Goal: Information Seeking & Learning: Learn about a topic

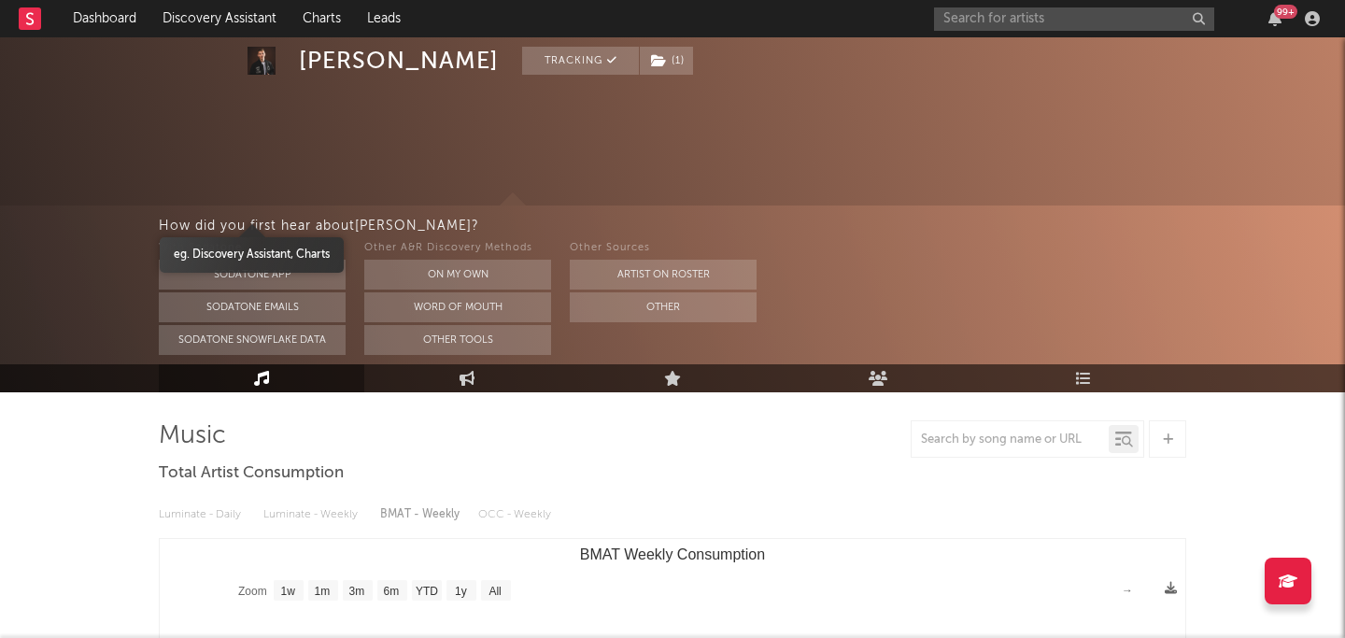
select select "1w"
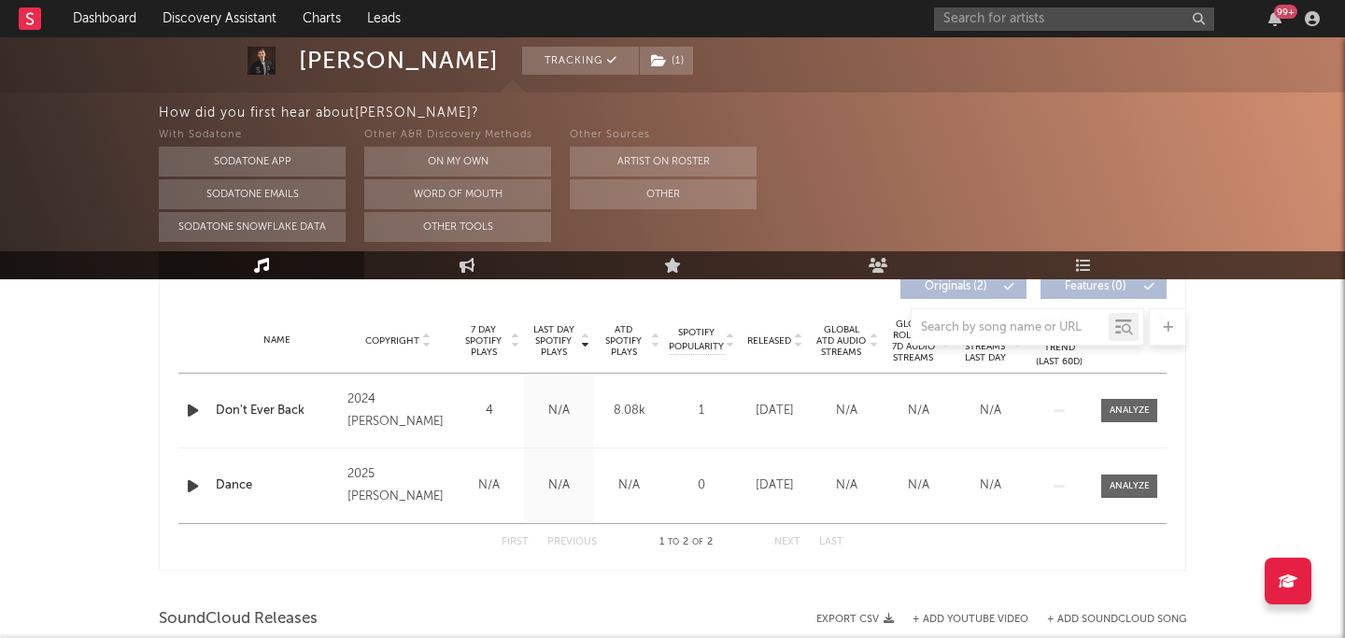
scroll to position [719, 0]
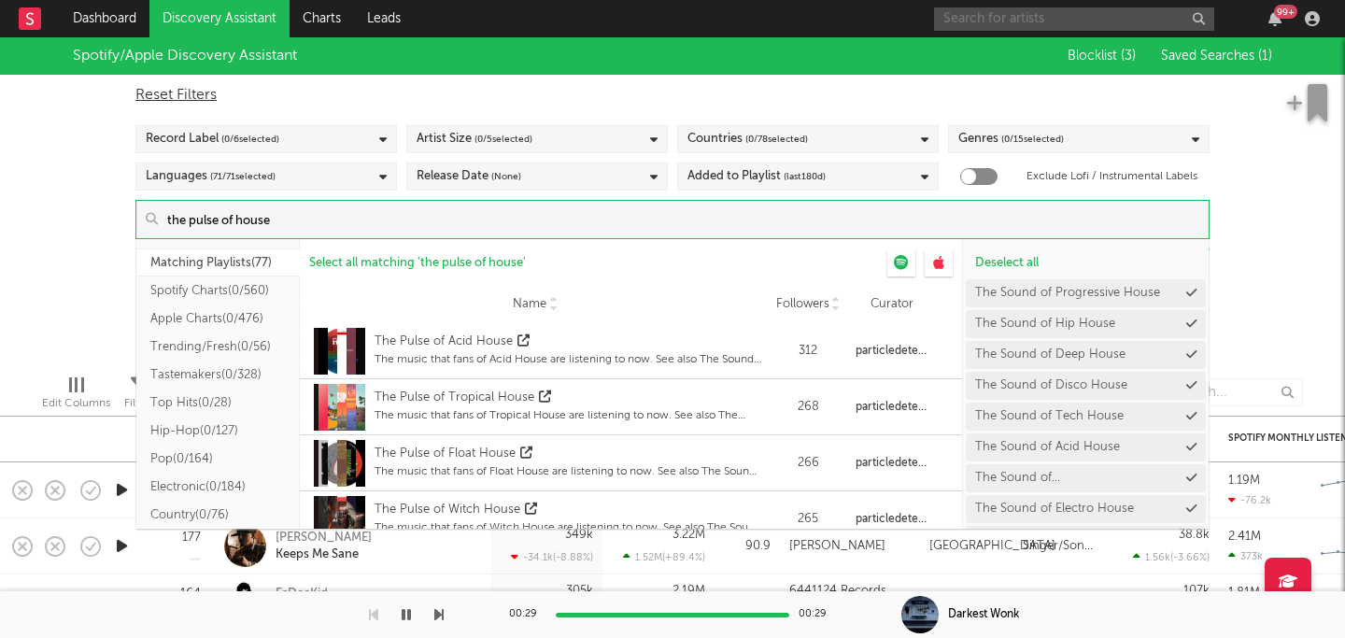
click at [1041, 21] on input "text" at bounding box center [1074, 18] width 280 height 23
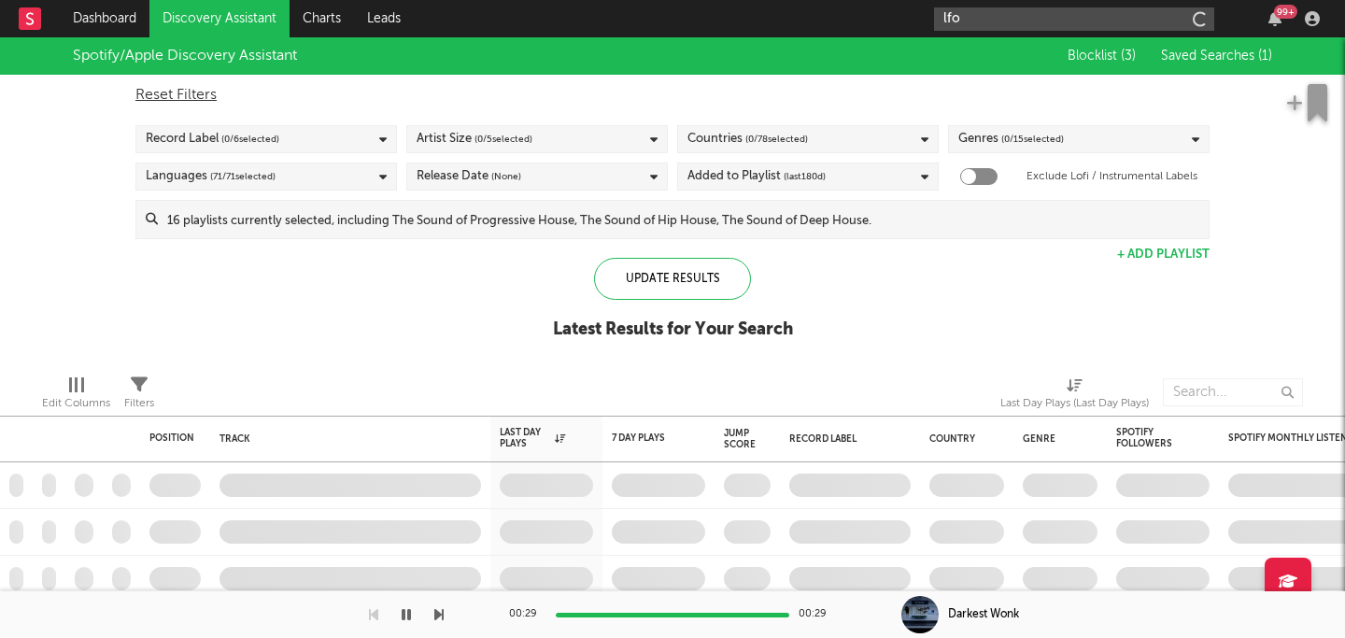
type input "lfo"
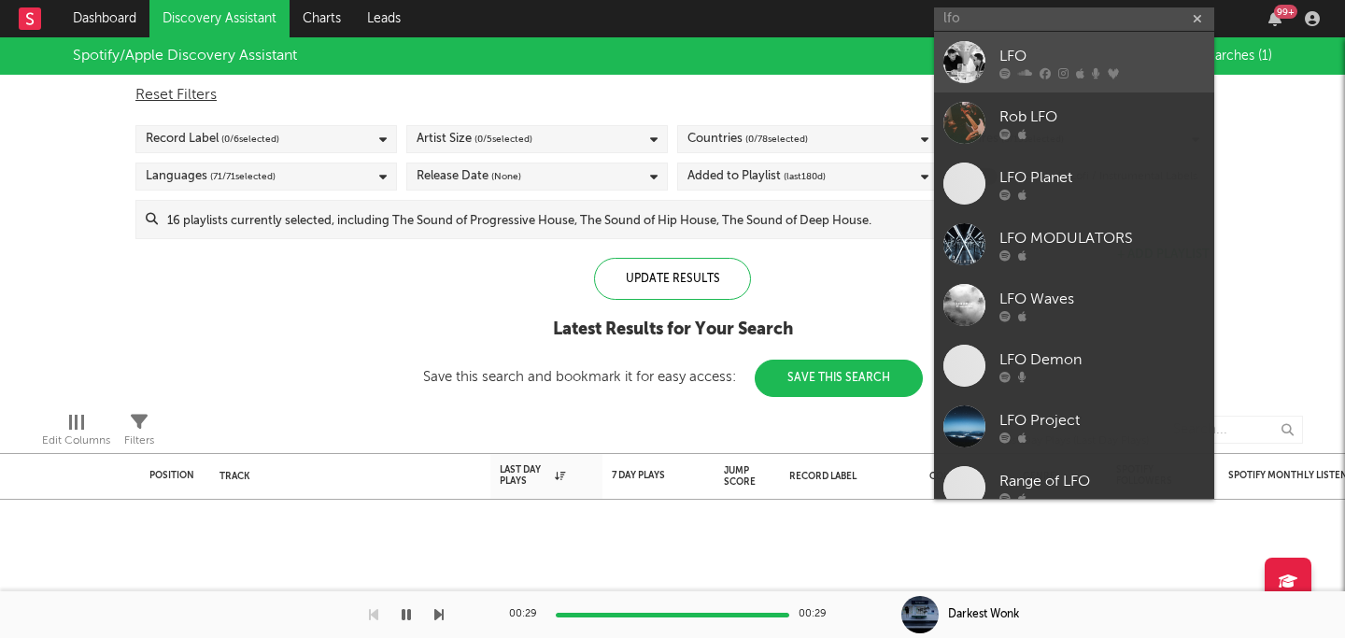
click at [1113, 67] on icon at bounding box center [1113, 72] width 11 height 11
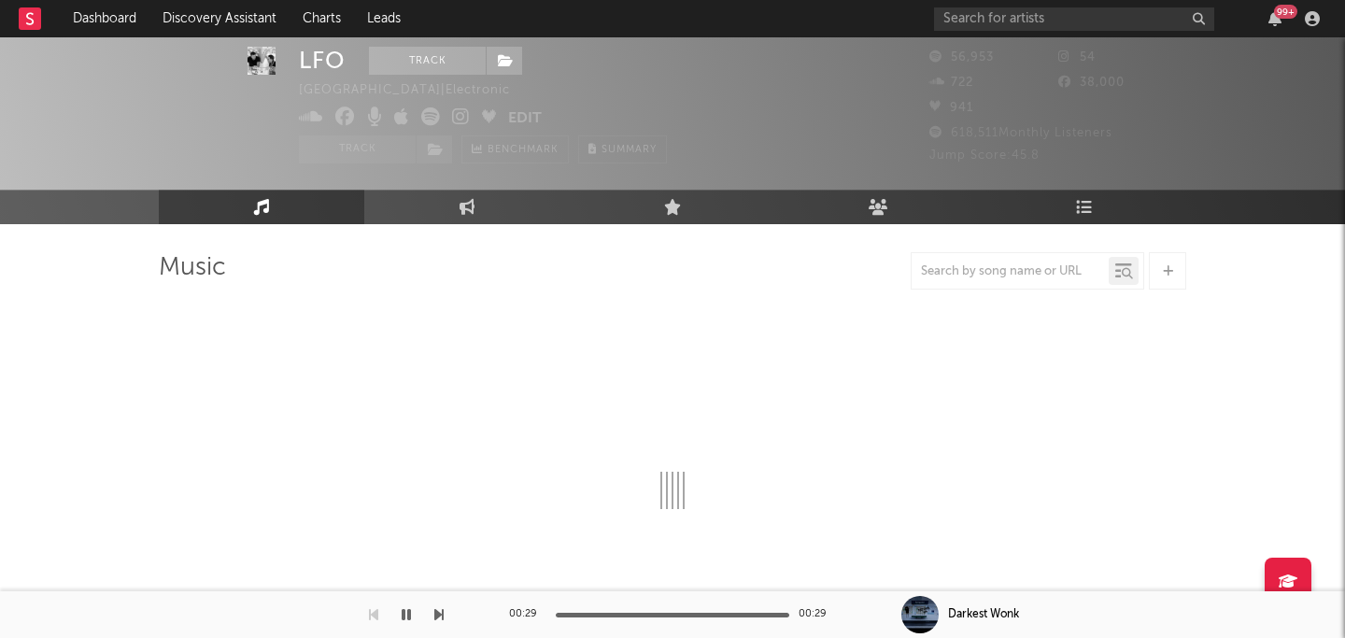
select select "6m"
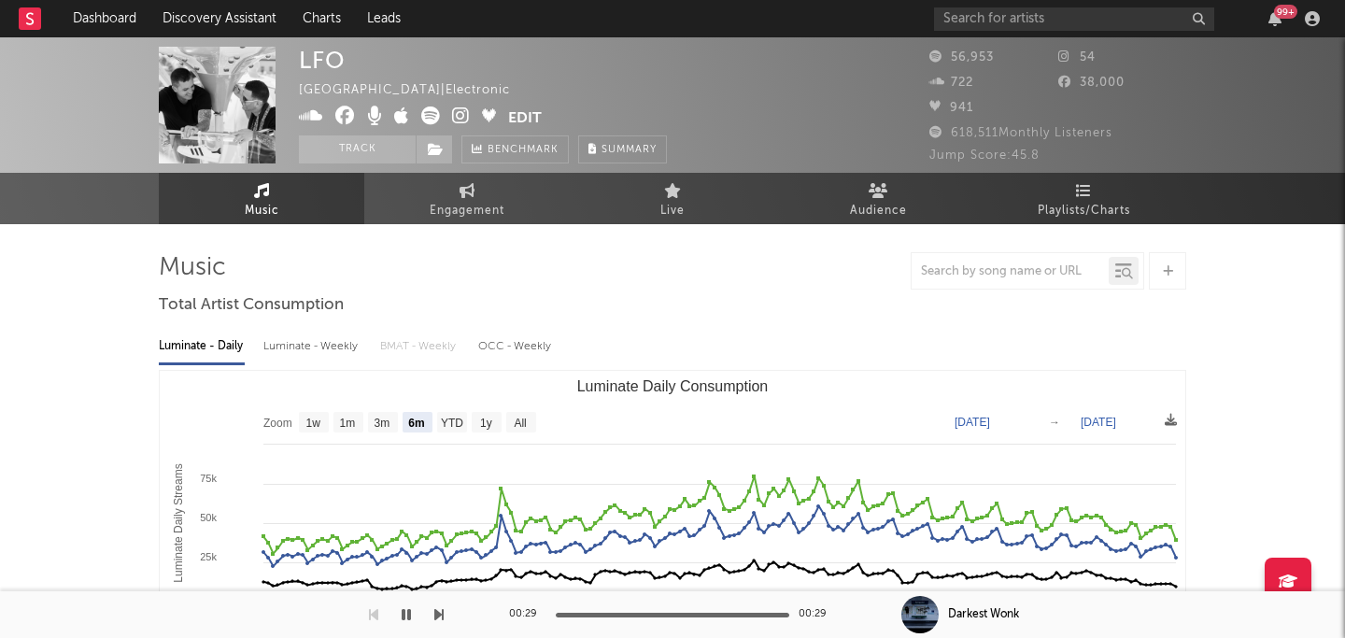
select select "6m"
click at [98, 15] on link "Dashboard" at bounding box center [105, 18] width 90 height 37
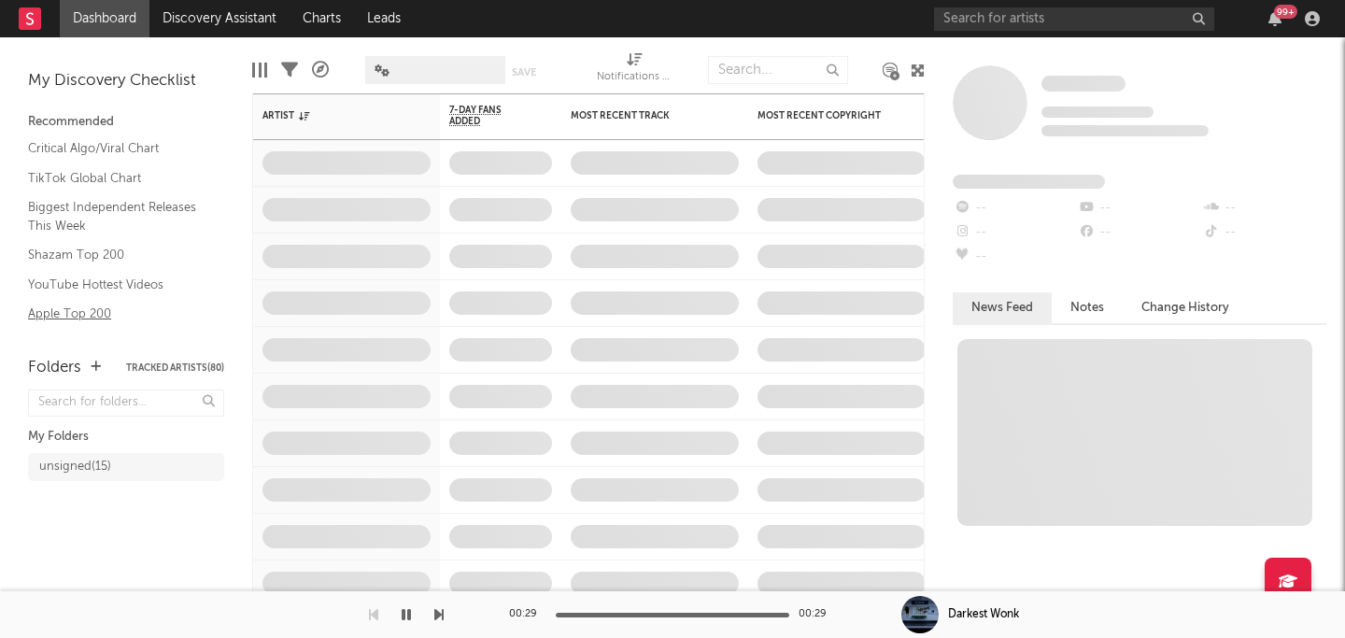
scroll to position [164, 0]
click at [97, 456] on div "unsigned ( 15 )" at bounding box center [75, 467] width 72 height 22
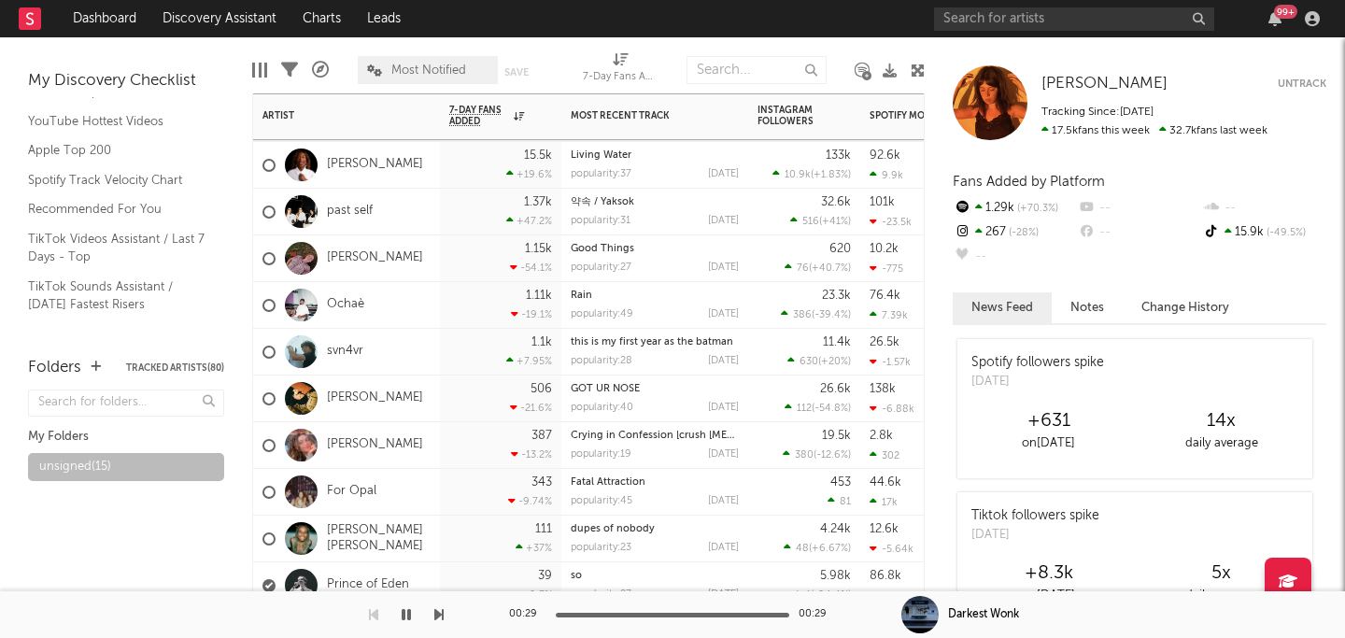
click at [406, 205] on div "past self" at bounding box center [346, 212] width 187 height 47
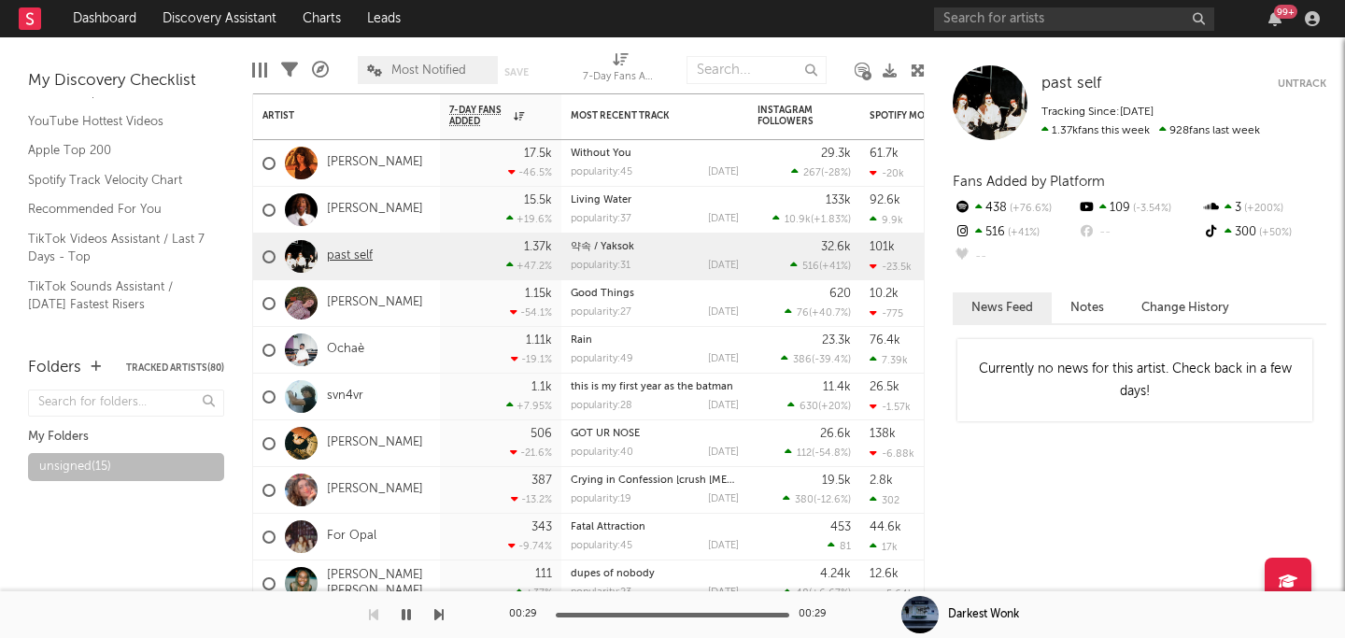
click at [354, 259] on link "past self" at bounding box center [350, 257] width 46 height 16
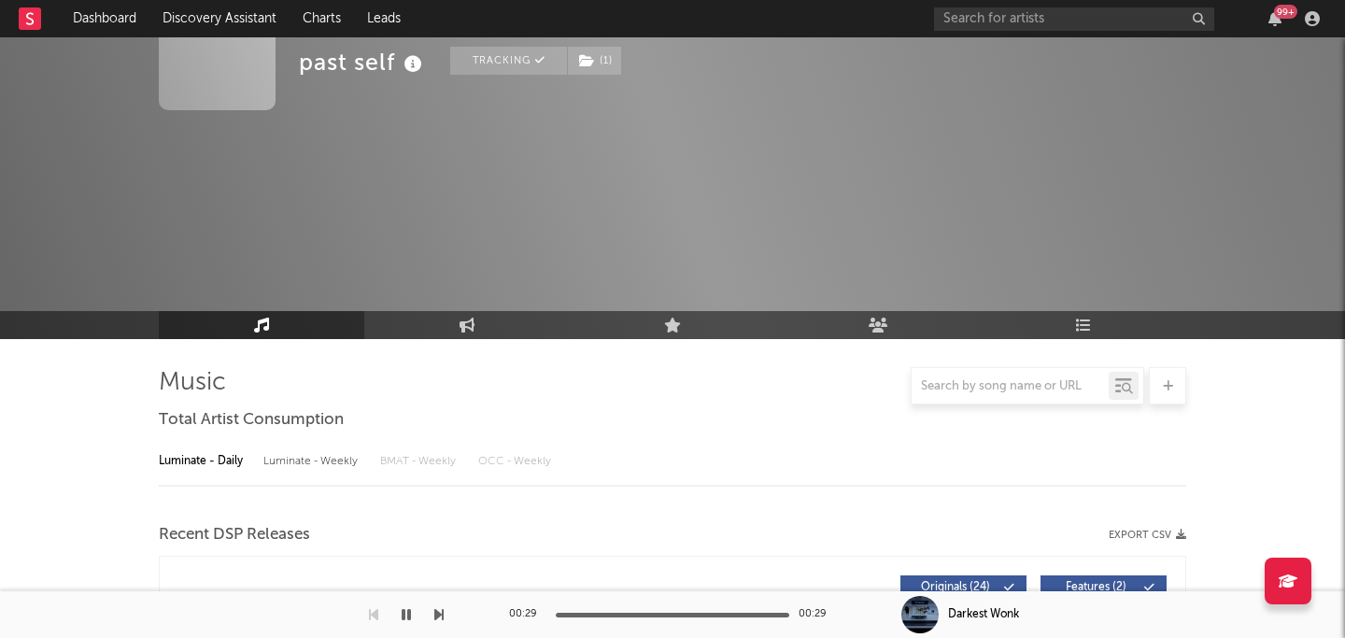
scroll to position [153, 0]
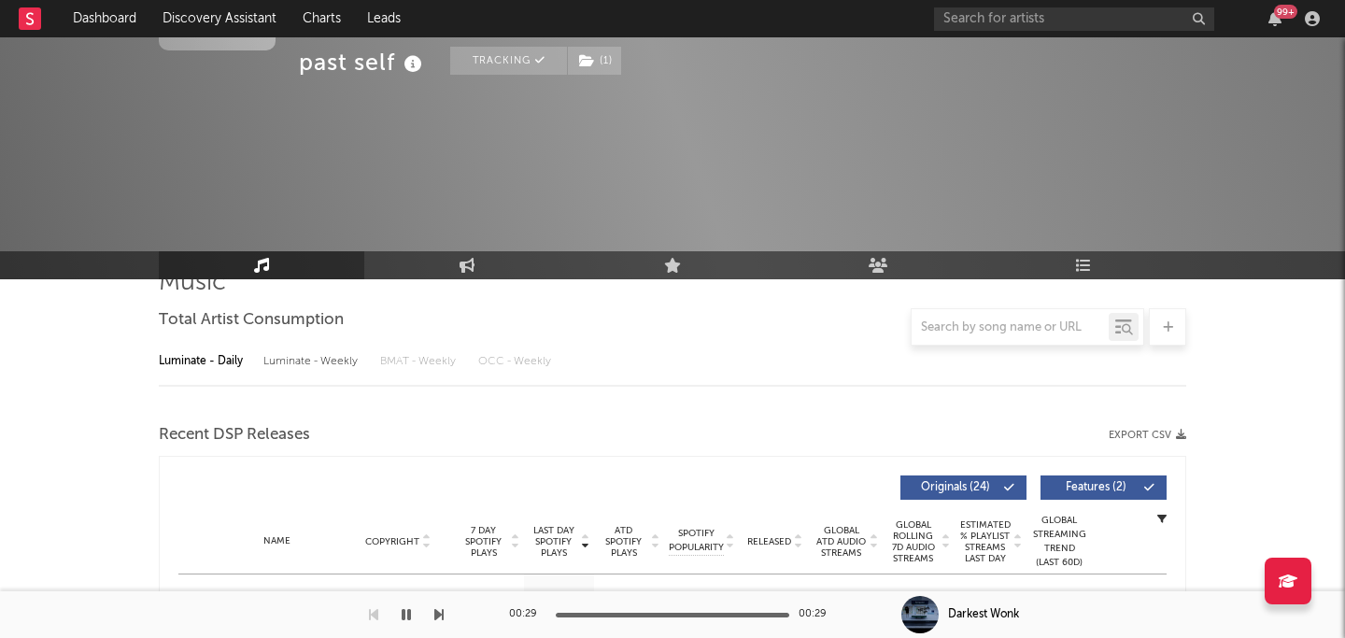
select select "1w"
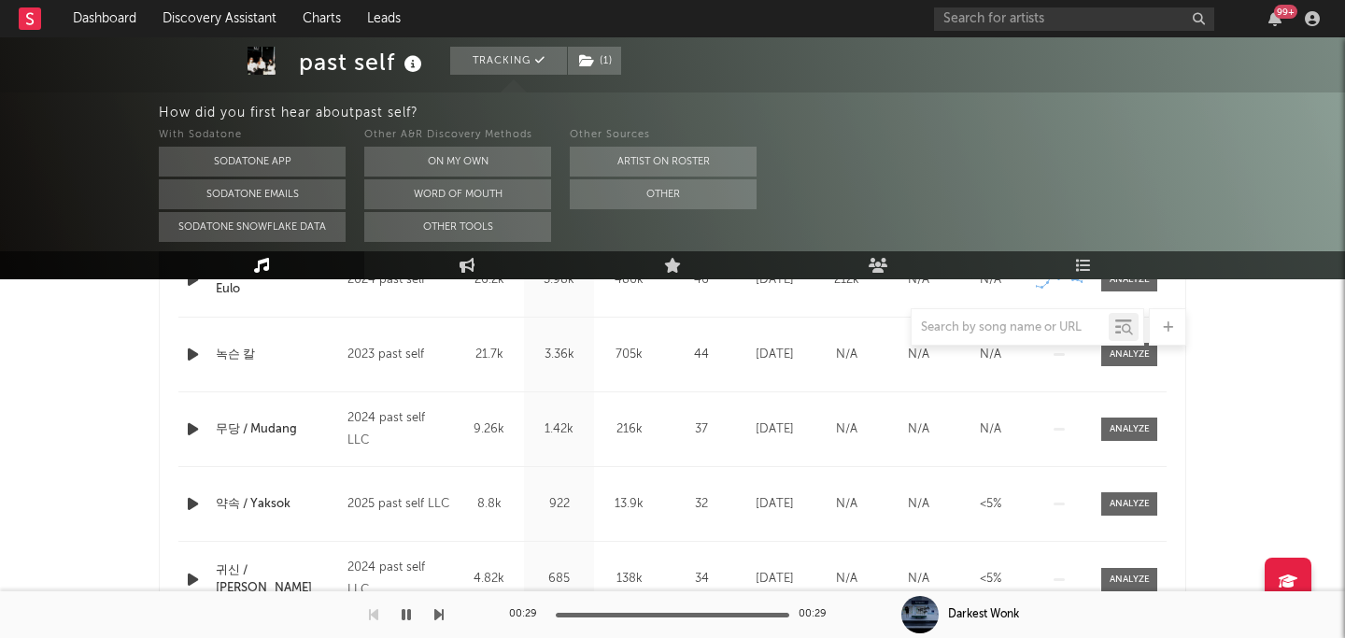
scroll to position [857, 0]
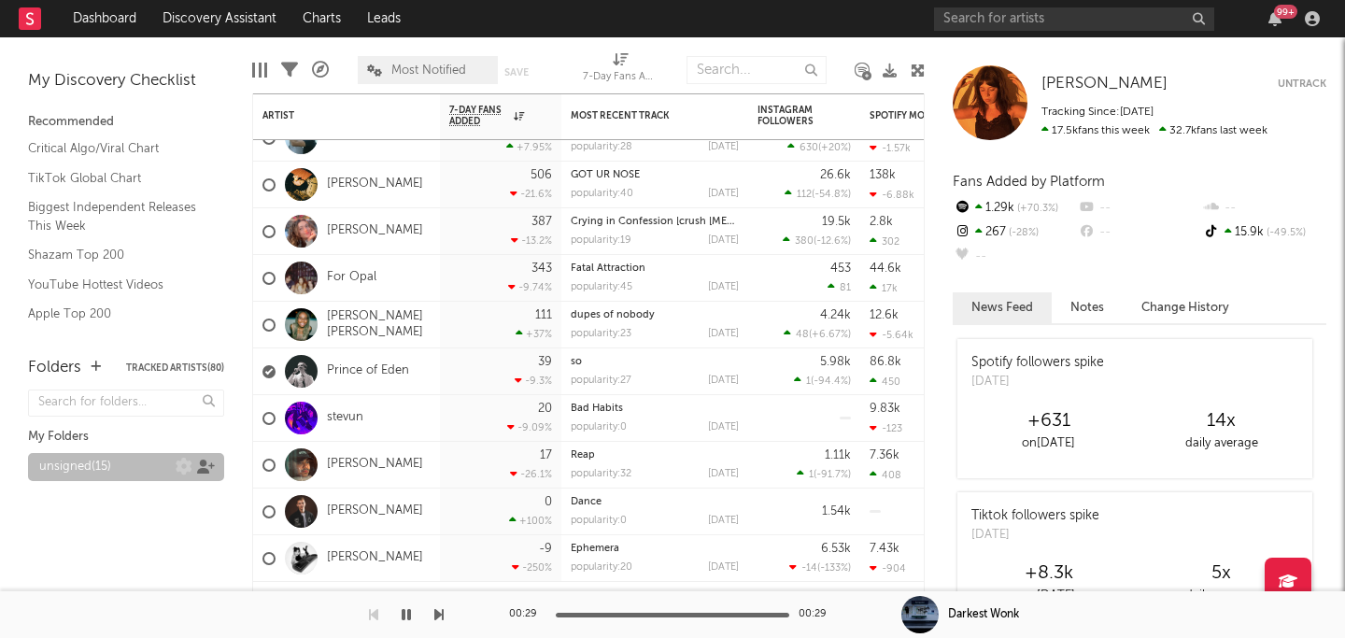
click at [200, 471] on icon at bounding box center [206, 467] width 18 height 14
click at [381, 476] on div "× ' unsigned ' Collaborators Share this URL: https://app.sodatone.com/folders/1…" at bounding box center [672, 319] width 1345 height 638
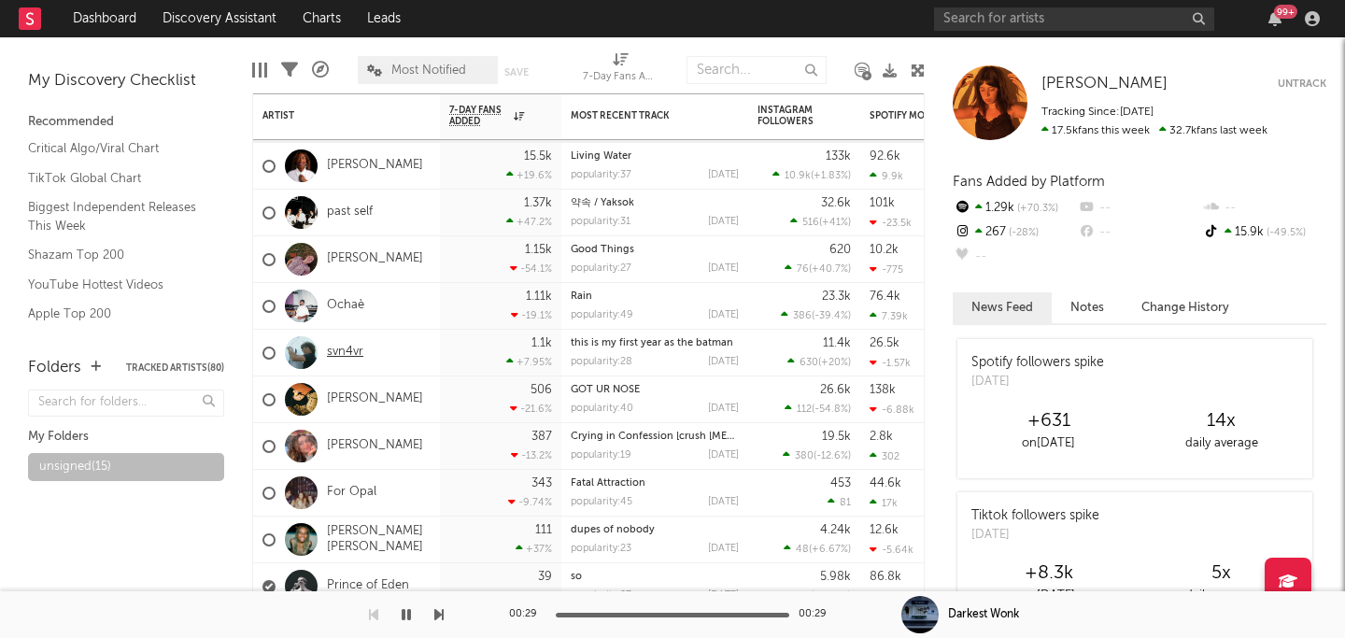
click at [350, 351] on link "svn4vr" at bounding box center [345, 353] width 36 height 16
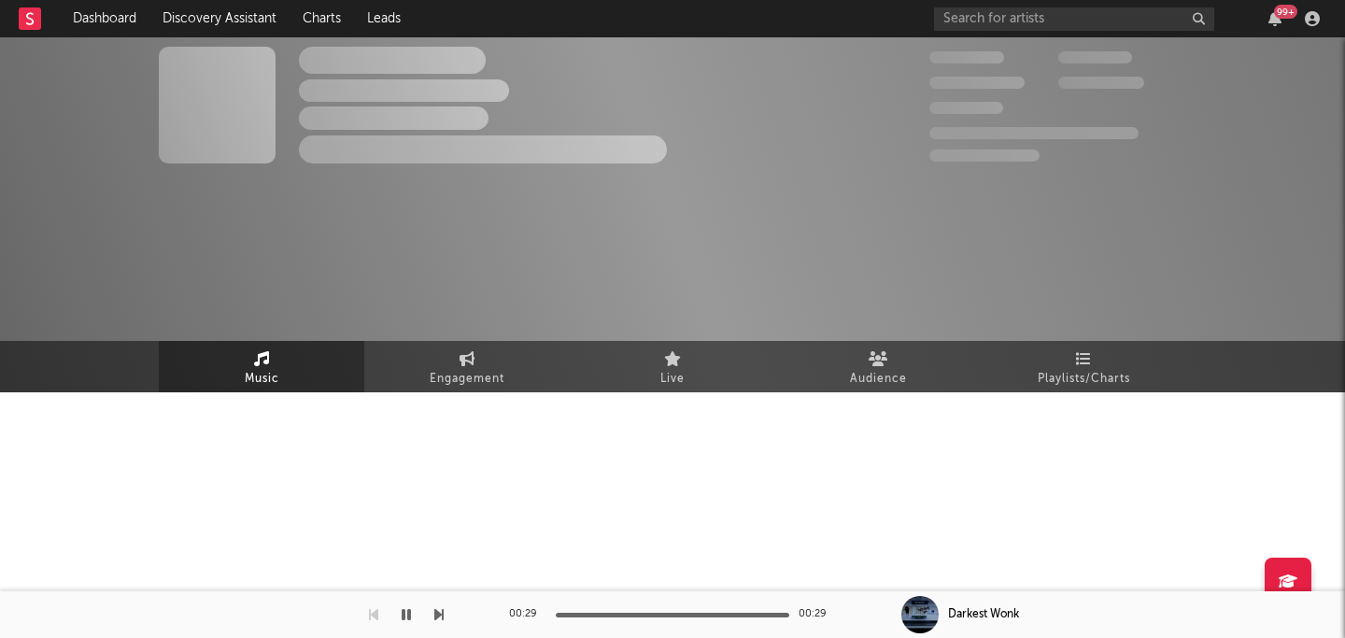
select select "1w"
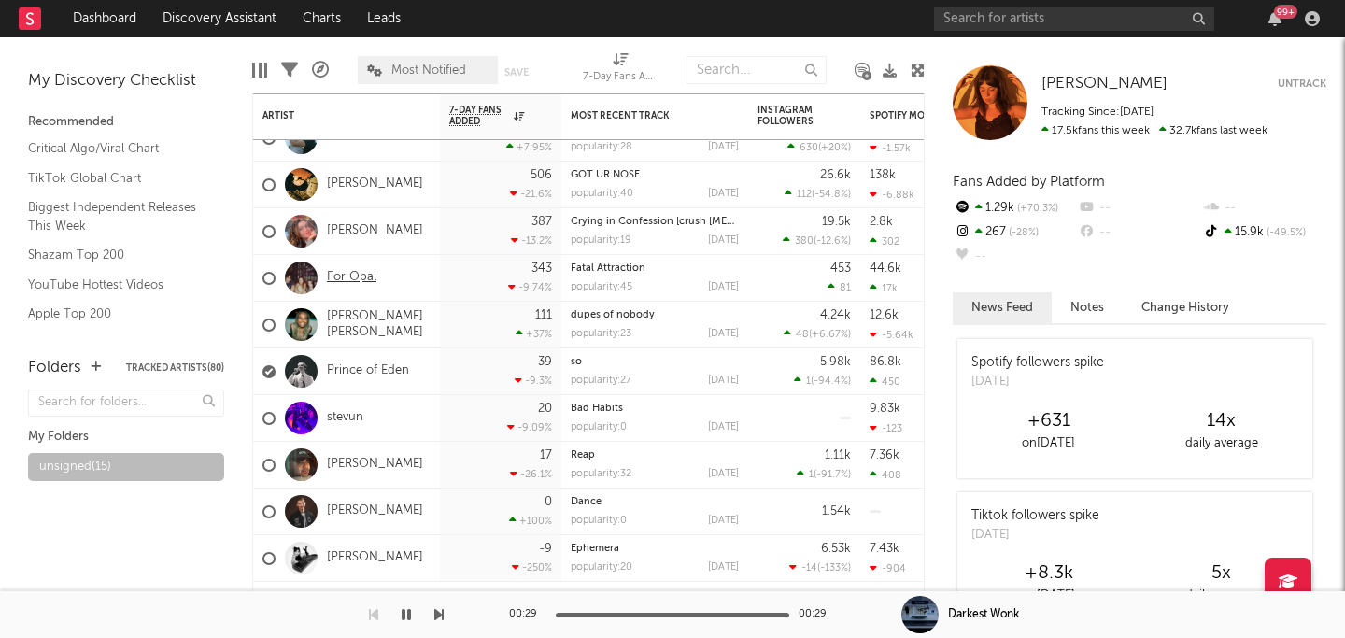
click at [359, 276] on link "For Opal" at bounding box center [352, 278] width 50 height 16
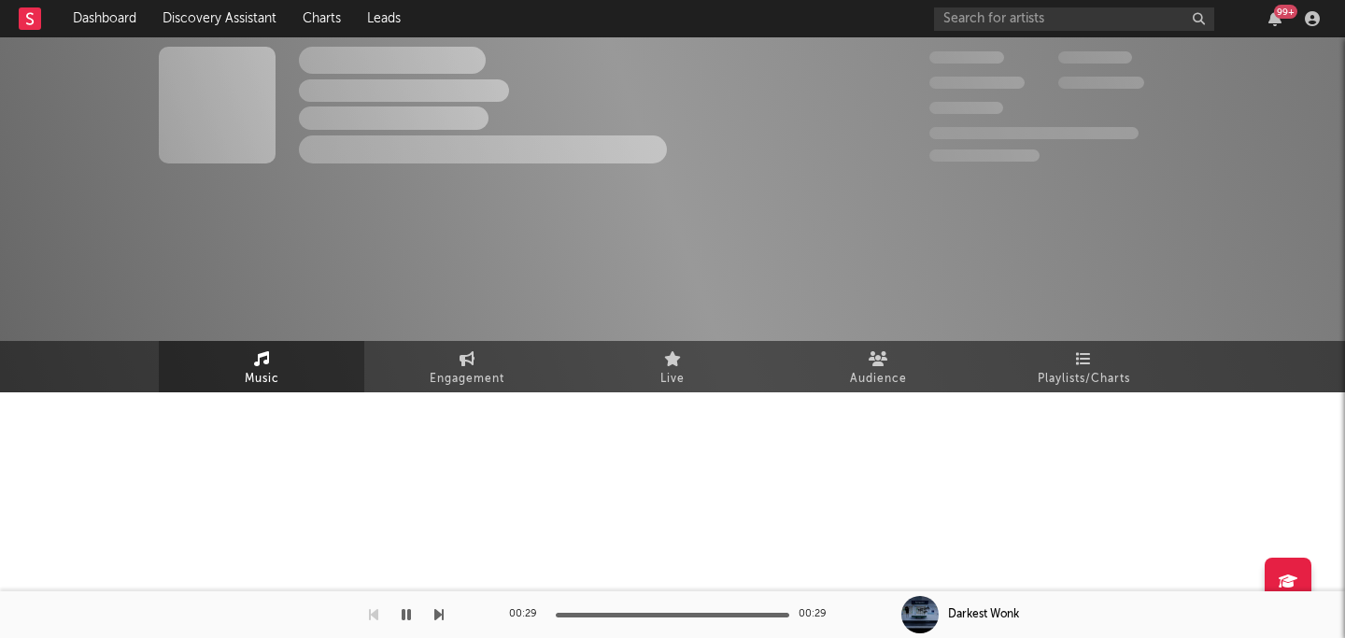
select select "1w"
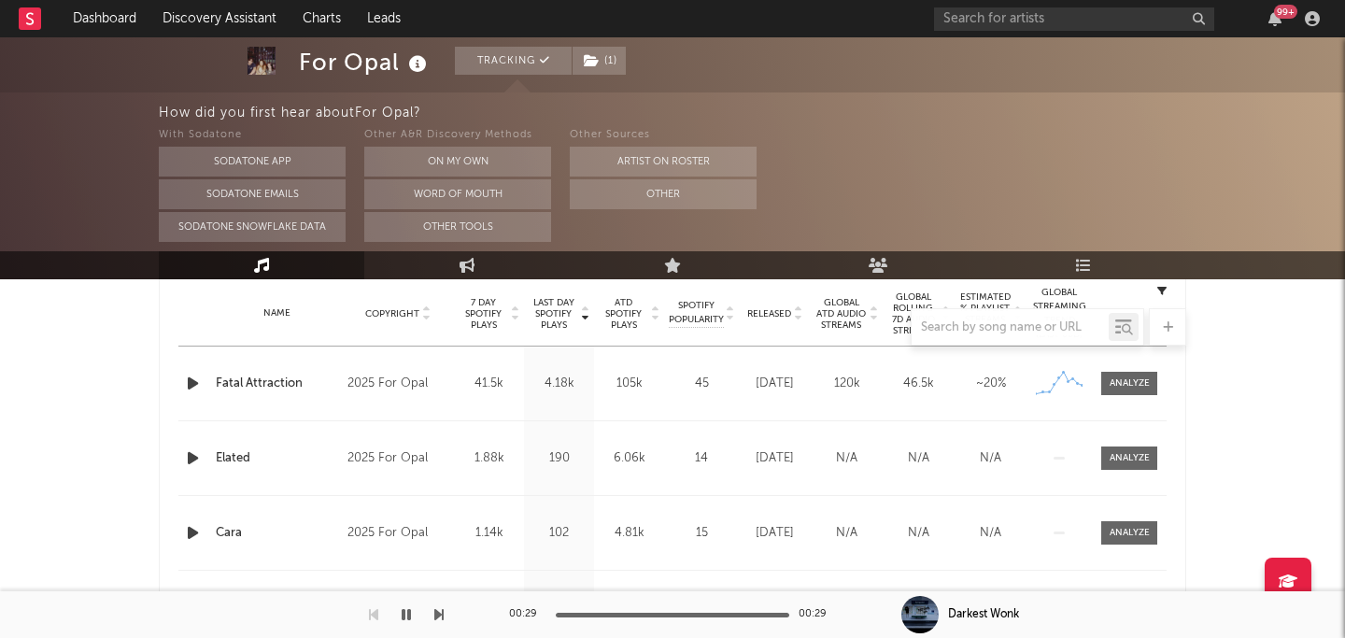
scroll to position [736, 0]
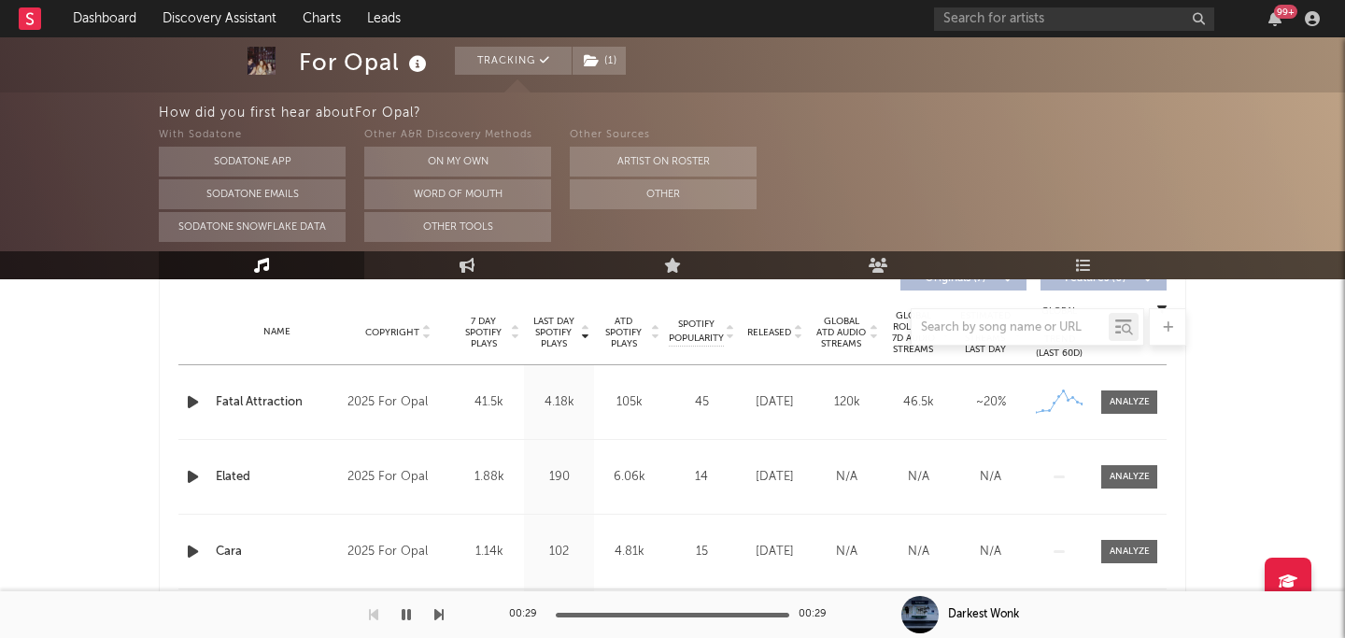
click at [193, 395] on icon "button" at bounding box center [193, 402] width 20 height 23
click at [192, 398] on icon "button" at bounding box center [192, 402] width 18 height 23
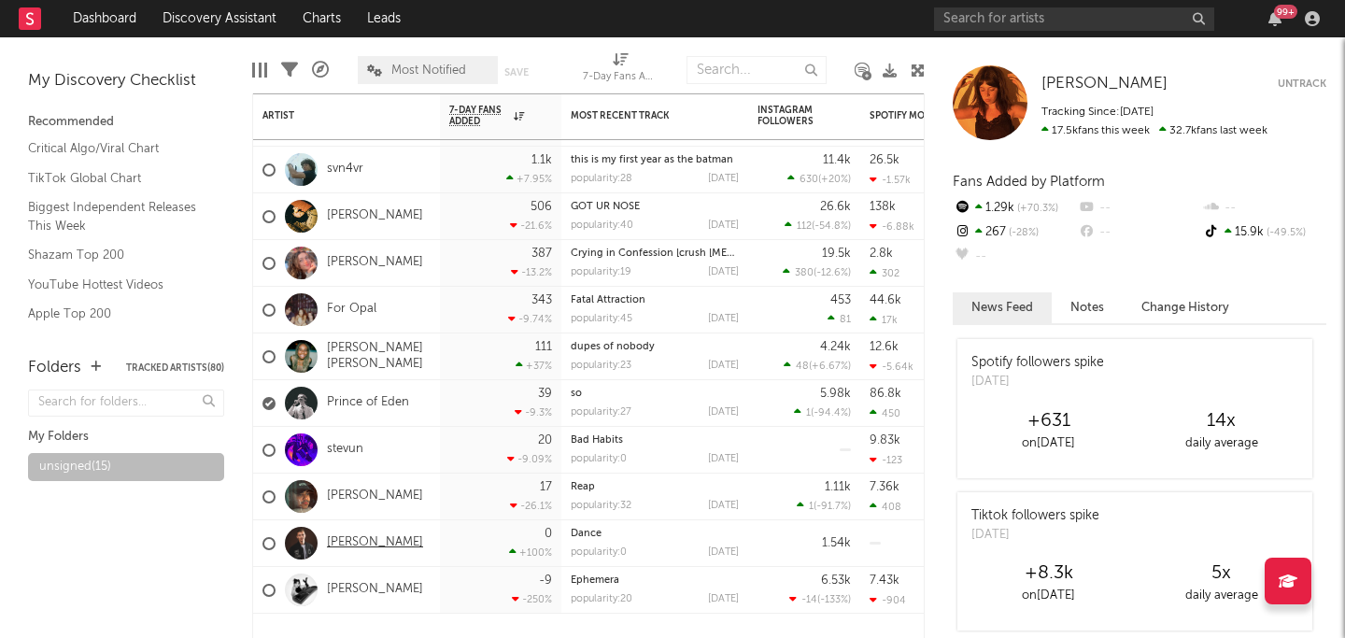
click at [359, 543] on link "[PERSON_NAME]" at bounding box center [375, 543] width 96 height 16
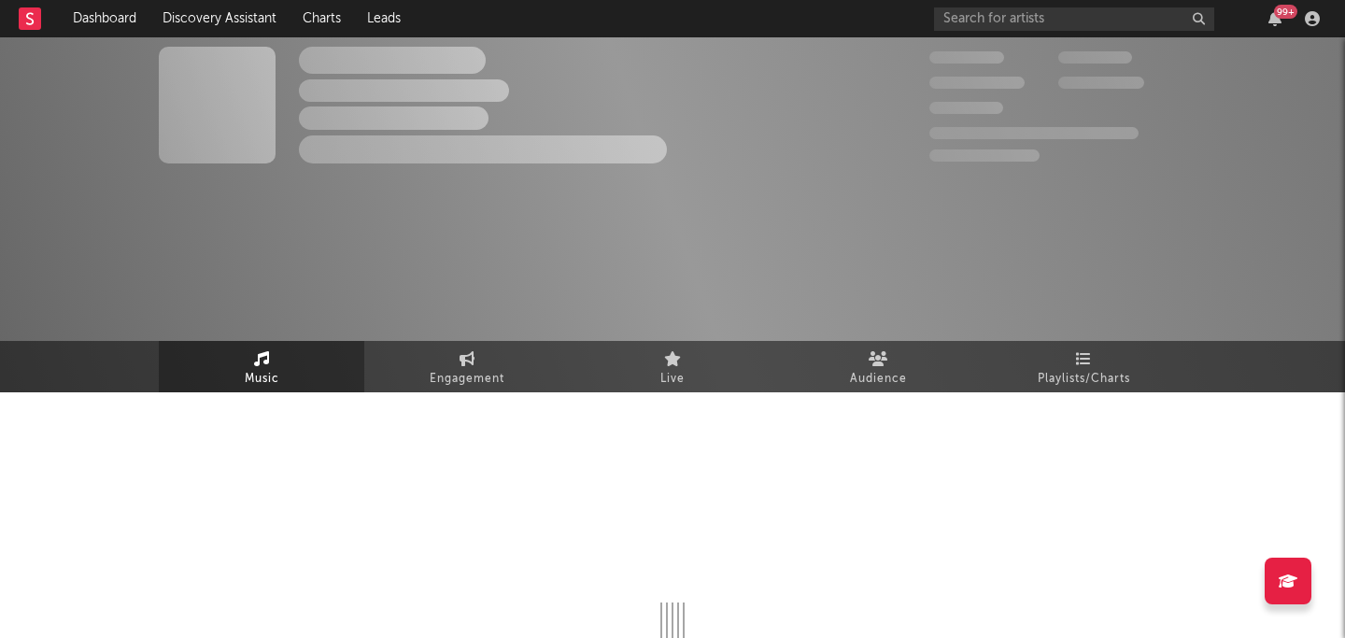
select select "1w"
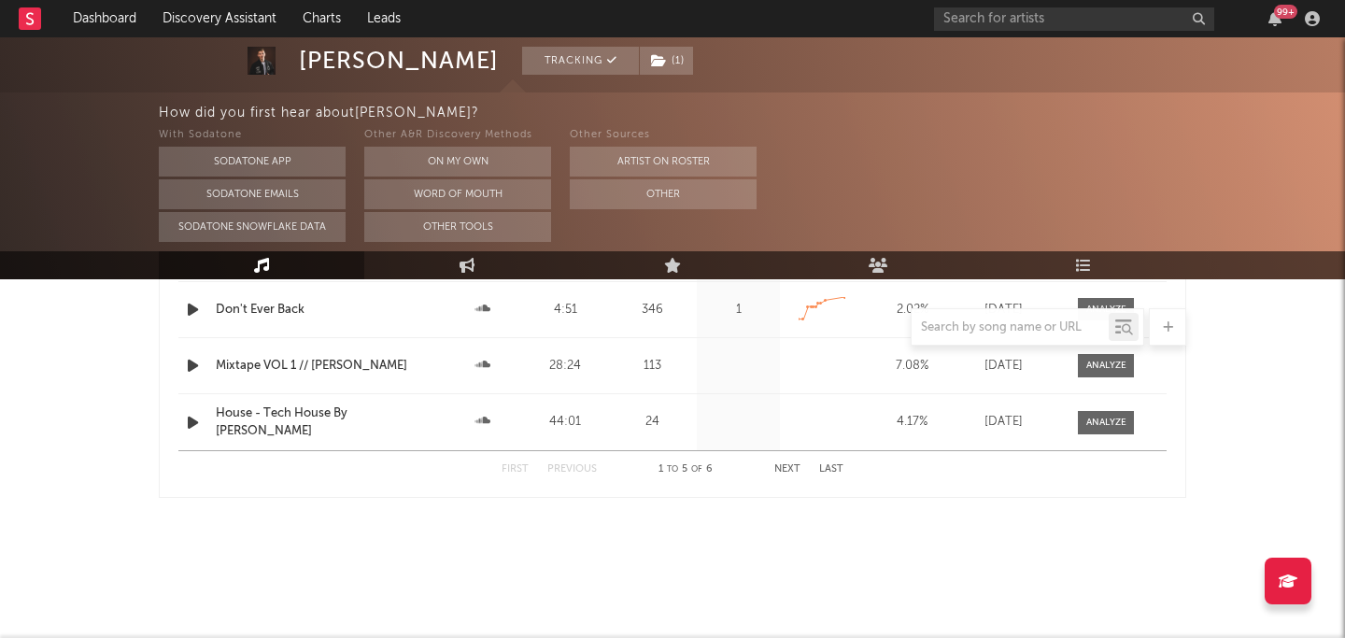
scroll to position [181, 0]
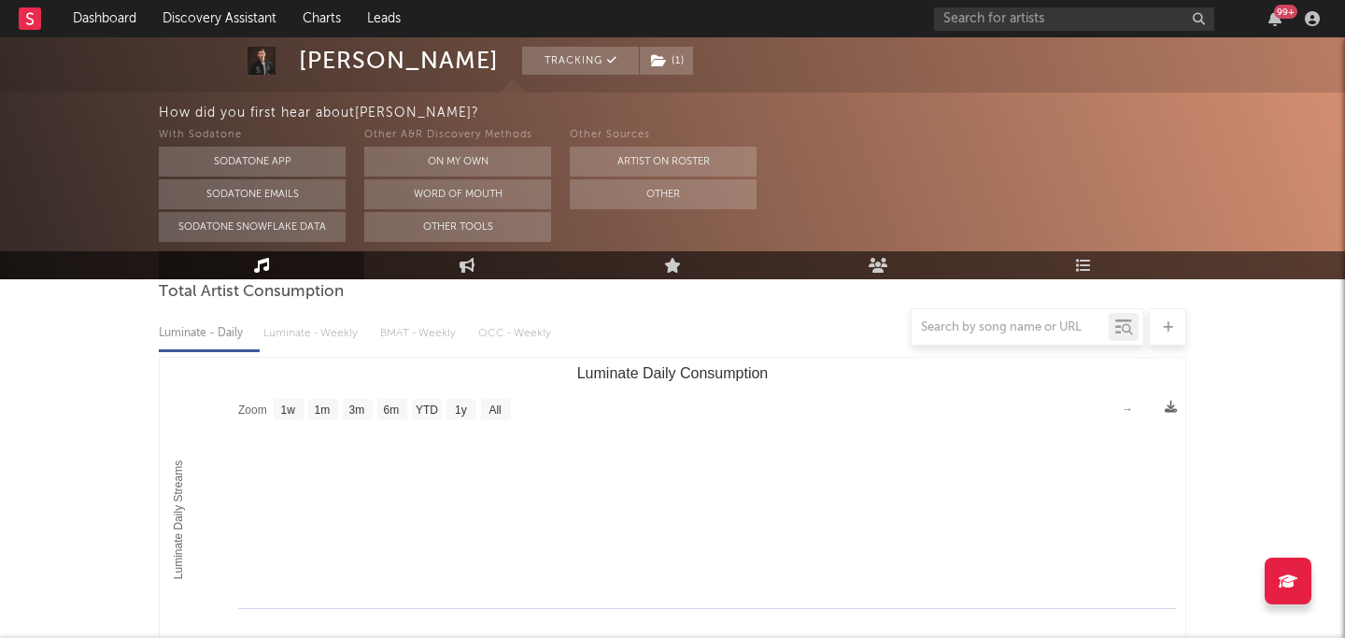
click at [887, 250] on div "How did you first hear about Alex Andro ? With Sodatone Sodatone App Sodatone E…" at bounding box center [752, 171] width 1187 height 159
click at [881, 266] on icon at bounding box center [879, 265] width 20 height 15
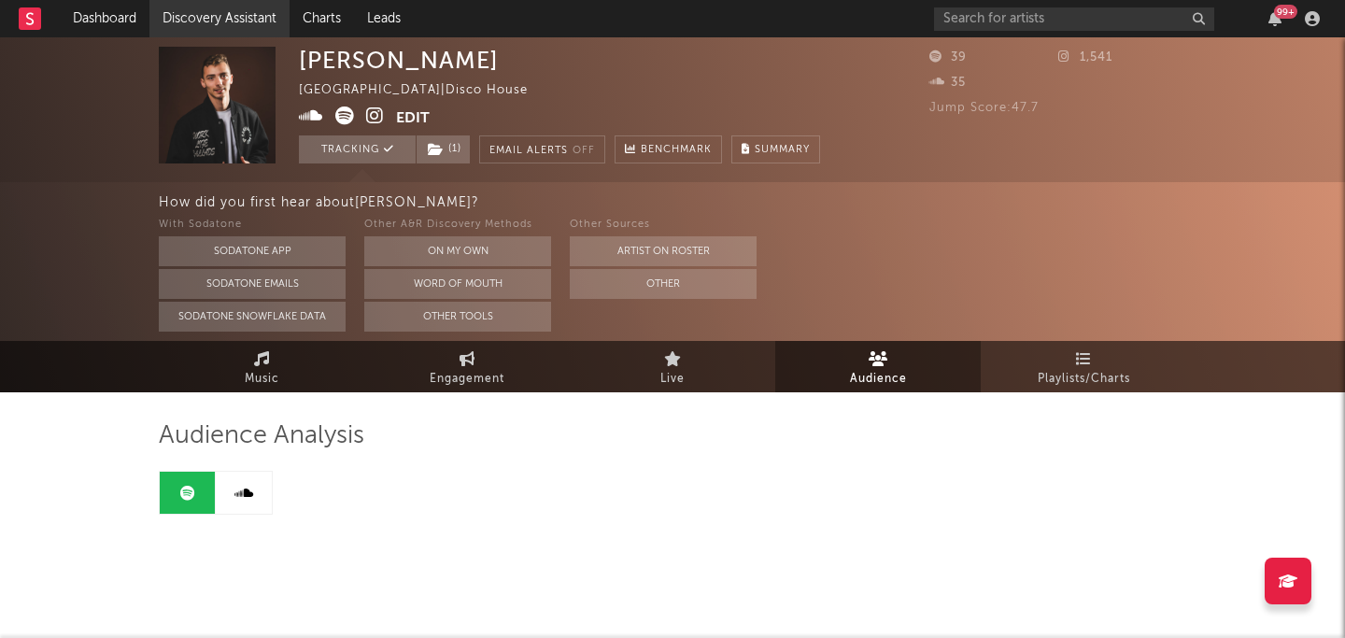
click at [222, 14] on link "Discovery Assistant" at bounding box center [219, 18] width 140 height 37
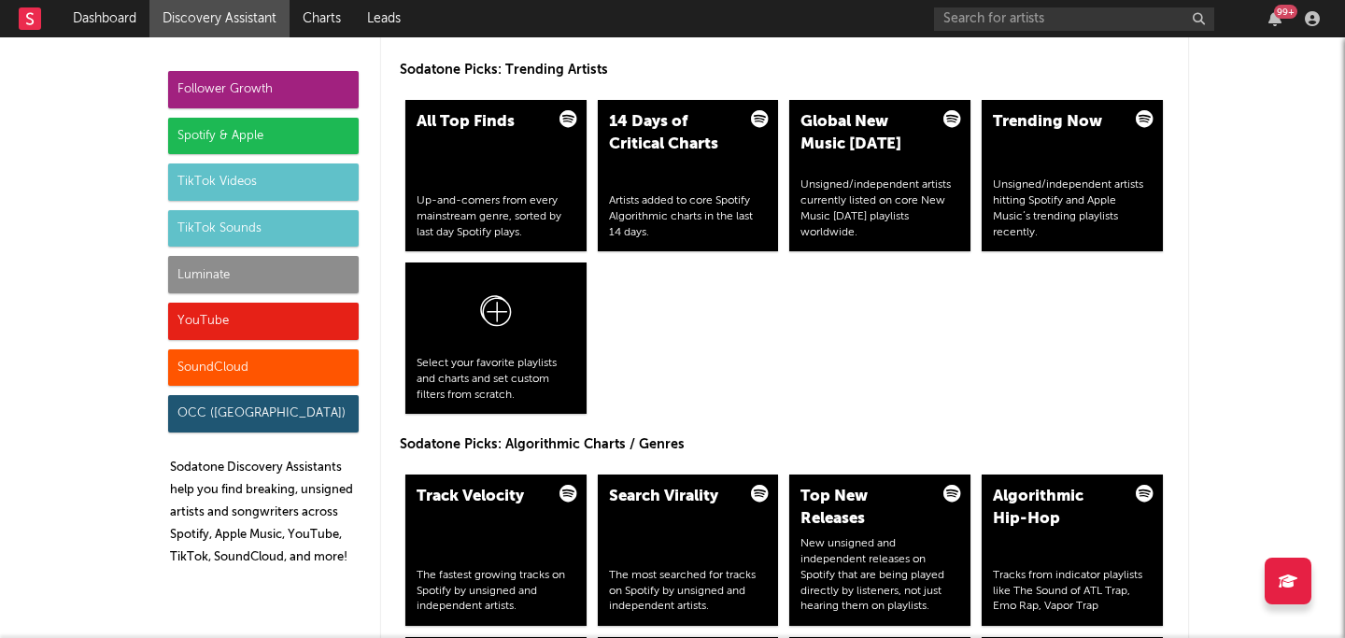
scroll to position [1971, 0]
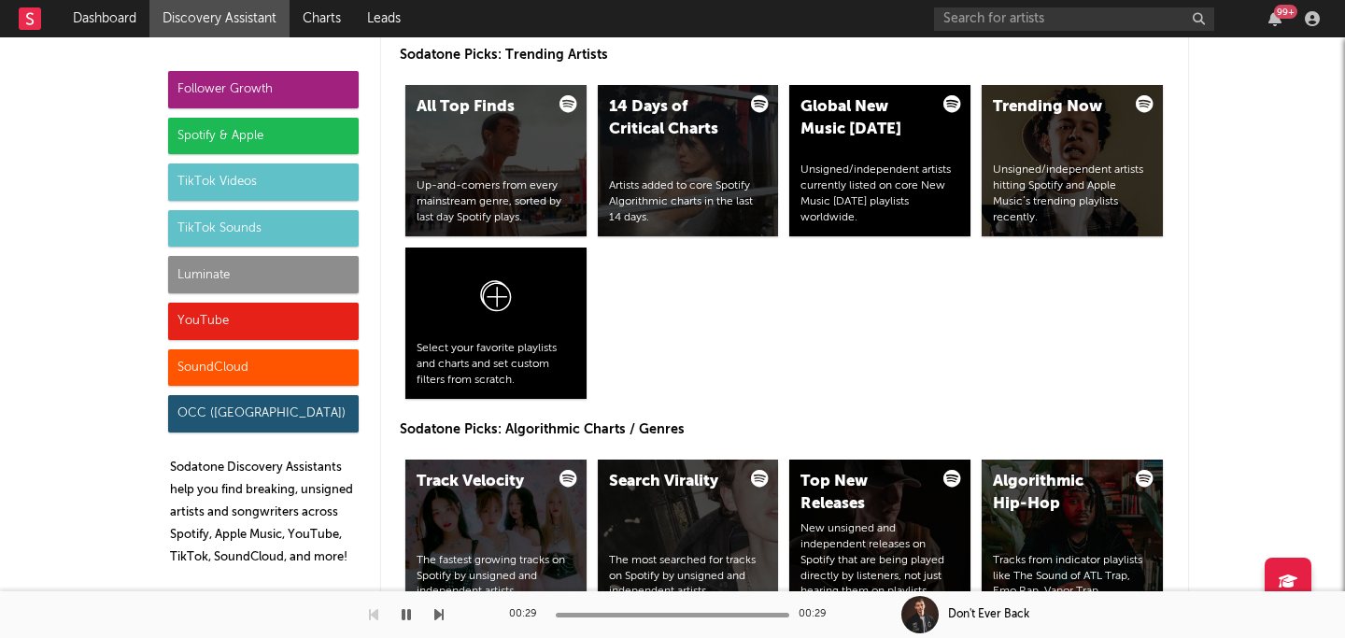
click at [1017, 32] on div "99 +" at bounding box center [1130, 18] width 392 height 37
click at [987, 21] on input "text" at bounding box center [1074, 18] width 280 height 23
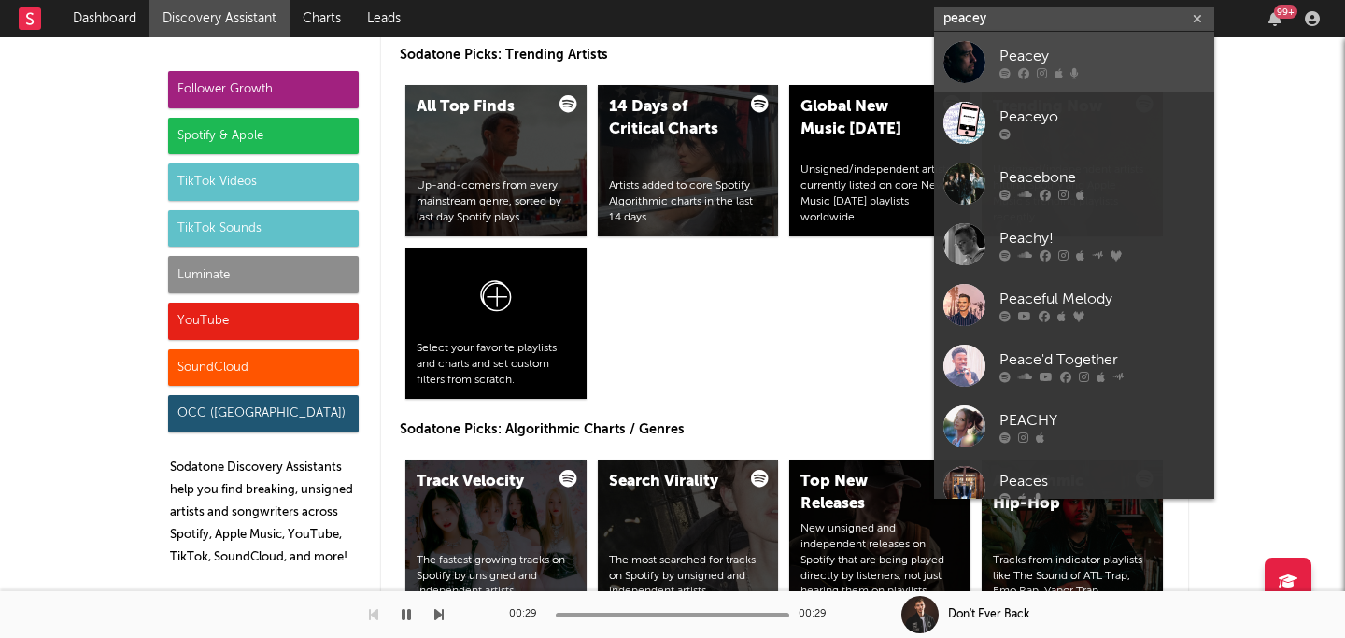
type input "peacey"
click at [1080, 48] on div "Peacey" at bounding box center [1103, 56] width 206 height 22
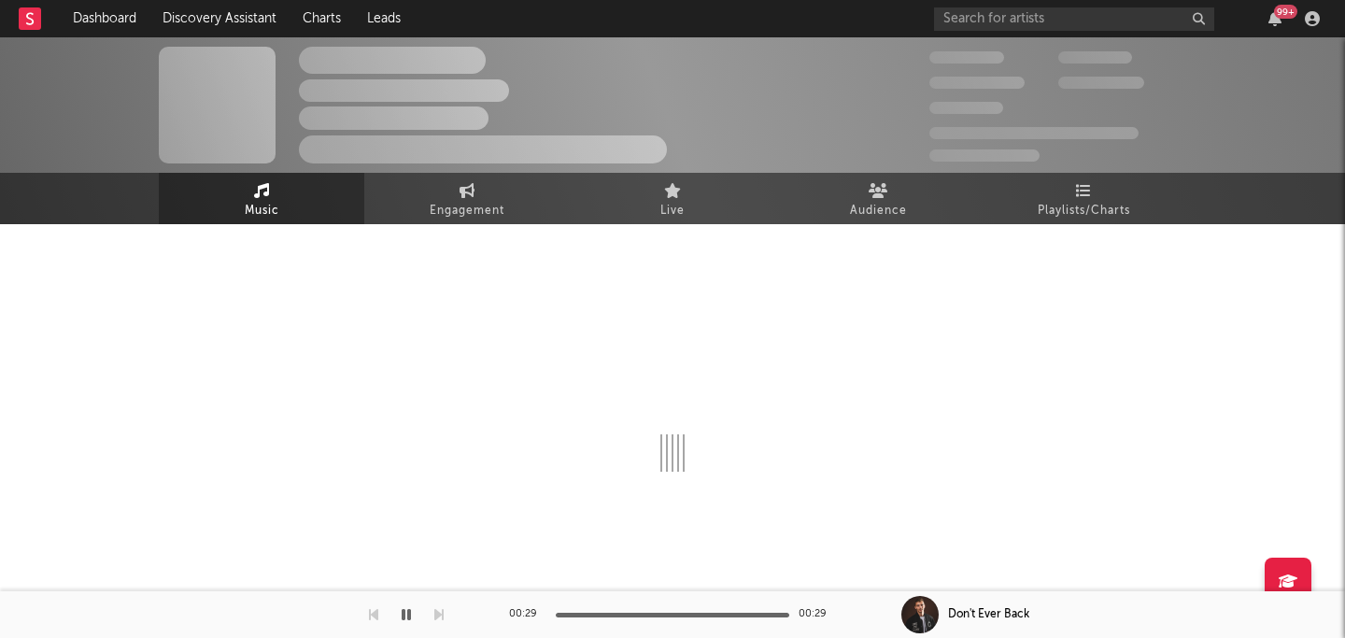
select select "1w"
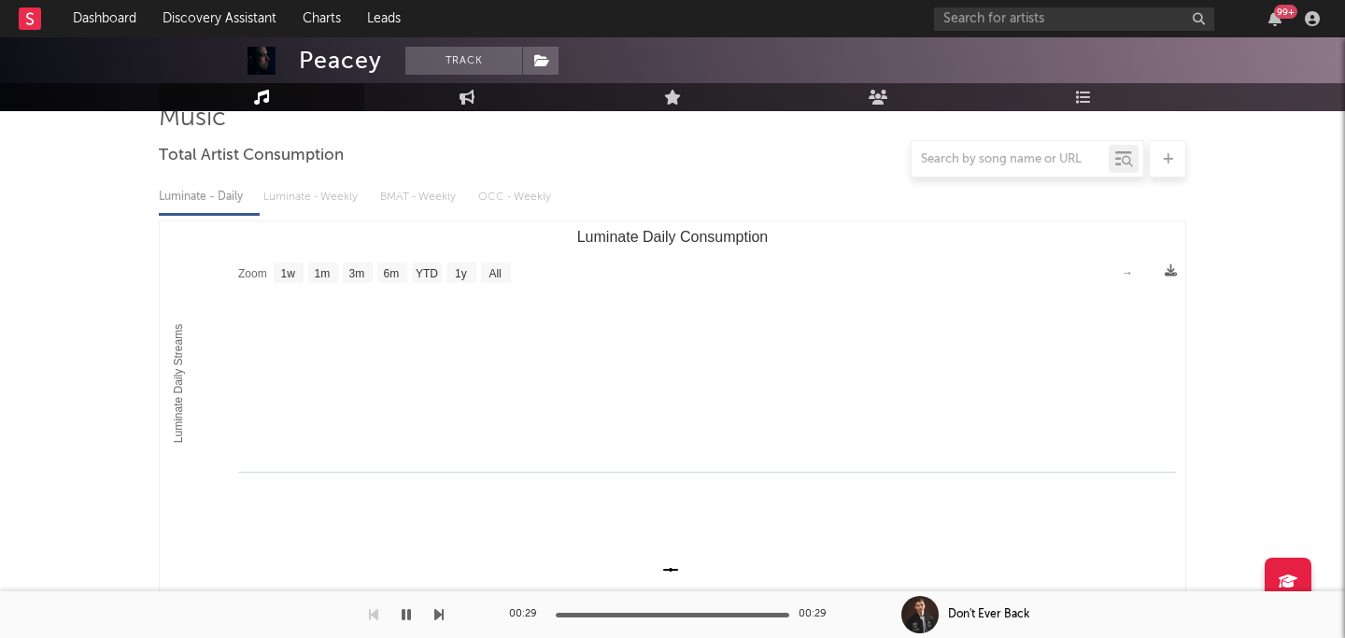
scroll to position [148, 0]
click at [468, 102] on icon at bounding box center [468, 97] width 16 height 15
select select "1w"
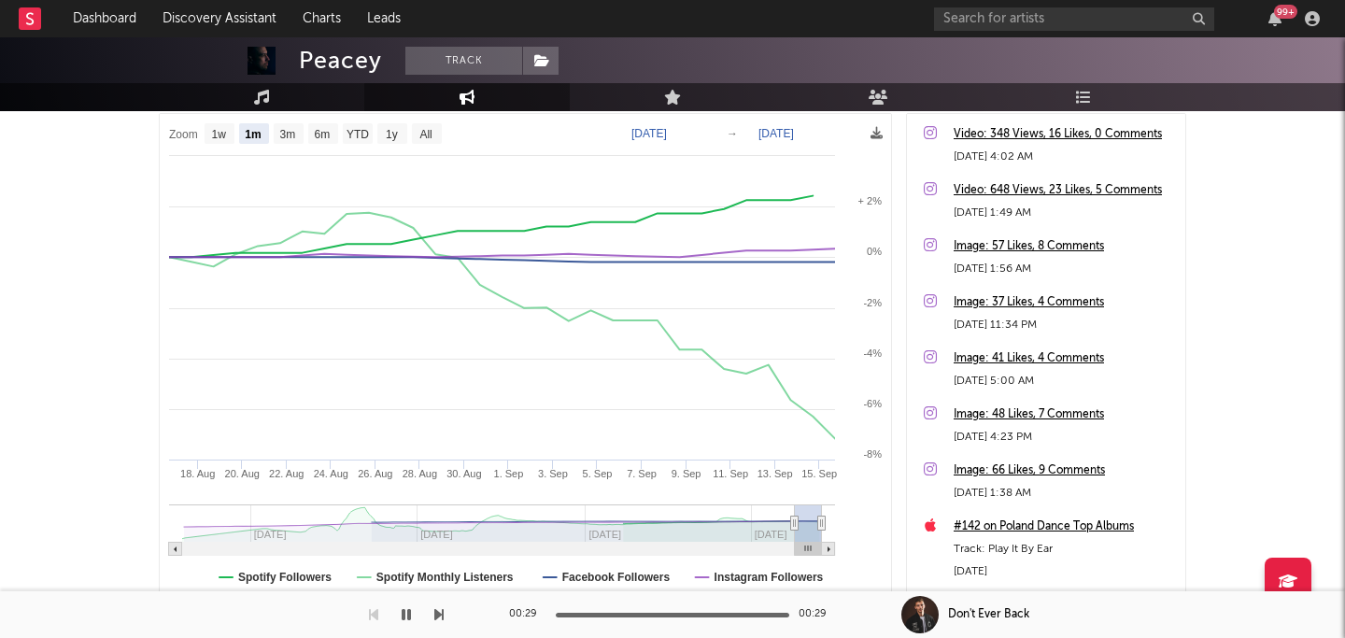
scroll to position [238, 0]
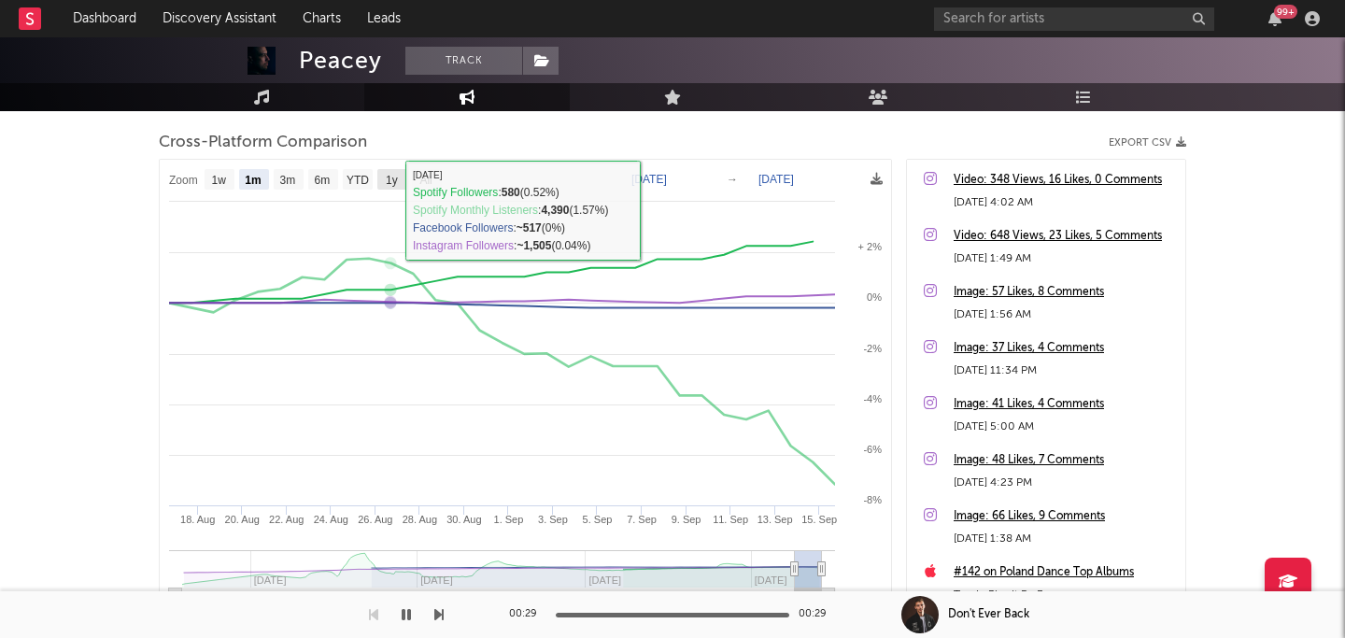
click at [397, 182] on text "1y" at bounding box center [392, 180] width 12 height 13
select select "1y"
type input "2024-09-15"
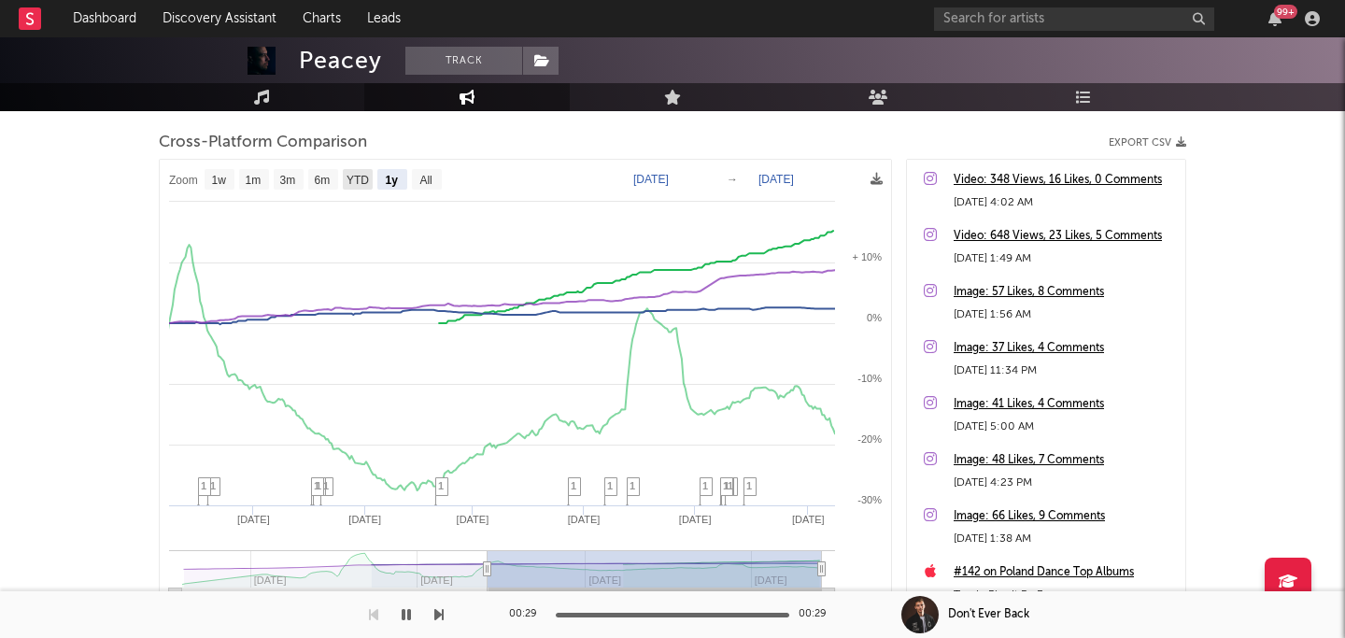
click at [358, 181] on text "YTD" at bounding box center [358, 180] width 22 height 13
select select "YTD"
type input "2025-01-01"
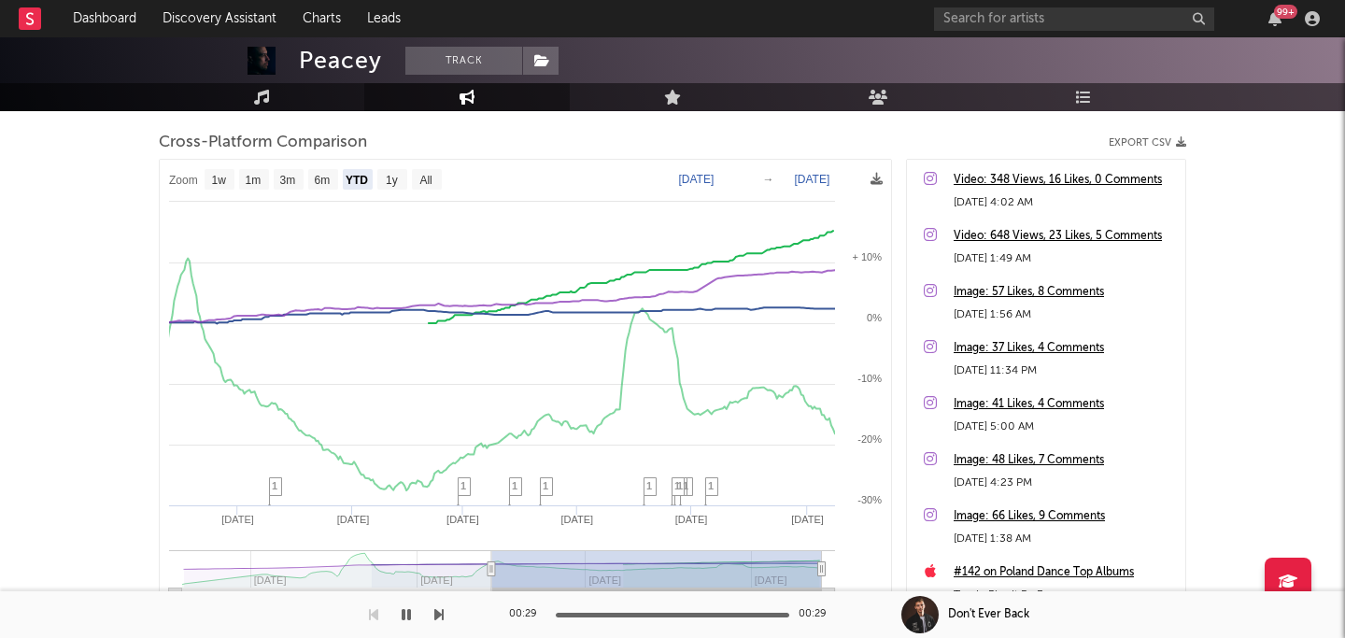
select select "1w"
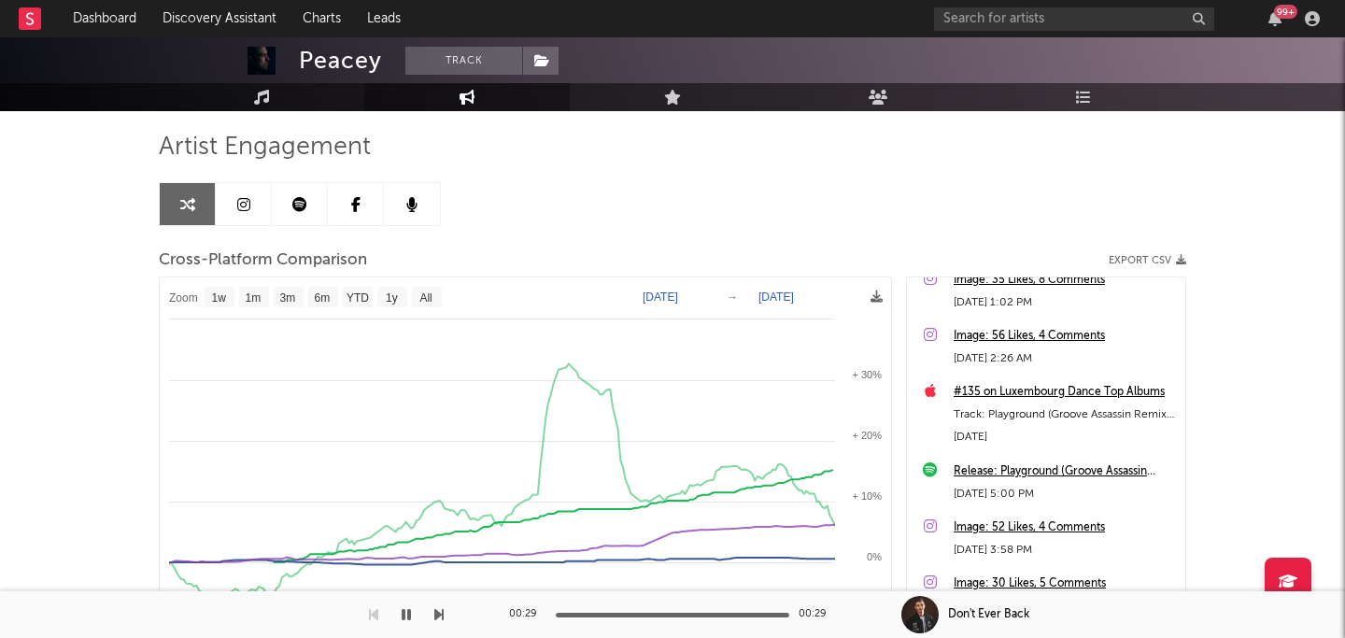
scroll to position [0, 0]
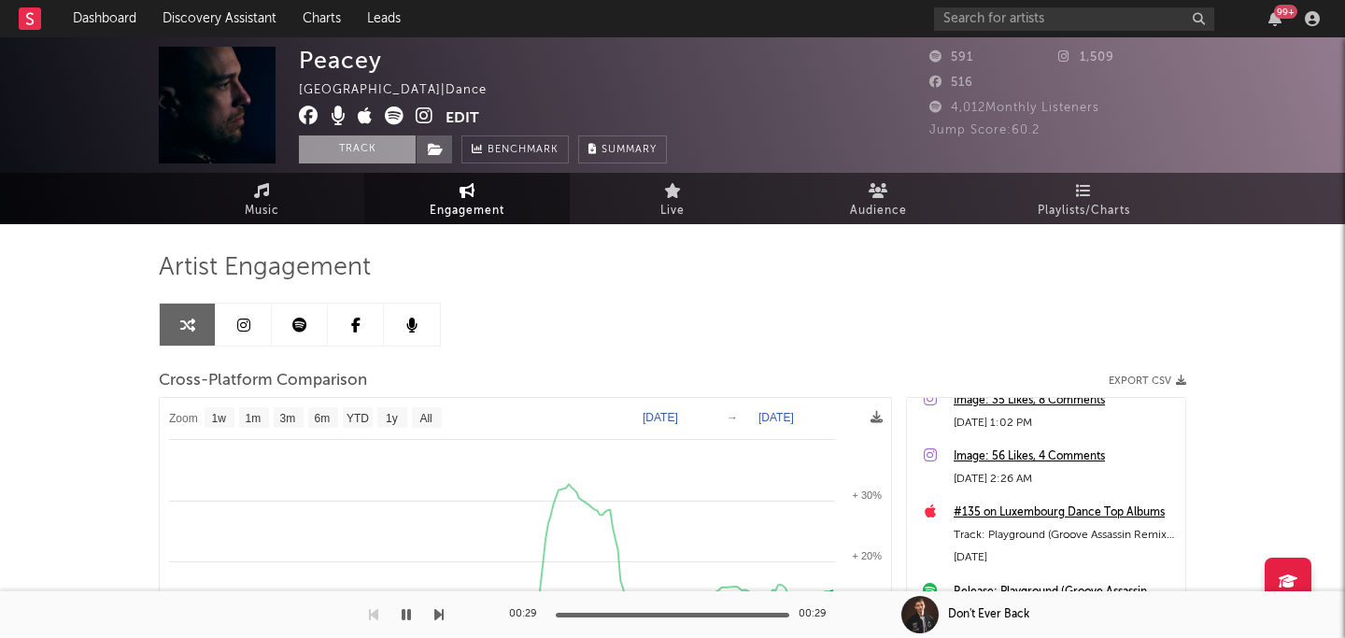
click at [371, 142] on button "Track" at bounding box center [357, 149] width 117 height 28
select select "1w"
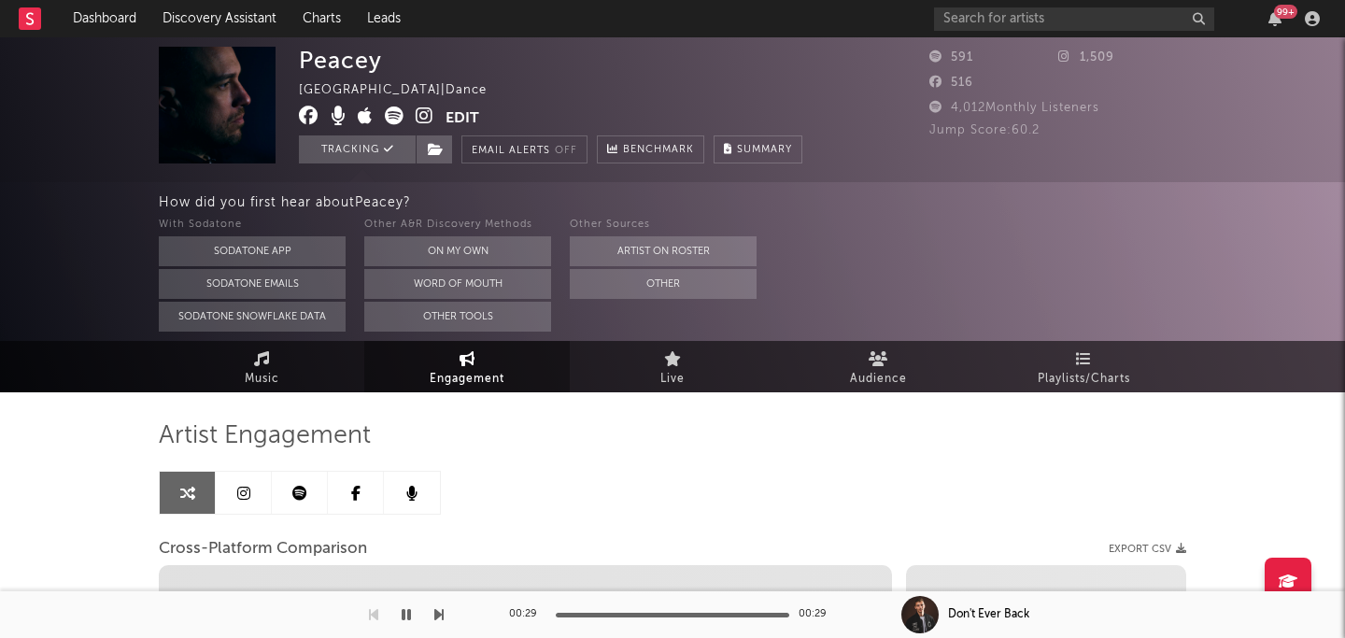
select select "1m"
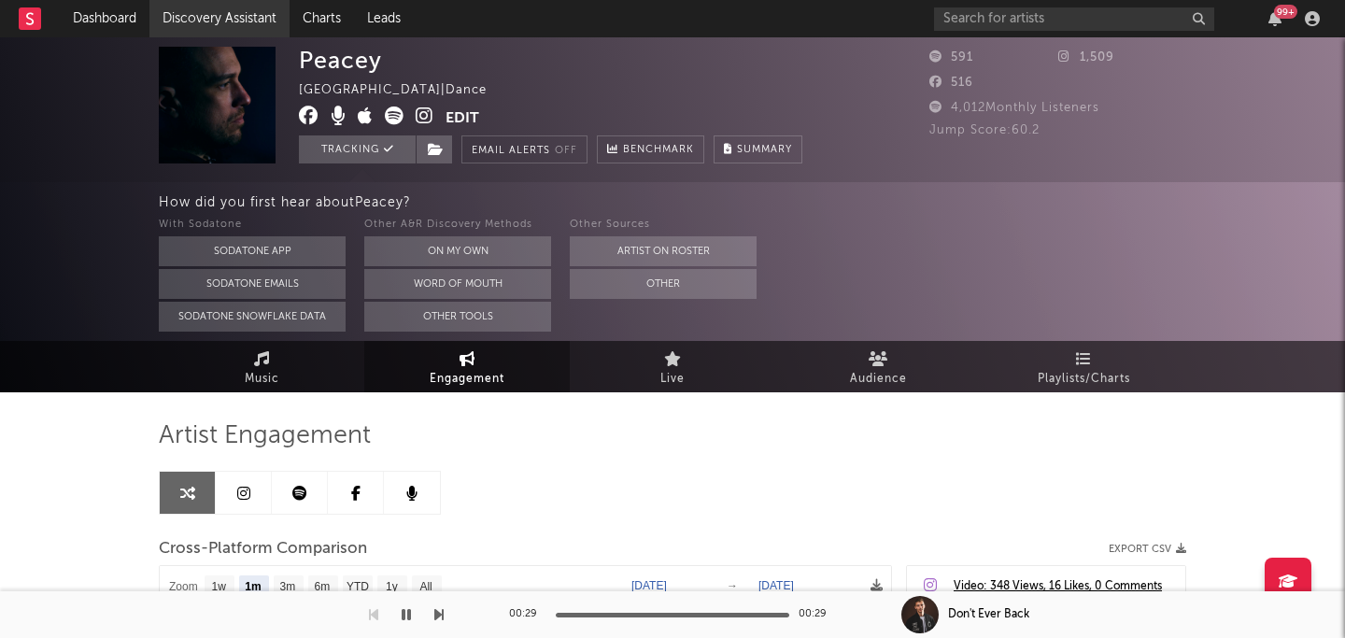
click at [198, 26] on link "Discovery Assistant" at bounding box center [219, 18] width 140 height 37
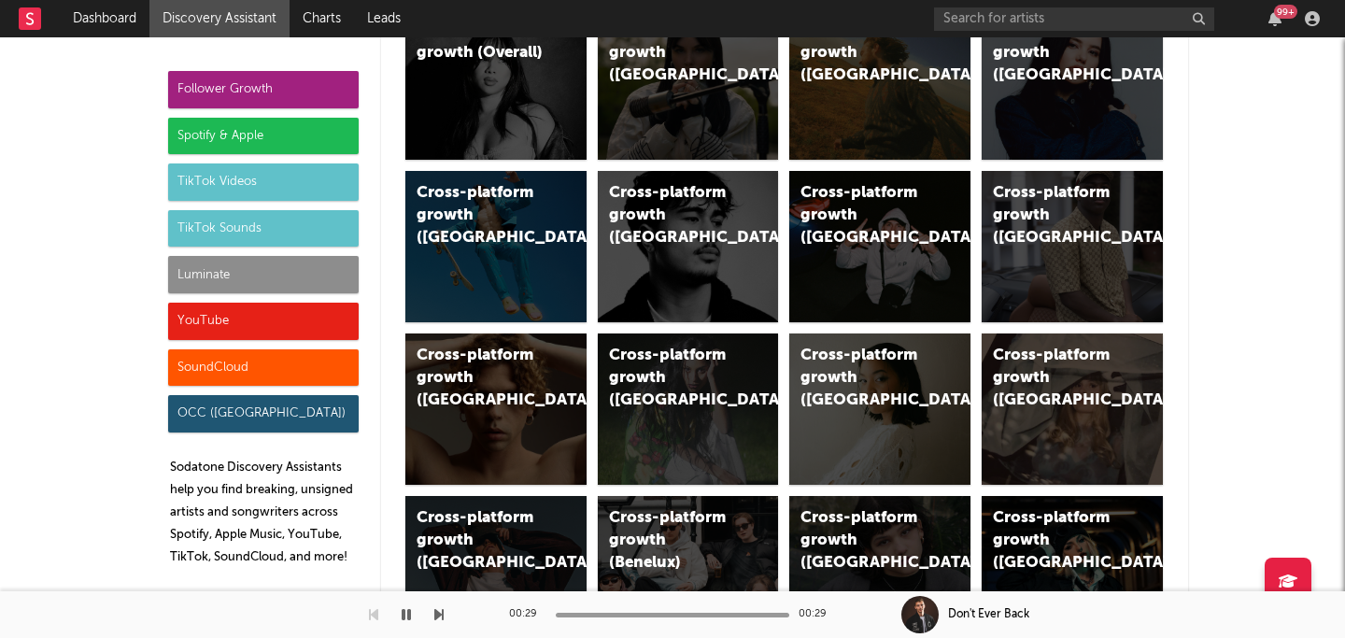
click at [217, 129] on div "Spotify & Apple" at bounding box center [263, 136] width 191 height 37
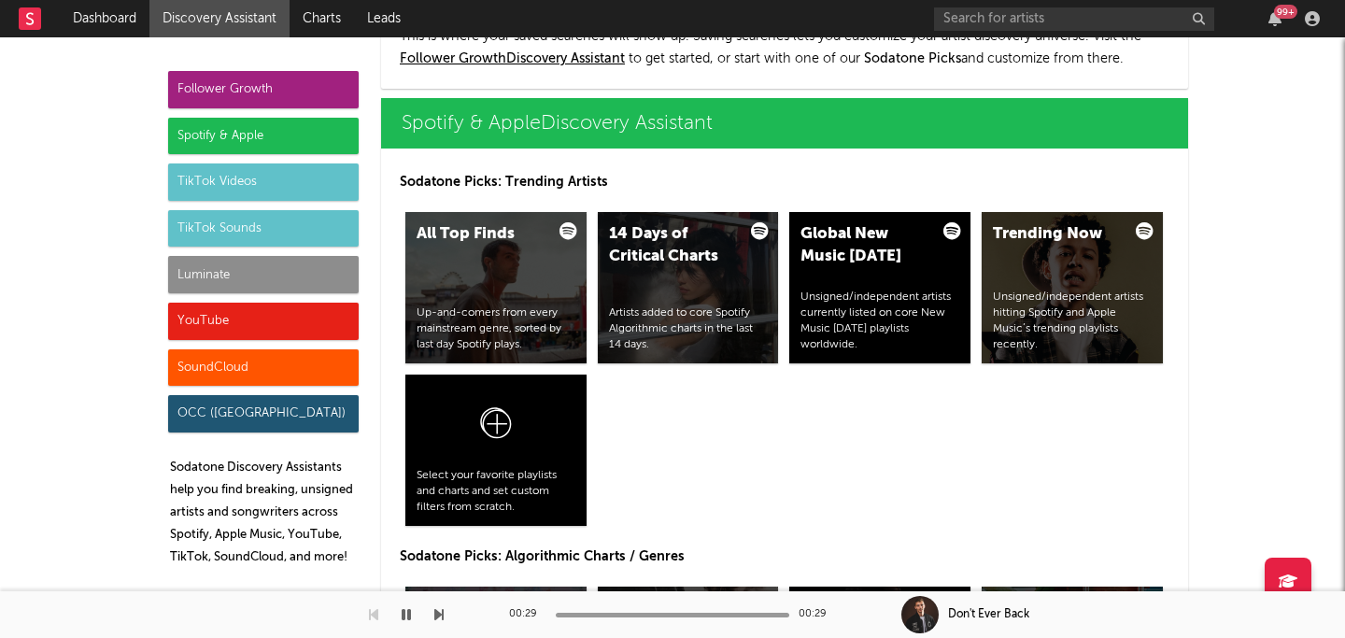
scroll to position [1868, 0]
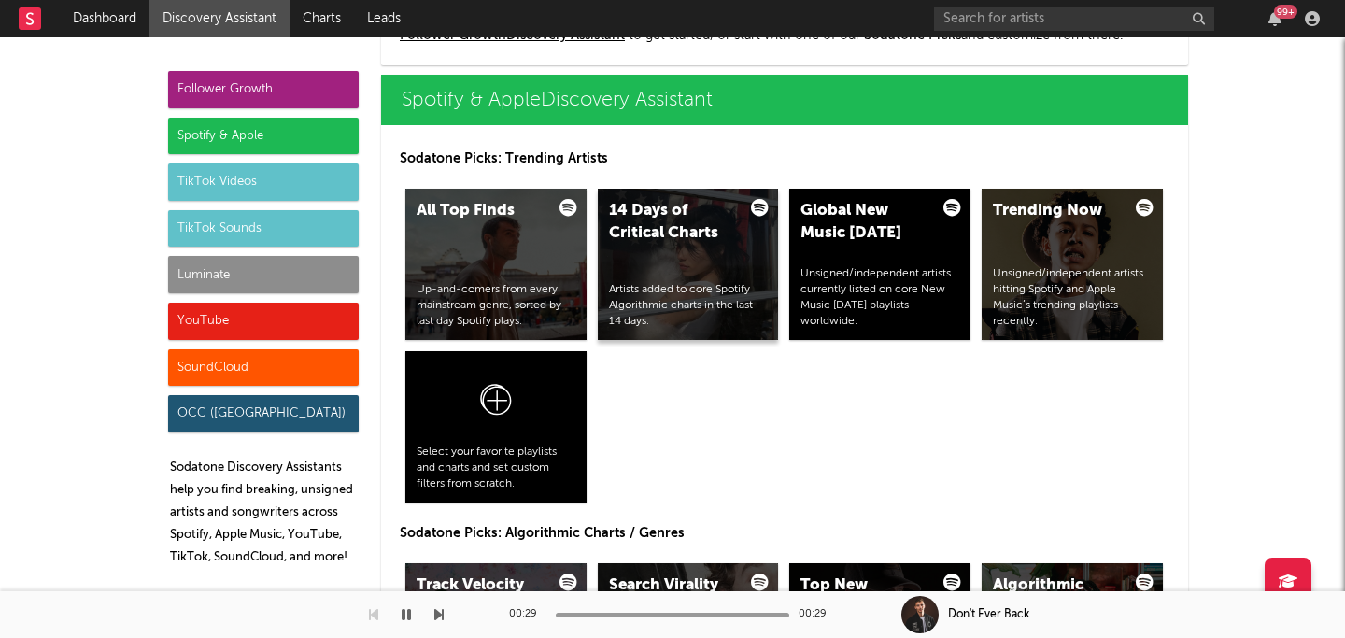
click at [722, 283] on div "Artists added to core Spotify Algorithmic charts in the last 14 days." at bounding box center [688, 305] width 159 height 47
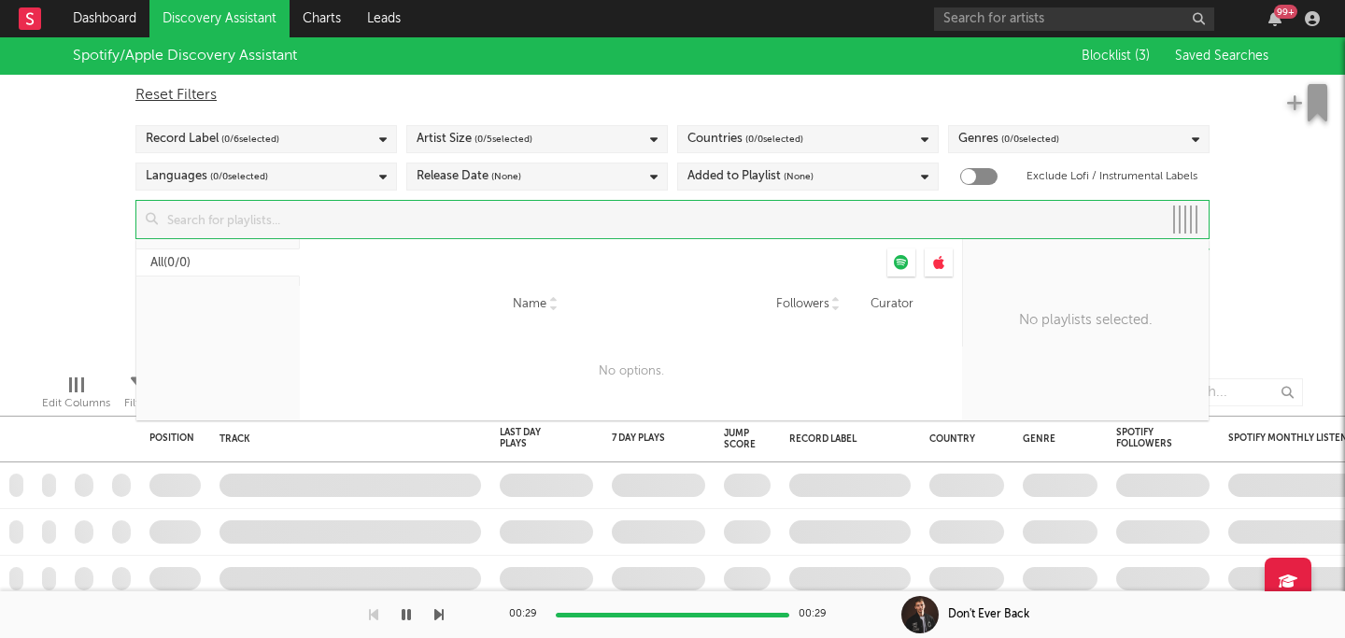
click at [738, 212] on input at bounding box center [660, 219] width 1004 height 37
type input "the"
checkbox input "true"
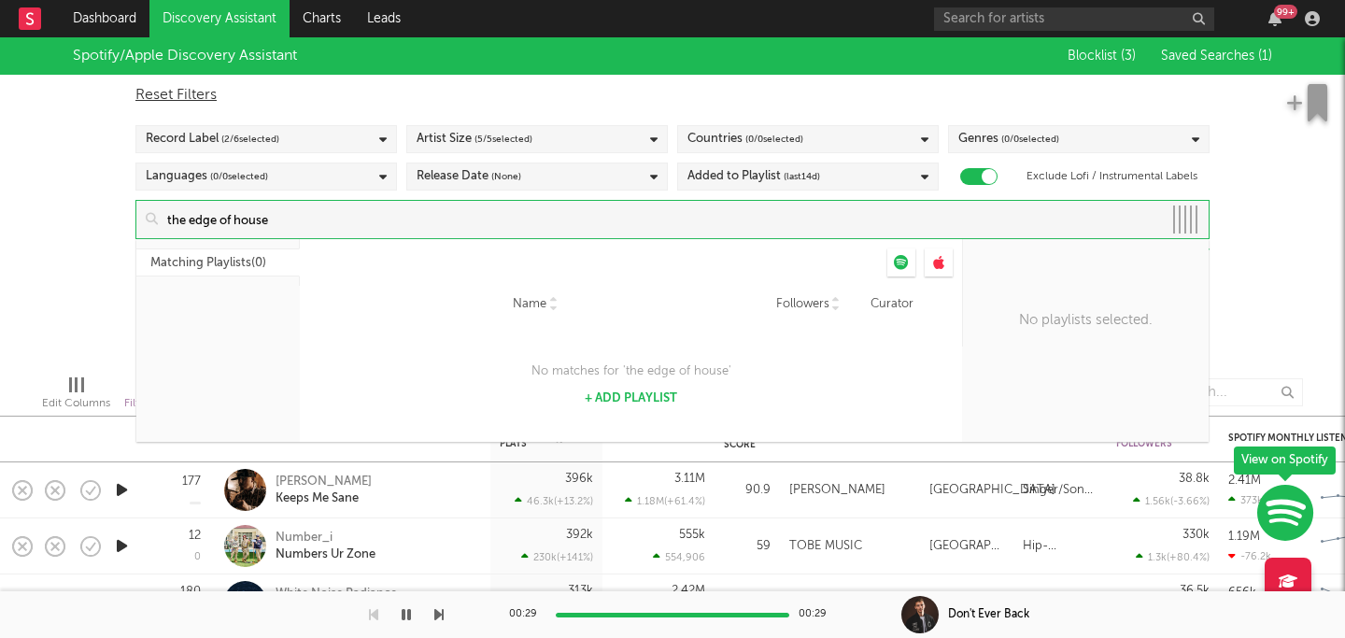
click at [773, 231] on input "the edge of house" at bounding box center [660, 219] width 1004 height 37
type input "the edge"
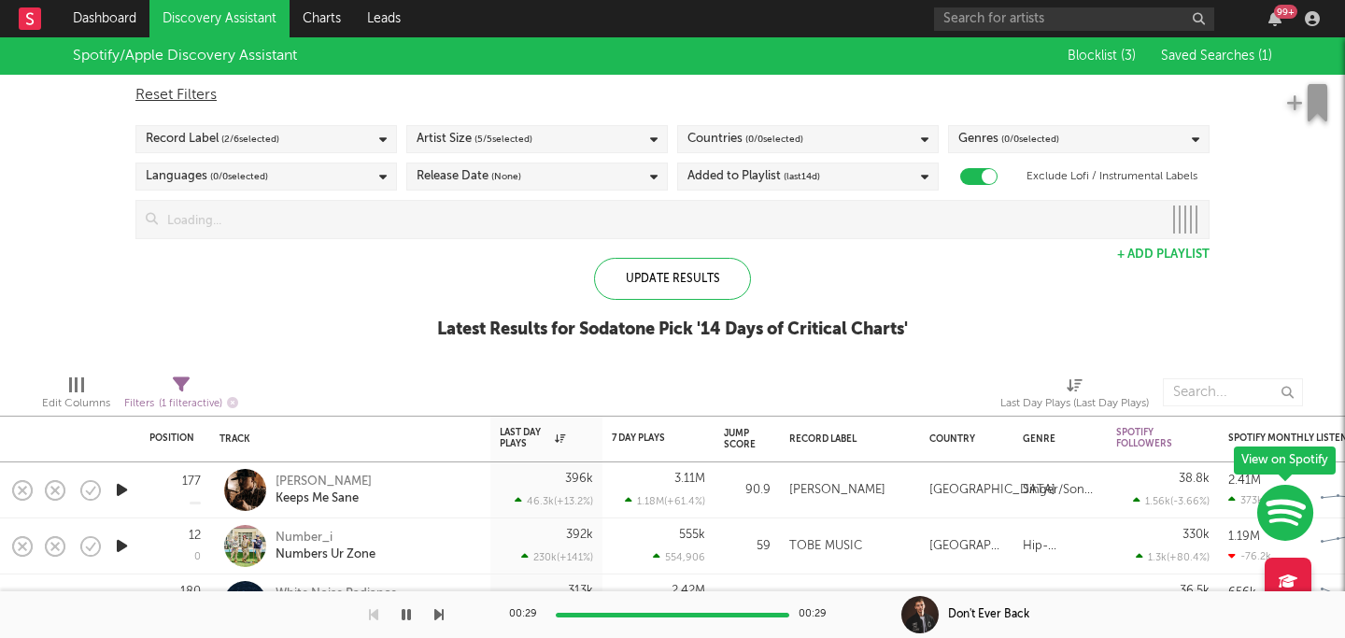
click at [79, 291] on div "Spotify/Apple Discovery Assistant Blocklist ( 3 ) Saved Searches ( 1 ) Reset Fi…" at bounding box center [672, 198] width 1345 height 322
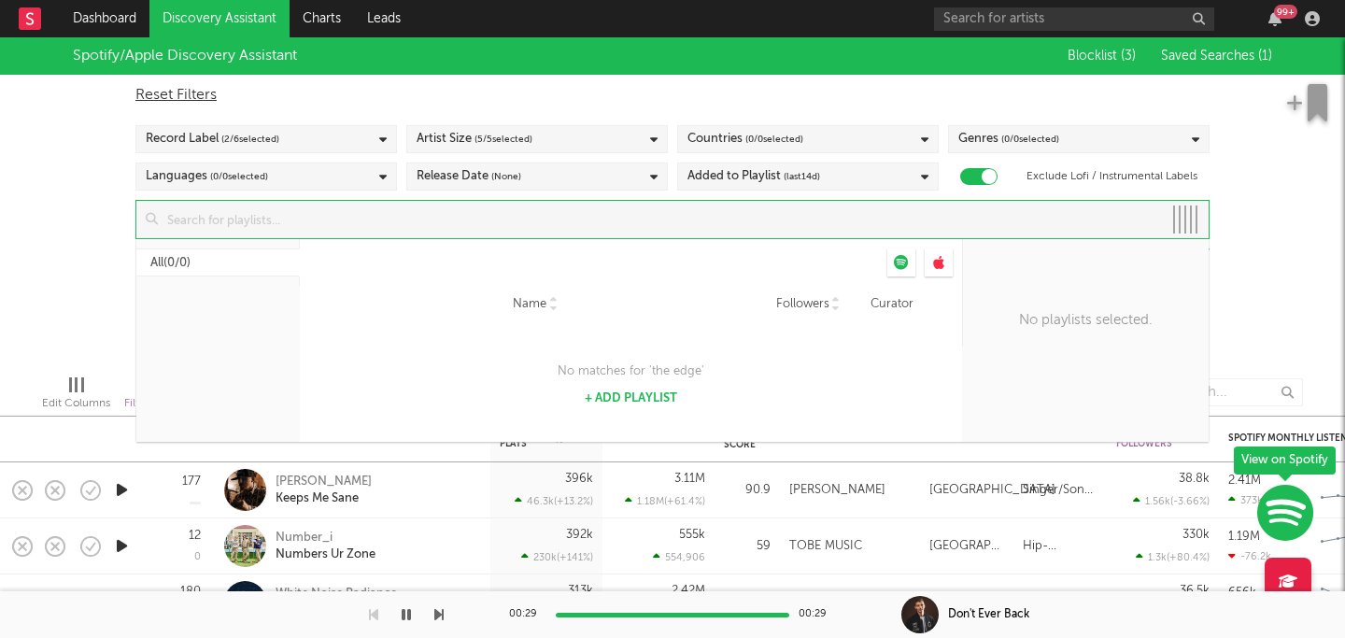
click at [717, 205] on input at bounding box center [660, 219] width 1004 height 37
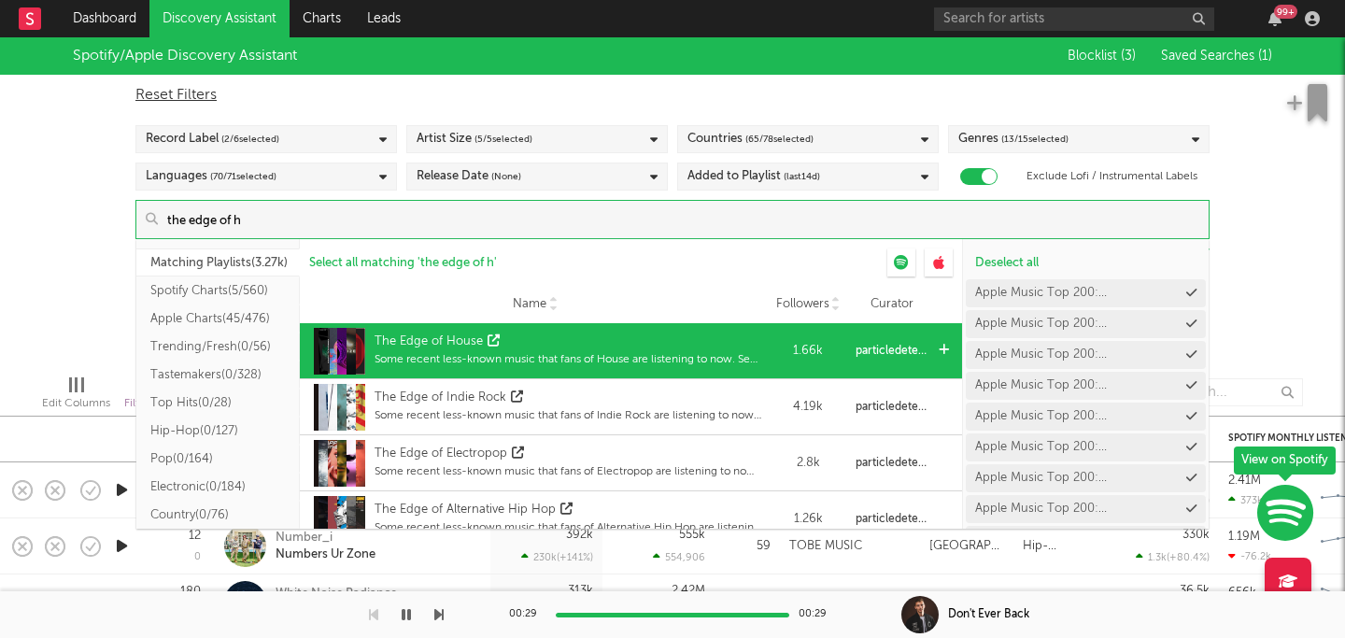
type input "the edge of h"
click at [483, 342] on div "The Edge of House" at bounding box center [431, 342] width 113 height 19
click at [488, 337] on icon at bounding box center [494, 340] width 12 height 12
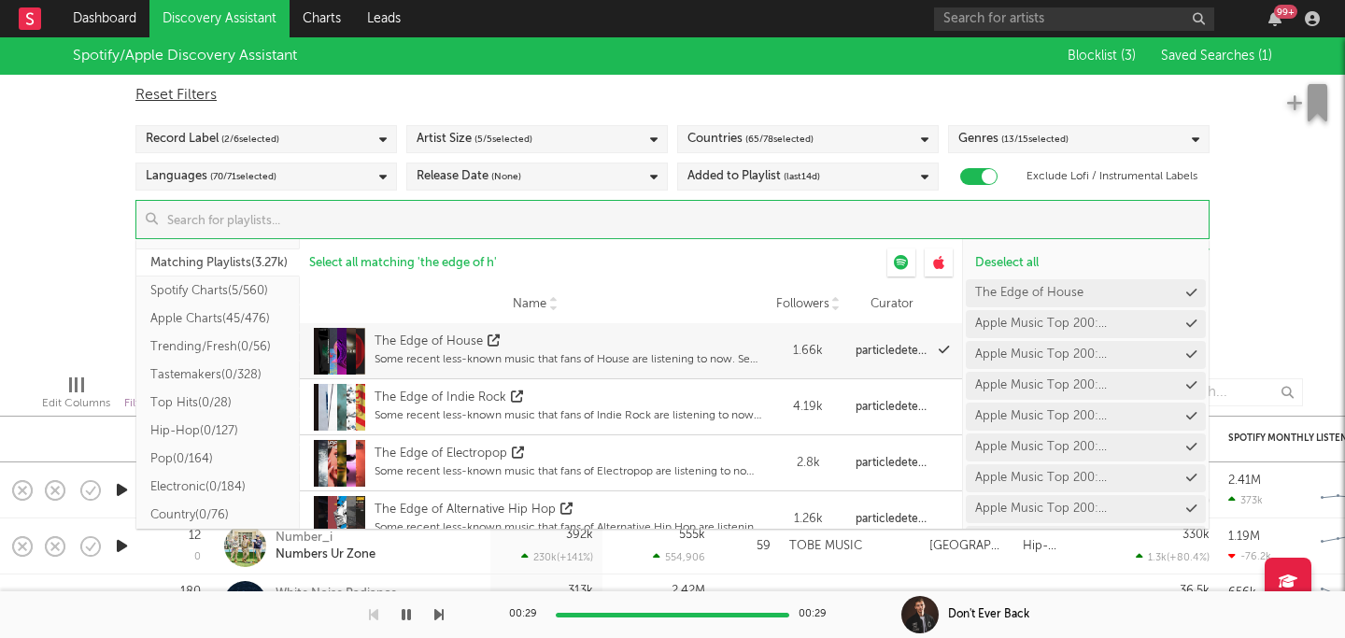
click at [1010, 6] on div "99 +" at bounding box center [1130, 18] width 392 height 37
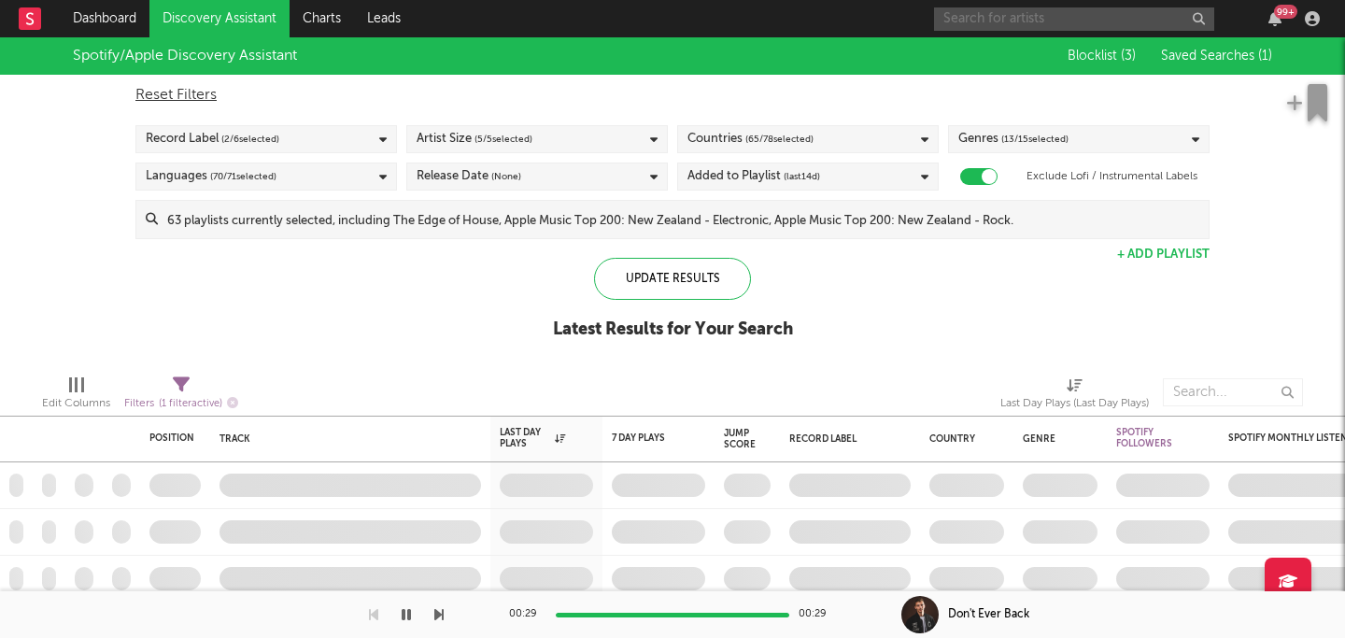
click at [988, 13] on input "text" at bounding box center [1074, 18] width 280 height 23
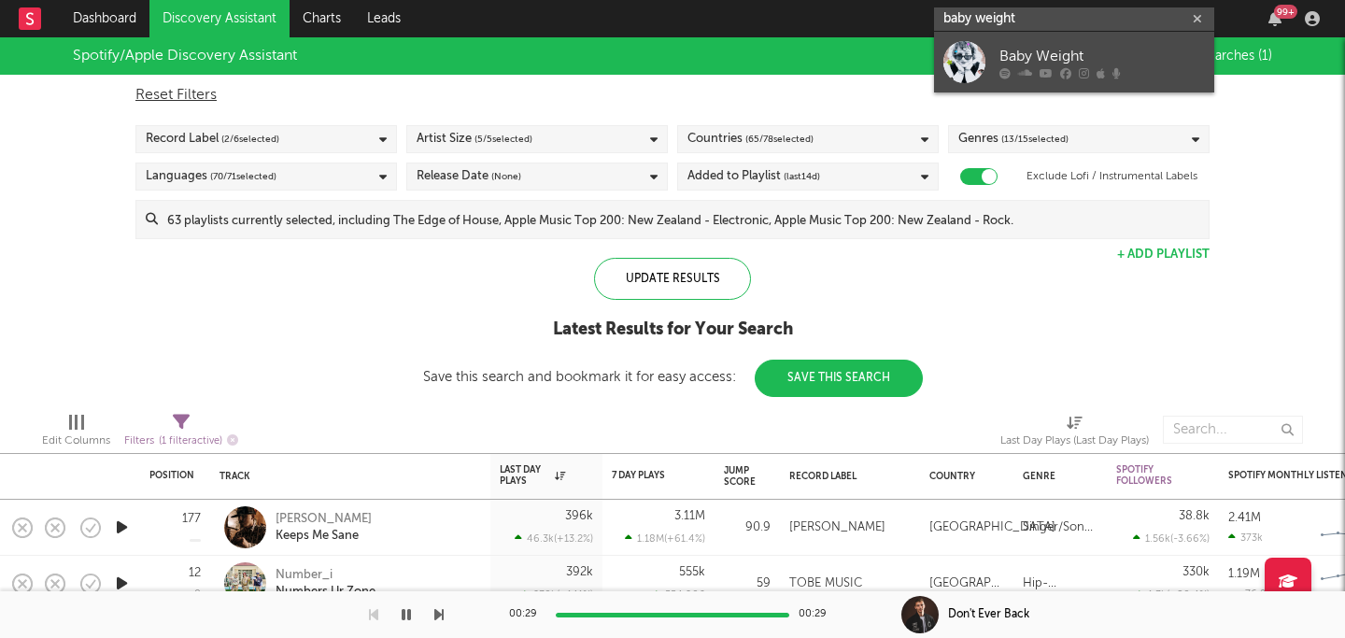
type input "baby weight"
click at [1129, 56] on div "Baby Weight" at bounding box center [1103, 56] width 206 height 22
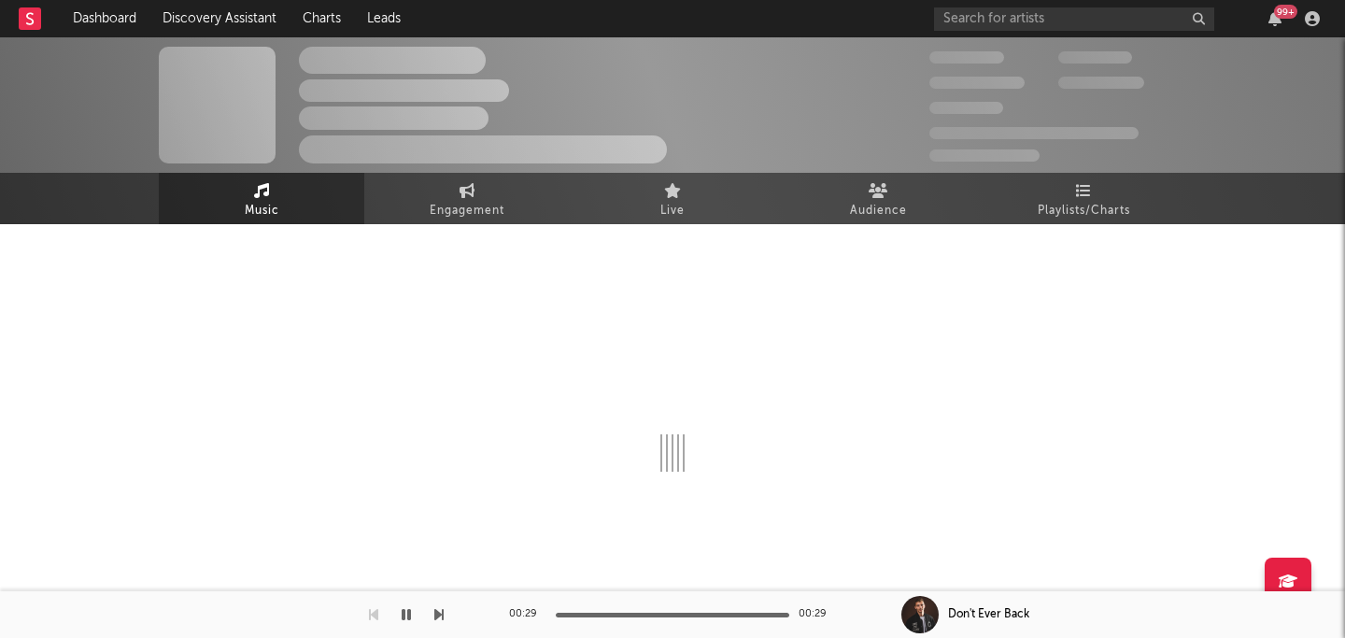
select select "6m"
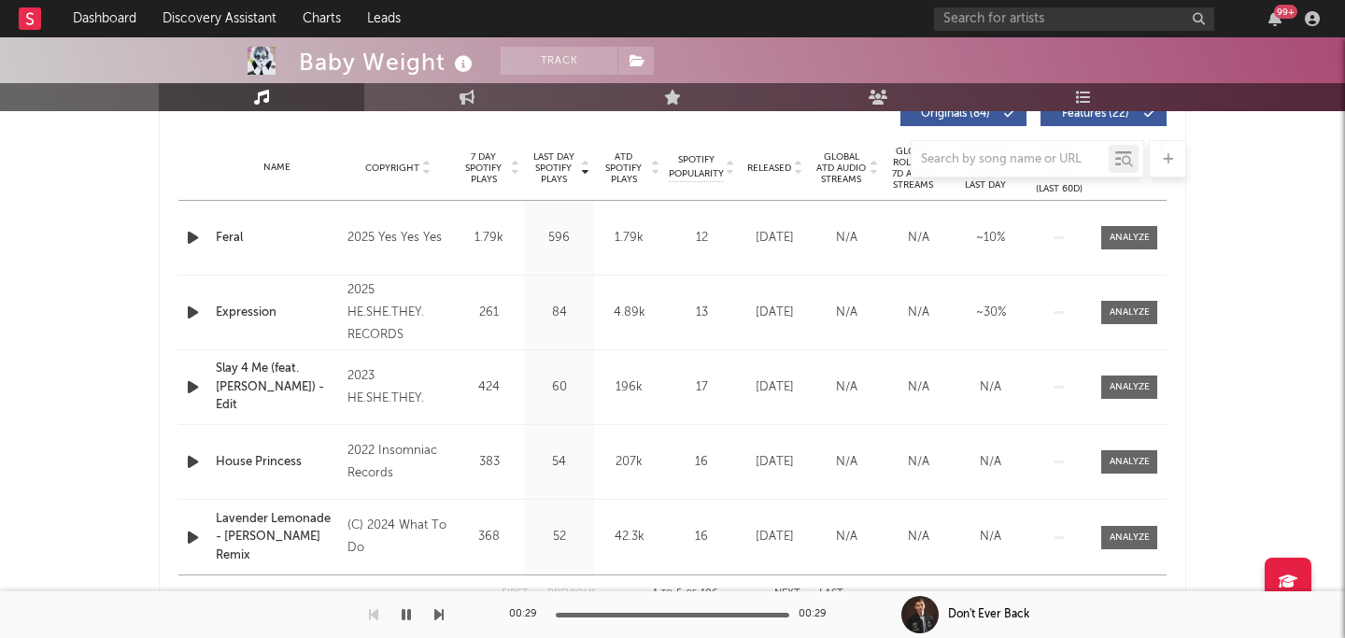
scroll to position [736, 0]
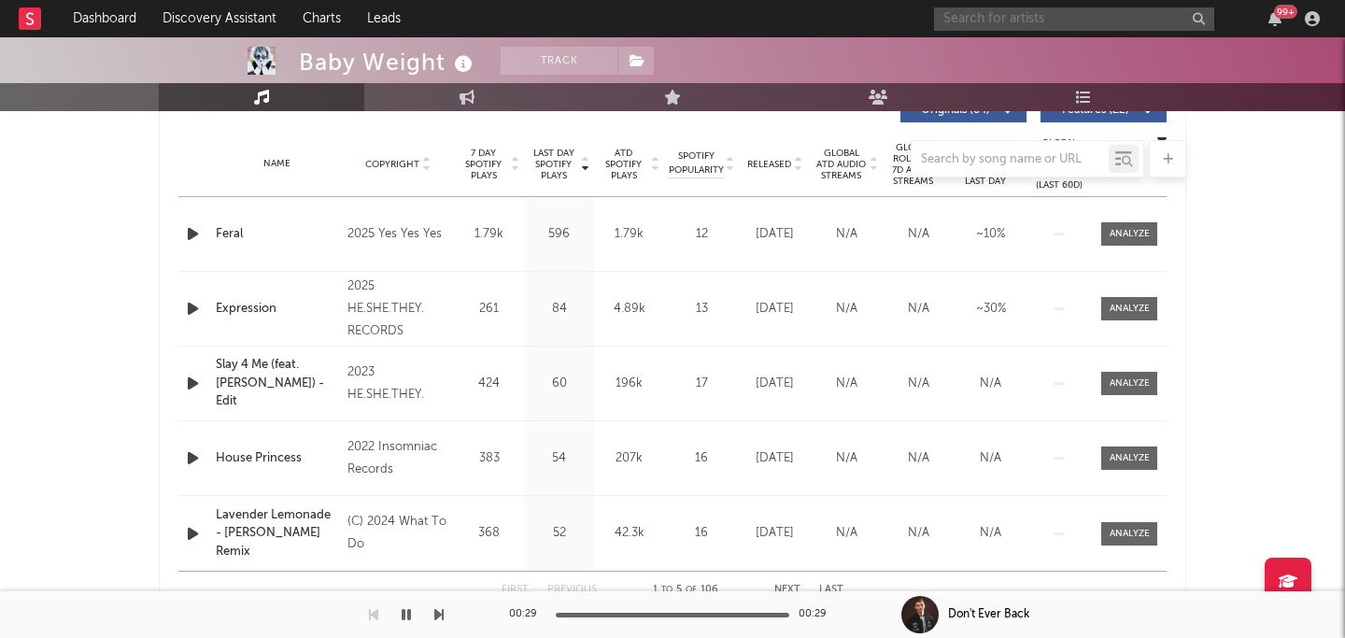
click at [1053, 19] on input "text" at bounding box center [1074, 18] width 280 height 23
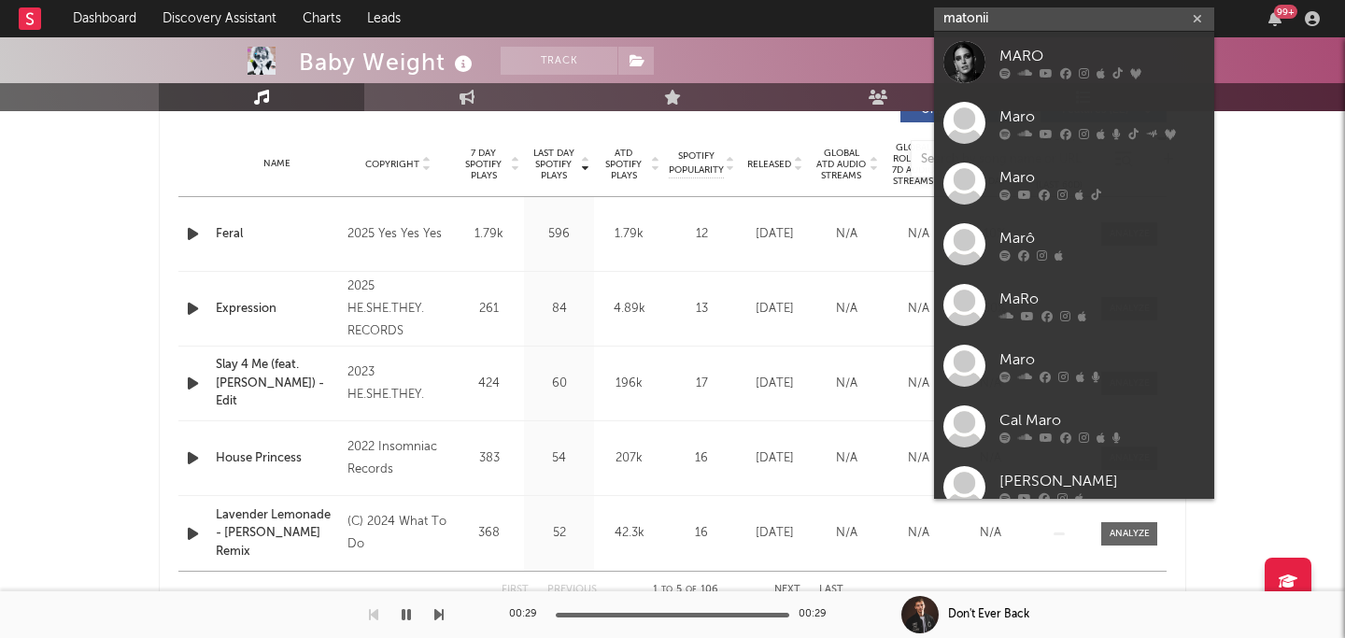
type input "matonii"
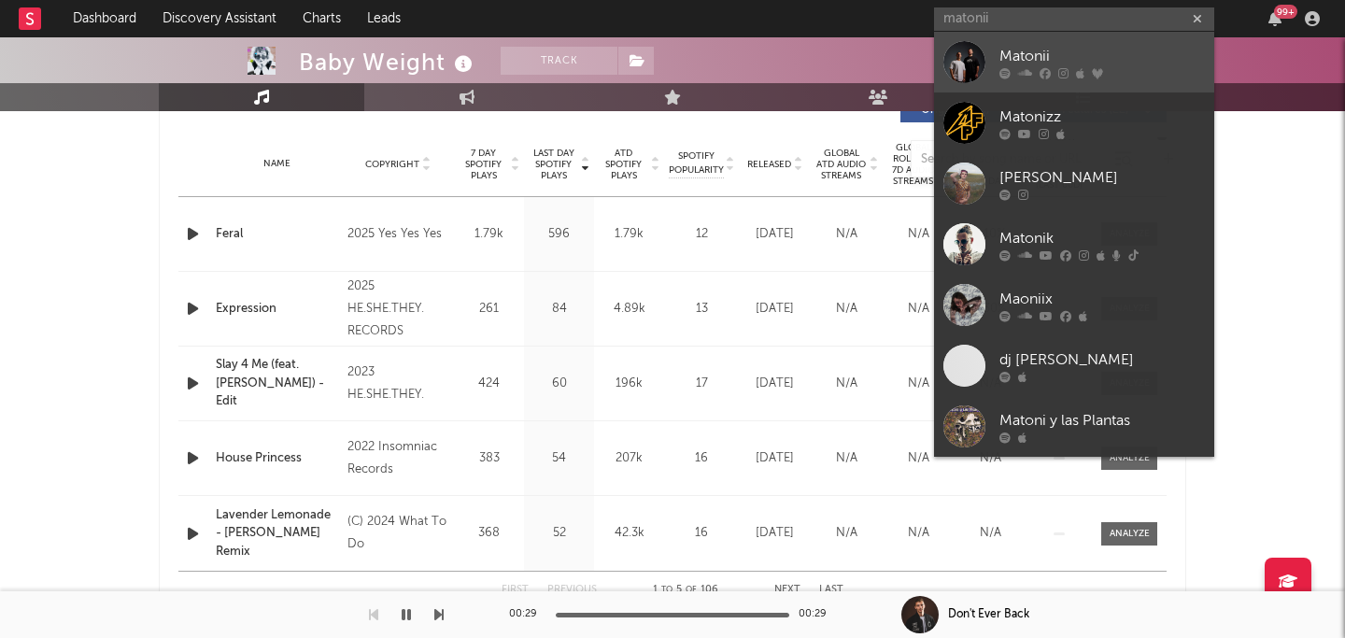
click at [1120, 64] on div "Matonii" at bounding box center [1103, 56] width 206 height 22
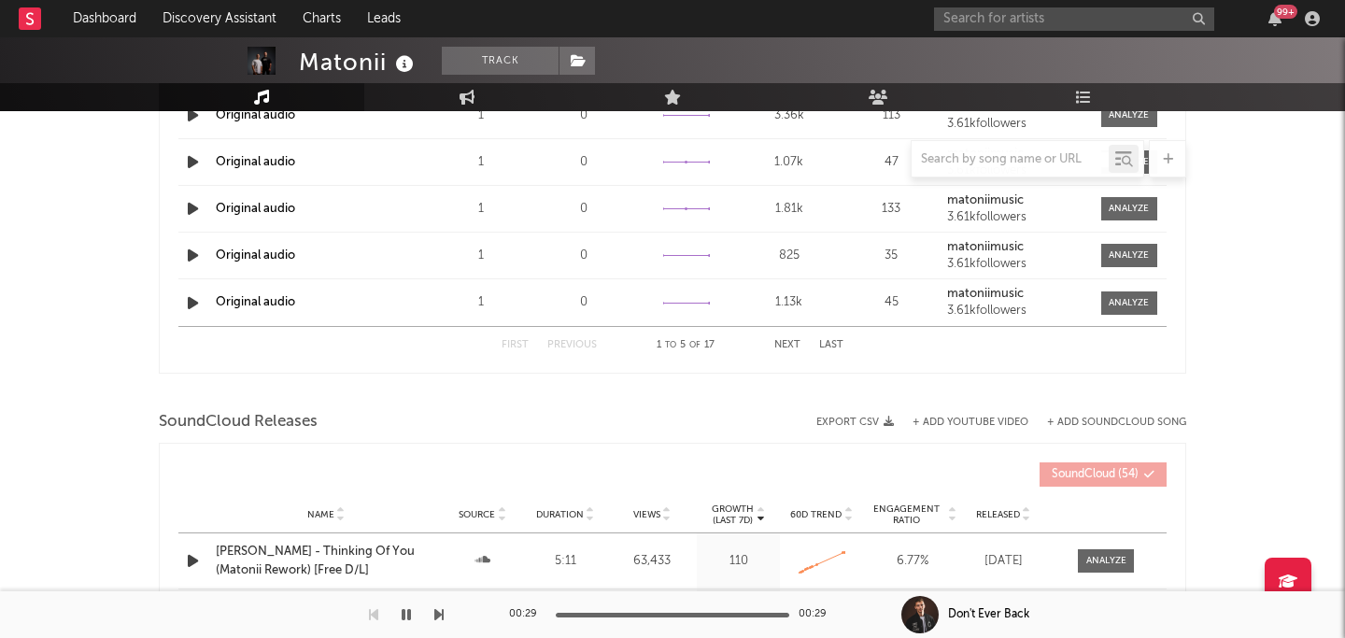
select select "1w"
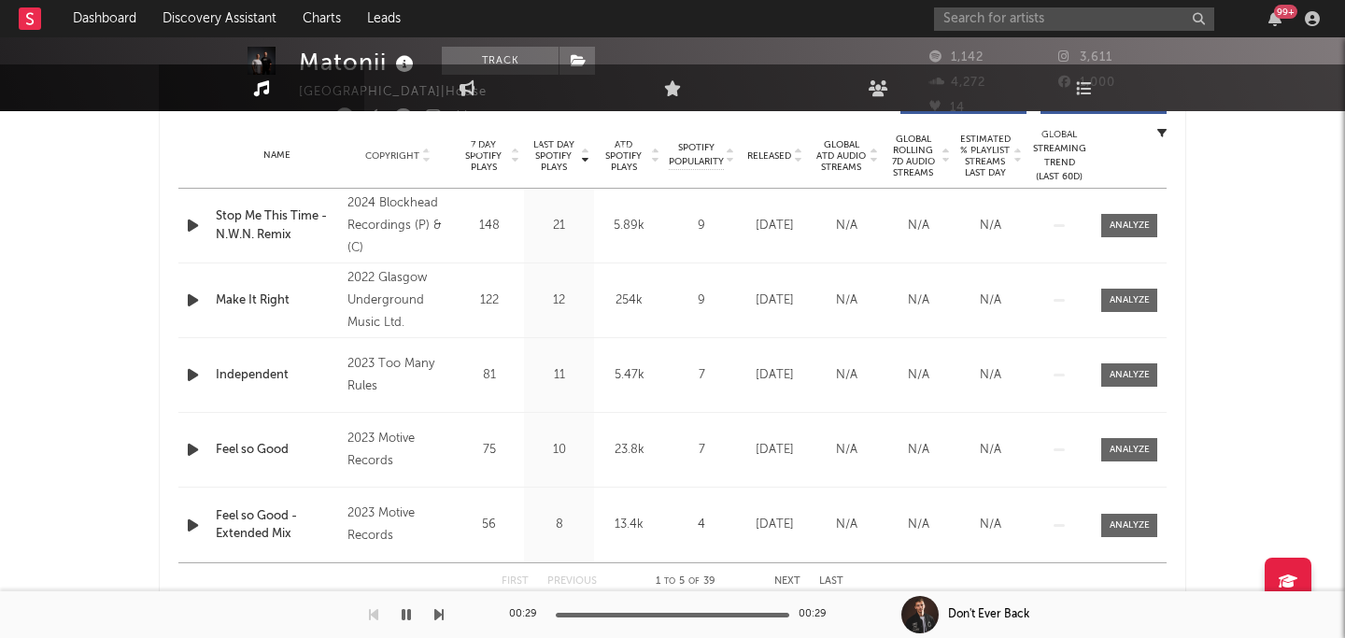
scroll to position [11, 0]
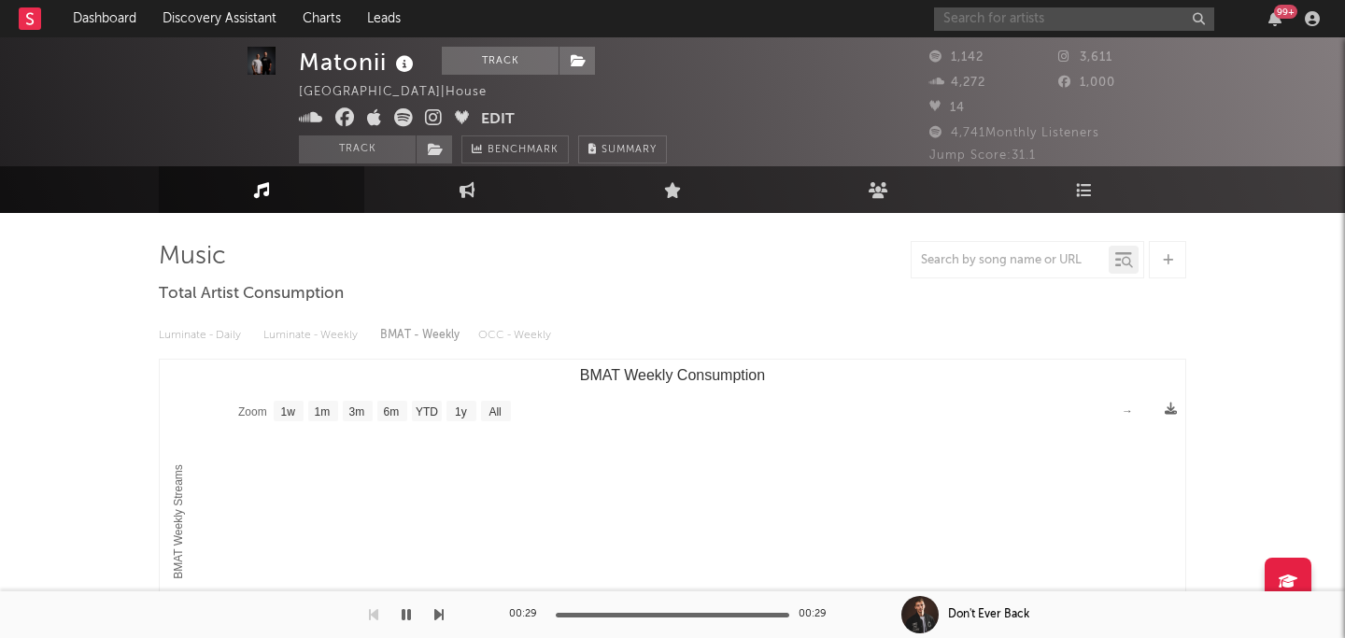
click at [965, 16] on input "text" at bounding box center [1074, 18] width 280 height 23
click at [973, 21] on input "303greg" at bounding box center [1074, 18] width 280 height 23
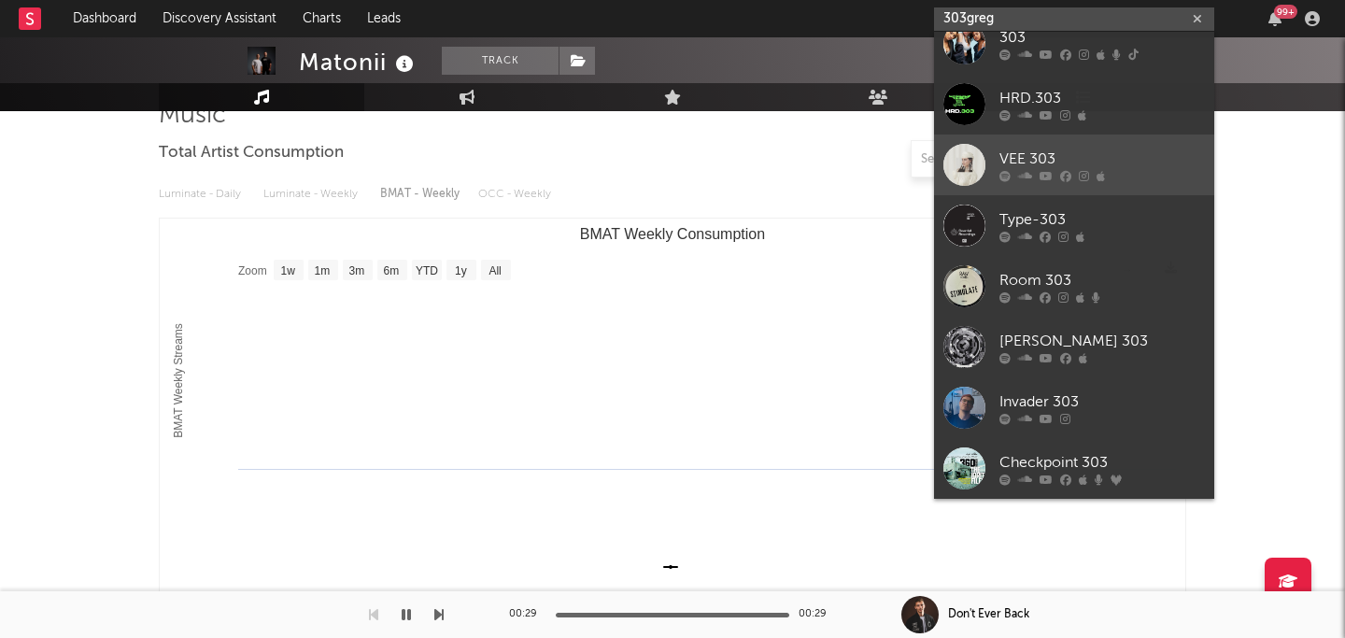
scroll to position [0, 0]
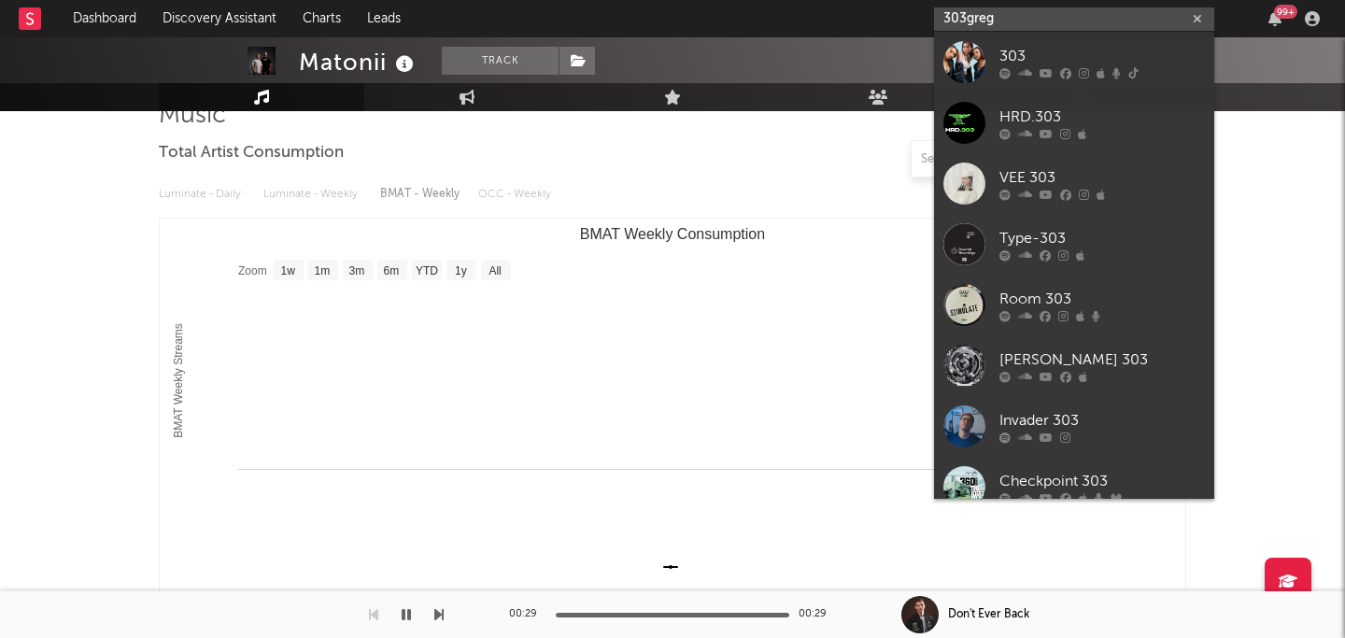
click at [965, 19] on input "303greg" at bounding box center [1074, 18] width 280 height 23
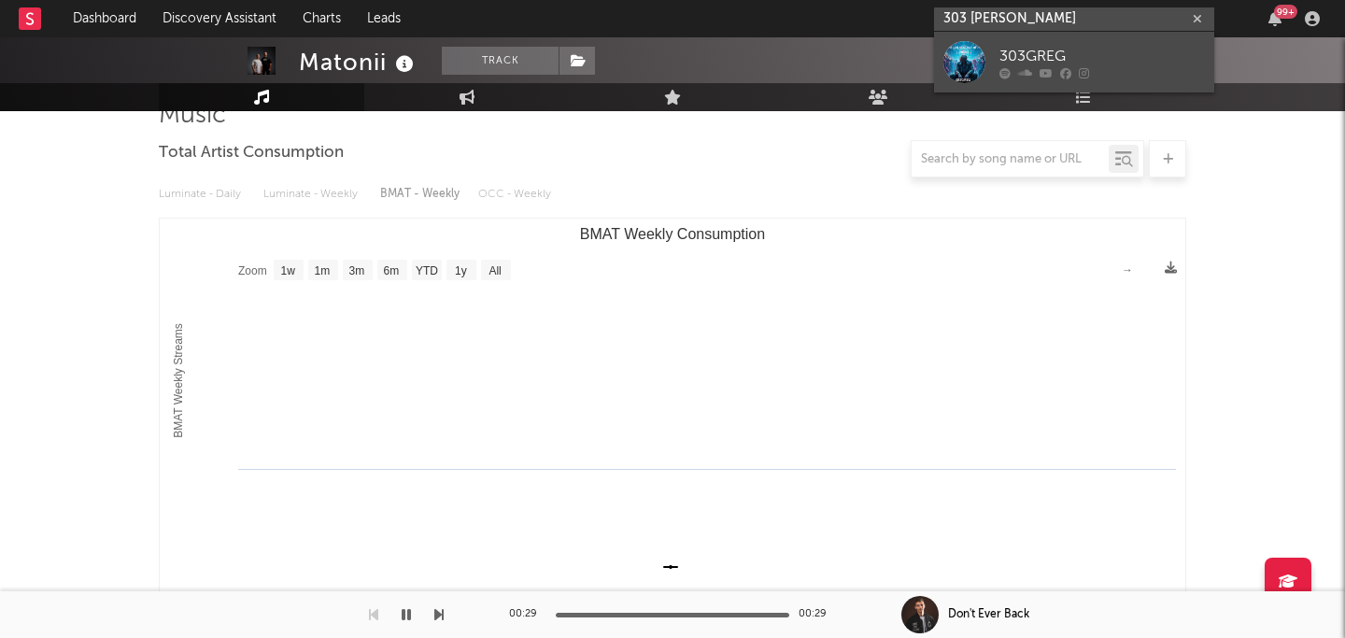
type input "303 greg"
click at [1028, 54] on div "303GREG" at bounding box center [1103, 56] width 206 height 22
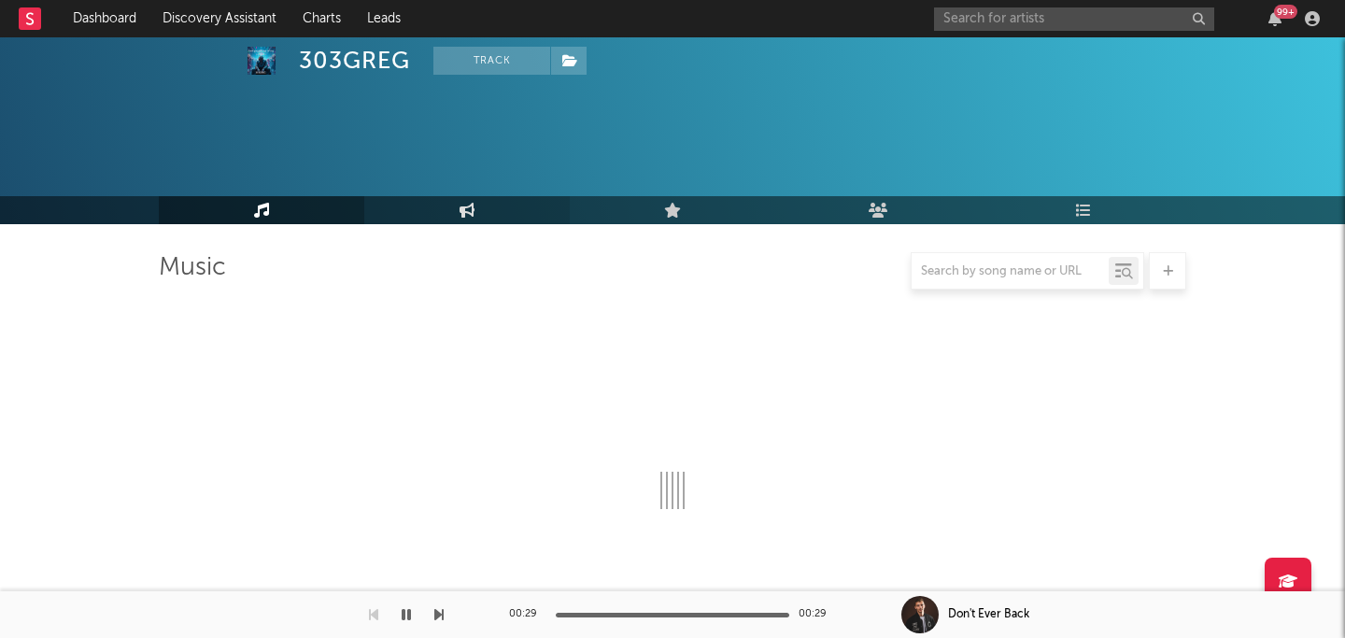
select select "1w"
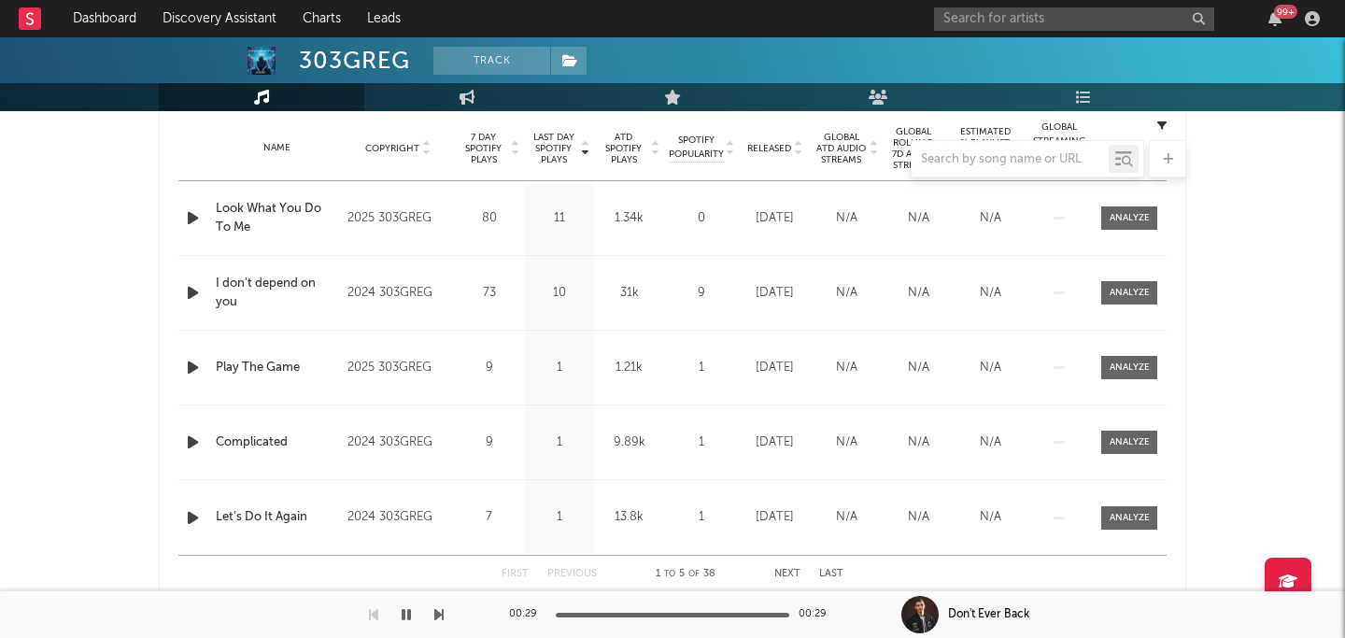
scroll to position [759, 0]
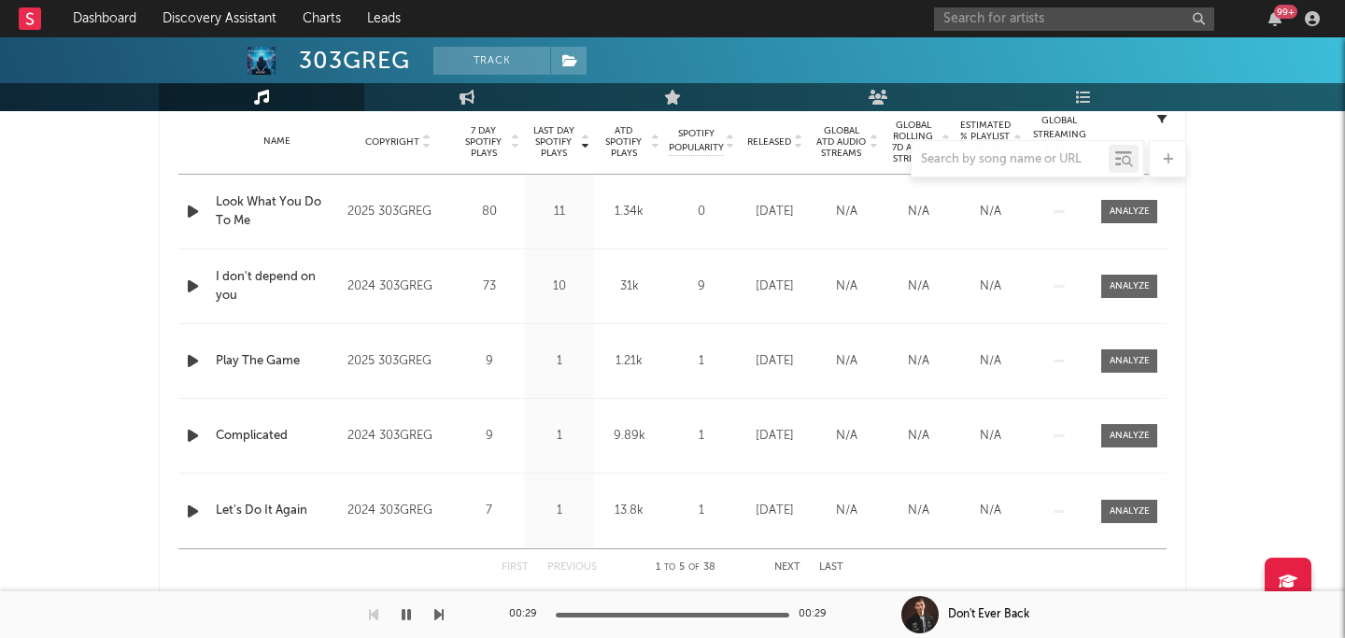
click at [188, 221] on icon "button" at bounding box center [193, 211] width 20 height 23
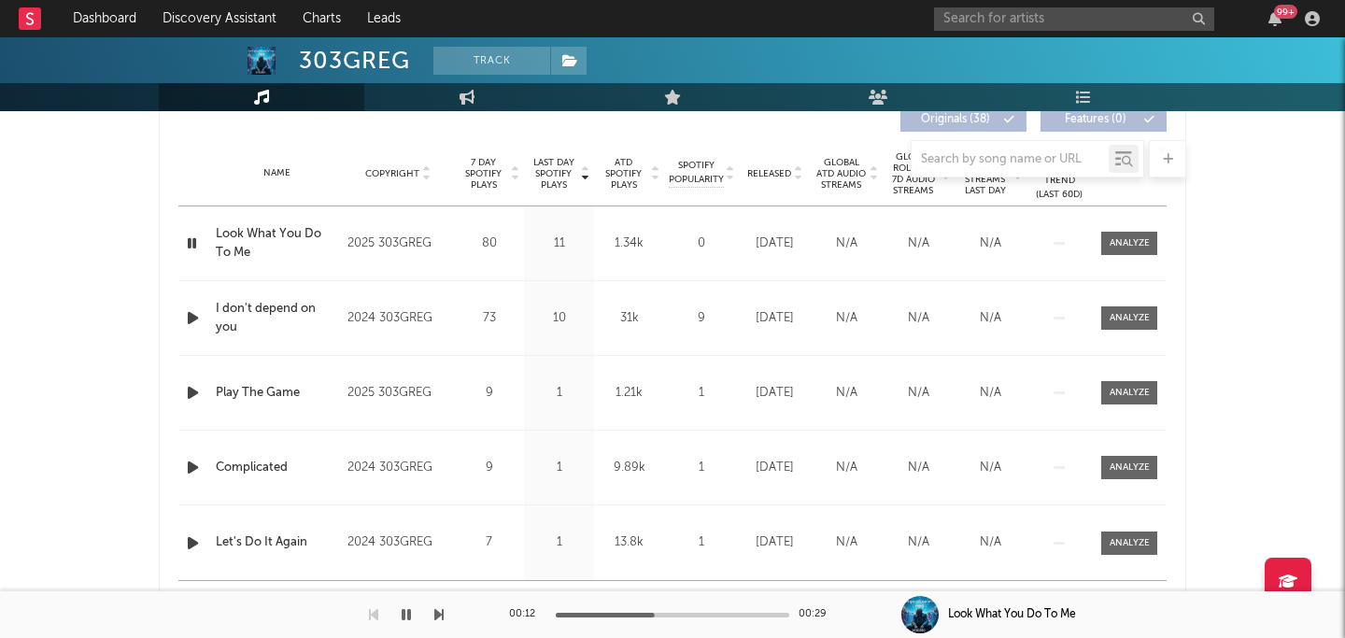
scroll to position [744, 0]
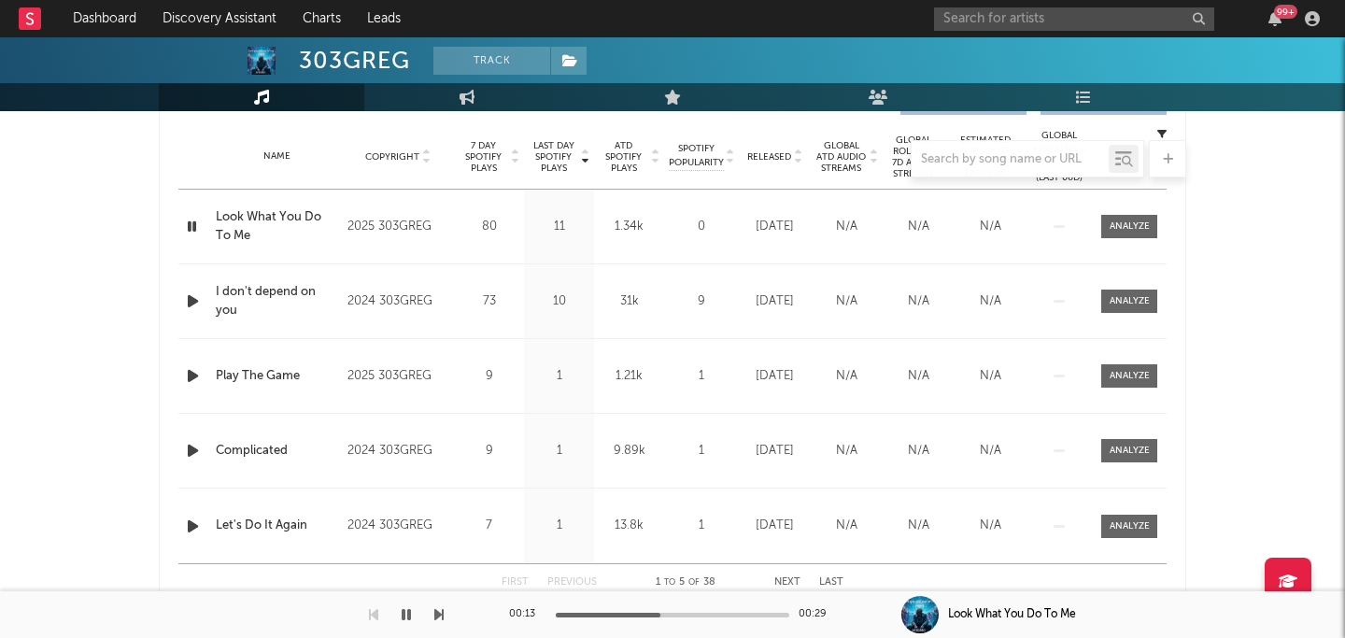
click at [193, 299] on icon "button" at bounding box center [193, 301] width 20 height 23
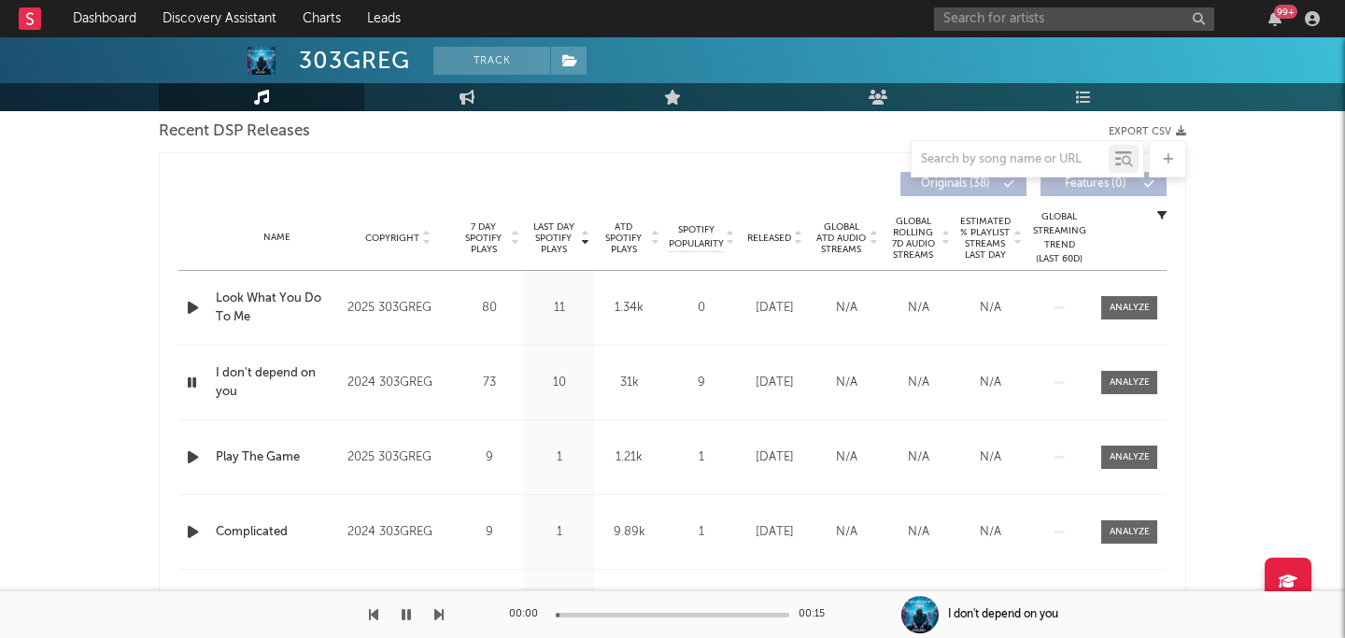
scroll to position [649, 0]
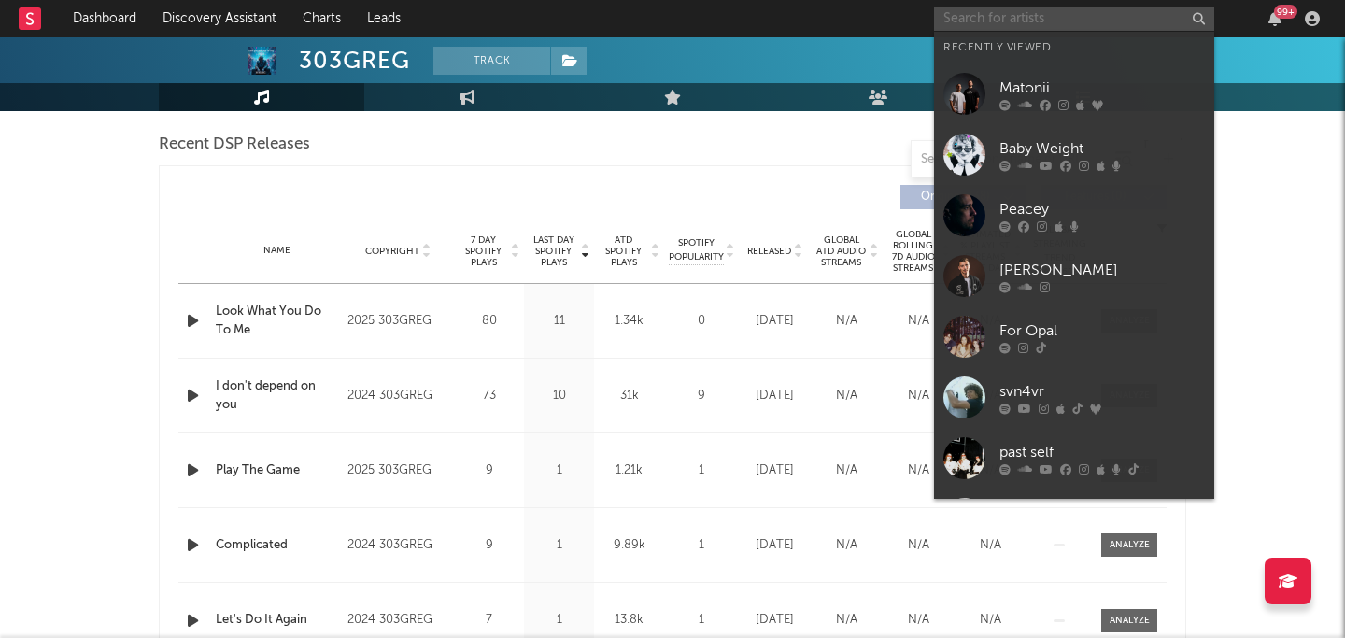
click at [1078, 11] on input "text" at bounding box center [1074, 18] width 280 height 23
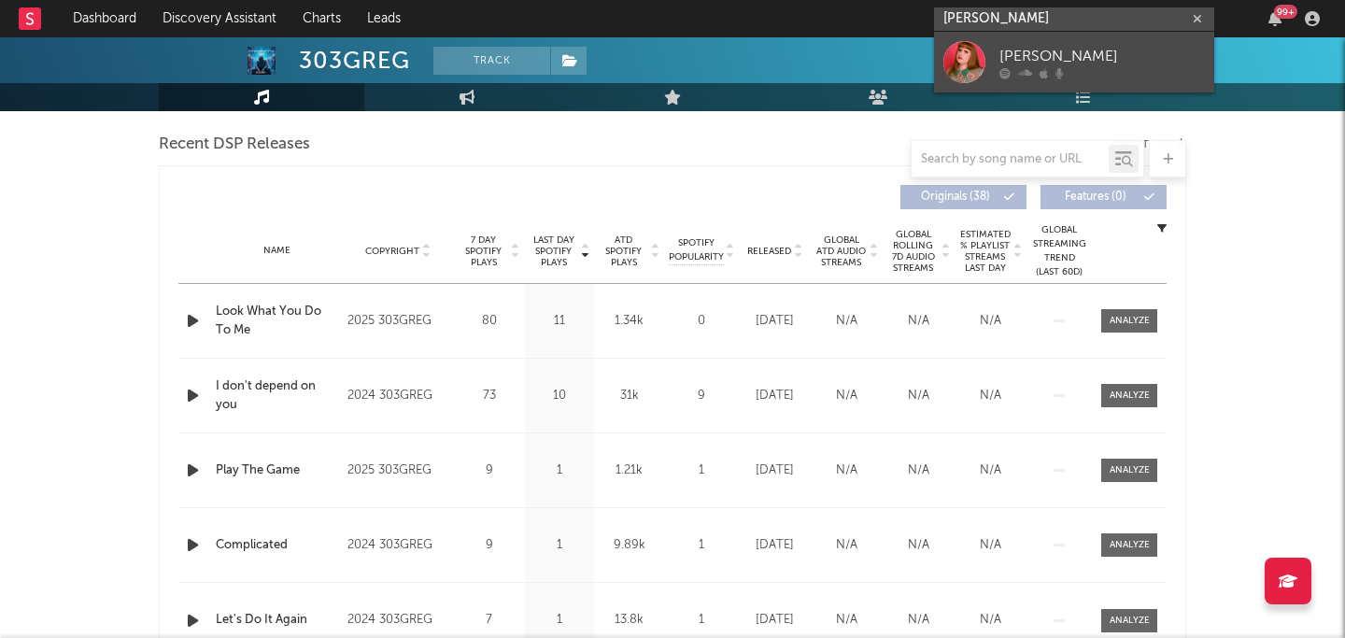
type input "scarlett omalley"
click at [1042, 60] on div "Scarlett O'Malley" at bounding box center [1103, 56] width 206 height 22
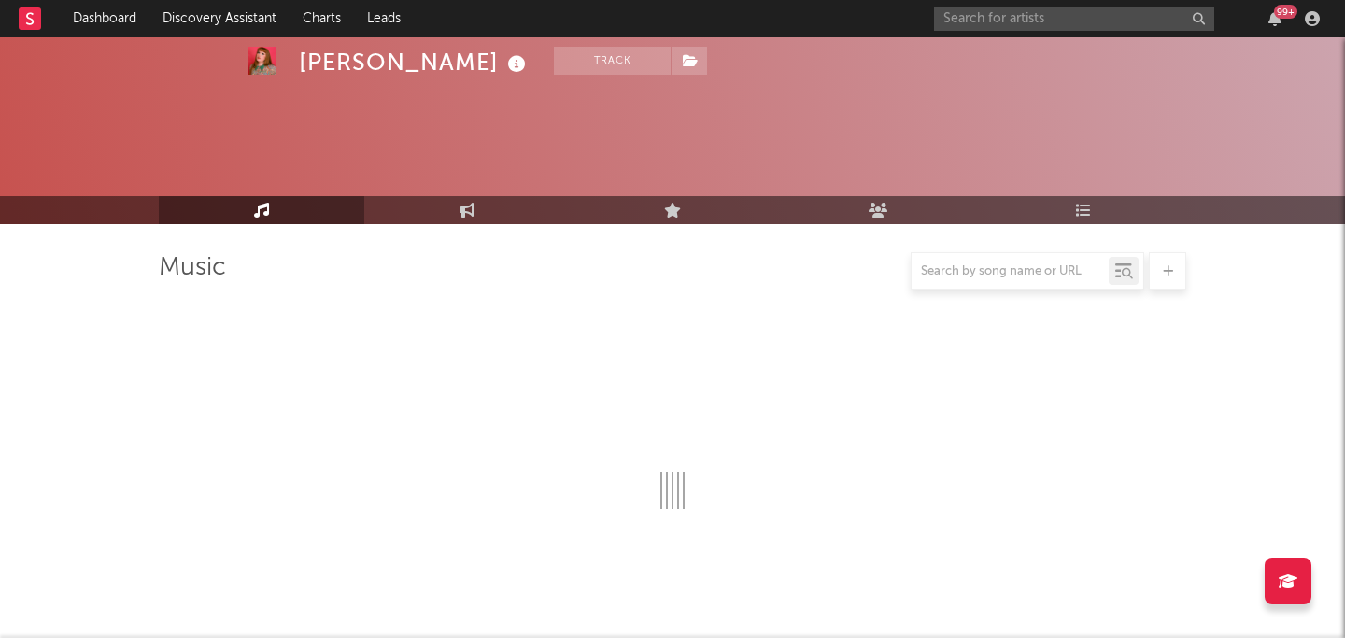
select select "6m"
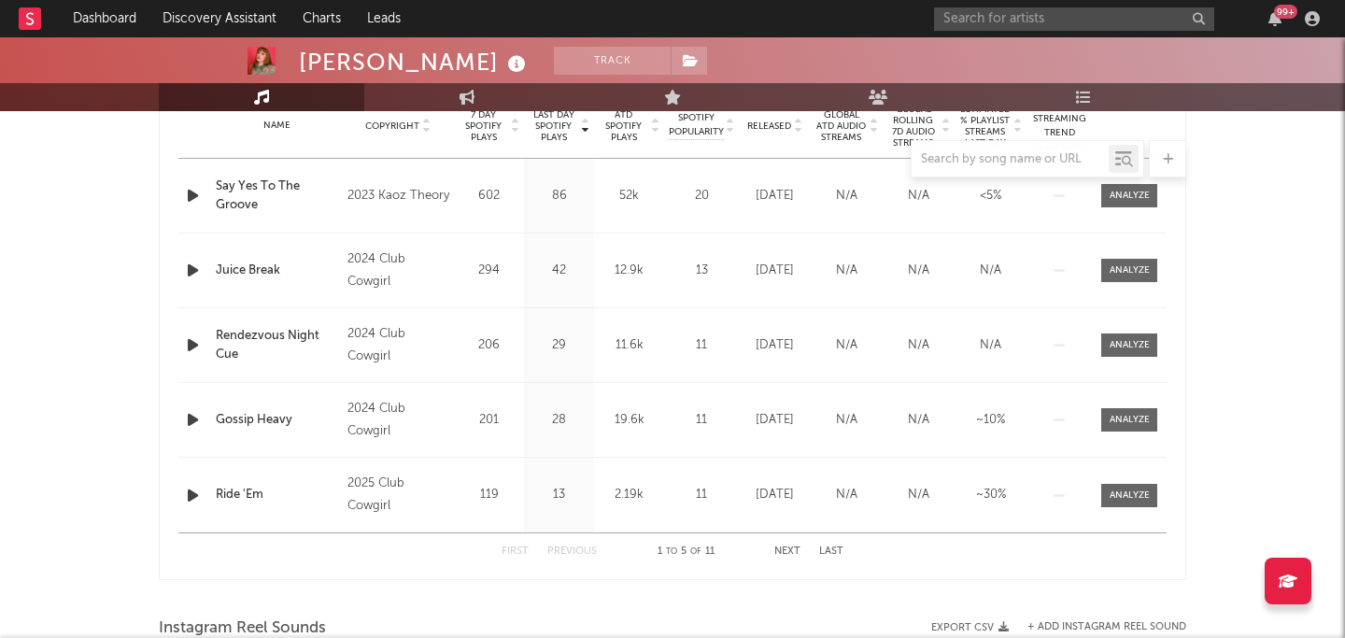
scroll to position [775, 0]
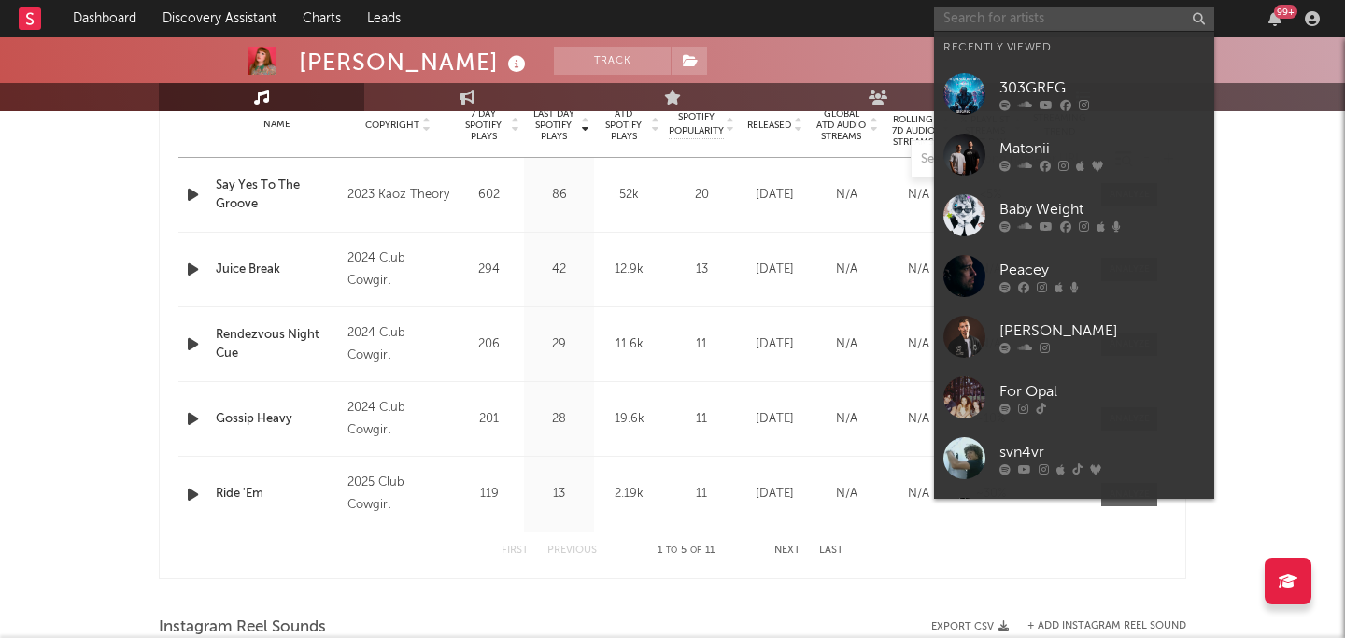
click at [1070, 18] on input "text" at bounding box center [1074, 18] width 280 height 23
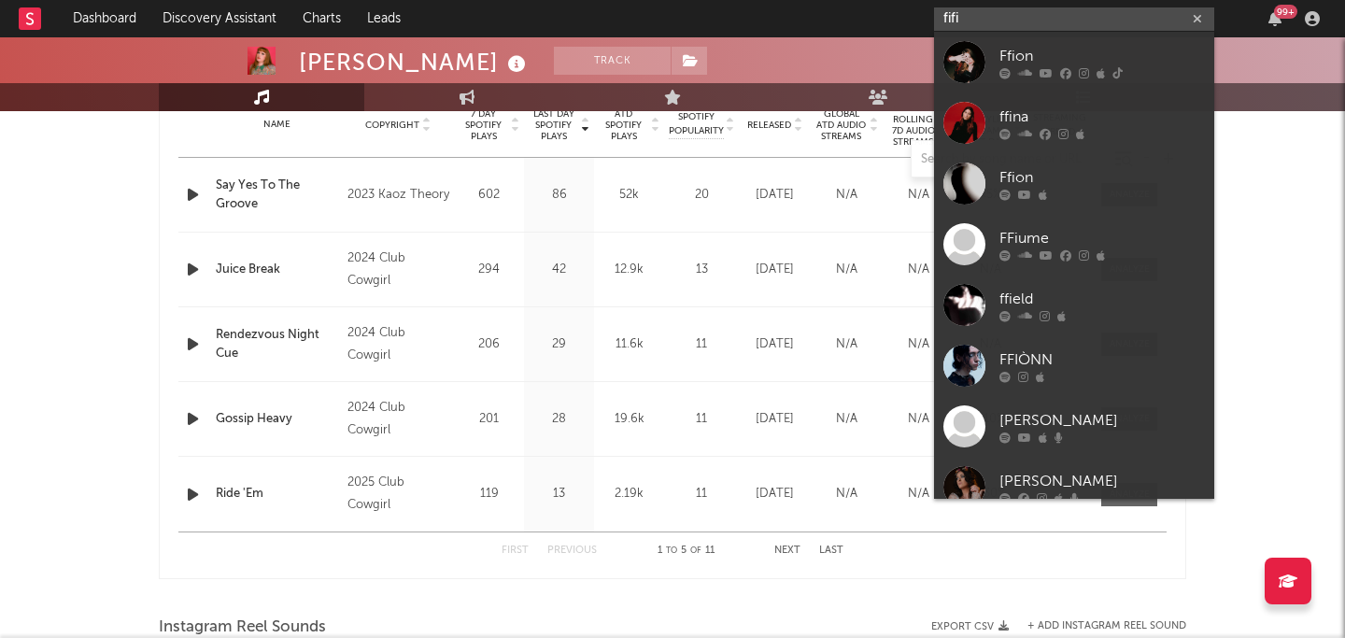
type input "fifi"
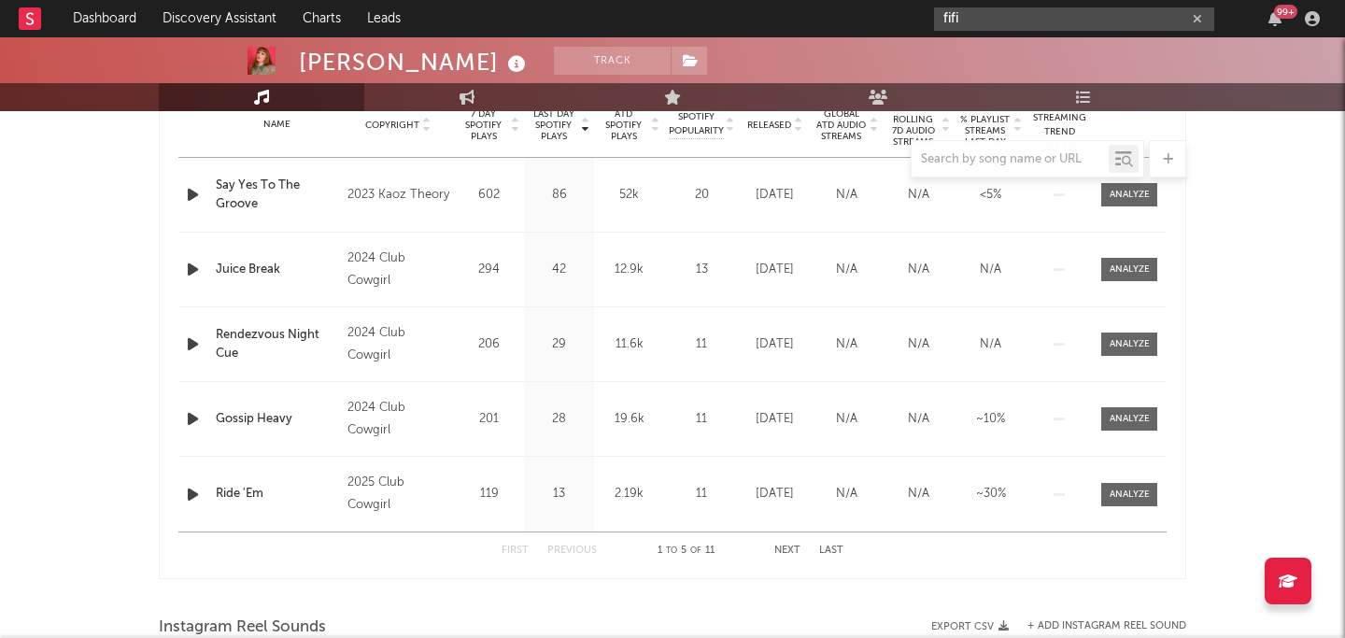
click at [1050, 20] on input "fifi" at bounding box center [1074, 18] width 280 height 23
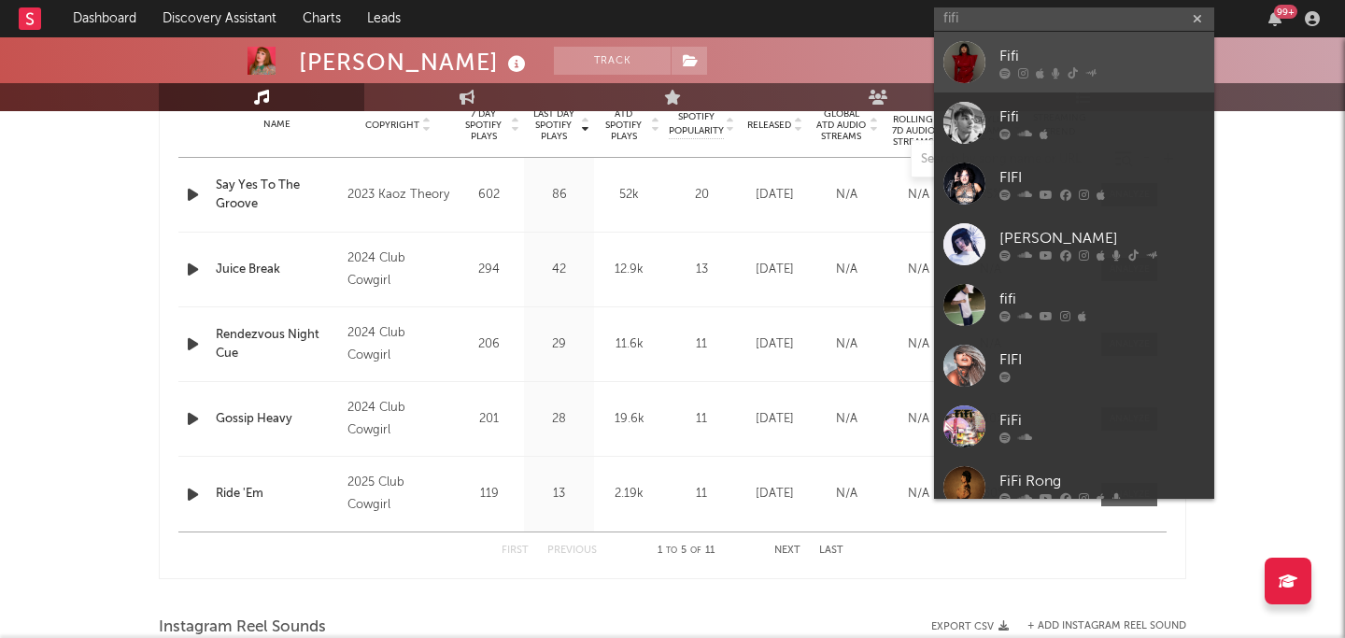
click at [1136, 58] on div "Fifi" at bounding box center [1103, 56] width 206 height 22
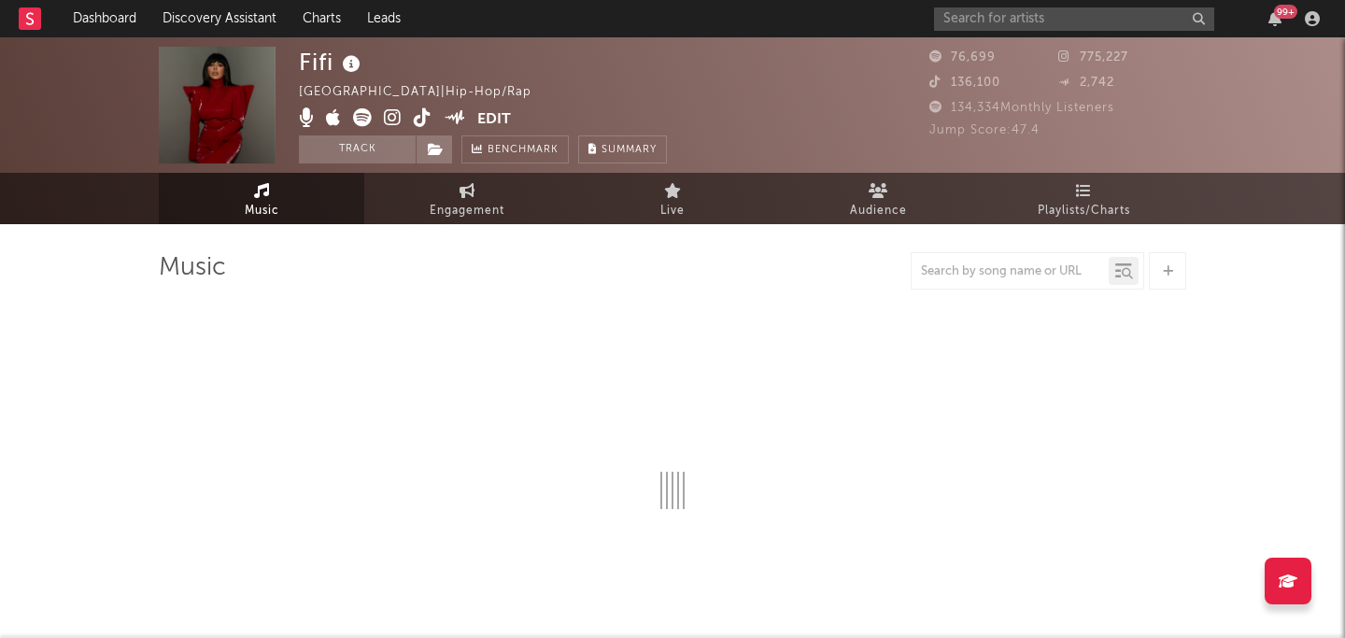
select select "6m"
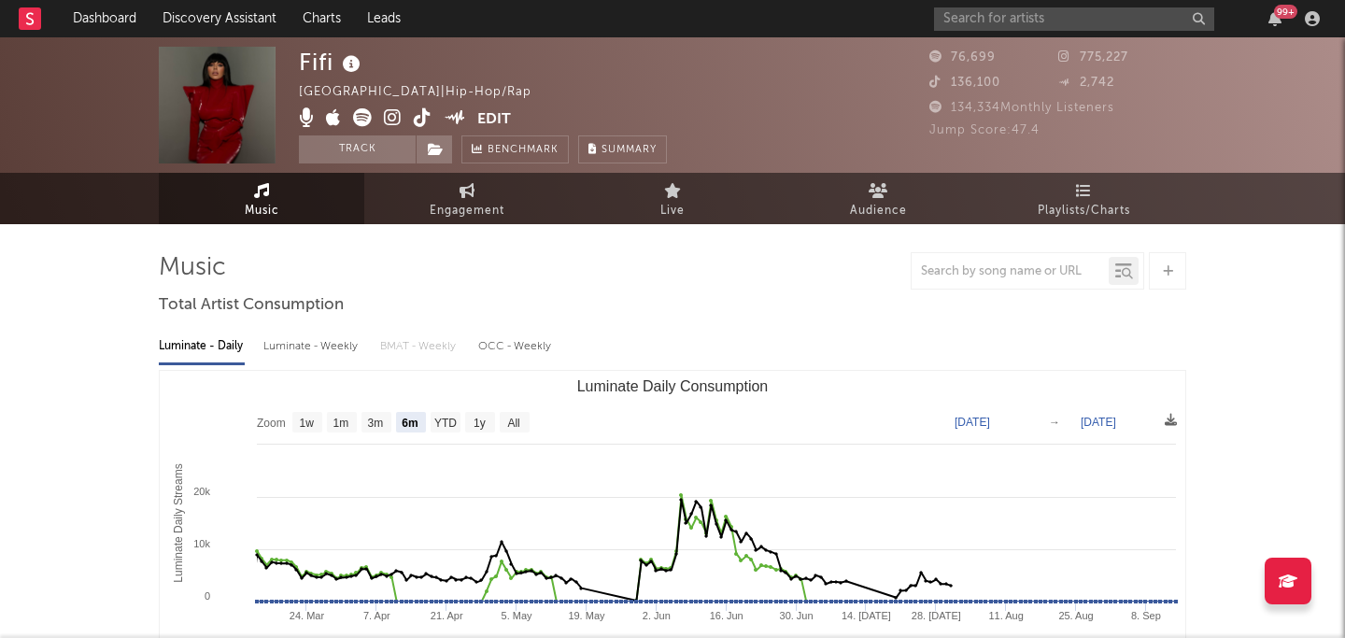
click at [989, 31] on div "99 +" at bounding box center [1130, 18] width 392 height 37
click at [978, 20] on input "text" at bounding box center [1074, 18] width 280 height 23
type input "fifi"
drag, startPoint x: 976, startPoint y: 15, endPoint x: 898, endPoint y: 15, distance: 78.5
click at [898, 15] on nav "Dashboard Discovery Assistant Charts Leads fifi 99 +" at bounding box center [672, 18] width 1345 height 37
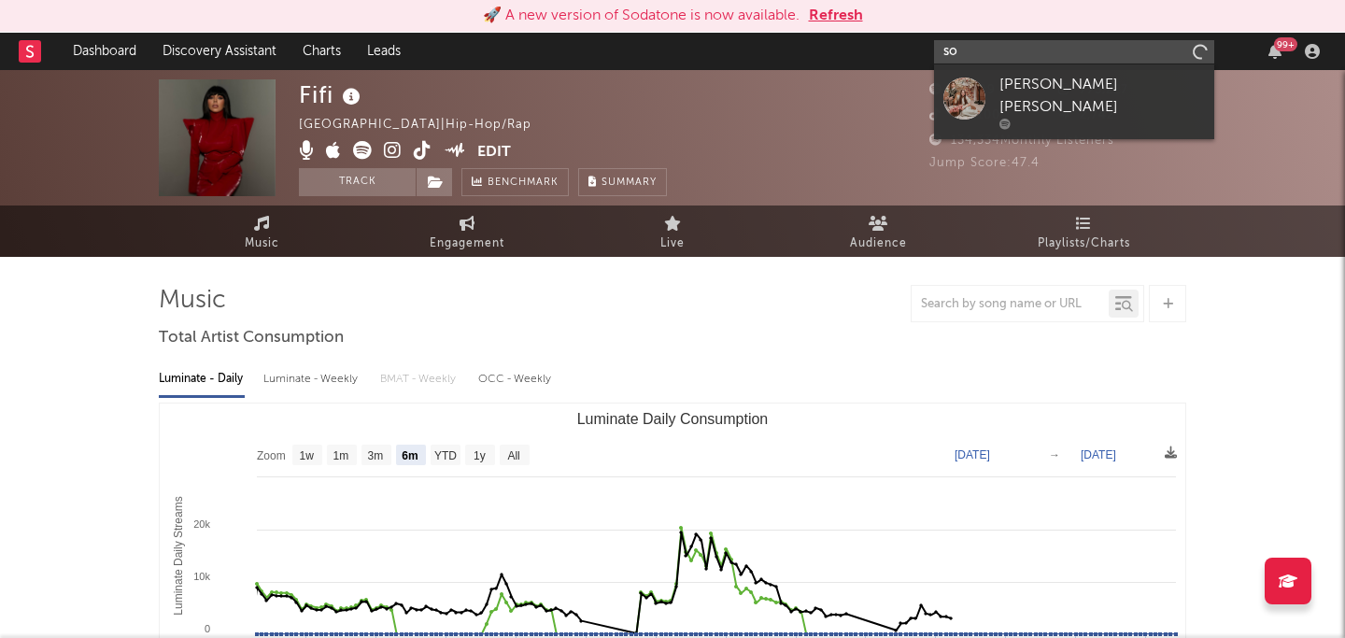
type input "s"
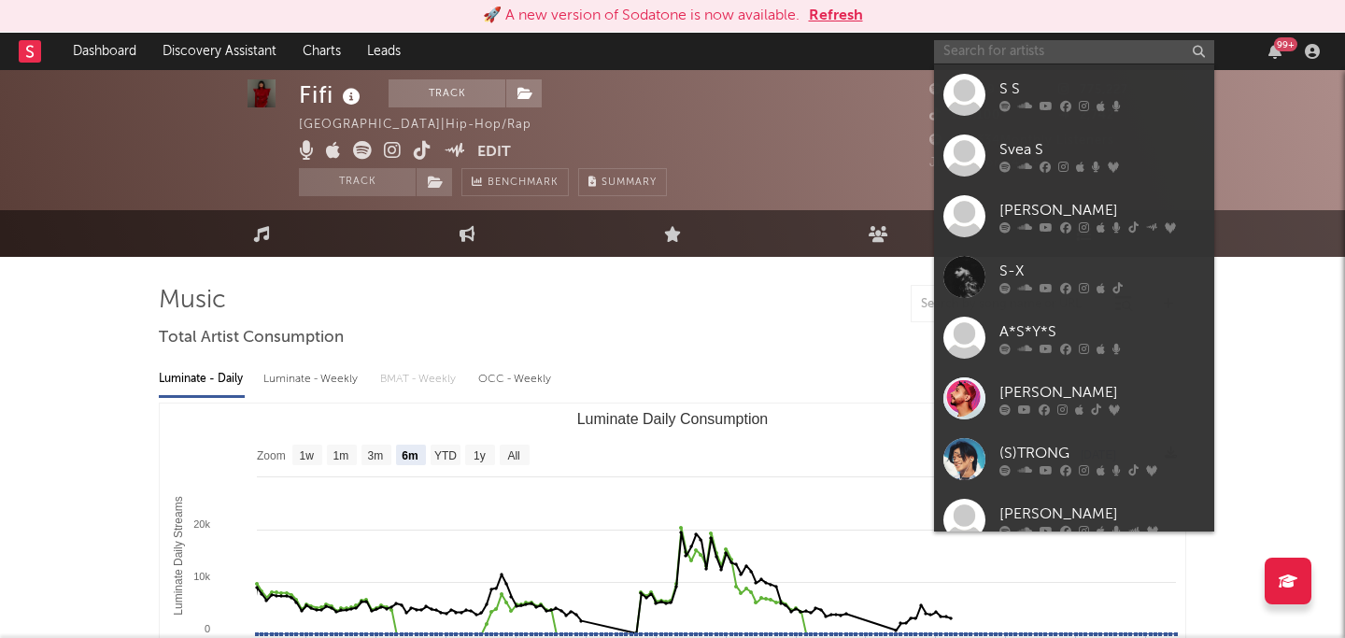
scroll to position [11, 0]
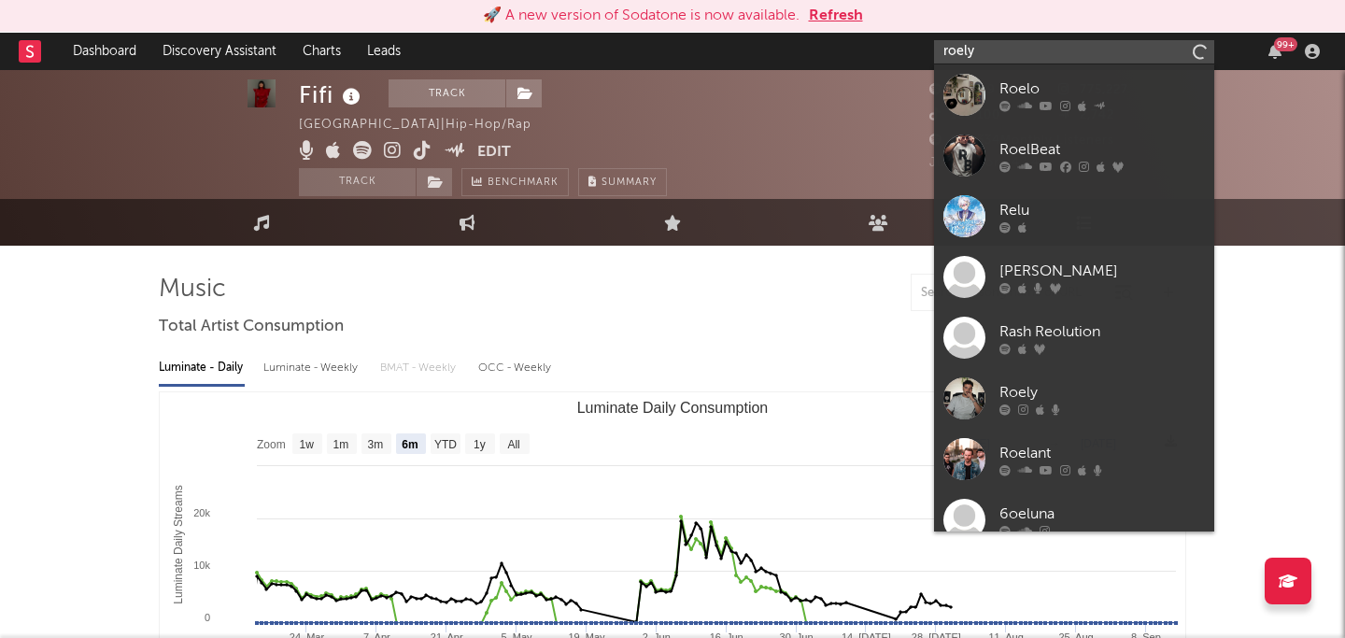
type input "roely"
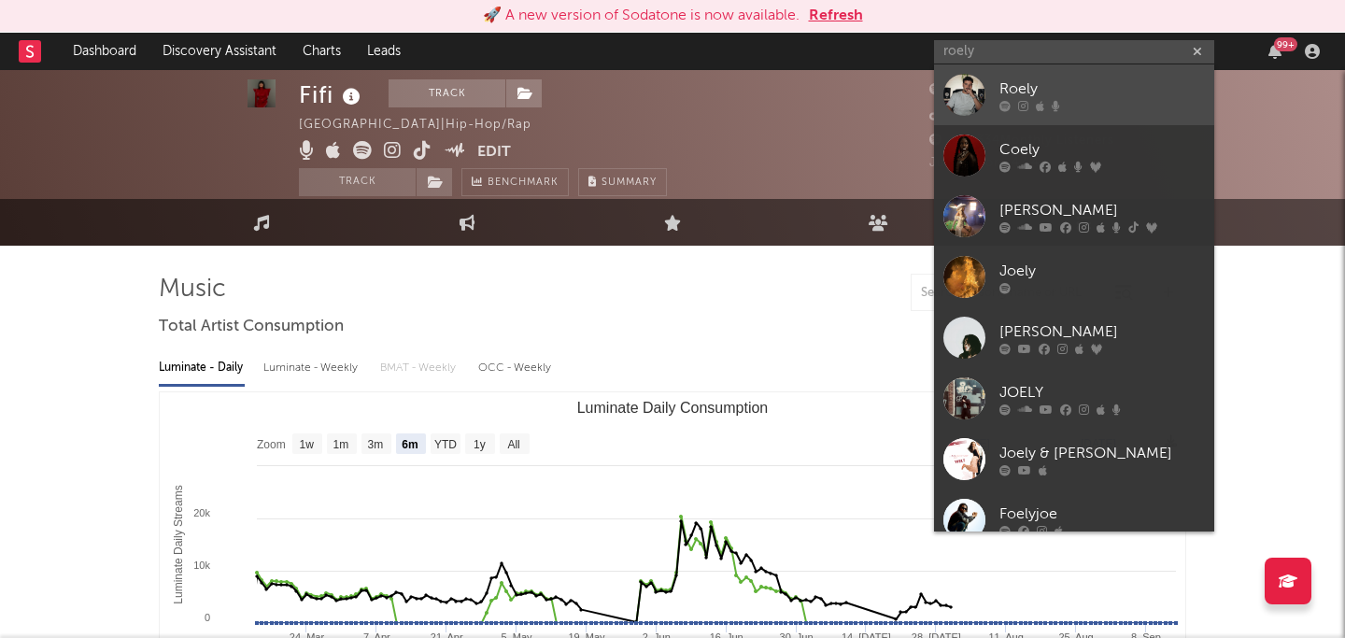
click at [1187, 87] on div "Roely" at bounding box center [1103, 89] width 206 height 22
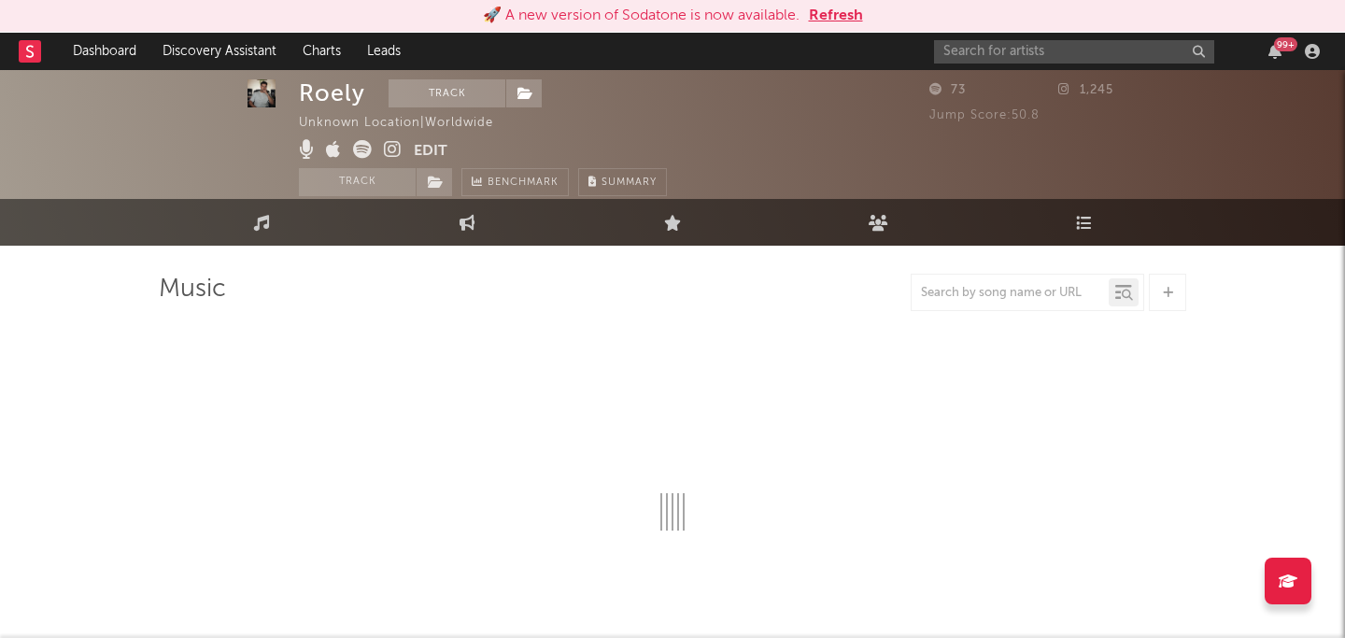
select select "1w"
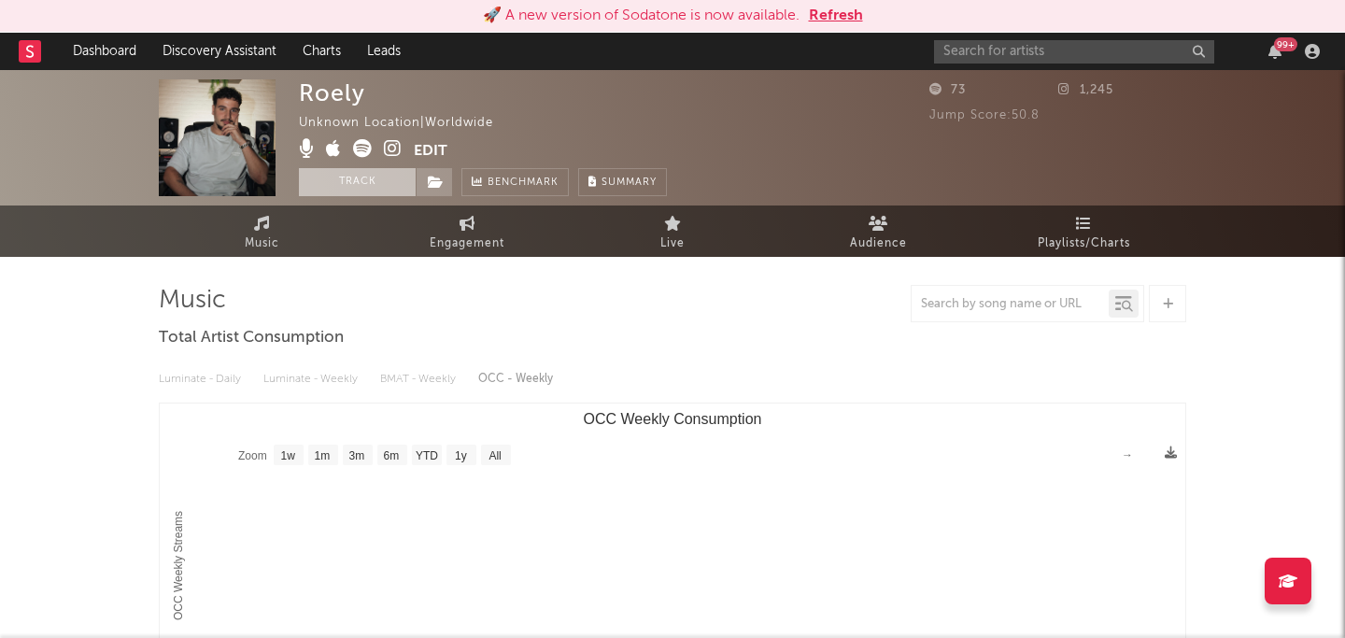
click at [372, 187] on button "Track" at bounding box center [357, 182] width 117 height 28
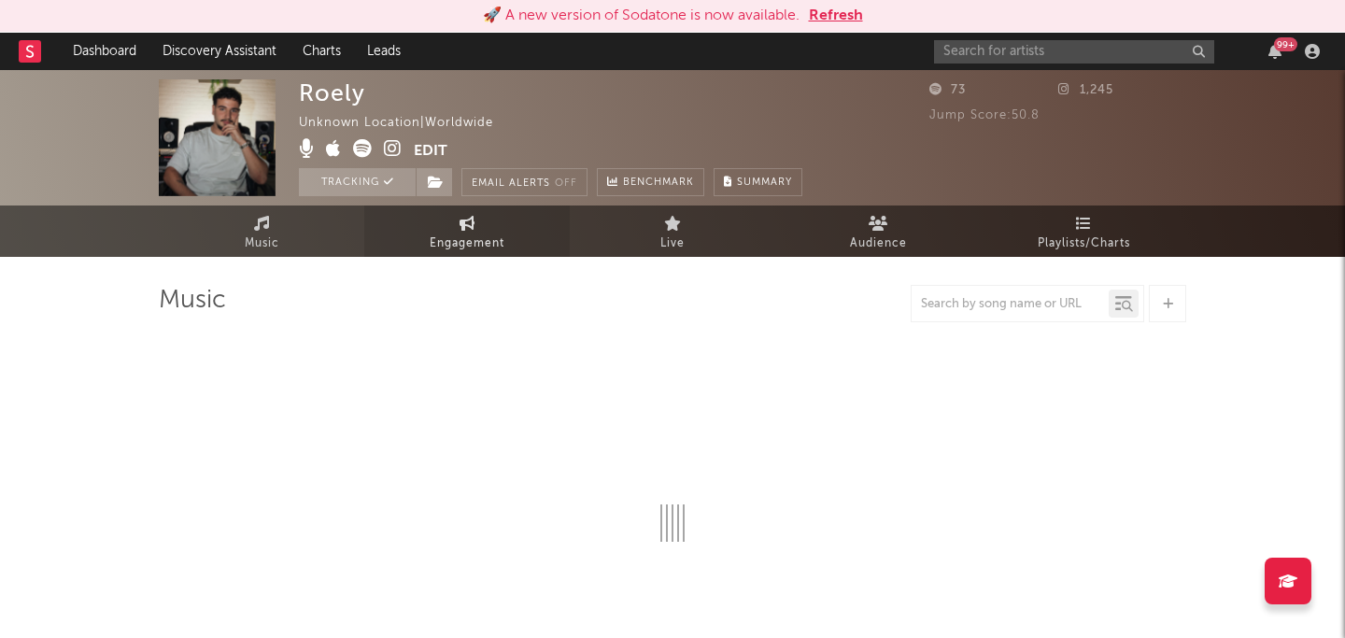
select select "1w"
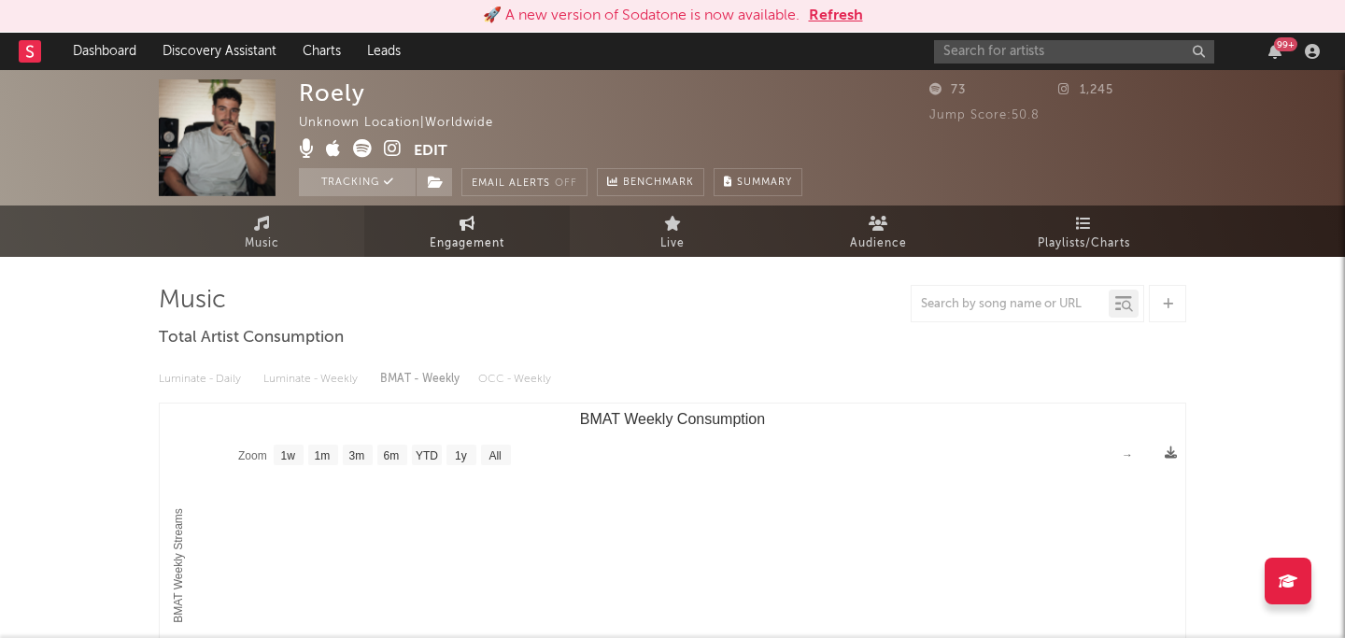
click at [491, 235] on span "Engagement" at bounding box center [467, 244] width 75 height 22
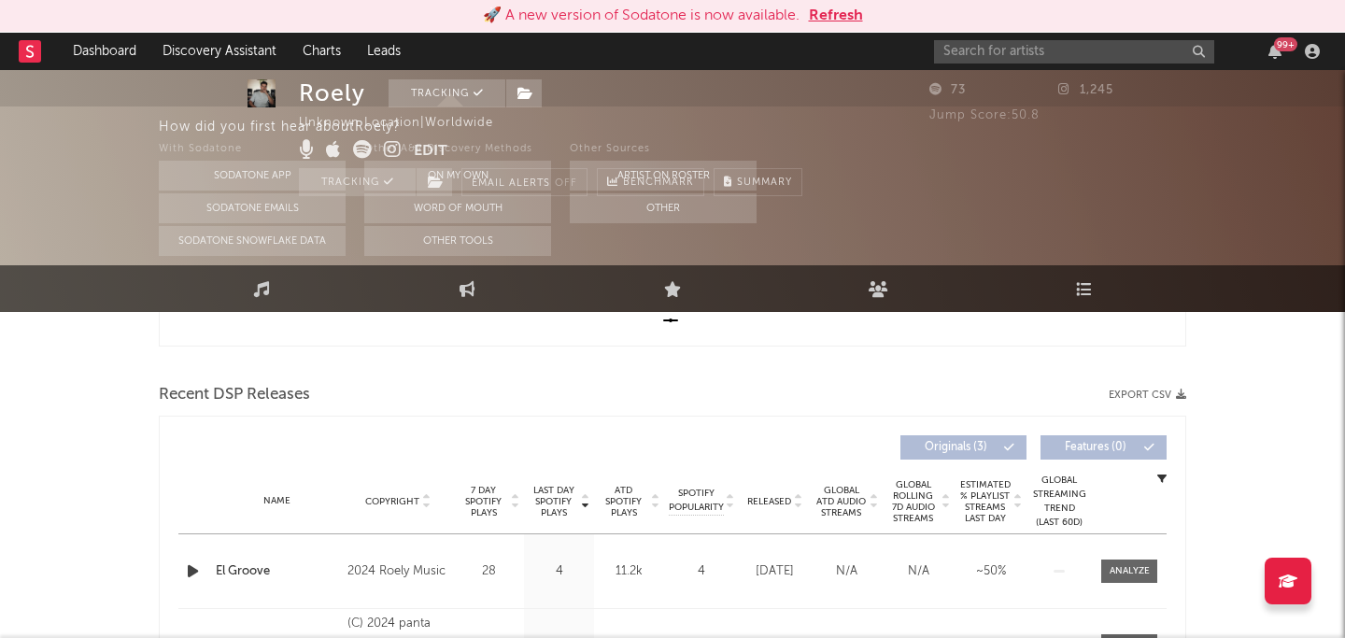
scroll to position [11, 0]
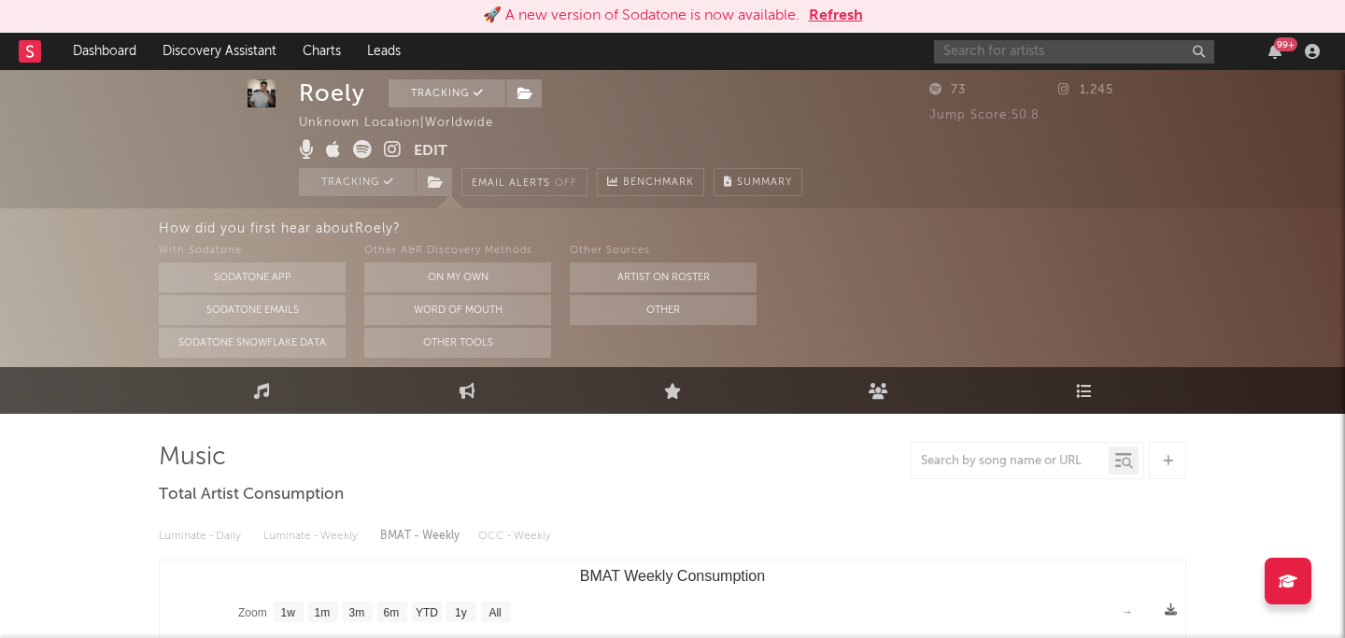
click at [1034, 46] on input "text" at bounding box center [1074, 51] width 280 height 23
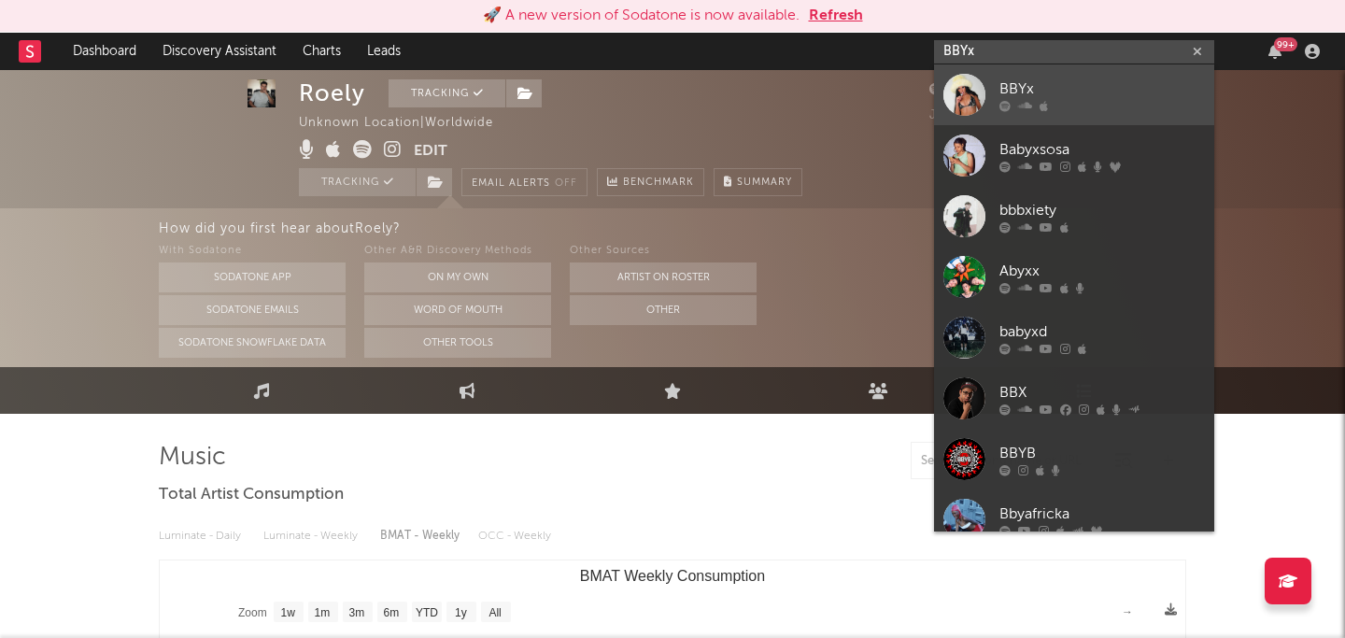
type input "BBYx"
click at [1117, 73] on link "BBYx" at bounding box center [1074, 94] width 280 height 61
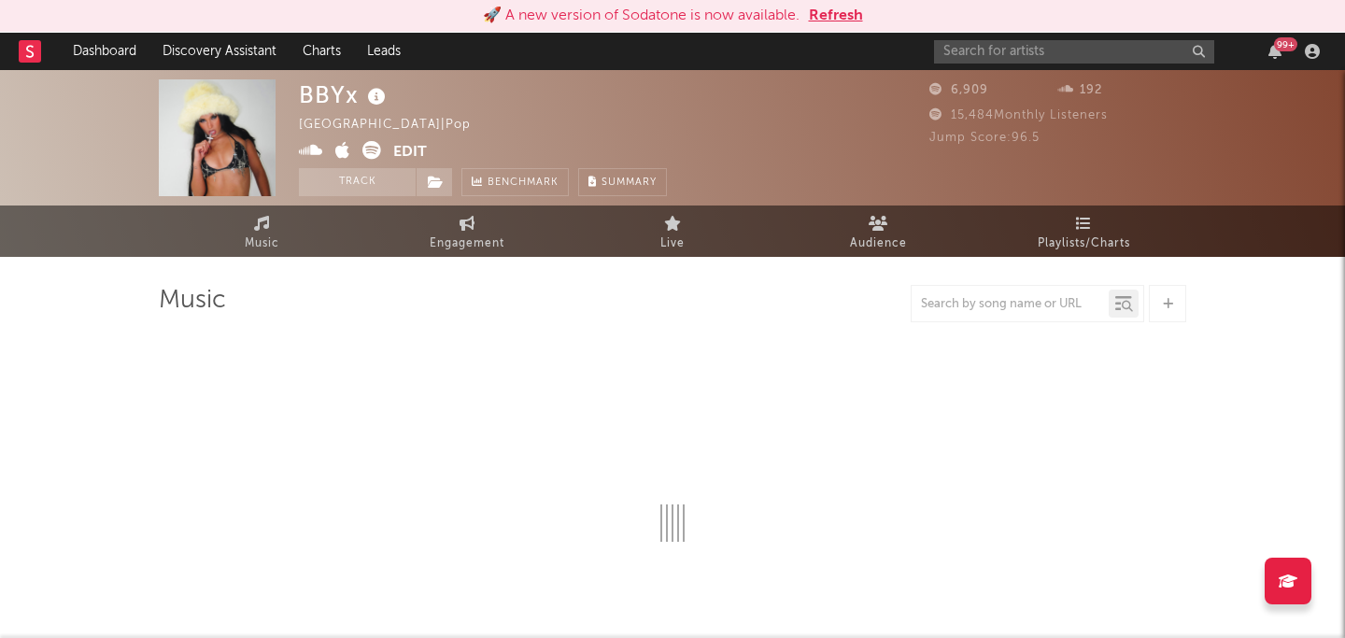
select select "6m"
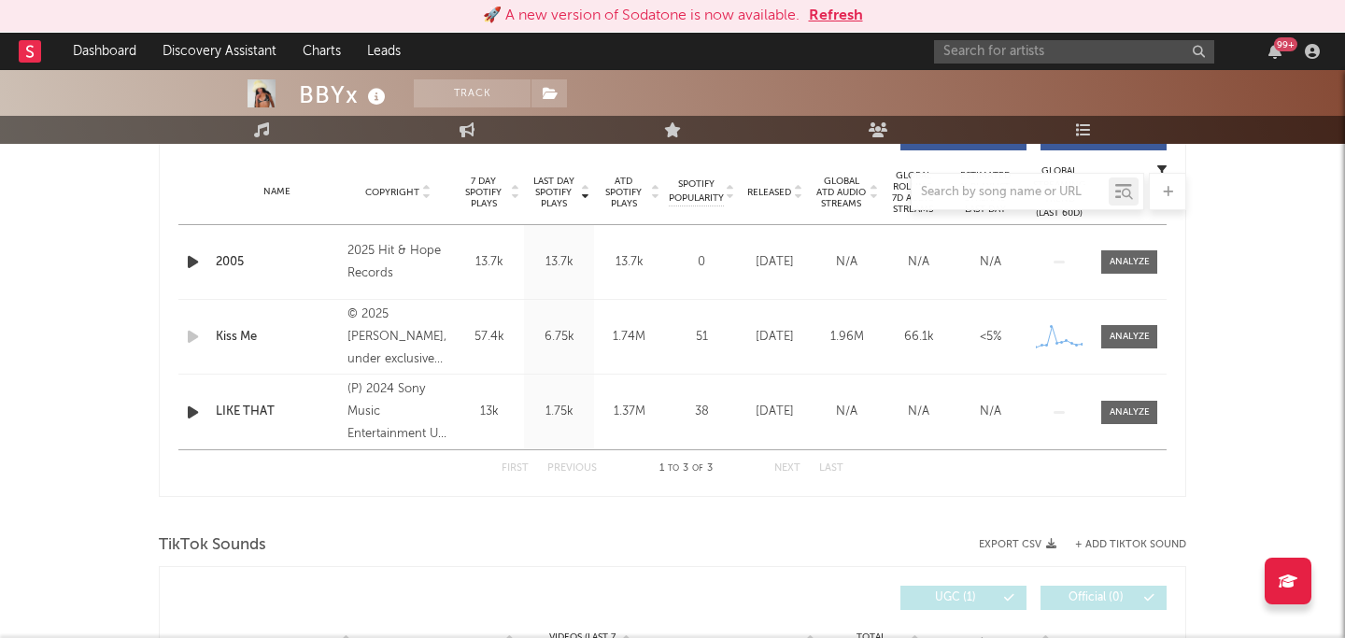
scroll to position [740, 0]
click at [979, 43] on input "text" at bounding box center [1074, 51] width 280 height 23
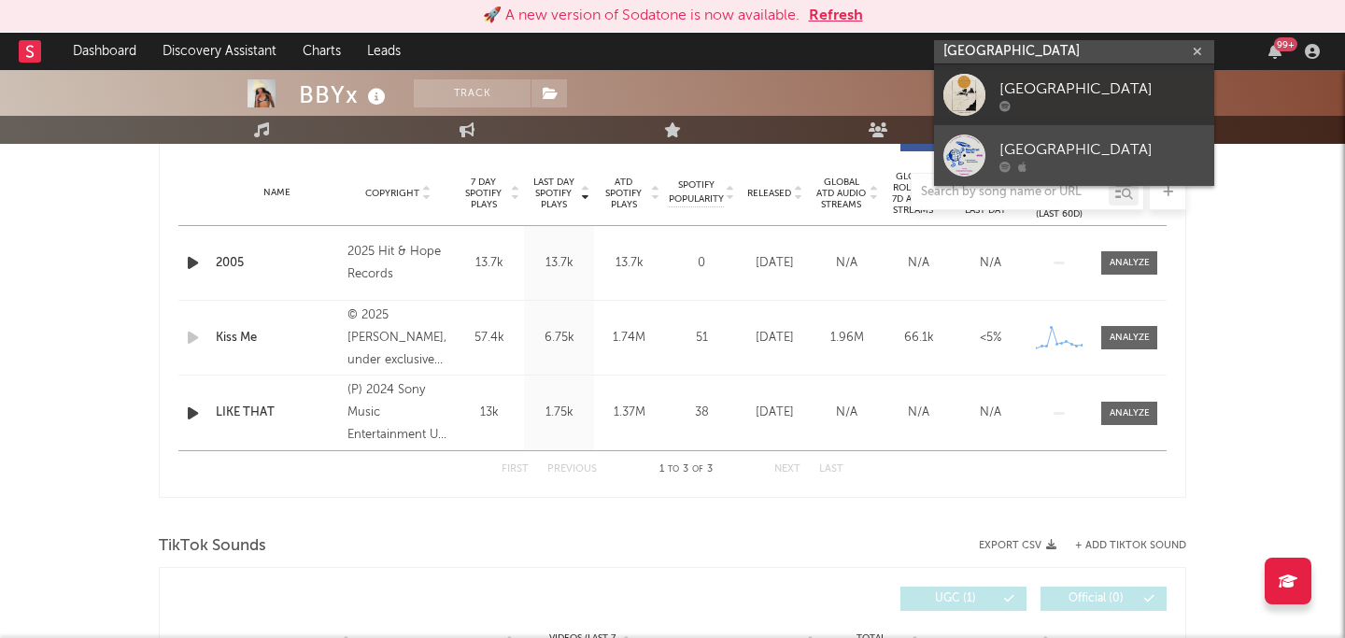
type input "mercy street"
click at [1103, 159] on div "Mercy Street" at bounding box center [1103, 149] width 206 height 22
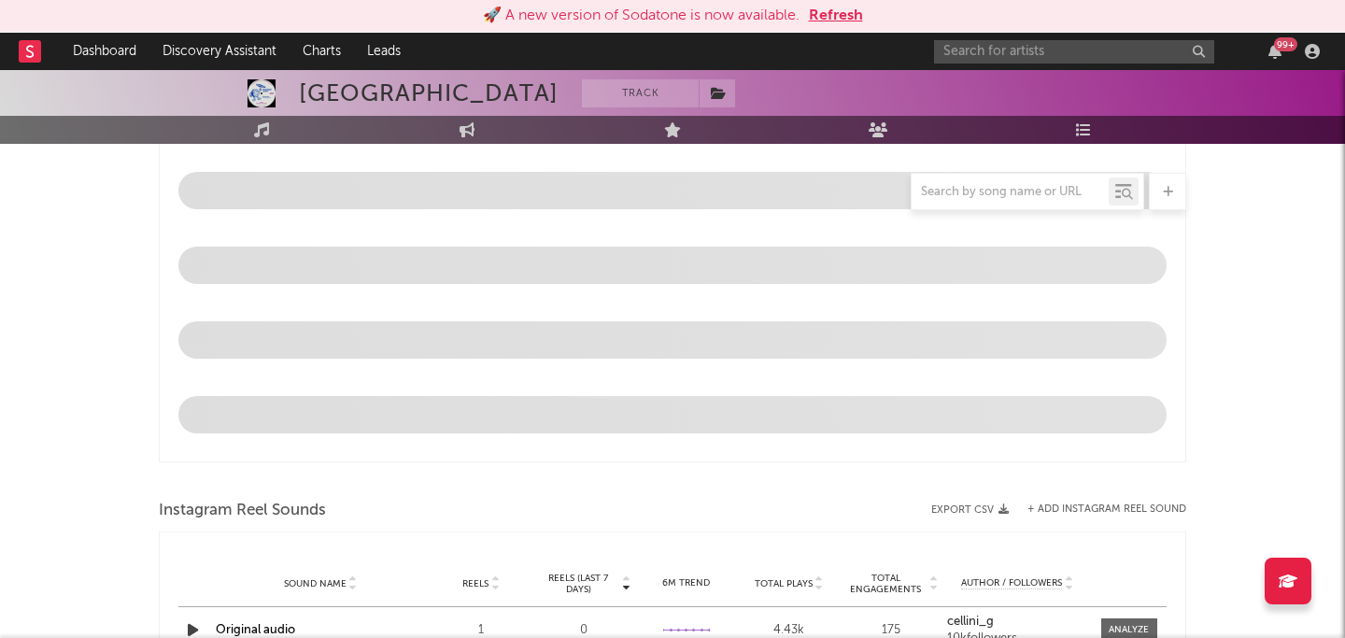
select select "1w"
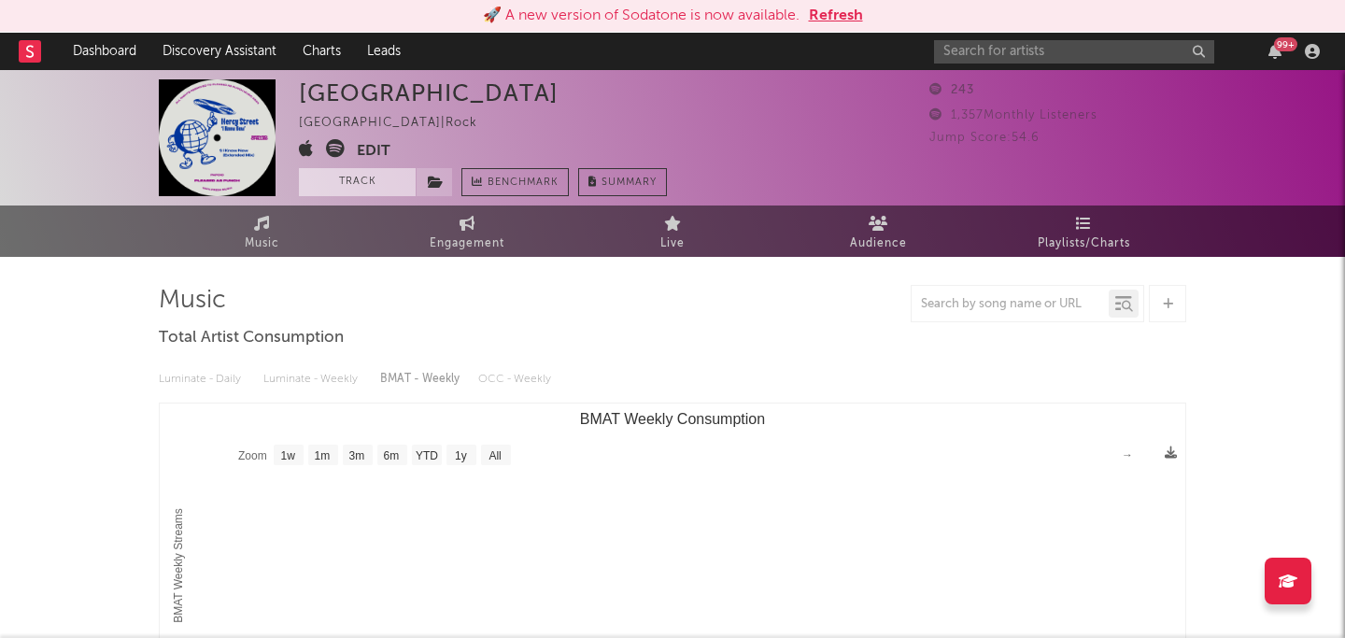
click at [347, 183] on button "Track" at bounding box center [357, 182] width 117 height 28
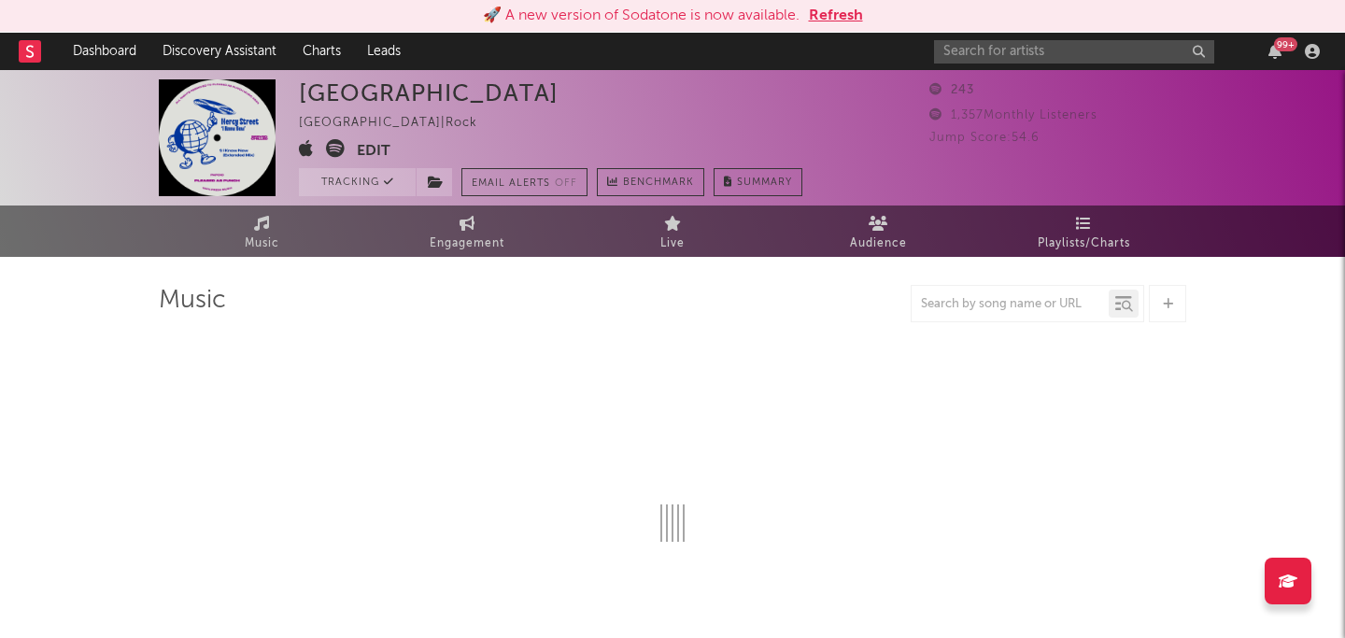
select select "1w"
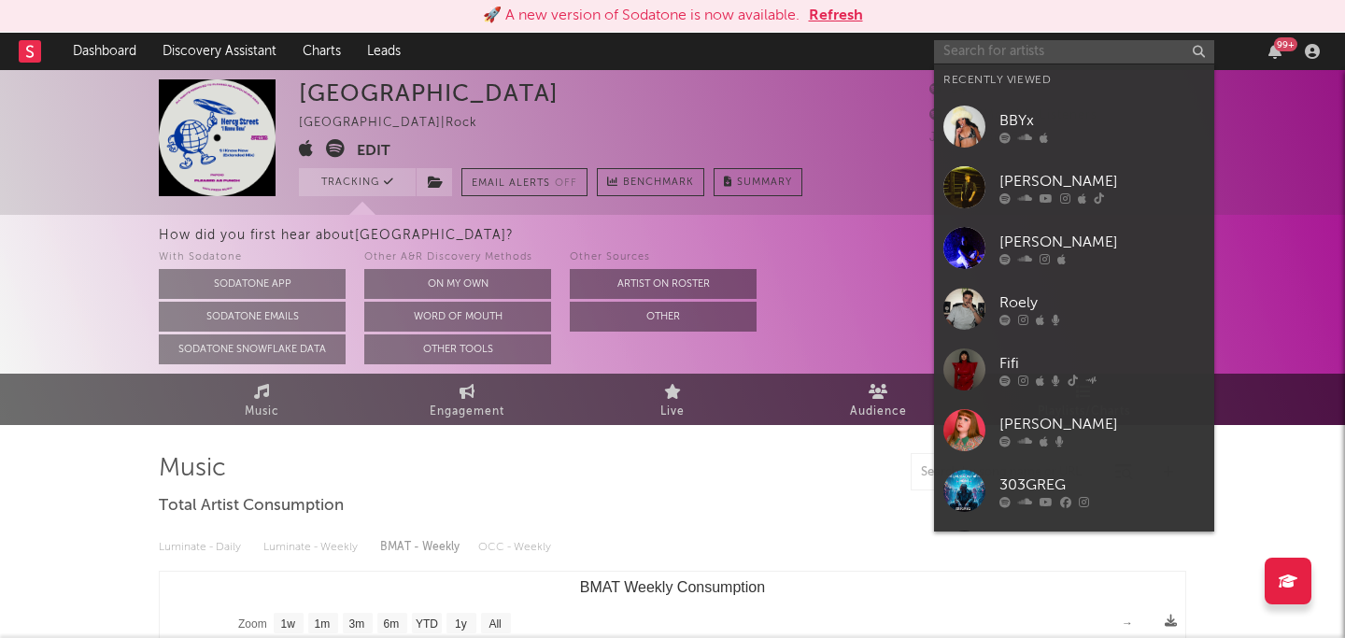
click at [1104, 46] on input "text" at bounding box center [1074, 51] width 280 height 23
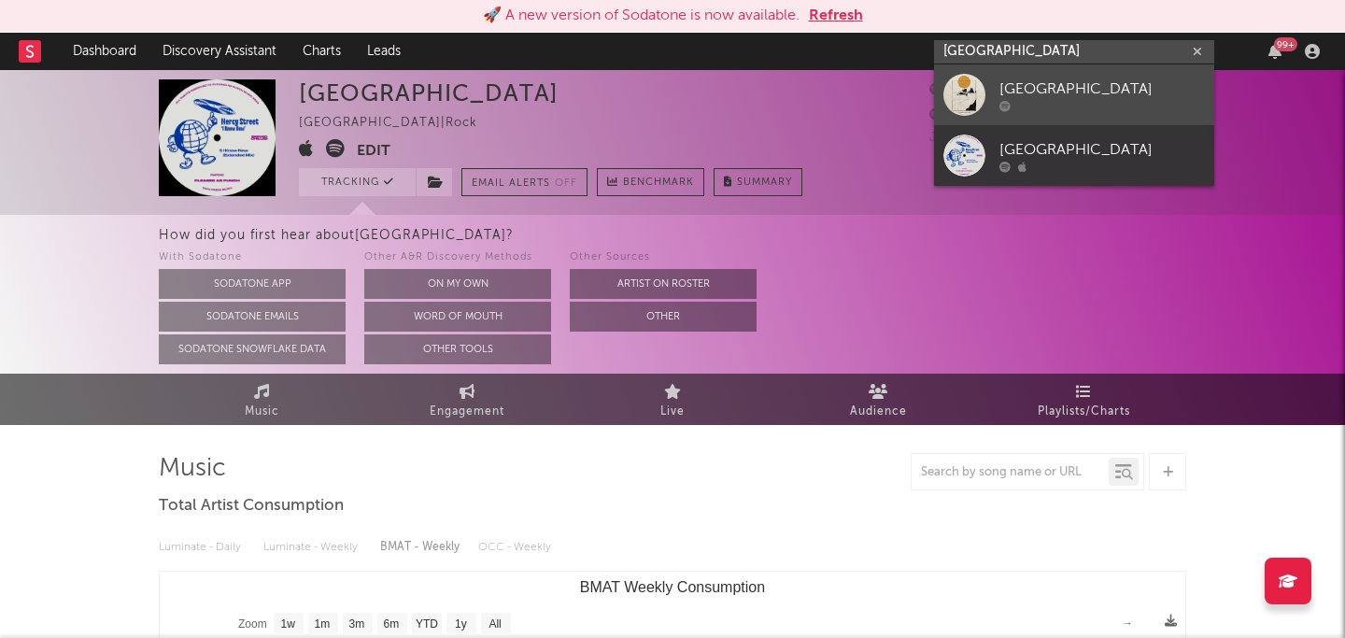
type input "mercy street"
click at [1148, 79] on div "Mercy Street" at bounding box center [1103, 89] width 206 height 22
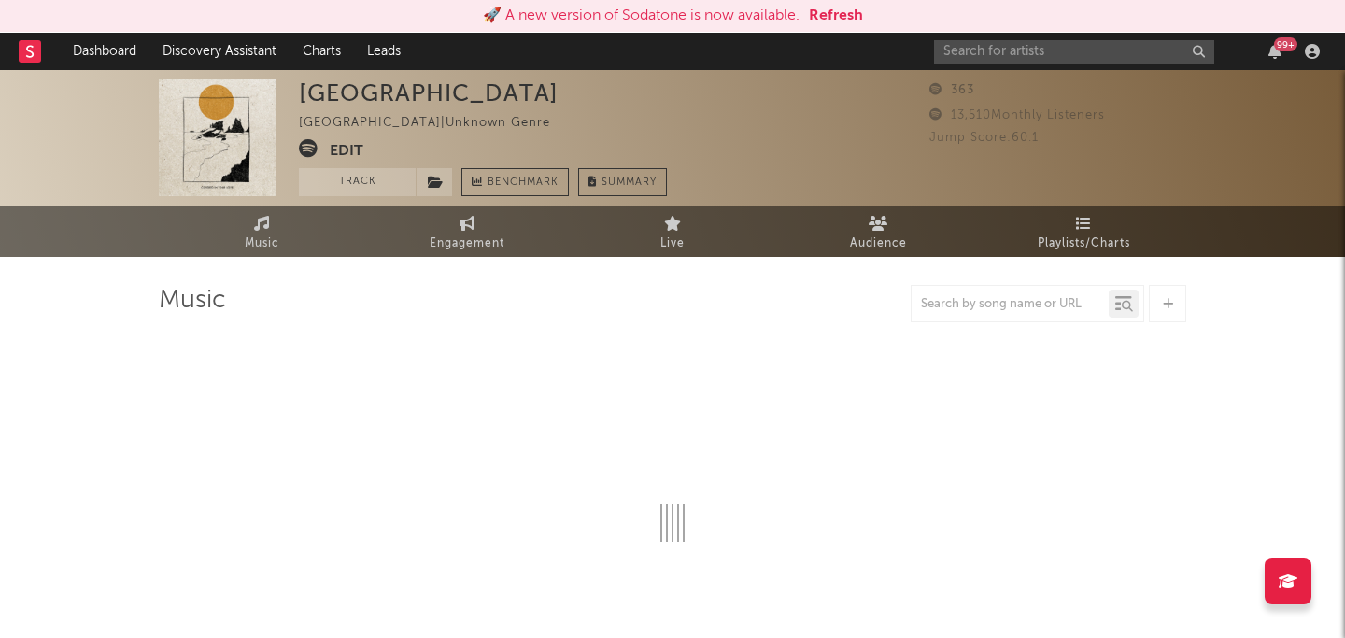
select select "1w"
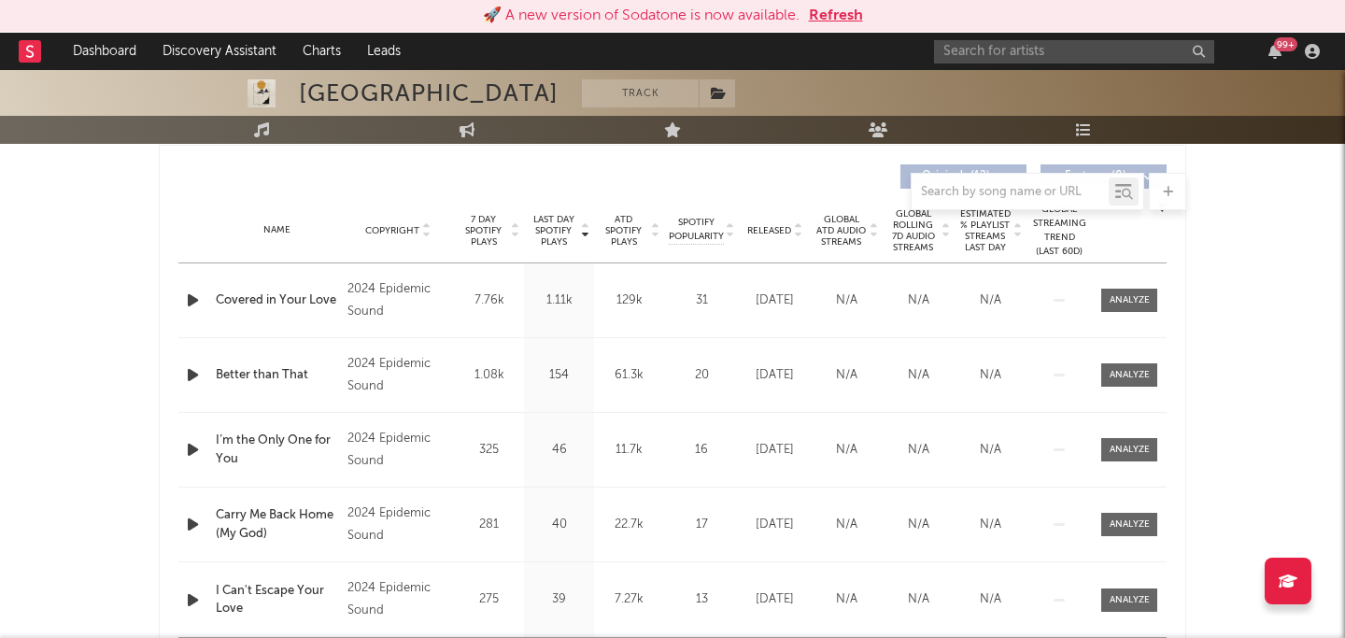
scroll to position [785, 0]
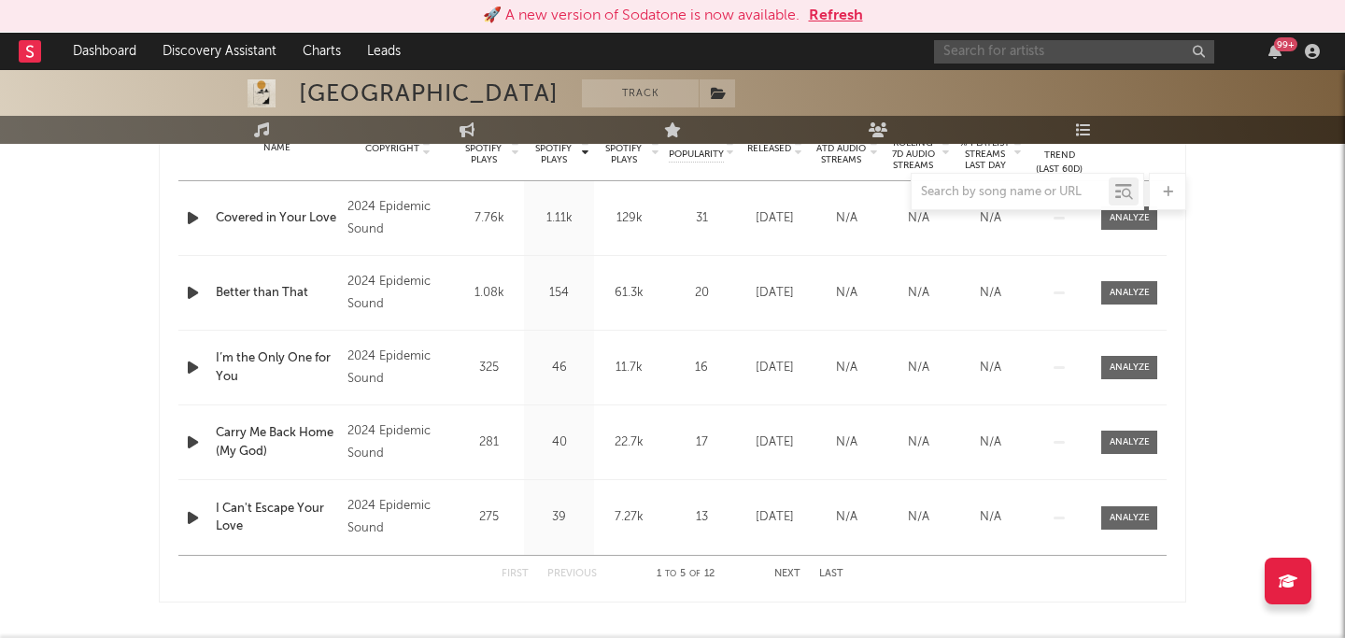
click at [1046, 45] on input "text" at bounding box center [1074, 51] width 280 height 23
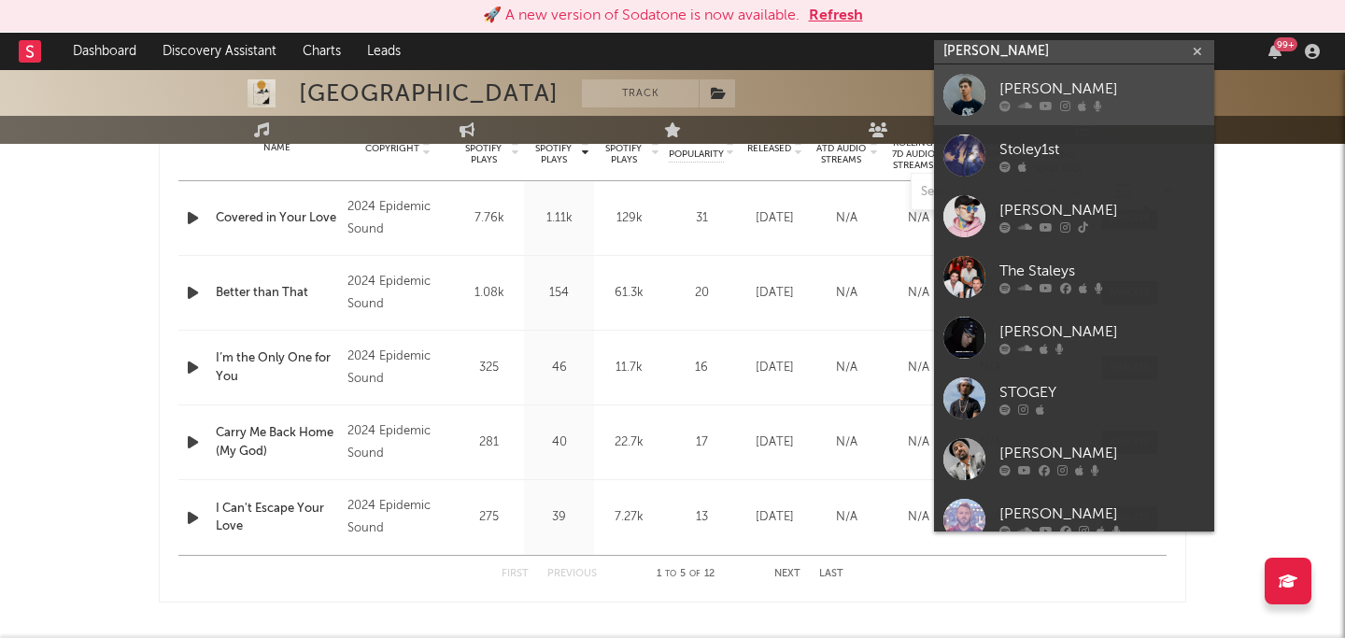
type input "stoley"
click at [1144, 90] on div "Stoley" at bounding box center [1103, 89] width 206 height 22
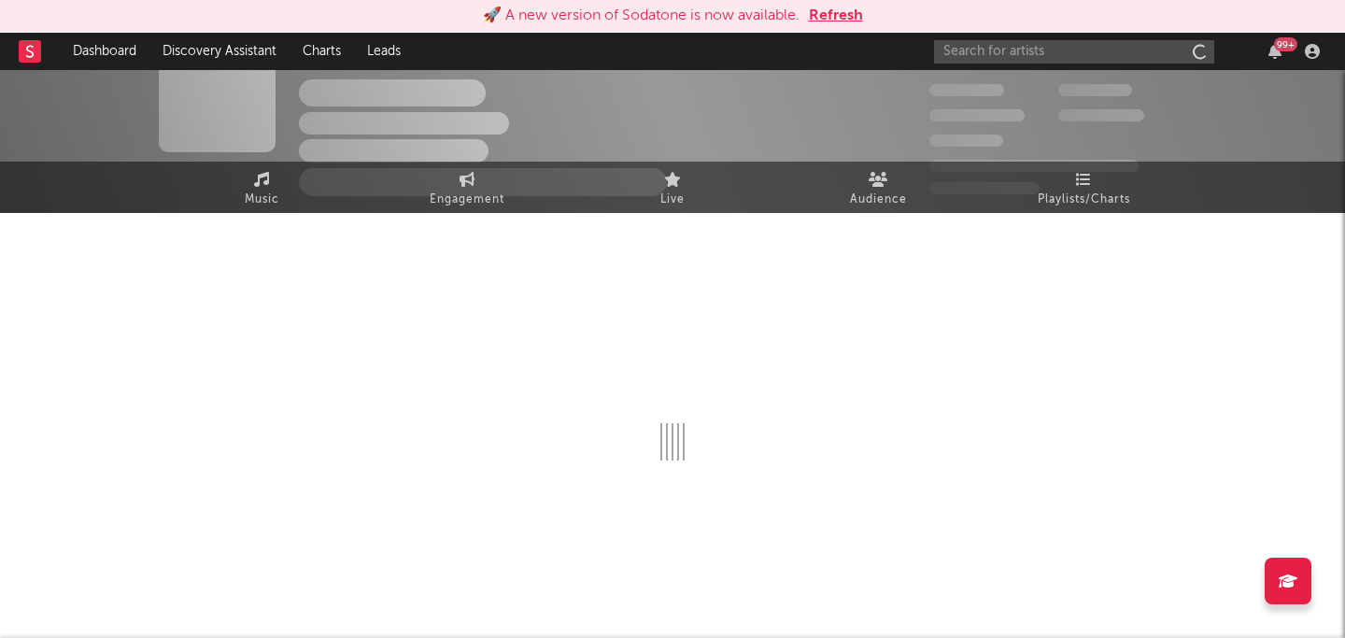
scroll to position [785, 0]
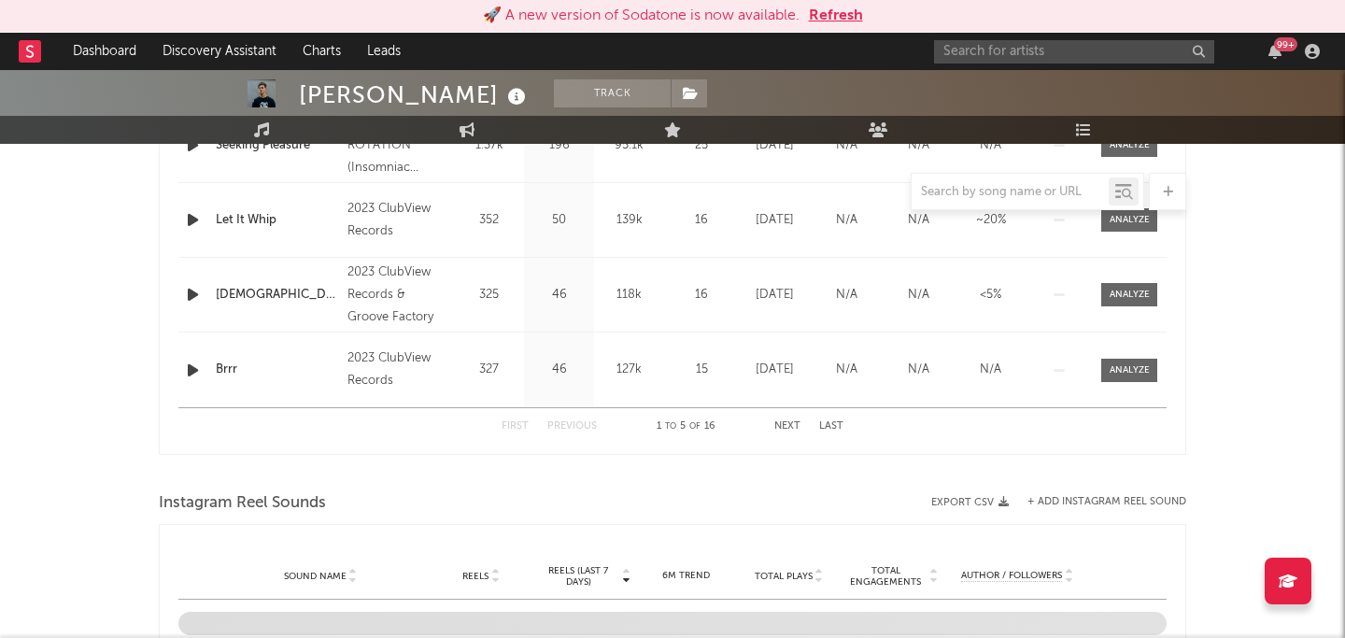
select select "1w"
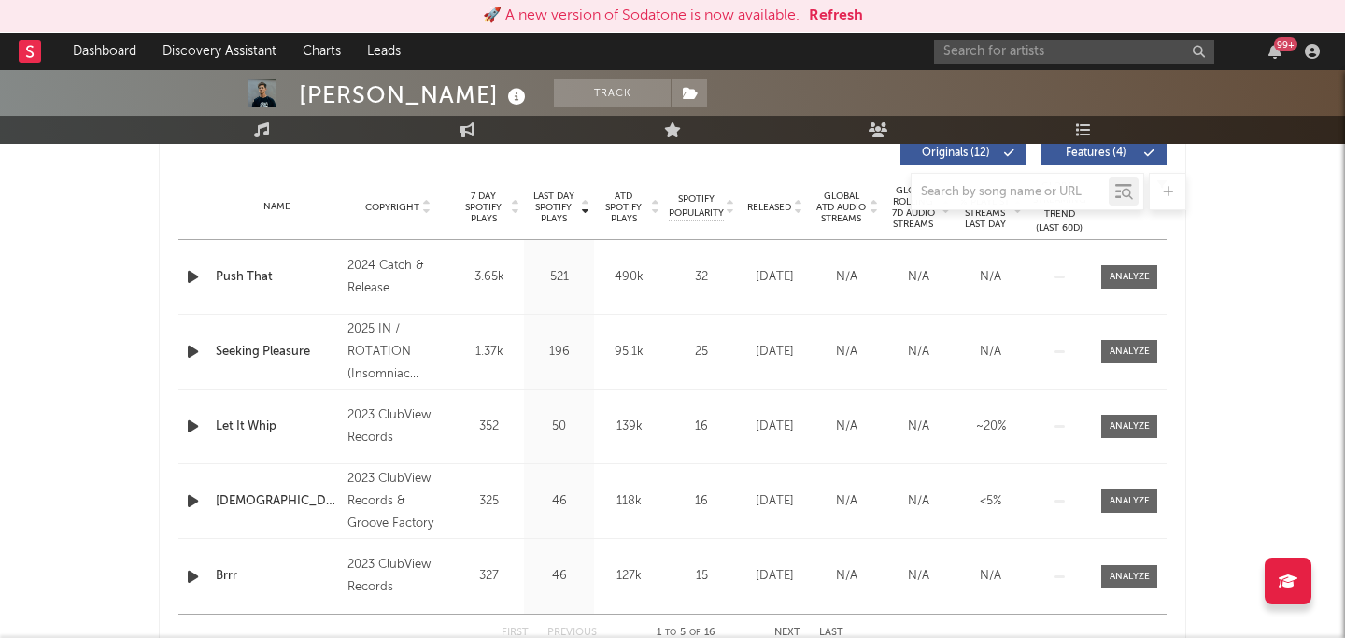
scroll to position [724, 0]
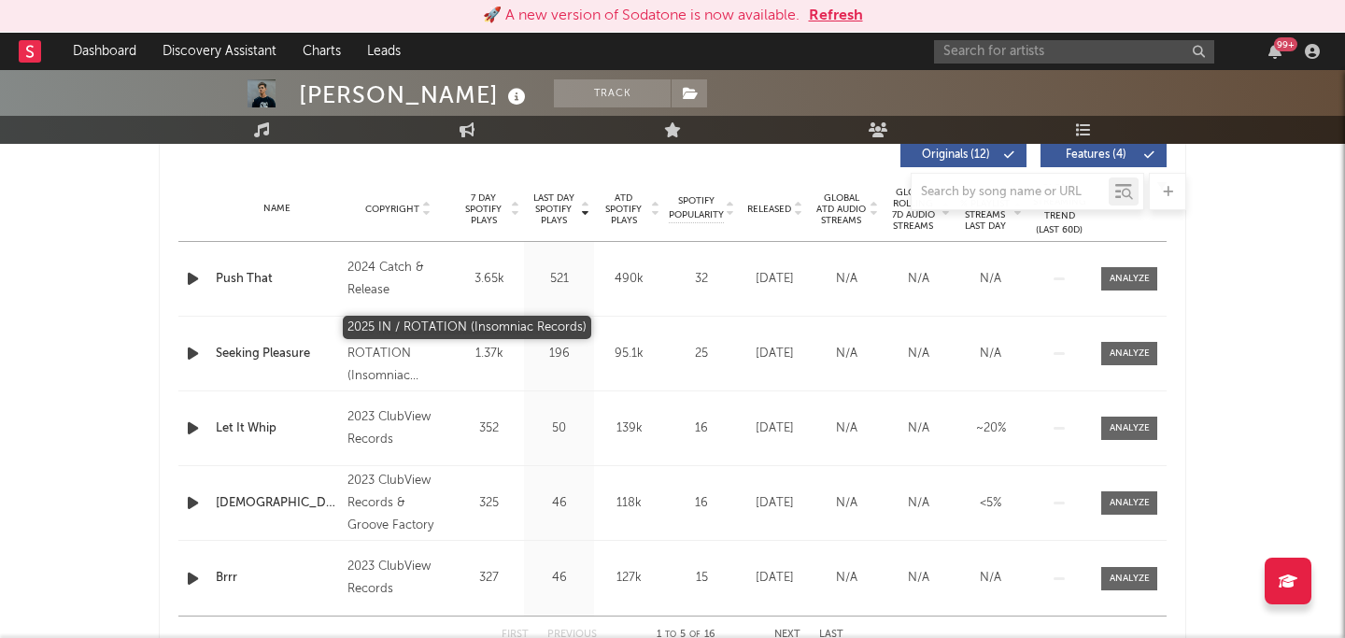
click at [400, 358] on div "2025 IN / ROTATION (Insomniac Records)" at bounding box center [399, 353] width 102 height 67
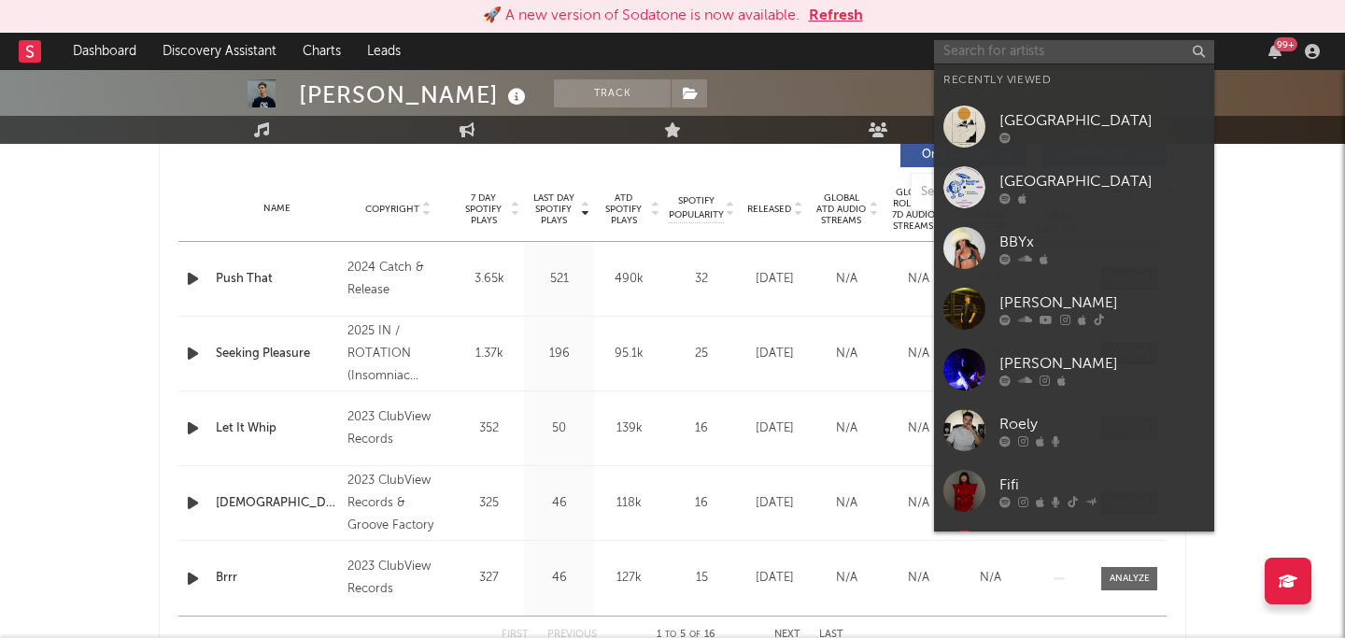
click at [1047, 58] on input "text" at bounding box center [1074, 51] width 280 height 23
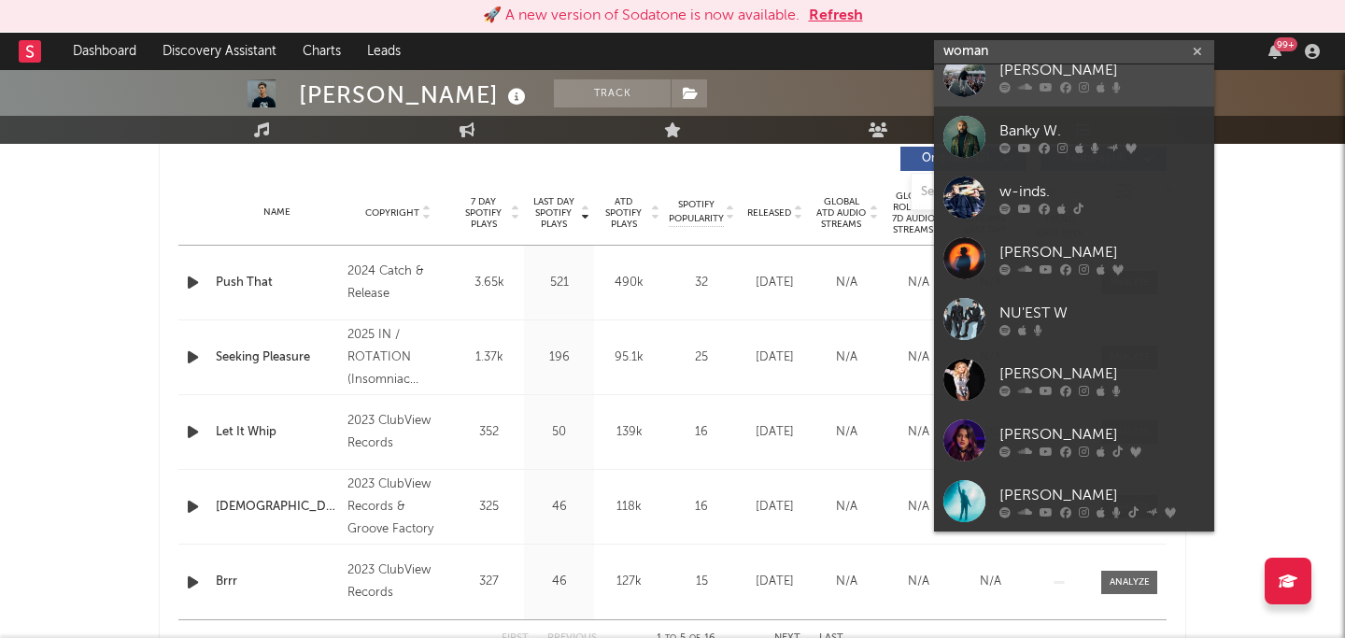
scroll to position [0, 0]
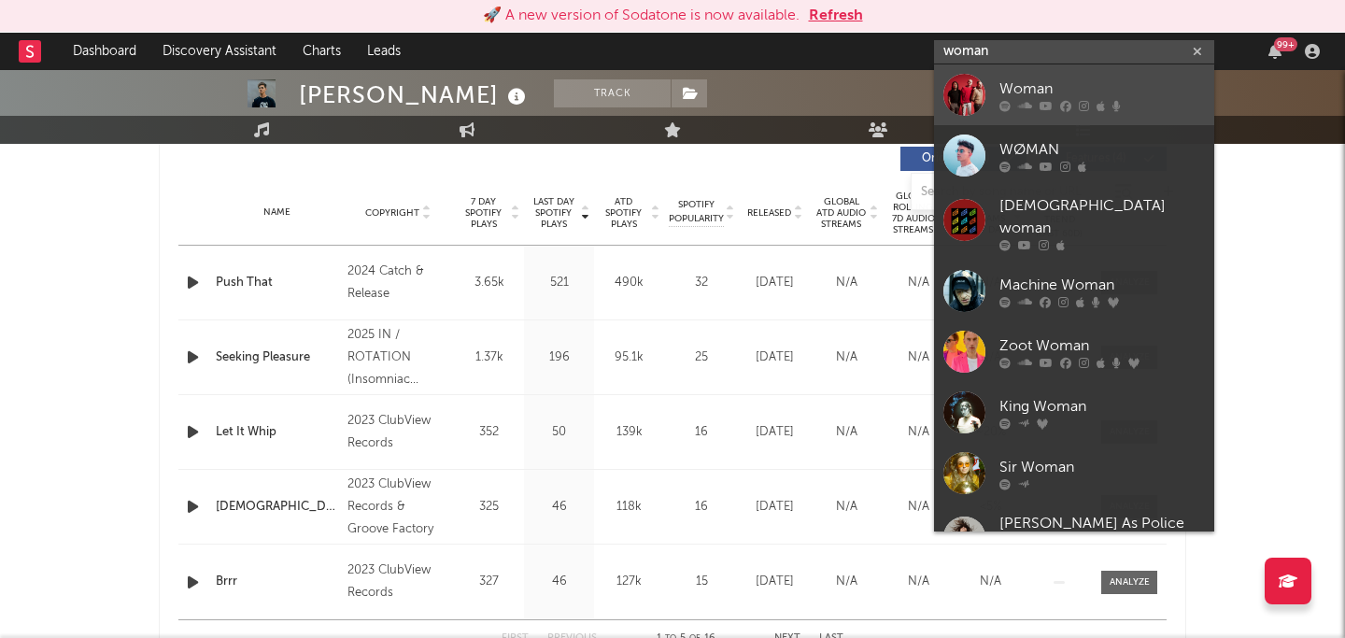
type input "woman"
click at [1173, 102] on div at bounding box center [1103, 105] width 206 height 11
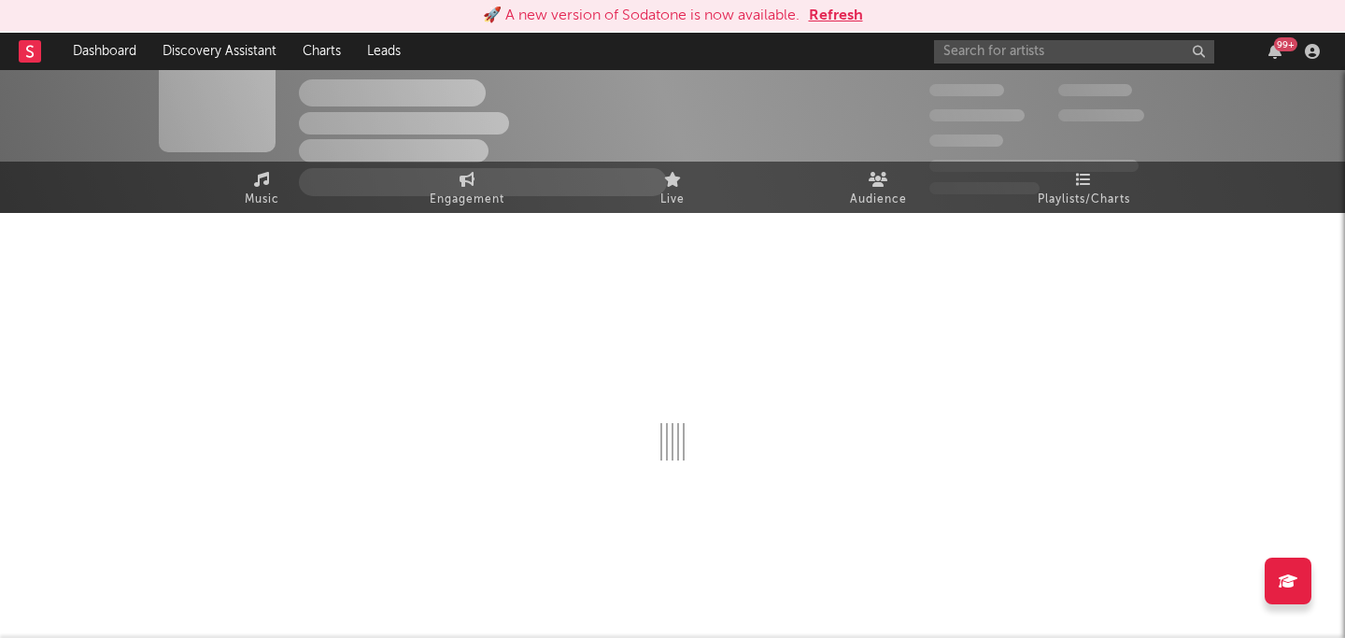
scroll to position [720, 0]
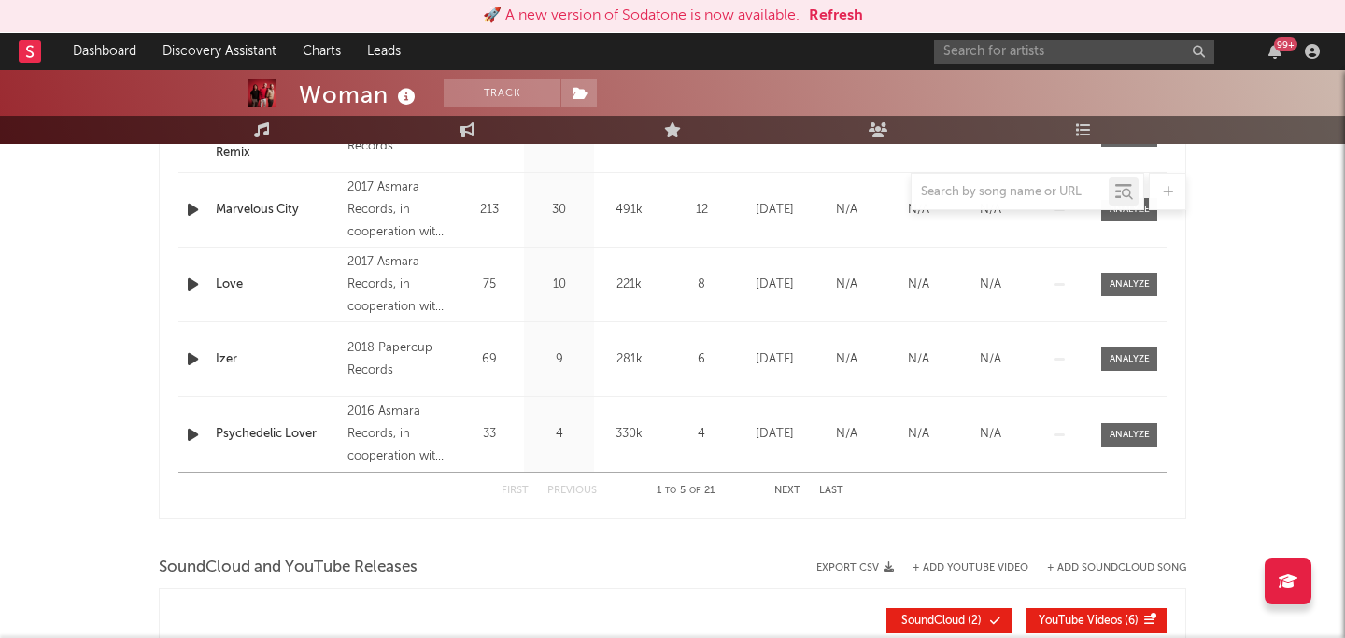
select select "1w"
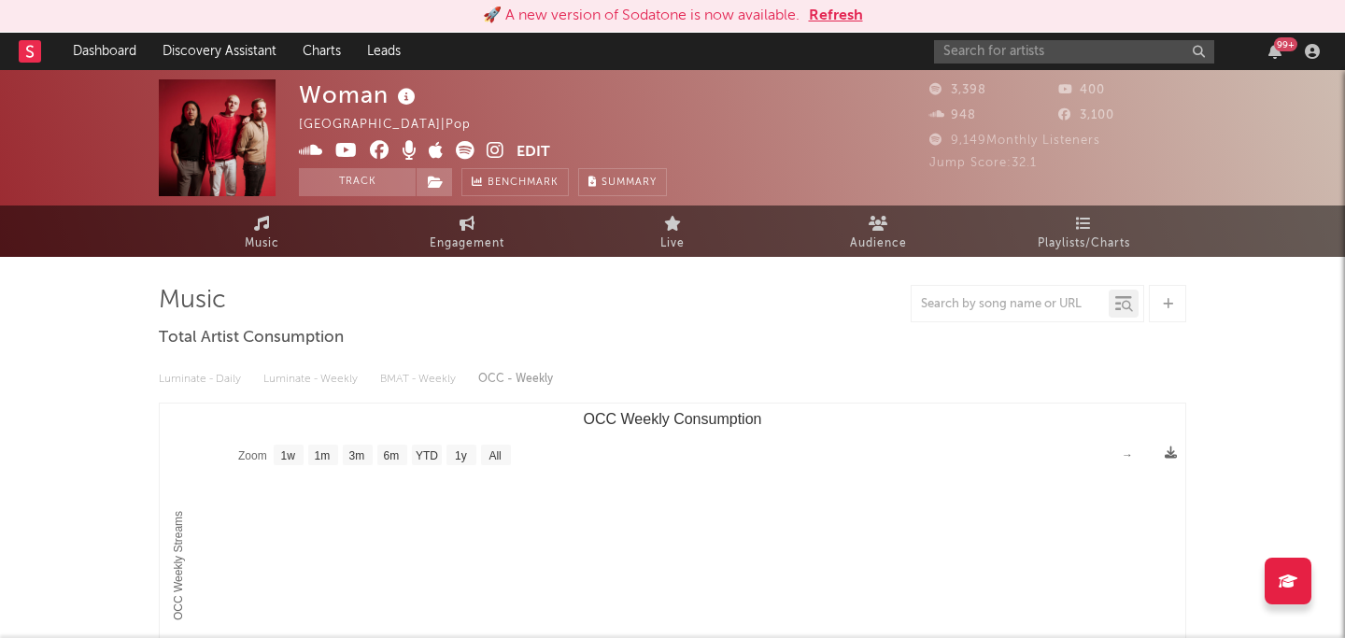
scroll to position [44, 0]
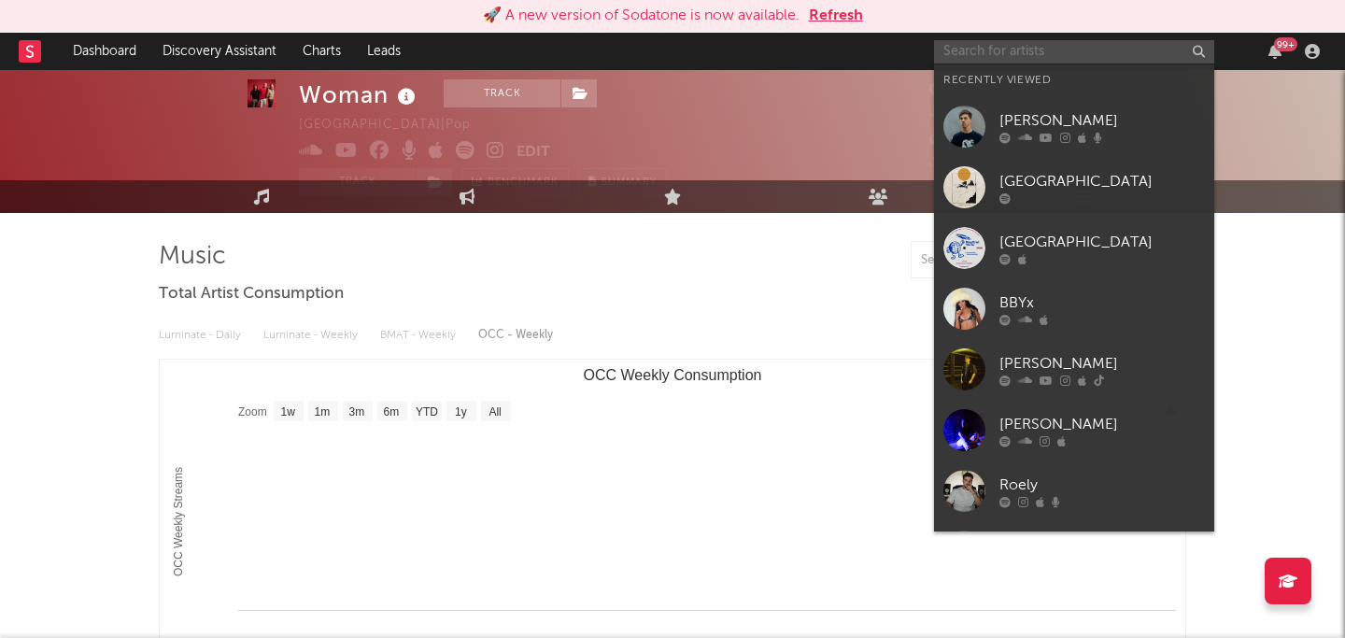
click at [1070, 51] on input "text" at bounding box center [1074, 51] width 280 height 23
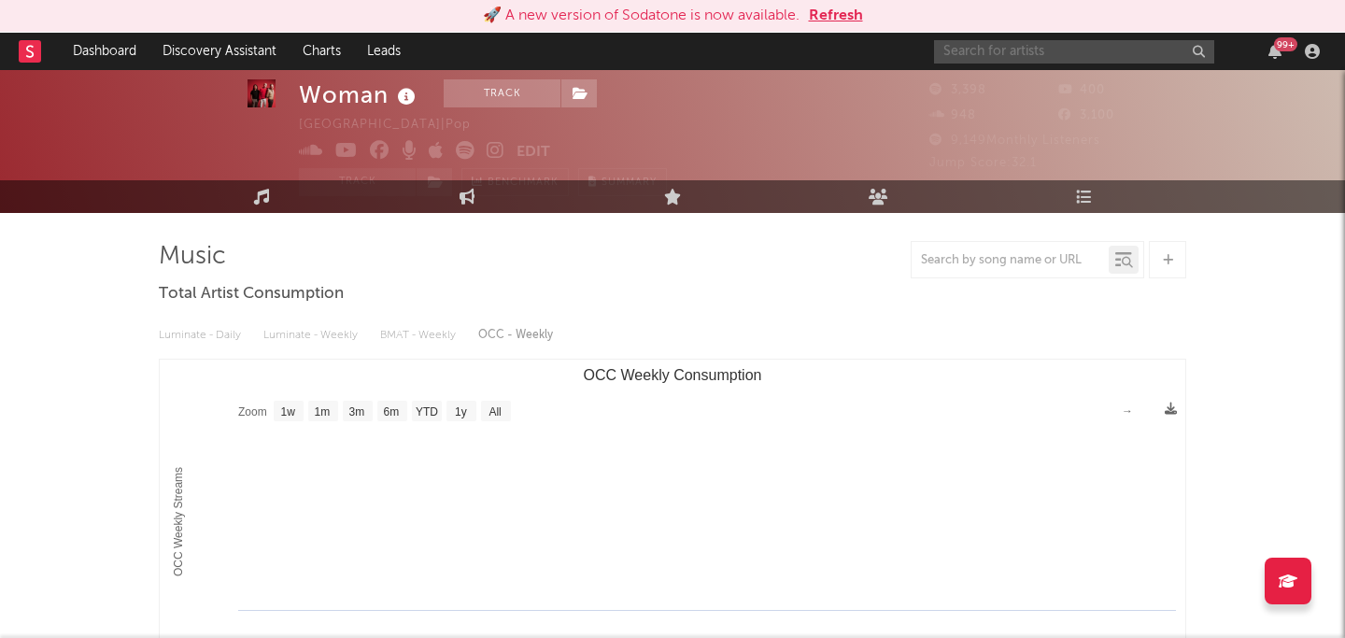
click at [1050, 40] on input "text" at bounding box center [1074, 51] width 280 height 23
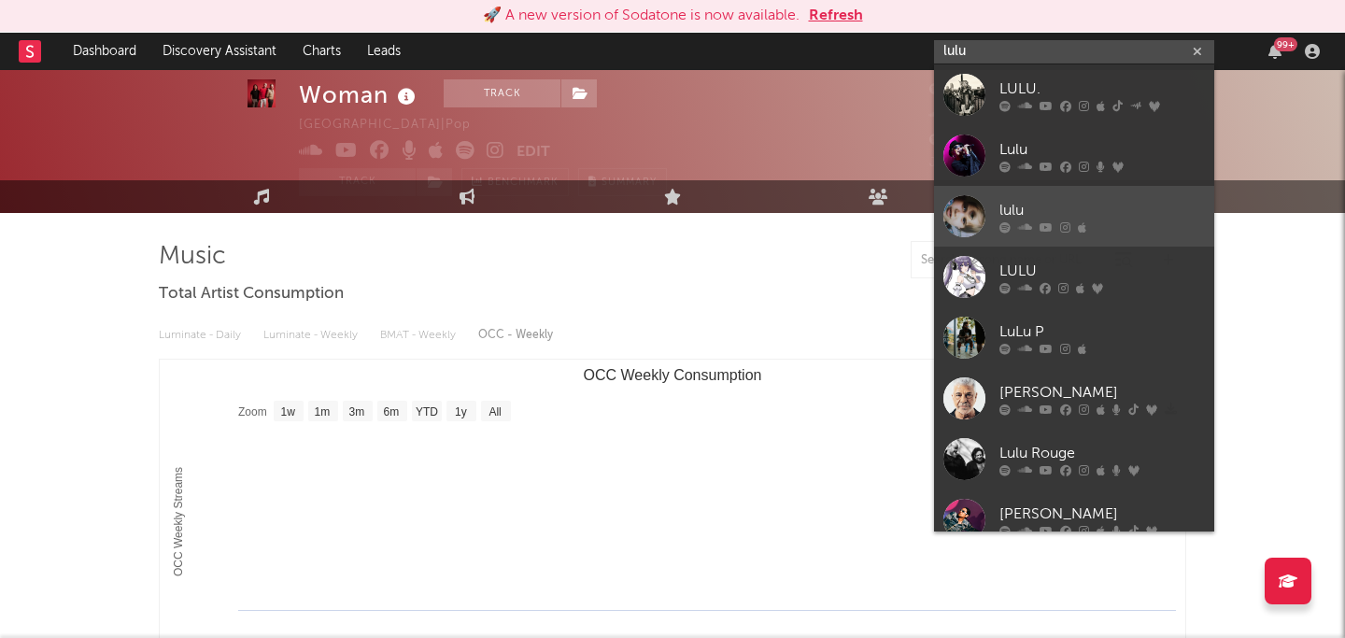
type input "lulu"
click at [1117, 215] on div "lulu" at bounding box center [1103, 210] width 206 height 22
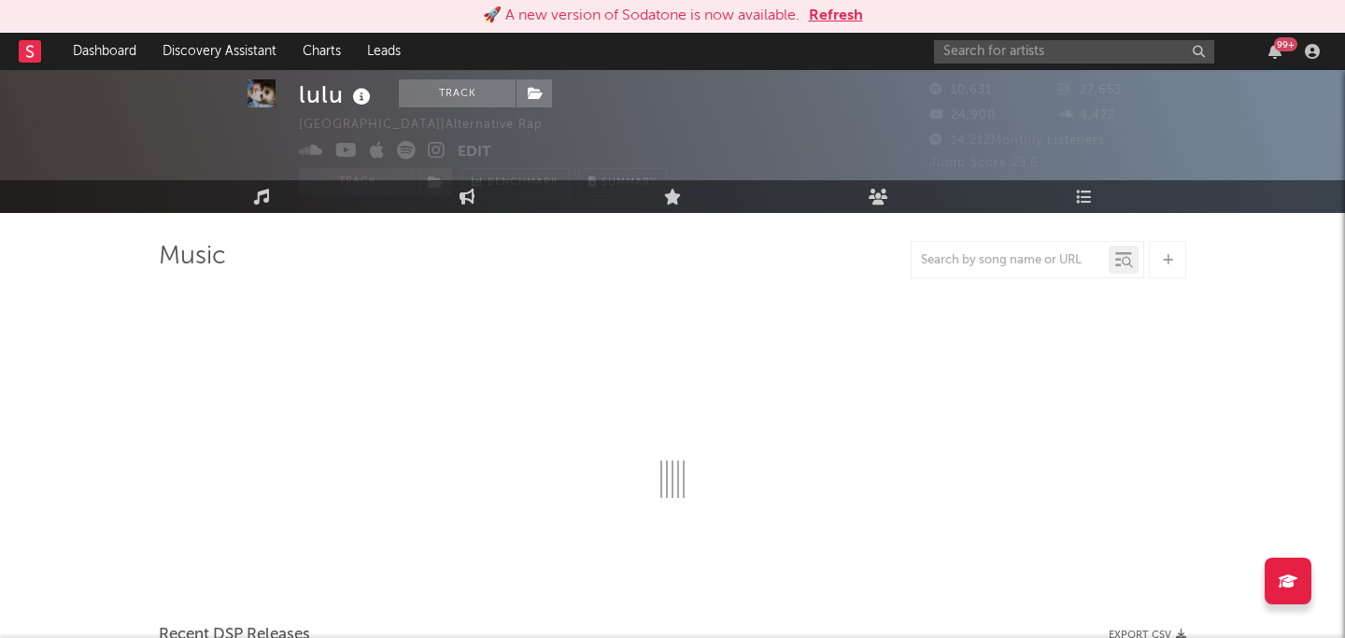
select select "6m"
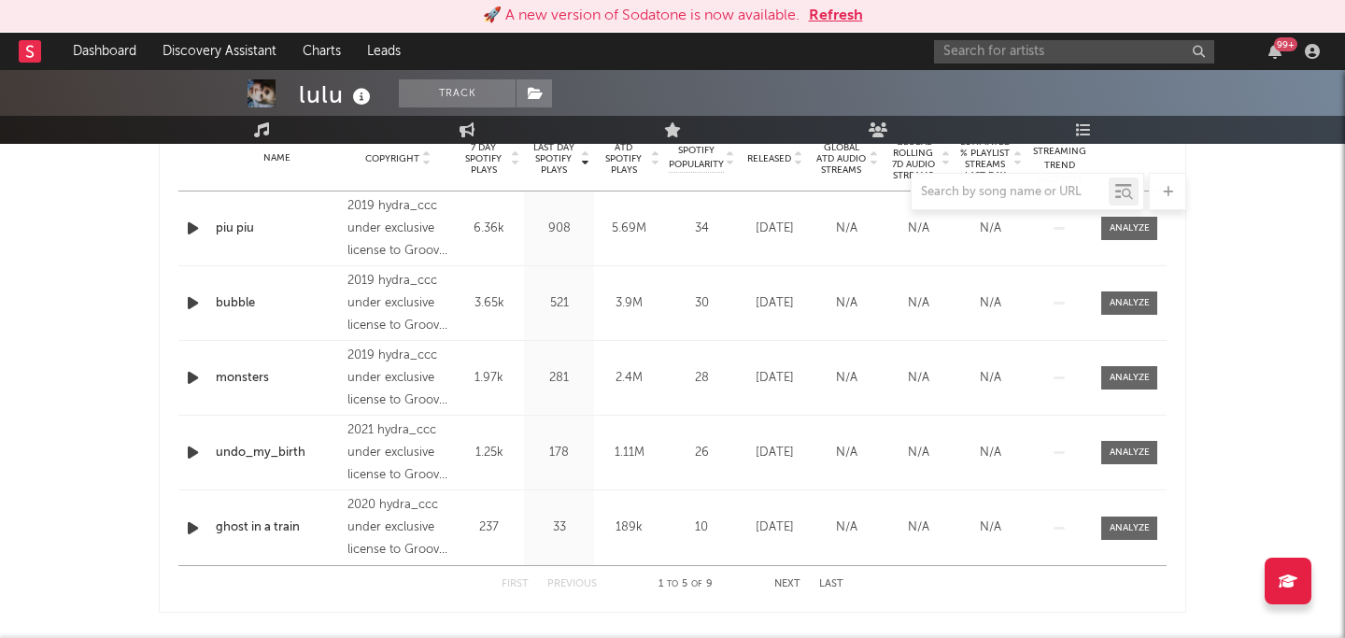
scroll to position [770, 0]
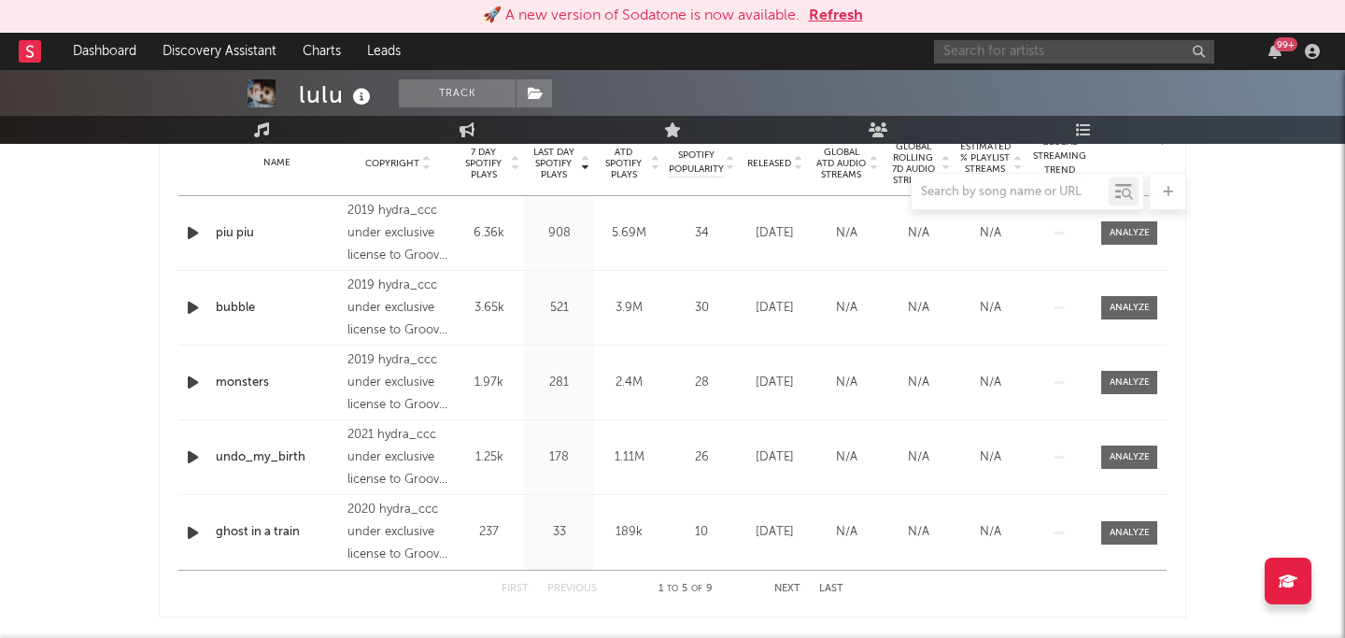
click at [1098, 61] on input "text" at bounding box center [1074, 51] width 280 height 23
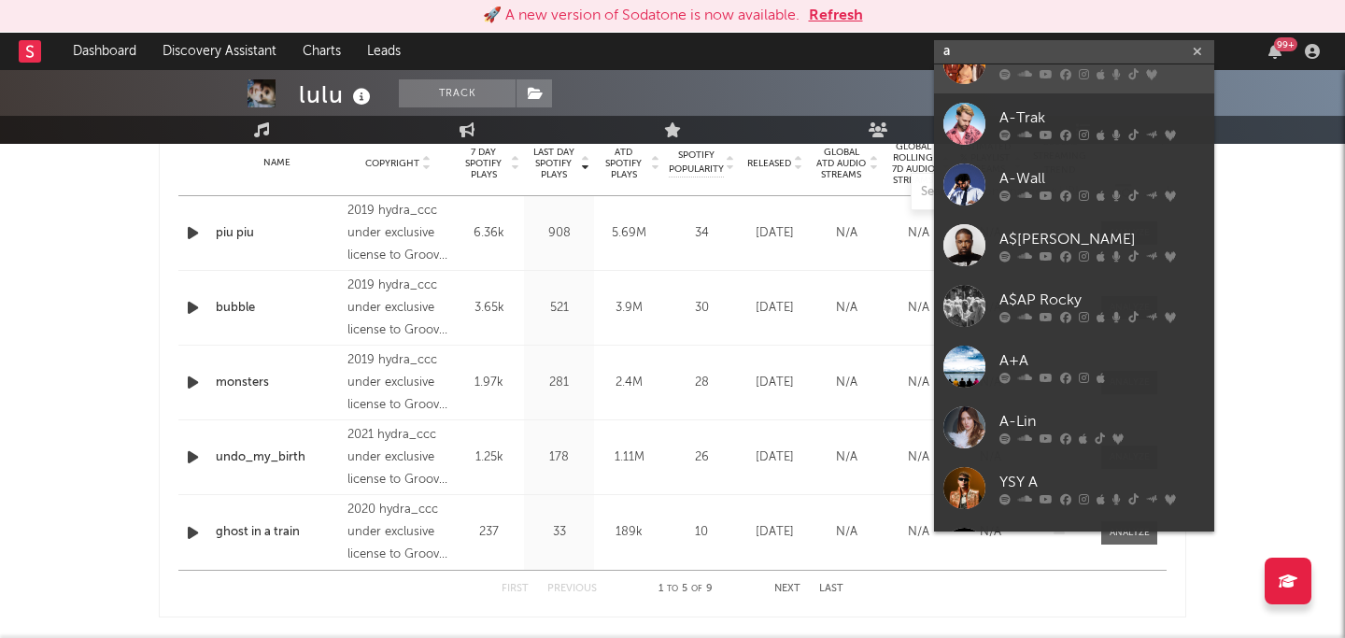
scroll to position [0, 0]
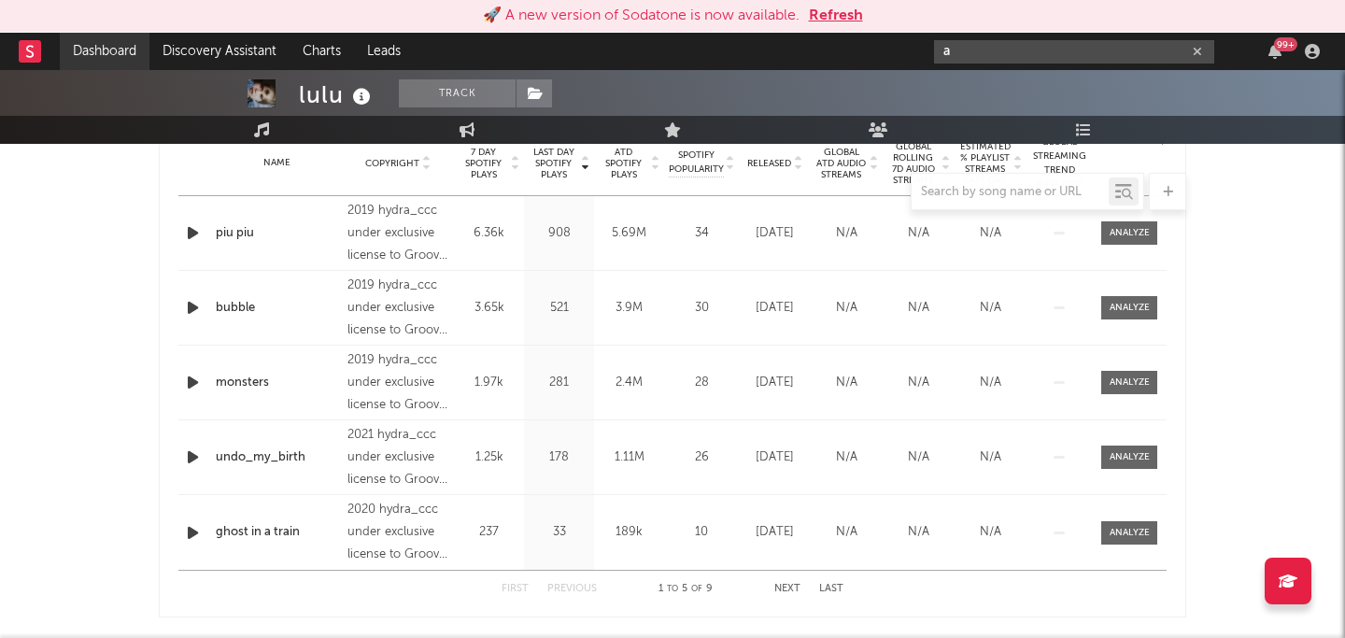
type input "a"
click at [109, 58] on link "Dashboard" at bounding box center [105, 51] width 90 height 37
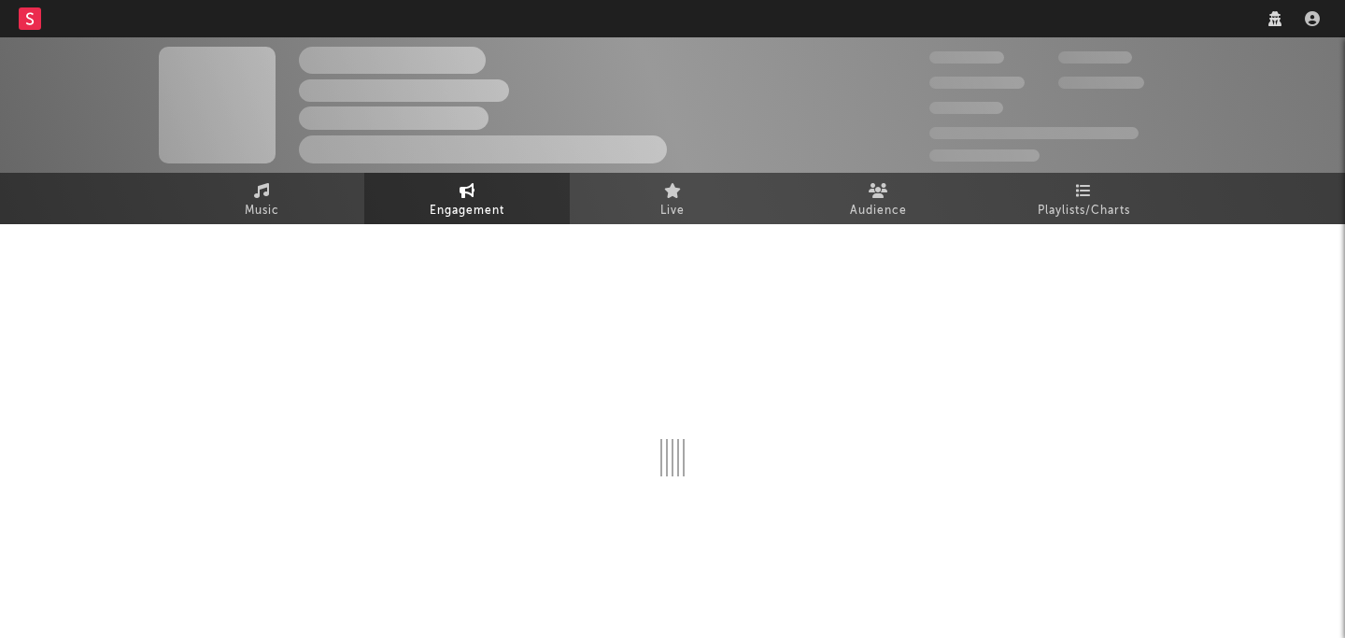
select select "1w"
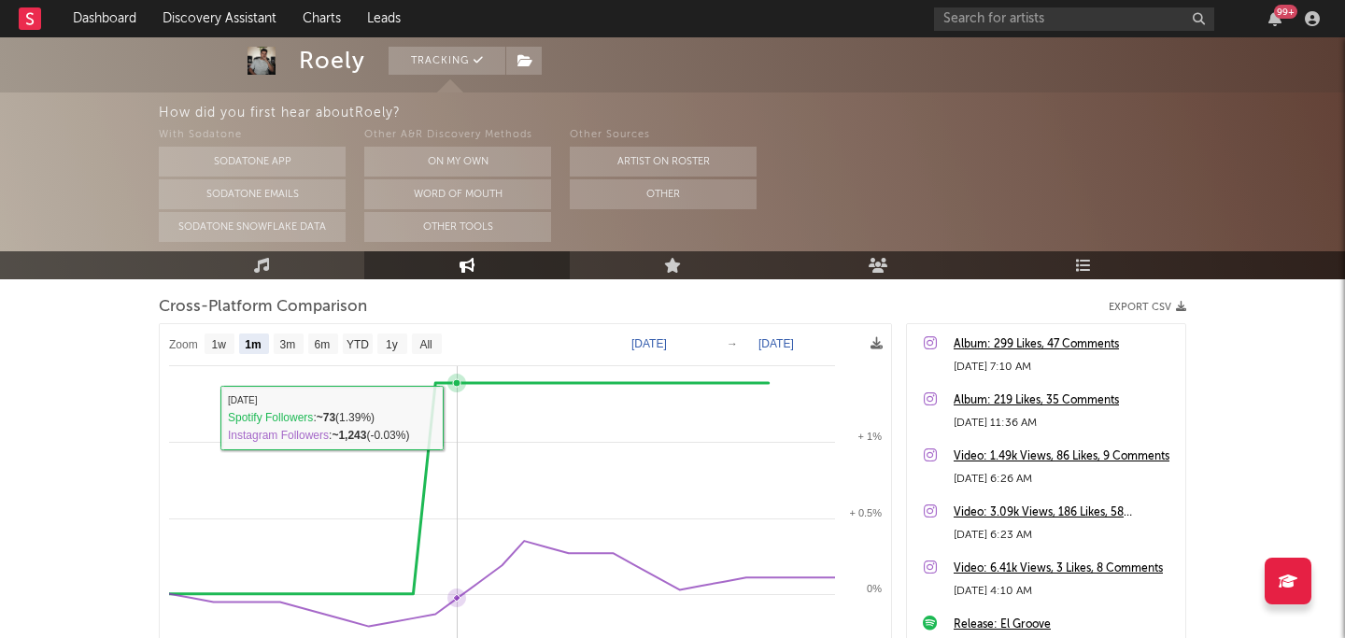
scroll to position [247, 0]
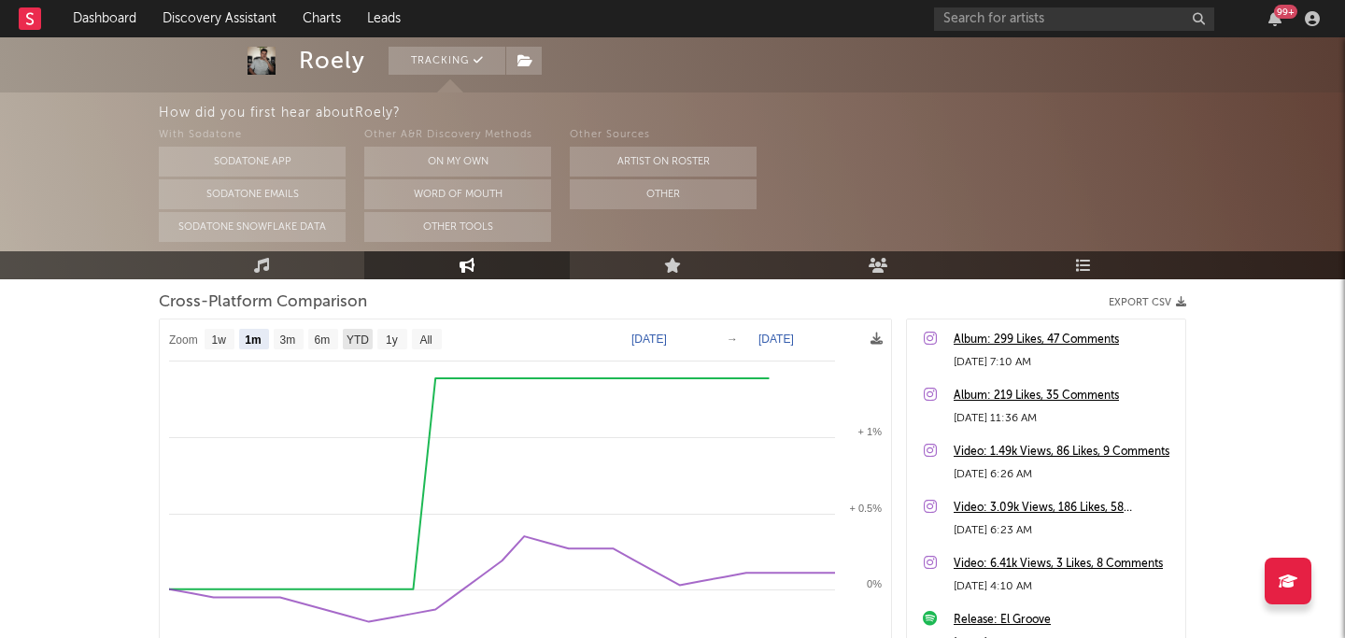
click at [359, 336] on text "YTD" at bounding box center [358, 340] width 22 height 13
select select "YTD"
type input "[DATE]"
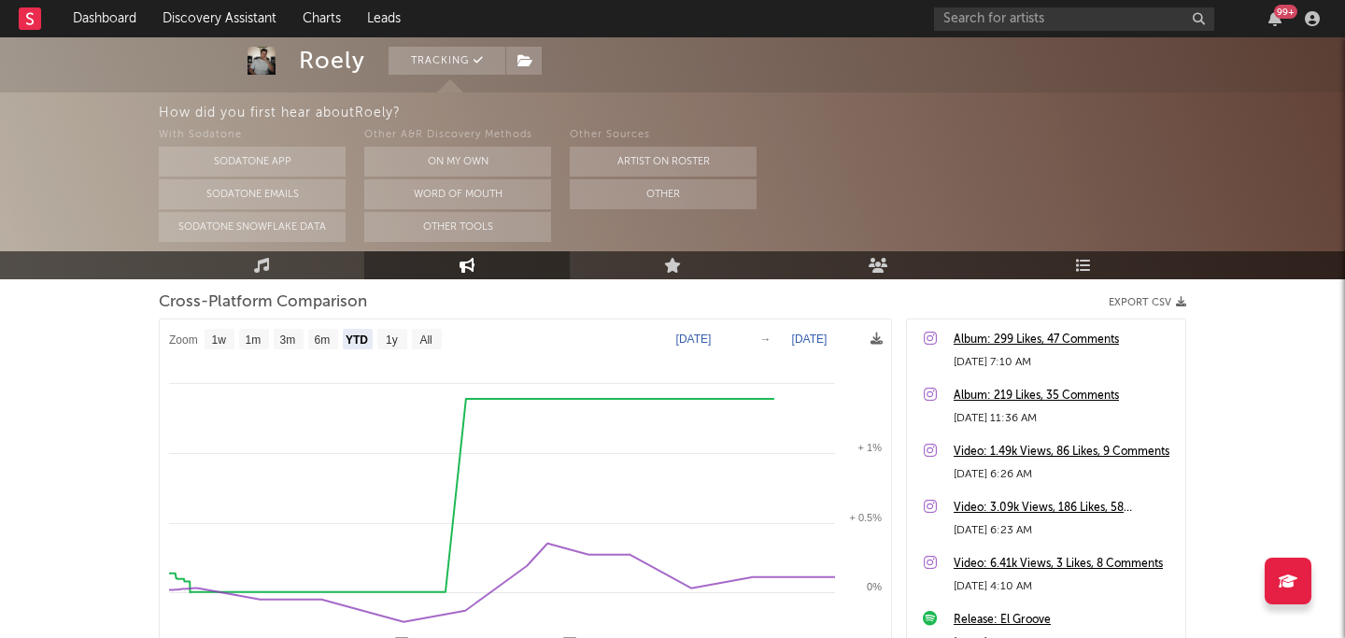
select select "1w"
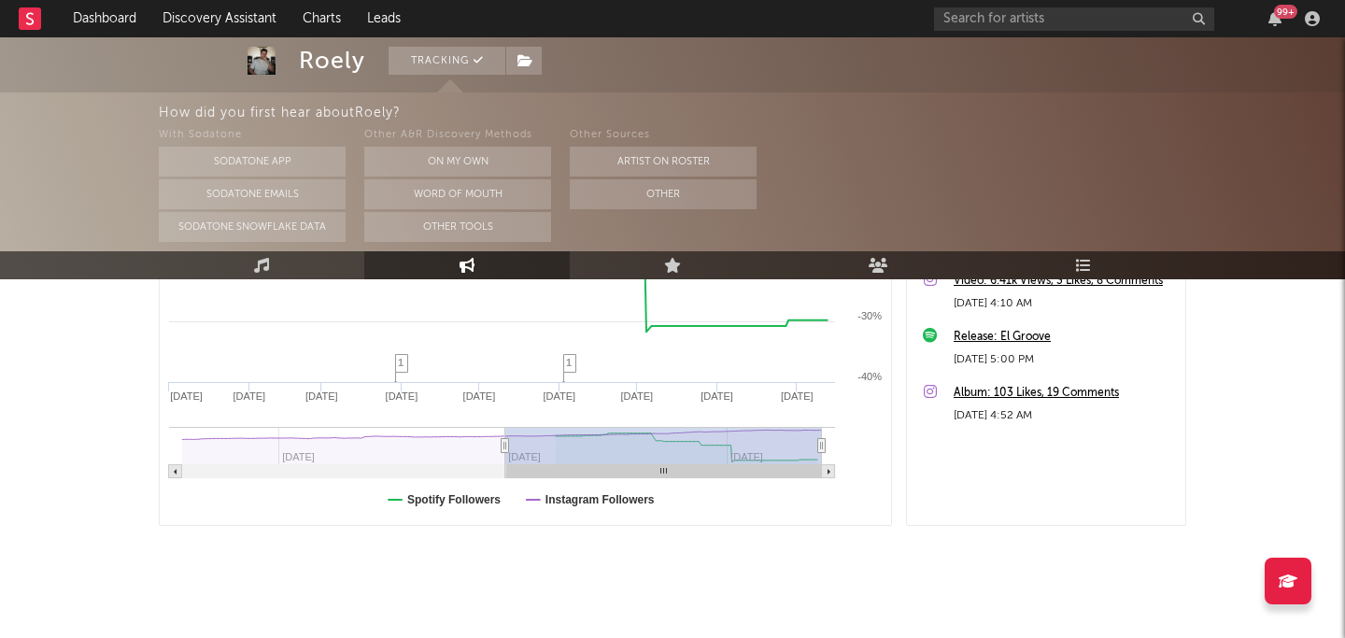
scroll to position [548, 0]
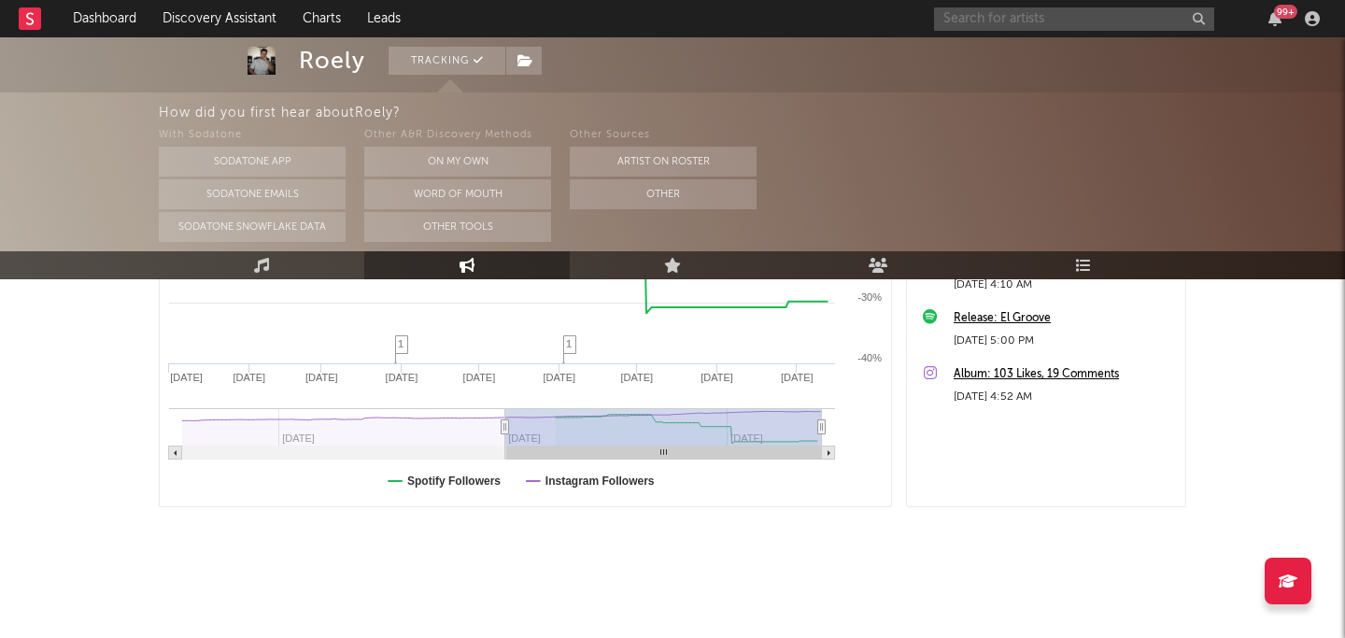
click at [1063, 15] on input "text" at bounding box center [1074, 18] width 280 height 23
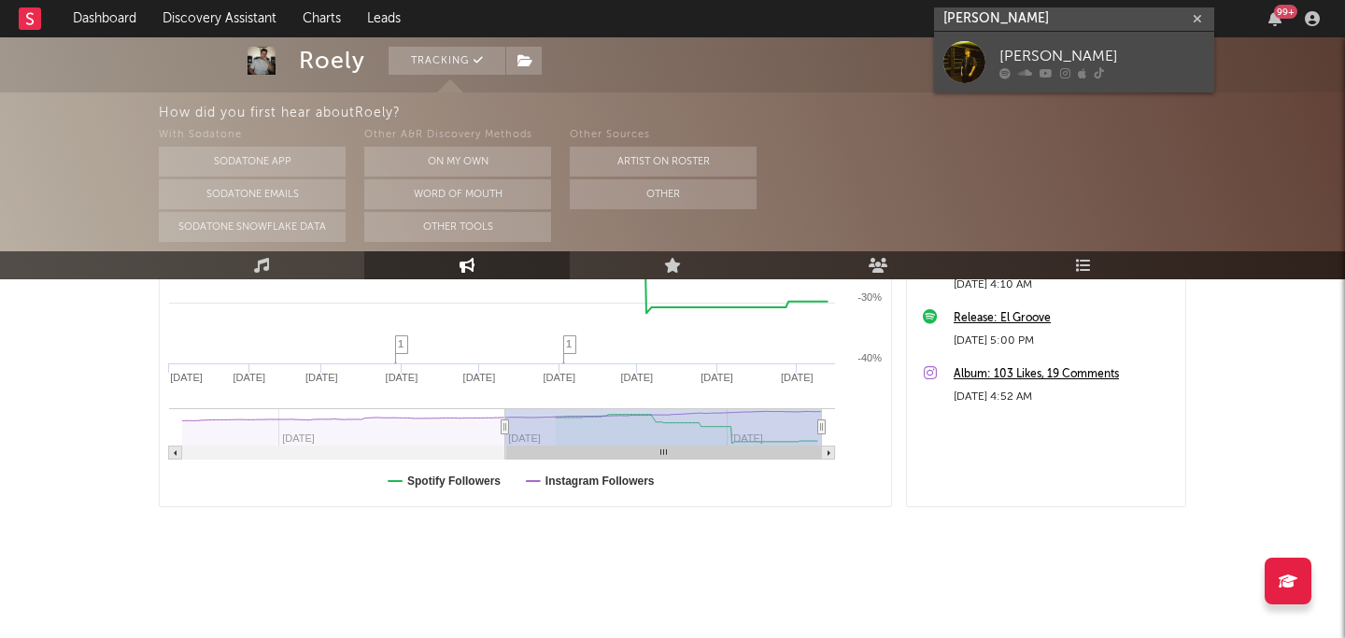
type input "adam cutting"
click at [1131, 50] on div "Adam Cutting" at bounding box center [1103, 56] width 206 height 22
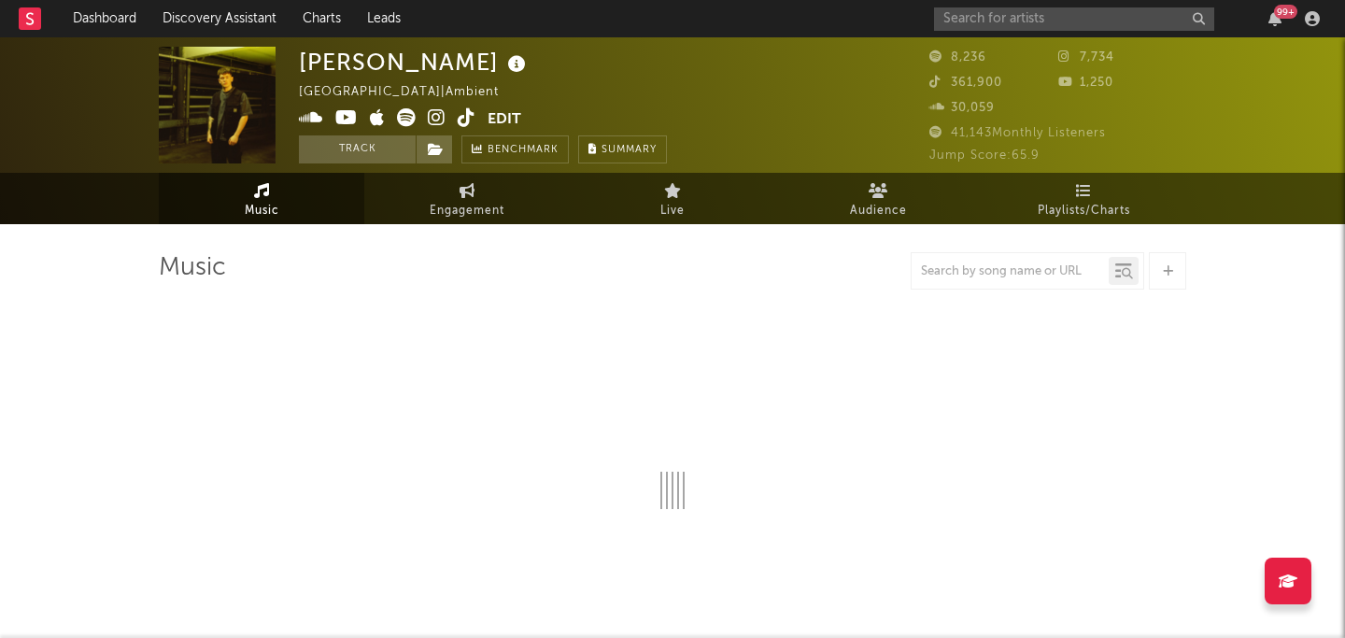
select select "6m"
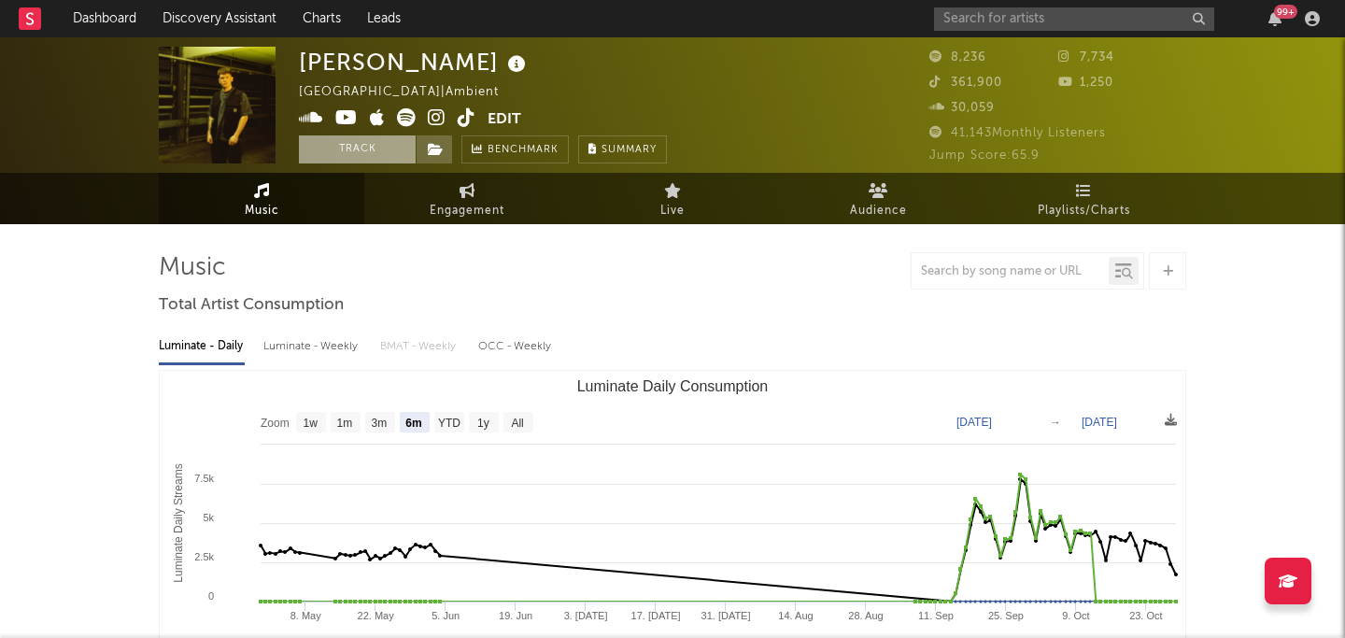
click at [356, 152] on button "Track" at bounding box center [357, 149] width 117 height 28
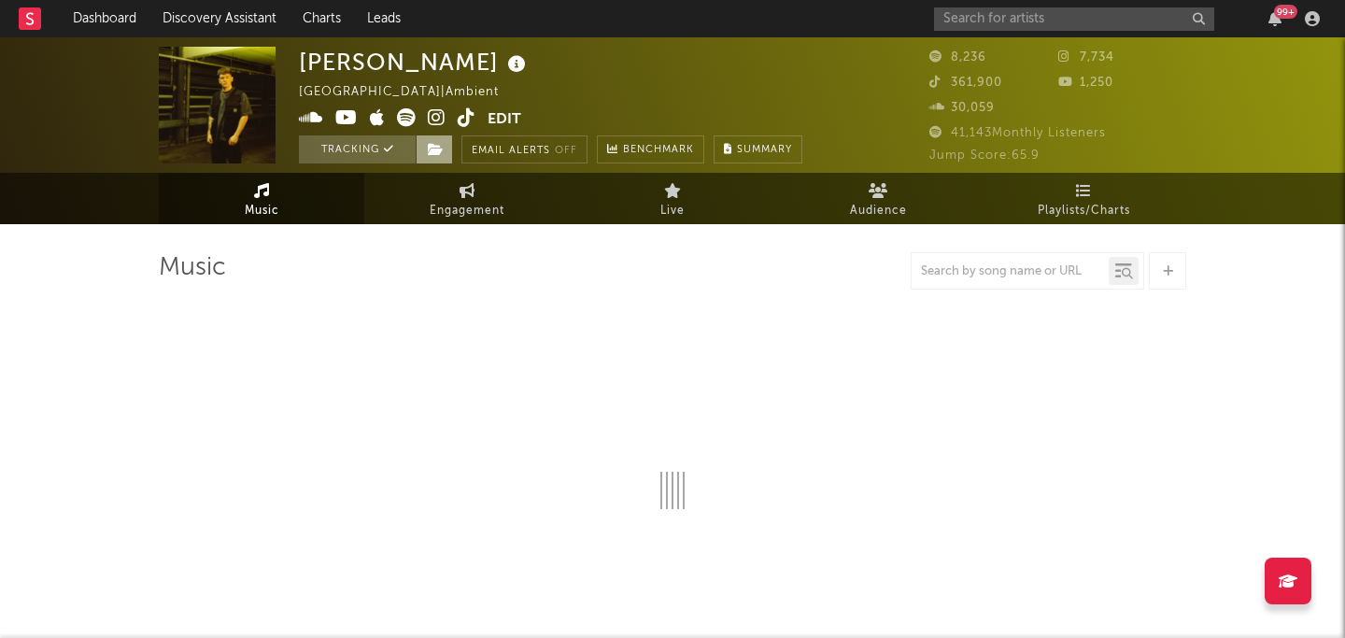
select select "6m"
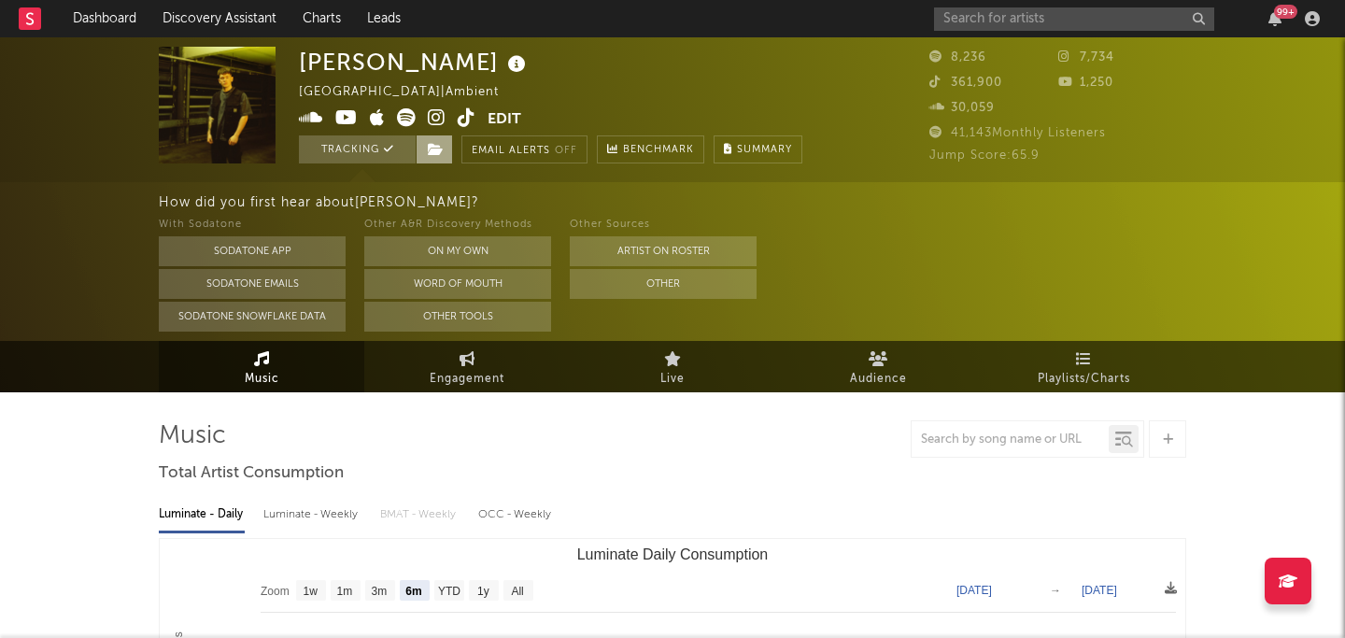
click at [446, 145] on span at bounding box center [434, 149] width 37 height 28
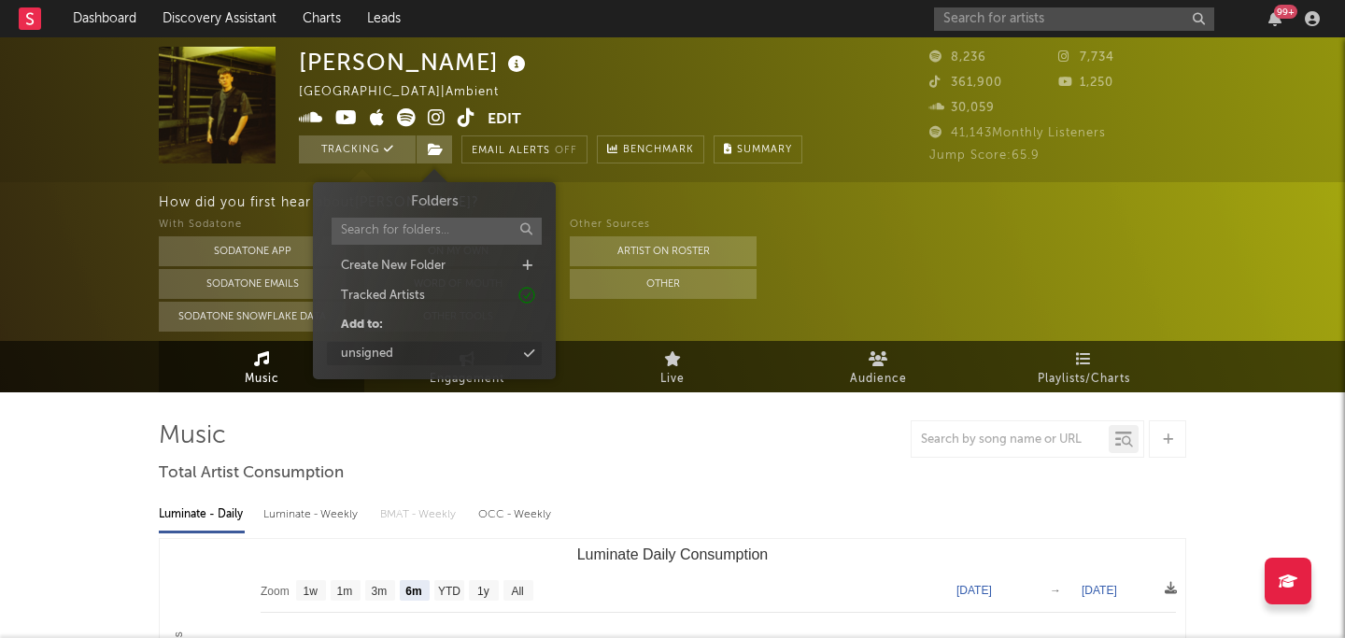
click at [426, 355] on div "unsigned" at bounding box center [434, 354] width 215 height 24
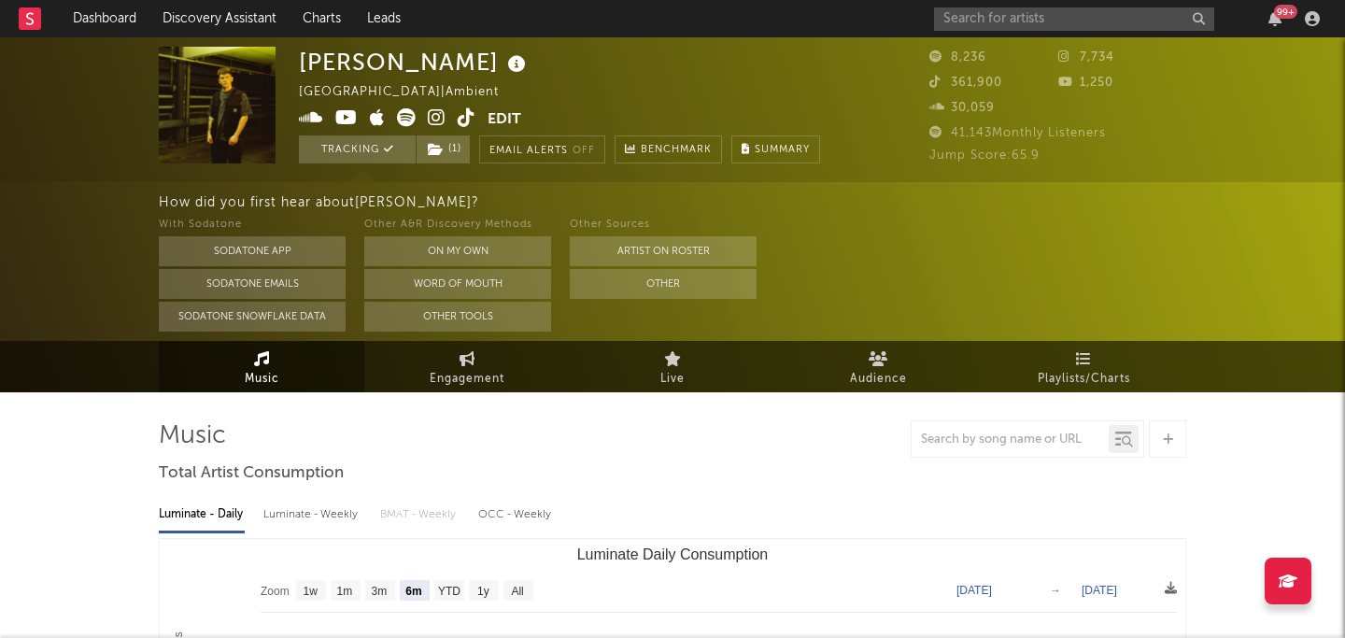
click at [979, 19] on input "text" at bounding box center [1074, 18] width 280 height 23
type input "kieran morgan"
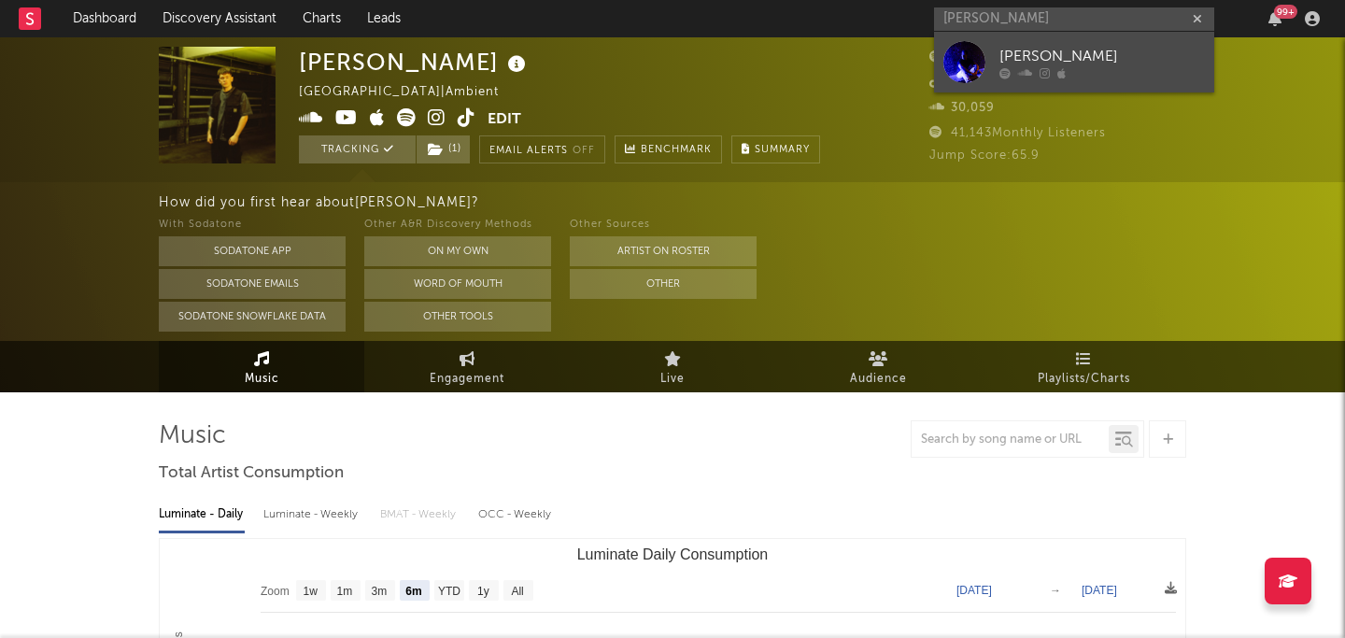
click at [1168, 54] on div "[PERSON_NAME]" at bounding box center [1103, 56] width 206 height 22
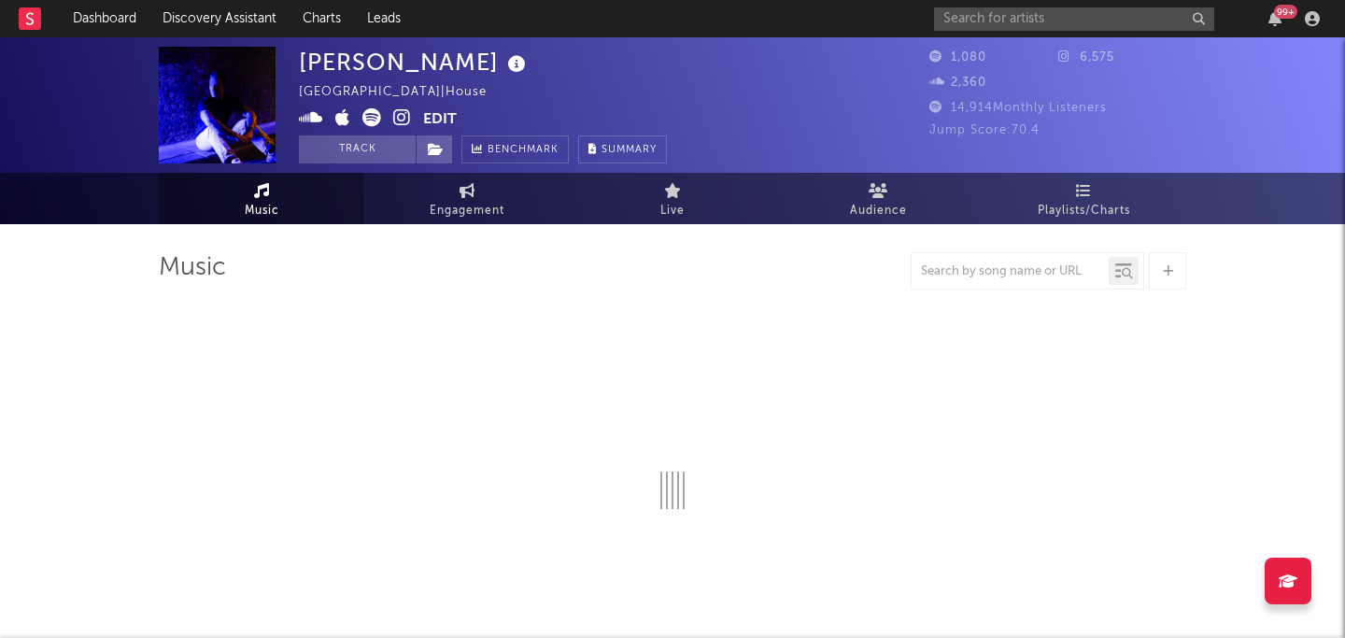
select select "1w"
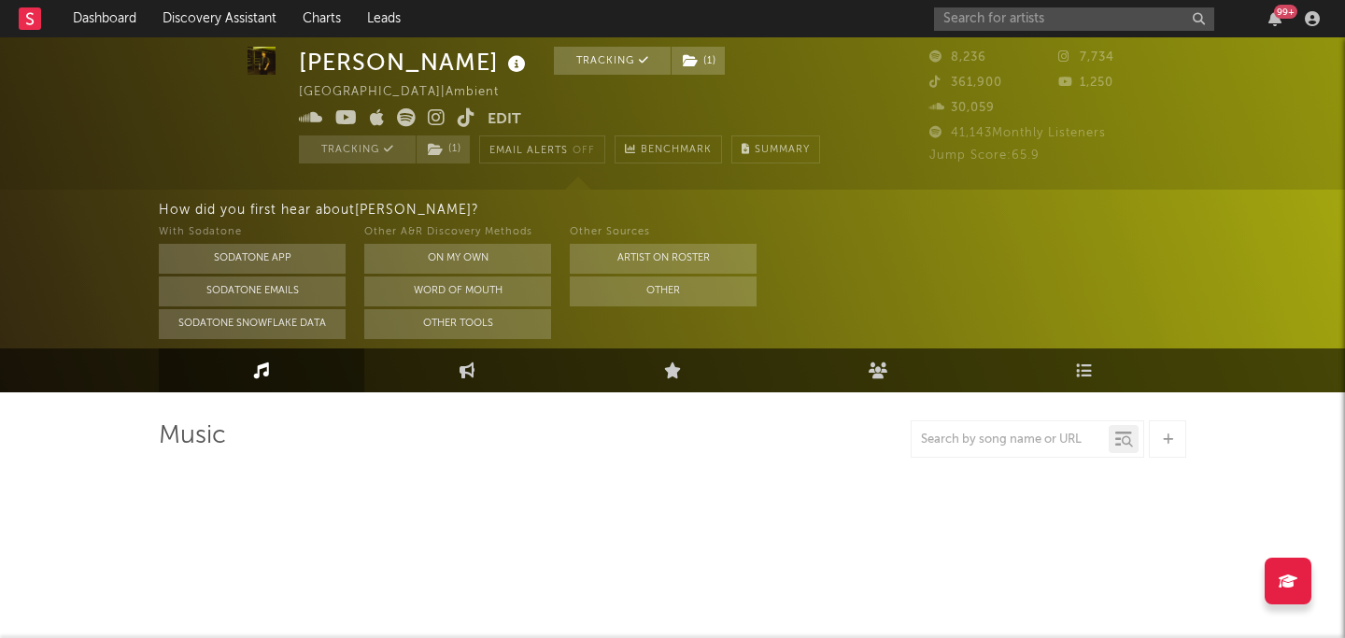
select select "6m"
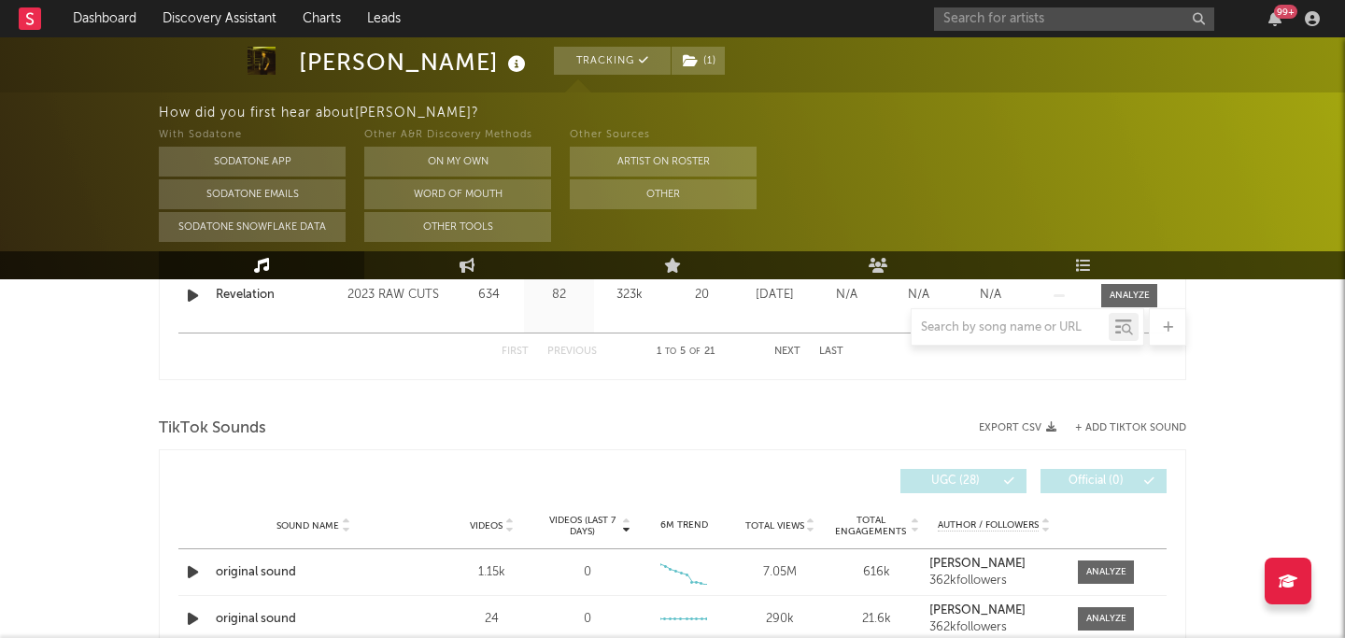
scroll to position [1150, 0]
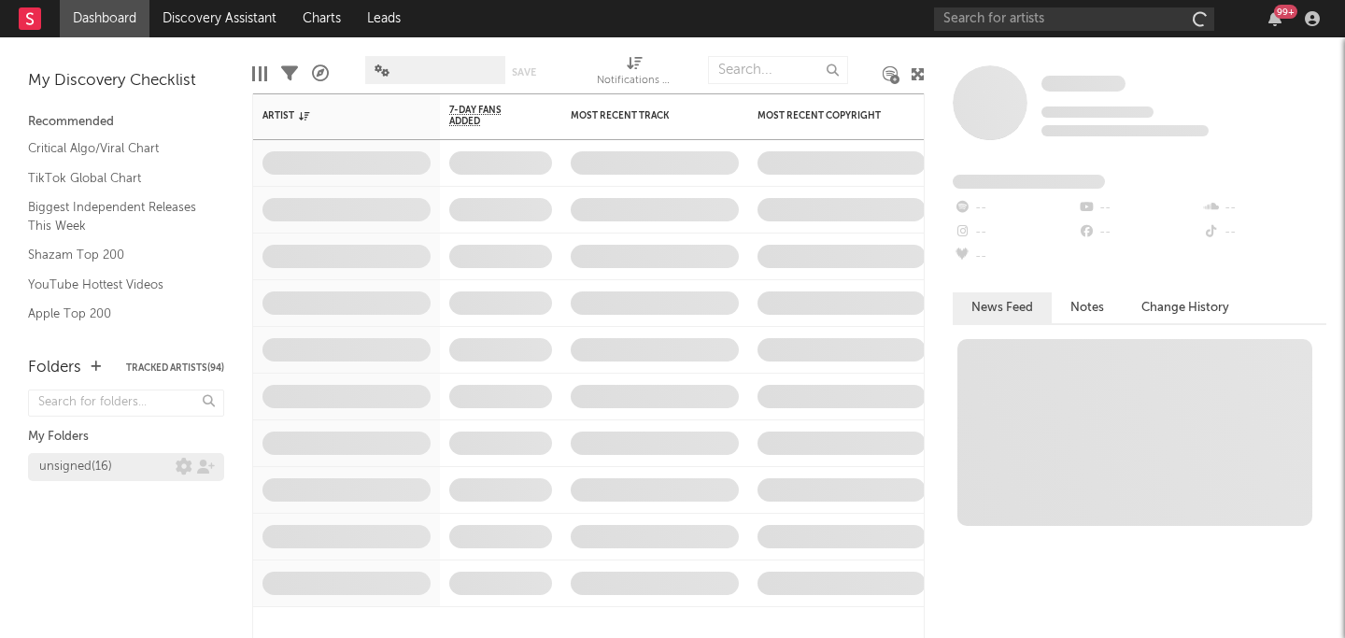
click at [107, 471] on div "unsigned ( 16 )" at bounding box center [75, 467] width 73 height 22
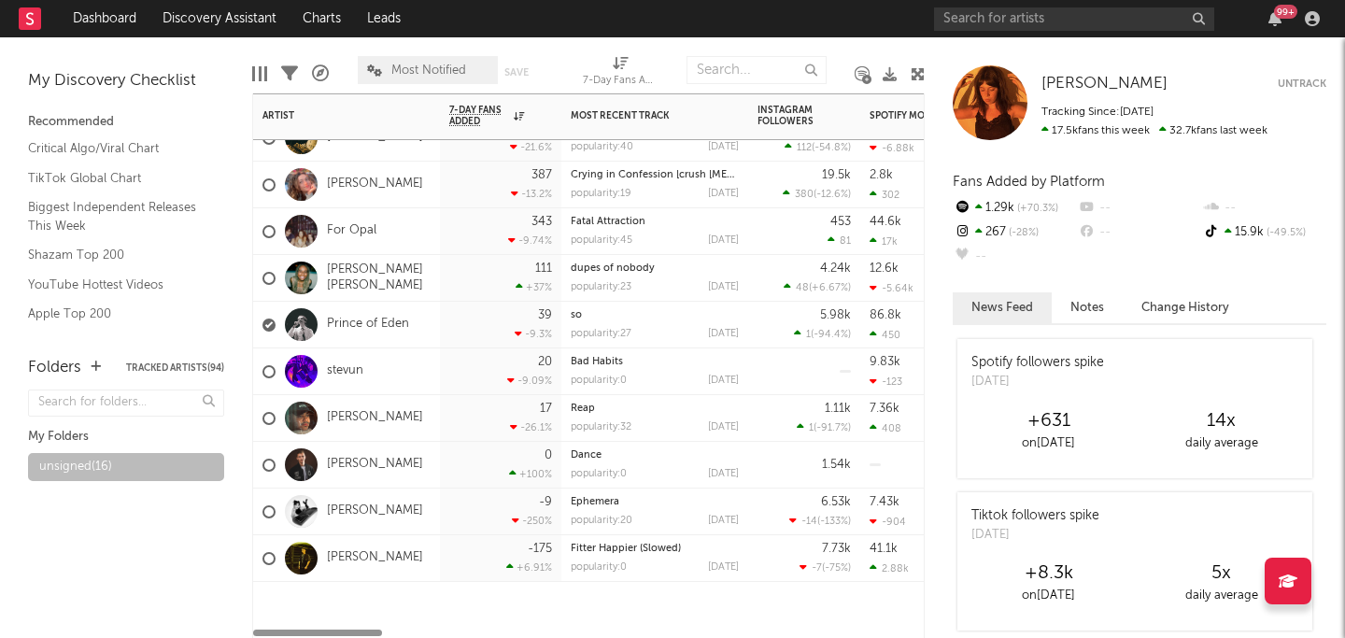
click at [357, 452] on div "[PERSON_NAME]" at bounding box center [343, 465] width 161 height 54
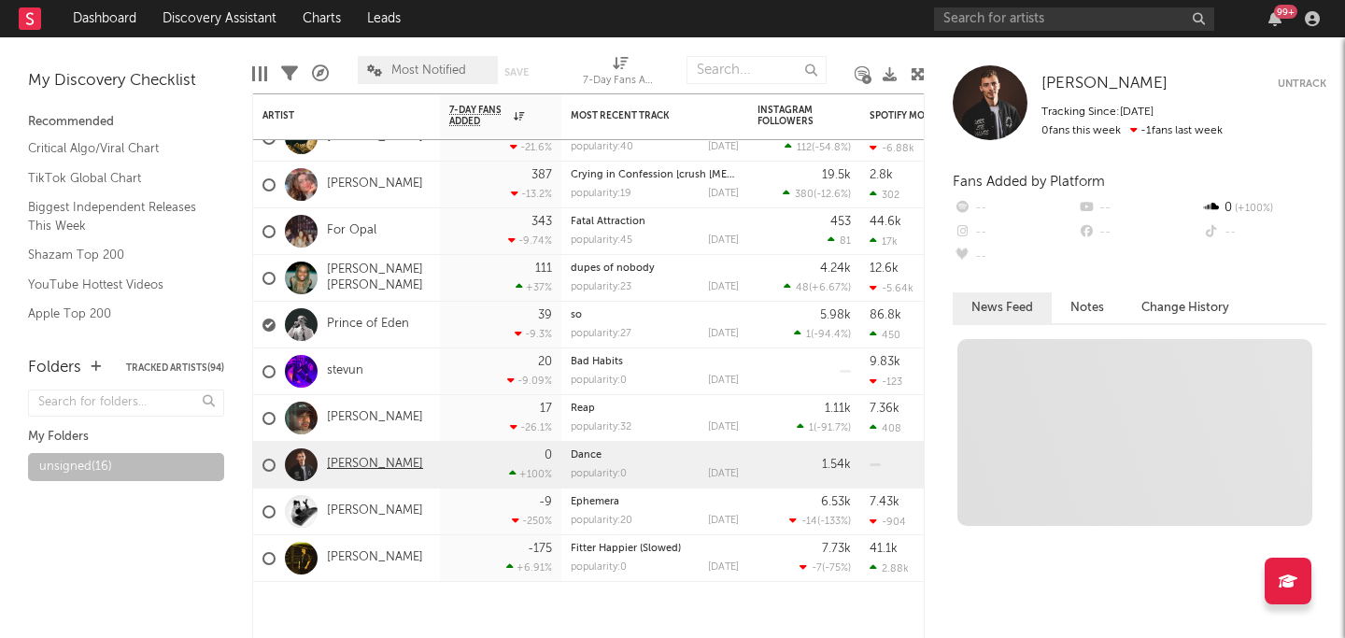
click at [349, 462] on link "[PERSON_NAME]" at bounding box center [375, 465] width 96 height 16
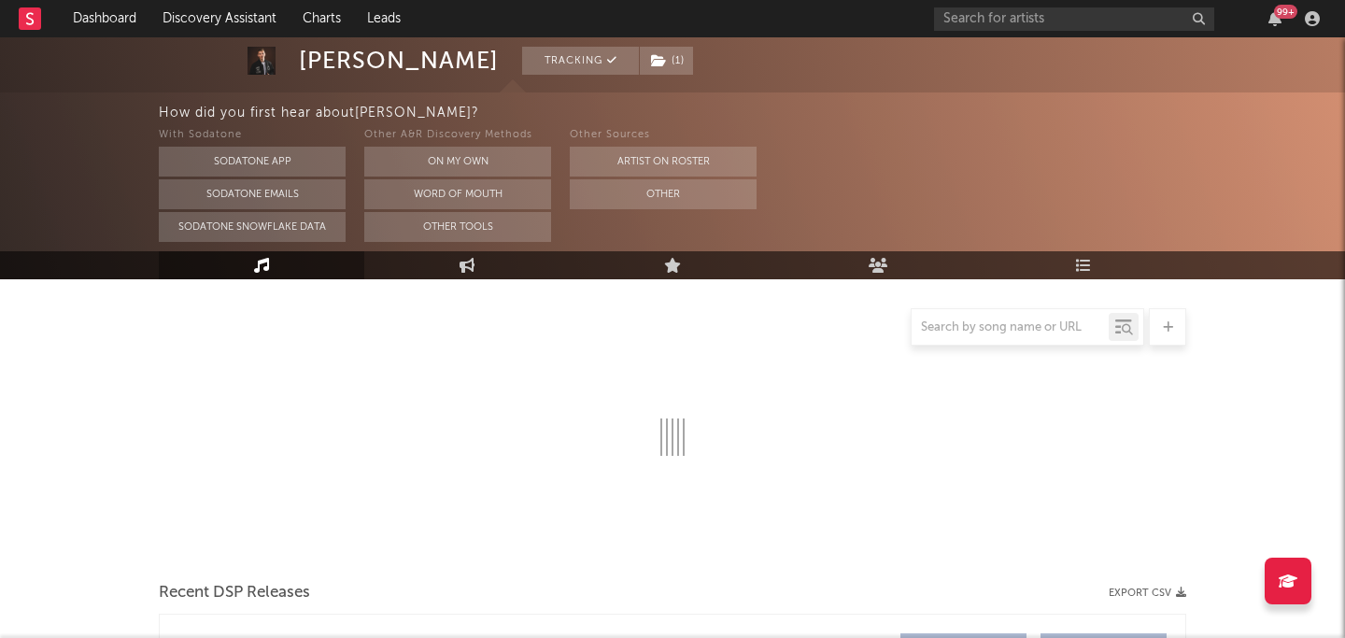
select select "1w"
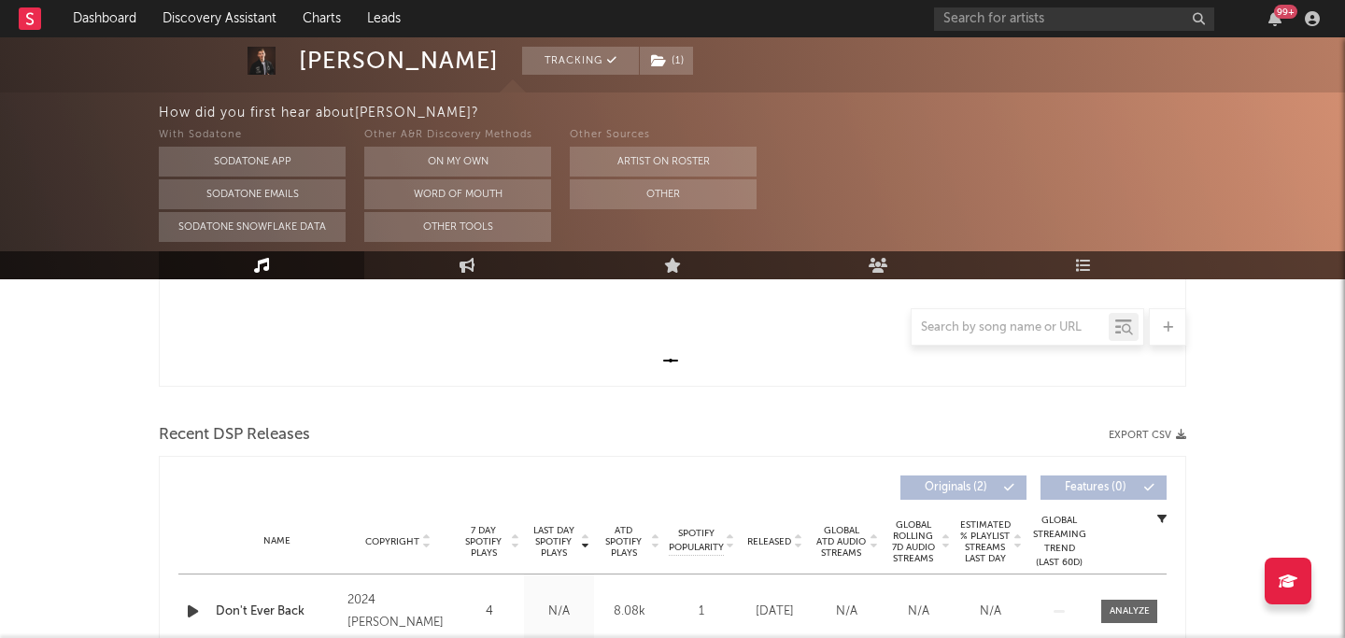
scroll to position [730, 0]
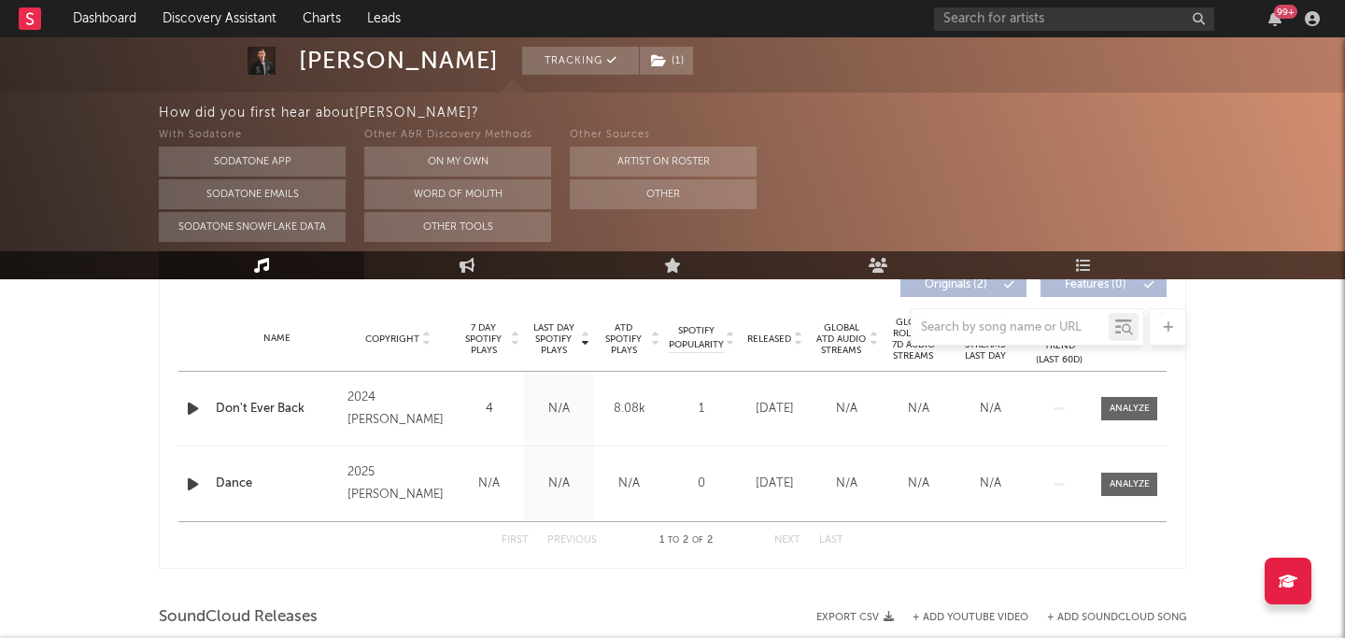
click at [192, 483] on icon "button" at bounding box center [193, 484] width 20 height 23
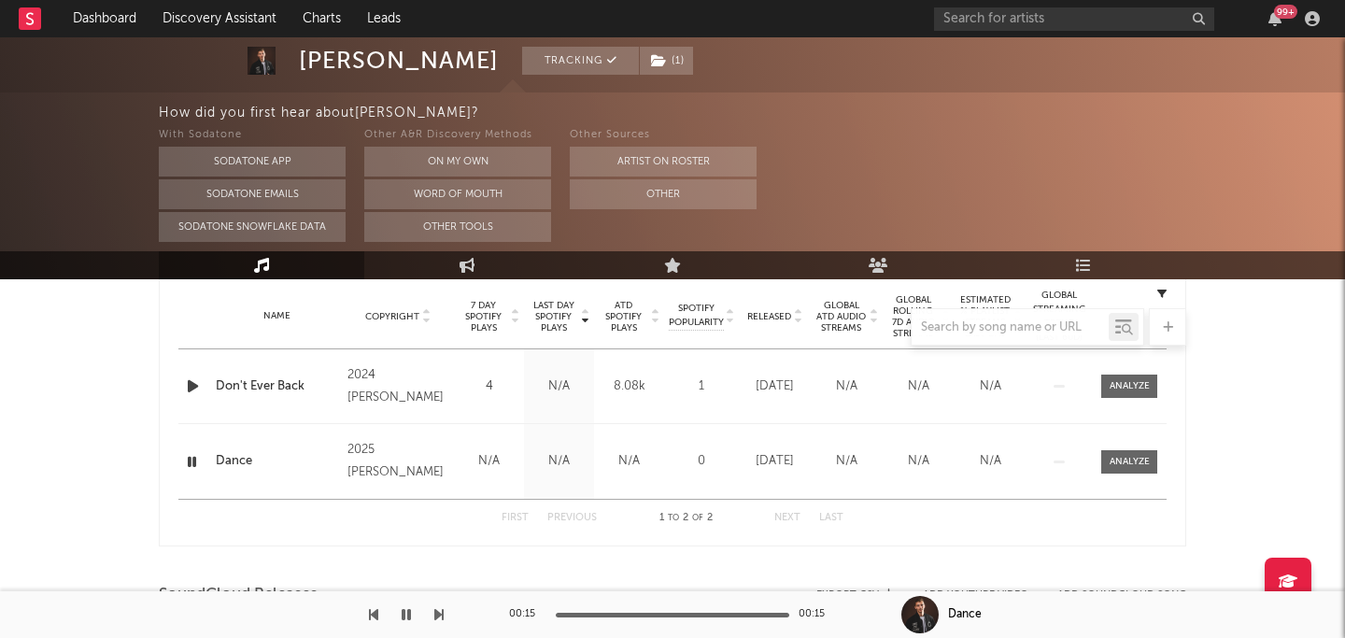
scroll to position [756, 0]
click at [1131, 387] on div at bounding box center [1130, 383] width 40 height 14
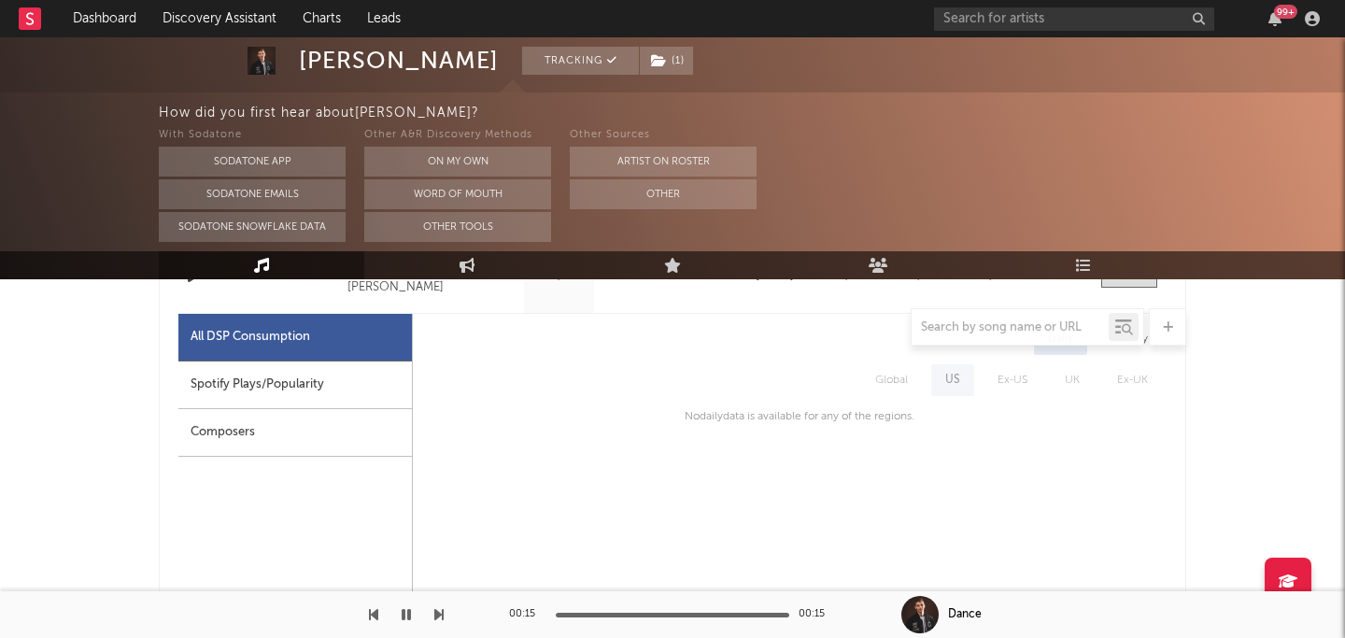
scroll to position [865, 0]
click at [213, 377] on div "Spotify Plays/Popularity" at bounding box center [295, 383] width 234 height 48
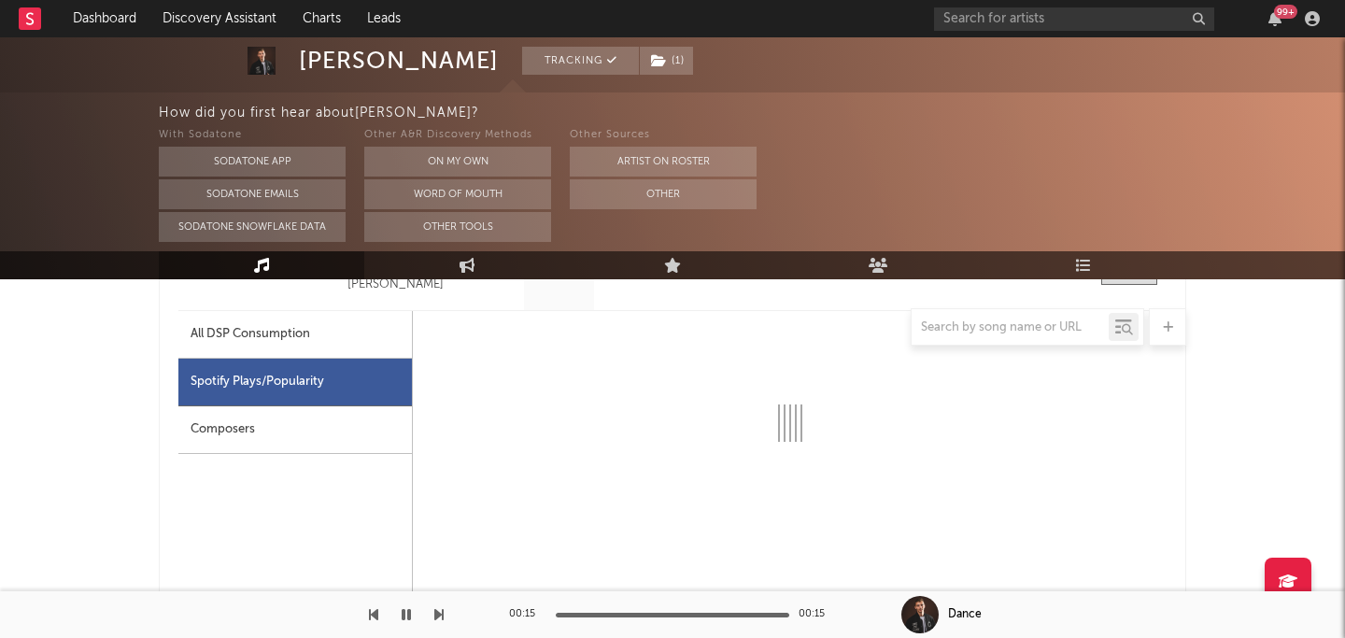
select select "1w"
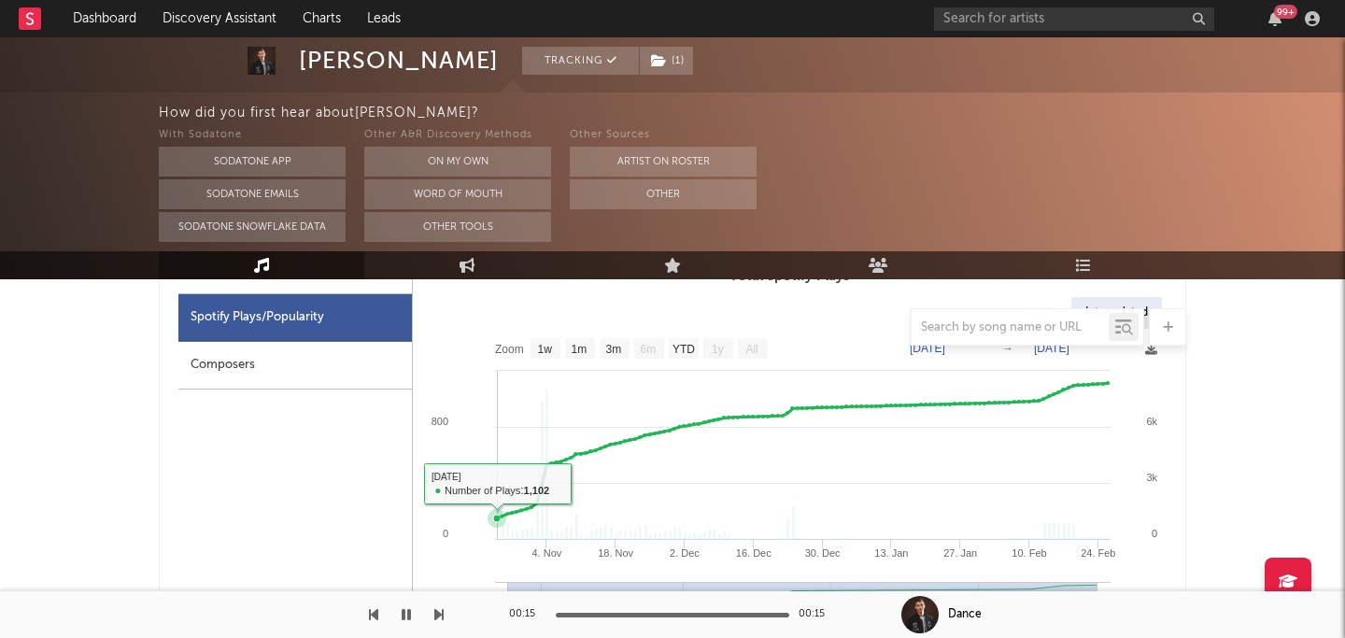
scroll to position [928, 0]
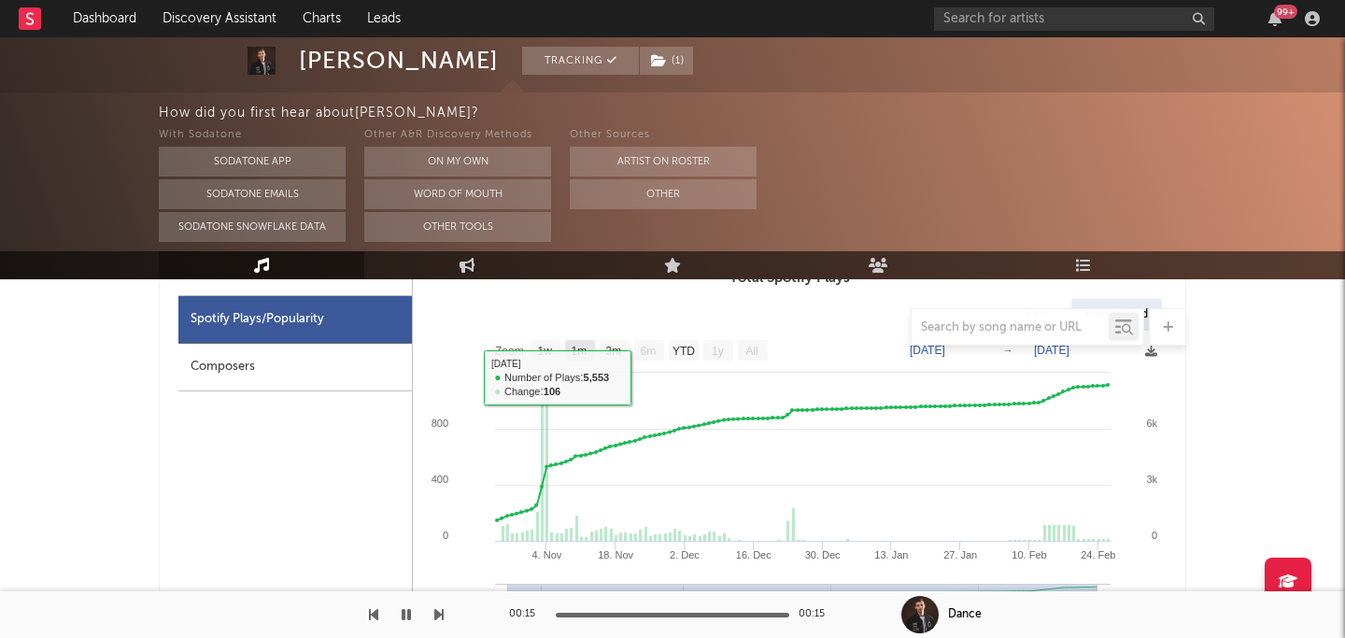
click at [575, 352] on text "1m" at bounding box center [580, 351] width 16 height 13
select select "1m"
type input "2025-01-26"
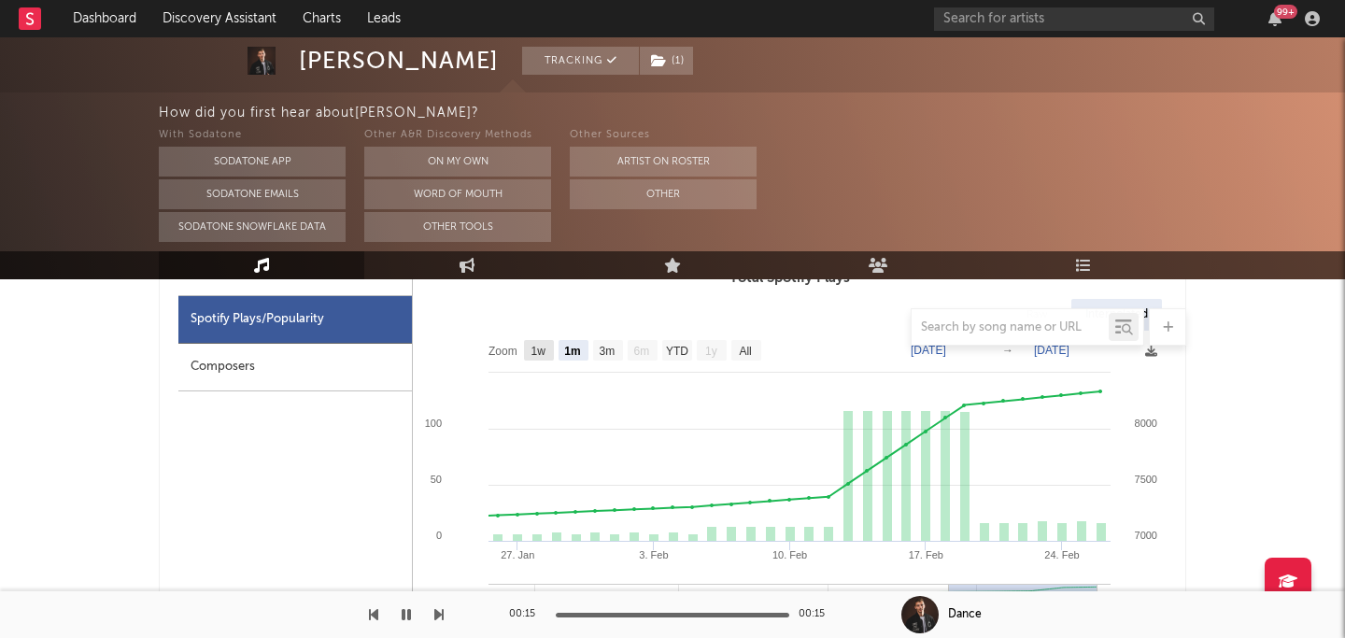
click at [550, 352] on rect at bounding box center [539, 350] width 30 height 21
select select "1w"
type input "2025-02-20"
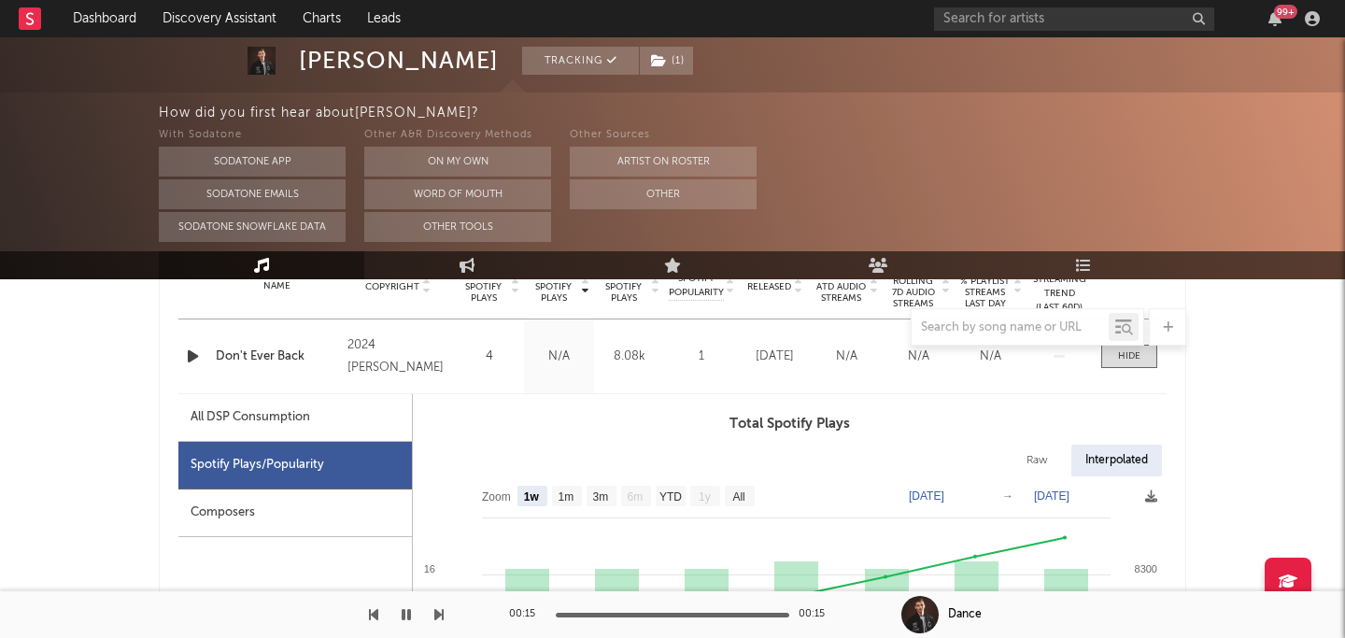
scroll to position [847, 0]
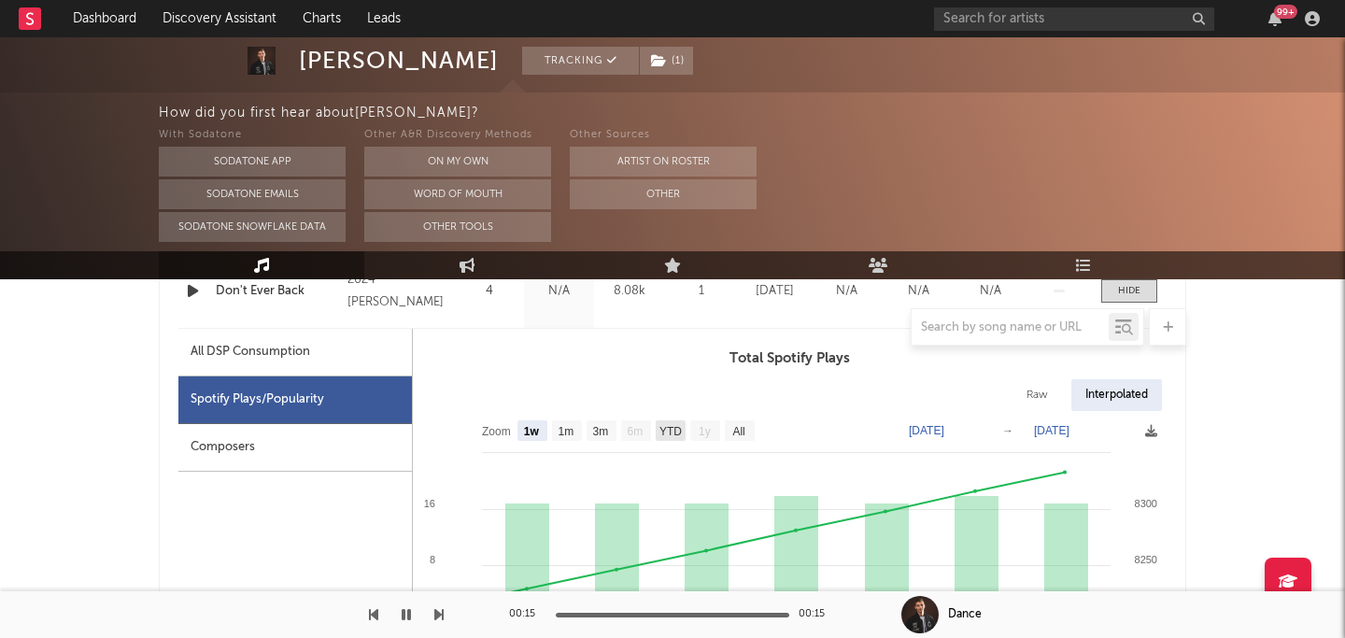
click at [666, 434] on text "YTD" at bounding box center [671, 431] width 22 height 13
select select "YTD"
type input "2025-01-01"
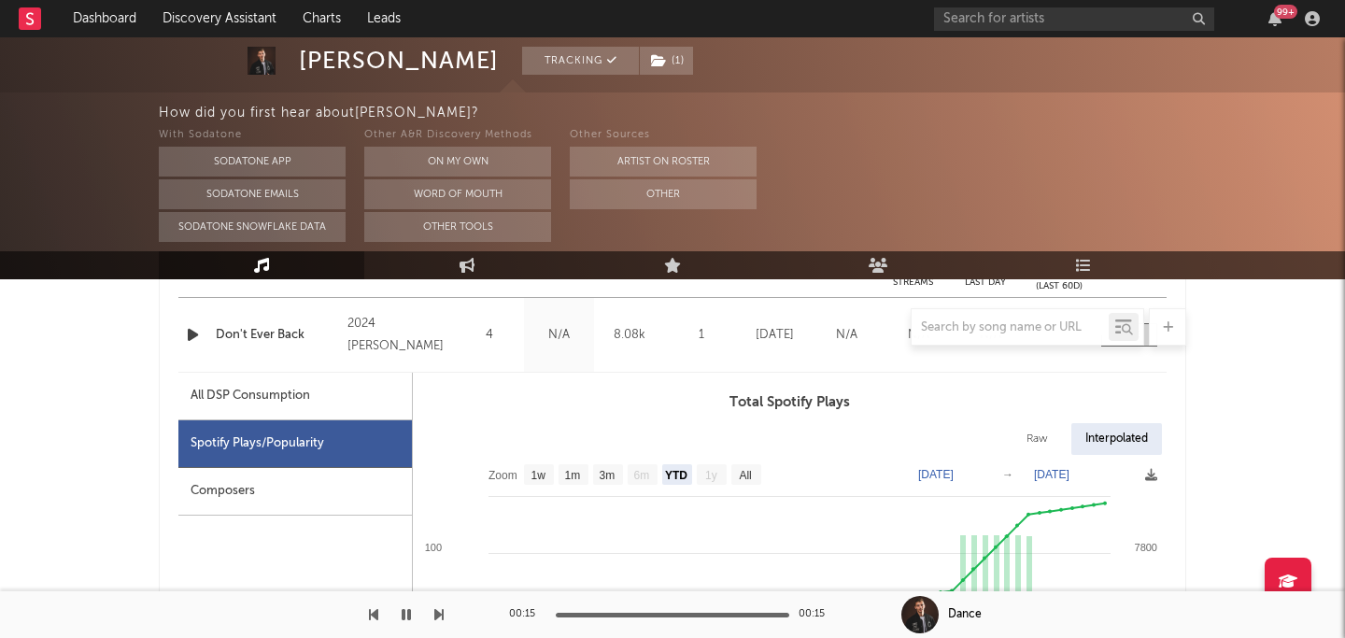
scroll to position [802, 0]
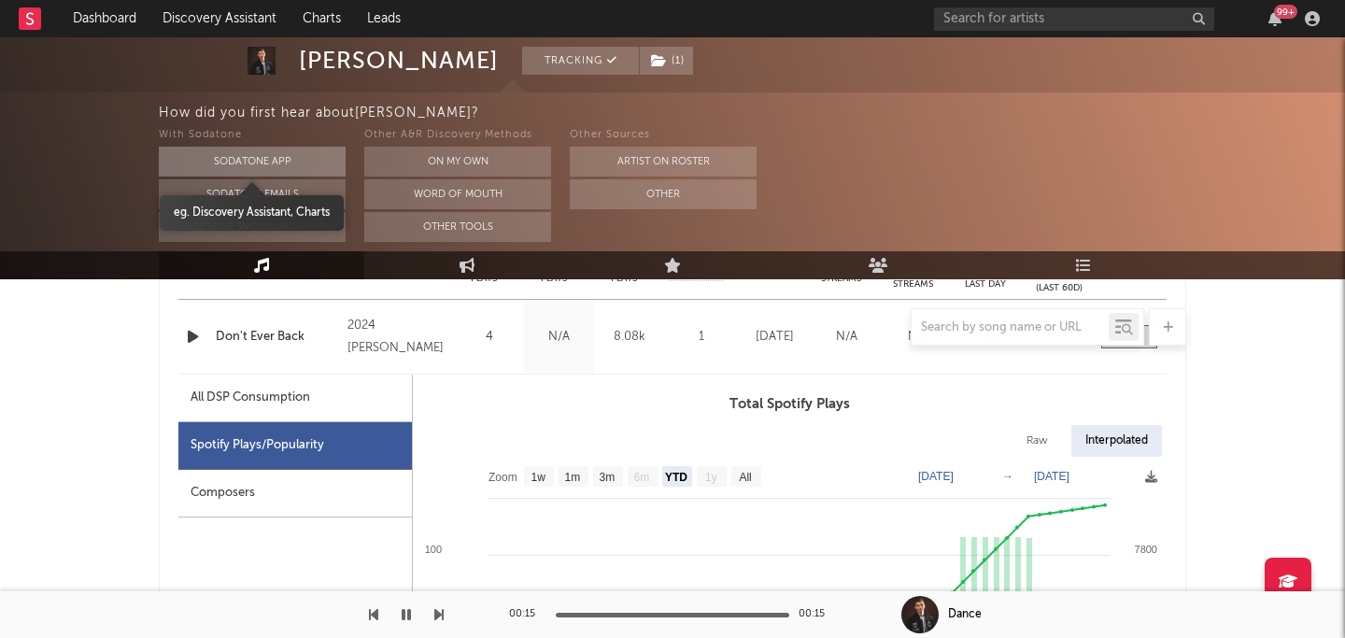
click at [303, 157] on button "Sodatone App" at bounding box center [252, 162] width 187 height 30
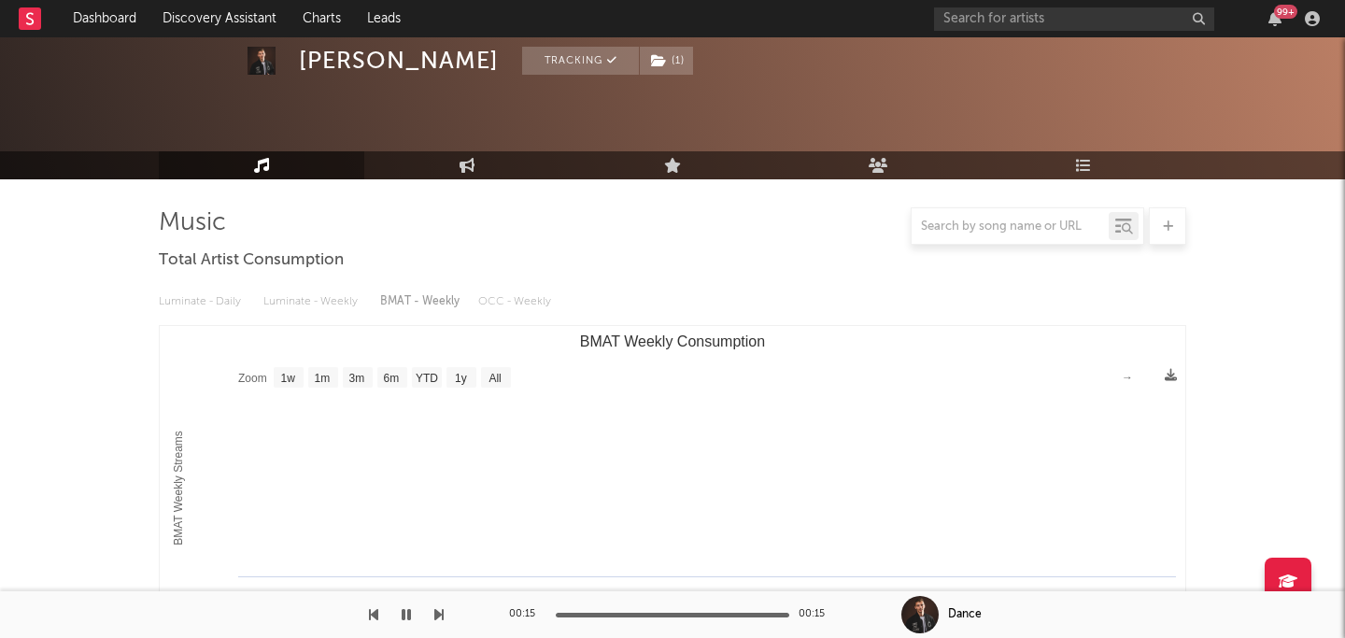
scroll to position [0, 0]
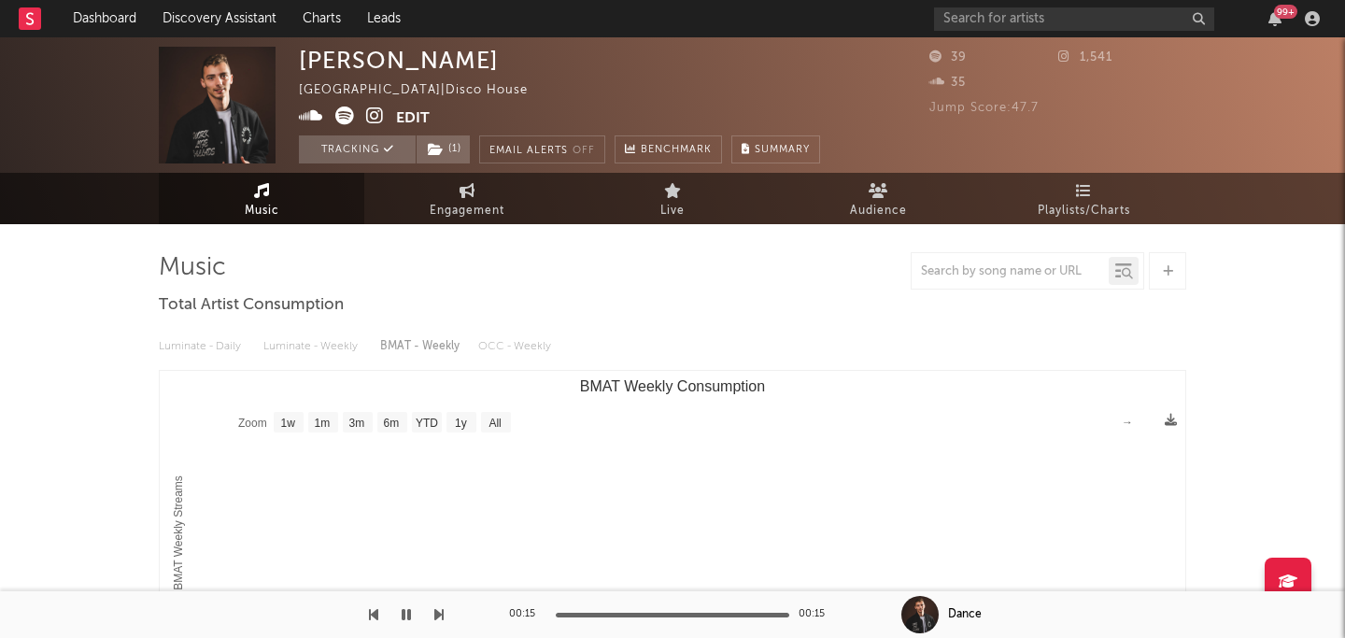
click at [275, 198] on link "Music" at bounding box center [262, 198] width 206 height 51
drag, startPoint x: 364, startPoint y: 161, endPoint x: 403, endPoint y: 253, distance: 100.1
click at [377, 158] on button "Tracking" at bounding box center [357, 149] width 117 height 28
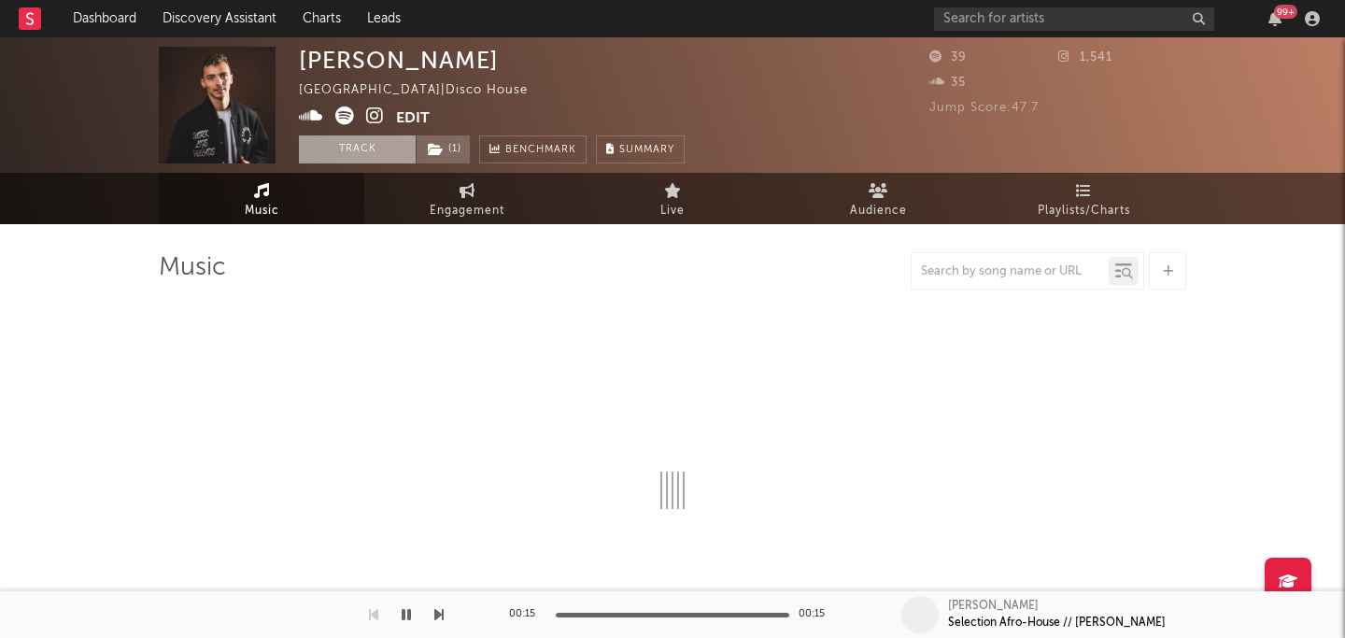
click at [377, 158] on button "Track" at bounding box center [357, 149] width 117 height 28
select select "1w"
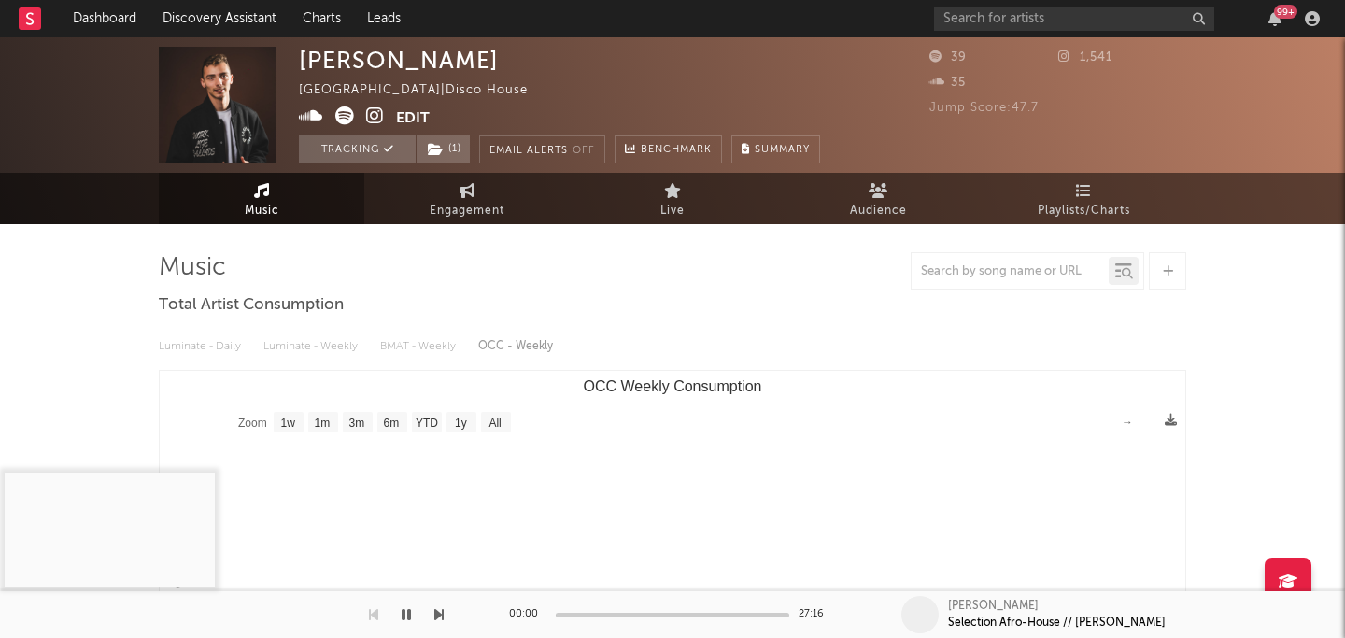
click at [281, 194] on link "Music" at bounding box center [262, 198] width 206 height 51
click at [521, 443] on rect "OCC Weekly Consumption" at bounding box center [673, 558] width 1026 height 374
click at [409, 607] on icon "button" at bounding box center [406, 614] width 9 height 15
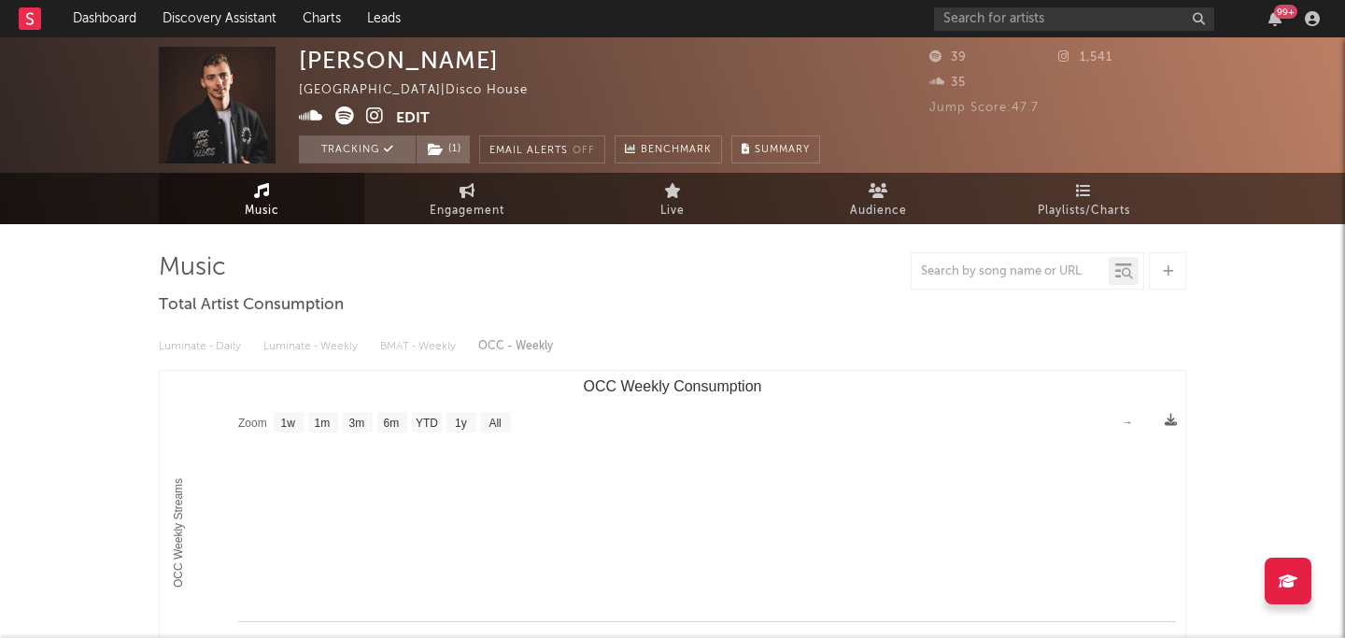
click at [314, 120] on icon at bounding box center [311, 116] width 24 height 19
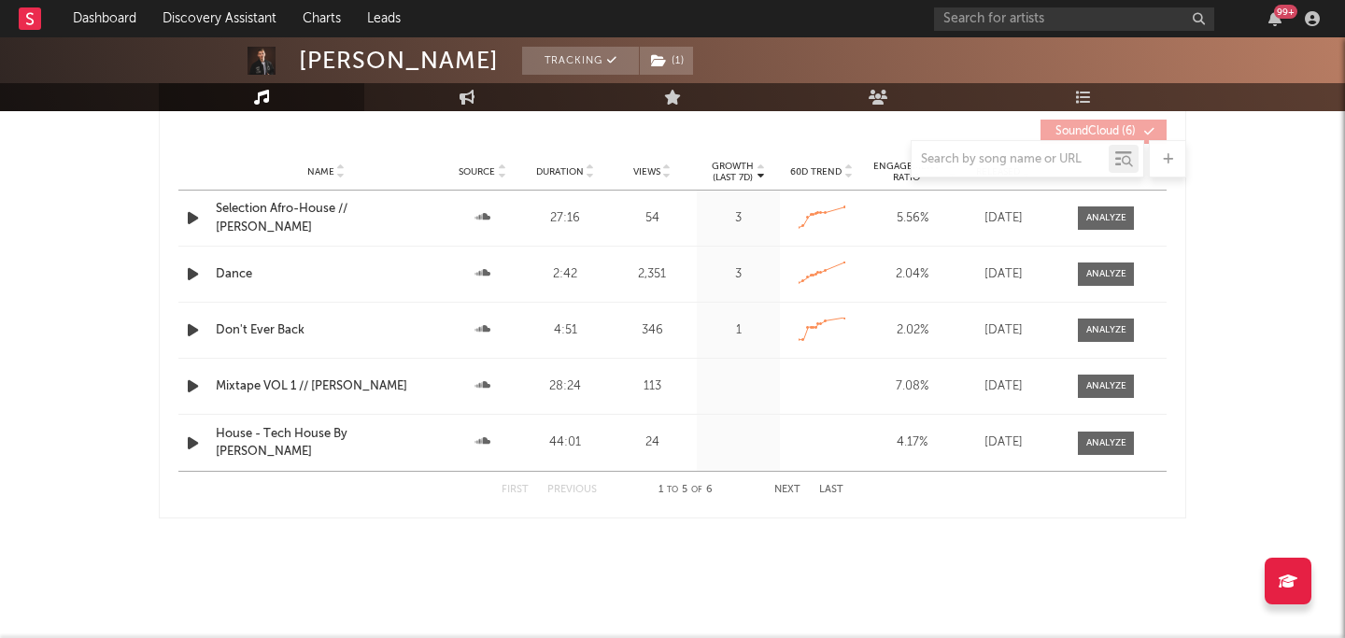
scroll to position [1120, 0]
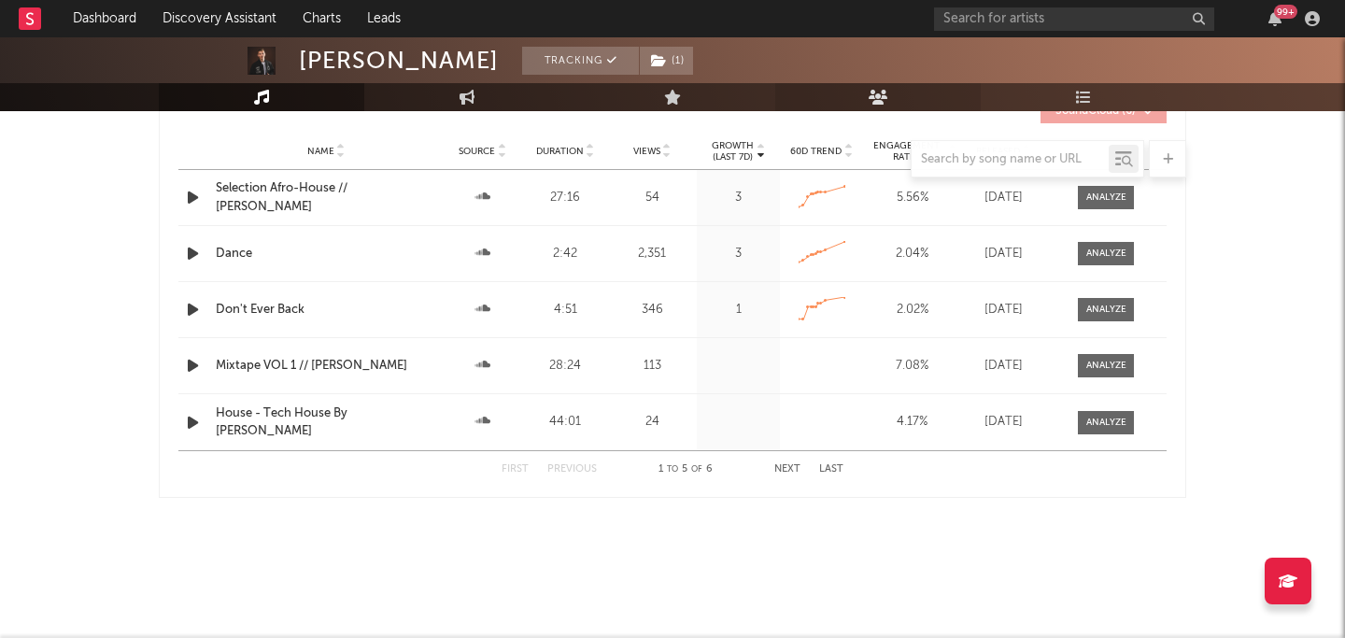
click at [880, 94] on icon at bounding box center [879, 97] width 20 height 15
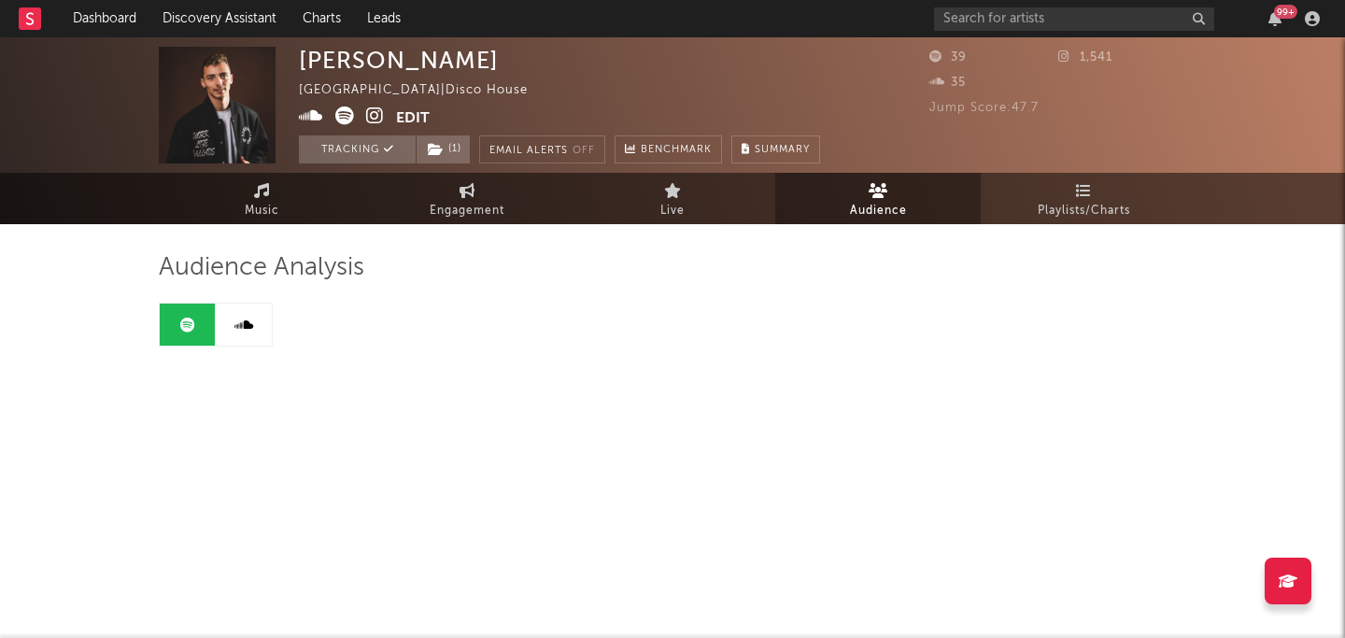
click at [240, 322] on icon at bounding box center [244, 325] width 19 height 15
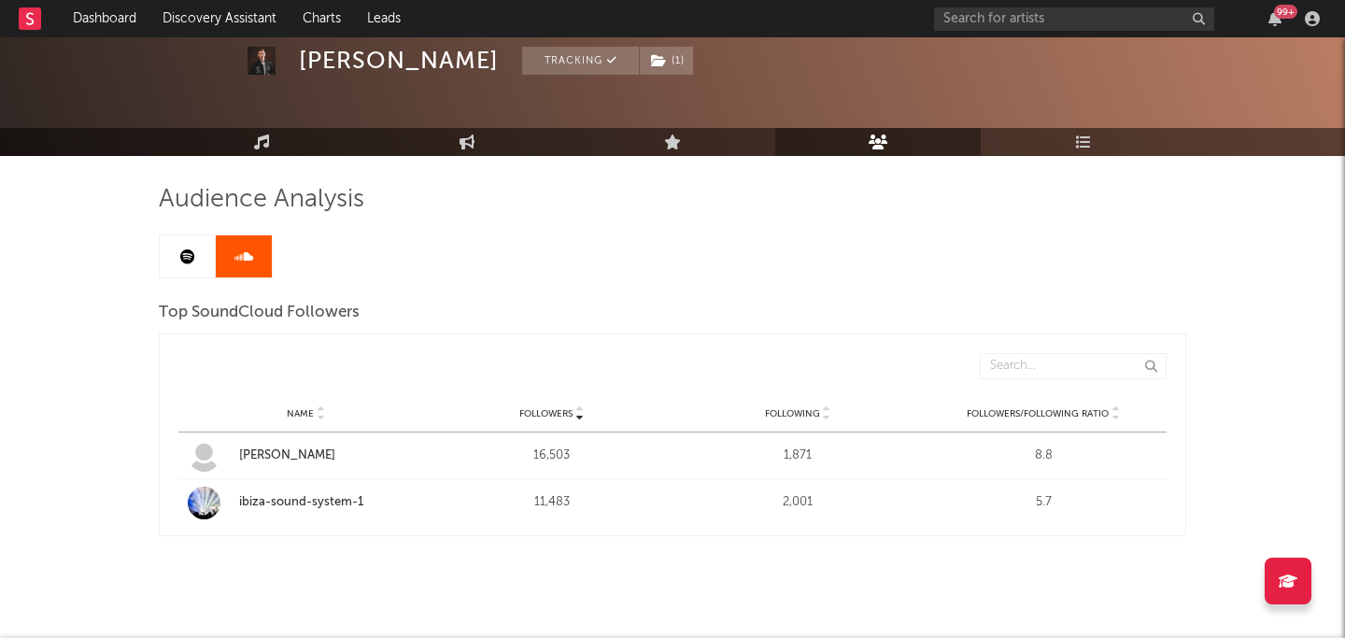
scroll to position [56, 0]
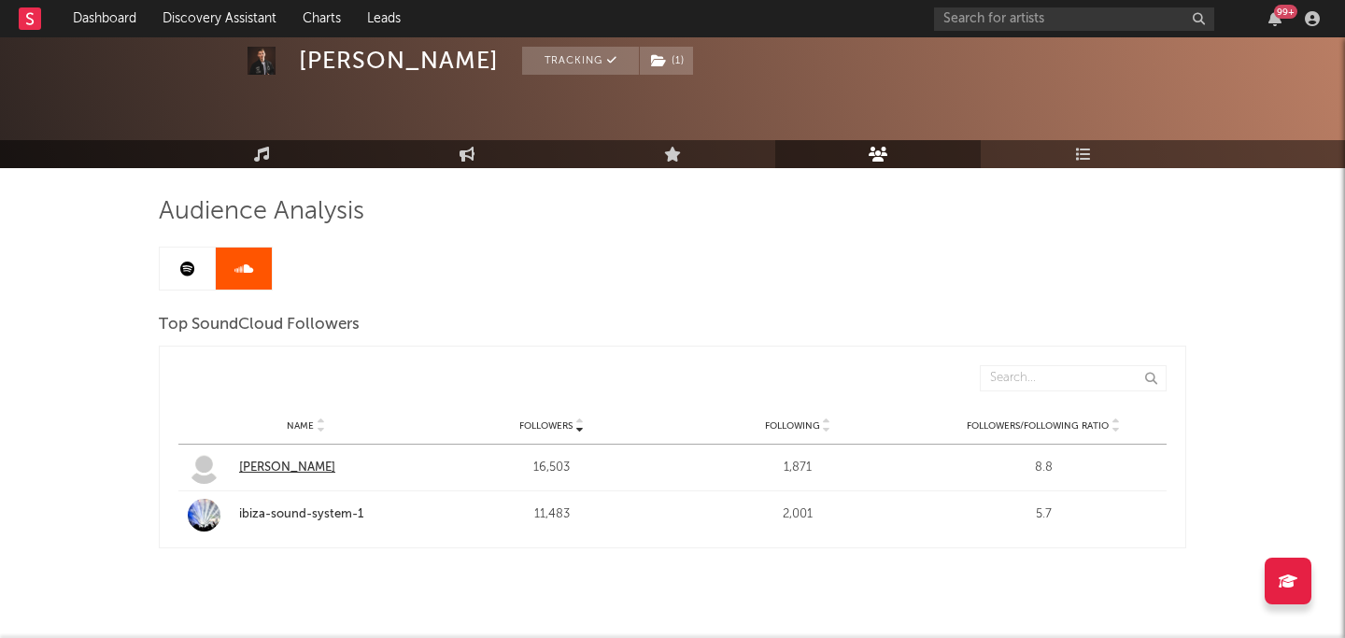
click at [255, 468] on div "jay-mocio" at bounding box center [331, 468] width 185 height 19
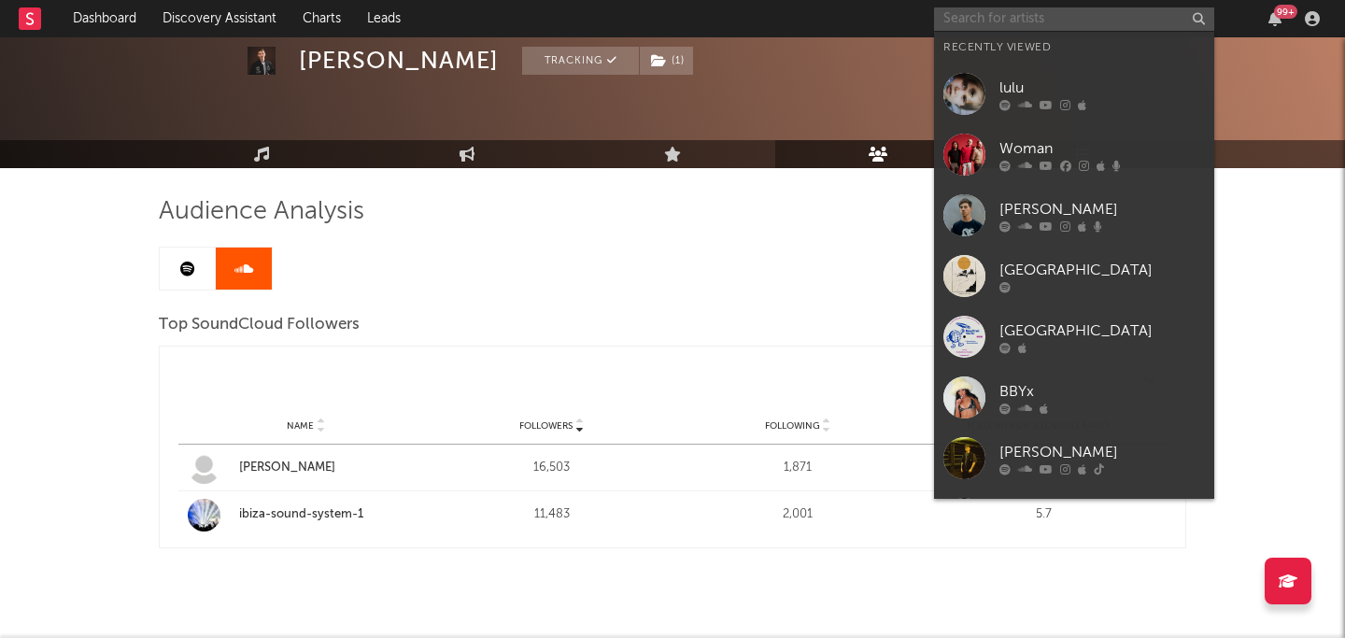
click at [1052, 12] on input "text" at bounding box center [1074, 18] width 280 height 23
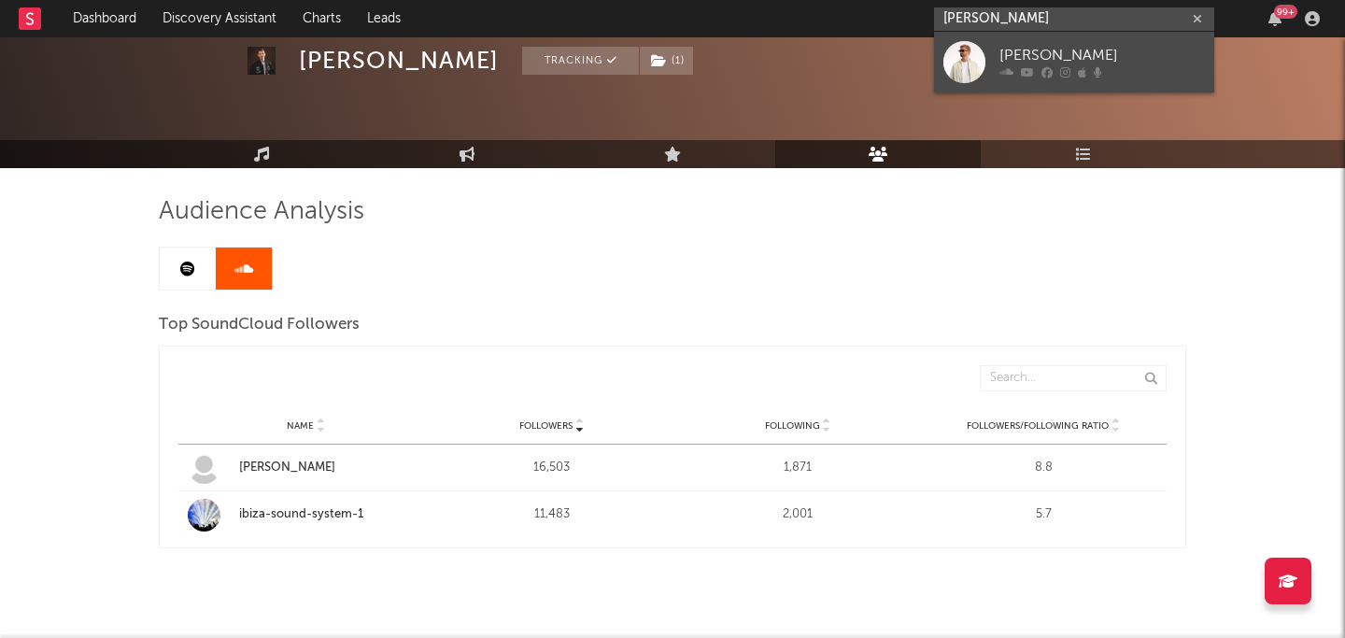
type input "jay mocio"
click at [1109, 60] on div "Jay Mocio" at bounding box center [1103, 56] width 206 height 22
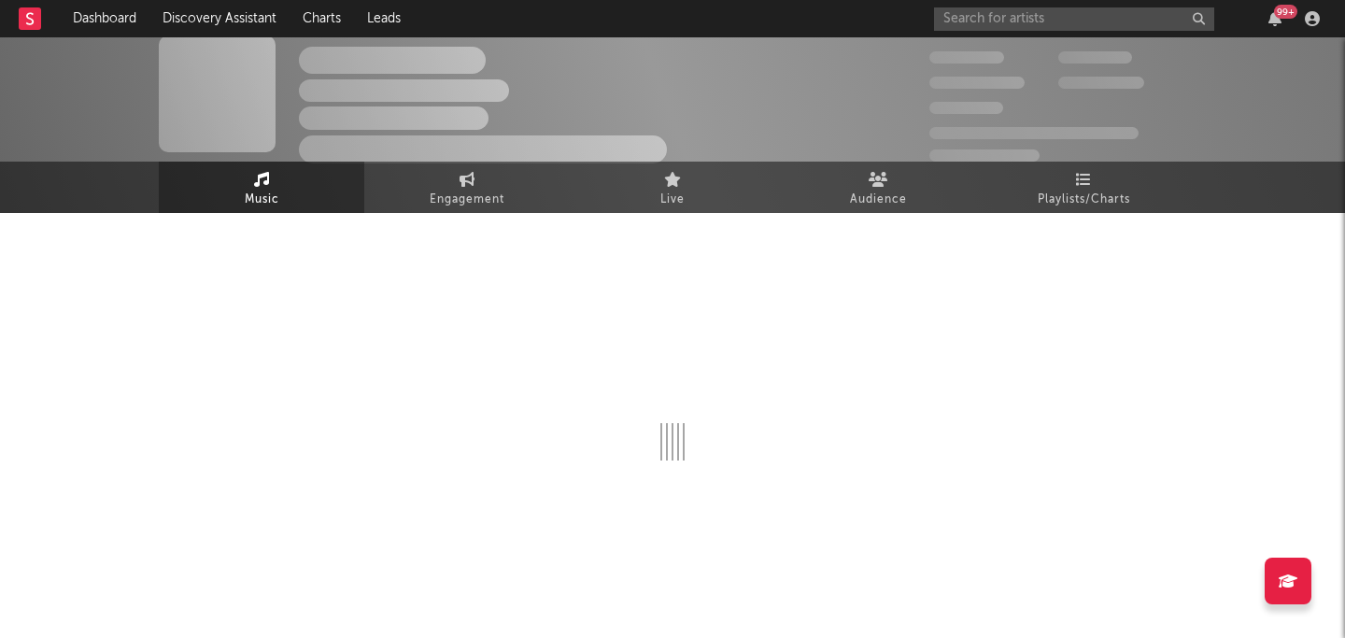
select select "1w"
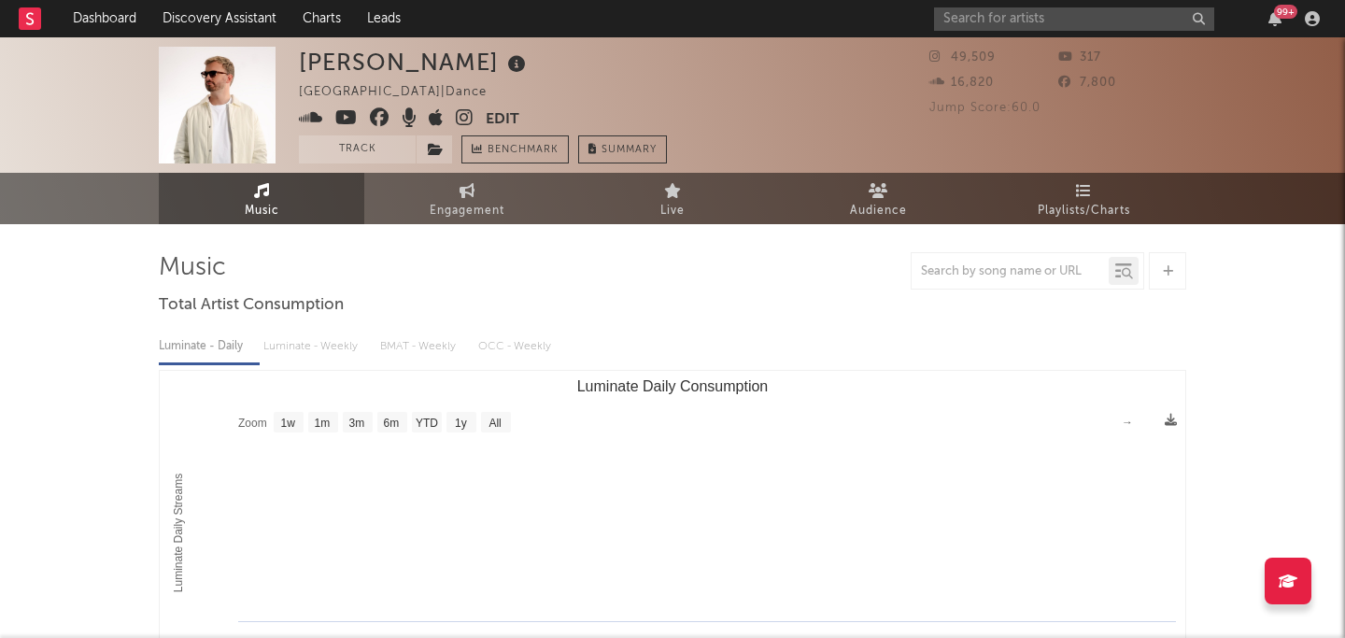
scroll to position [11, 0]
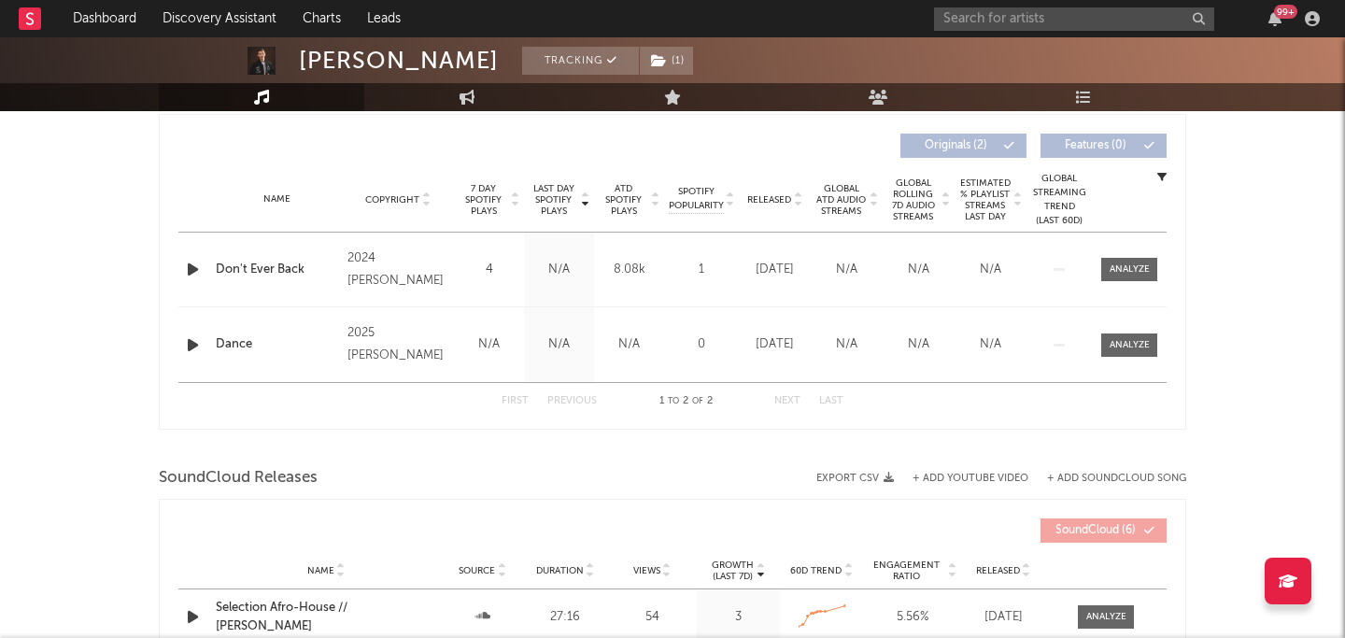
select select "1w"
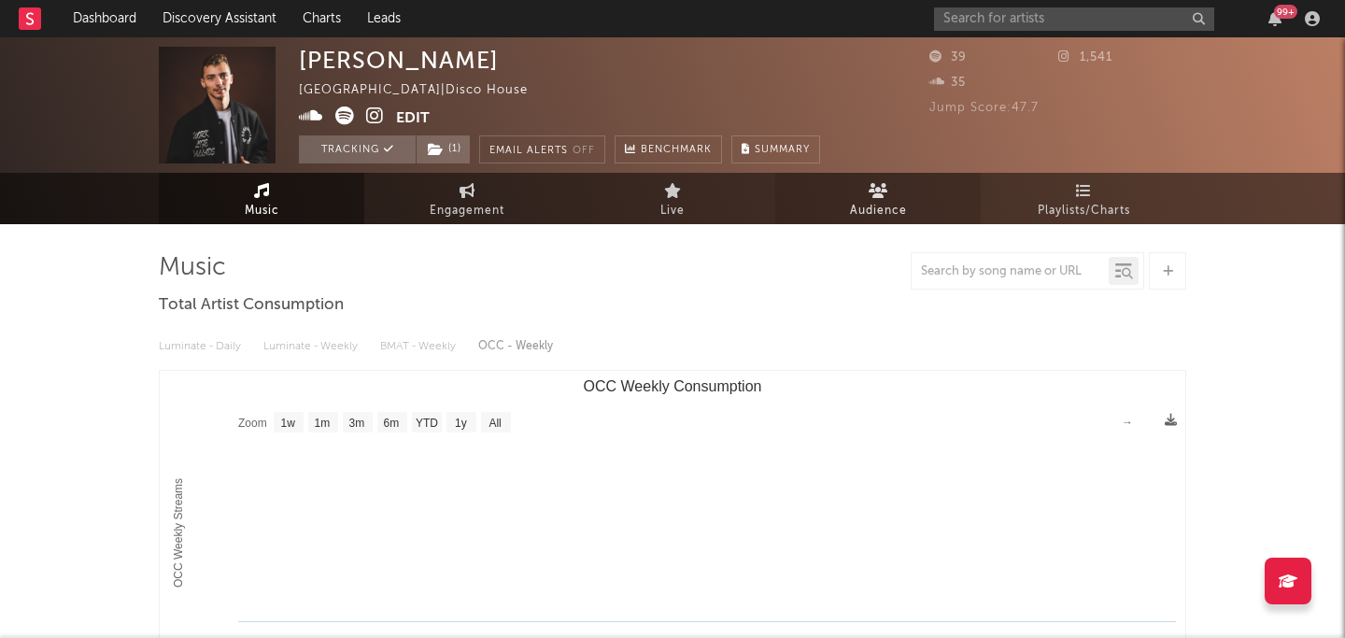
click at [836, 198] on link "Audience" at bounding box center [878, 198] width 206 height 51
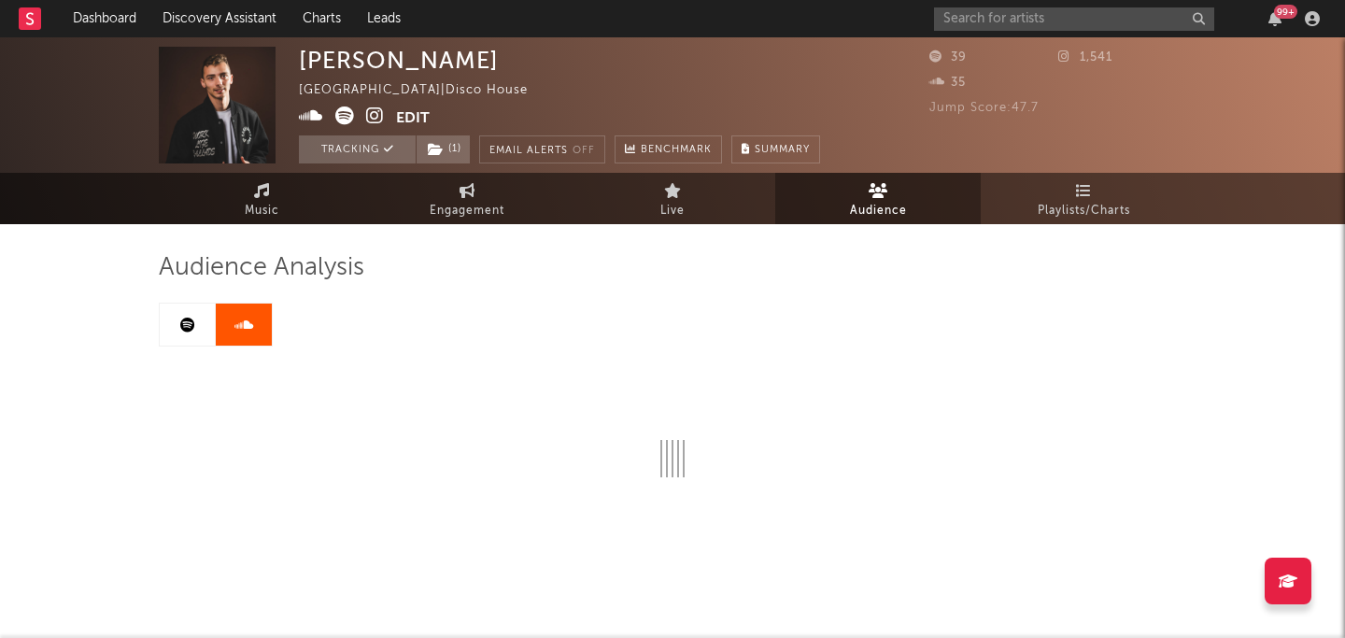
scroll to position [97, 0]
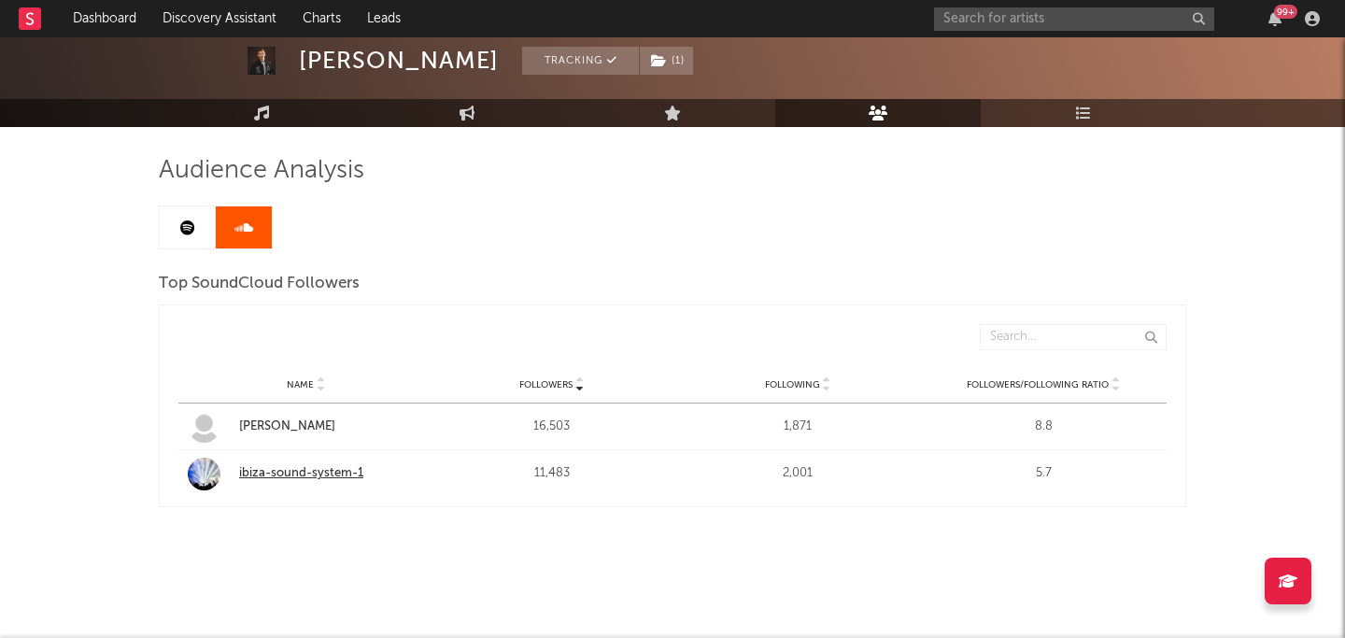
click at [313, 478] on div "ibiza-sound-system-1" at bounding box center [331, 473] width 185 height 19
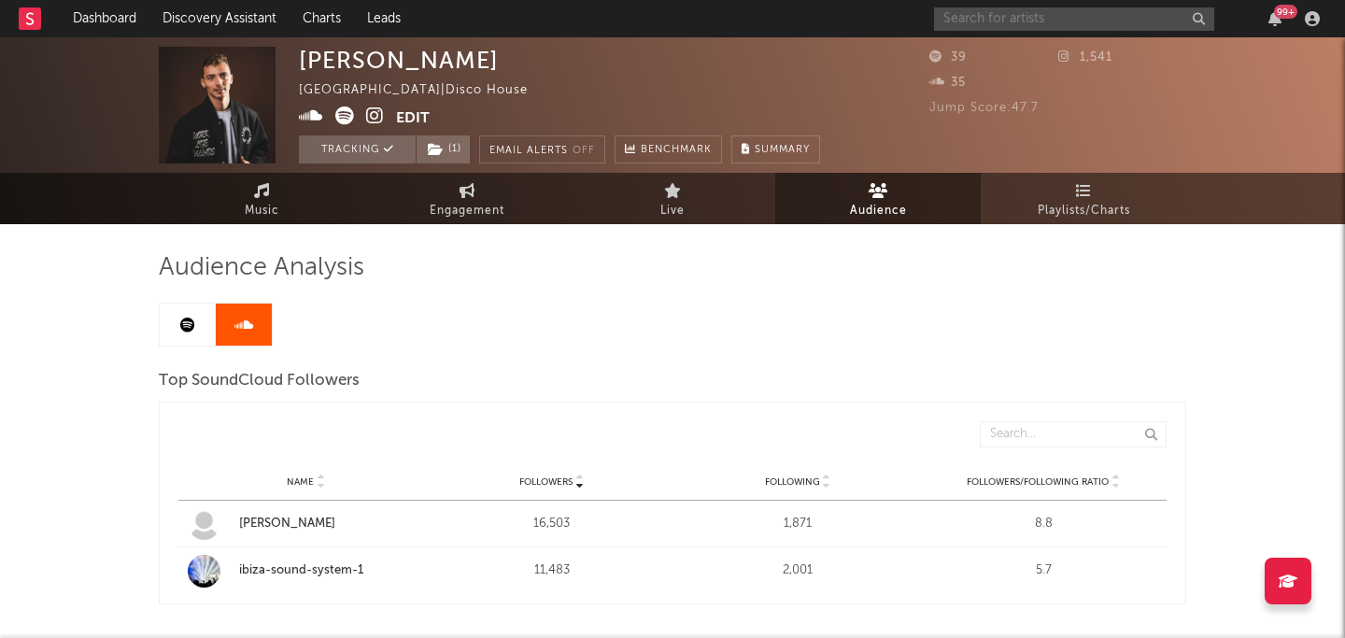
click at [1075, 25] on input "text" at bounding box center [1074, 18] width 280 height 23
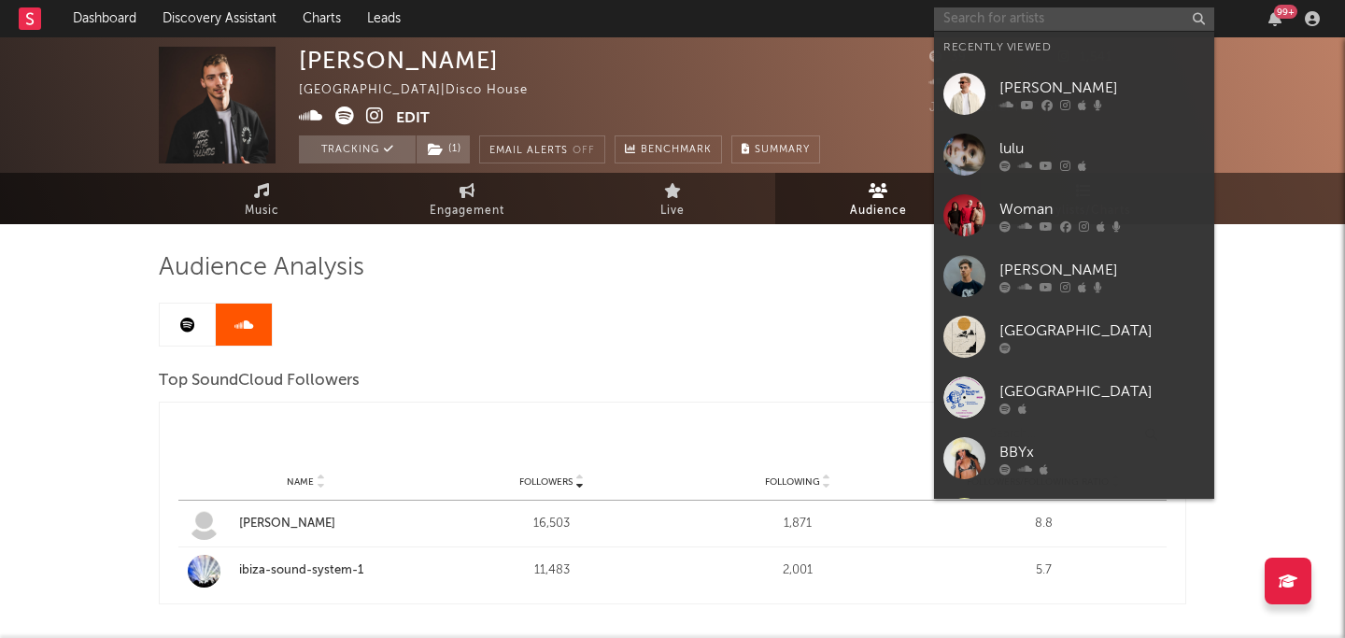
type input "["
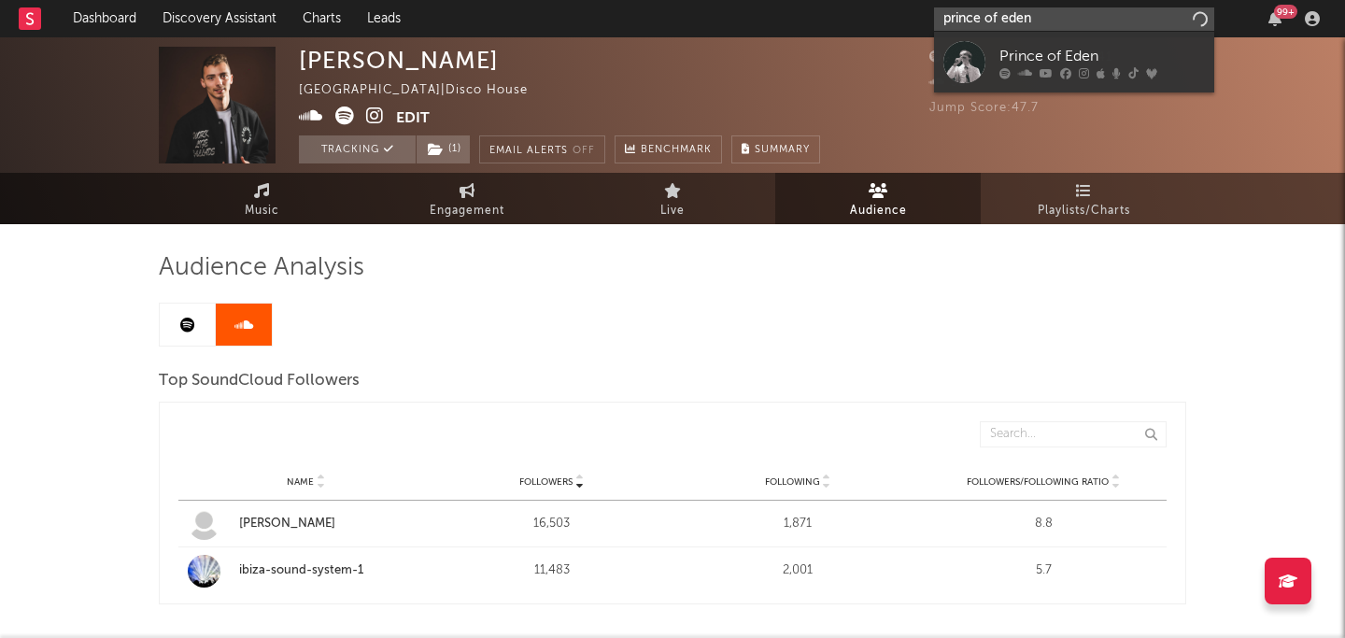
type input "prince of eden"
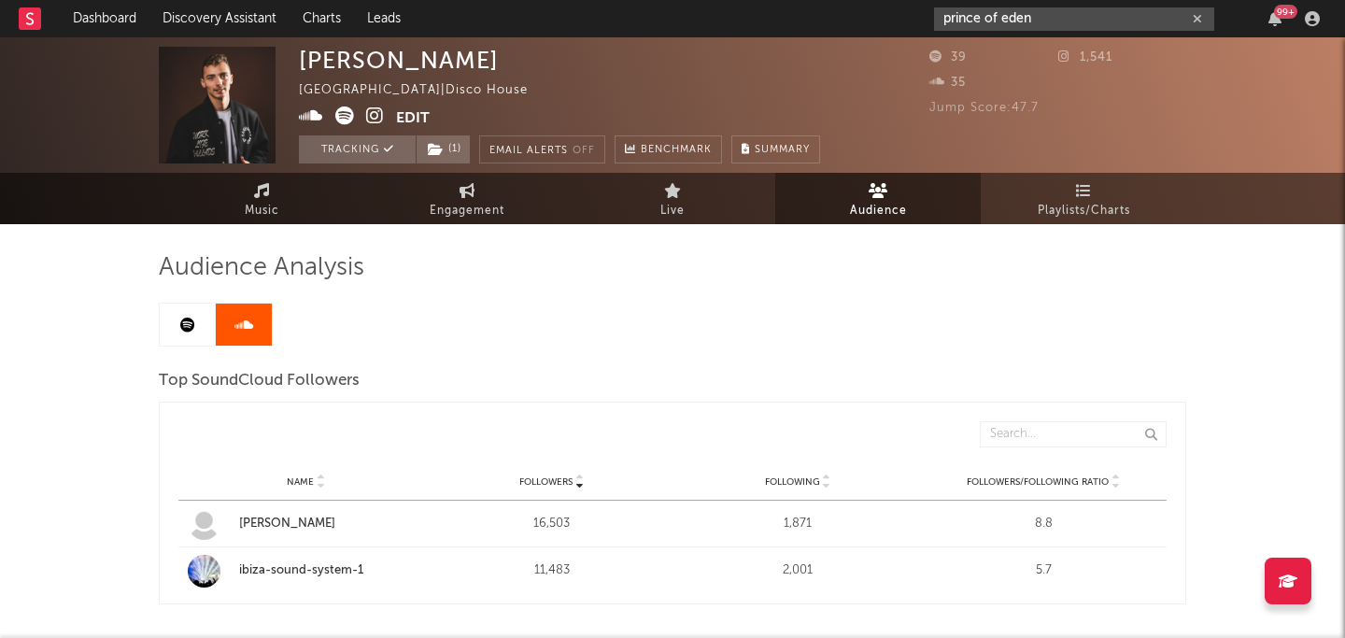
click at [1088, 28] on input "prince of eden" at bounding box center [1074, 18] width 280 height 23
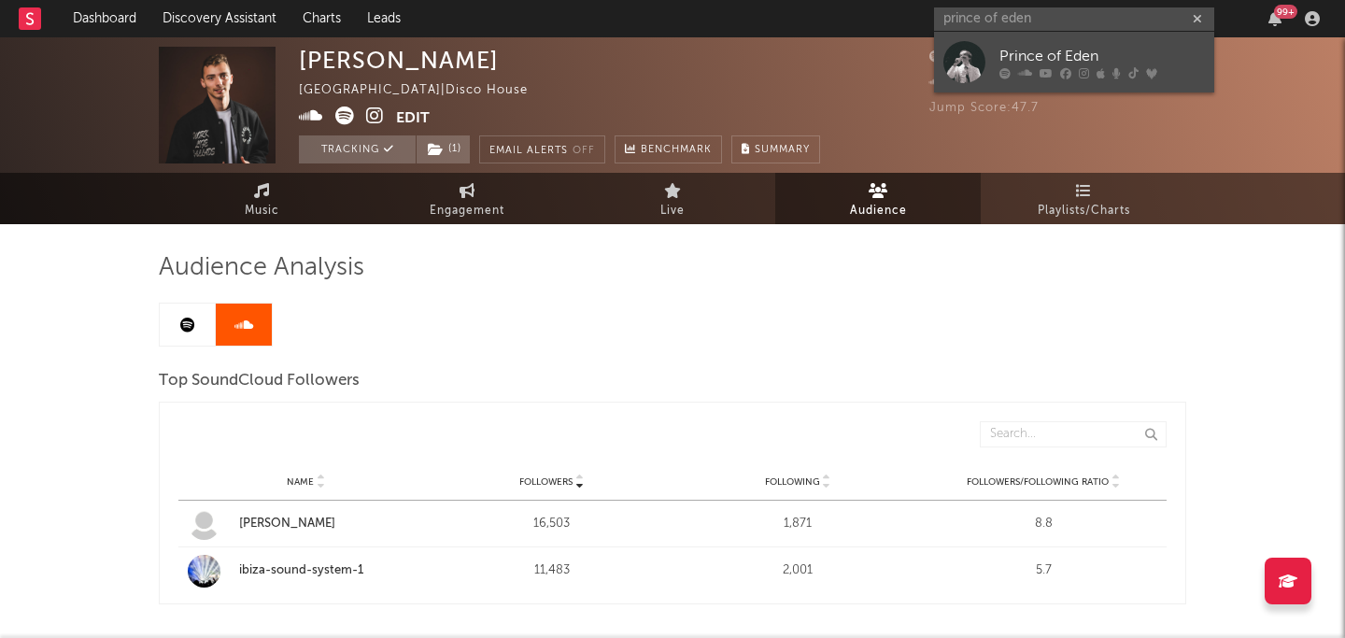
click at [1083, 69] on icon at bounding box center [1084, 72] width 10 height 11
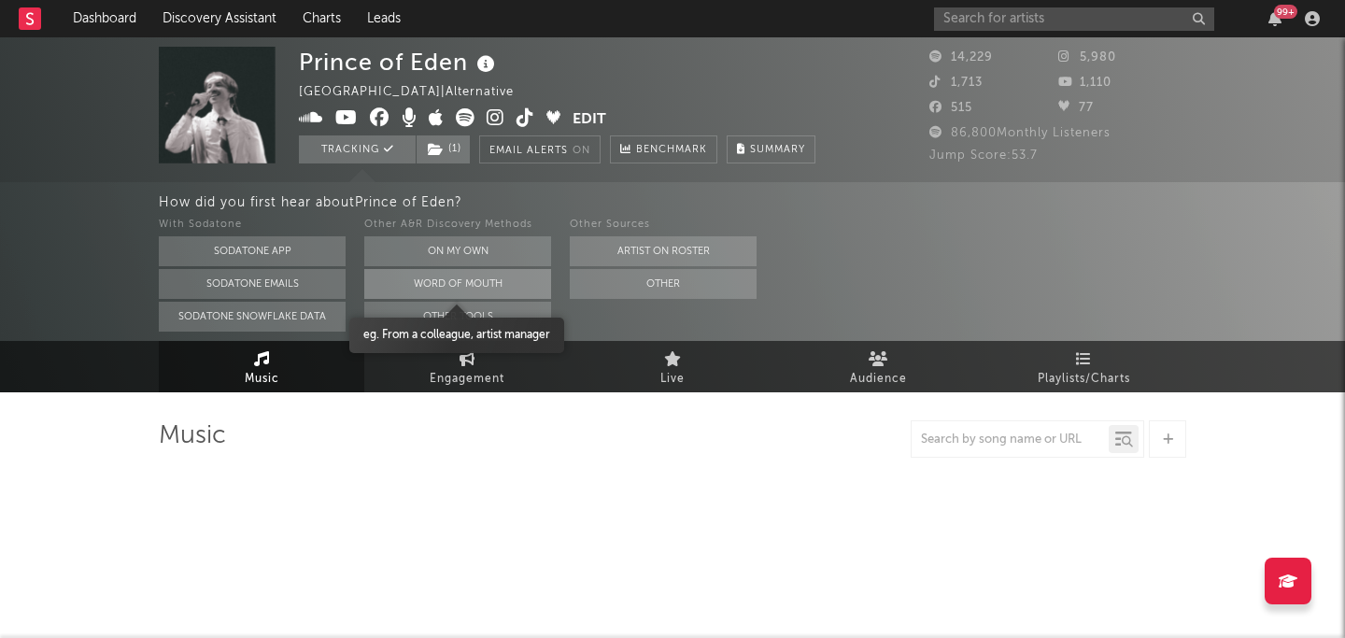
select select "6m"
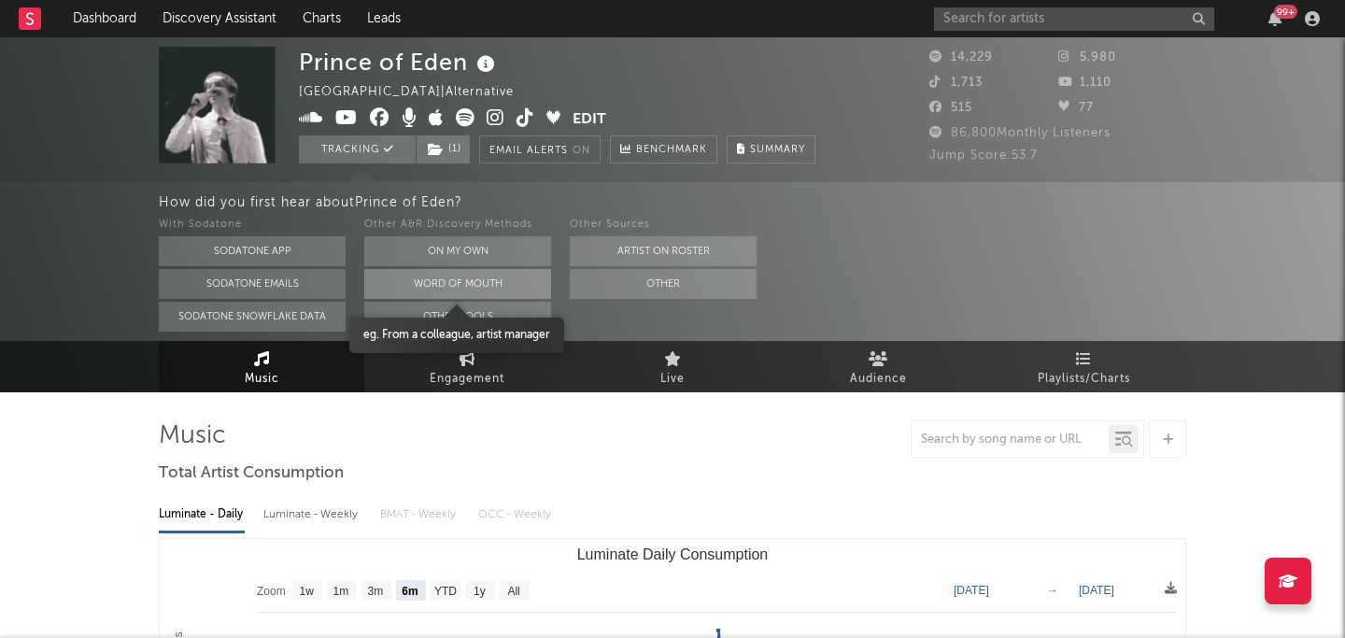
select select "6m"
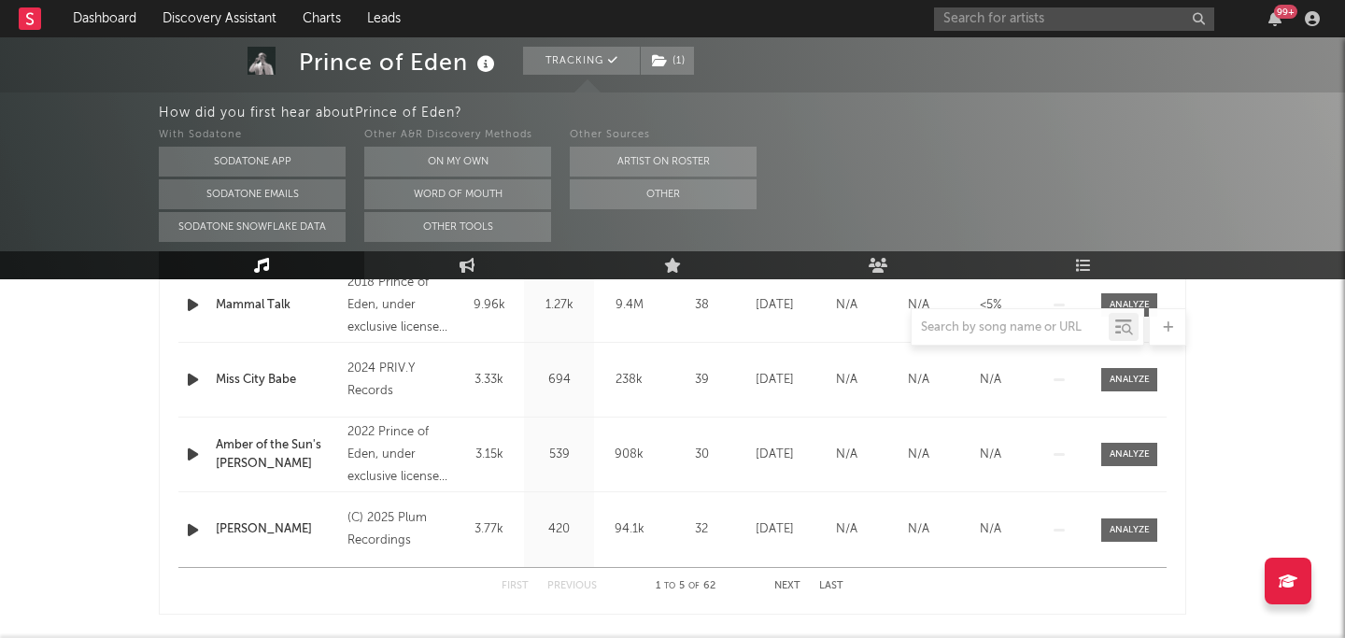
scroll to position [918, 0]
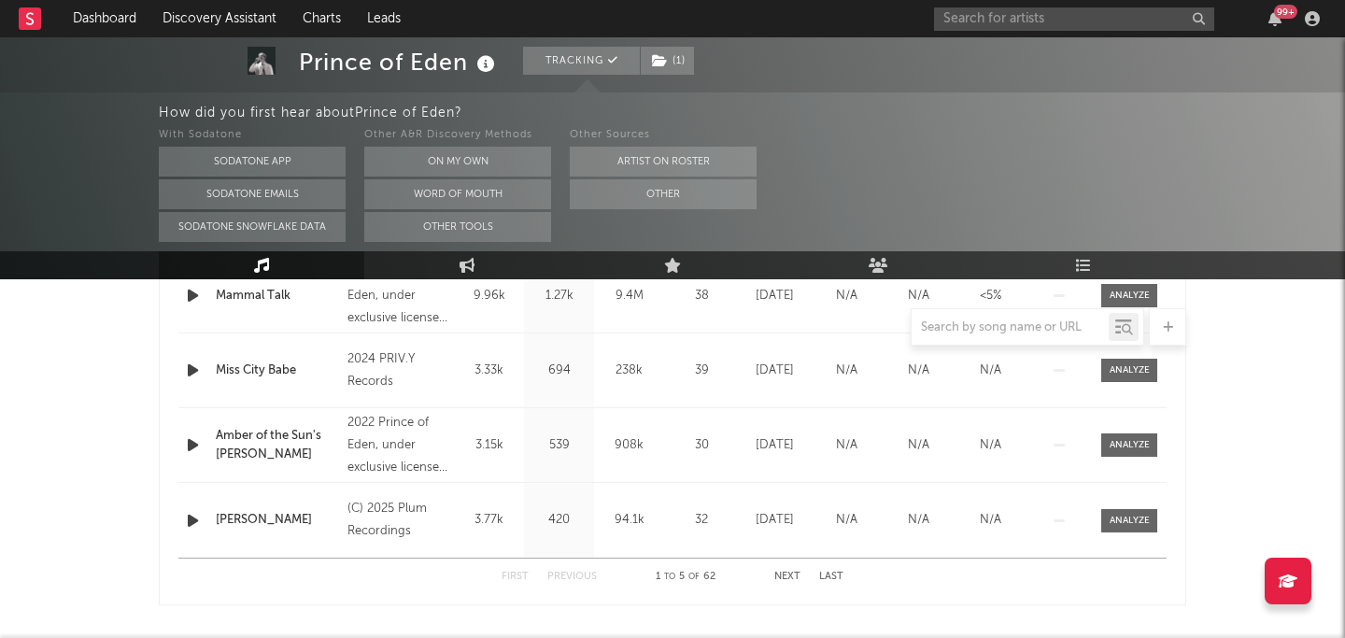
click at [376, 528] on div "(C) 2025 Plum Recordings" at bounding box center [399, 520] width 102 height 45
click at [365, 506] on div "(C) 2025 Plum Recordings" at bounding box center [399, 520] width 102 height 45
click at [789, 576] on button "Next" at bounding box center [788, 577] width 26 height 10
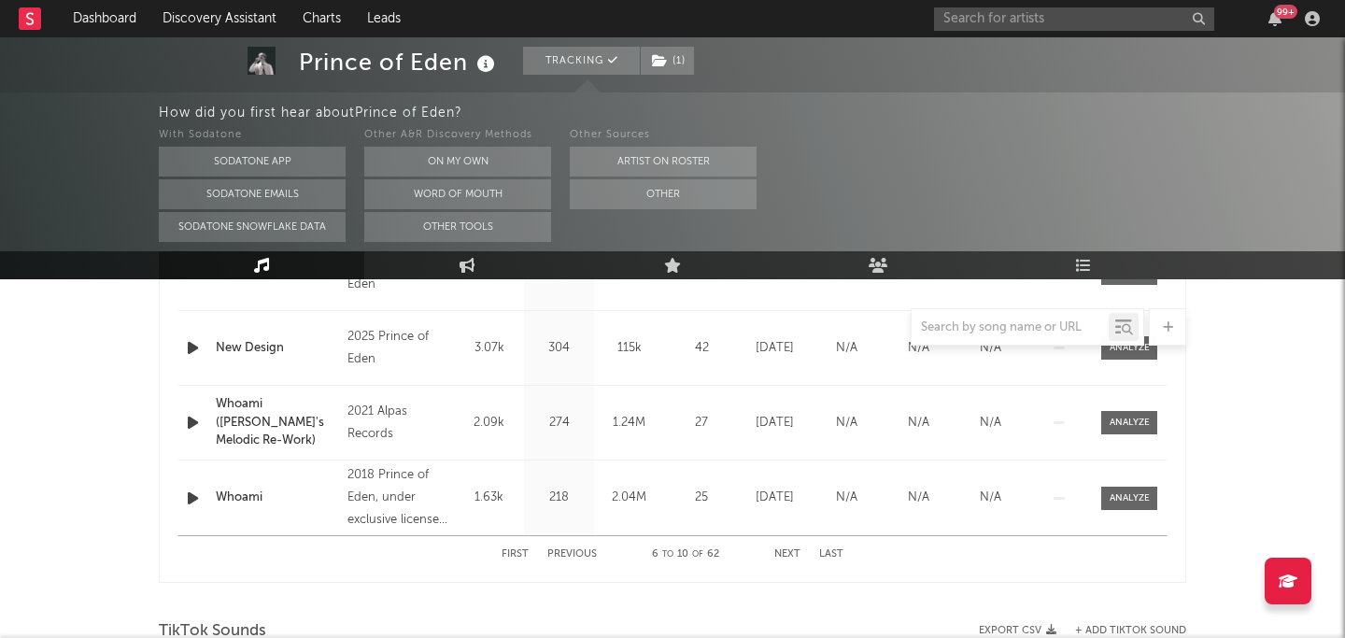
scroll to position [986, 0]
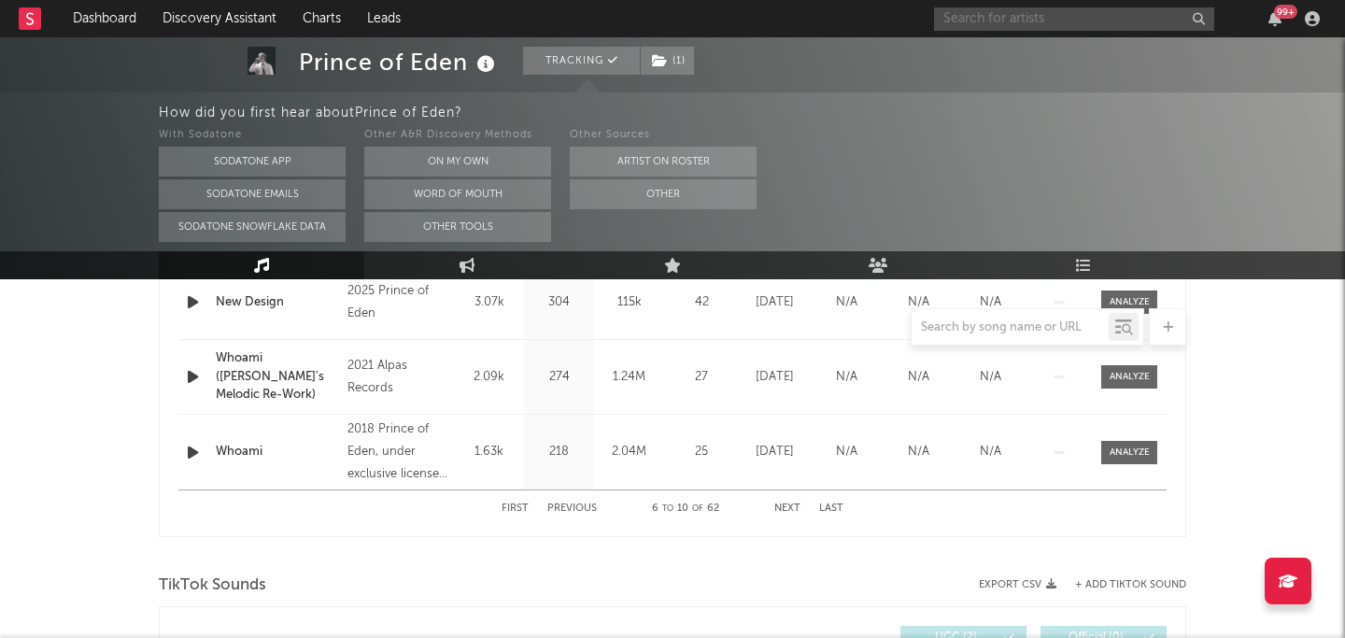
click at [1051, 26] on input "text" at bounding box center [1074, 18] width 280 height 23
type input "marco santoro"
click at [1049, 7] on input "marco santoro" at bounding box center [1074, 18] width 280 height 23
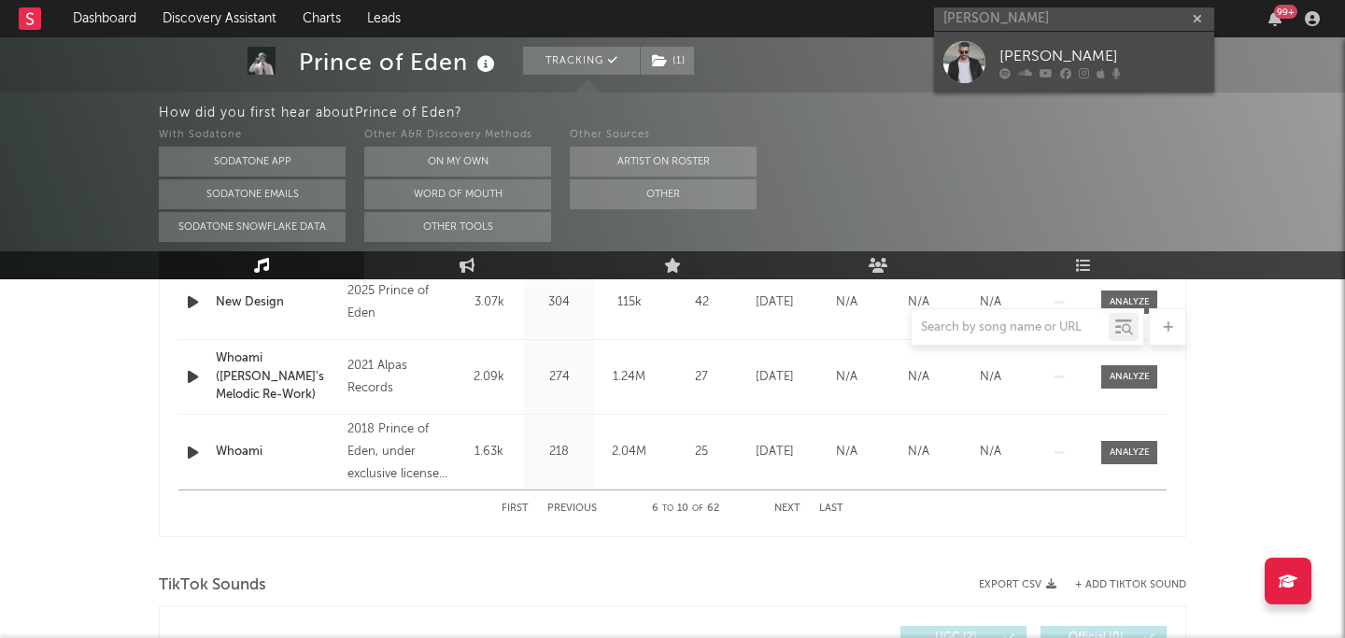
click at [1081, 54] on div "[PERSON_NAME]" at bounding box center [1103, 56] width 206 height 22
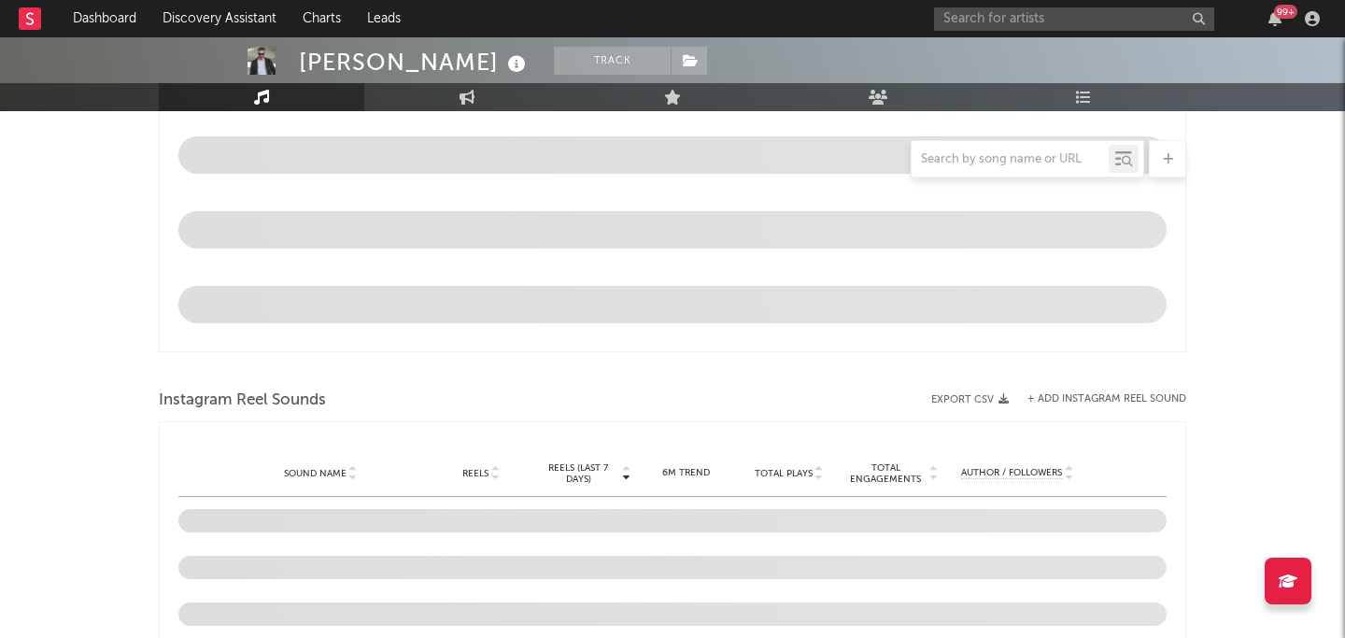
select select "6m"
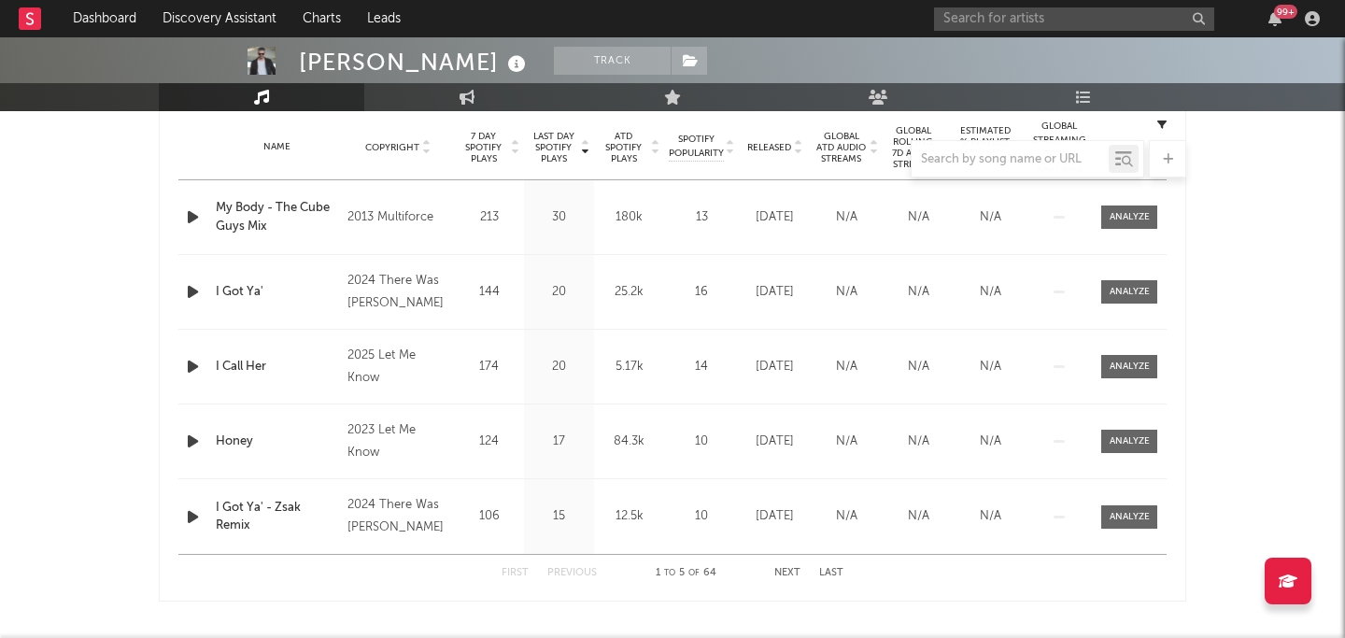
scroll to position [729, 0]
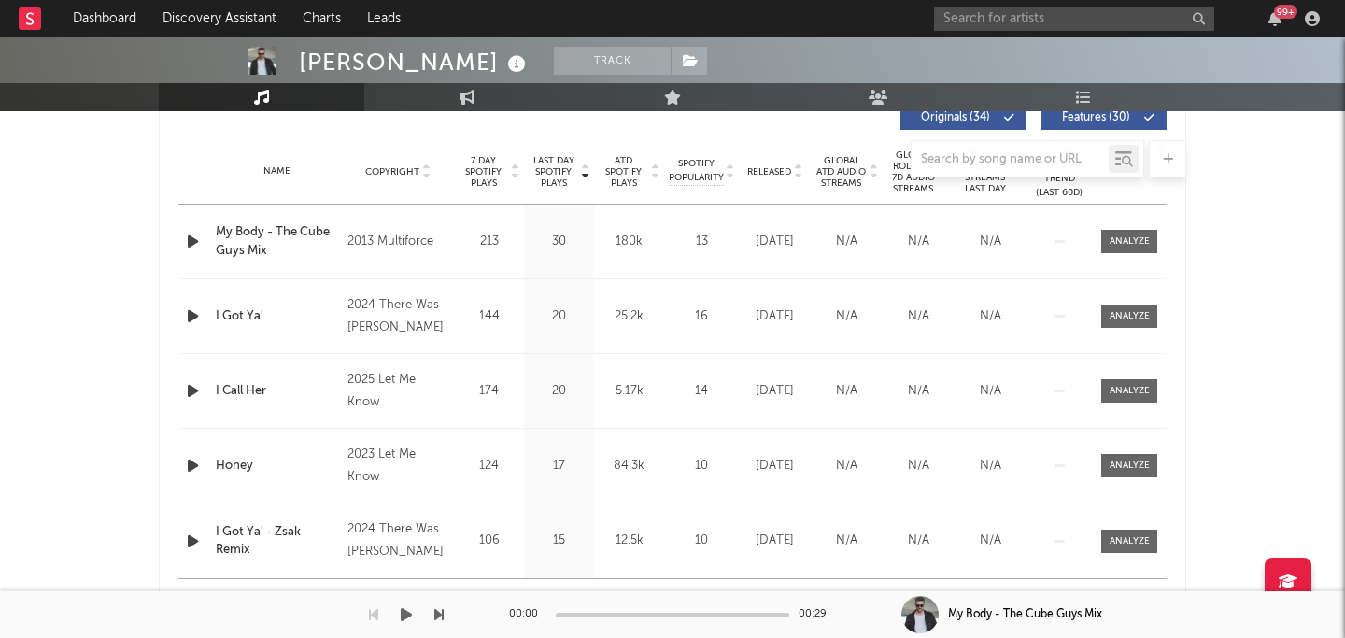
click at [782, 600] on div "00:00 00:29" at bounding box center [672, 614] width 327 height 47
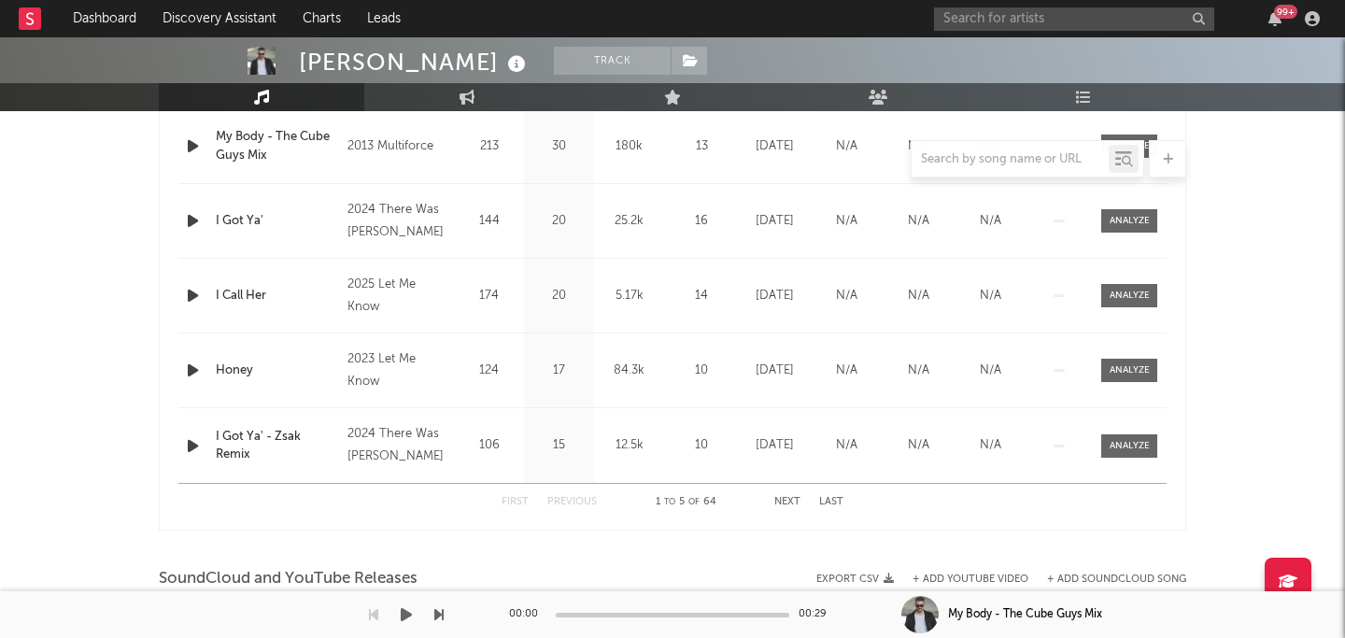
scroll to position [840, 0]
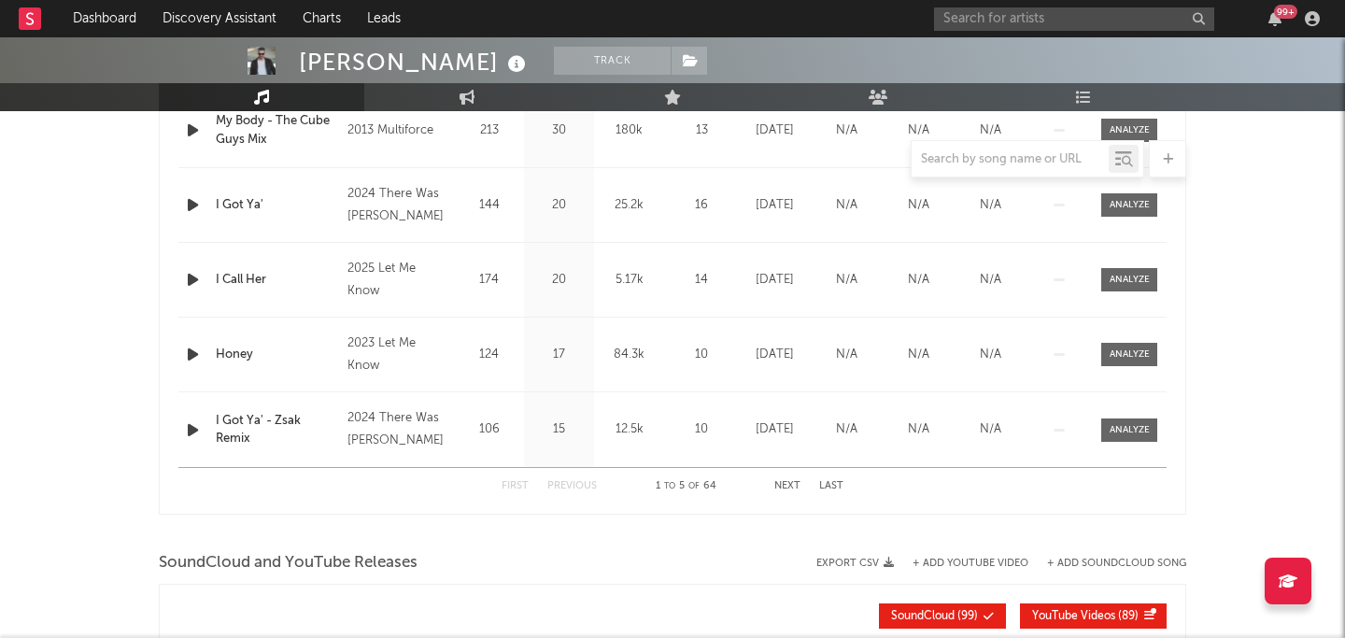
click at [789, 484] on button "Next" at bounding box center [788, 486] width 26 height 10
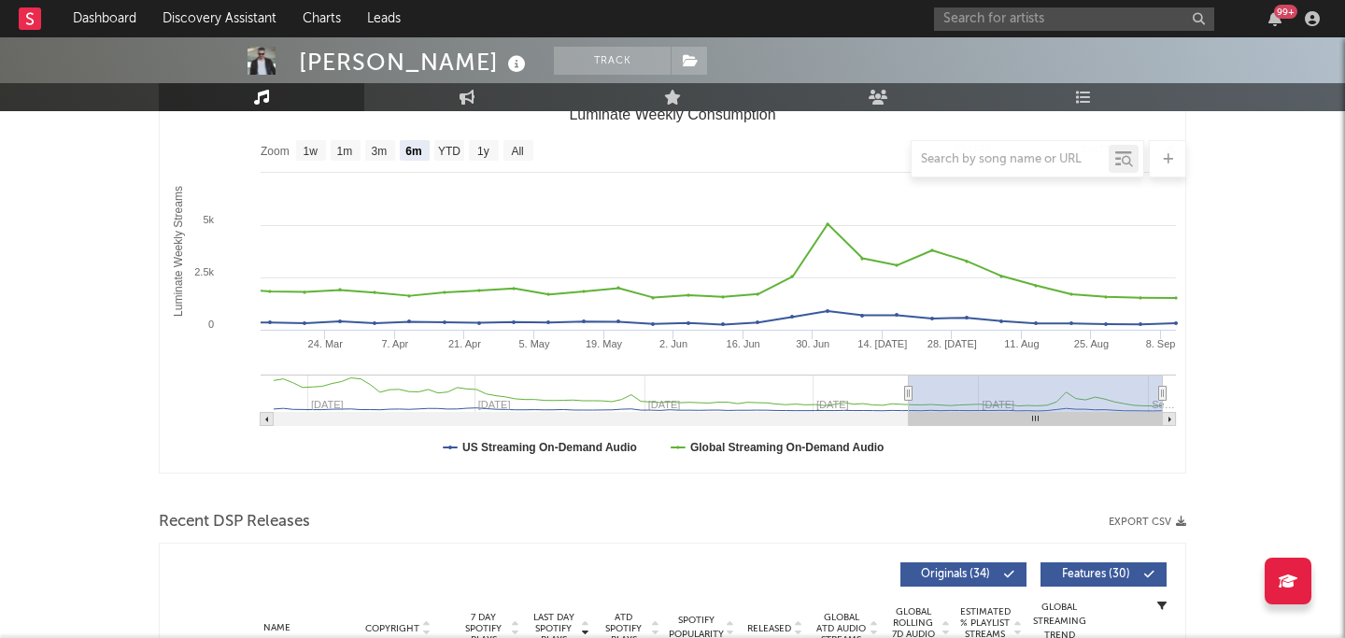
scroll to position [0, 0]
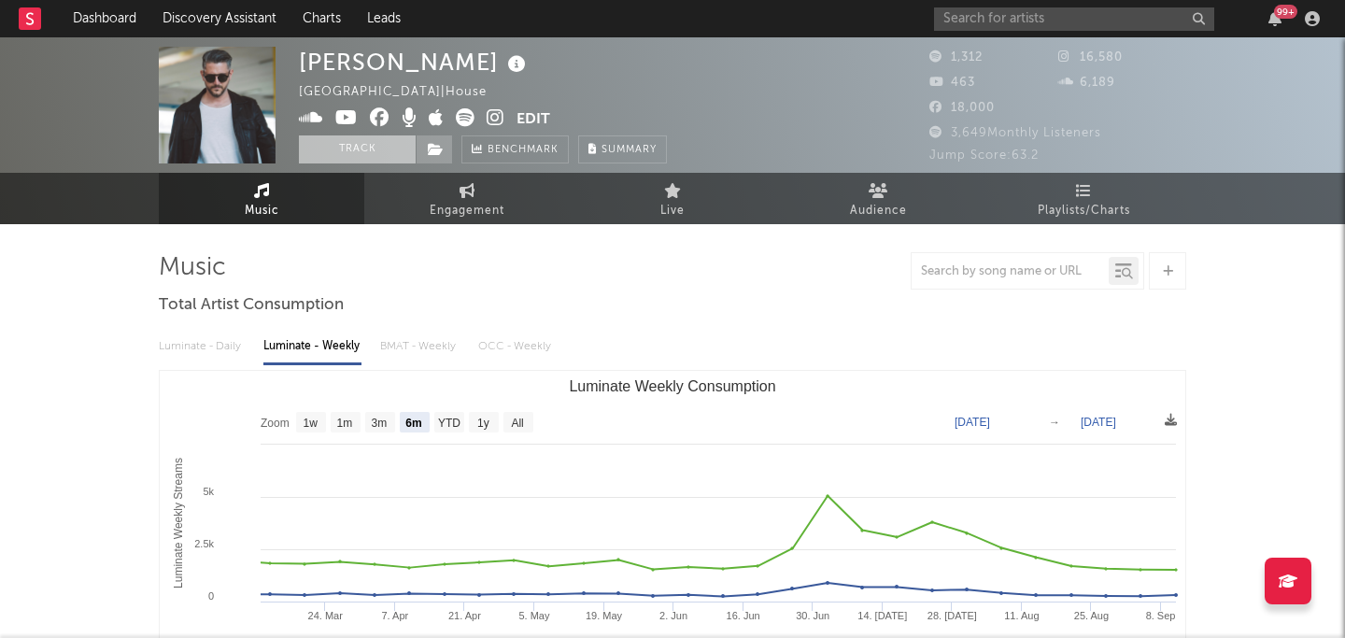
click at [332, 150] on button "Track" at bounding box center [357, 149] width 117 height 28
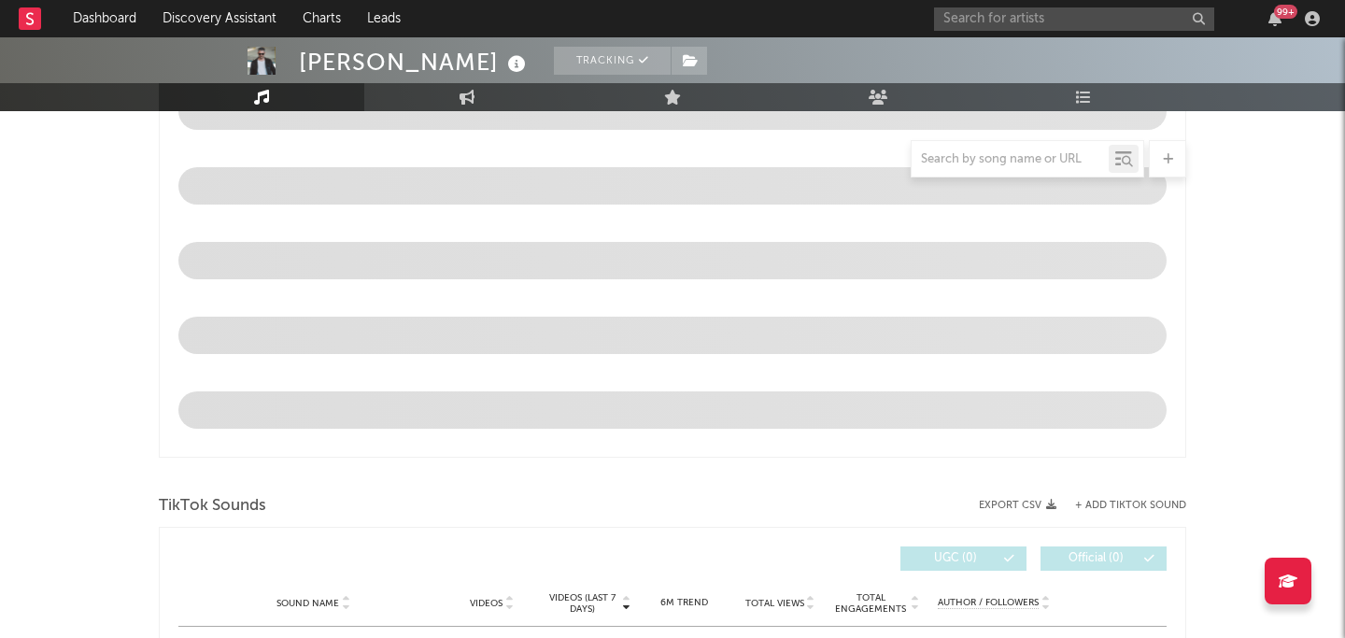
select select "6m"
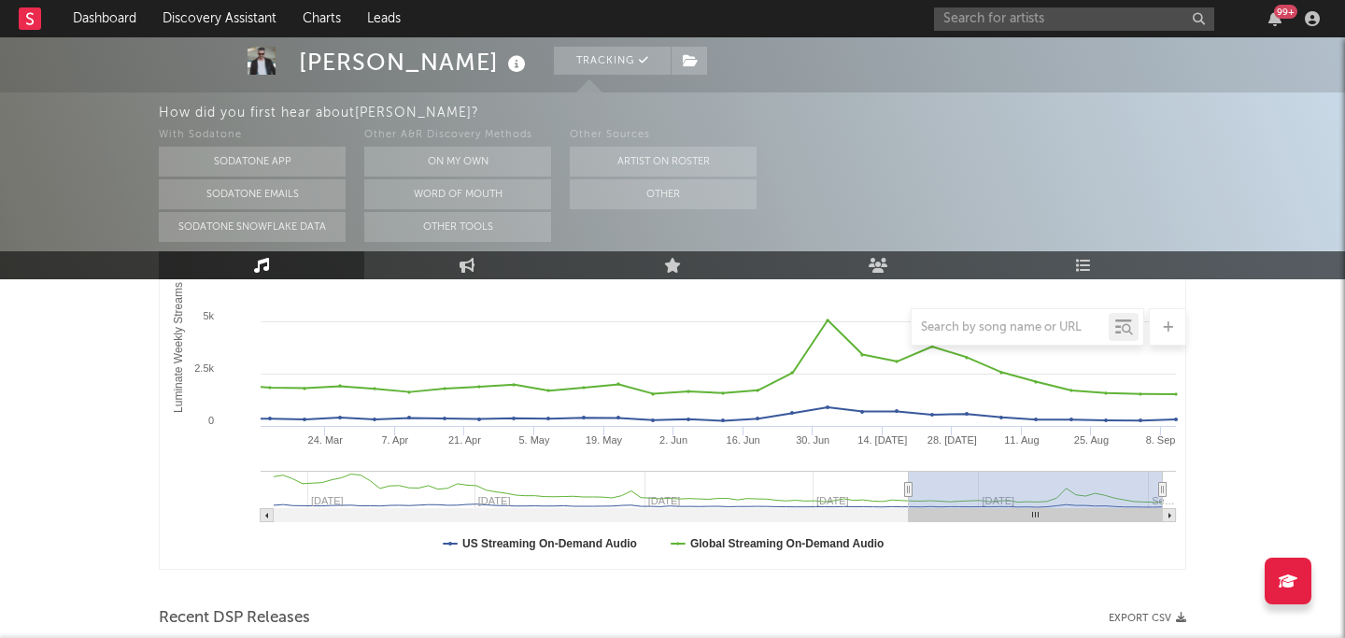
scroll to position [292, 0]
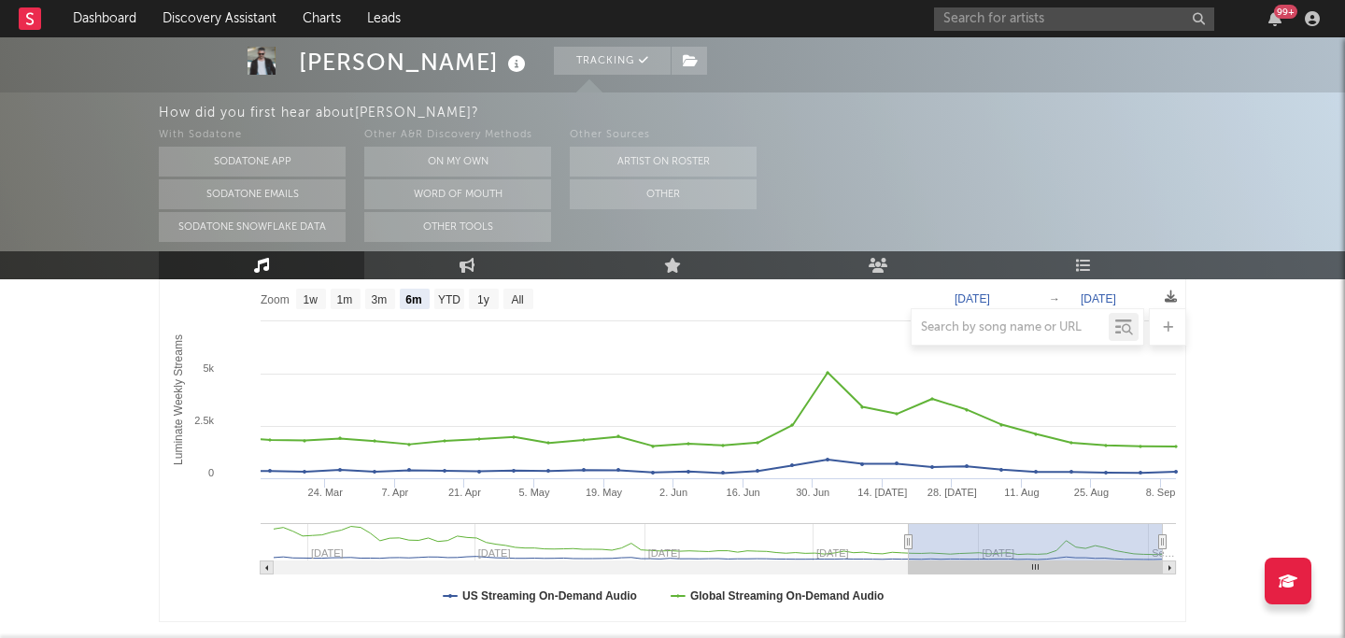
click at [1117, 36] on div "99 +" at bounding box center [1130, 18] width 392 height 37
click at [1116, 36] on div "99 +" at bounding box center [1130, 18] width 392 height 37
click at [1092, 20] on input "text" at bounding box center [1074, 18] width 280 height 23
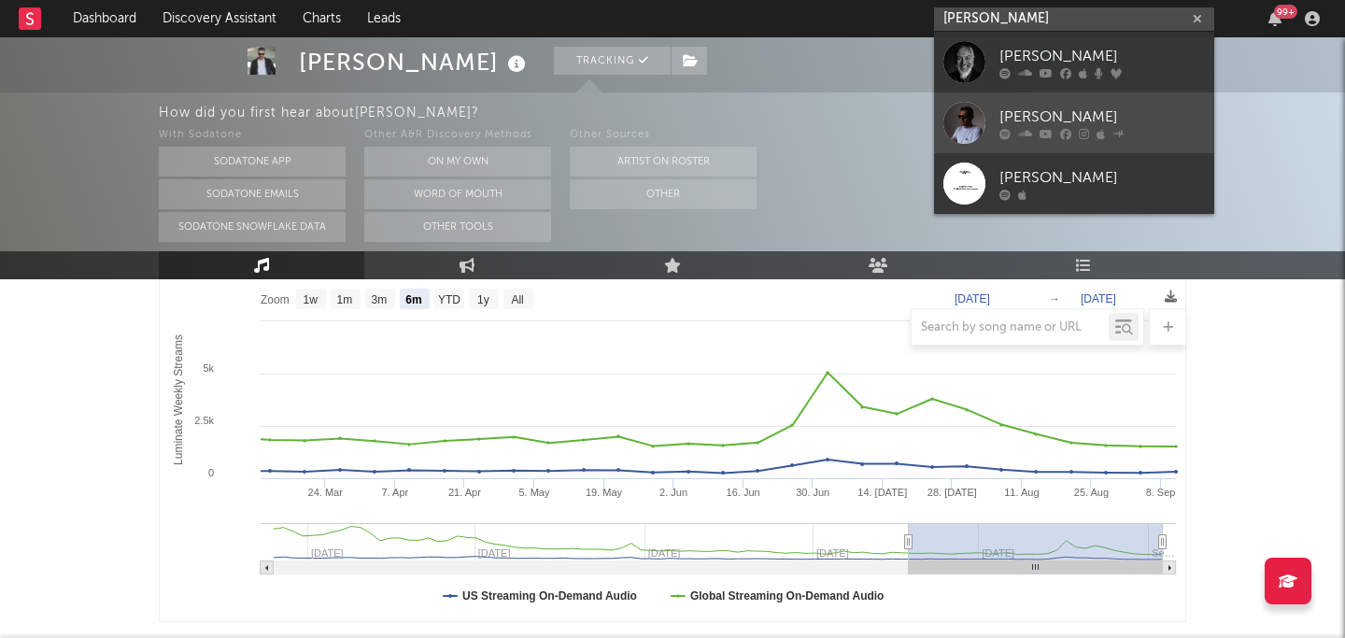
type input "eugenio fi"
click at [1073, 135] on div at bounding box center [1103, 133] width 206 height 11
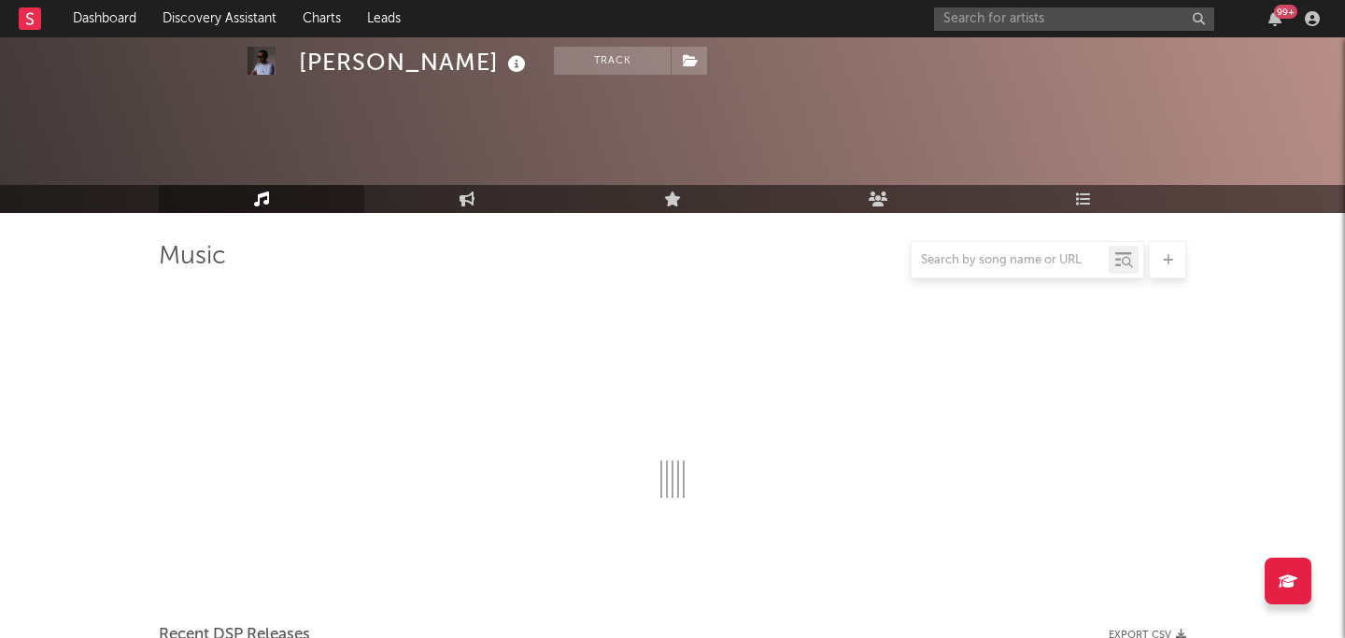
scroll to position [123, 0]
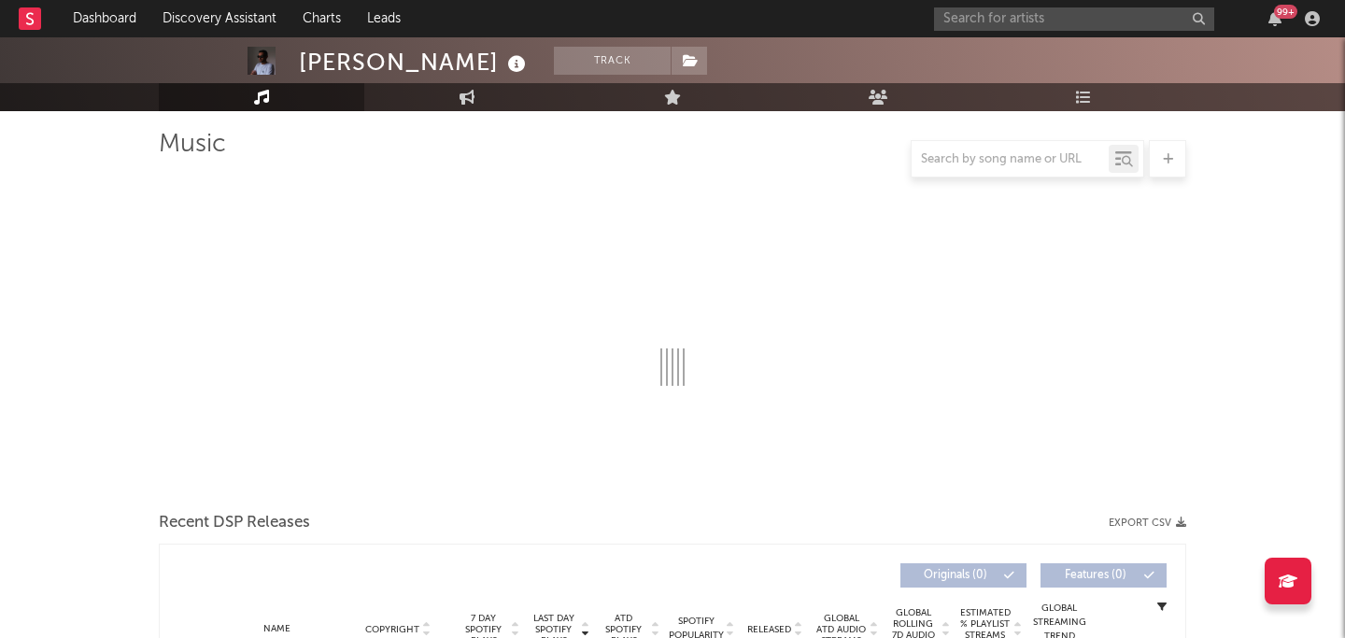
select select "1w"
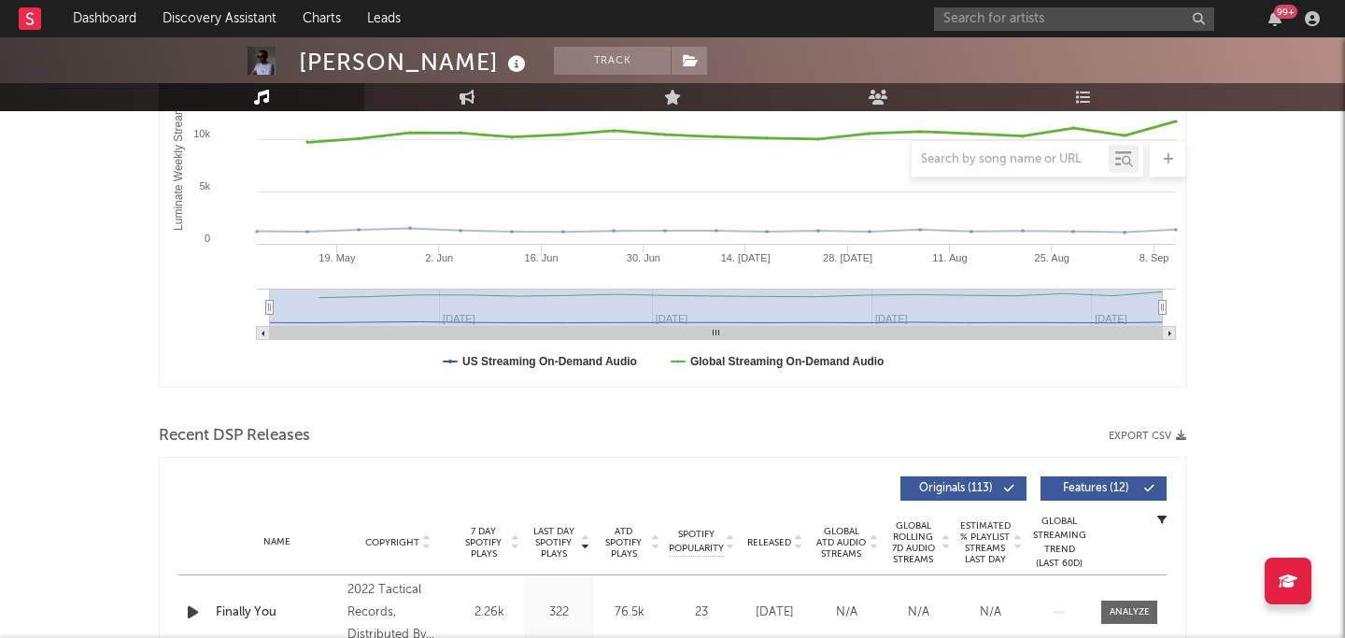
scroll to position [0, 0]
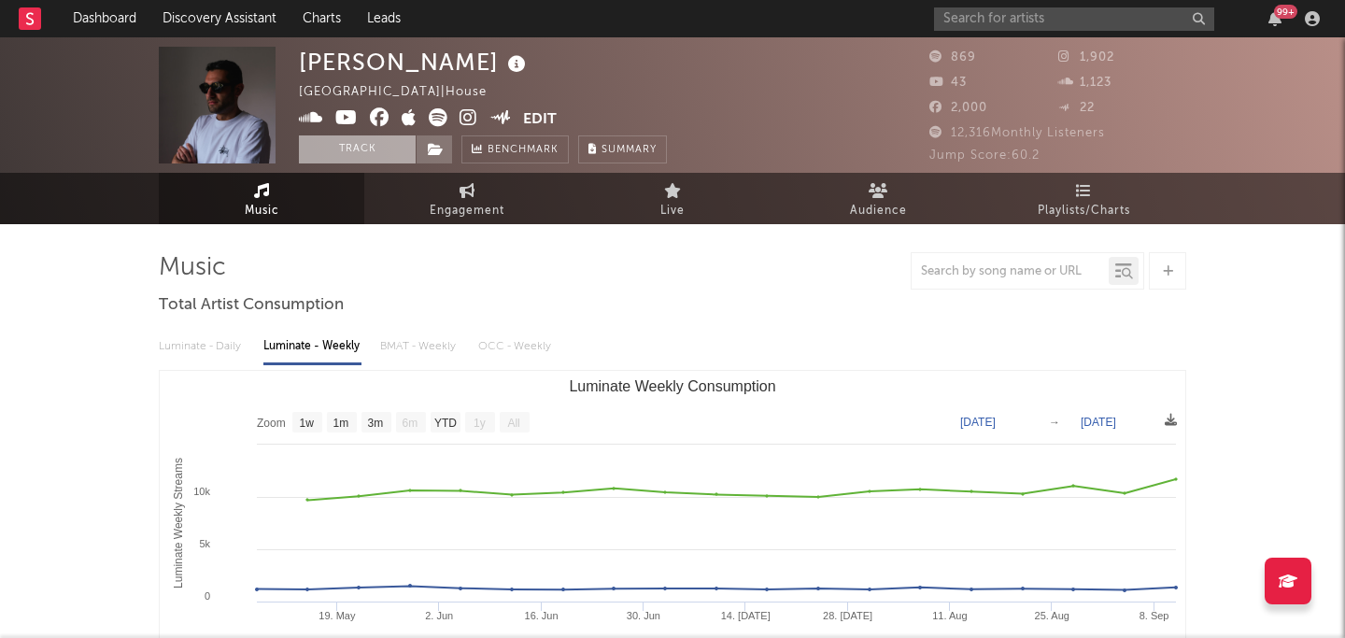
click at [342, 149] on button "Track" at bounding box center [357, 149] width 117 height 28
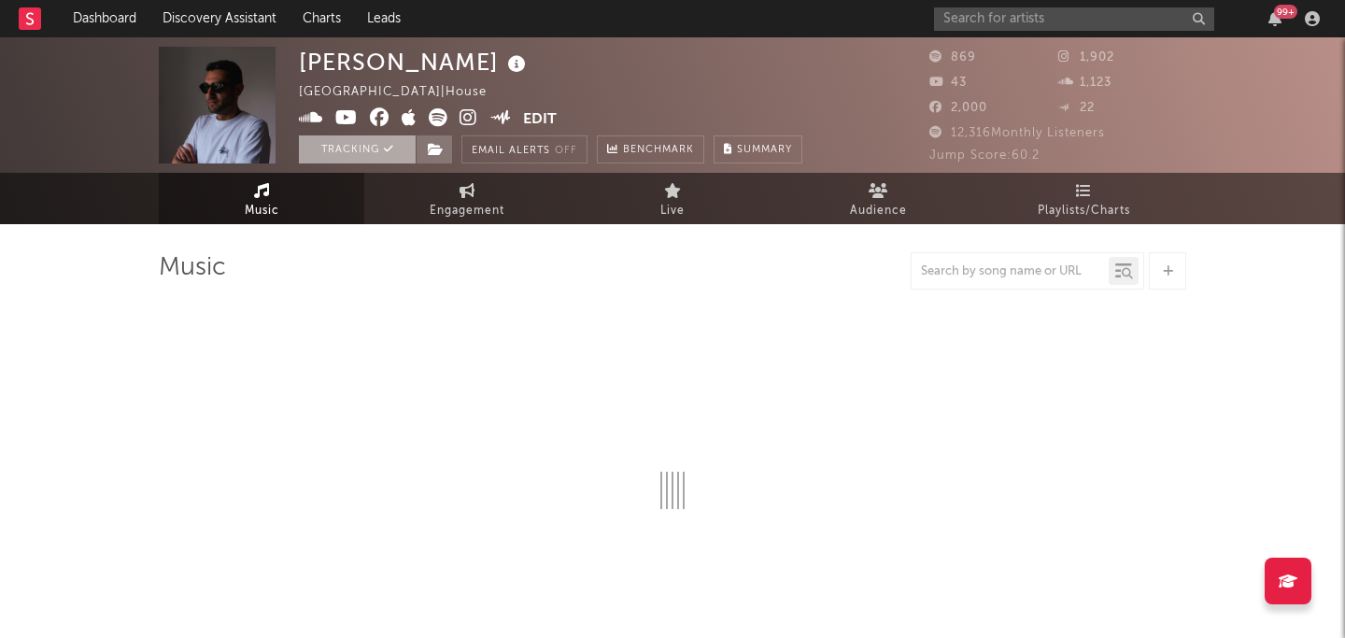
select select "1w"
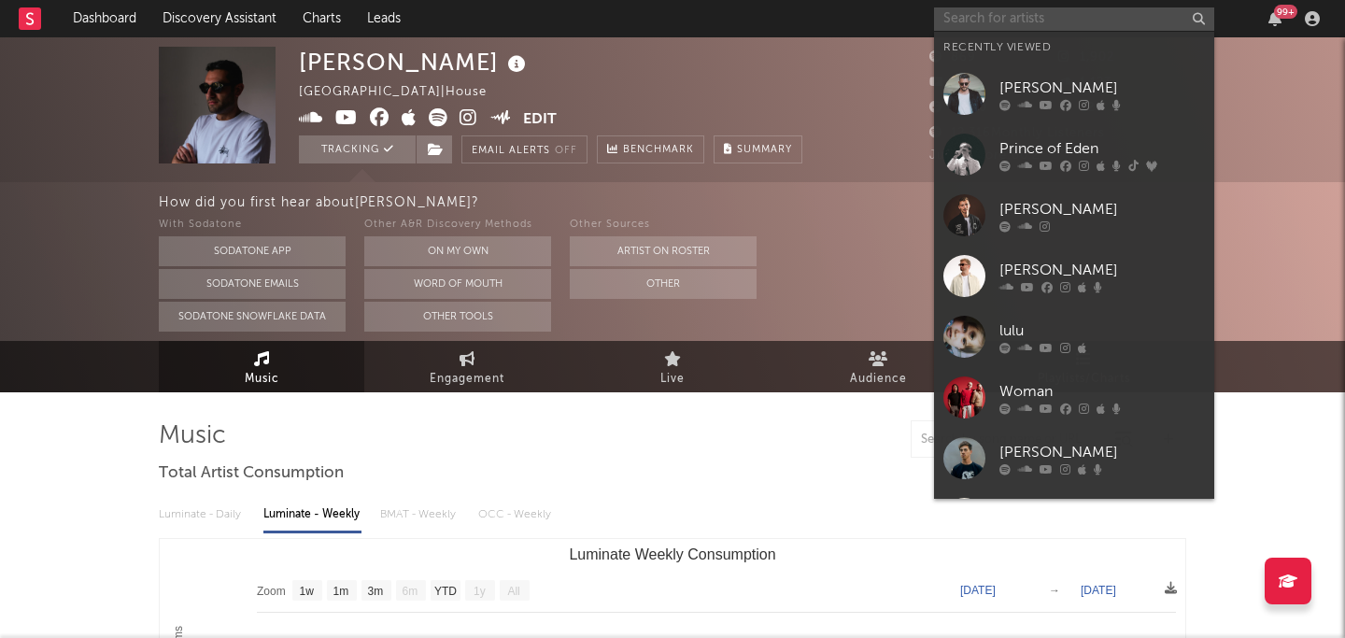
click at [1028, 11] on input "text" at bounding box center [1074, 18] width 280 height 23
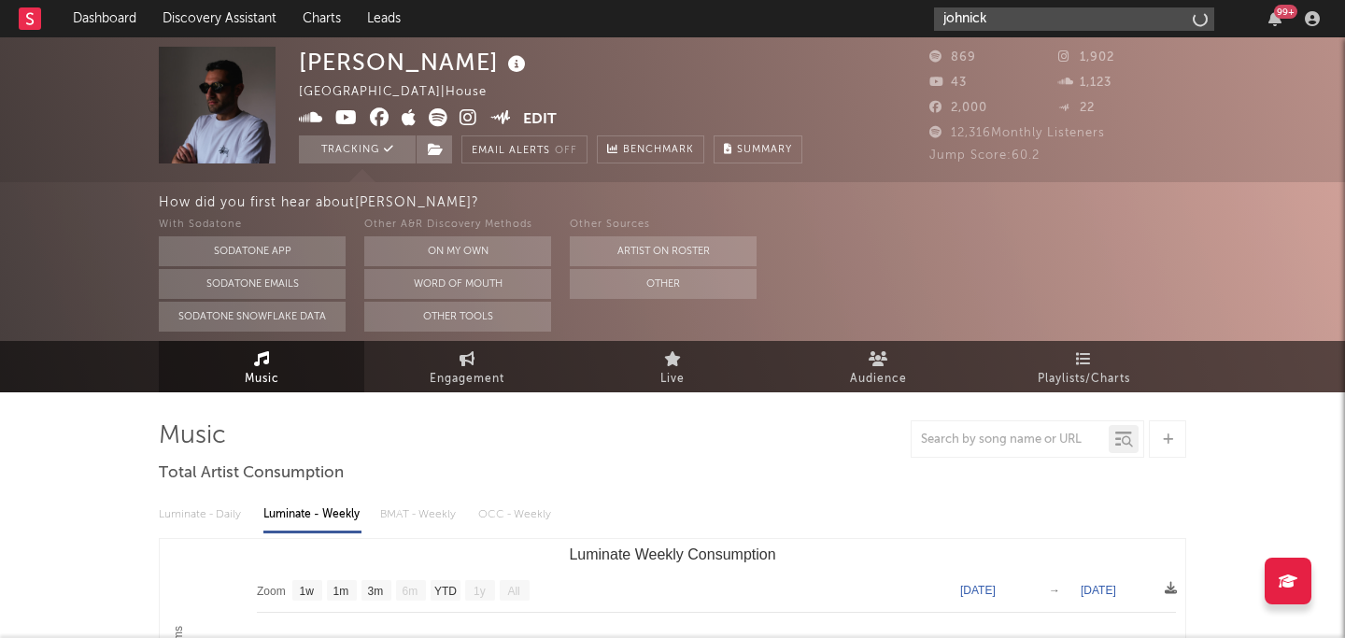
type input "johnick"
click at [1054, 21] on input "johnick" at bounding box center [1074, 18] width 280 height 23
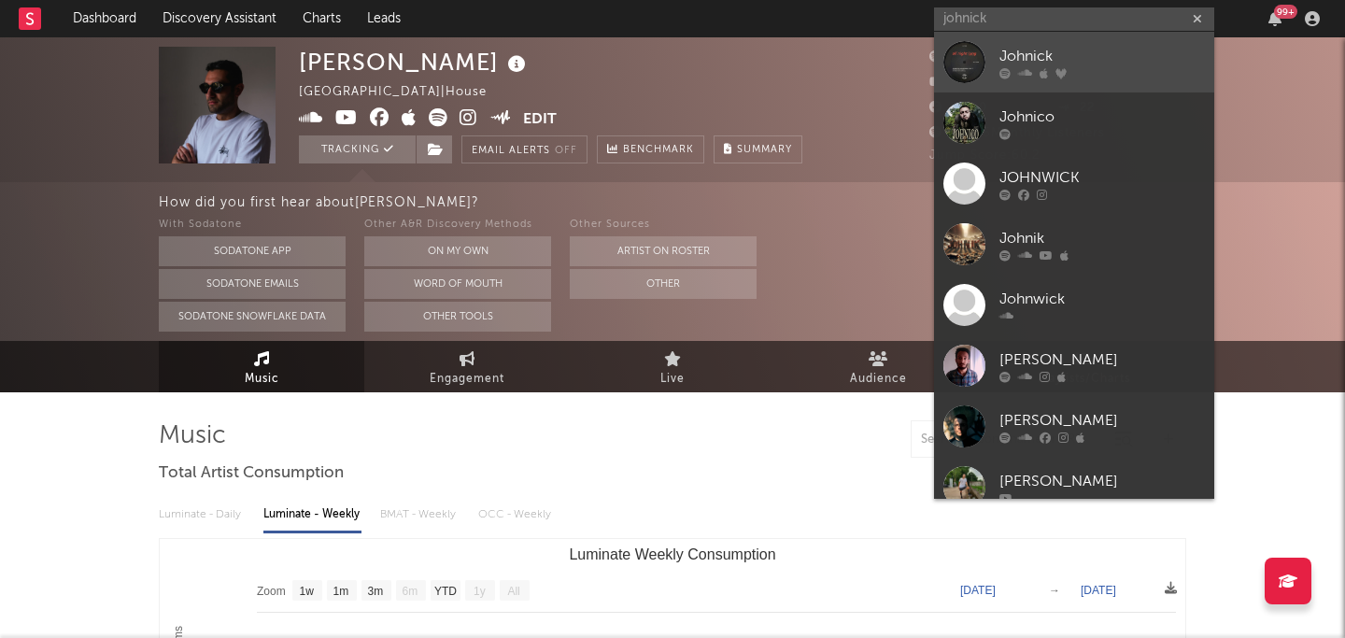
click at [1047, 58] on div "Johnick" at bounding box center [1103, 56] width 206 height 22
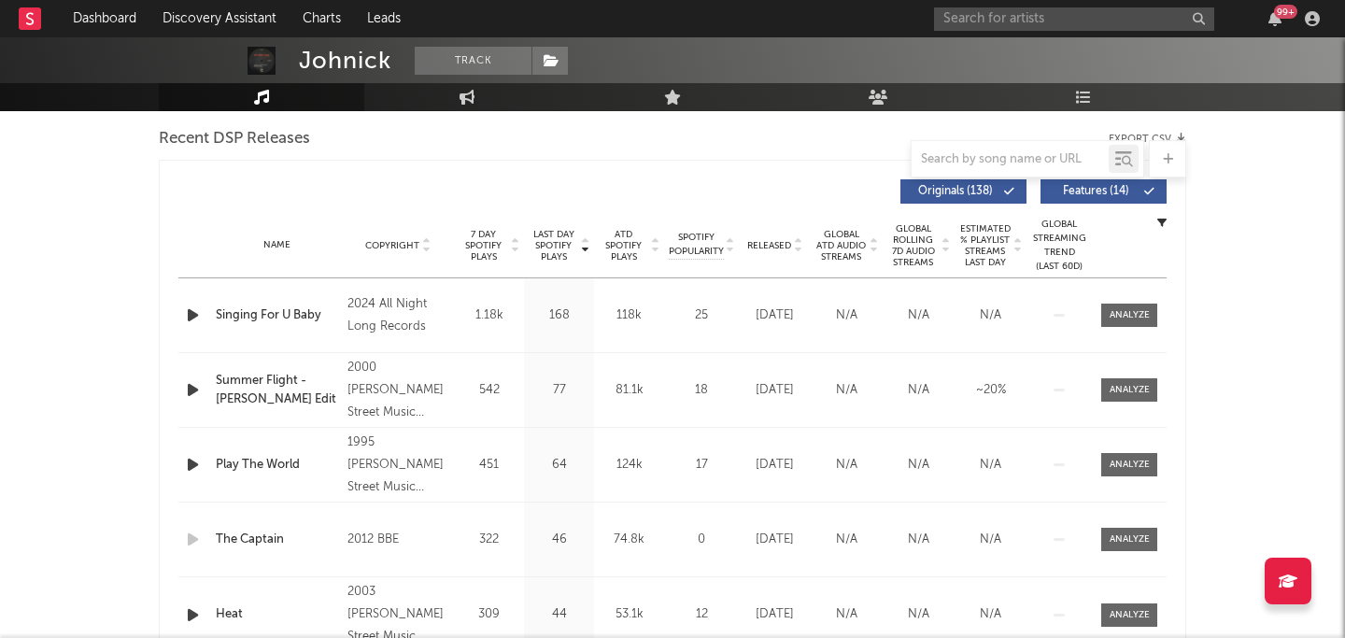
select select "6m"
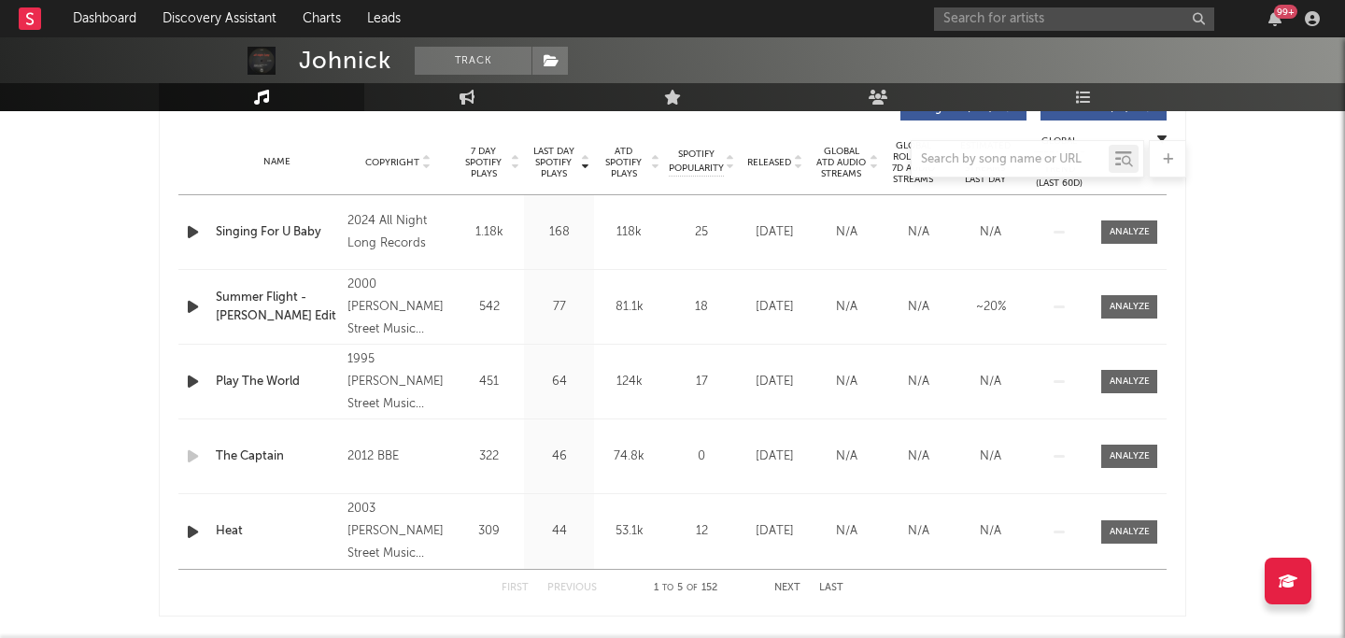
scroll to position [742, 0]
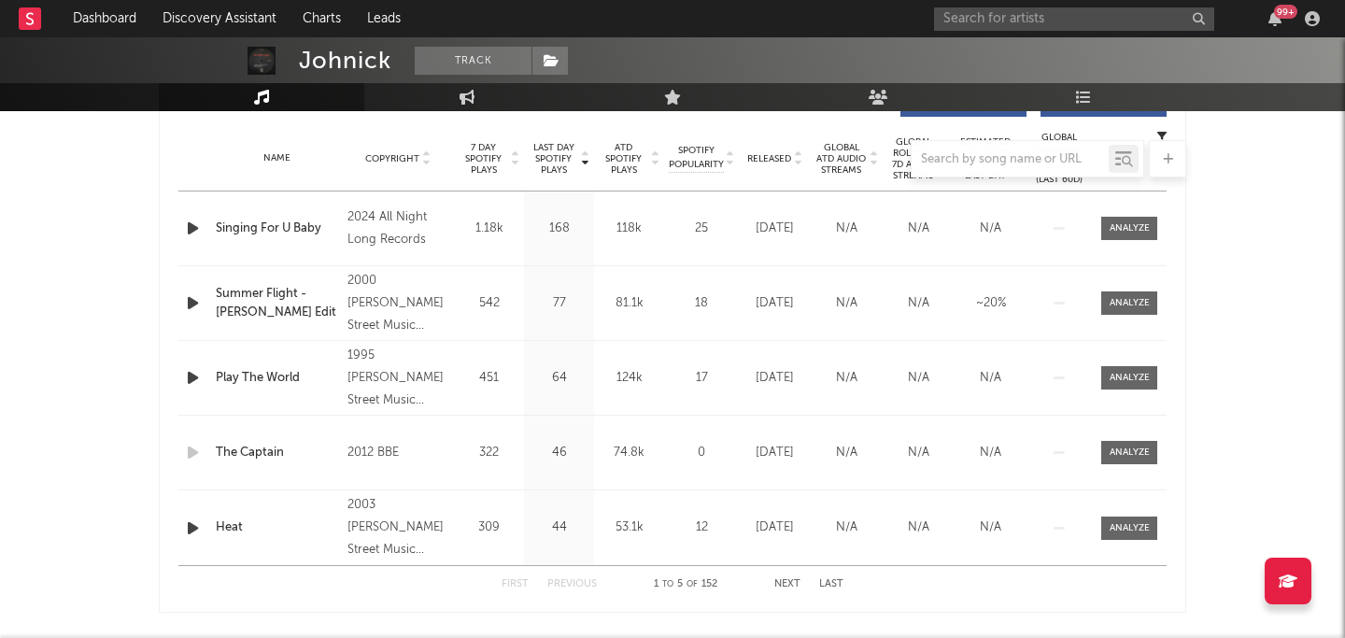
click at [407, 229] on div "2024 All Night Long Records" at bounding box center [399, 228] width 102 height 45
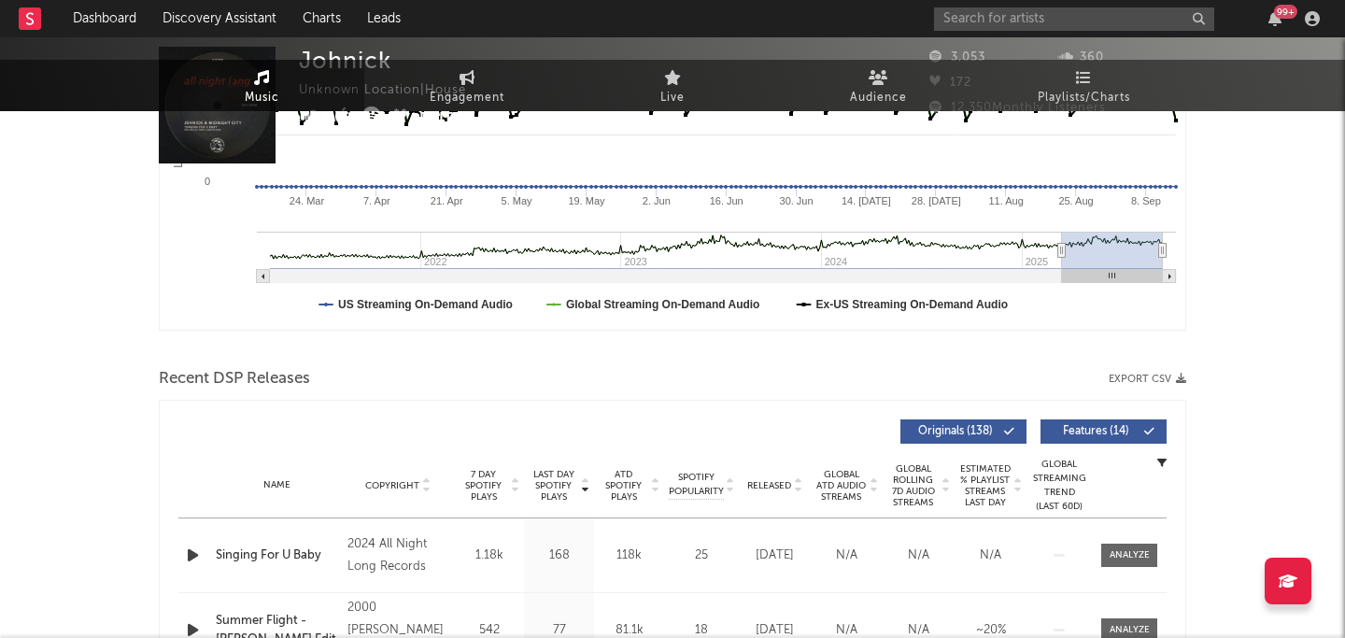
scroll to position [0, 0]
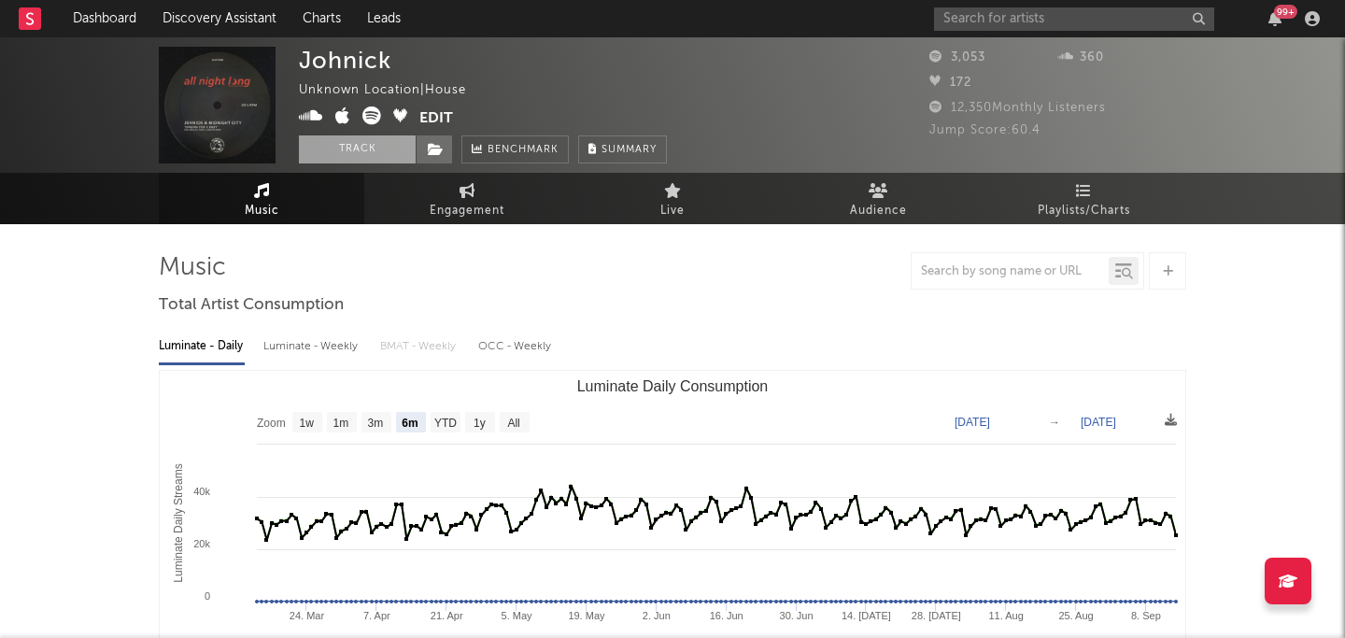
click at [318, 150] on button "Track" at bounding box center [357, 149] width 117 height 28
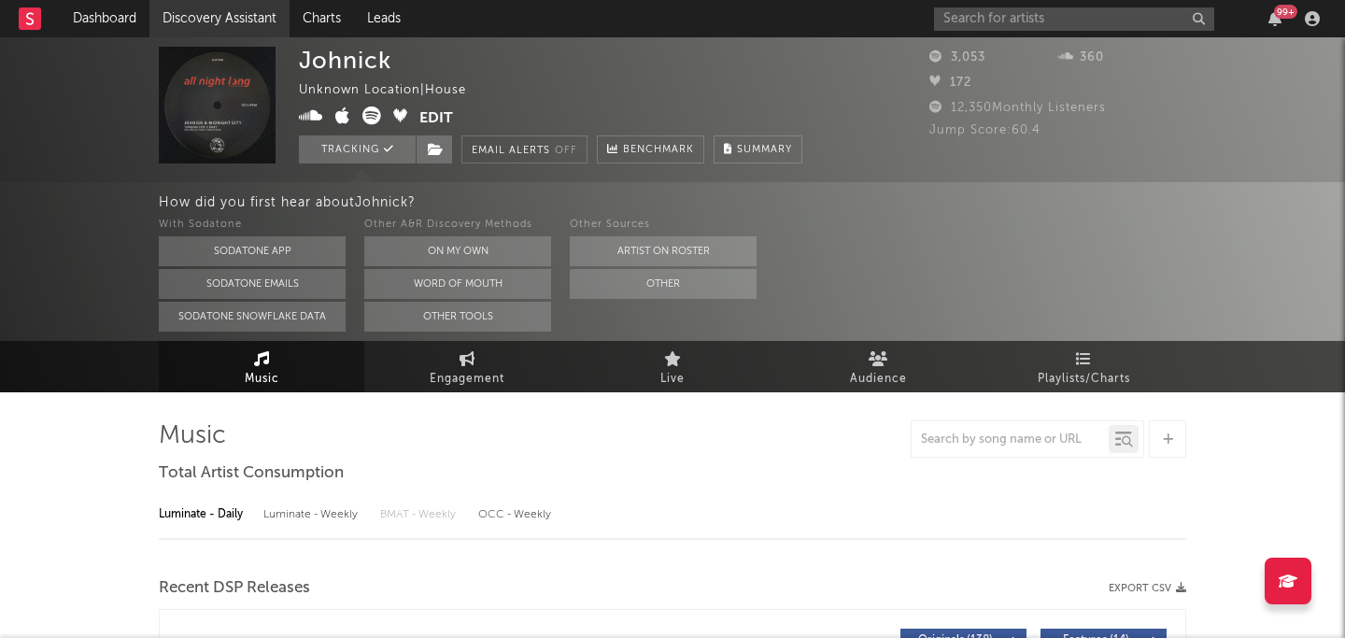
select select "6m"
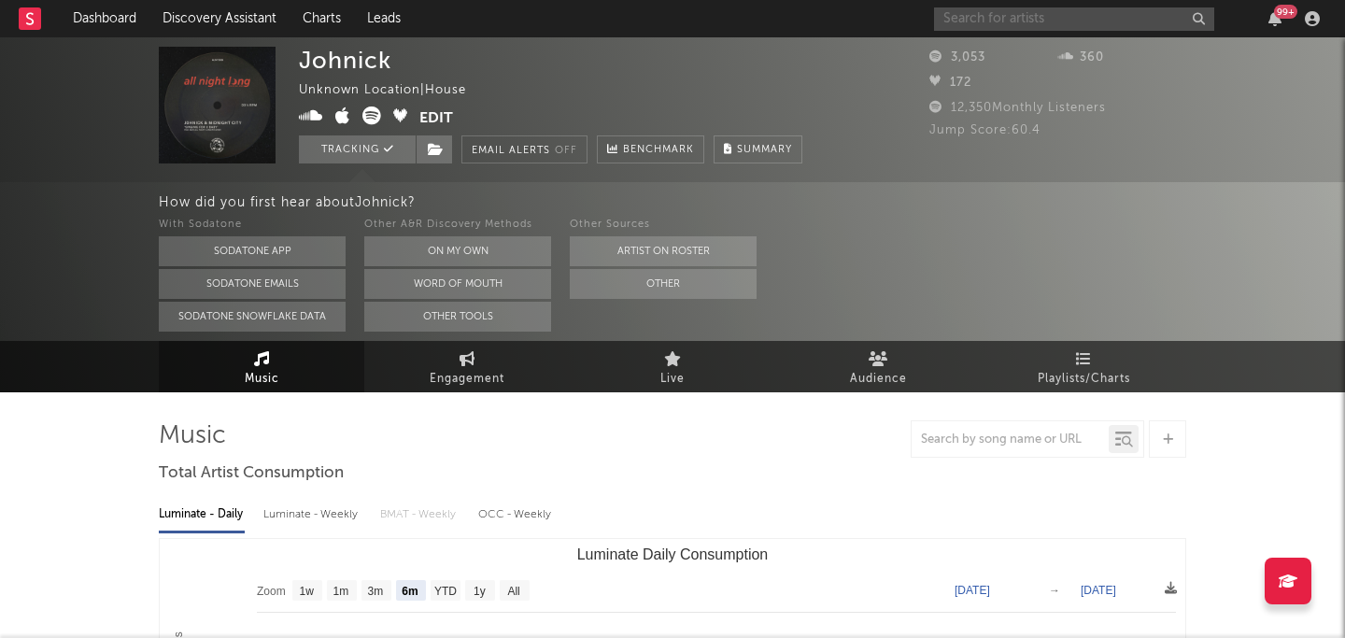
click at [1013, 27] on input "text" at bounding box center [1074, 18] width 280 height 23
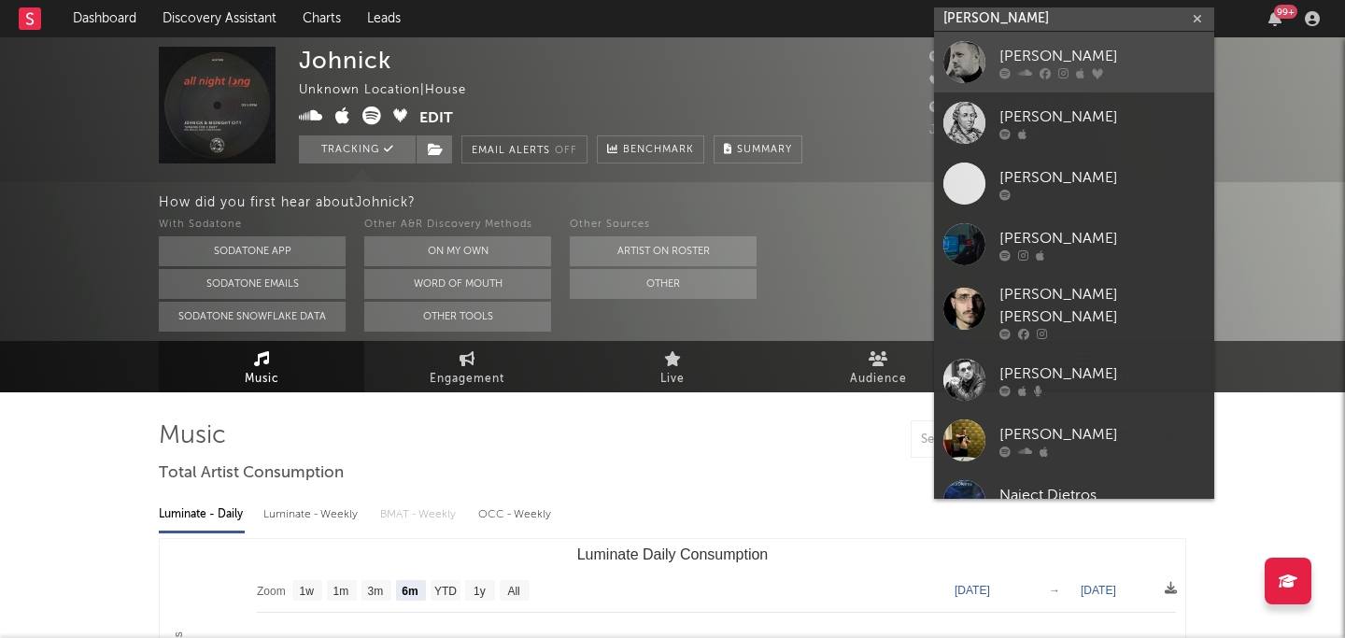
type input "pietro ni"
click at [1101, 42] on link "[PERSON_NAME]" at bounding box center [1074, 62] width 280 height 61
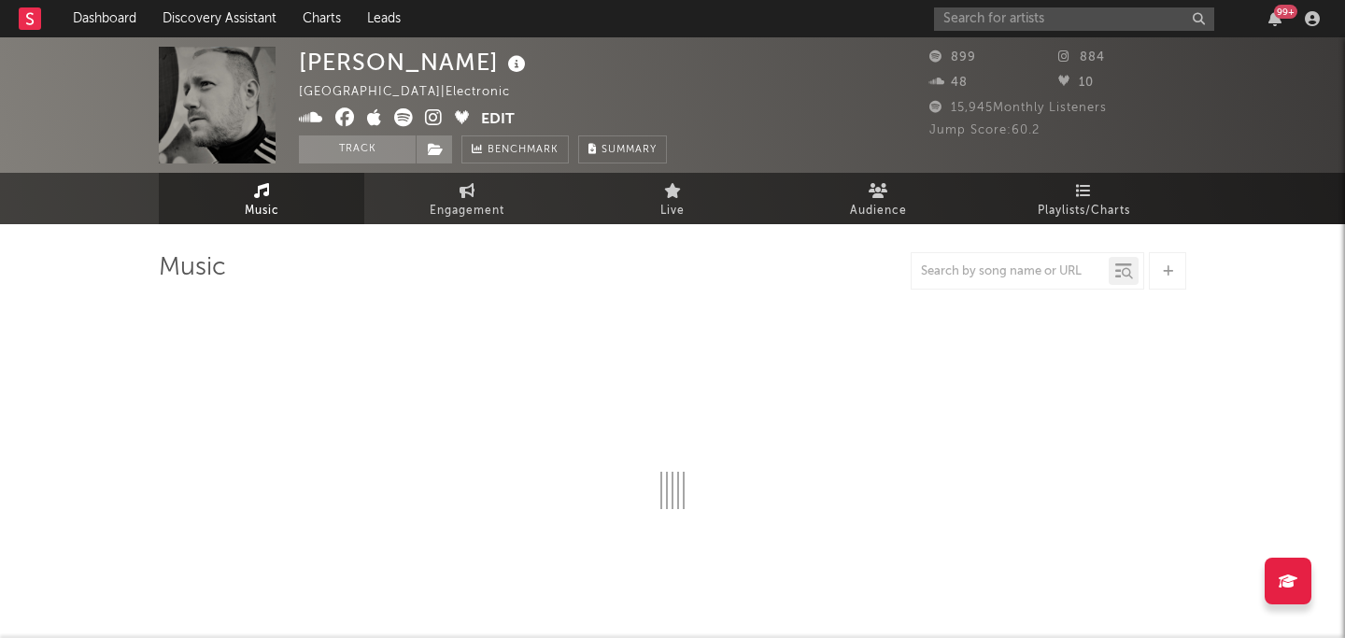
select select "6m"
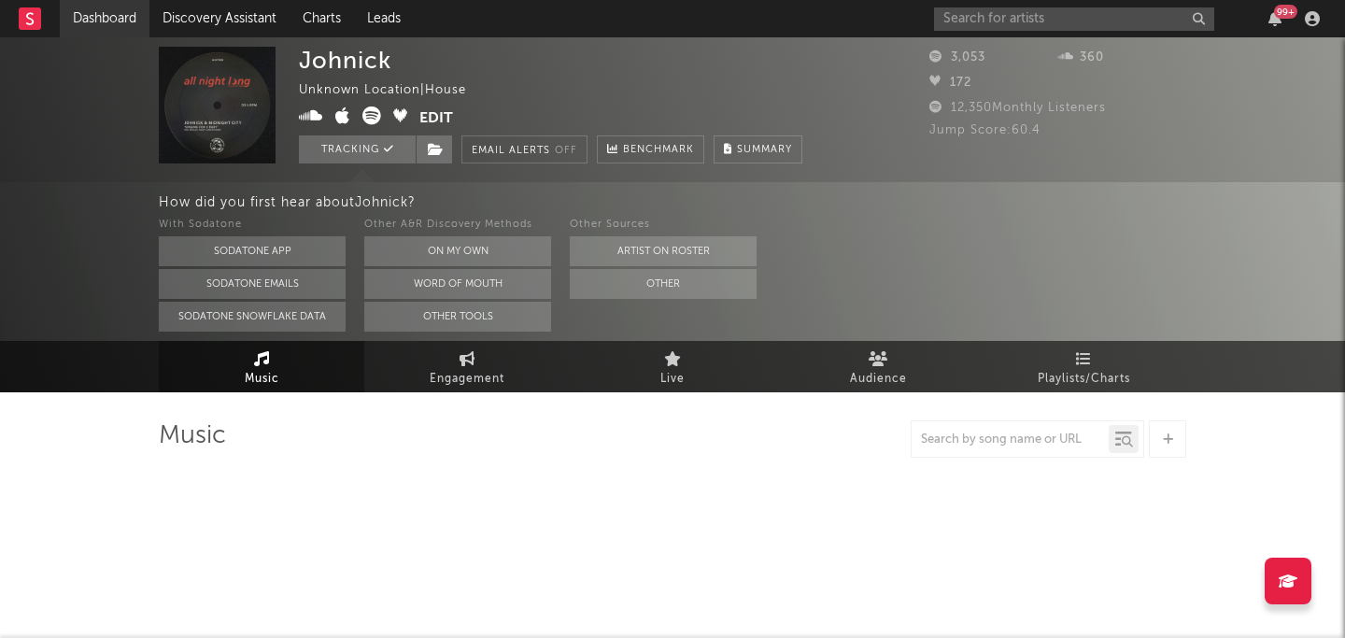
select select "6m"
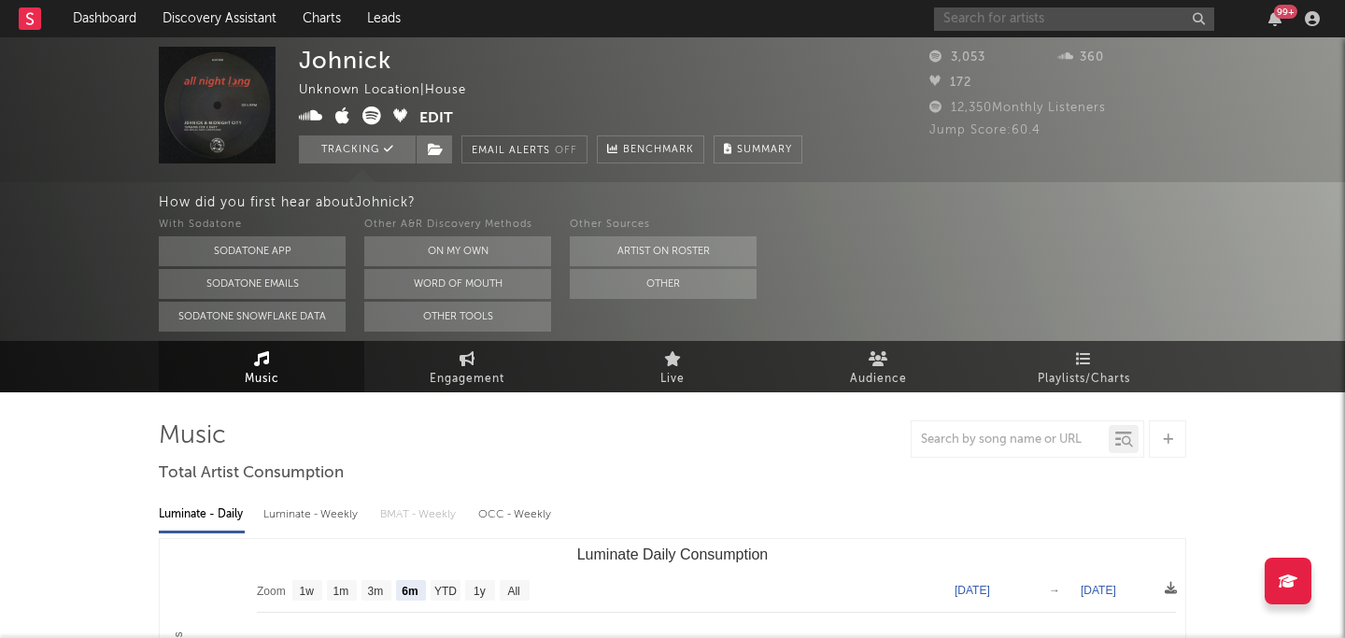
click at [962, 14] on input "text" at bounding box center [1074, 18] width 280 height 23
click at [1018, 16] on input "lubeat" at bounding box center [1074, 18] width 280 height 23
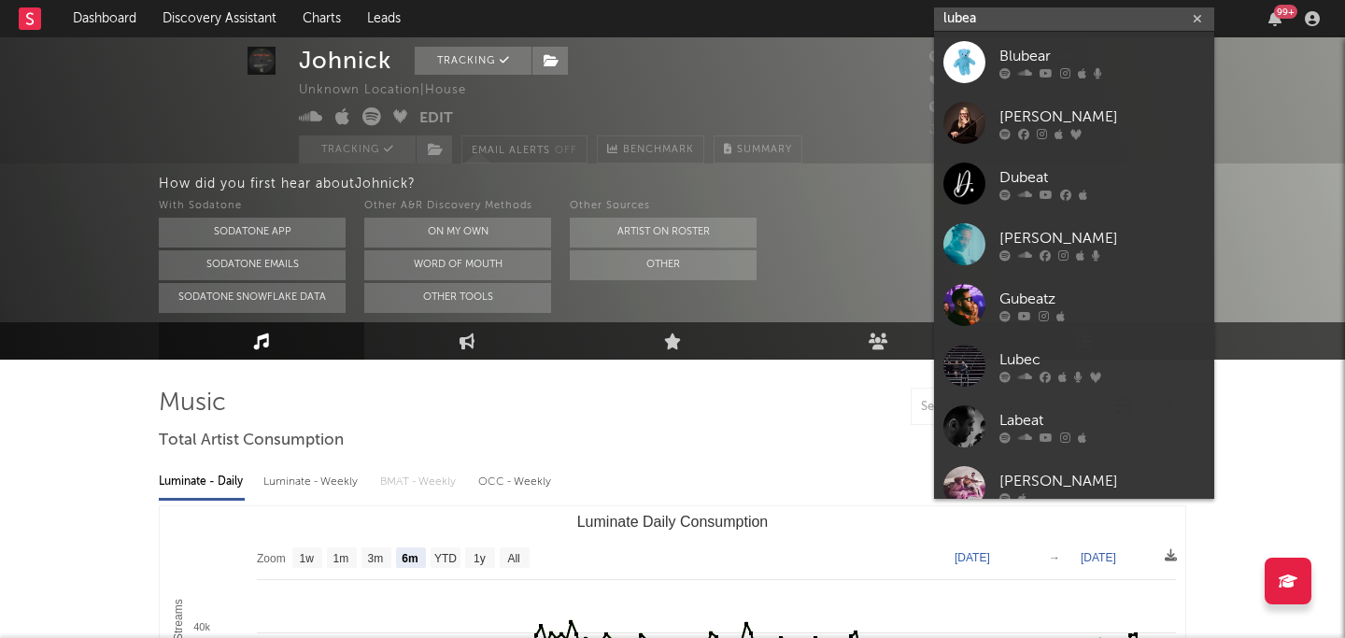
click at [998, 17] on input "lubea" at bounding box center [1074, 18] width 280 height 23
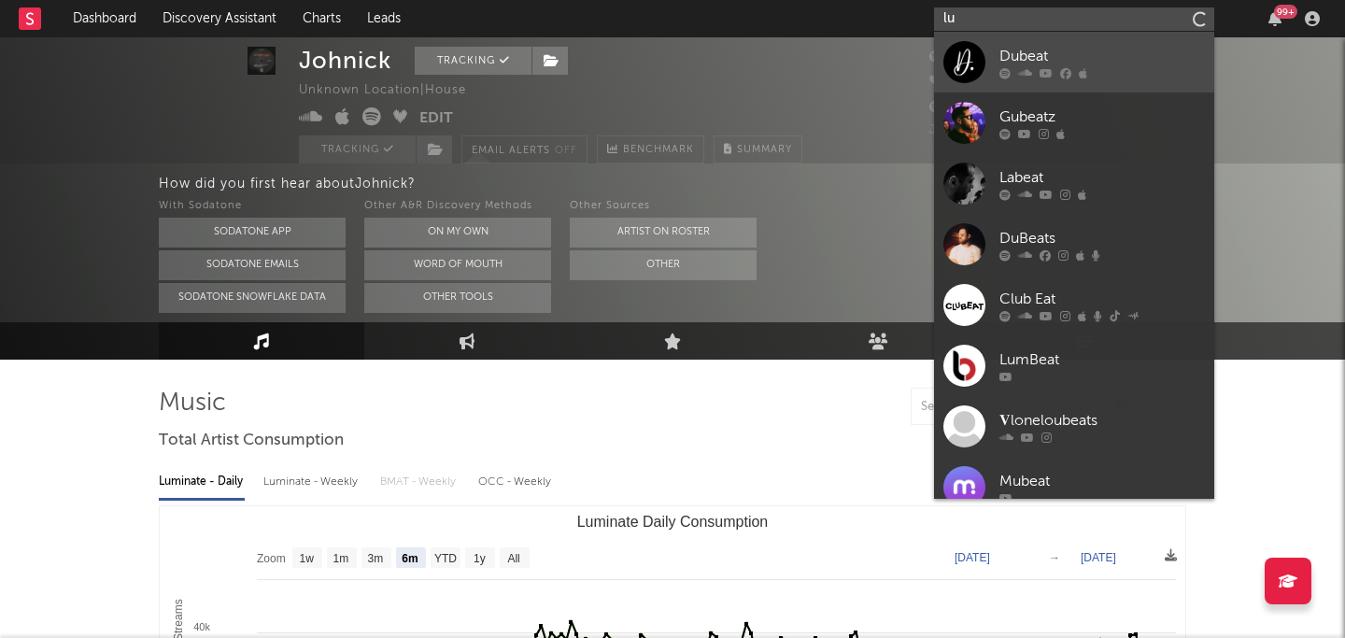
type input "l"
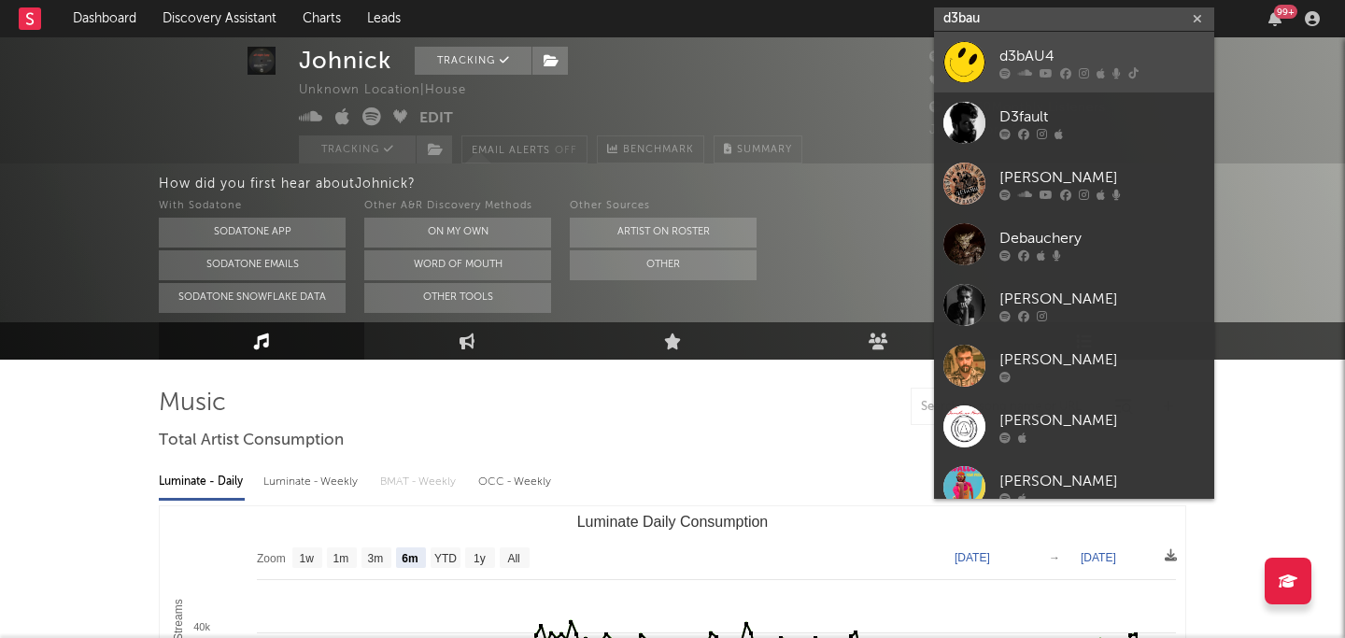
type input "d3bau"
click at [1067, 56] on div "d3bAU4" at bounding box center [1103, 56] width 206 height 22
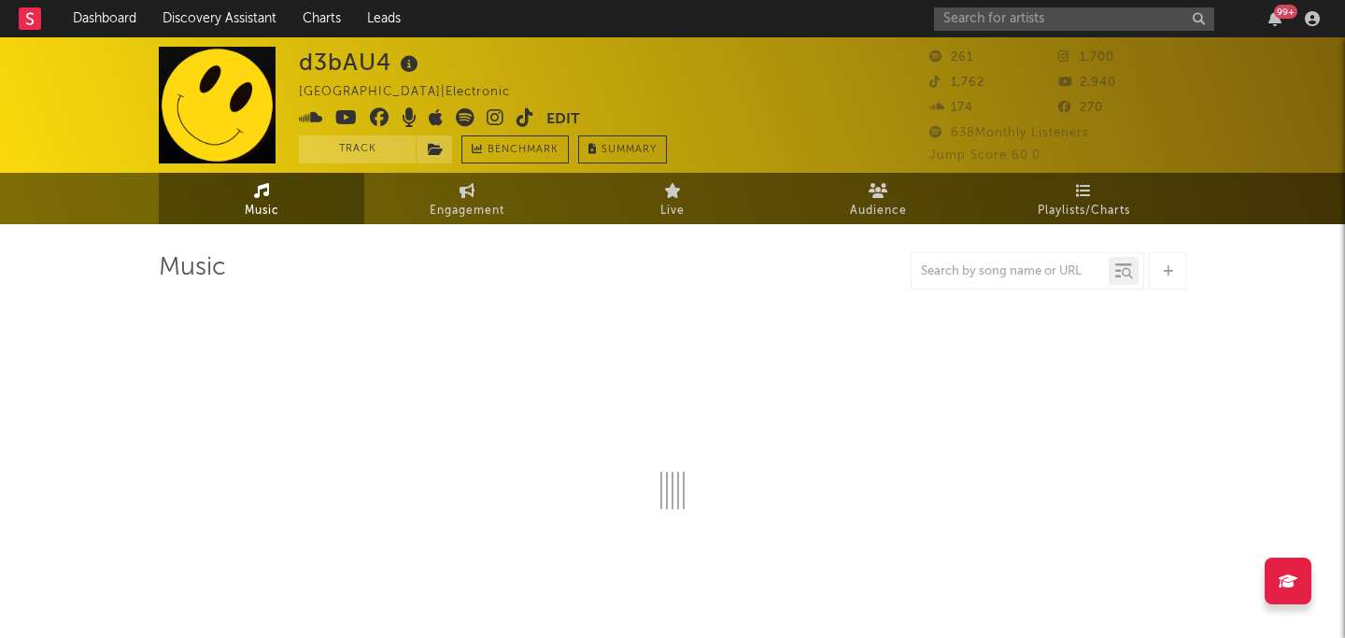
select select "1w"
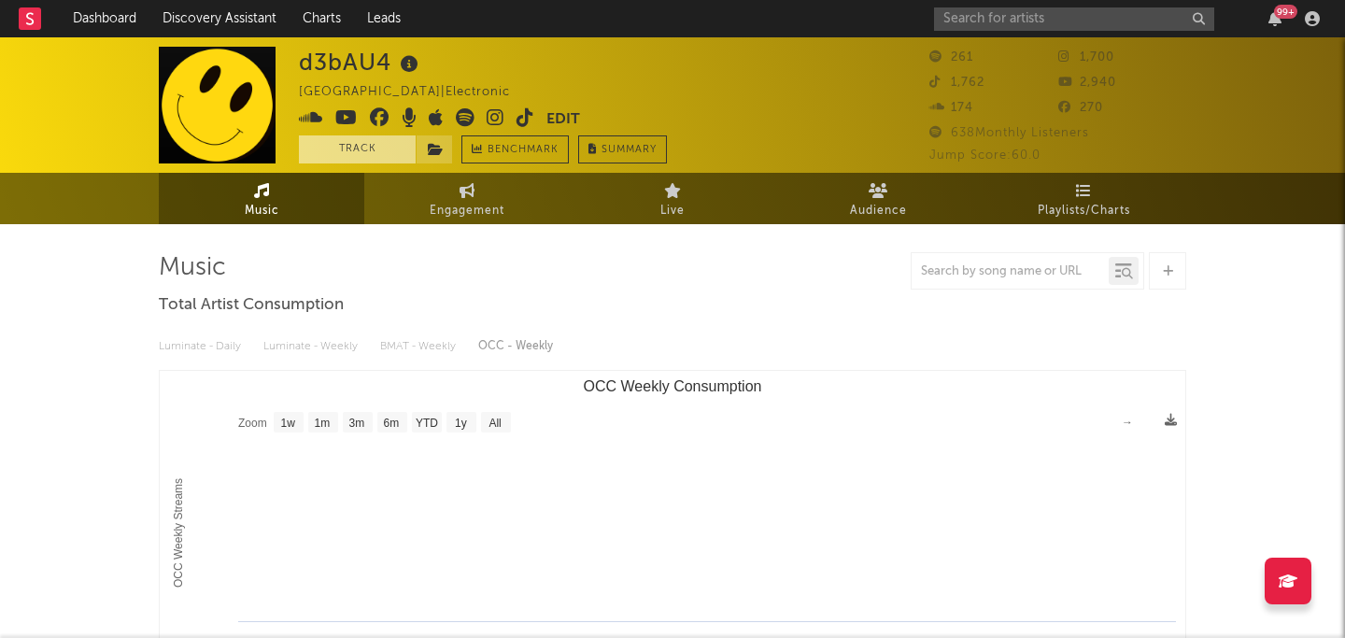
click at [331, 157] on button "Track" at bounding box center [357, 149] width 117 height 28
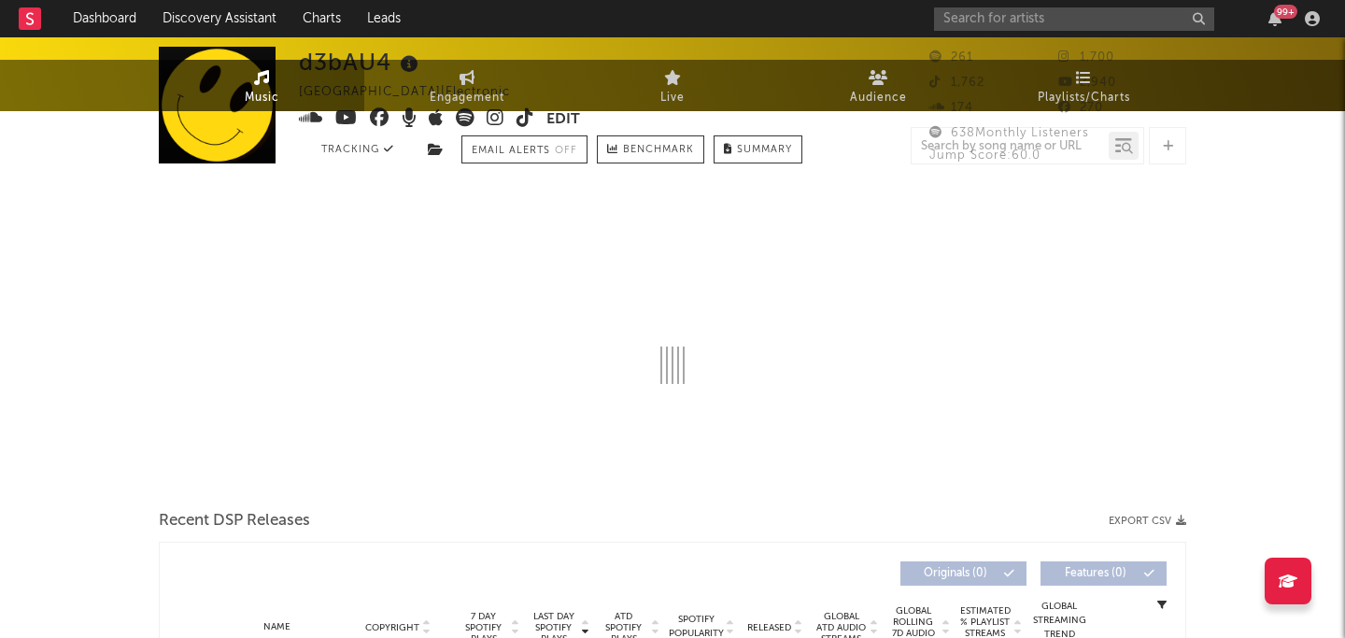
select select "1w"
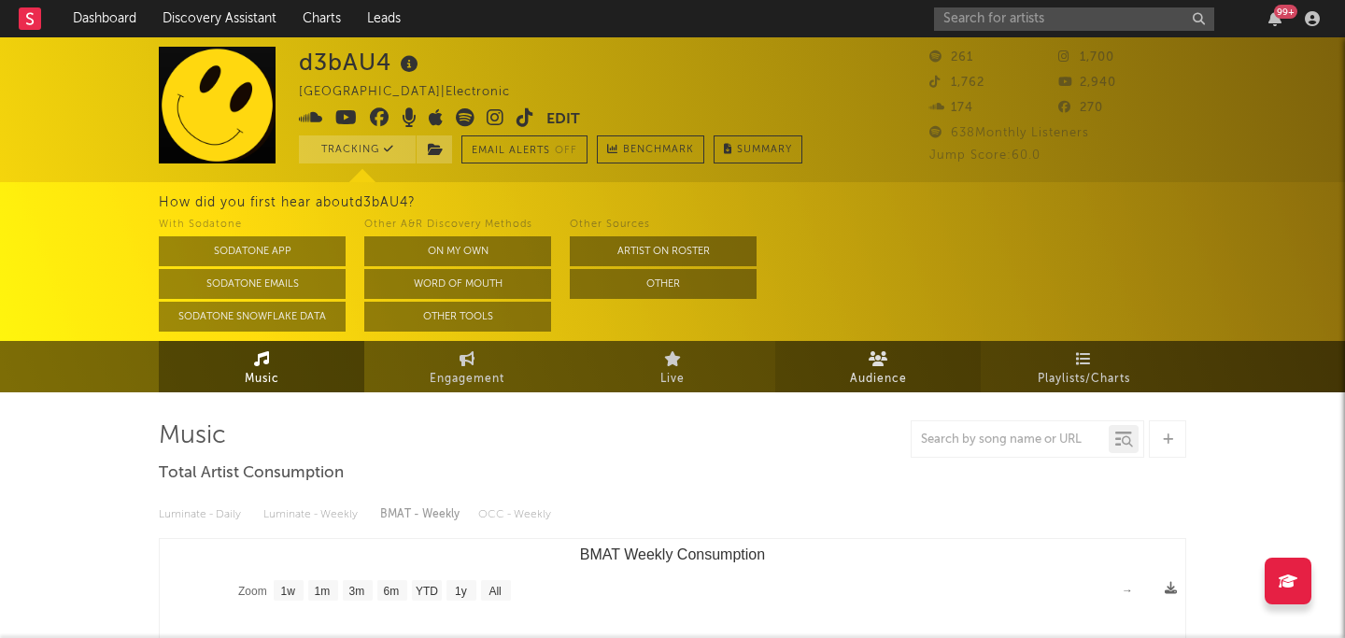
click at [861, 369] on span "Audience" at bounding box center [878, 379] width 57 height 22
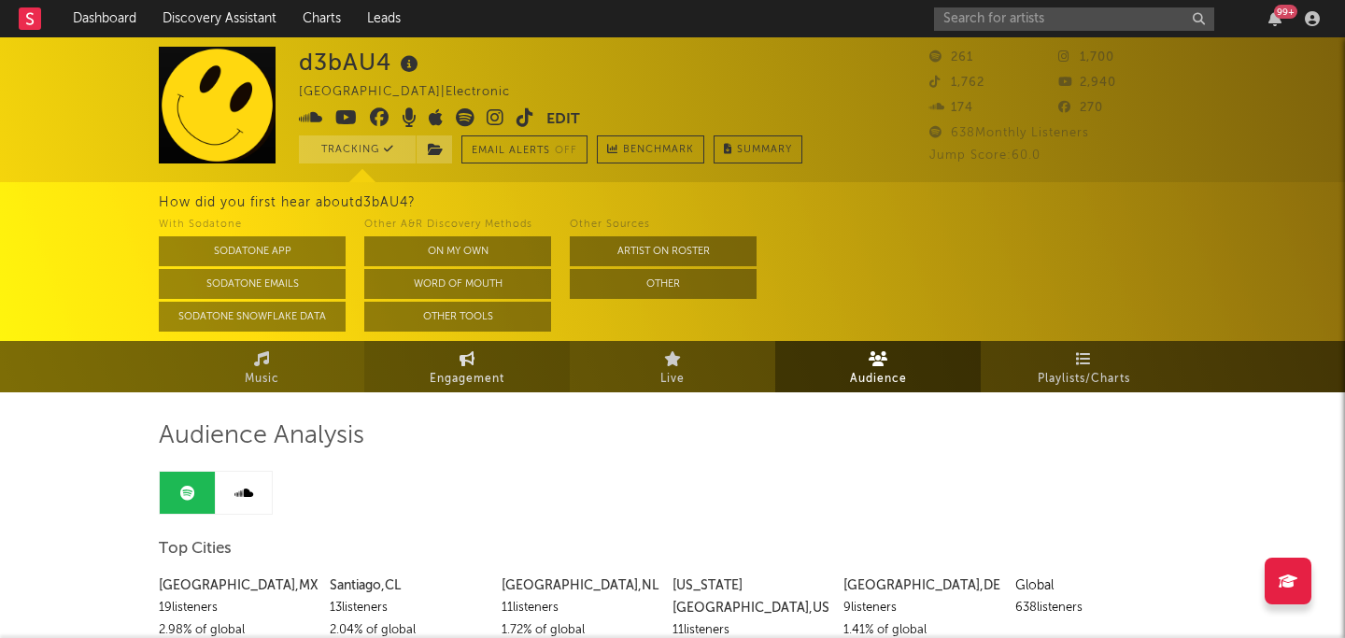
click at [449, 368] on span "Engagement" at bounding box center [467, 379] width 75 height 22
select select "1w"
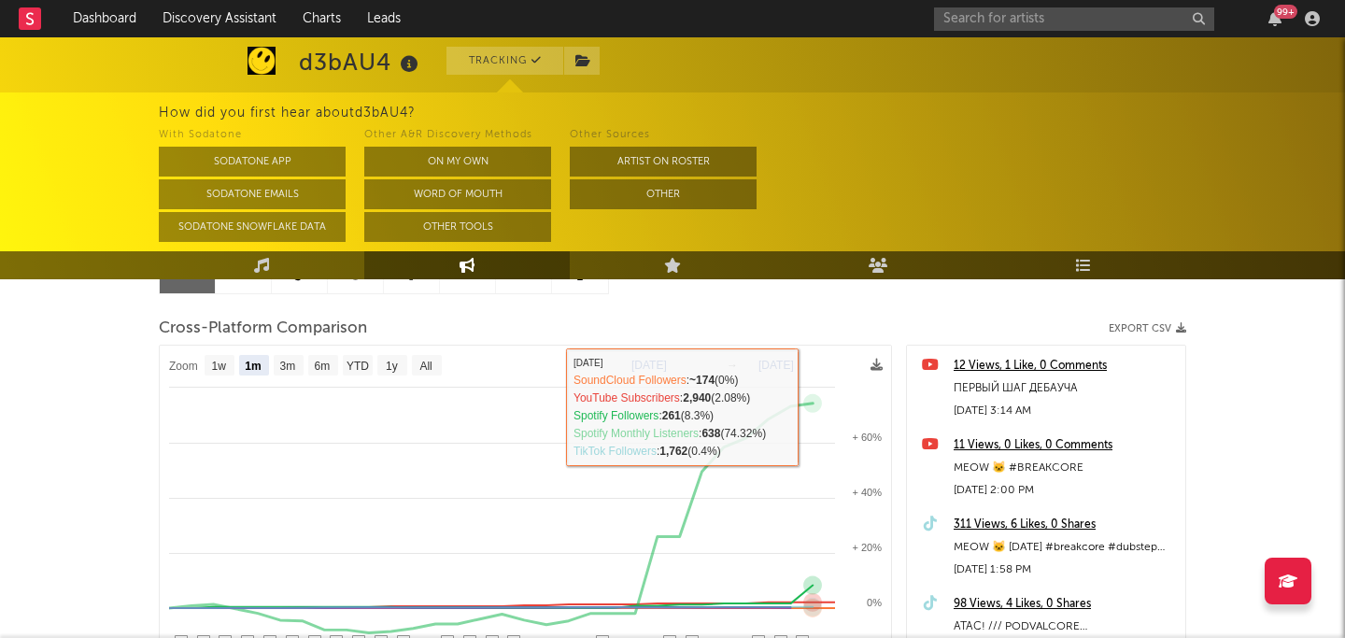
scroll to position [207, 0]
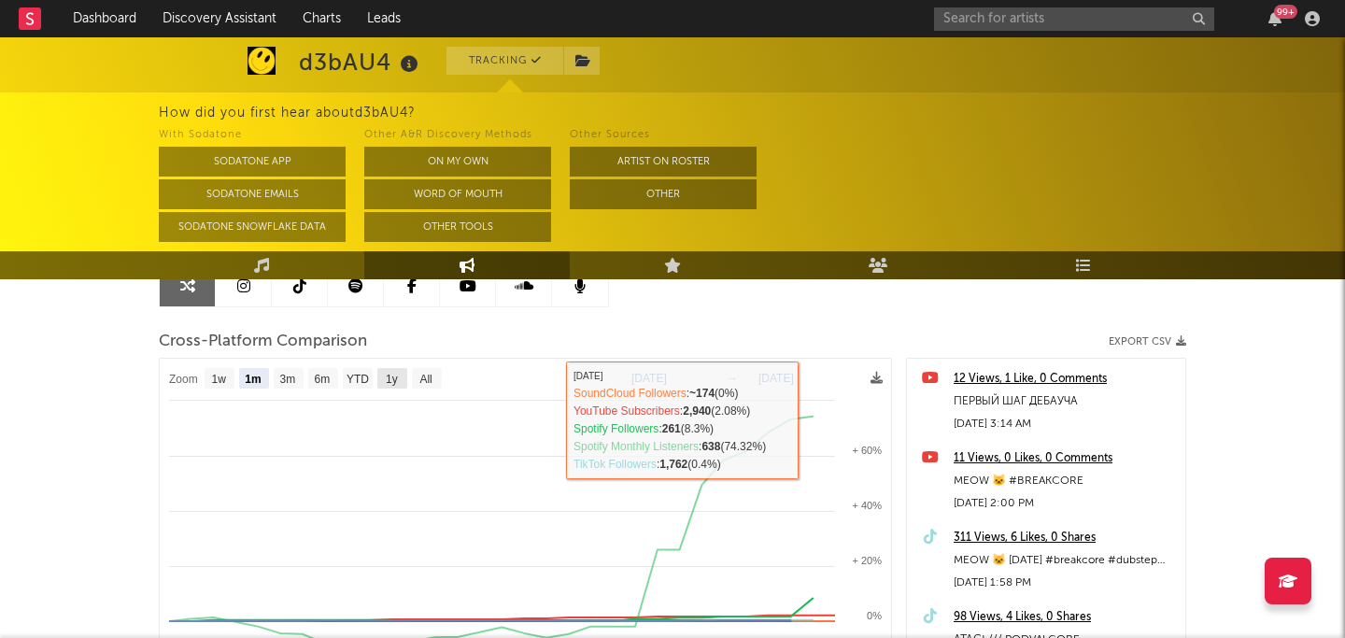
click at [387, 384] on text "1y" at bounding box center [392, 379] width 12 height 13
select select "1y"
type input "2024-09-16"
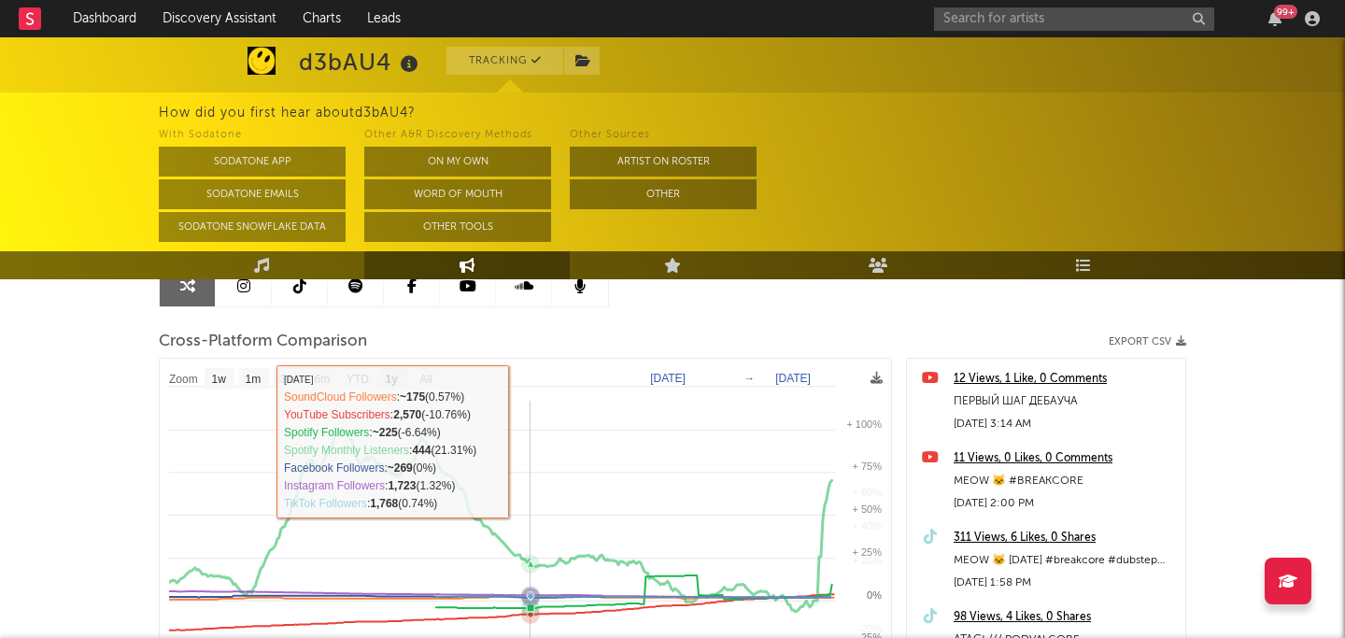
select select "1y"
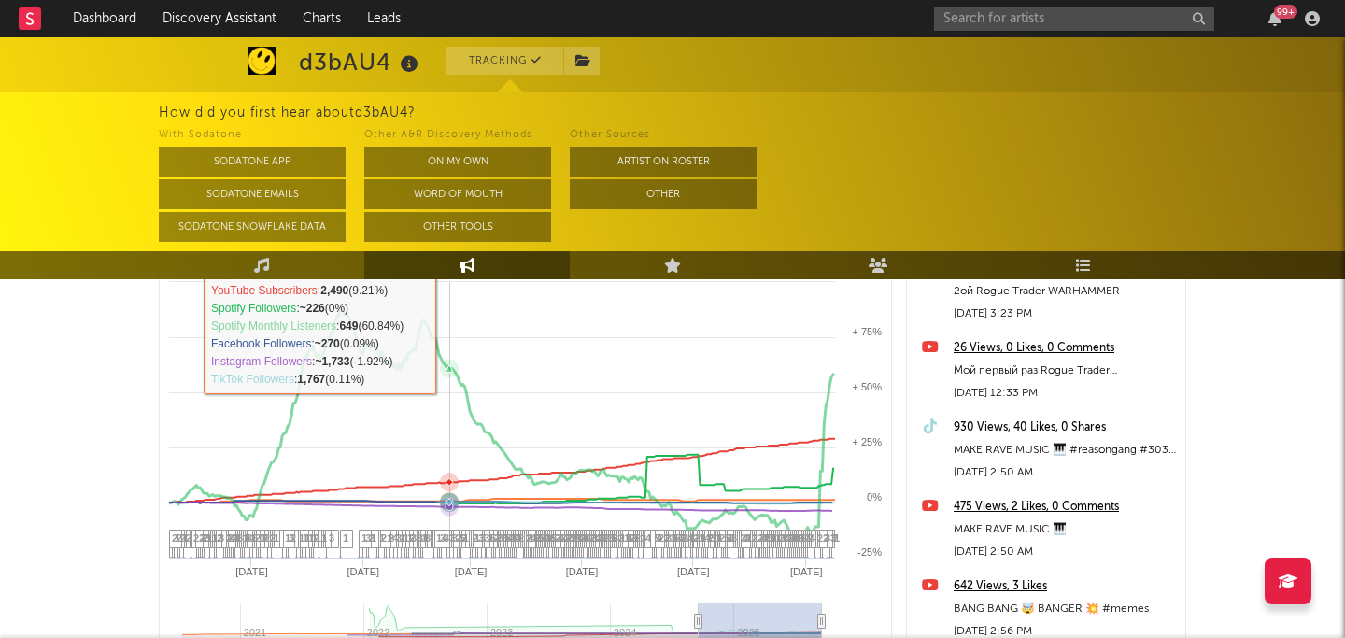
scroll to position [0, 0]
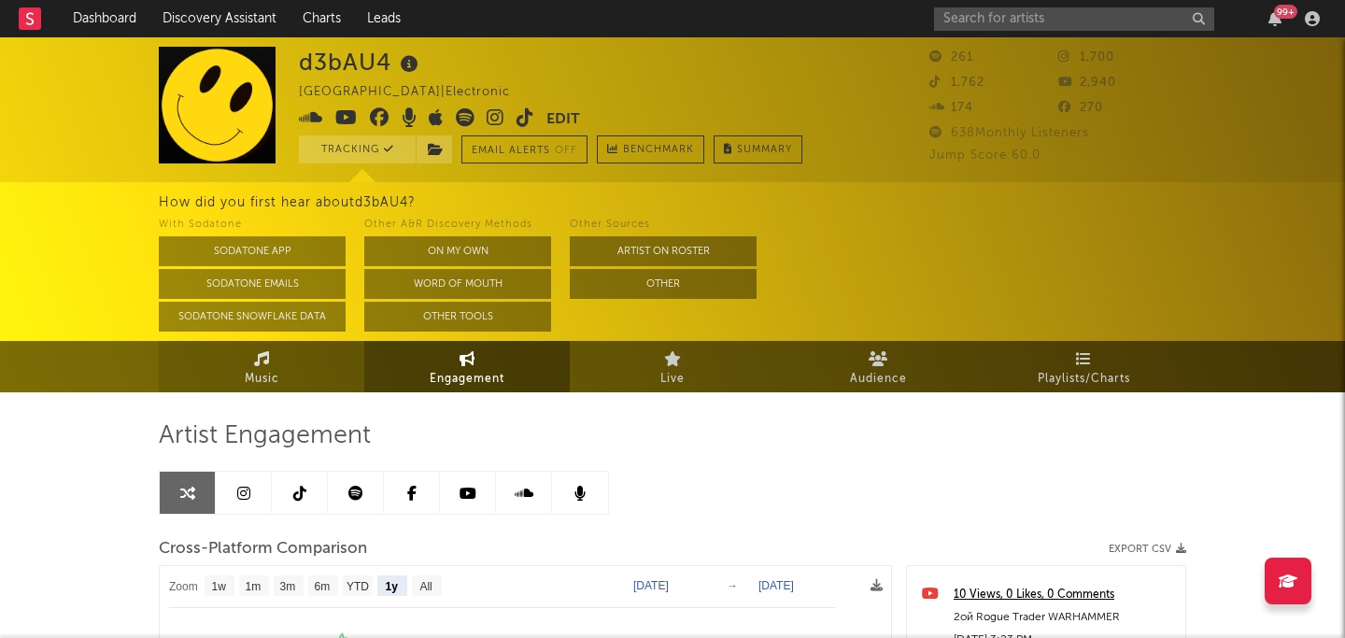
click at [267, 372] on span "Music" at bounding box center [262, 379] width 35 height 22
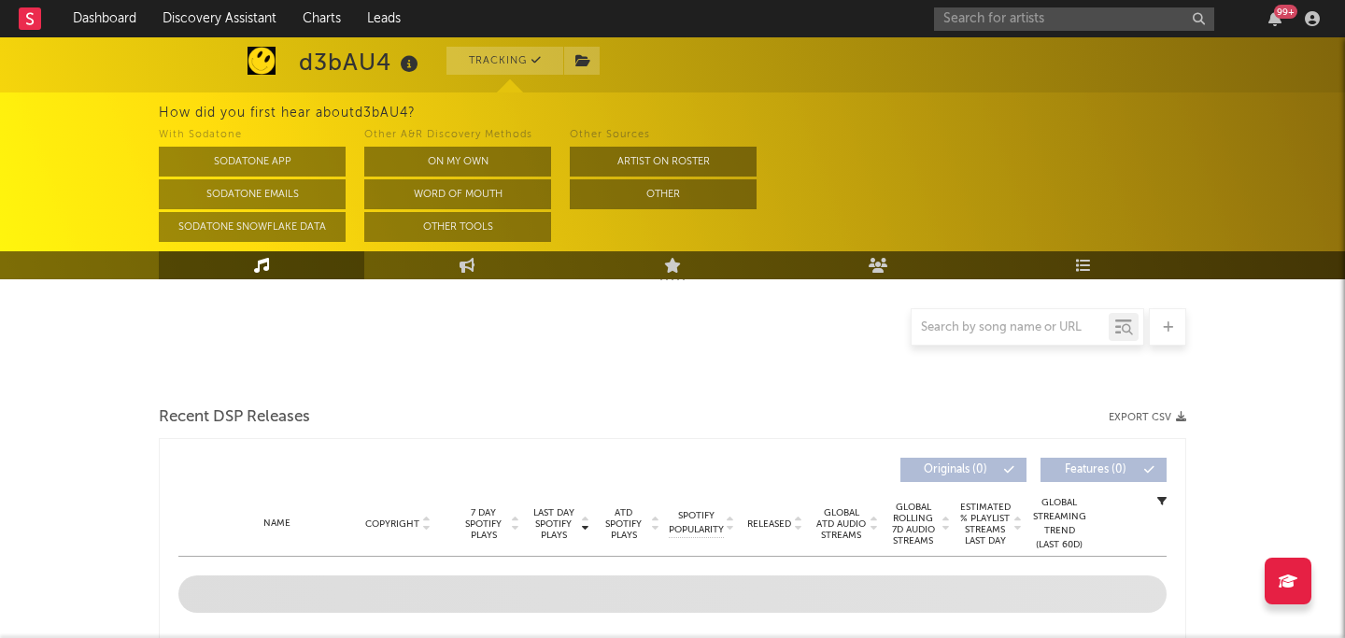
select select "1w"
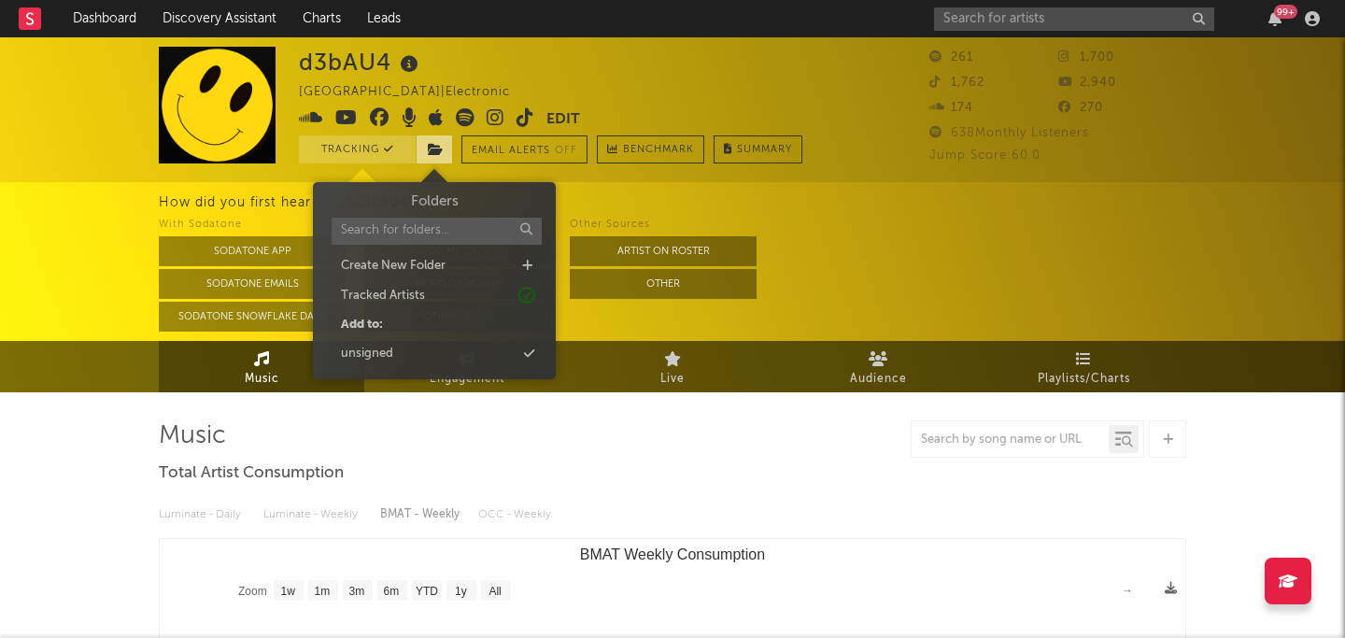
click at [435, 149] on icon at bounding box center [436, 149] width 16 height 13
click at [375, 360] on div "unsigned" at bounding box center [367, 354] width 52 height 19
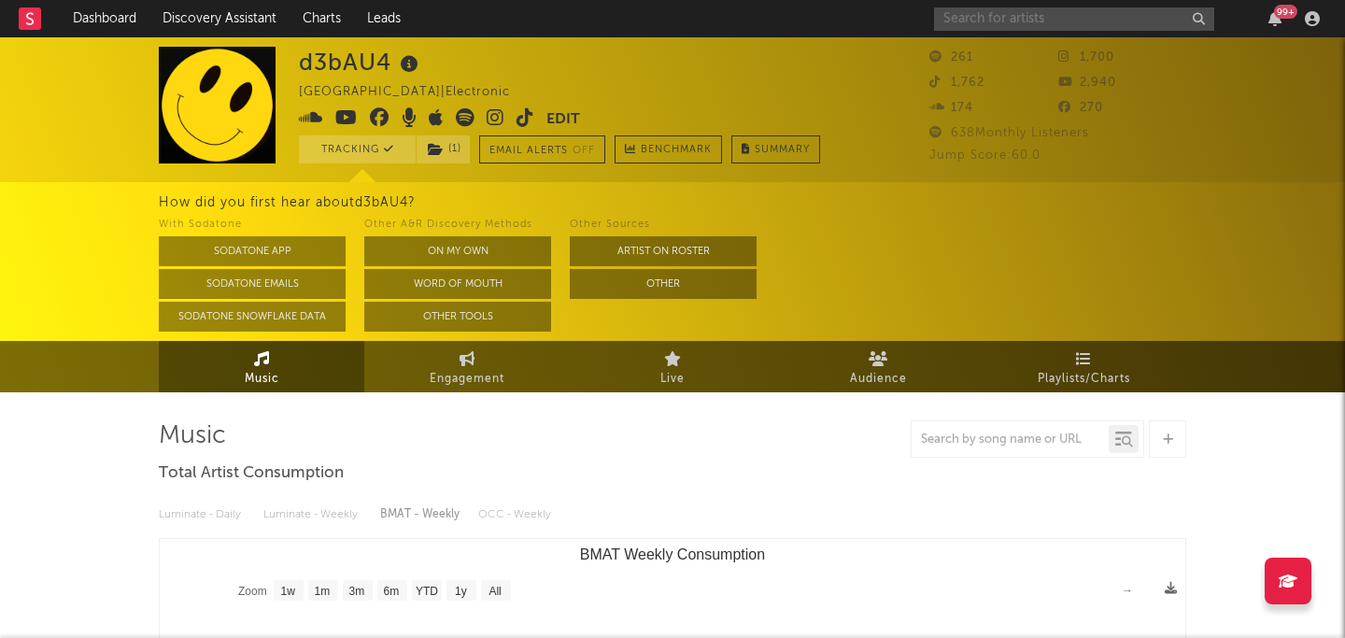
click at [1144, 14] on input "text" at bounding box center [1074, 18] width 280 height 23
click at [962, 18] on input "ja. fleck" at bounding box center [1074, 18] width 280 height 23
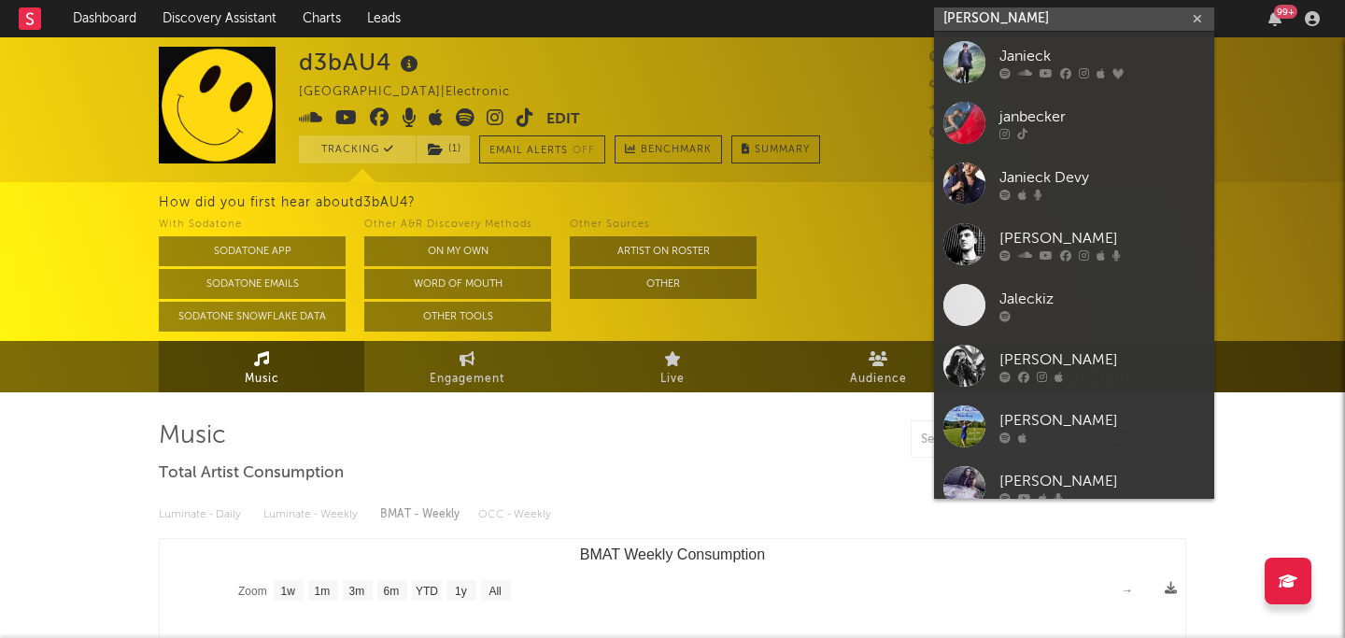
type input "jan fleck"
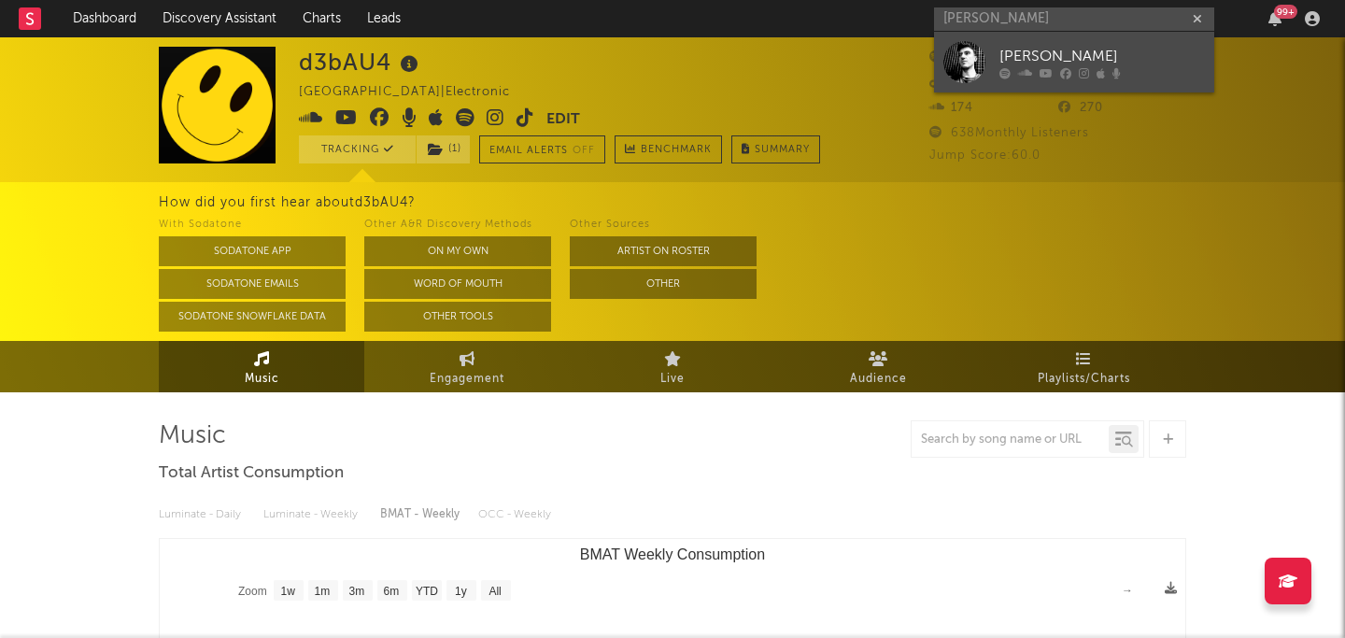
click at [1015, 46] on div "[PERSON_NAME]" at bounding box center [1103, 56] width 206 height 22
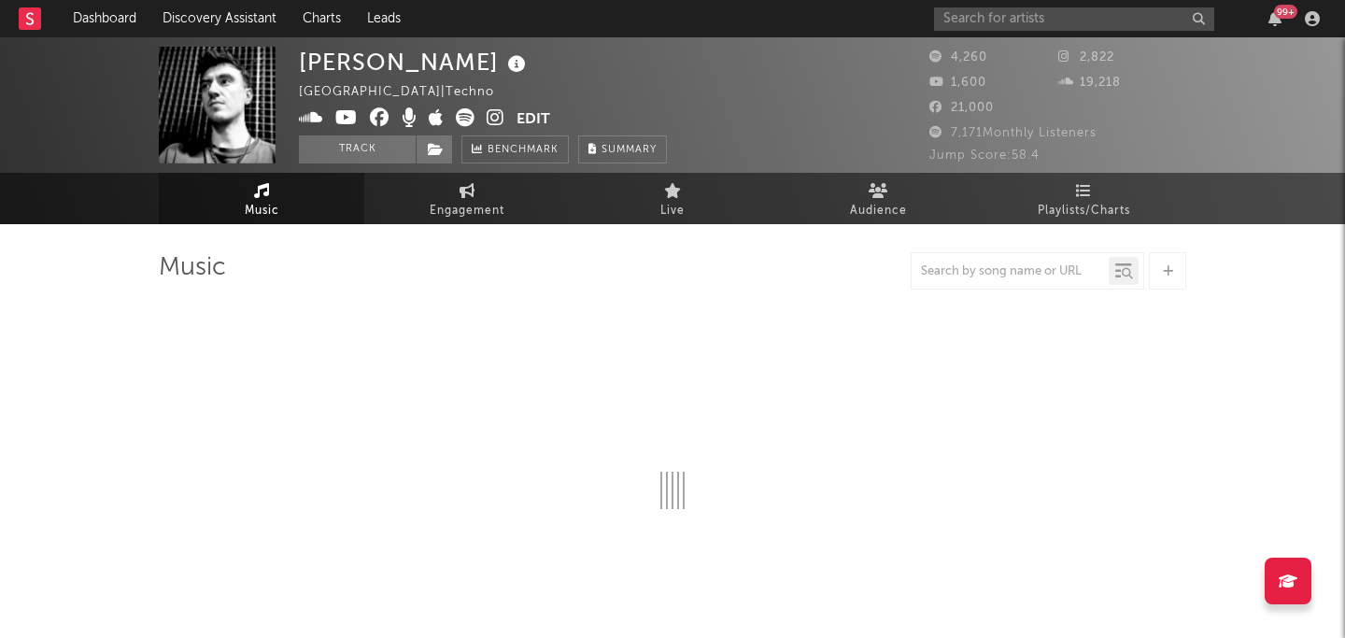
select select "1w"
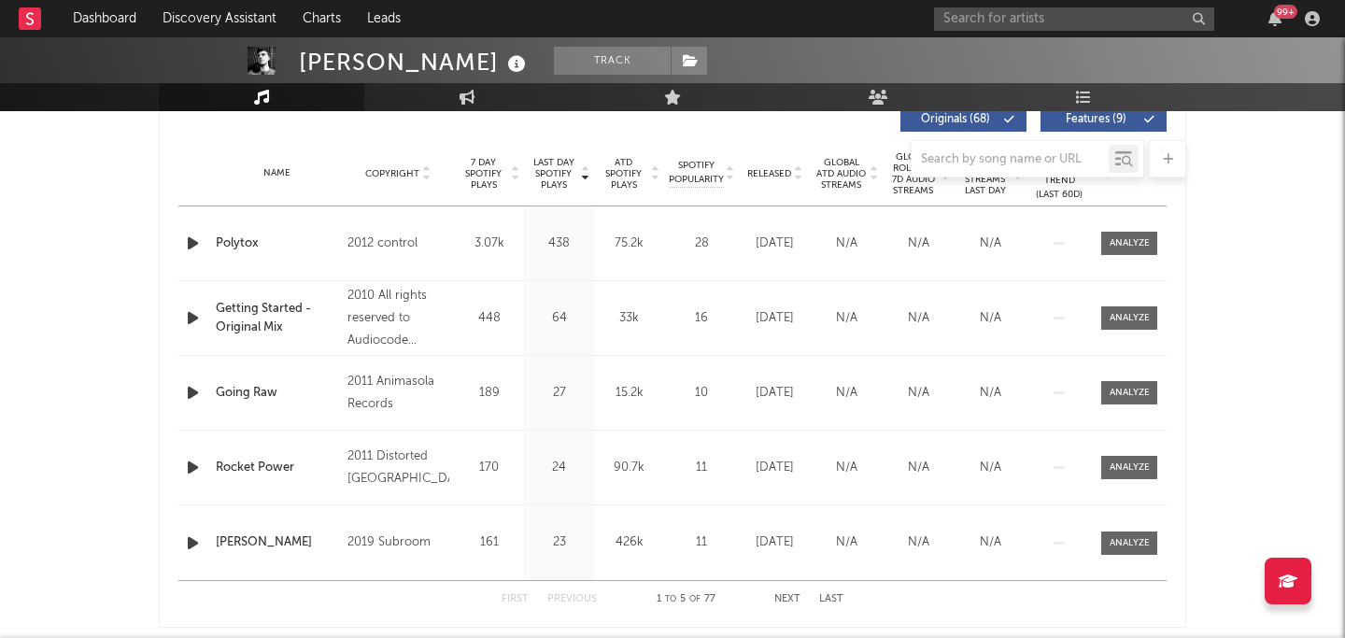
scroll to position [729, 0]
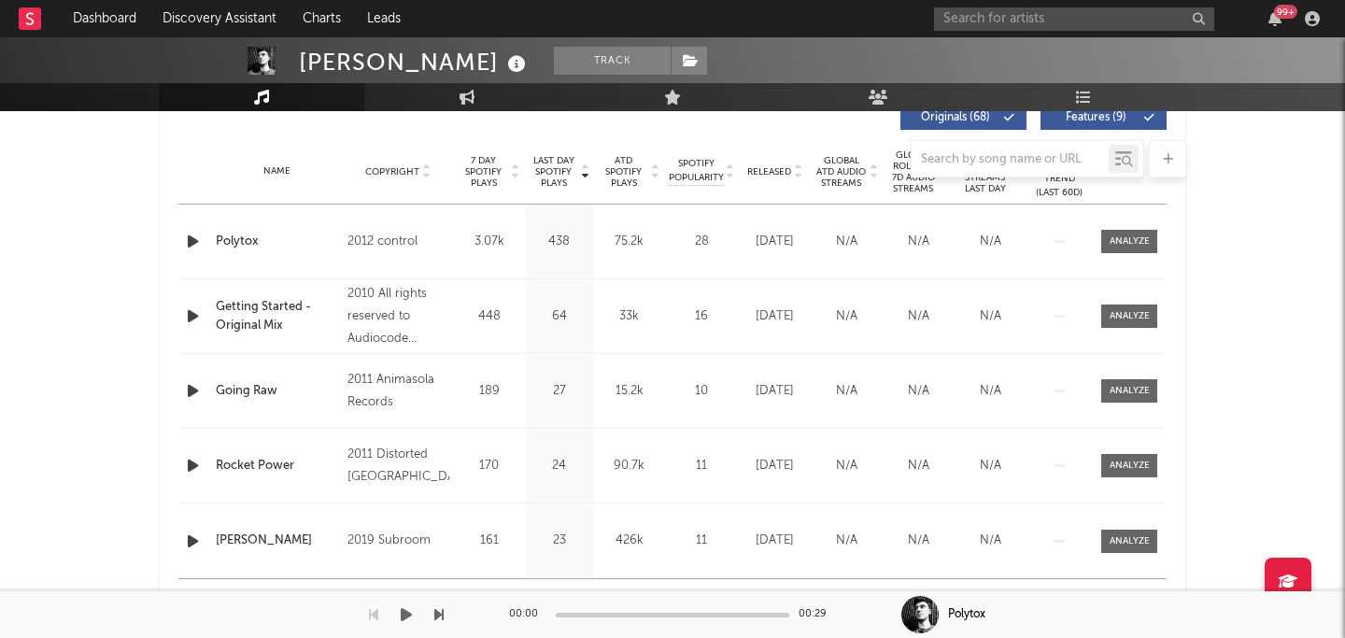
click at [780, 597] on div "00:00 00:29" at bounding box center [672, 614] width 327 height 47
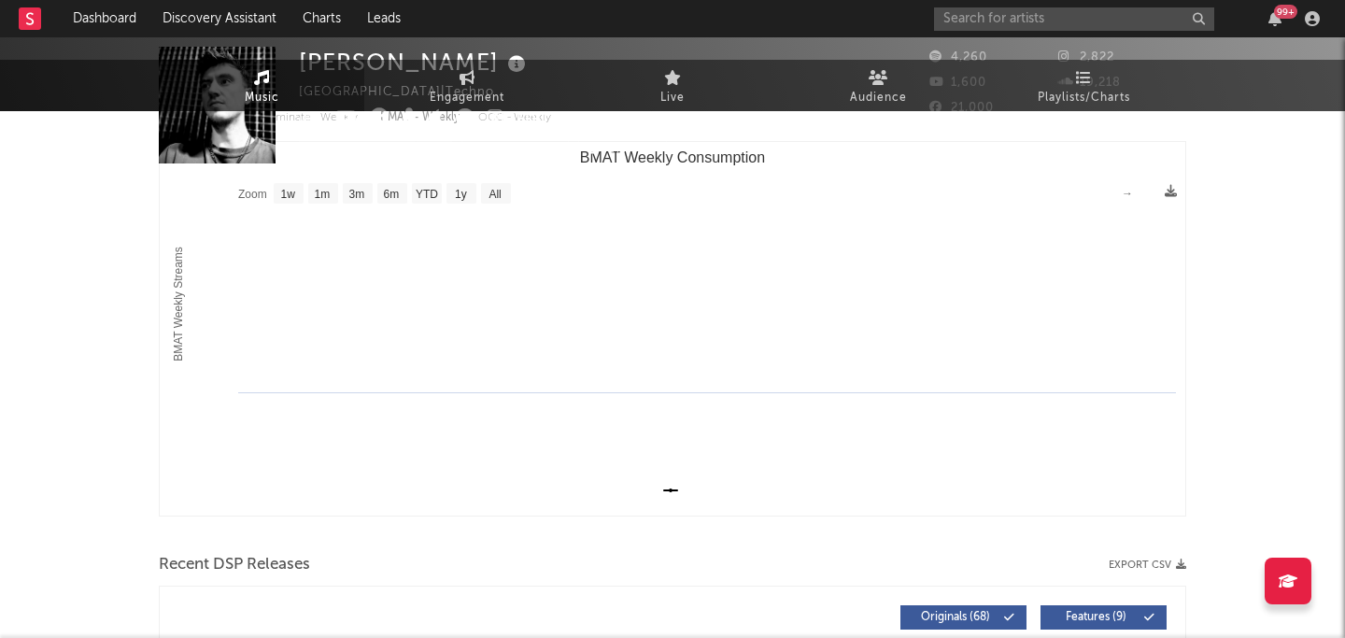
scroll to position [0, 0]
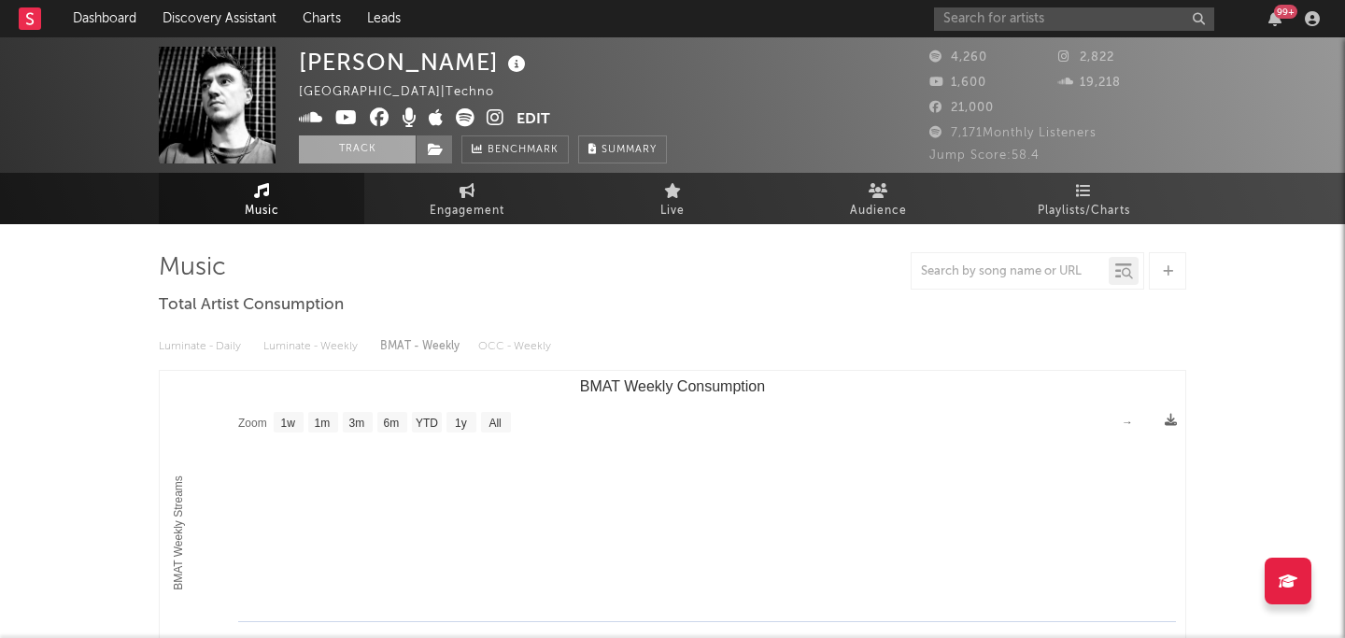
click at [374, 149] on button "Track" at bounding box center [357, 149] width 117 height 28
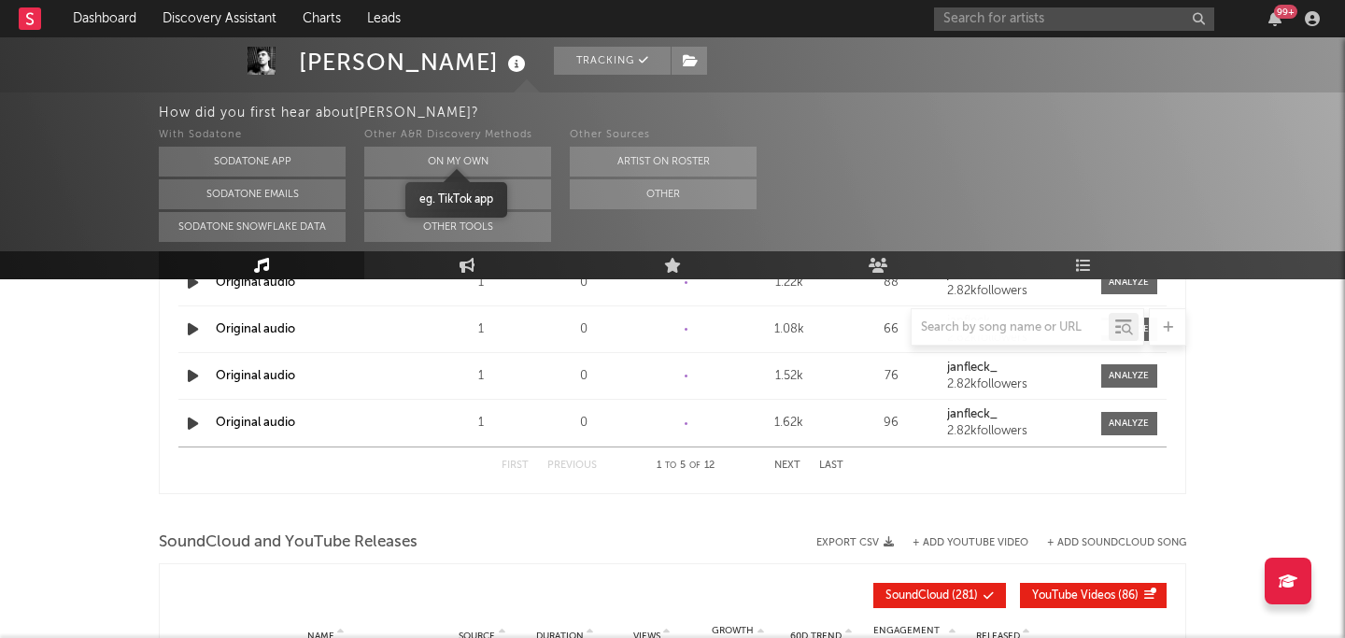
select select "1w"
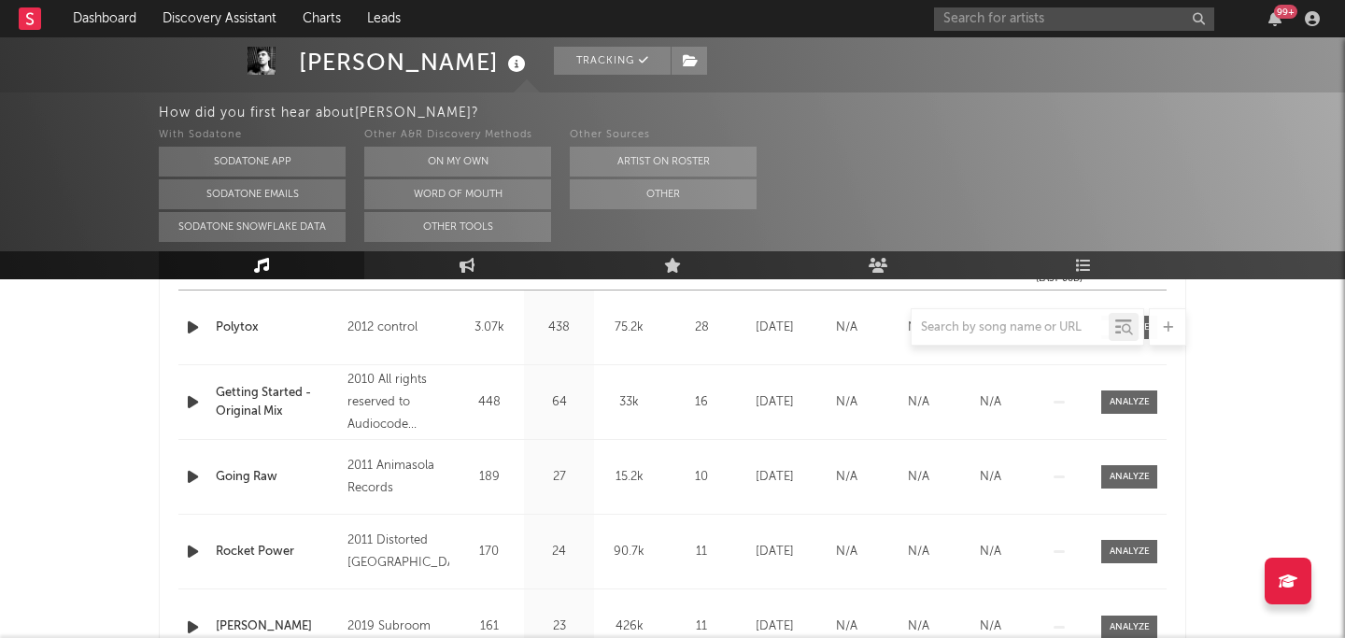
scroll to position [785, 0]
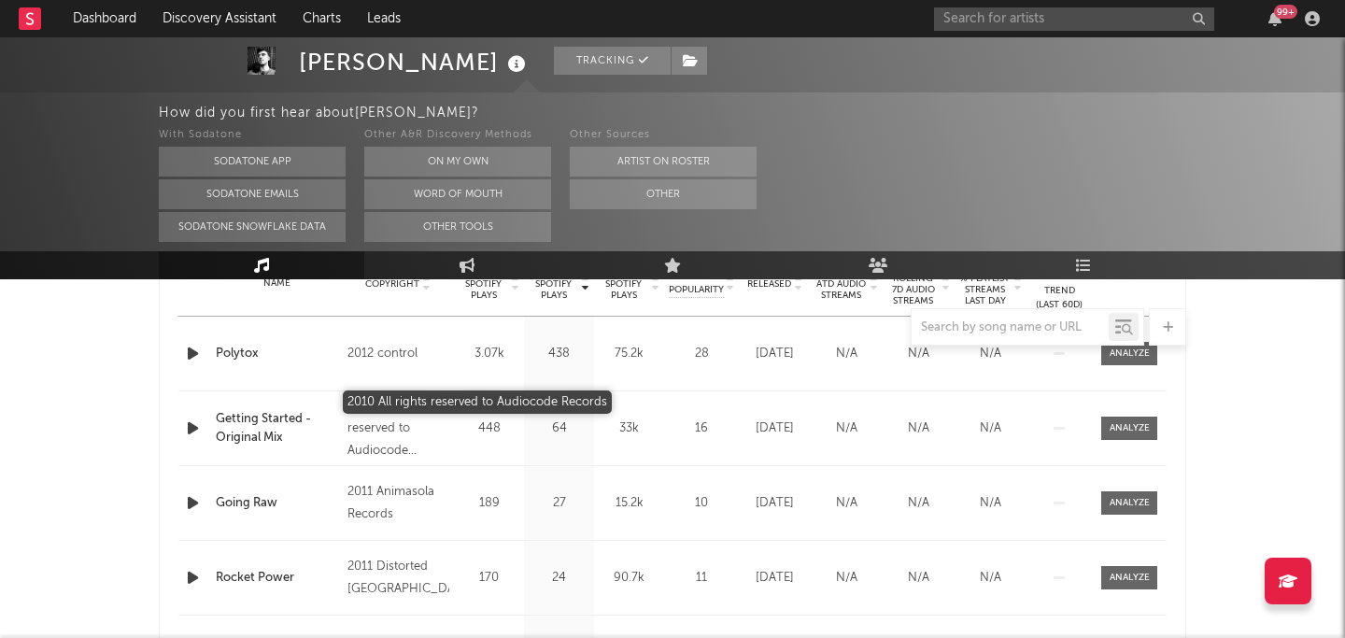
click at [369, 434] on div "2010 All rights reserved to Audiocode Records" at bounding box center [399, 428] width 102 height 67
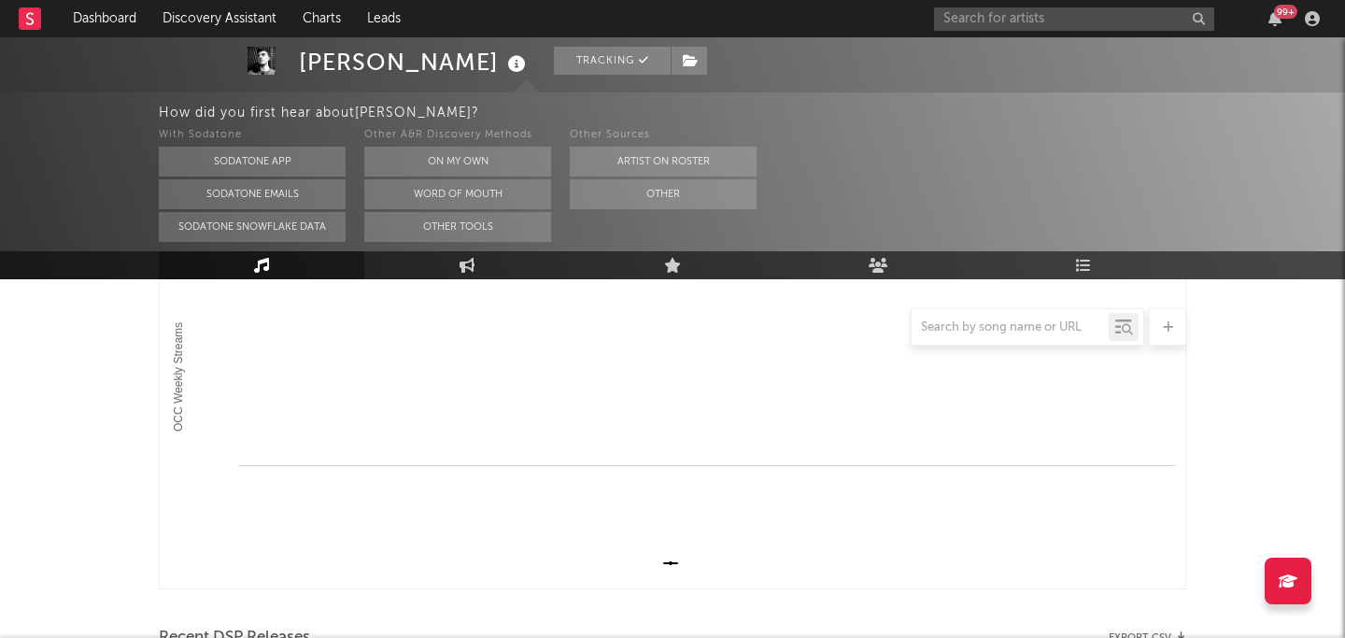
scroll to position [1008, 0]
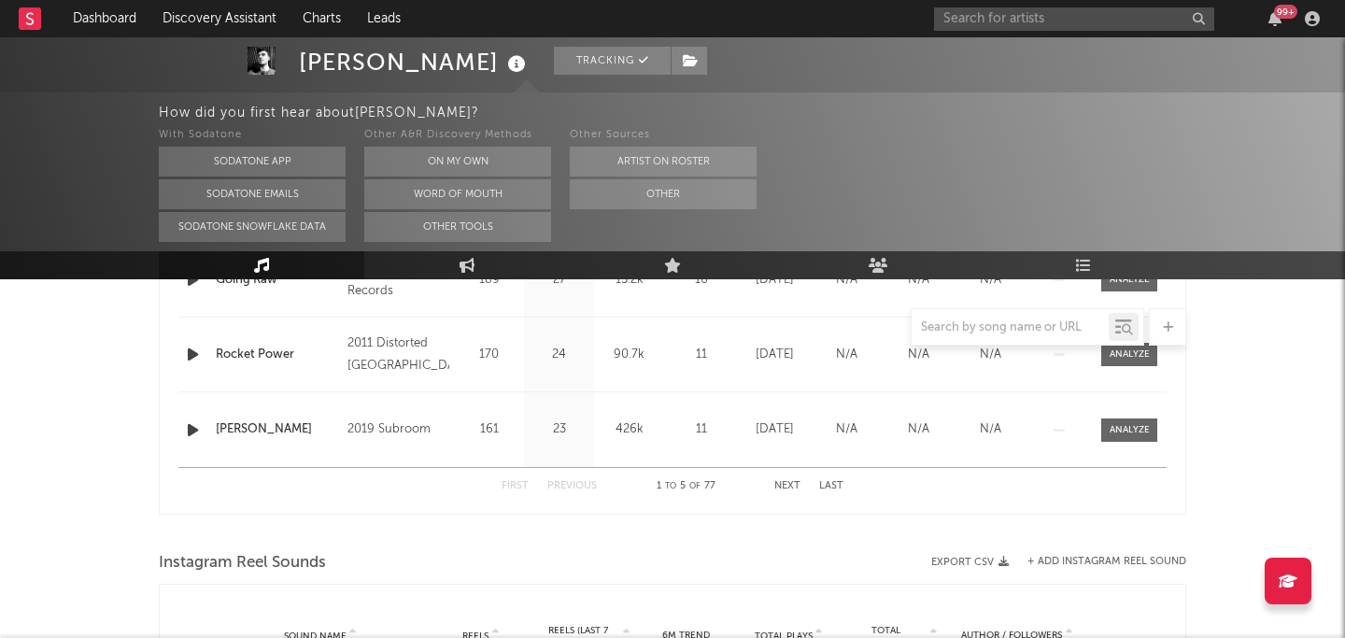
click at [790, 485] on button "Next" at bounding box center [788, 486] width 26 height 10
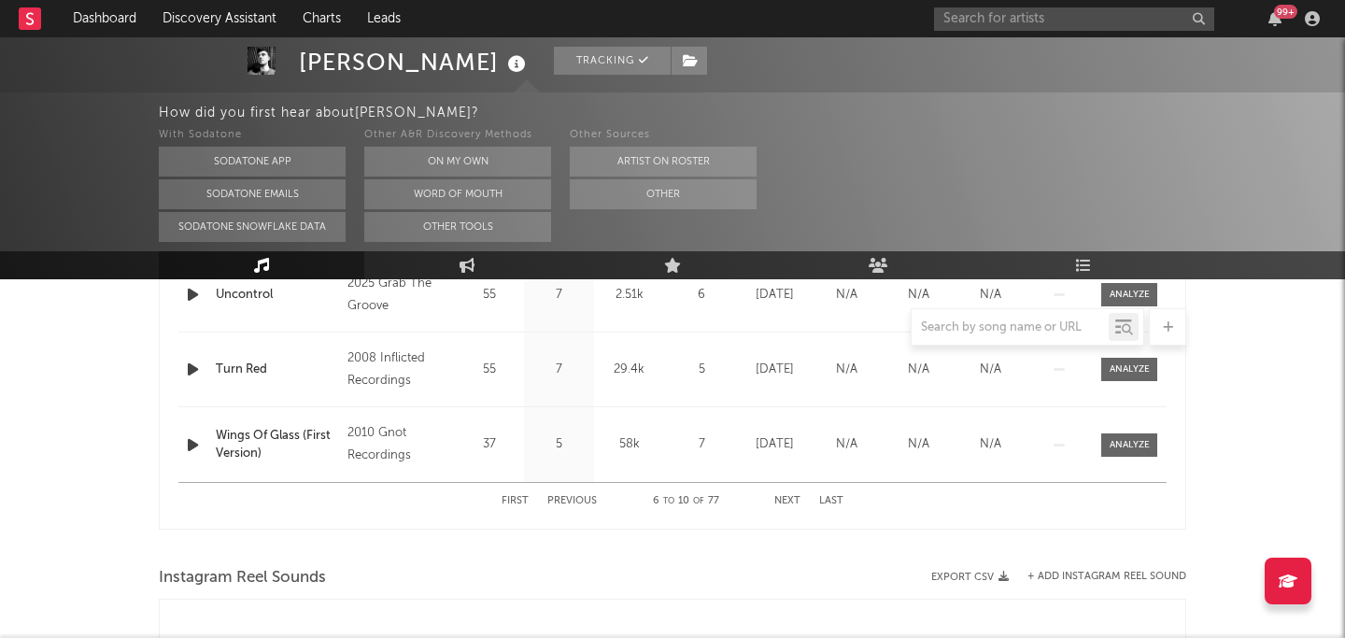
scroll to position [996, 0]
click at [794, 496] on button "Next" at bounding box center [788, 498] width 26 height 10
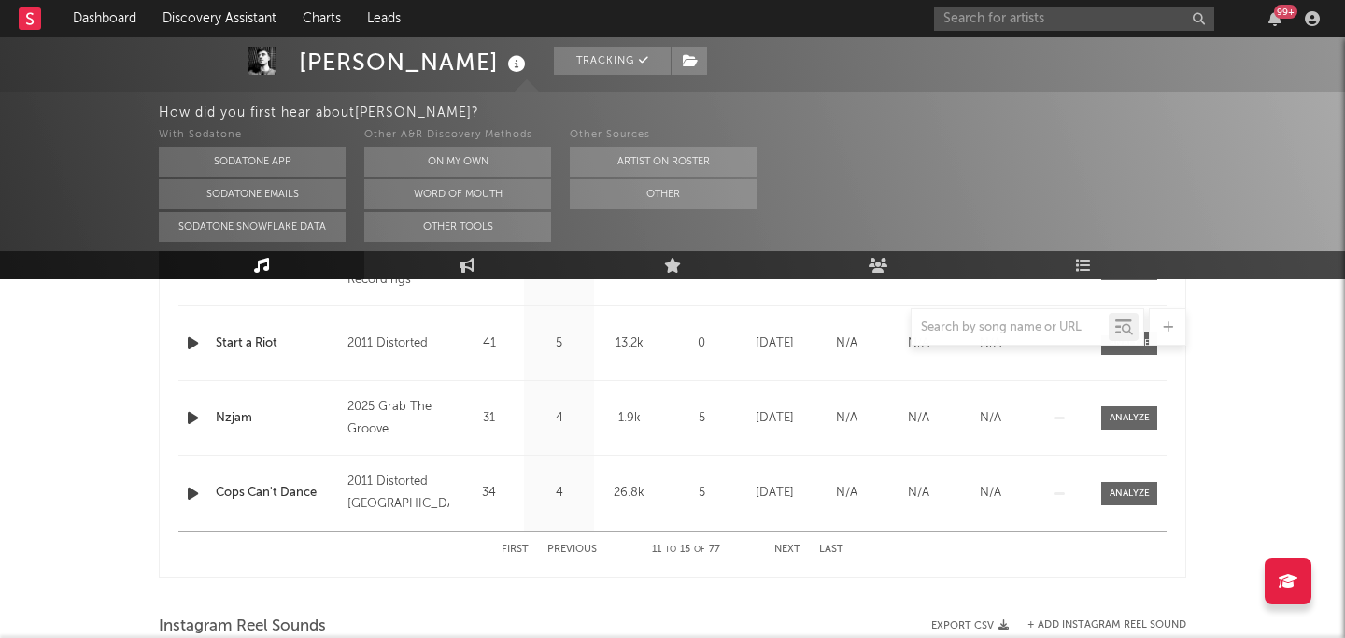
scroll to position [954, 0]
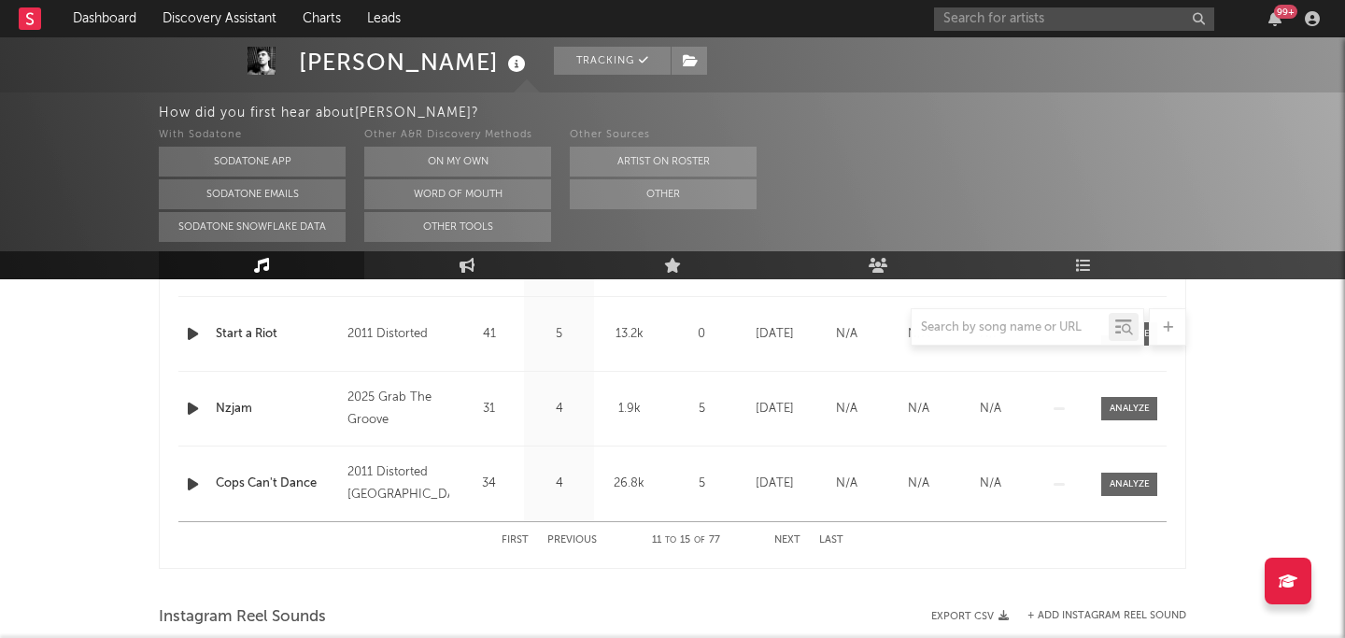
click at [780, 535] on button "Next" at bounding box center [788, 540] width 26 height 10
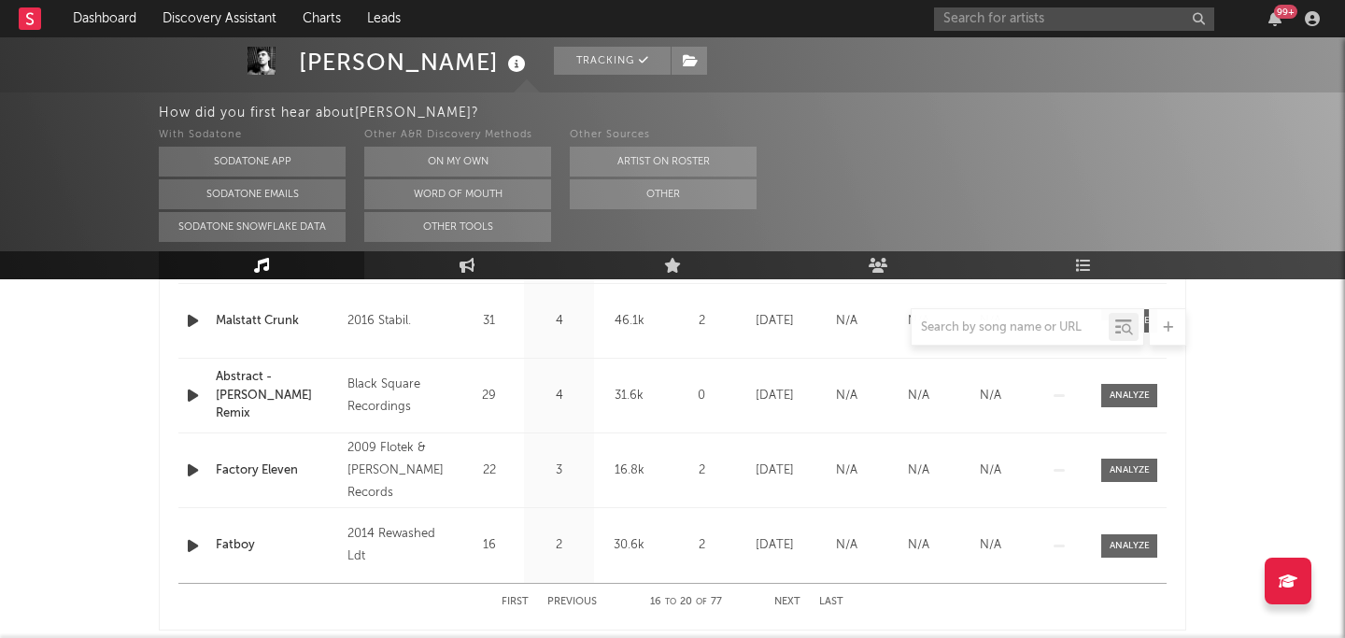
scroll to position [950, 0]
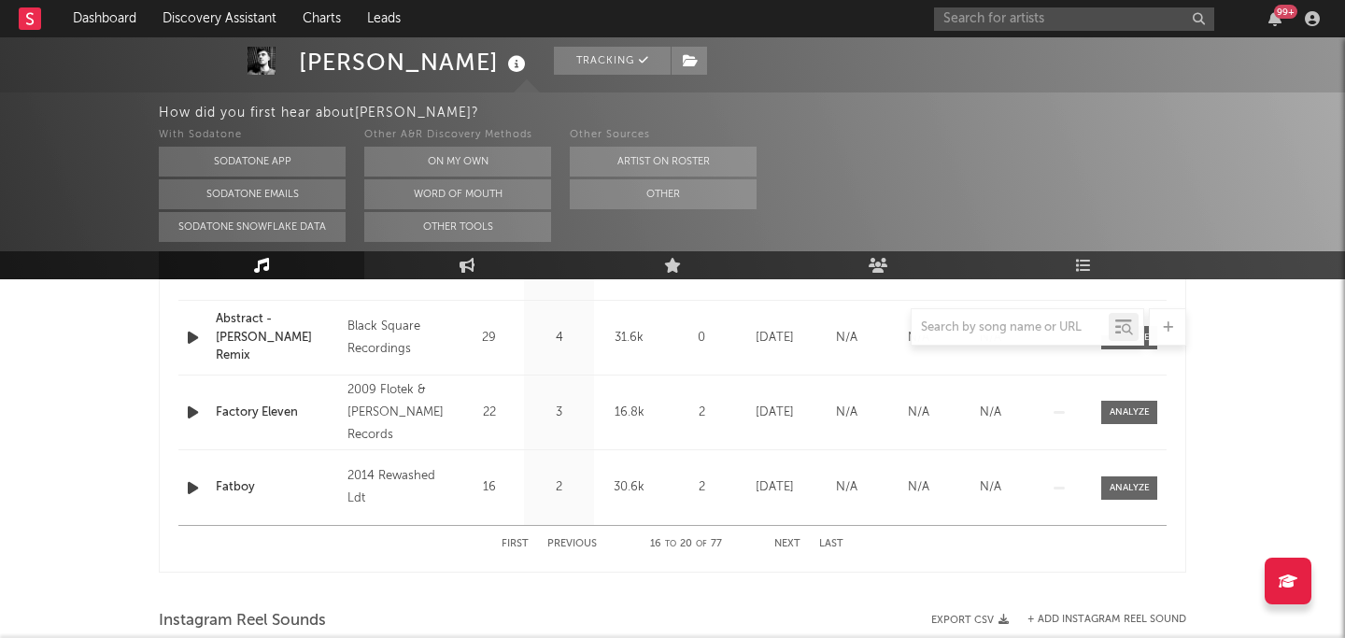
click at [789, 537] on div "First Previous 16 to 20 of 77 Next Last" at bounding box center [673, 544] width 342 height 36
click at [784, 543] on button "Next" at bounding box center [788, 544] width 26 height 10
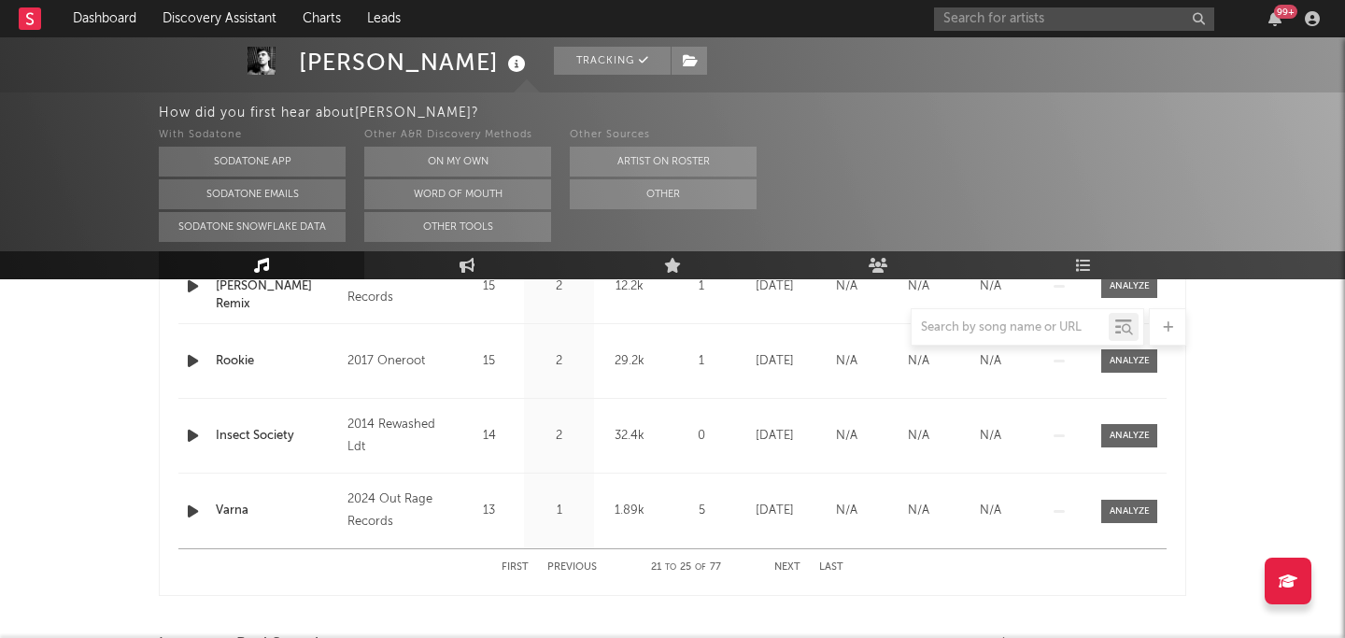
scroll to position [930, 0]
click at [788, 564] on button "Next" at bounding box center [788, 565] width 26 height 10
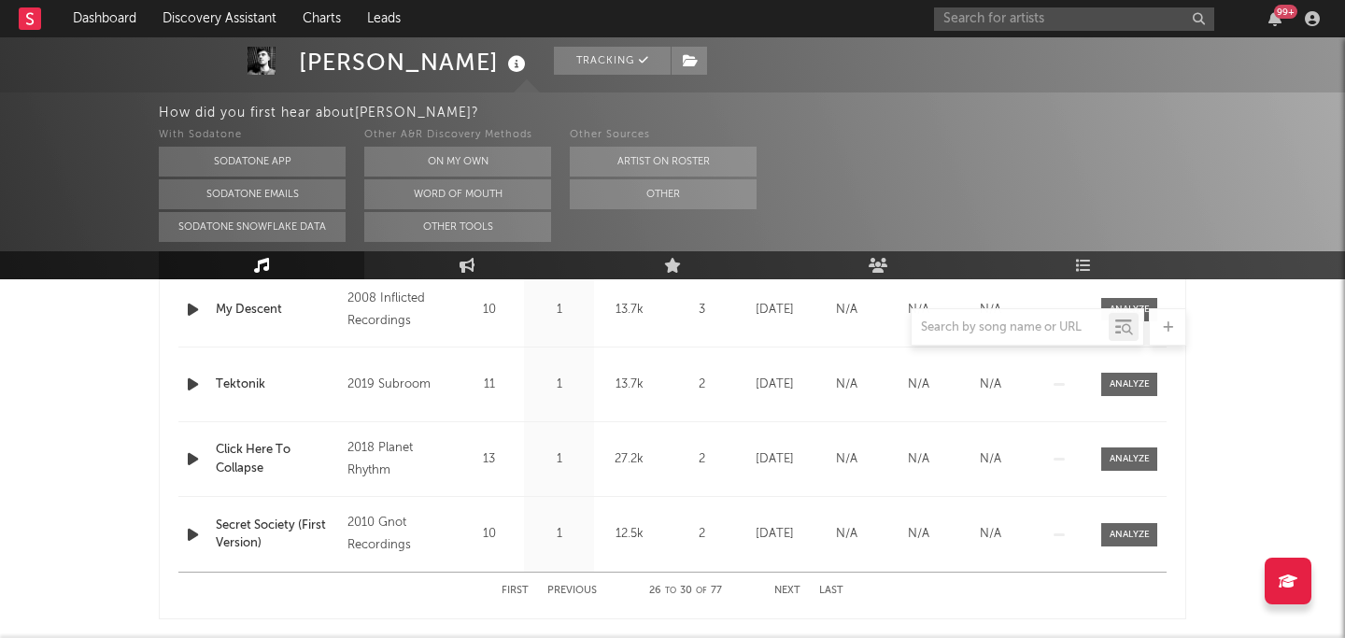
scroll to position [906, 0]
click at [783, 585] on button "Next" at bounding box center [788, 588] width 26 height 10
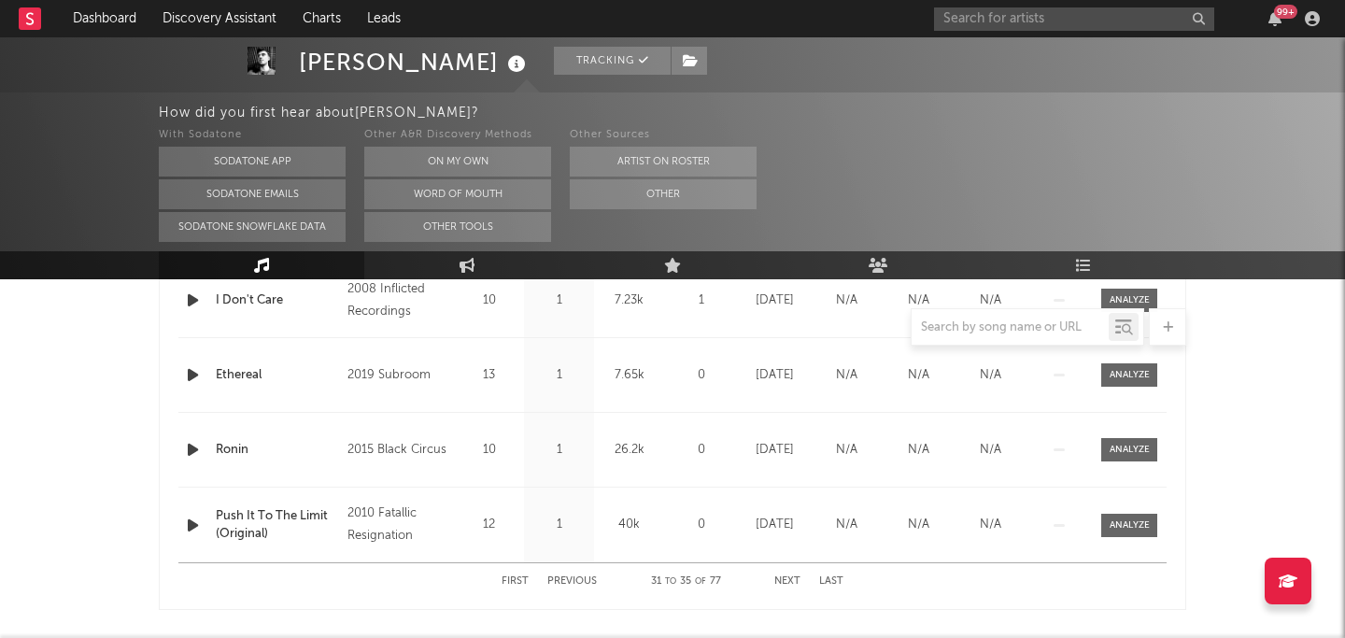
scroll to position [923, 0]
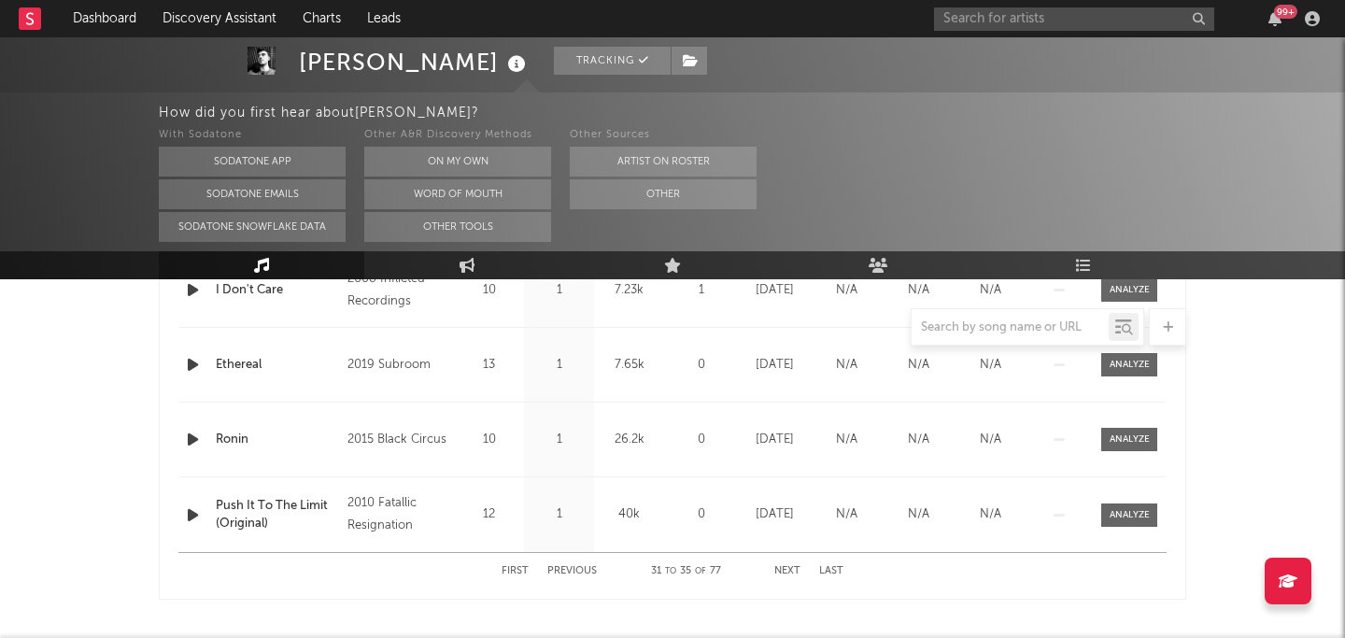
click at [783, 572] on button "Next" at bounding box center [788, 571] width 26 height 10
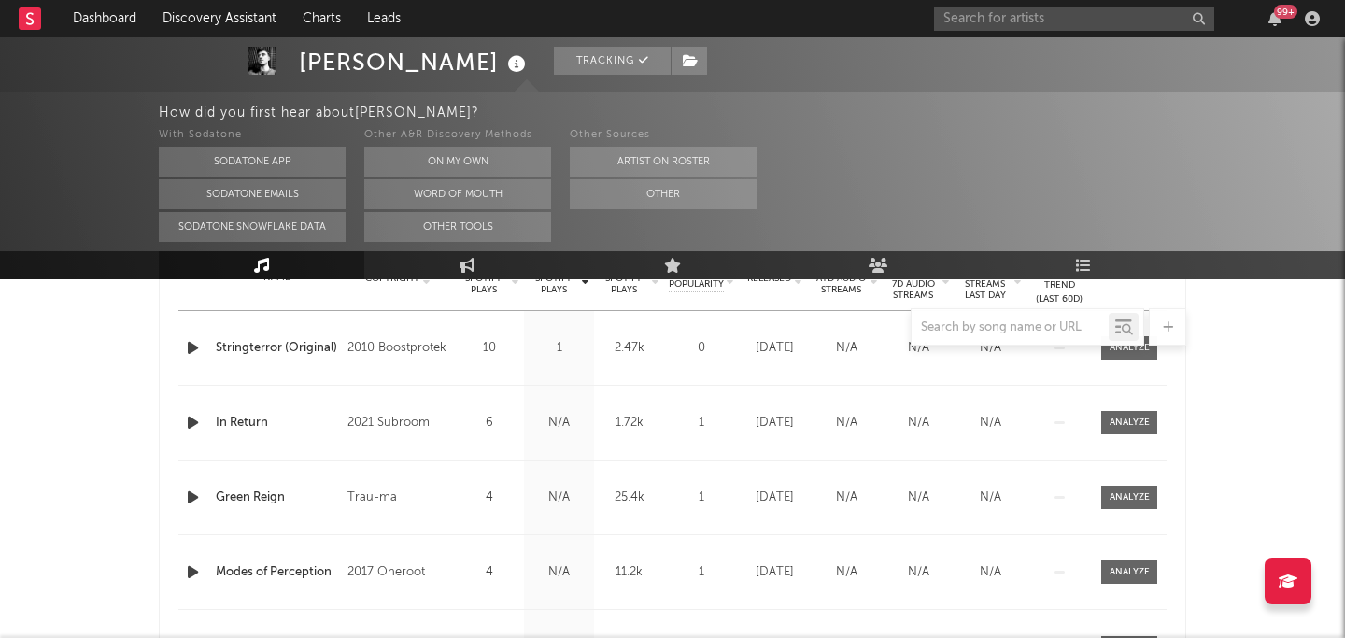
scroll to position [763, 0]
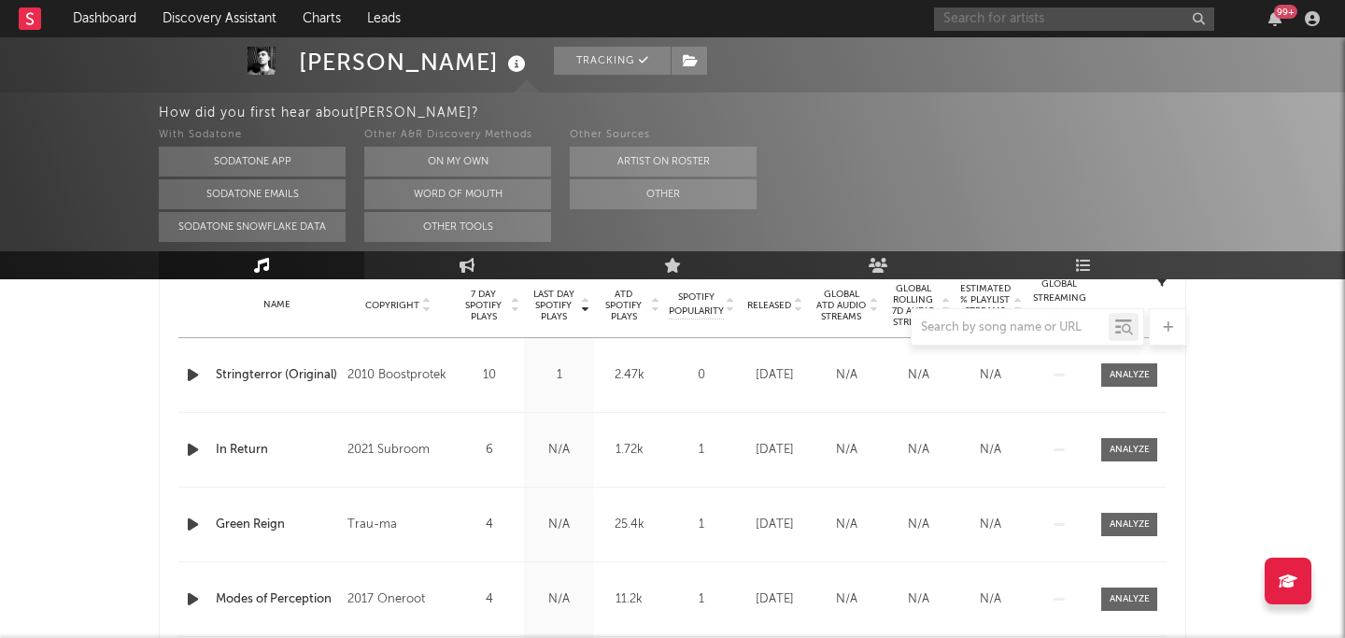
click at [990, 23] on input "text" at bounding box center [1074, 18] width 280 height 23
type input "a"
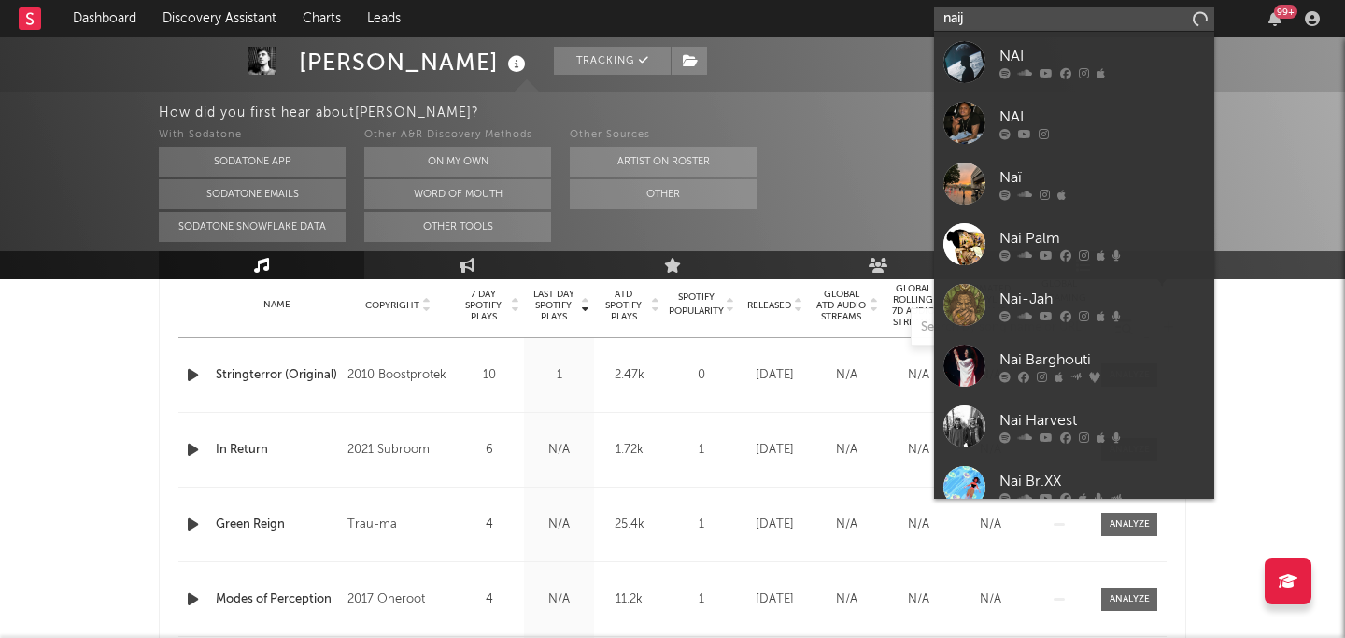
type input "naij"
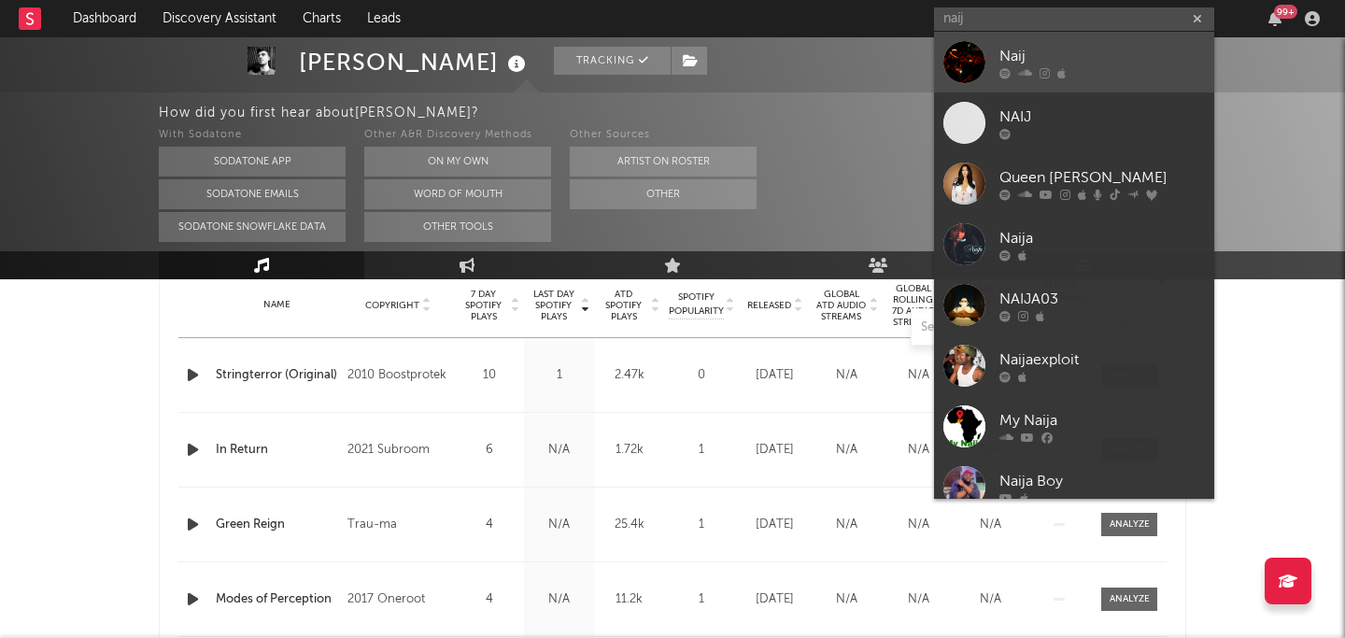
click at [1153, 69] on div at bounding box center [1103, 72] width 206 height 11
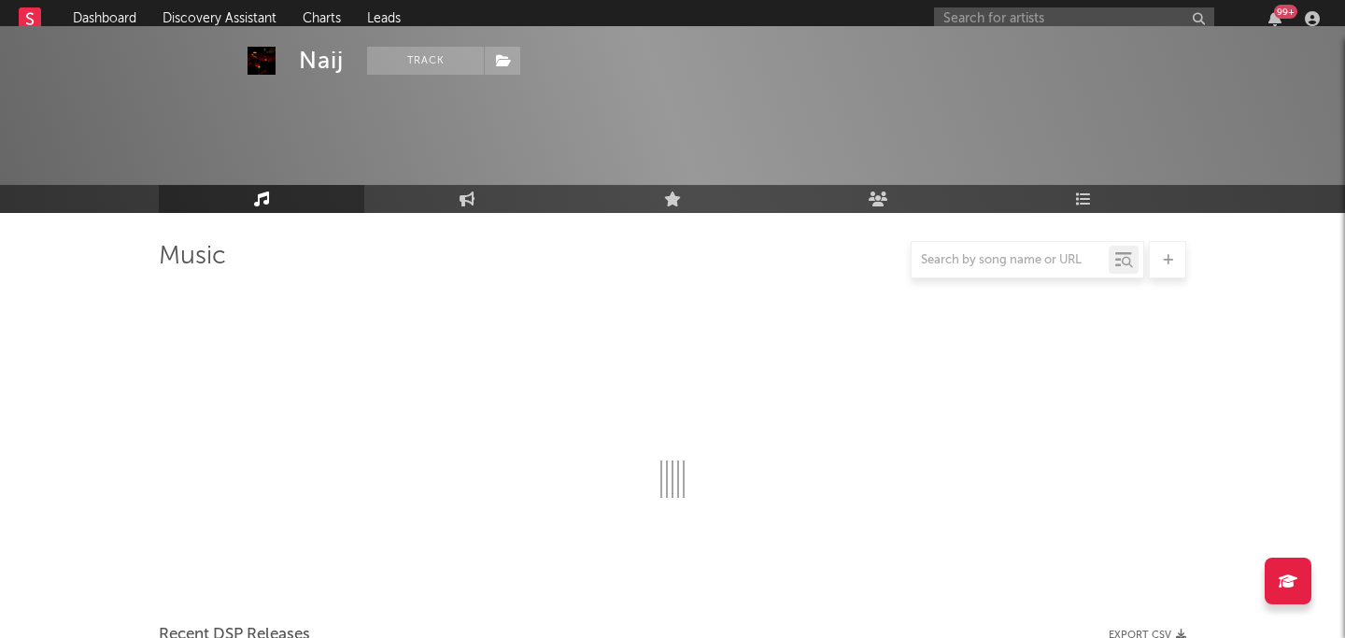
scroll to position [595, 0]
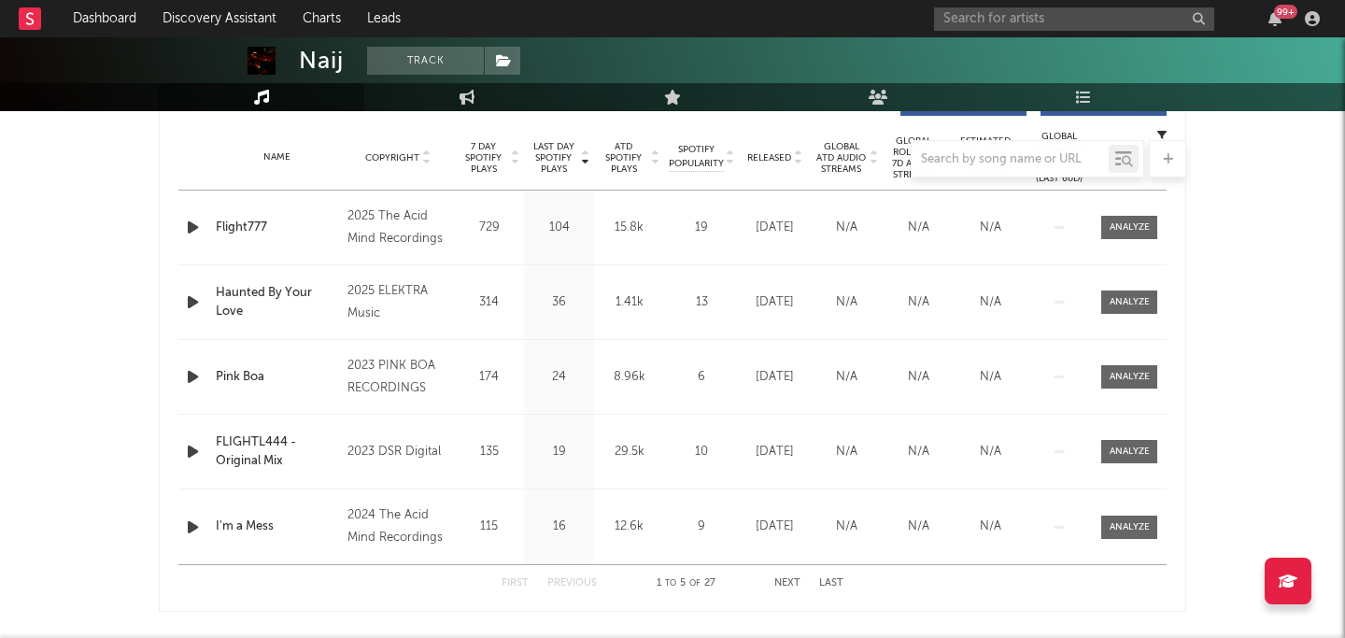
select select "1w"
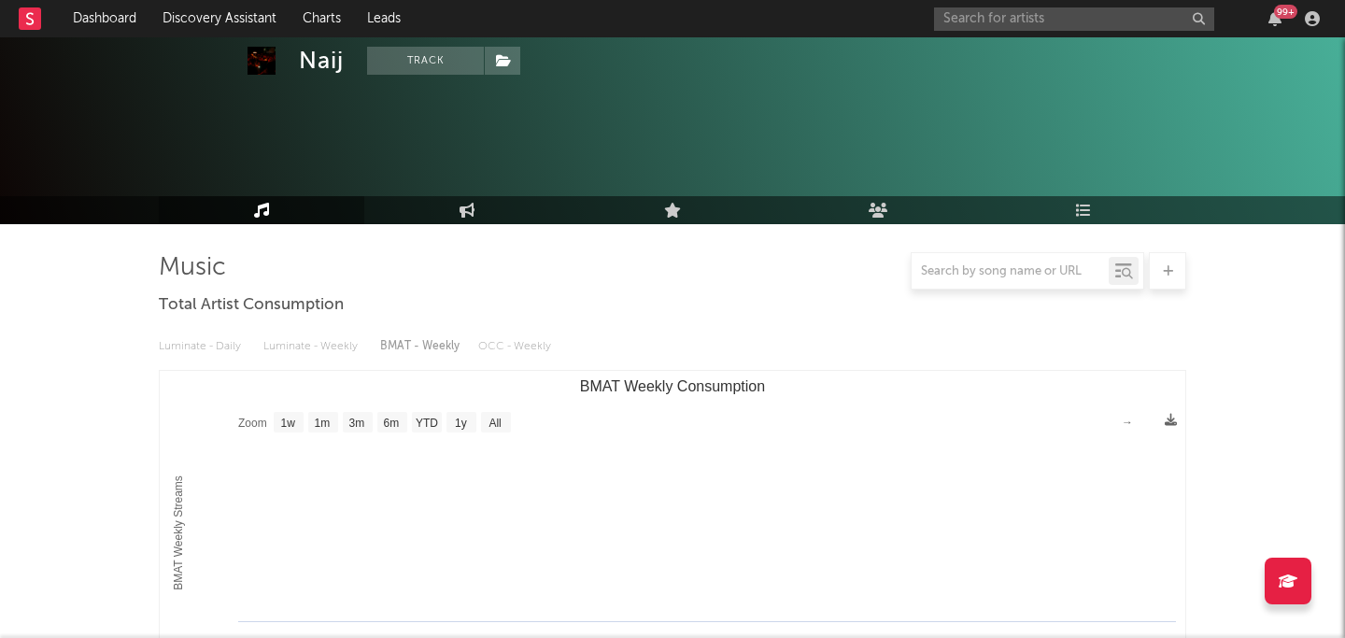
scroll to position [117, 0]
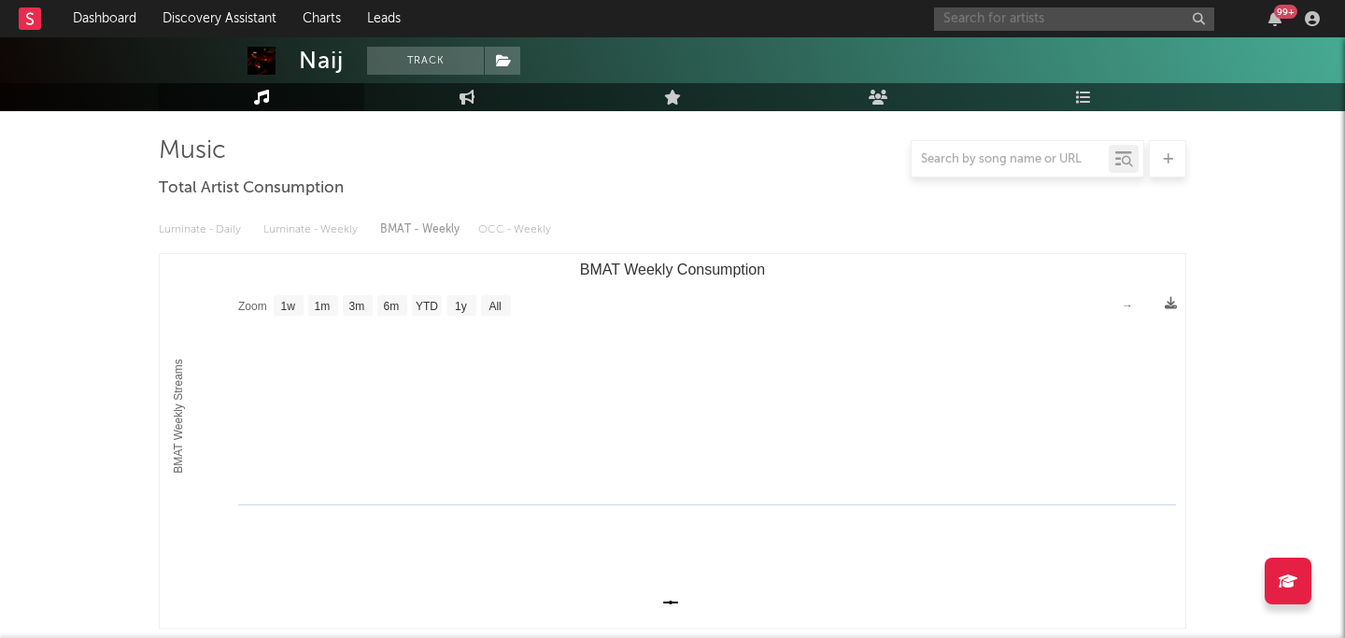
click at [999, 16] on input "text" at bounding box center [1074, 18] width 280 height 23
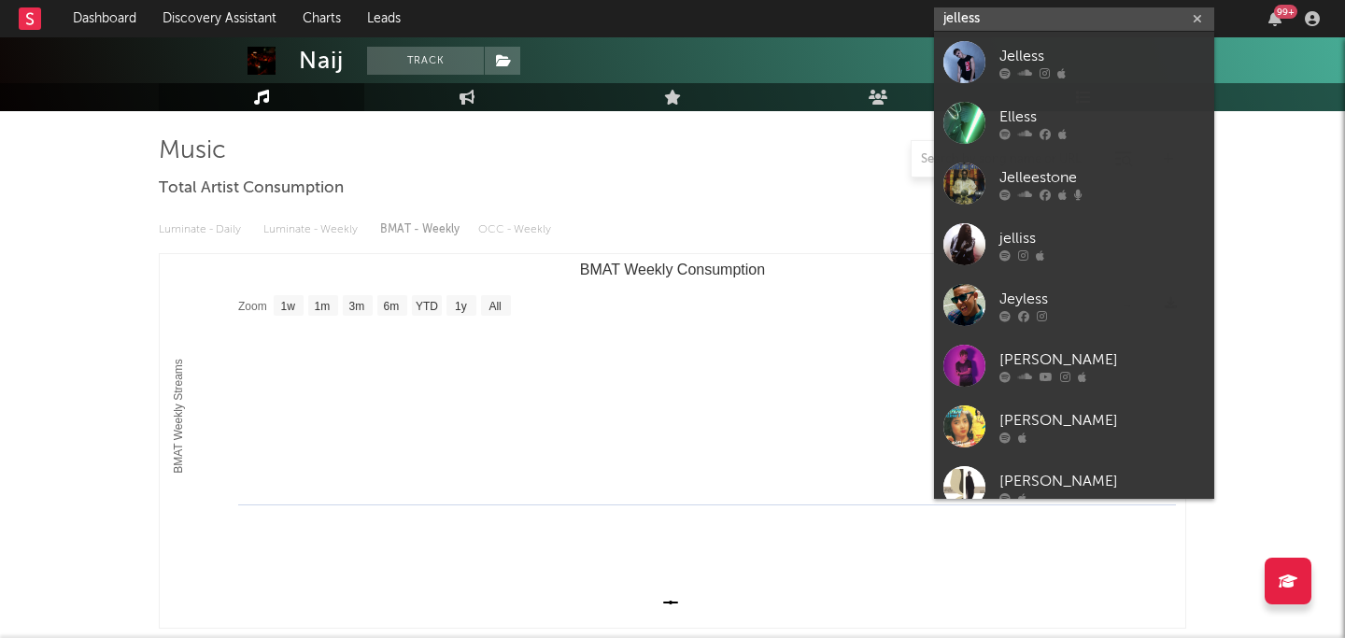
type input "jelless"
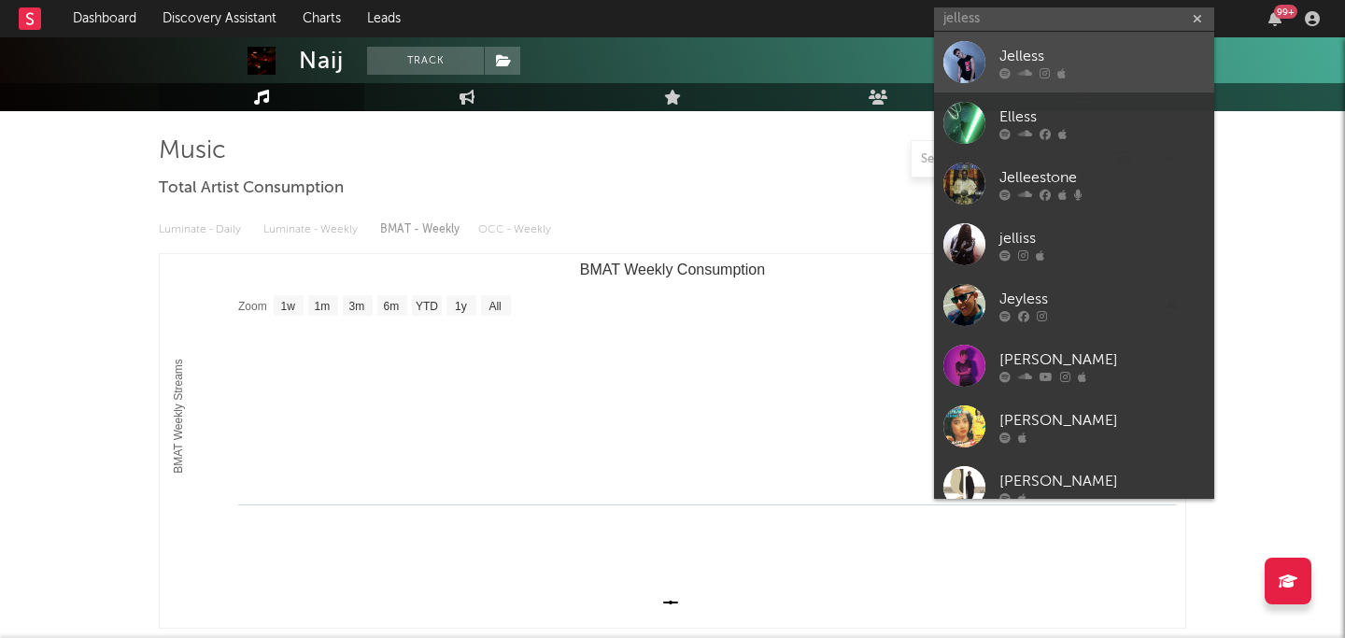
click at [1122, 58] on div "Jelless" at bounding box center [1103, 56] width 206 height 22
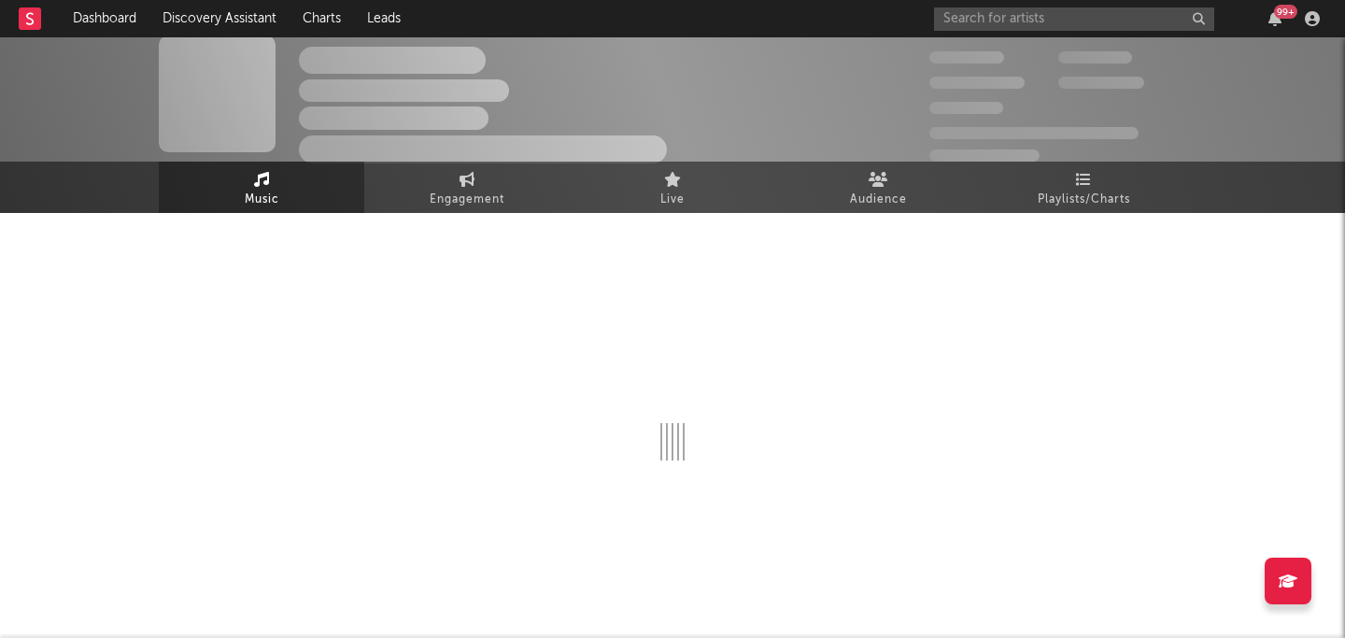
scroll to position [117, 0]
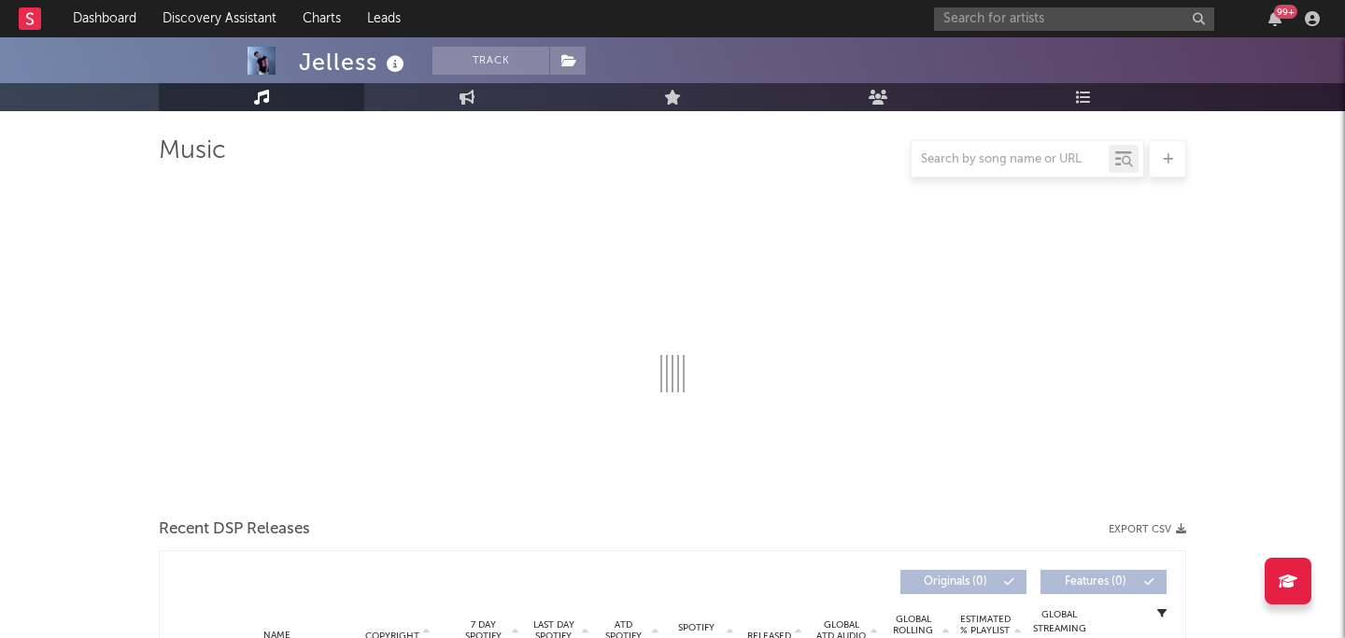
select select "1w"
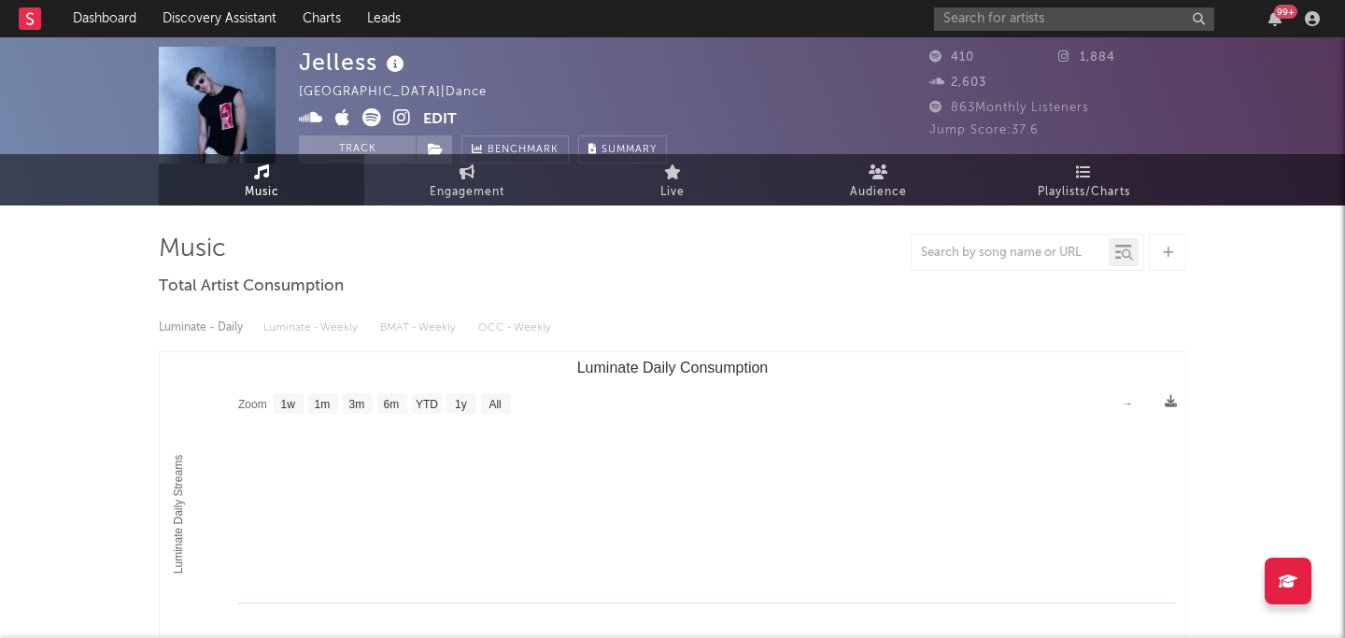
scroll to position [0, 0]
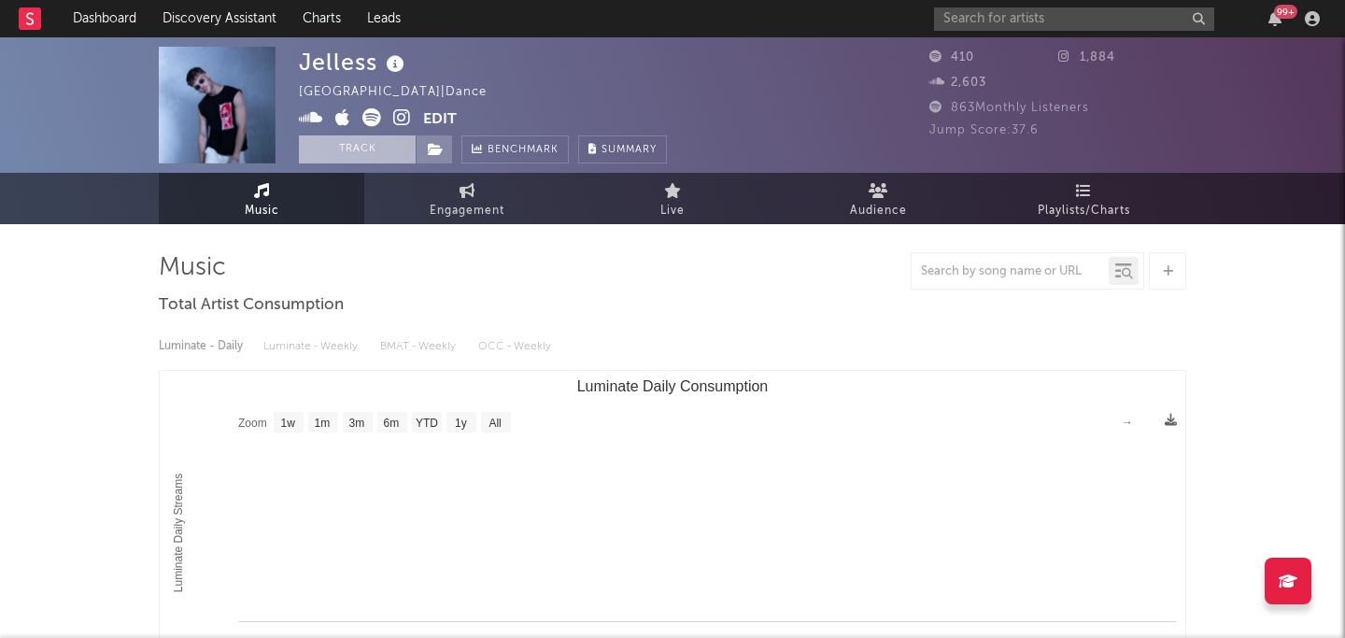
click at [340, 156] on button "Track" at bounding box center [357, 149] width 117 height 28
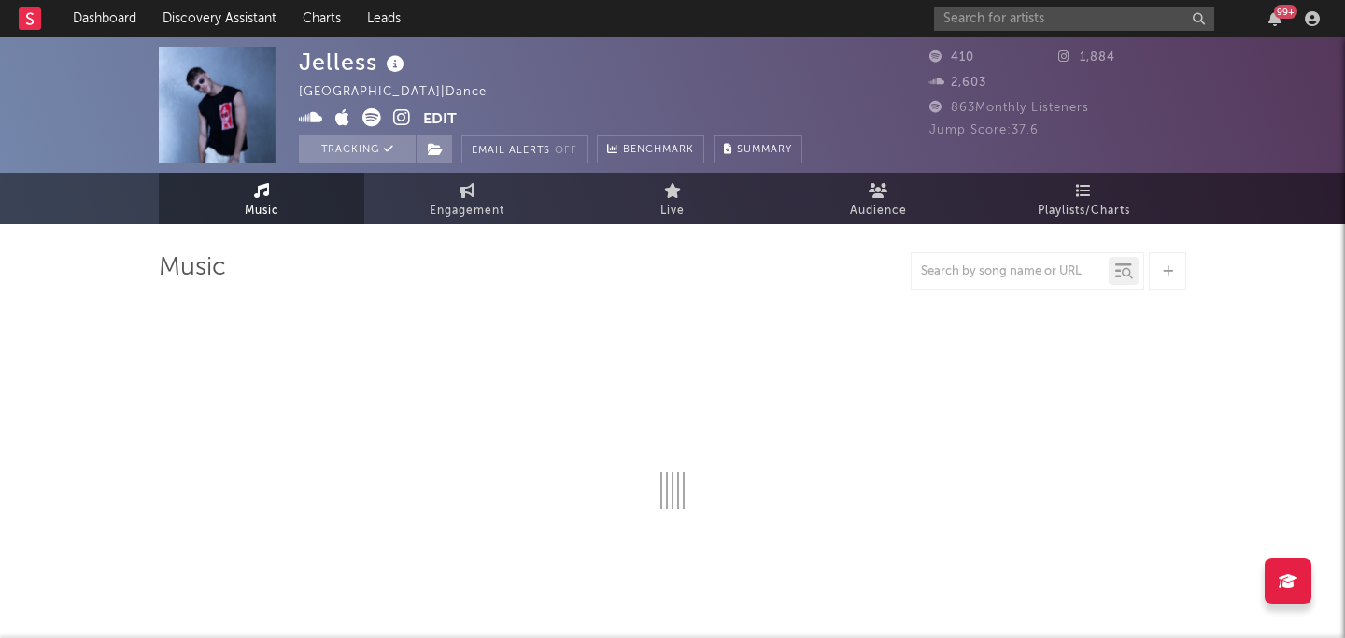
select select "1w"
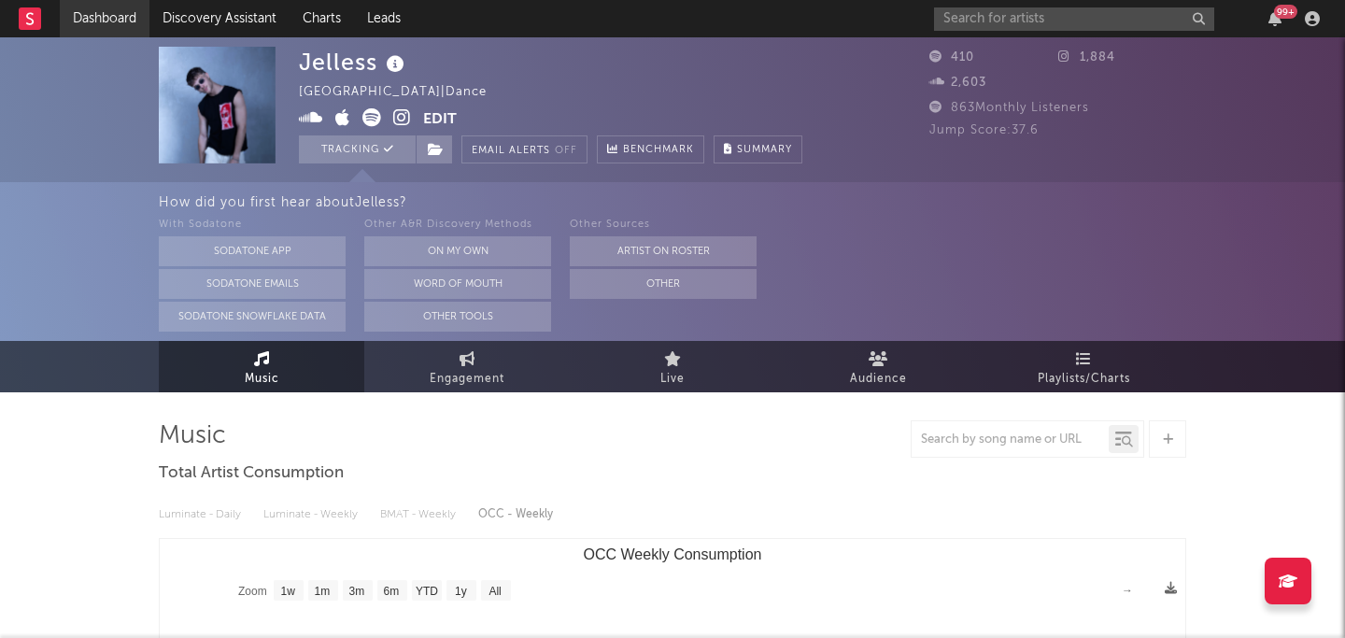
click at [118, 21] on link "Dashboard" at bounding box center [105, 18] width 90 height 37
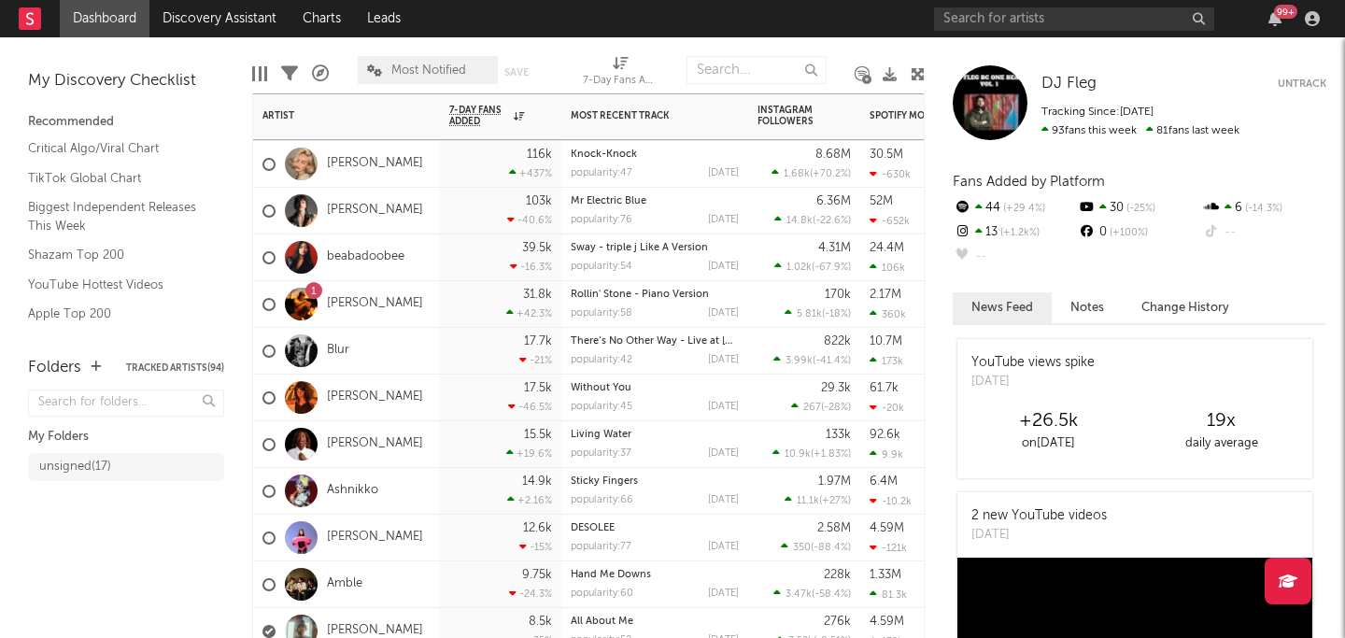
click at [357, 351] on div "Blur" at bounding box center [346, 351] width 187 height 47
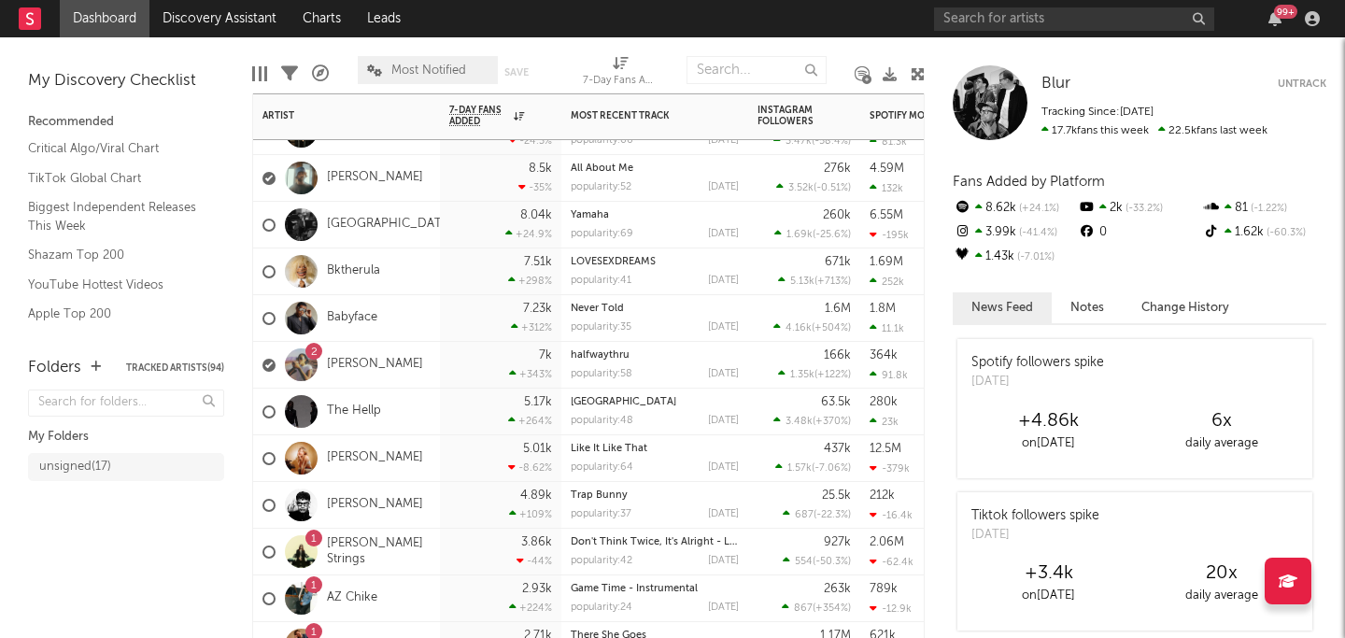
click at [420, 317] on div "Babyface" at bounding box center [346, 318] width 187 height 47
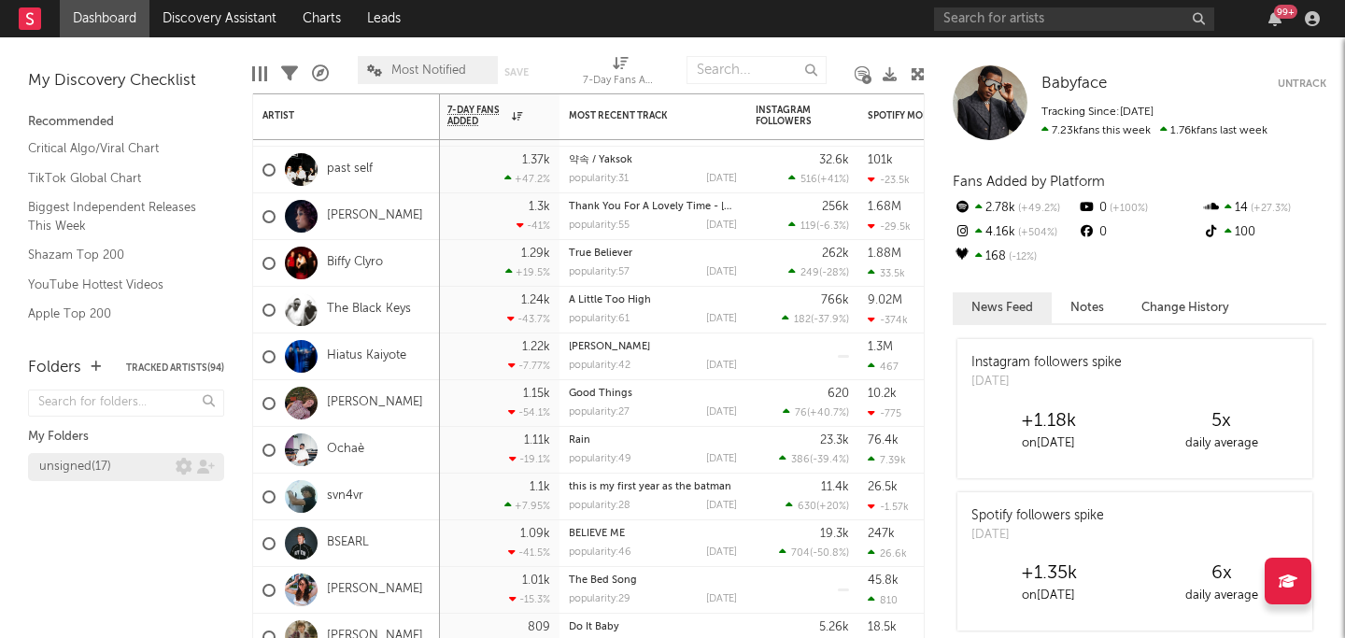
click at [135, 456] on div "unsigned ( 17 )" at bounding box center [107, 467] width 136 height 22
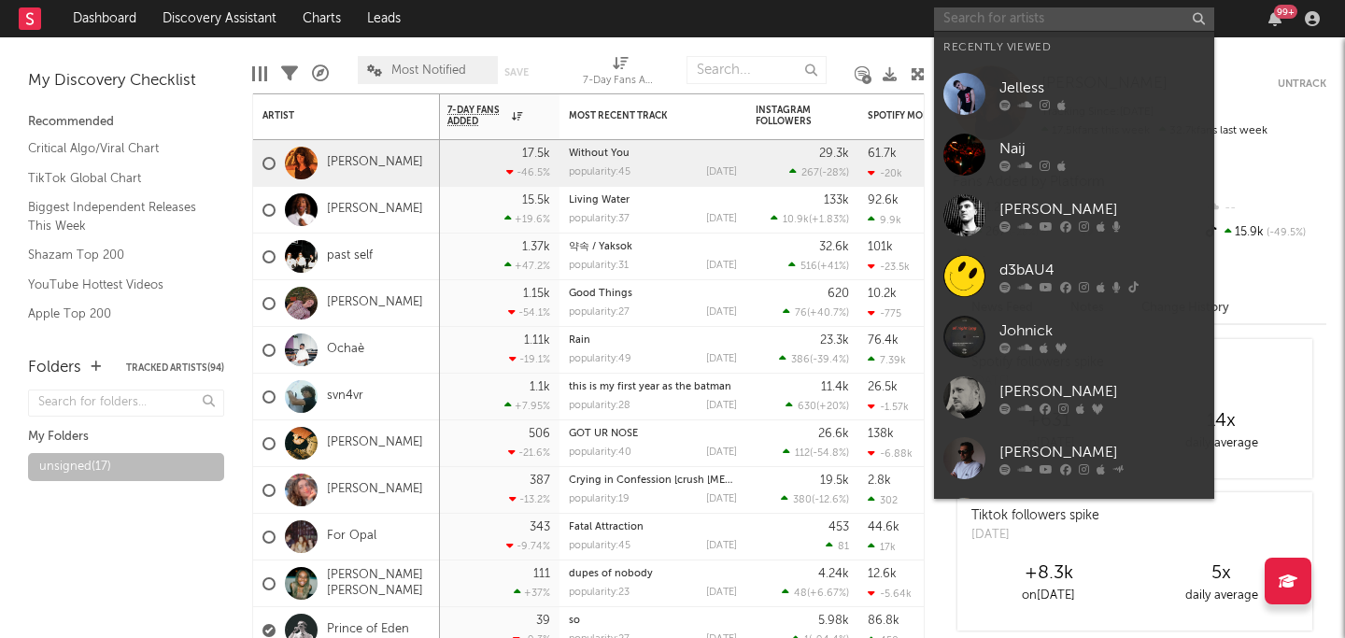
click at [1039, 24] on input "text" at bounding box center [1074, 18] width 280 height 23
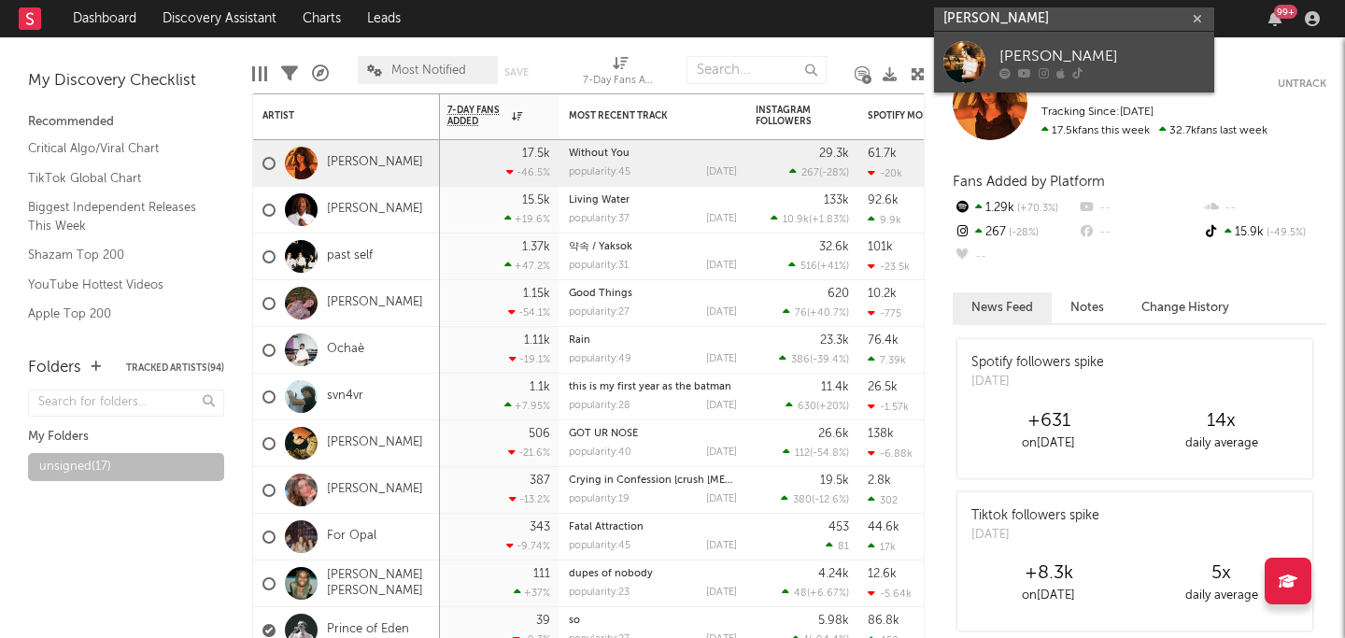
type input "jackie evans"
click at [1086, 53] on div "[PERSON_NAME]" at bounding box center [1103, 56] width 206 height 22
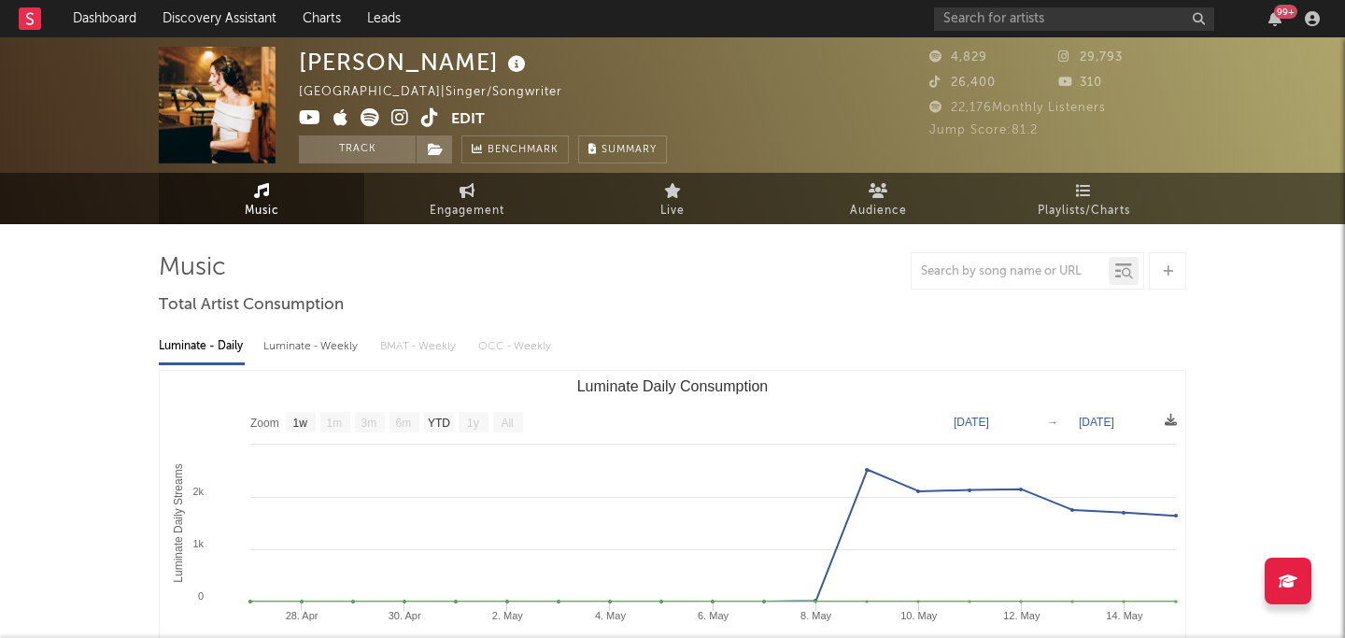
select select "1w"
click at [391, 160] on button "Track" at bounding box center [357, 149] width 117 height 28
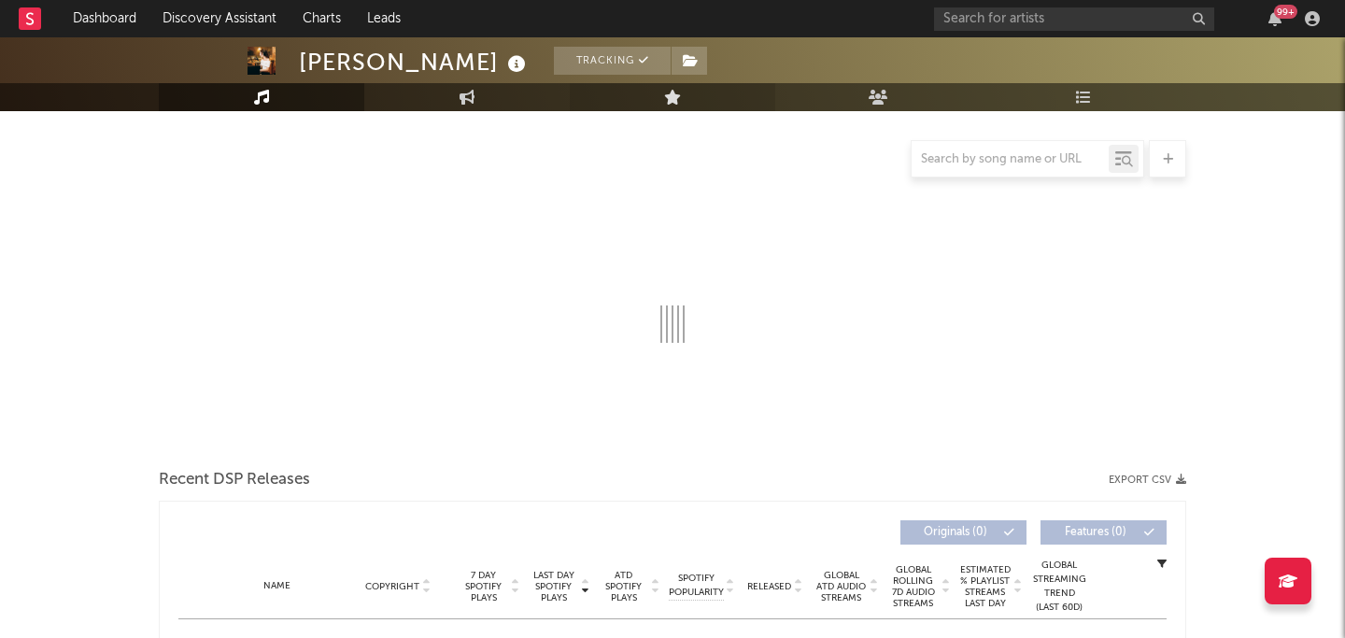
select select "1w"
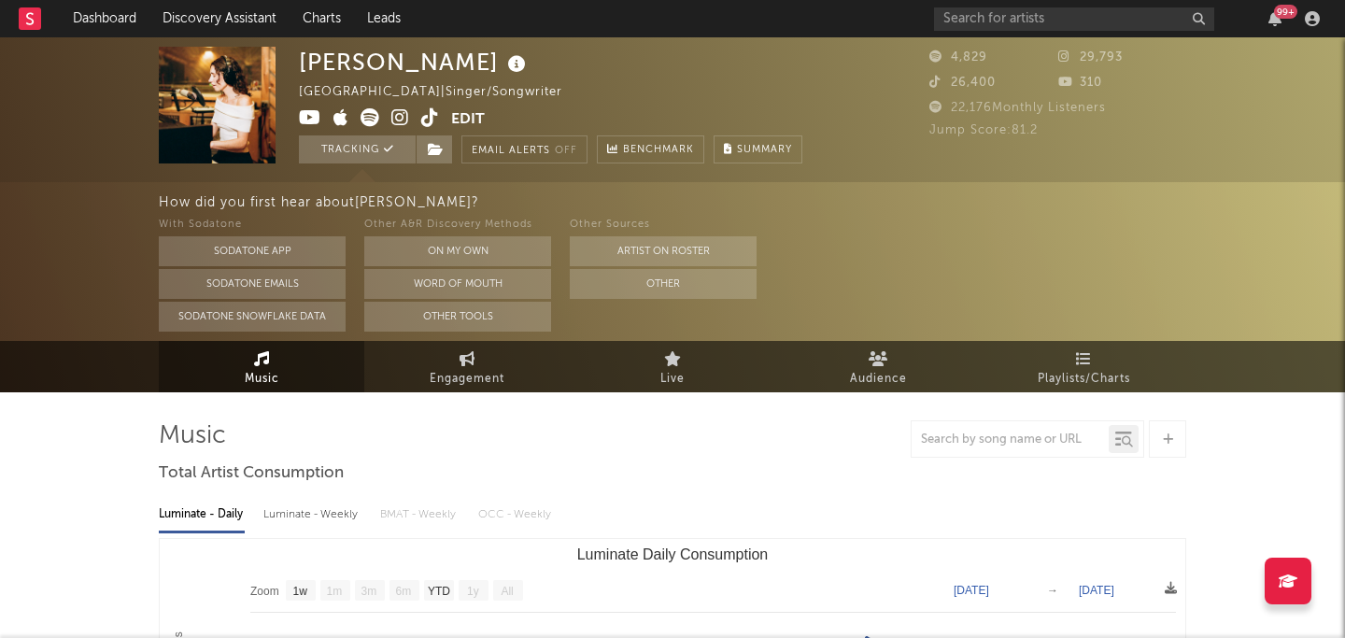
click at [993, 2] on div "99 +" at bounding box center [1130, 18] width 392 height 37
click at [975, 6] on div "99 +" at bounding box center [1130, 18] width 392 height 37
click at [964, 21] on input "text" at bounding box center [1074, 18] width 280 height 23
type input "leonie"
click at [1024, 8] on input "leonie" at bounding box center [1074, 18] width 280 height 23
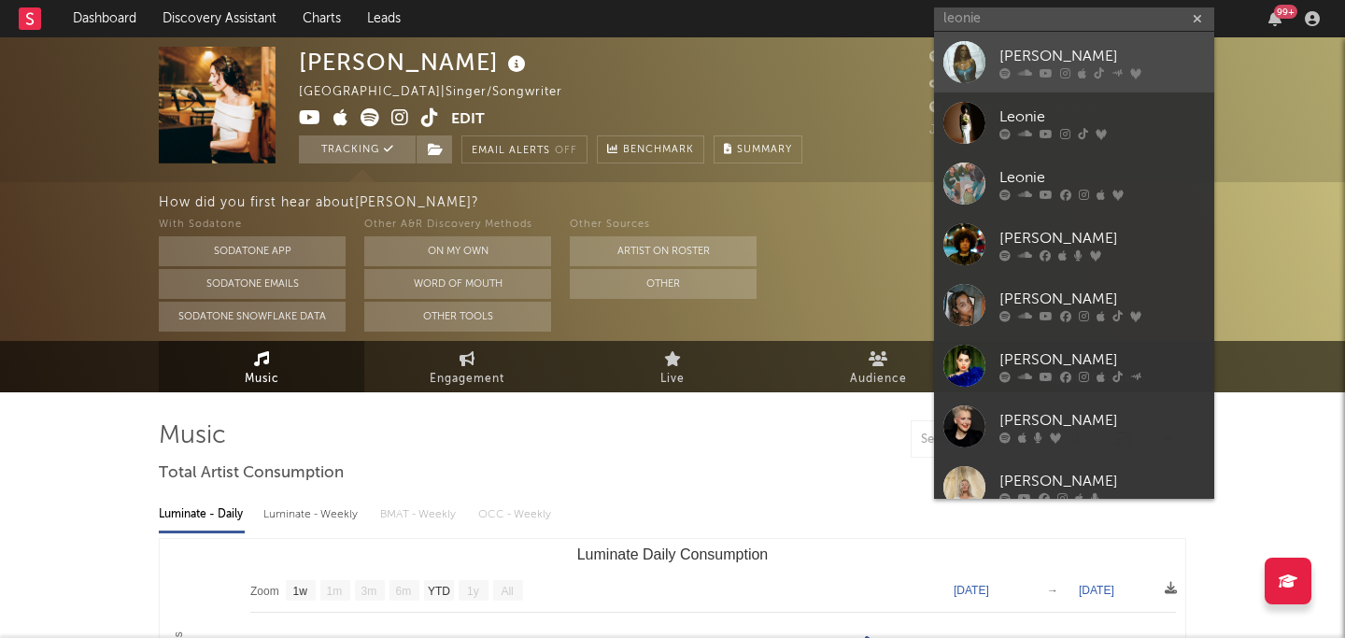
click at [1155, 58] on div "[PERSON_NAME]" at bounding box center [1103, 56] width 206 height 22
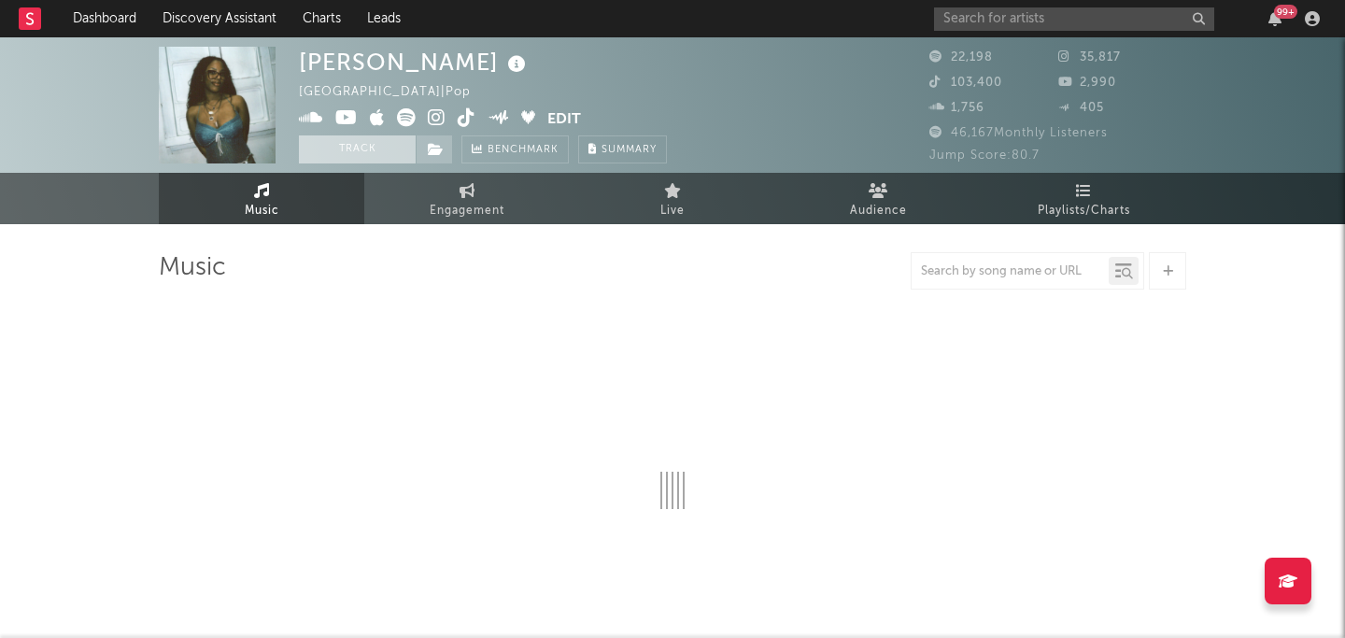
select select "6m"
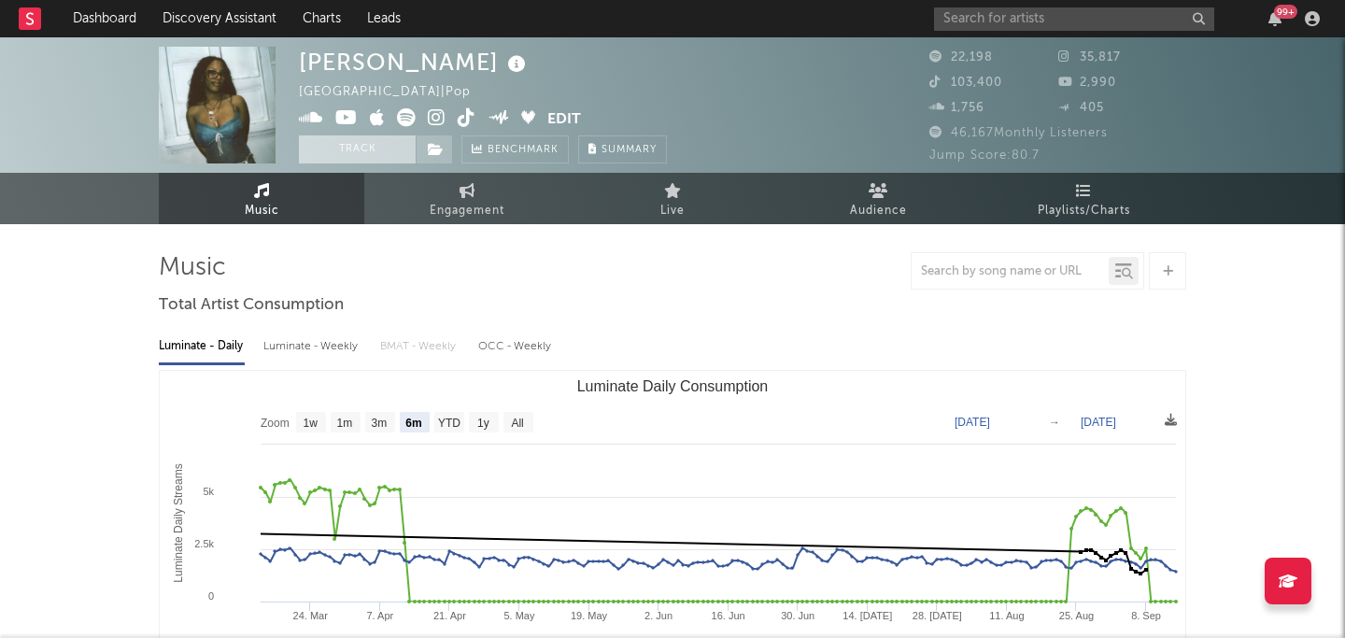
click at [379, 149] on button "Track" at bounding box center [357, 149] width 117 height 28
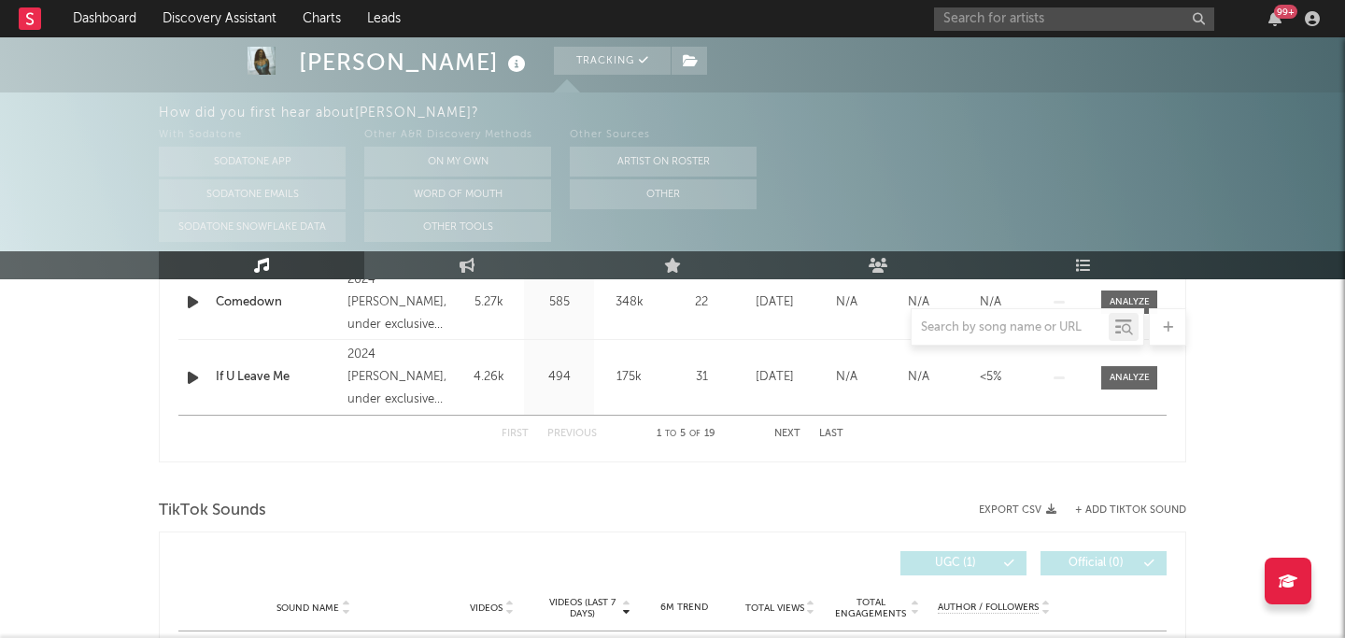
select select "6m"
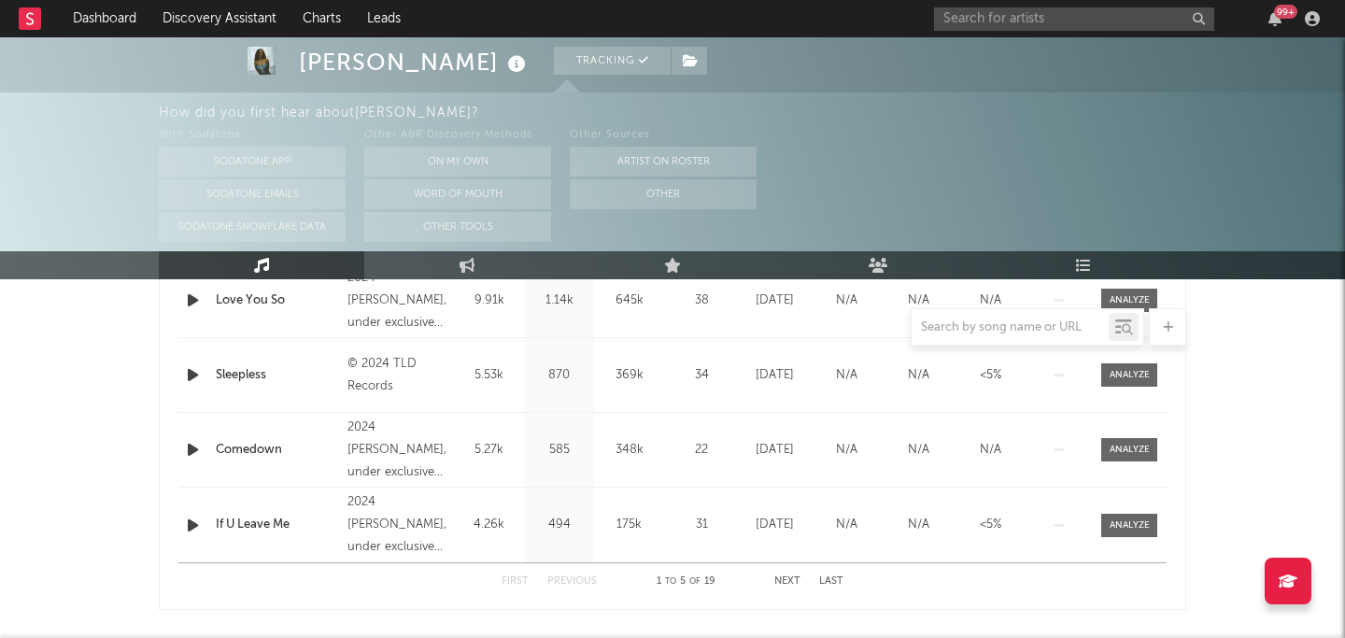
scroll to position [853, 0]
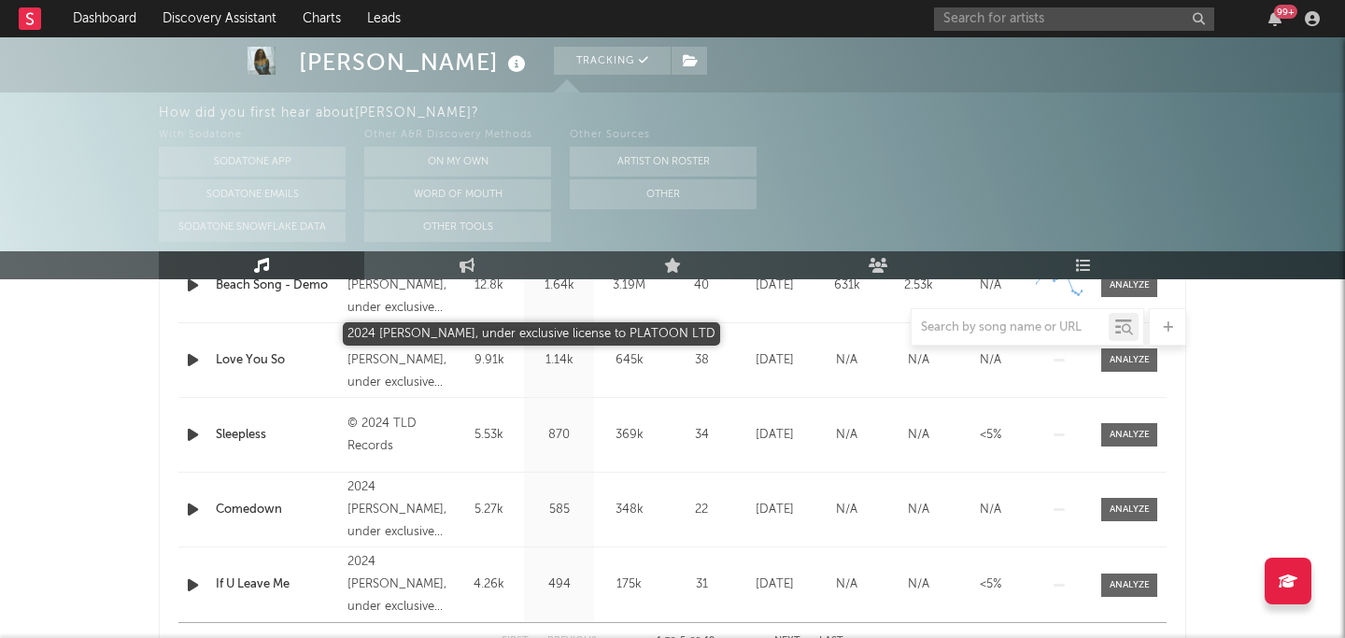
click at [395, 363] on div "2024 Leonie Biney, under exclusive license to PLATOON LTD" at bounding box center [399, 360] width 102 height 67
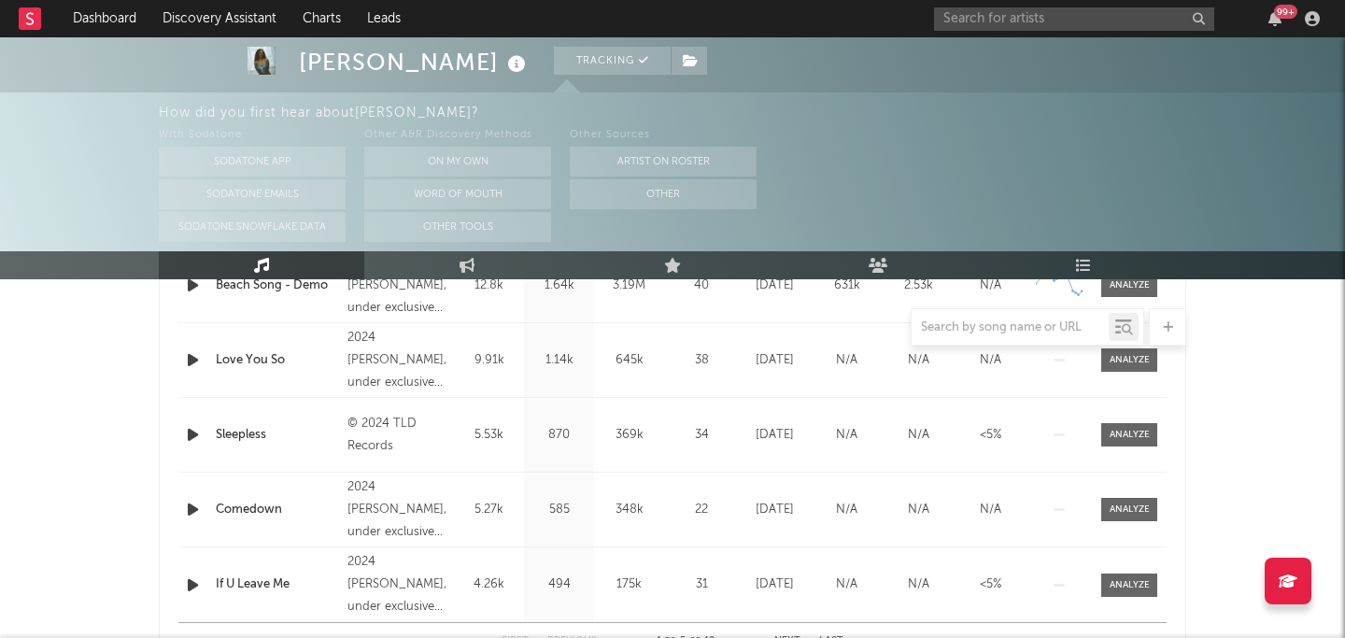
scroll to position [797, 0]
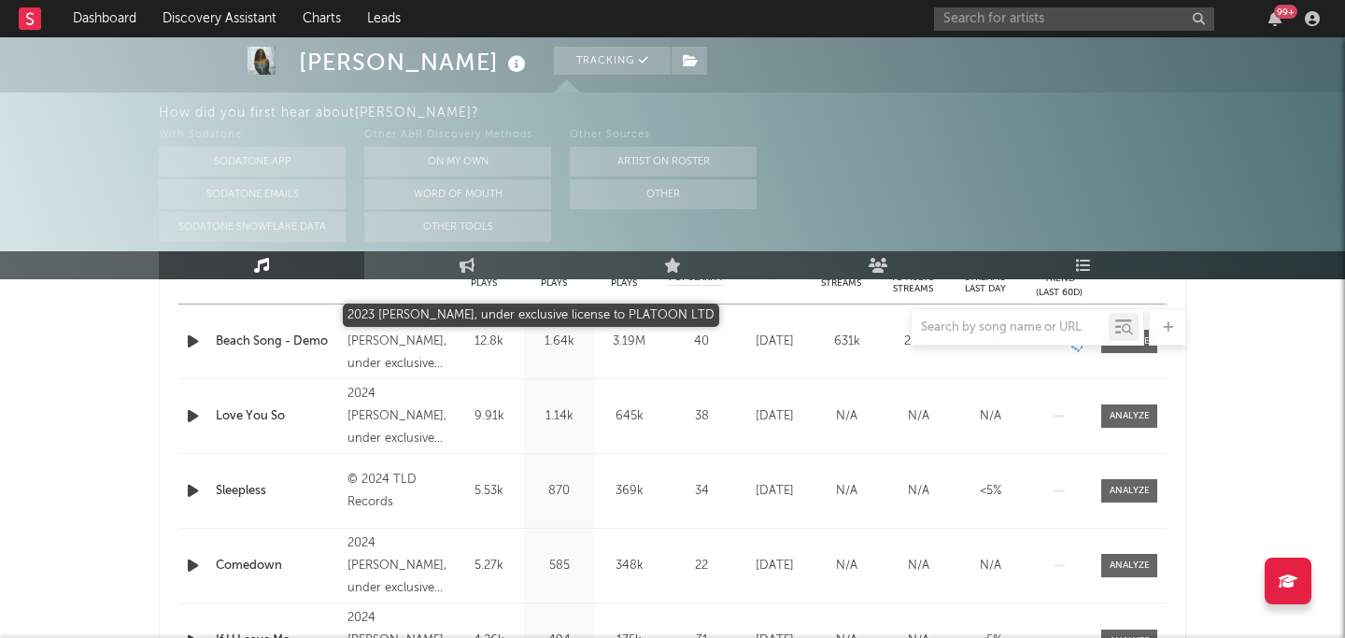
click at [395, 355] on div "2023 Leonie Biney, under exclusive license to PLATOON LTD" at bounding box center [399, 341] width 102 height 67
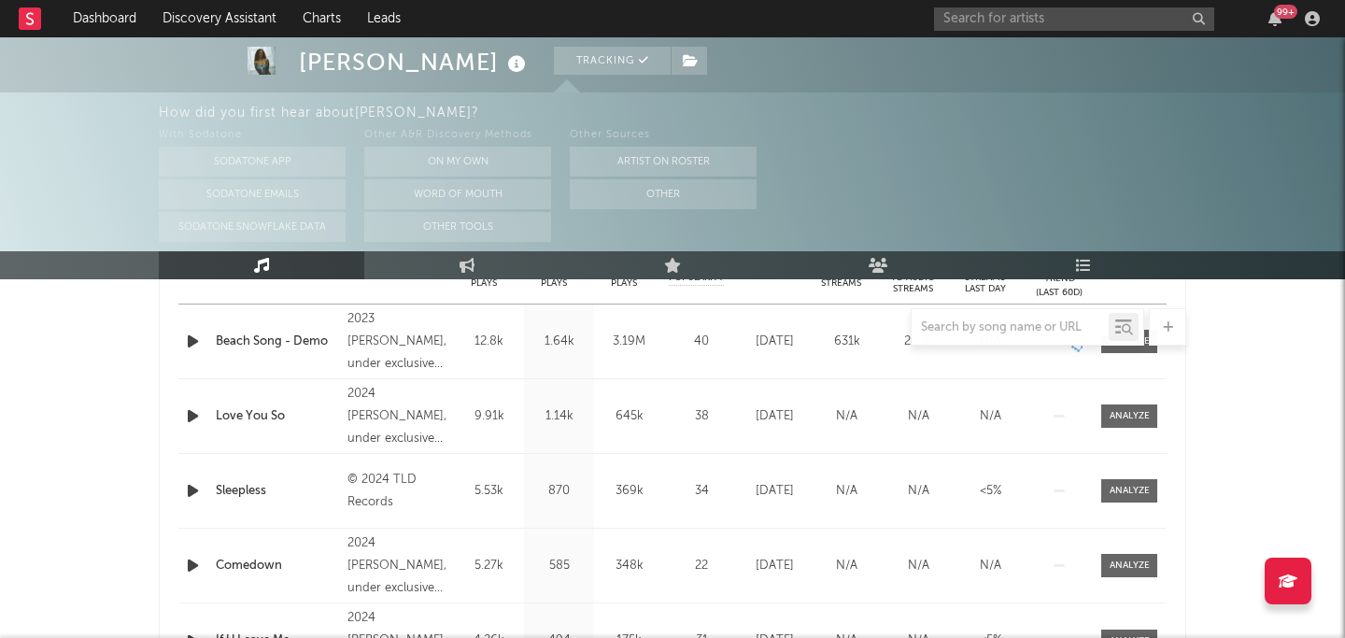
click at [403, 521] on div "Name Sleepless Copyright © 2024 TLD Records Label TLD Records Album Names Chaos…" at bounding box center [672, 491] width 989 height 74
click at [376, 497] on div "© 2024 TLD Records" at bounding box center [399, 491] width 102 height 45
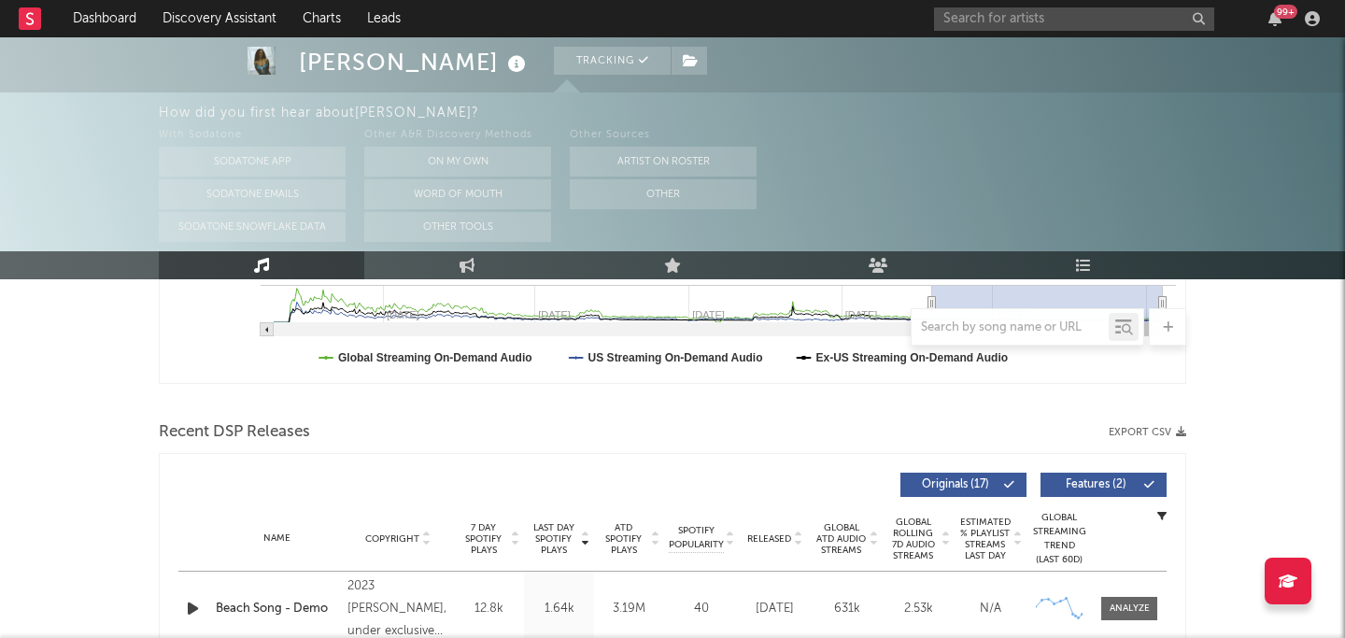
scroll to position [0, 0]
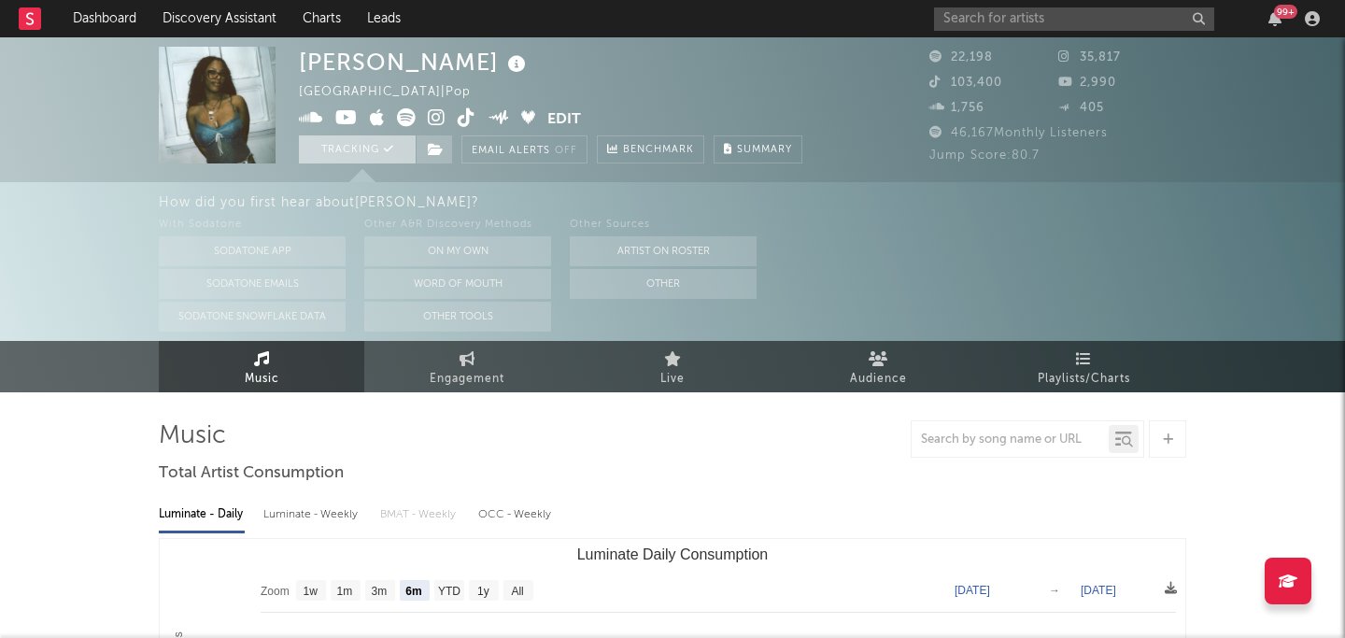
click at [371, 148] on button "Tracking" at bounding box center [357, 149] width 117 height 28
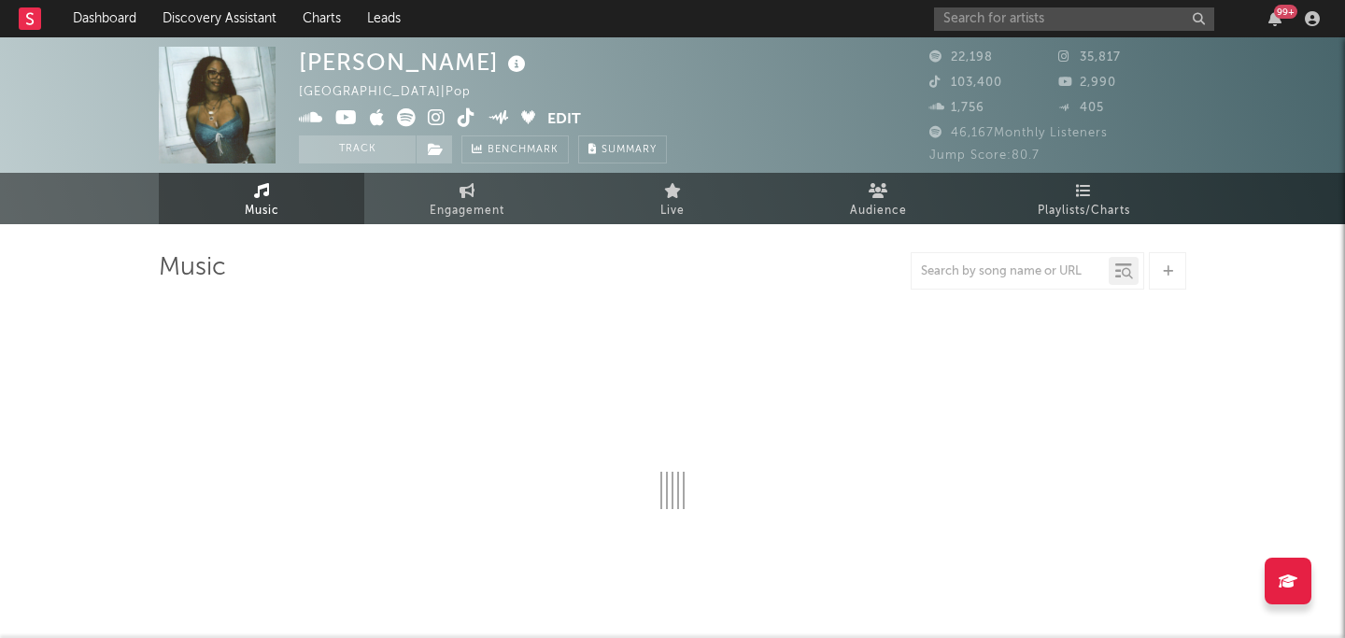
select select "6m"
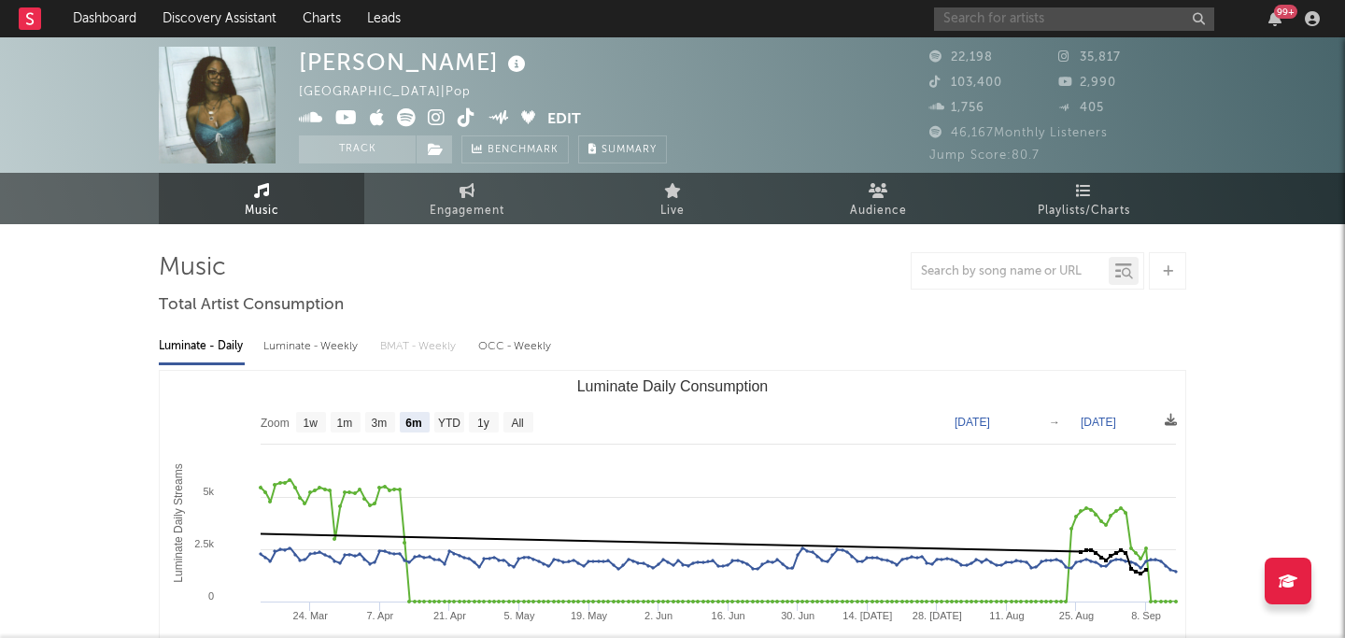
click at [960, 18] on input "text" at bounding box center [1074, 18] width 280 height 23
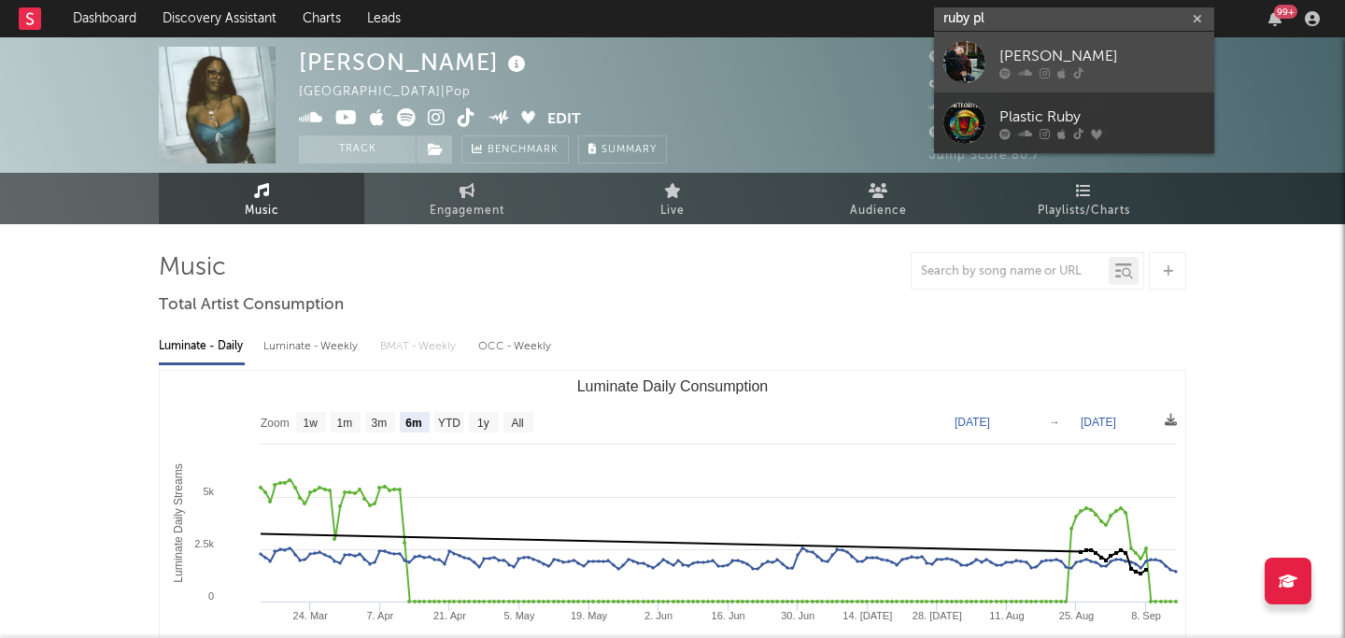
type input "ruby pl"
click at [1056, 33] on link "[PERSON_NAME]" at bounding box center [1074, 62] width 280 height 61
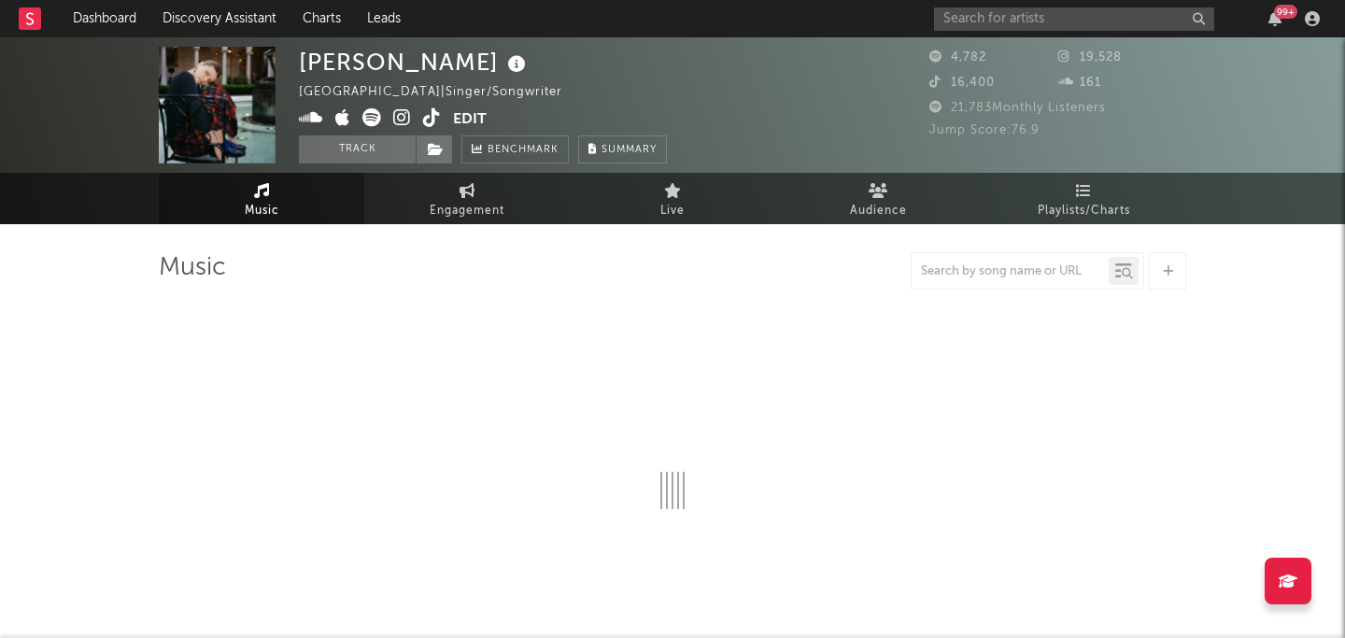
select select "1w"
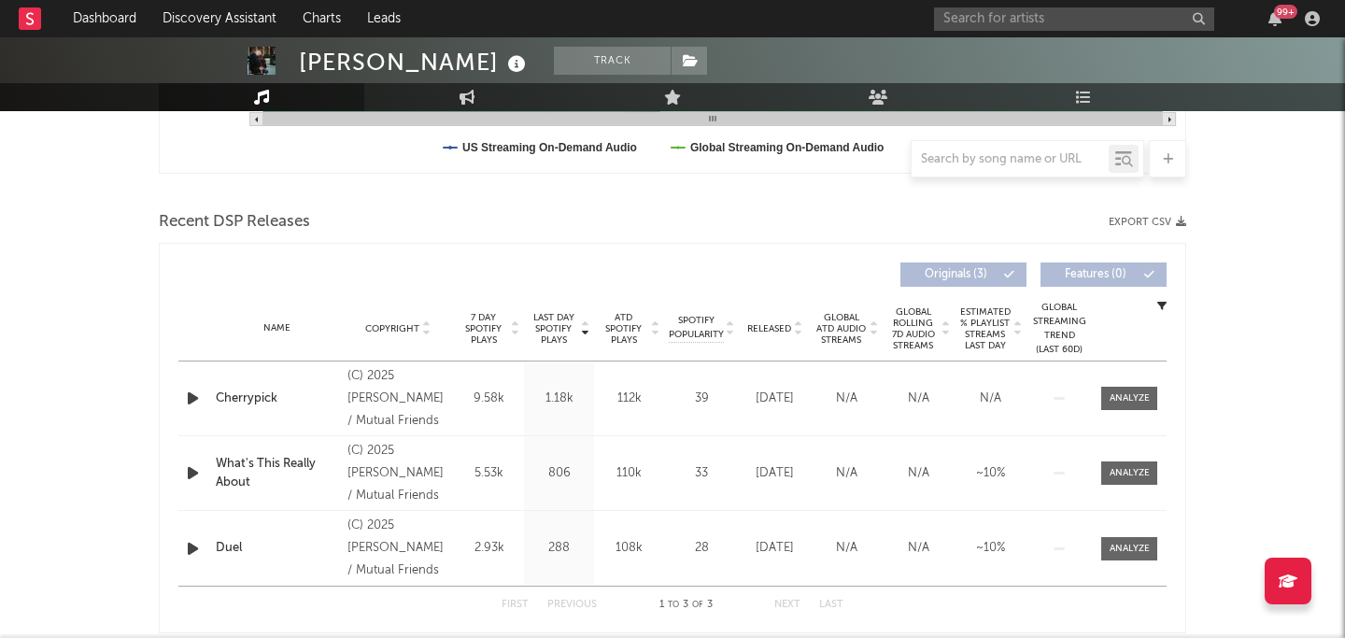
scroll to position [571, 0]
click at [989, 16] on input "text" at bounding box center [1074, 18] width 280 height 23
click at [1060, 16] on input "emma brunner" at bounding box center [1074, 18] width 280 height 23
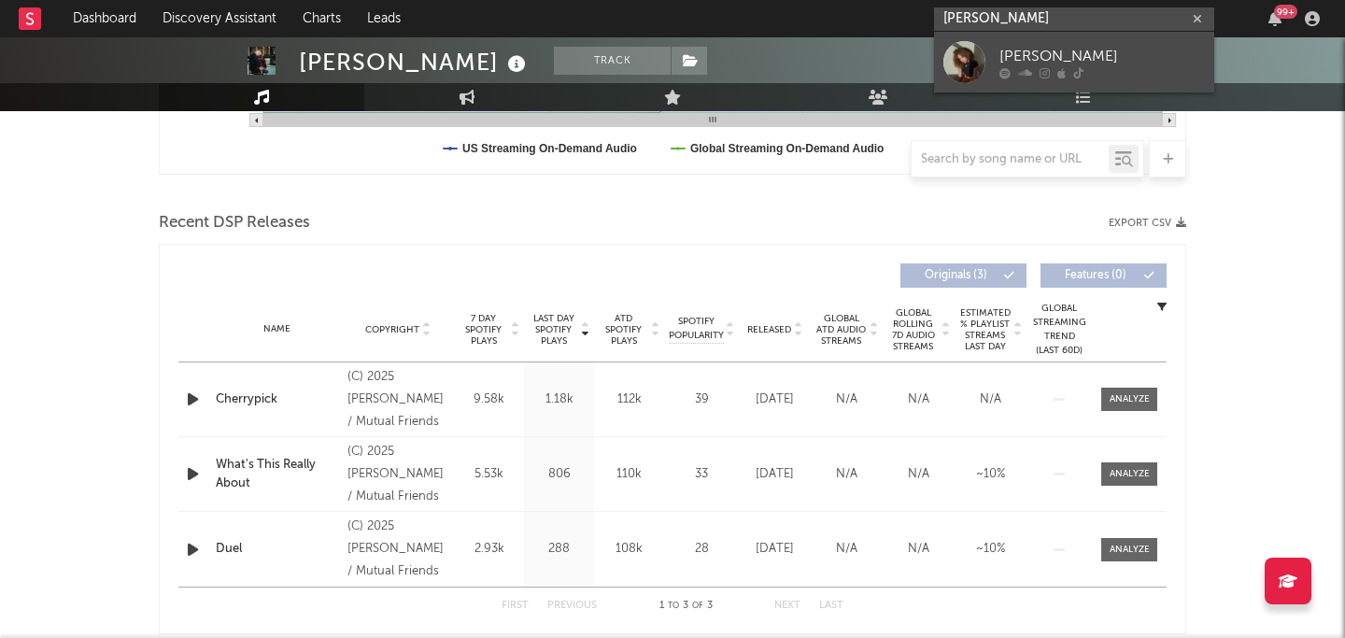
type input "emma brunner"
click at [1036, 50] on div "[PERSON_NAME]" at bounding box center [1103, 56] width 206 height 22
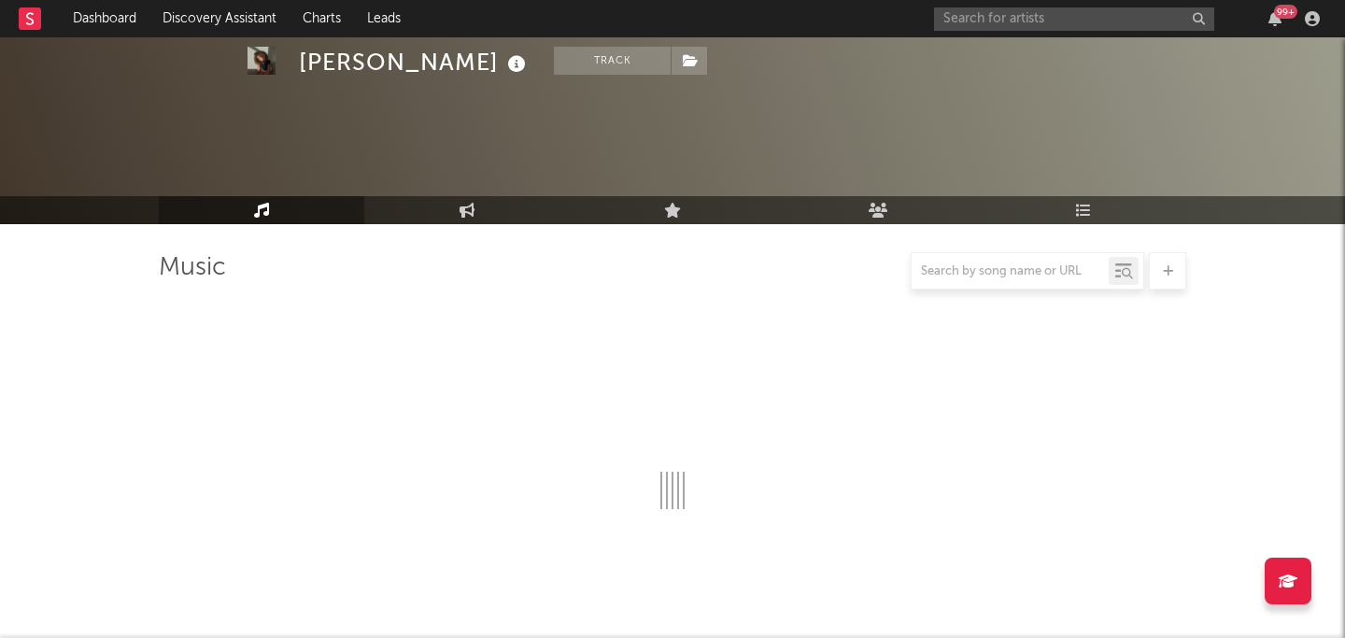
select select "1w"
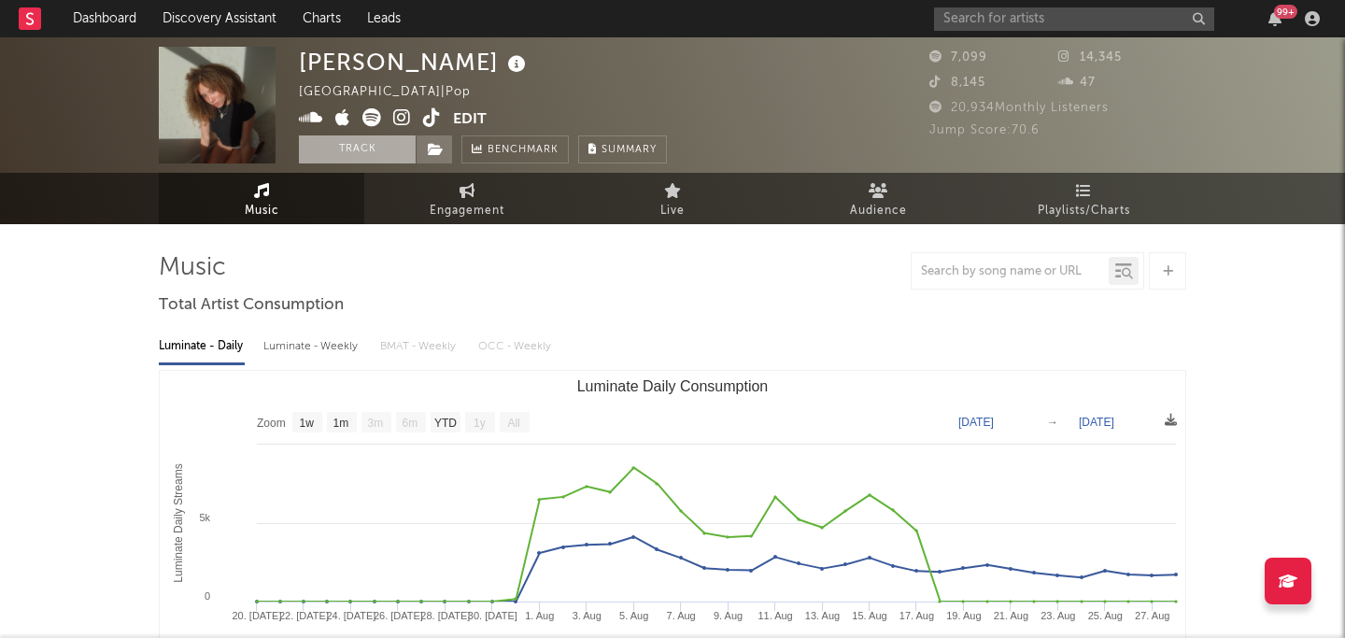
click at [359, 156] on button "Track" at bounding box center [357, 149] width 117 height 28
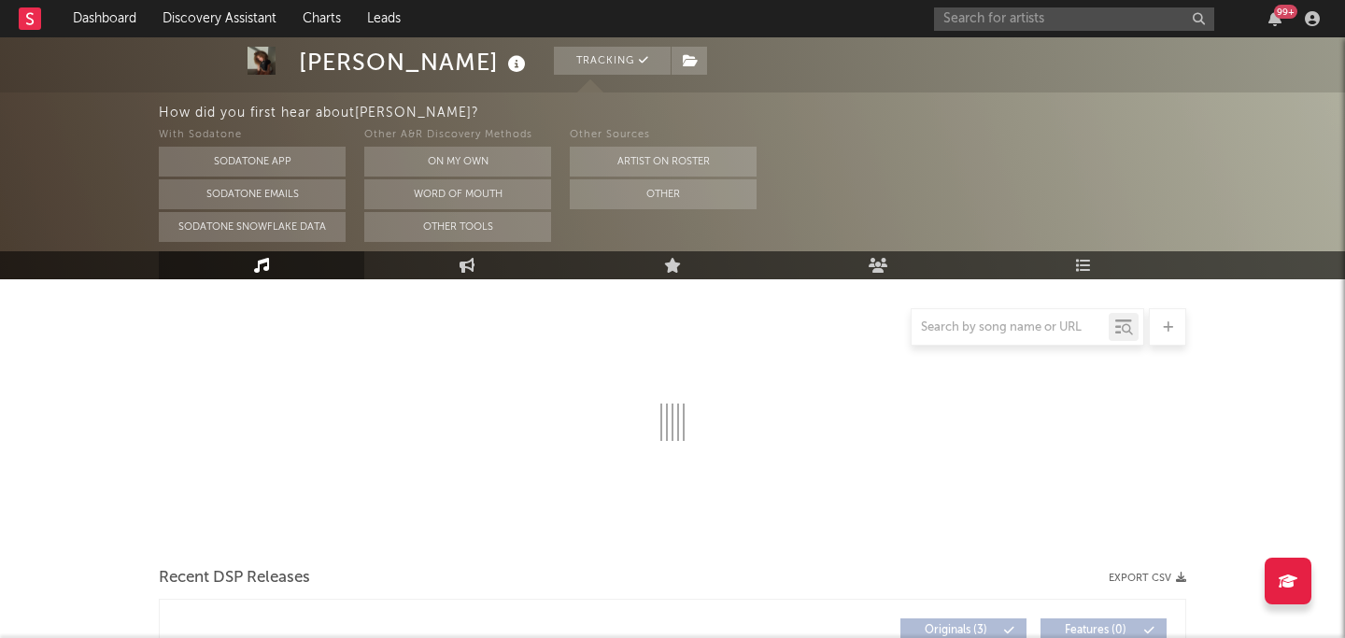
select select "1w"
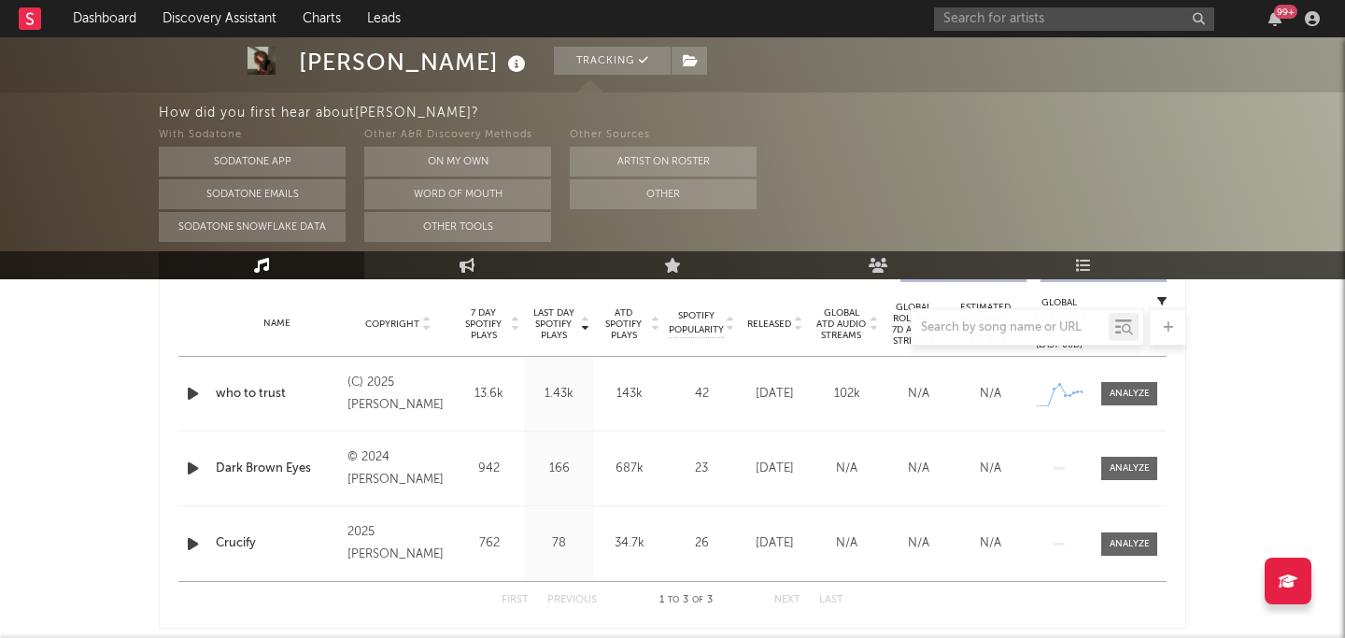
scroll to position [741, 0]
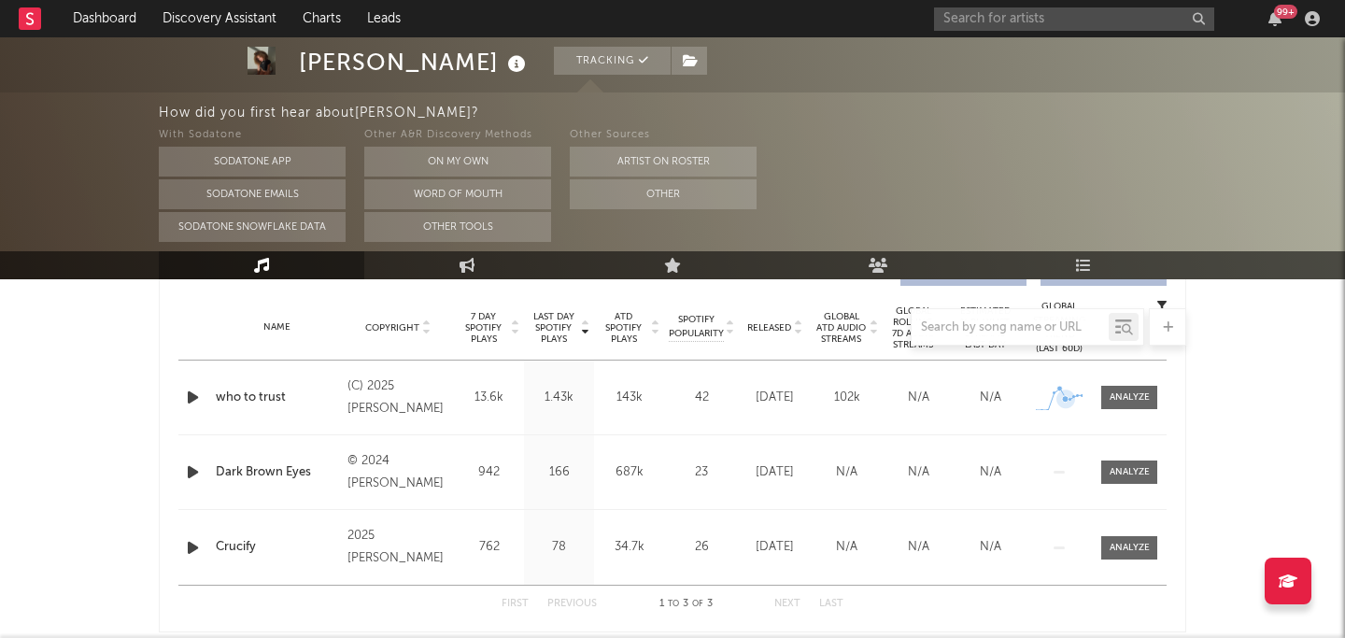
click at [1067, 403] on icon at bounding box center [1066, 399] width 19 height 19
click at [1114, 394] on div at bounding box center [1130, 398] width 40 height 14
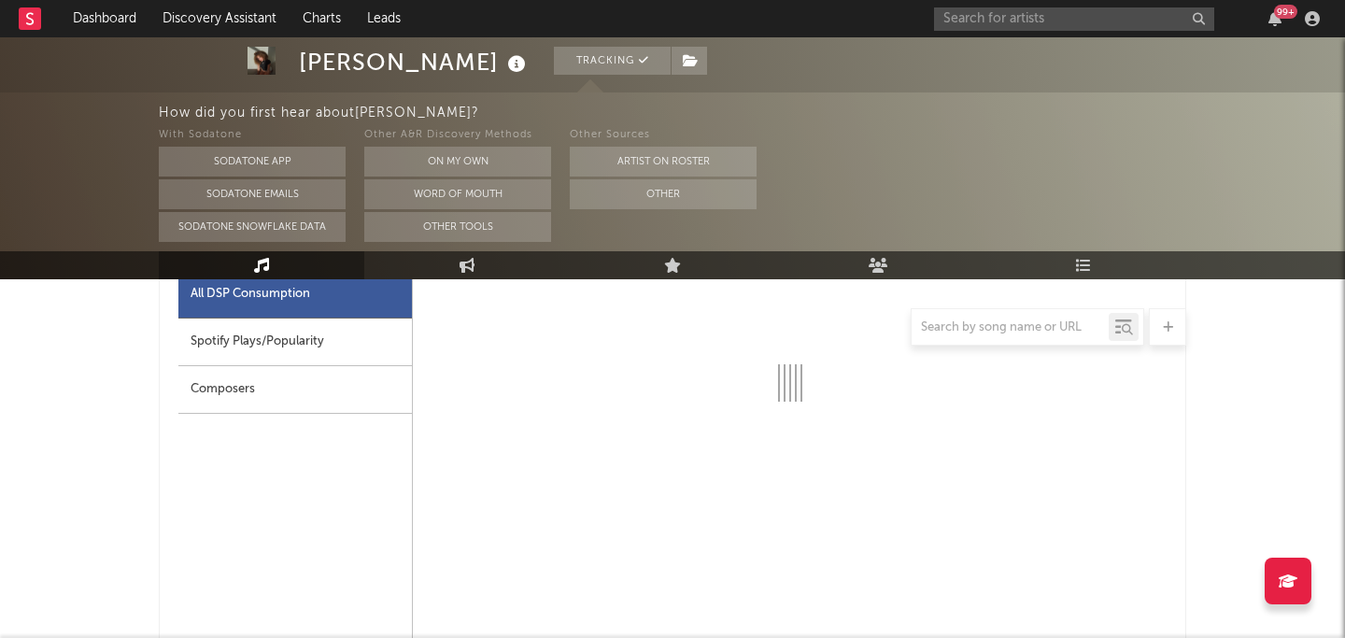
select select "1w"
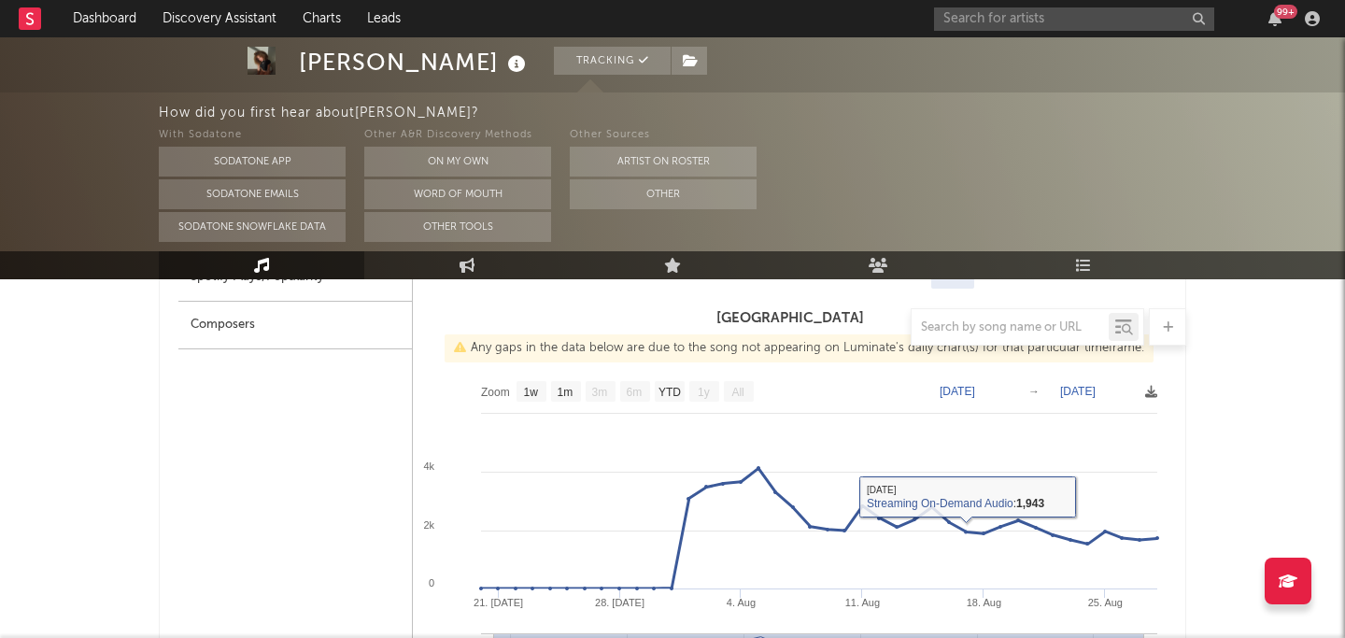
scroll to position [969, 0]
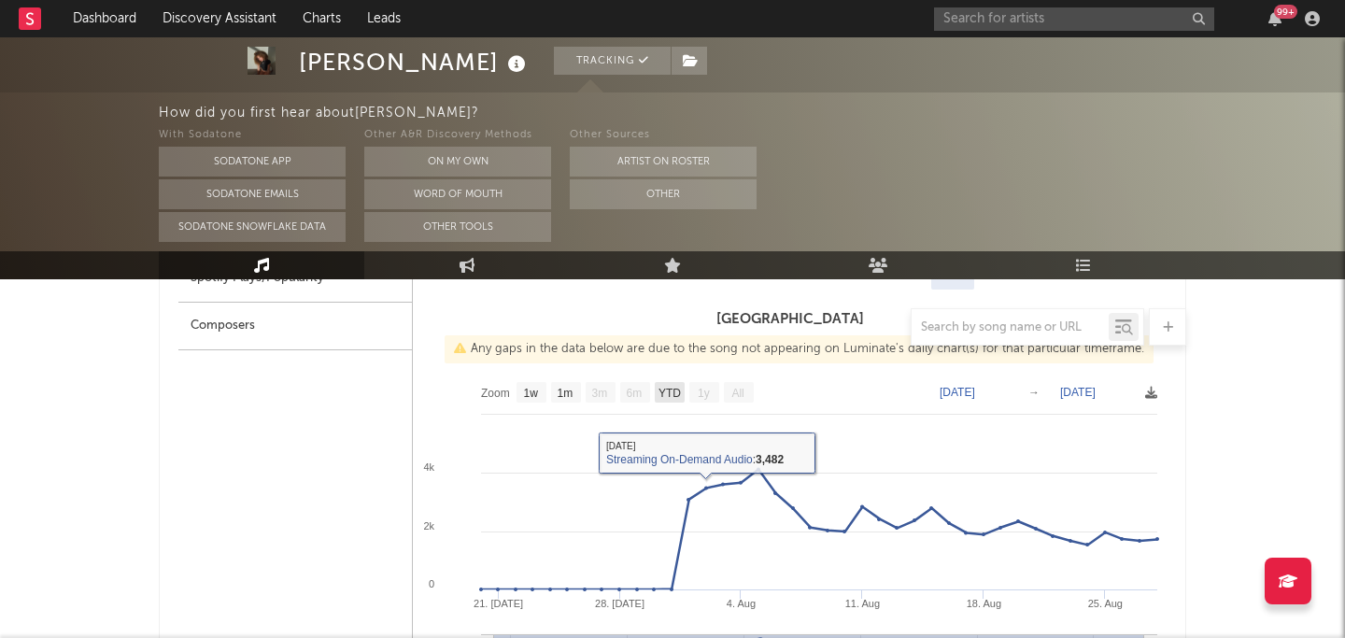
click at [674, 391] on text "YTD" at bounding box center [670, 393] width 22 height 13
select select "YTD"
click at [568, 400] on rect at bounding box center [566, 392] width 30 height 21
select select "All"
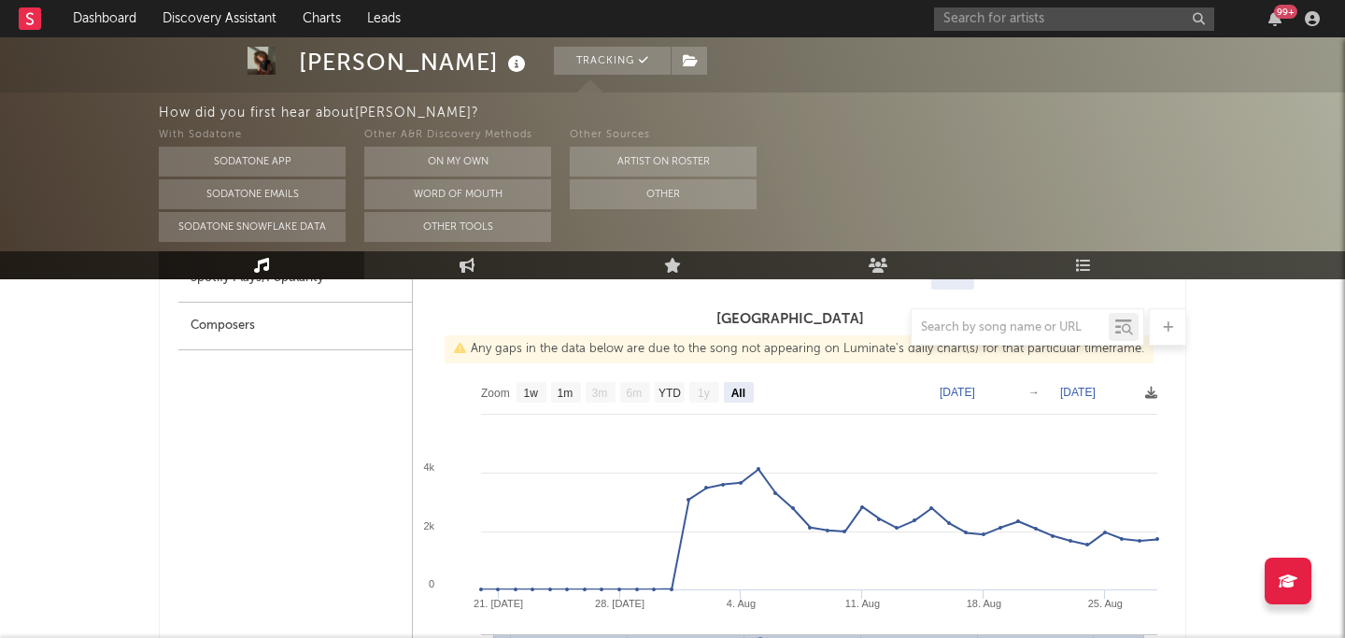
click at [520, 379] on rect at bounding box center [790, 560] width 754 height 374
click at [524, 388] on text "1w" at bounding box center [531, 393] width 15 height 13
select select "1w"
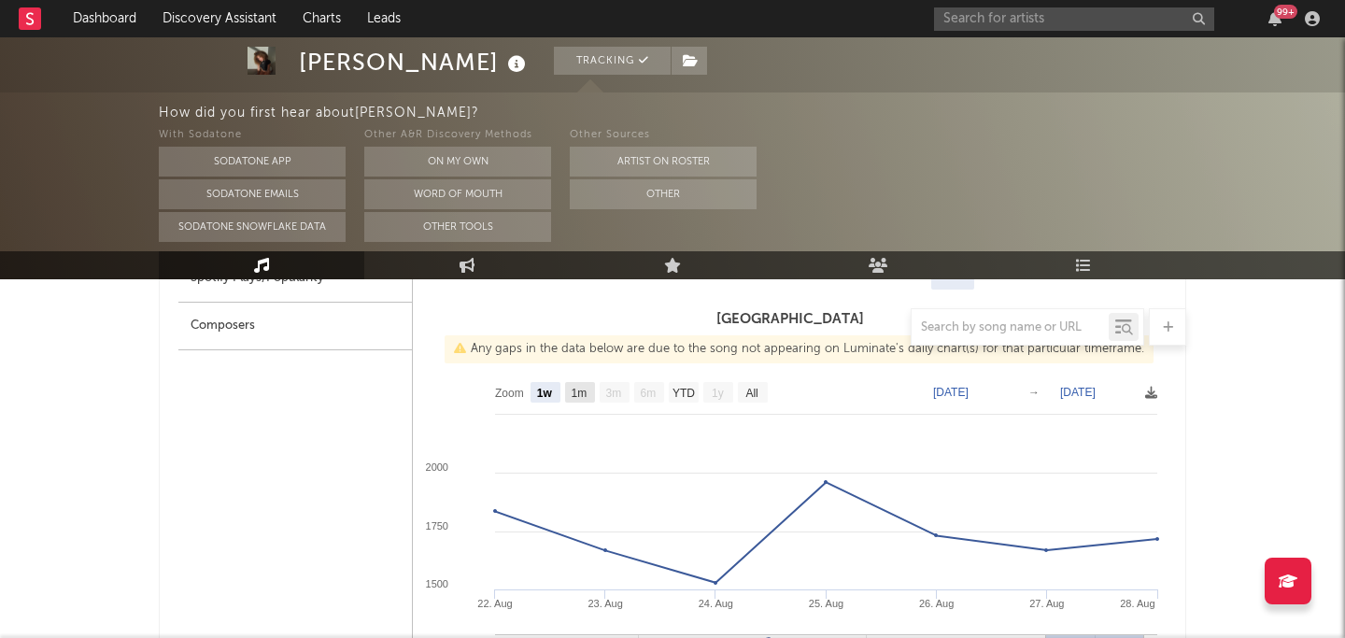
click at [574, 391] on text "1m" at bounding box center [580, 393] width 16 height 13
select select "1m"
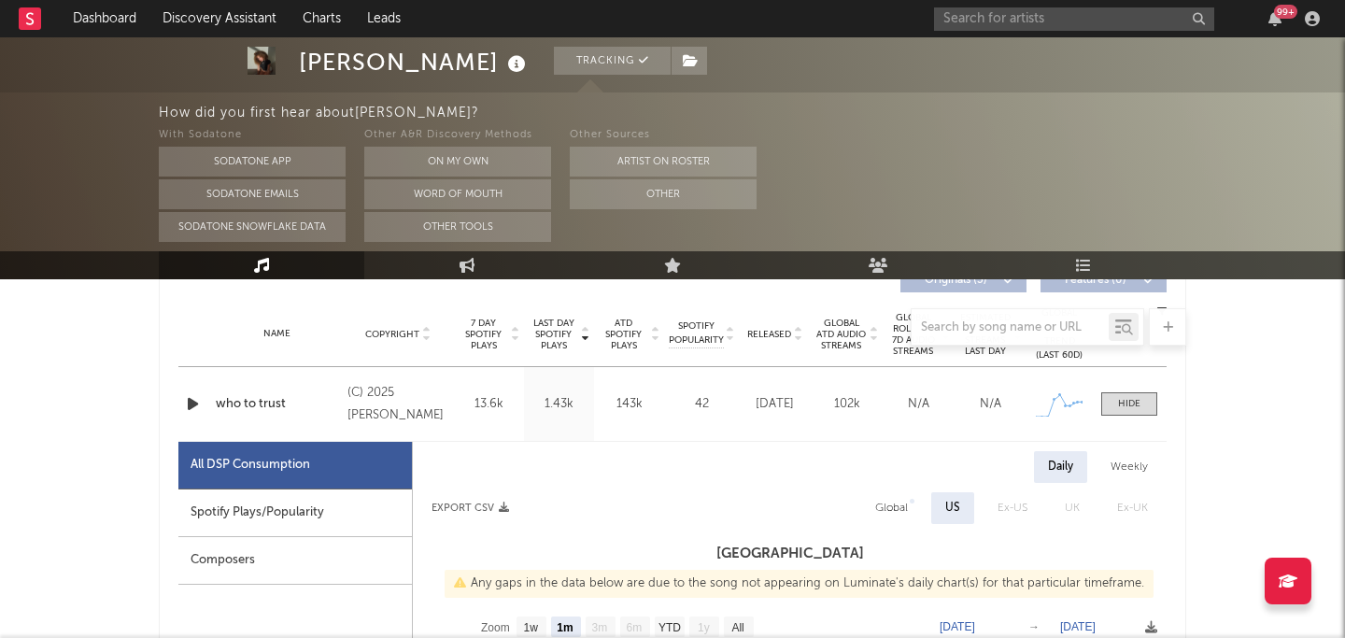
scroll to position [845, 0]
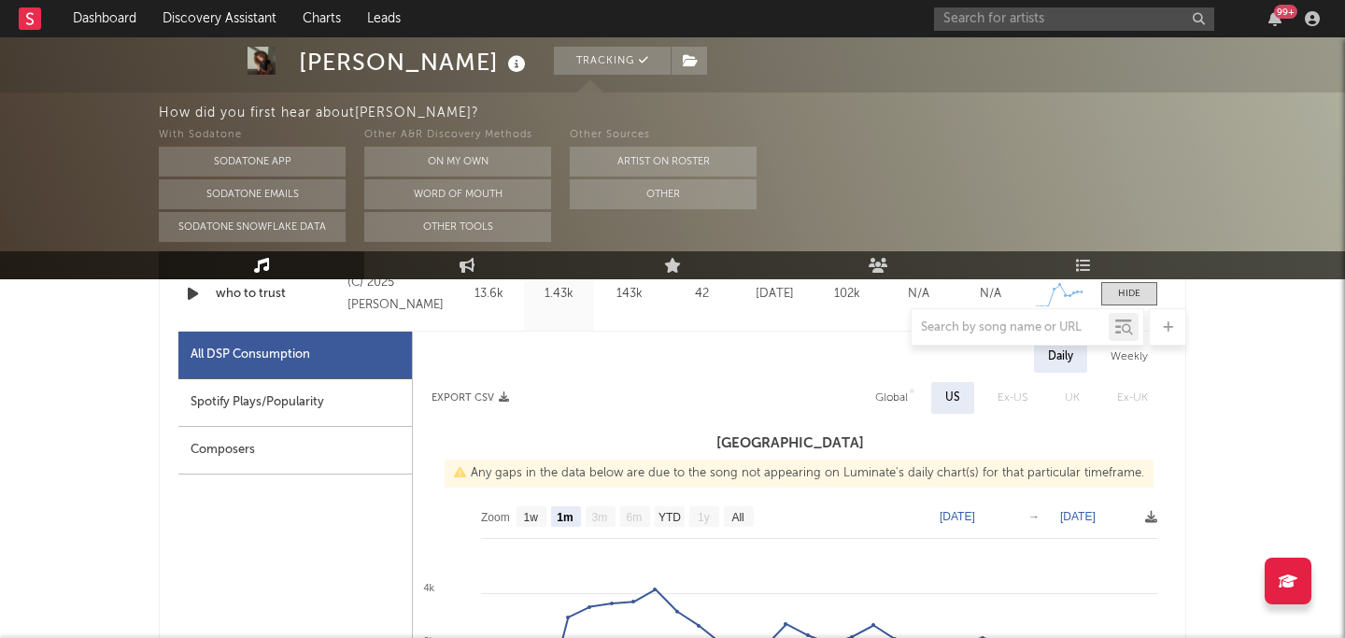
click at [320, 400] on div "Spotify Plays/Popularity" at bounding box center [295, 403] width 234 height 48
select select "1m"
select select "1w"
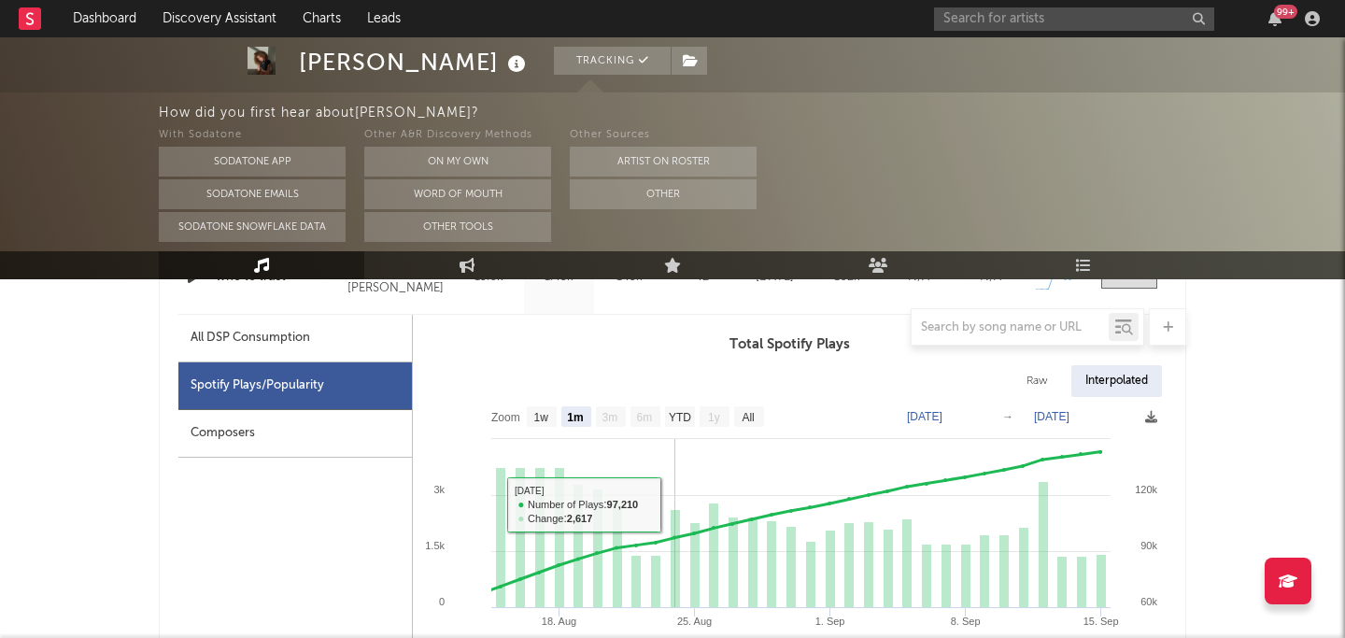
scroll to position [861, 0]
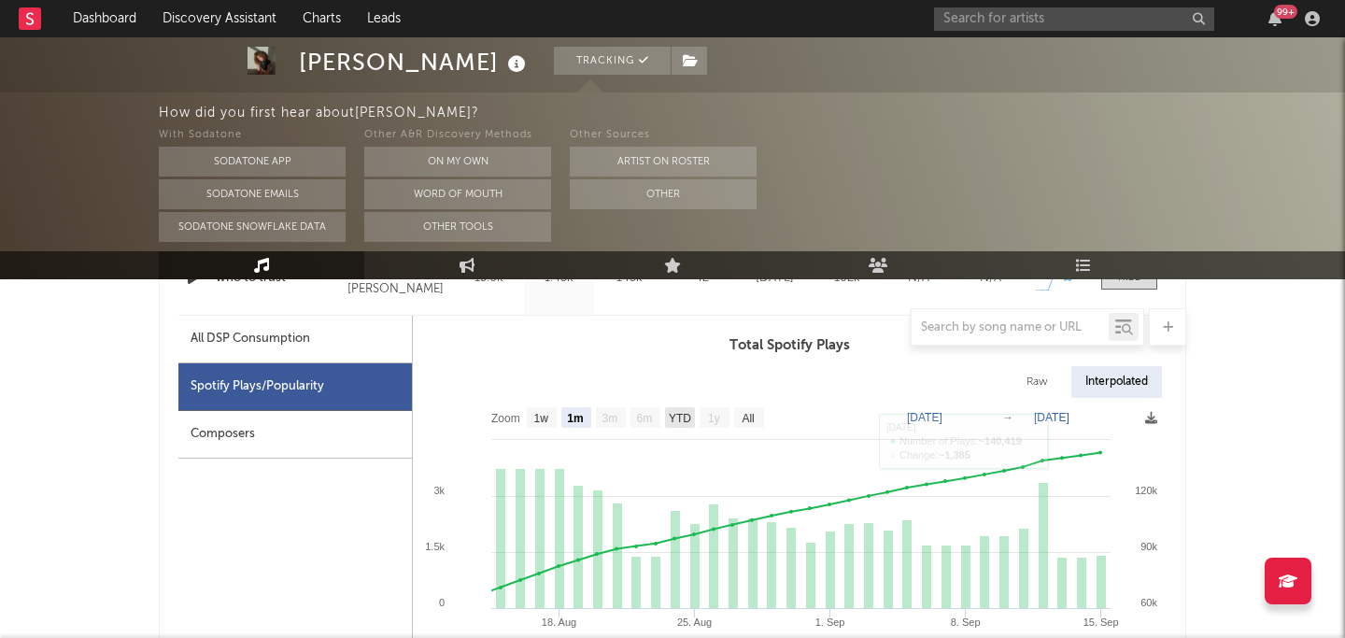
click at [673, 416] on text "YTD" at bounding box center [680, 418] width 22 height 13
select select "YTD"
type input "2025-08-01"
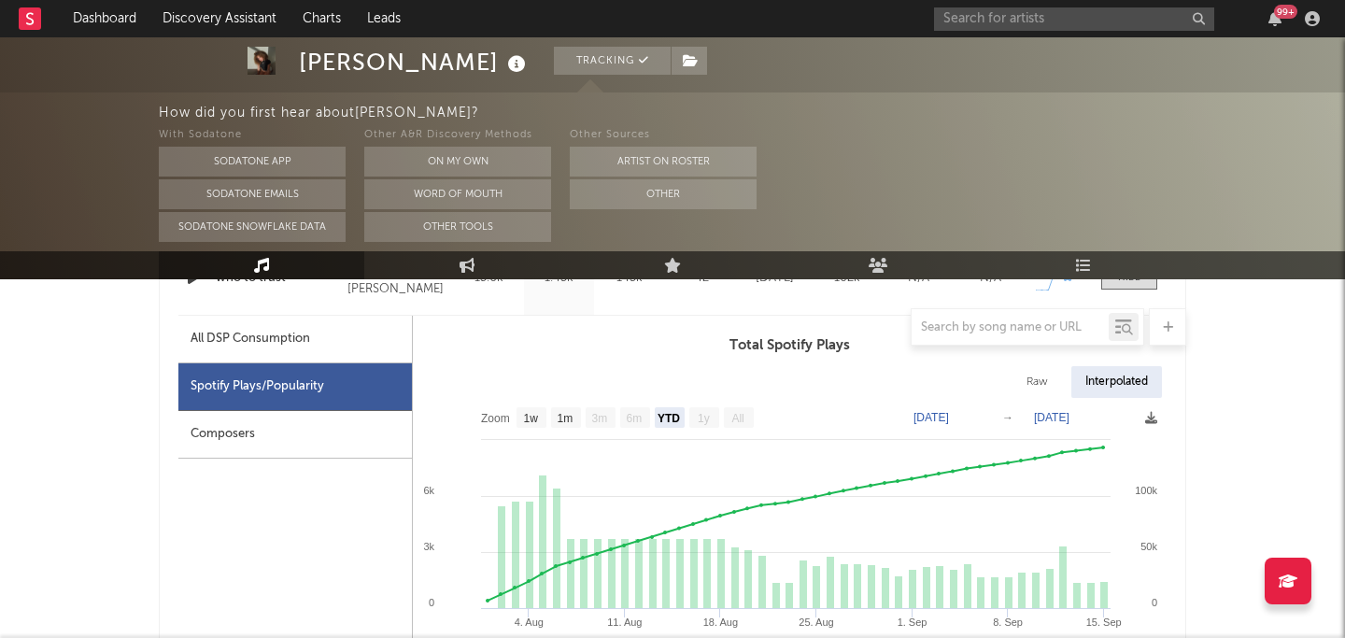
click at [218, 431] on div "Composers" at bounding box center [295, 435] width 234 height 48
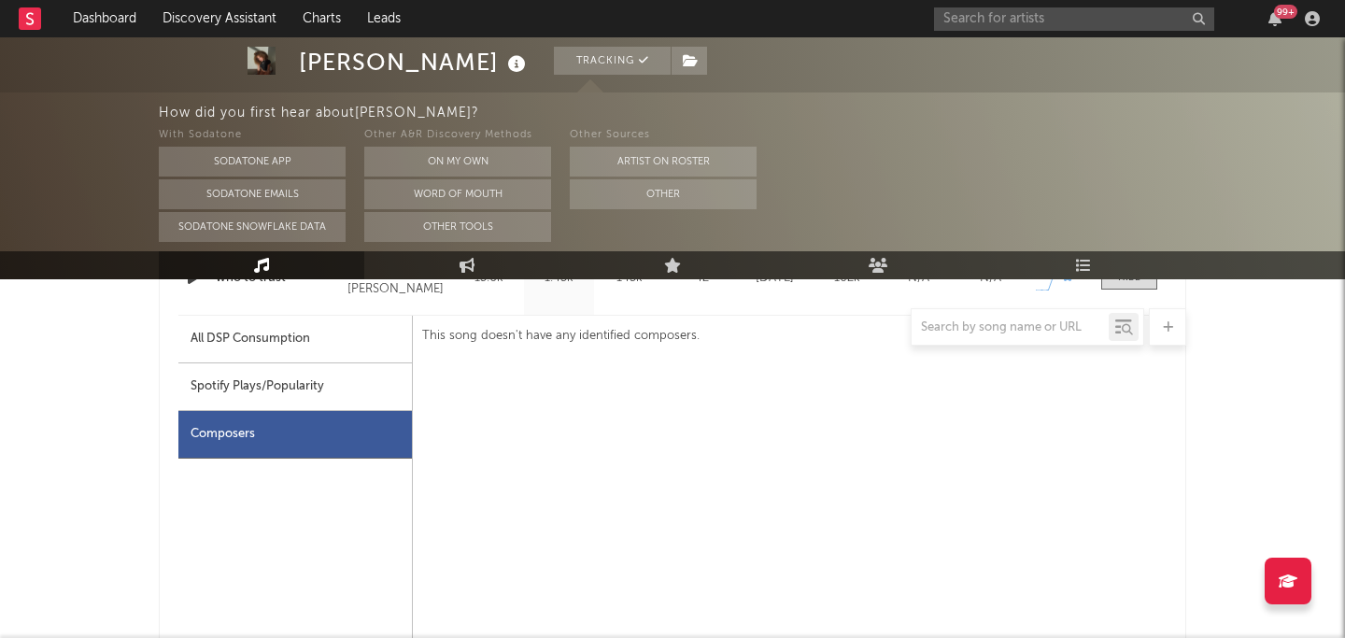
click at [297, 402] on div "Spotify Plays/Popularity" at bounding box center [295, 387] width 234 height 48
select select "1w"
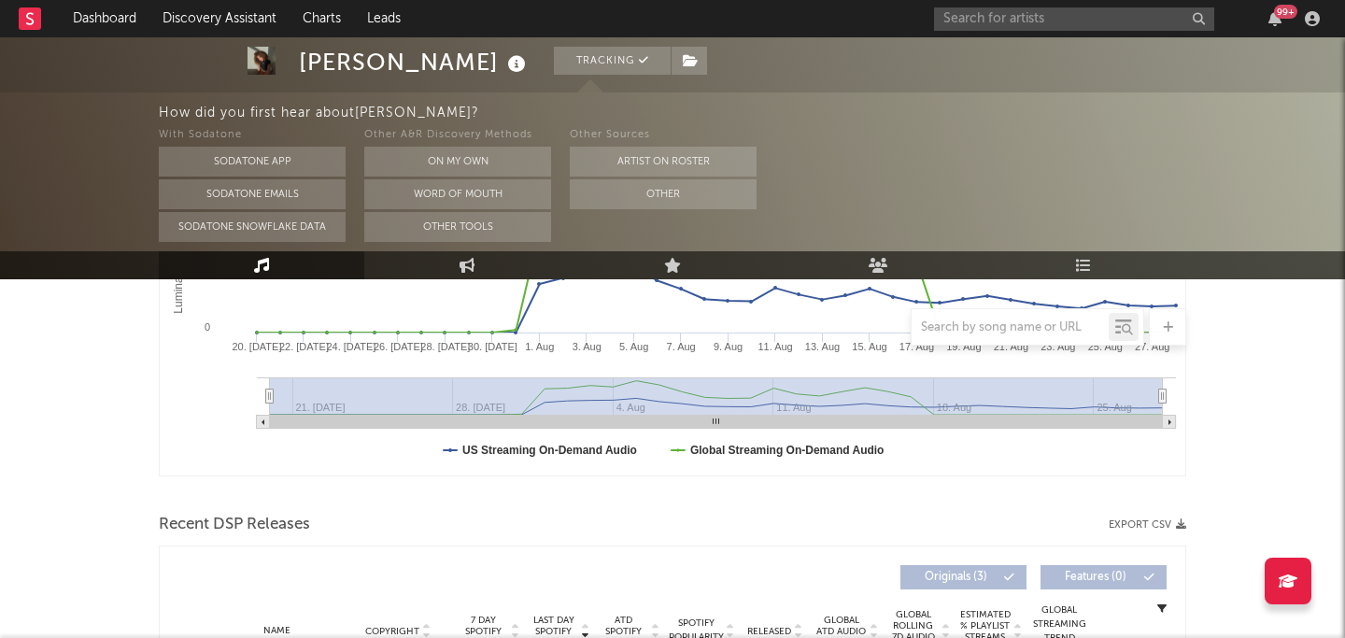
scroll to position [0, 0]
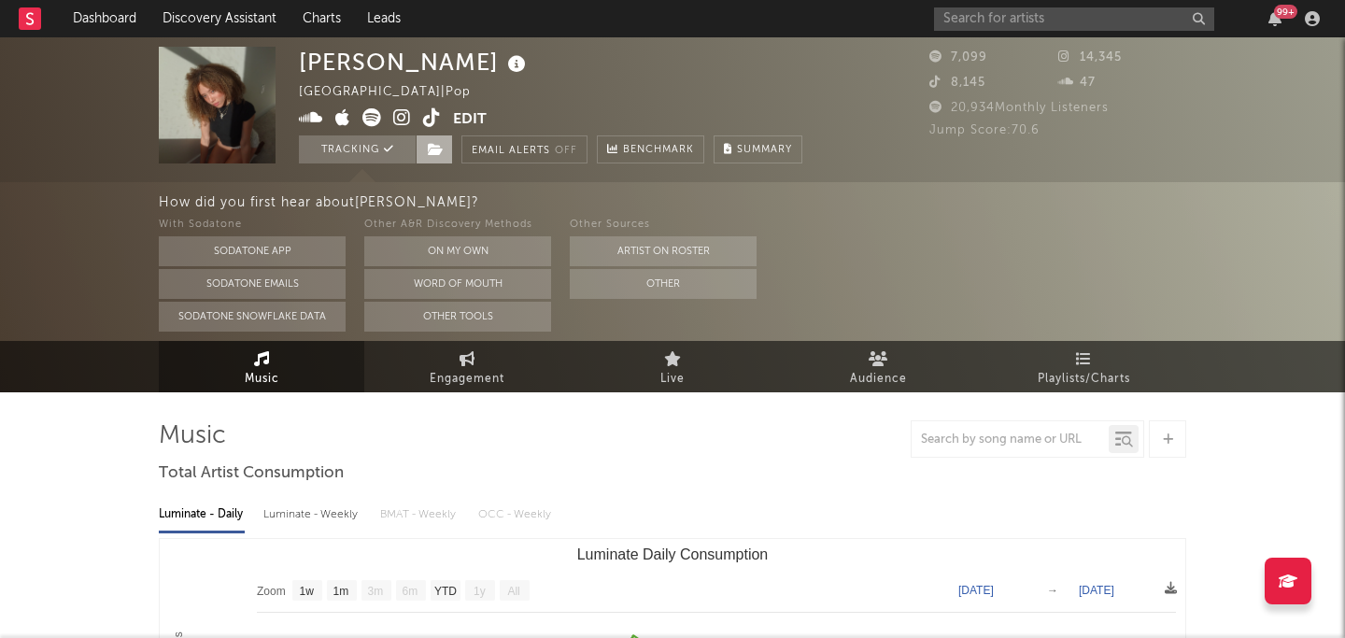
click at [433, 148] on icon at bounding box center [436, 149] width 16 height 13
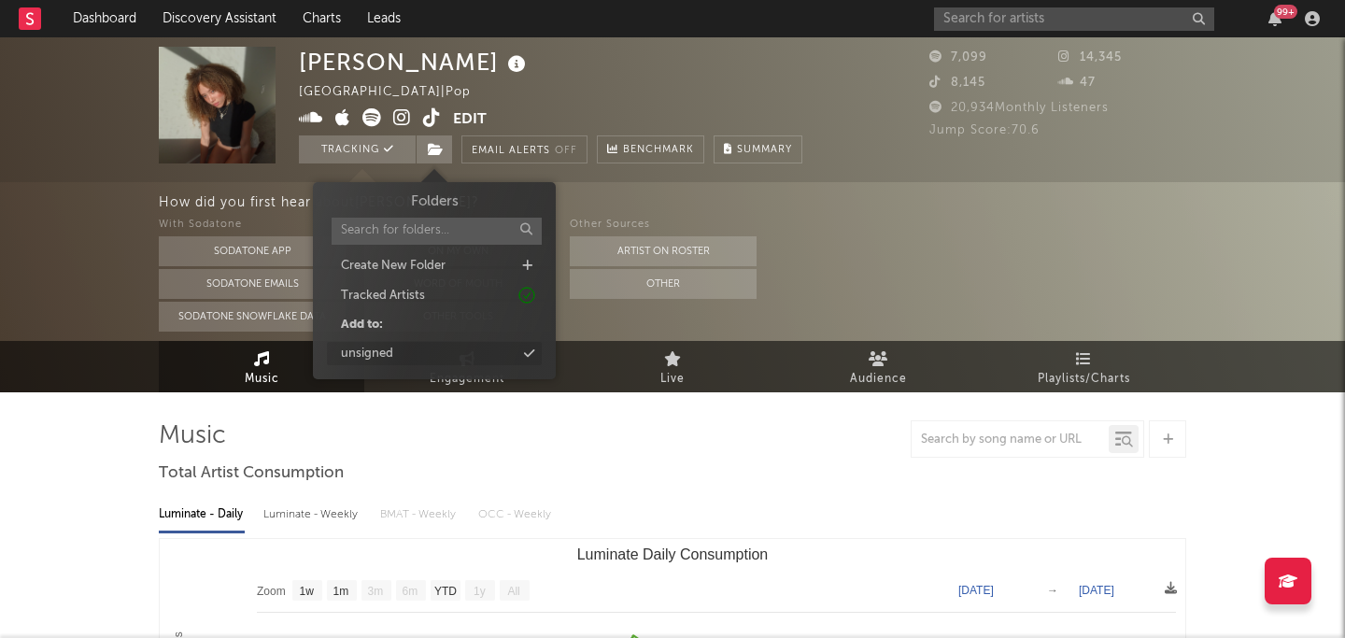
click at [406, 350] on div "unsigned" at bounding box center [434, 354] width 215 height 24
click at [761, 439] on div at bounding box center [673, 438] width 1028 height 37
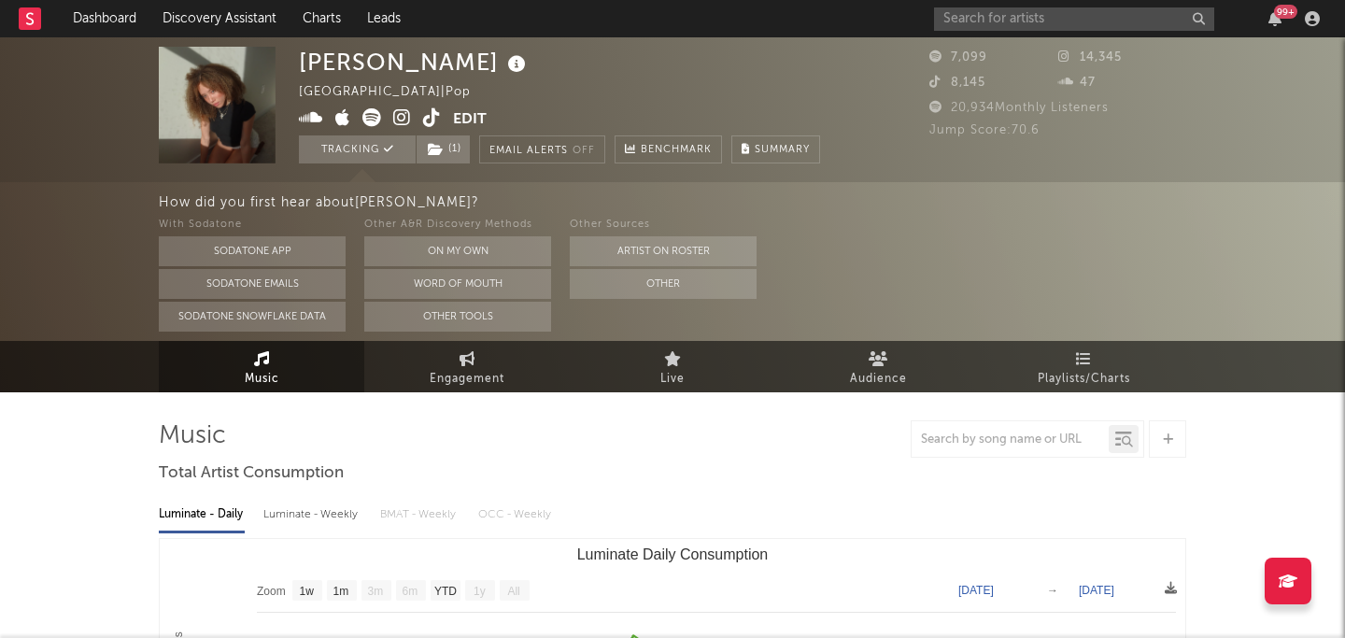
click at [1013, 31] on div "99 +" at bounding box center [1130, 18] width 392 height 37
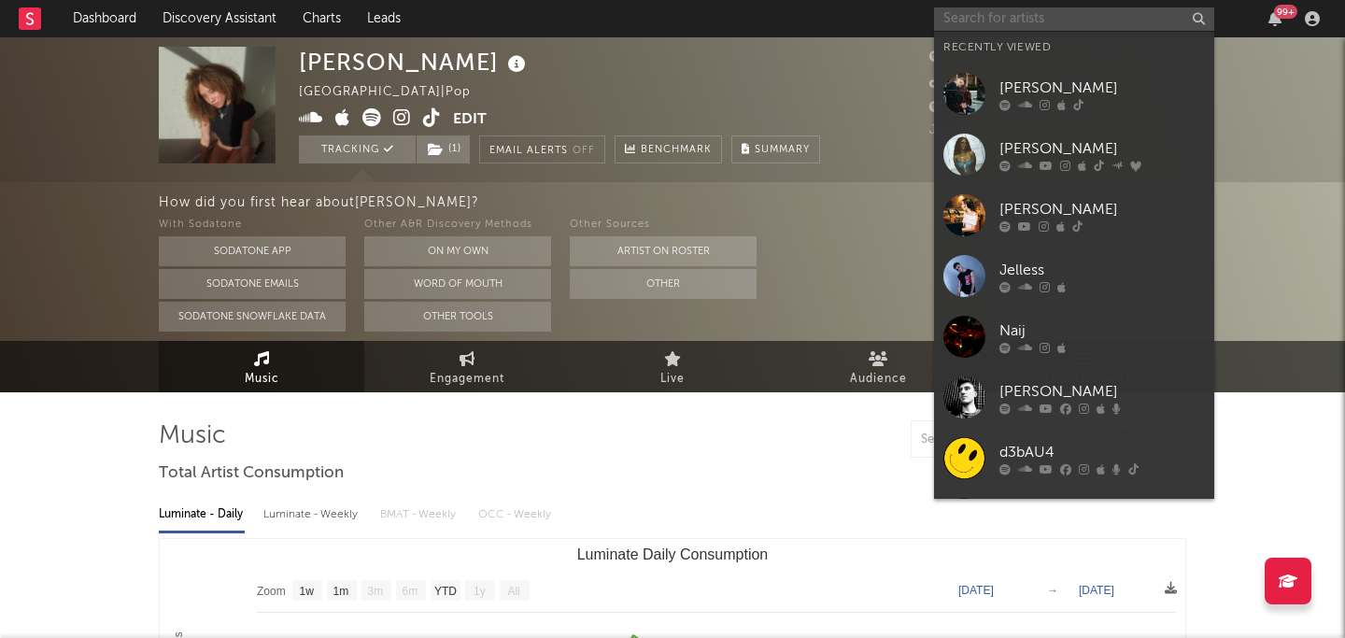
click at [1001, 24] on input "text" at bounding box center [1074, 18] width 280 height 23
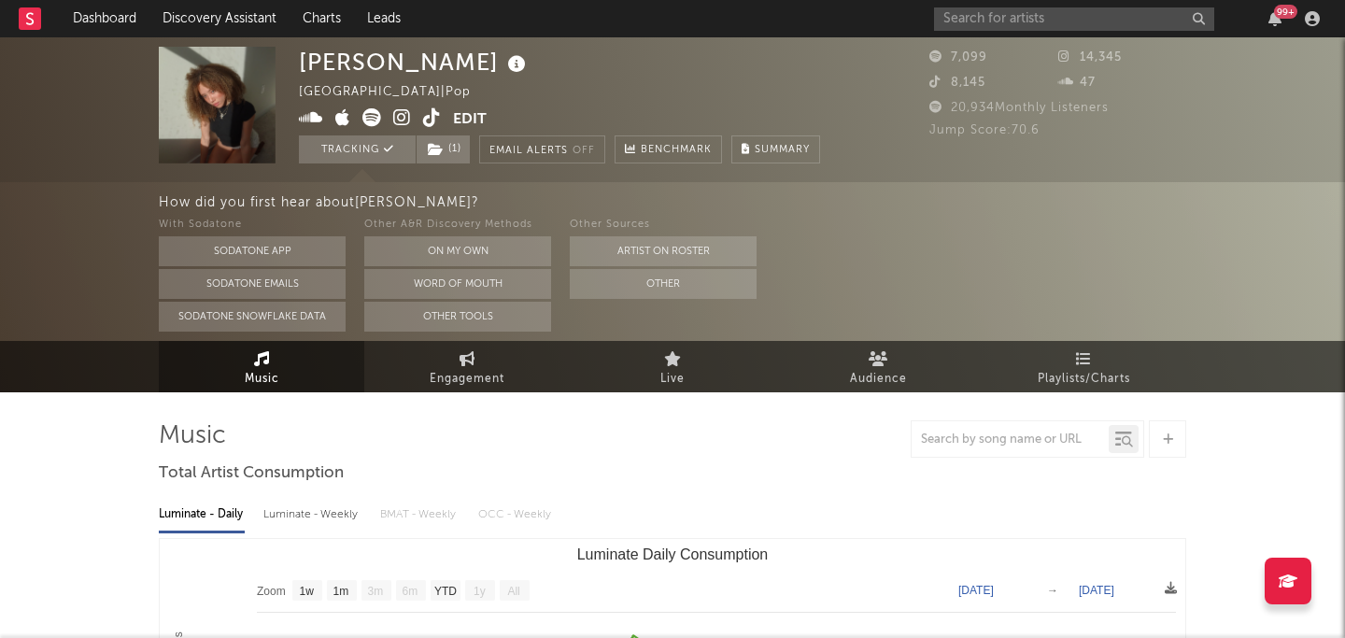
click at [1078, 30] on div "99 +" at bounding box center [1130, 18] width 392 height 37
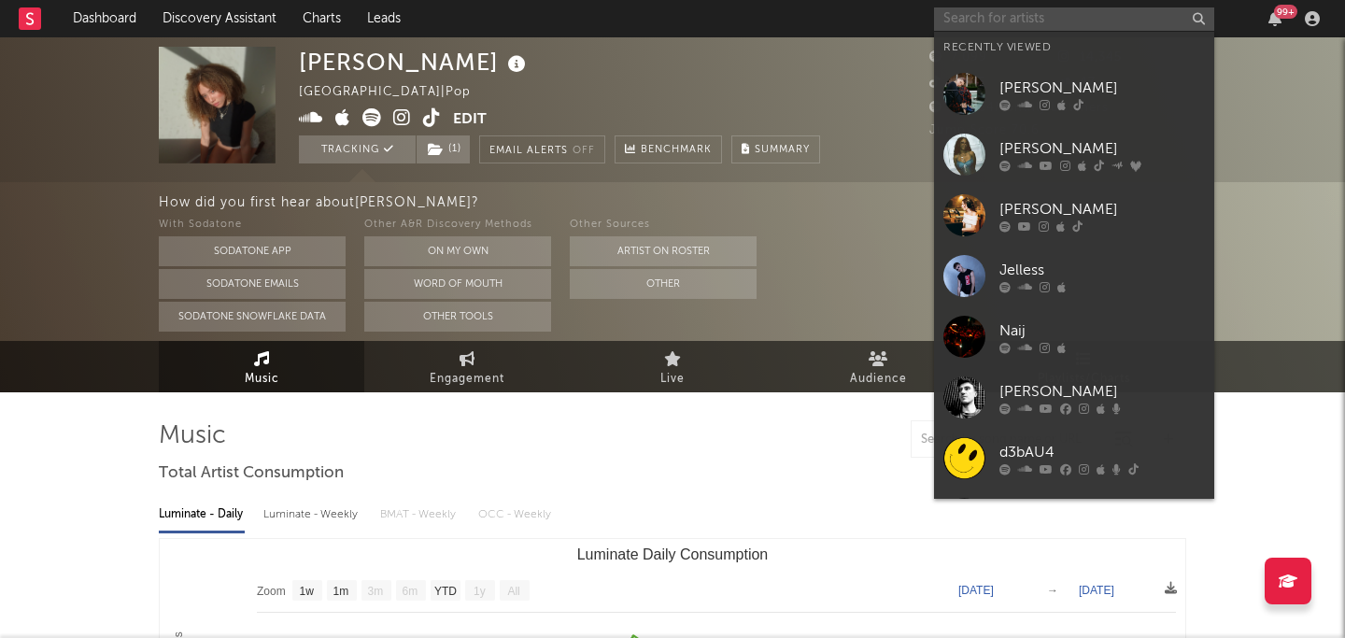
click at [1069, 11] on input "text" at bounding box center [1074, 18] width 280 height 23
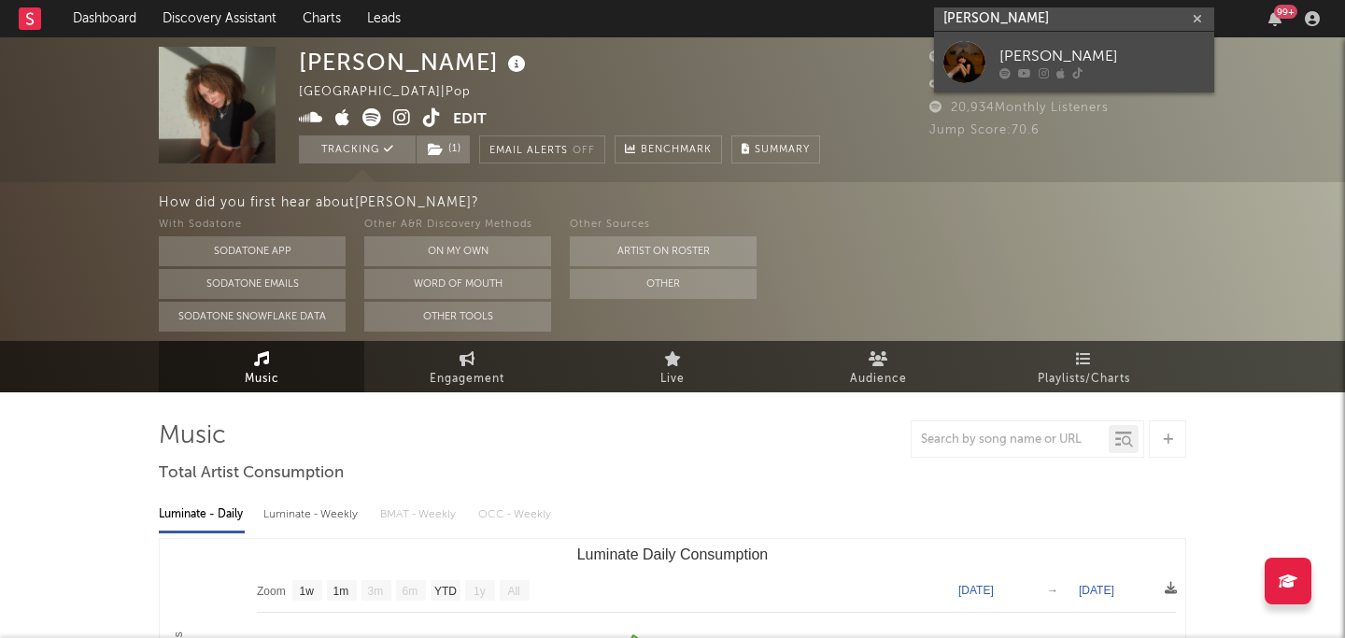
type input "Sabrina sterling"
click at [1155, 56] on div "[PERSON_NAME]" at bounding box center [1103, 56] width 206 height 22
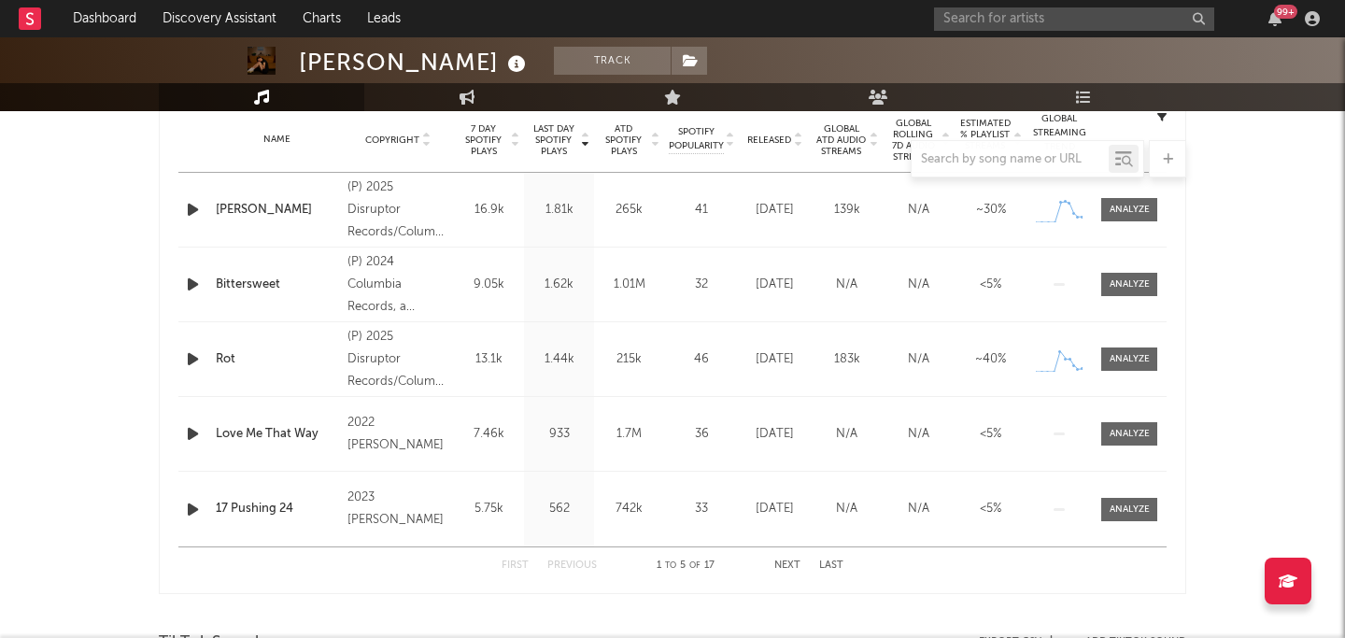
select select "6m"
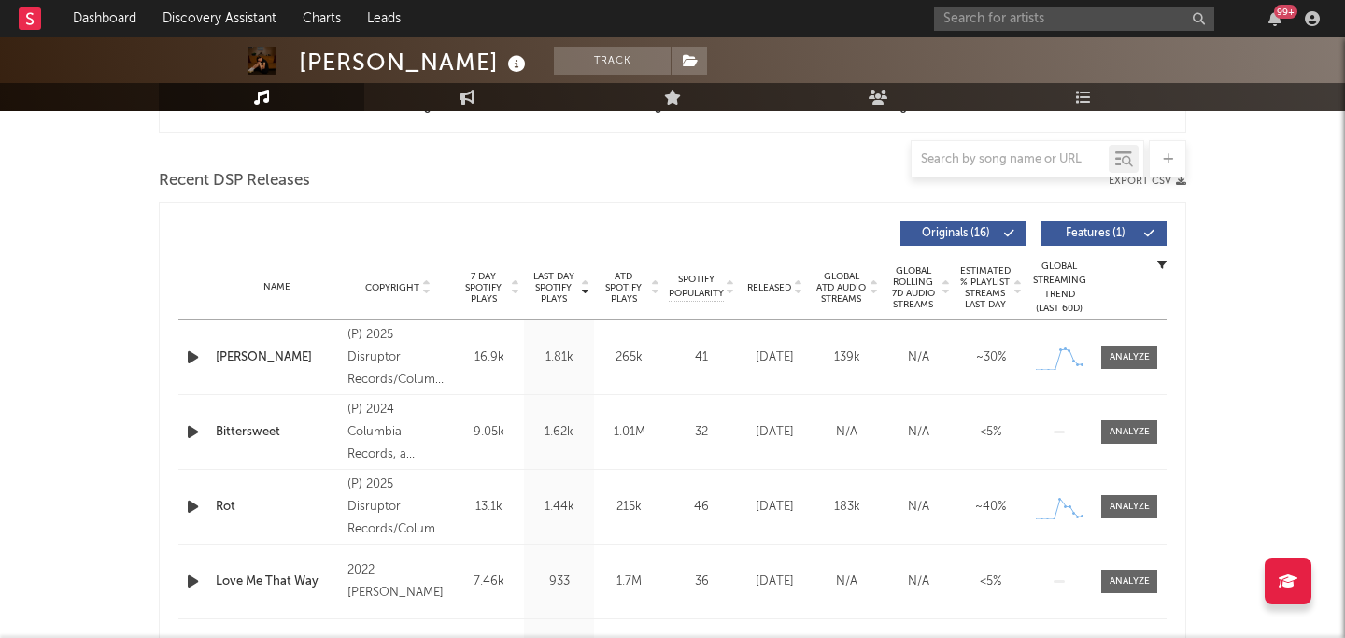
scroll to position [706, 0]
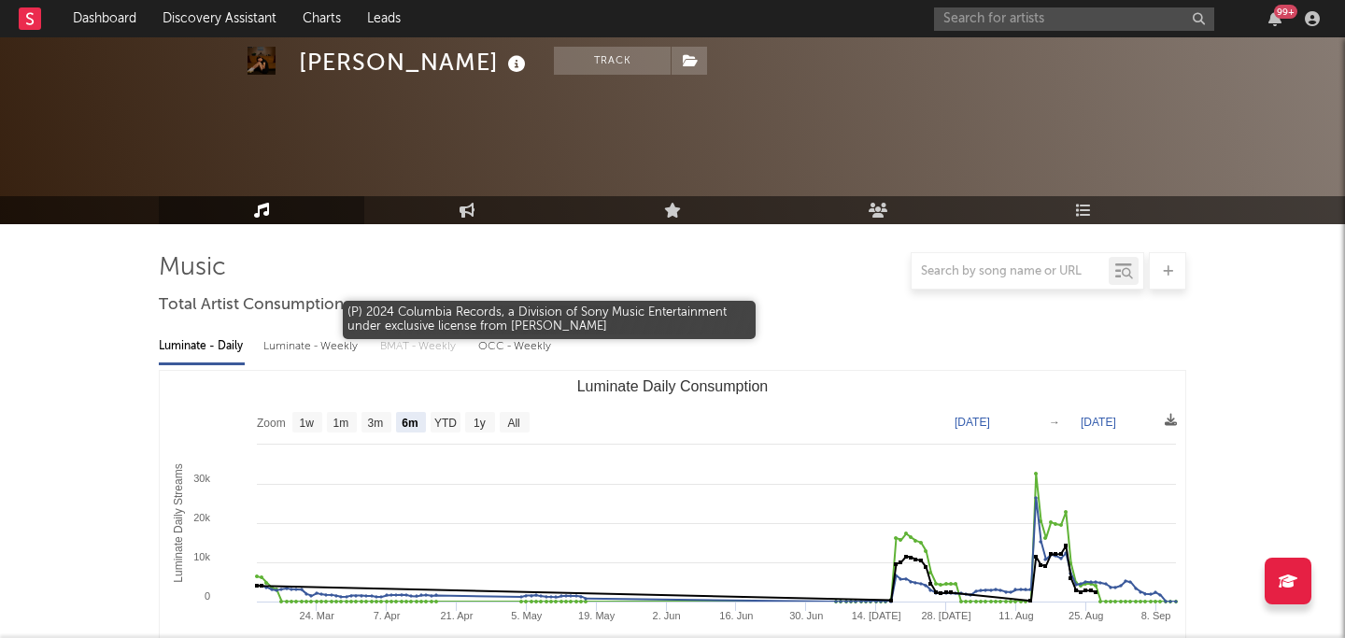
select select "6m"
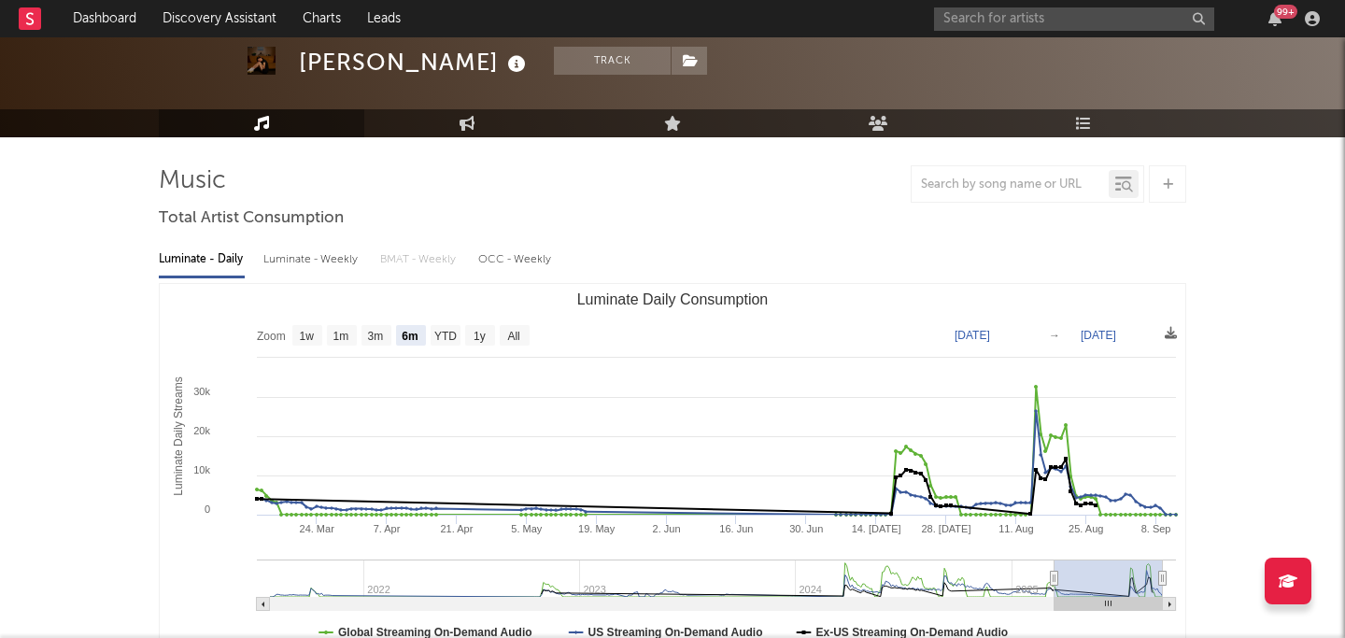
scroll to position [100, 0]
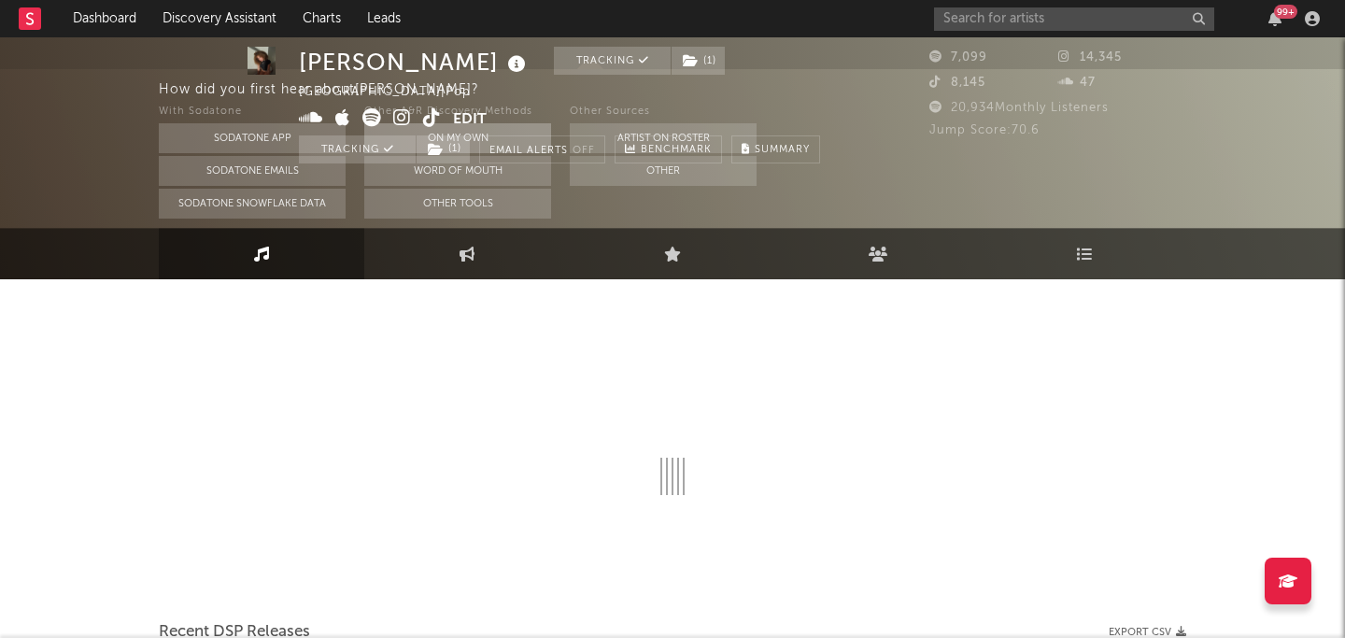
select select "1w"
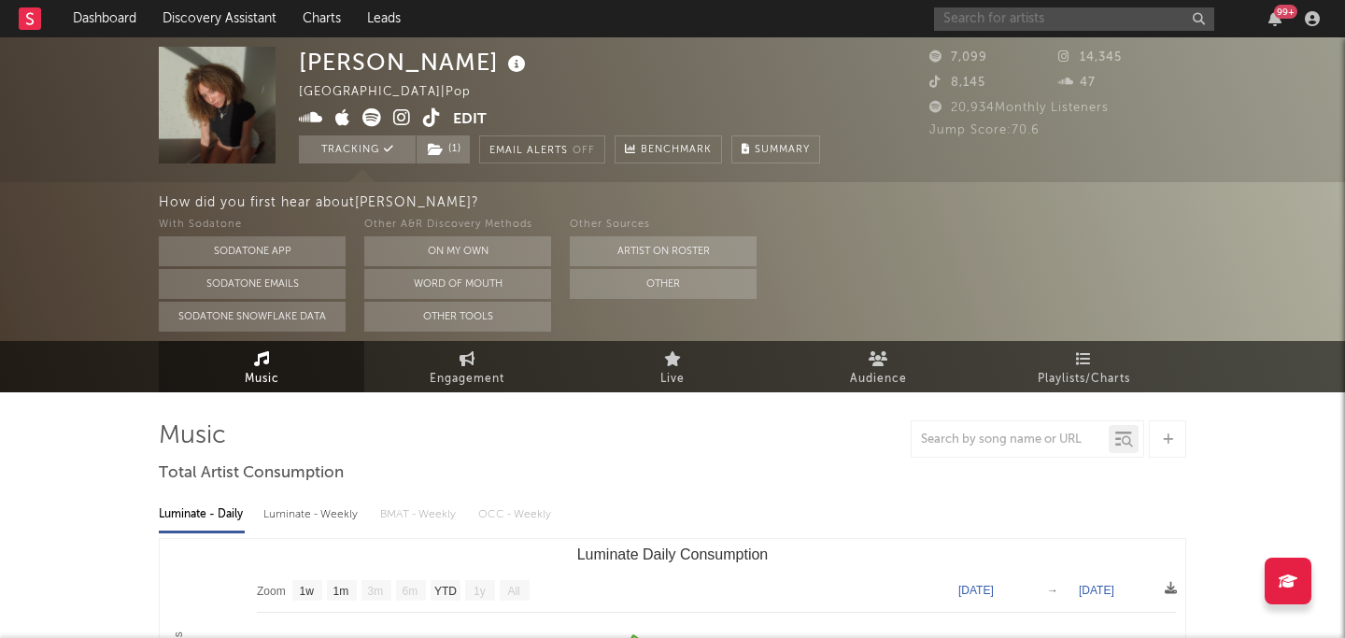
click at [977, 19] on input "text" at bounding box center [1074, 18] width 280 height 23
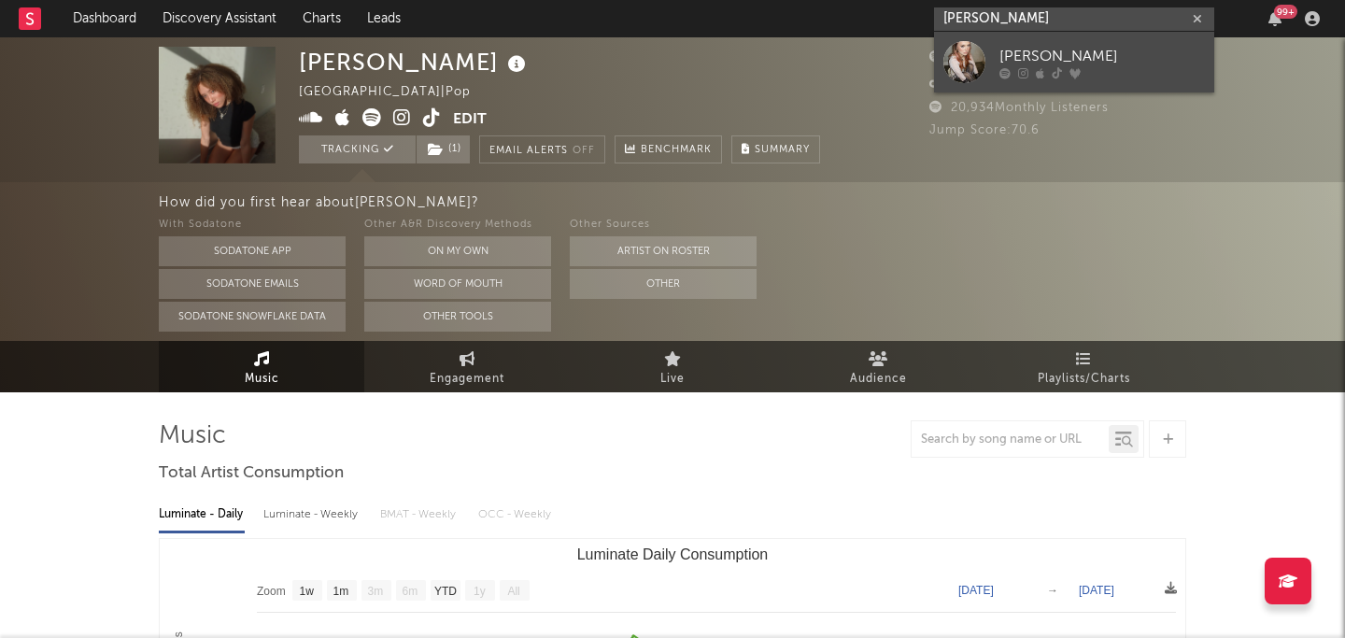
type input "[PERSON_NAME]"
click at [1126, 55] on div "[PERSON_NAME]" at bounding box center [1103, 56] width 206 height 22
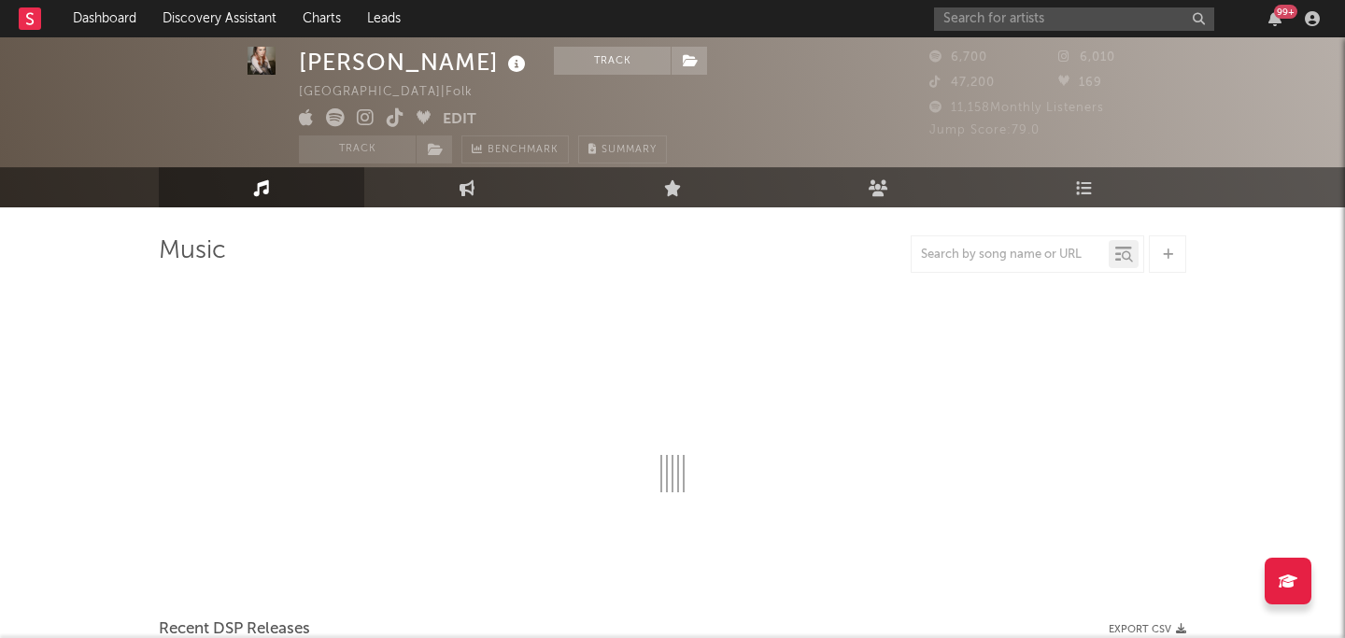
scroll to position [35, 0]
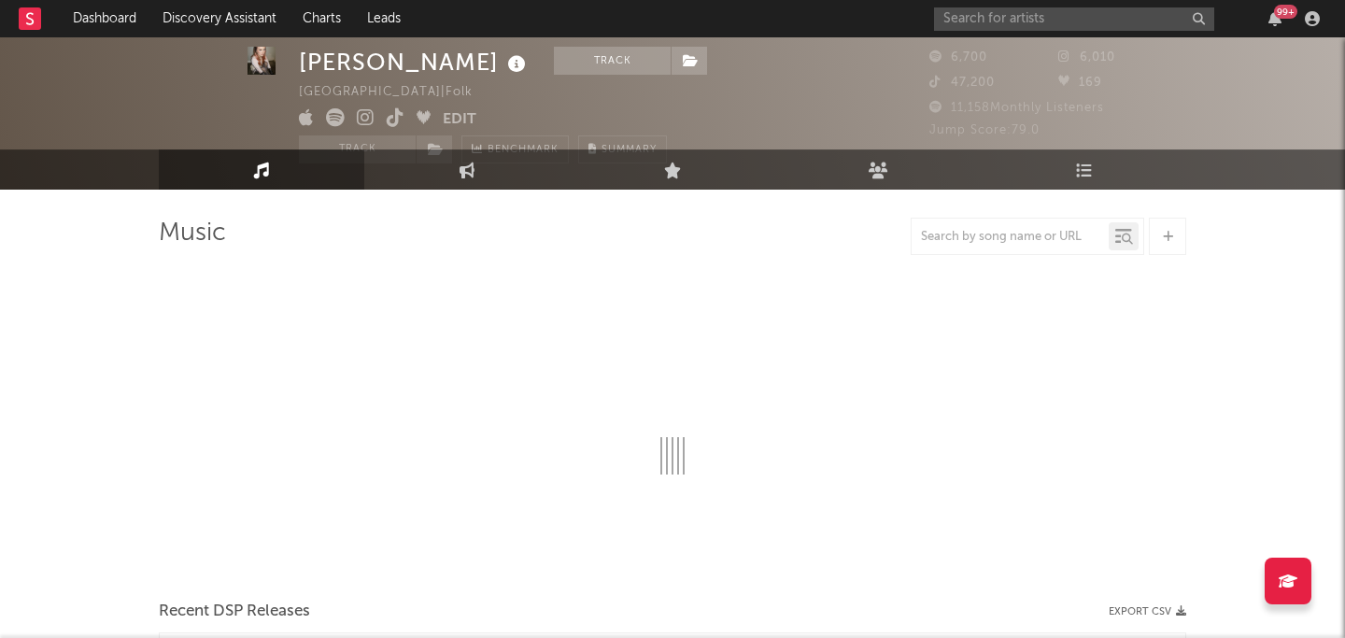
select select "6m"
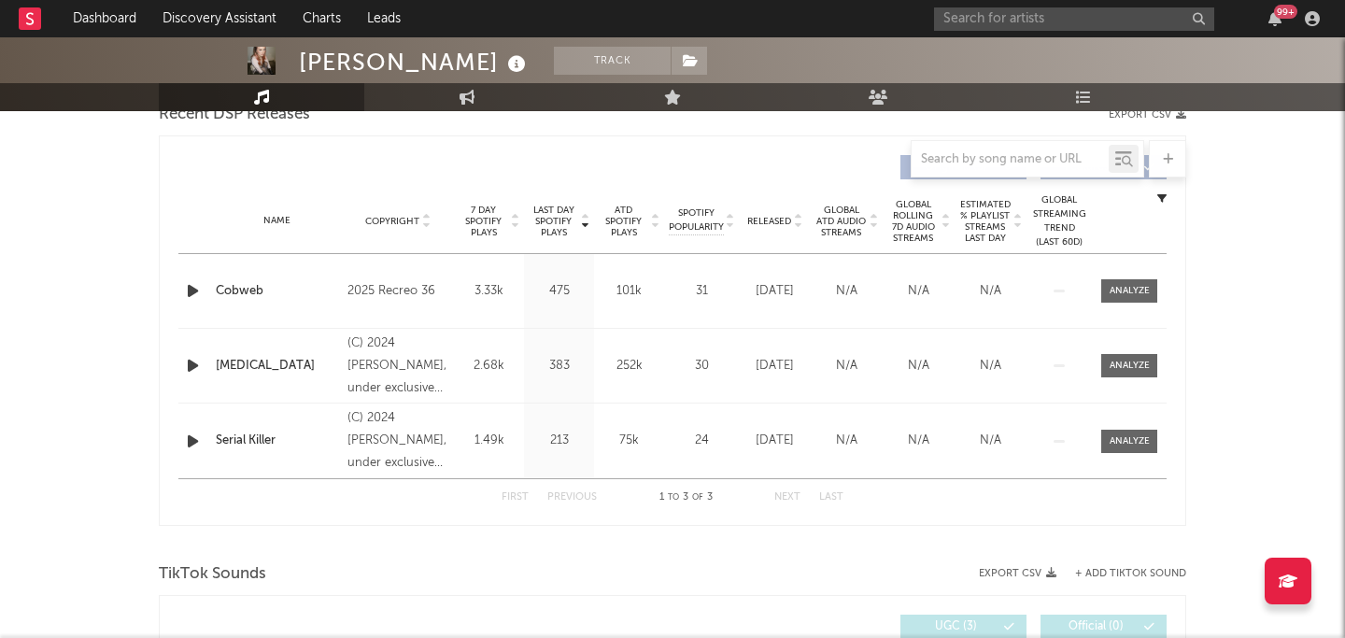
scroll to position [712, 0]
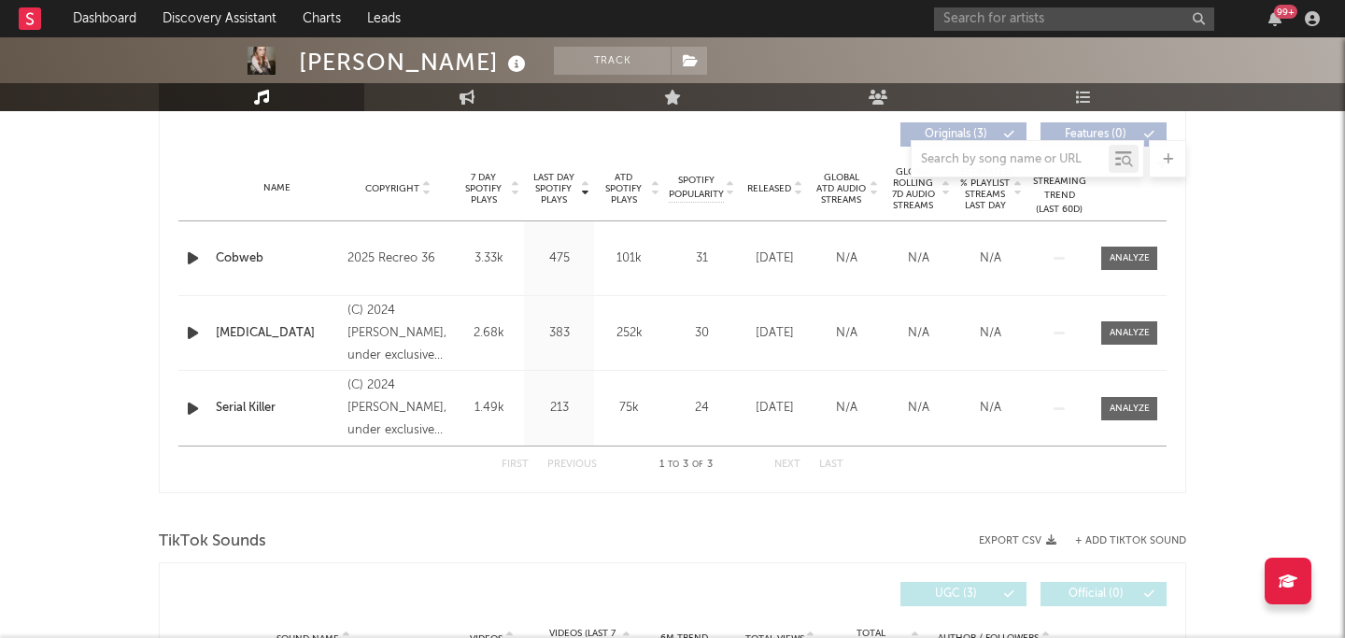
click at [319, 320] on div "Name [MEDICAL_DATA] Copyright (C) 2024 [PERSON_NAME], under exclusive license t…" at bounding box center [672, 333] width 989 height 74
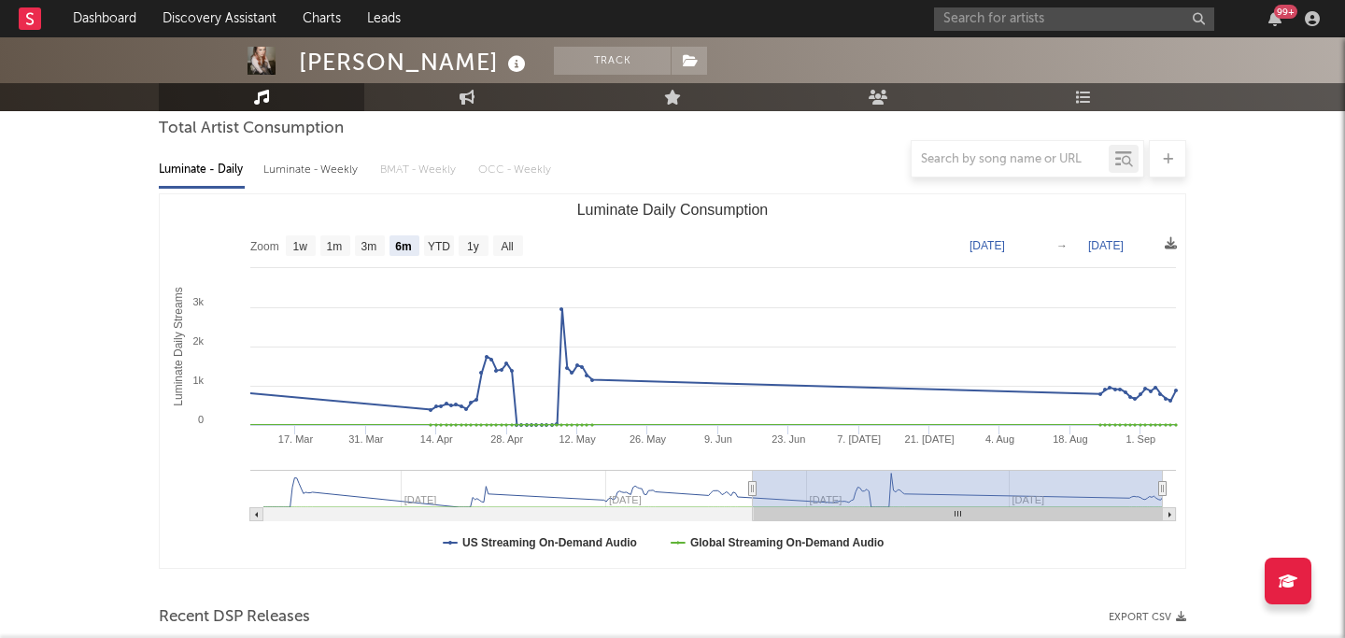
scroll to position [238, 0]
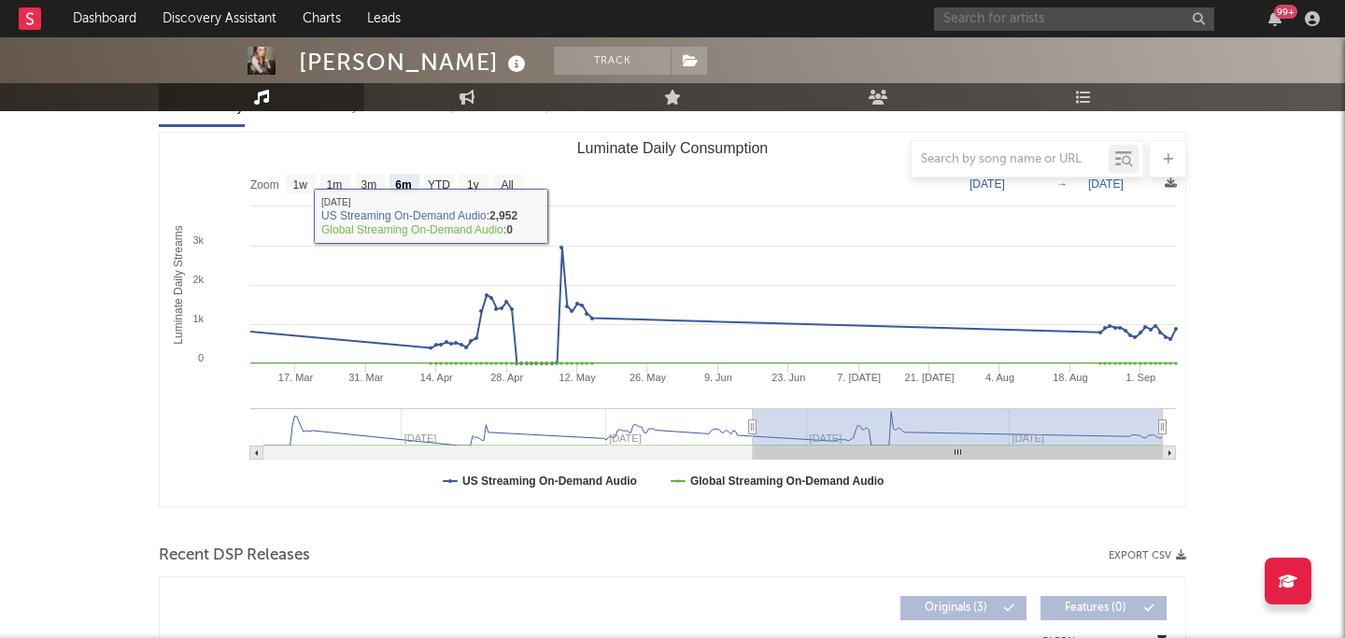
click at [979, 16] on input "text" at bounding box center [1074, 18] width 280 height 23
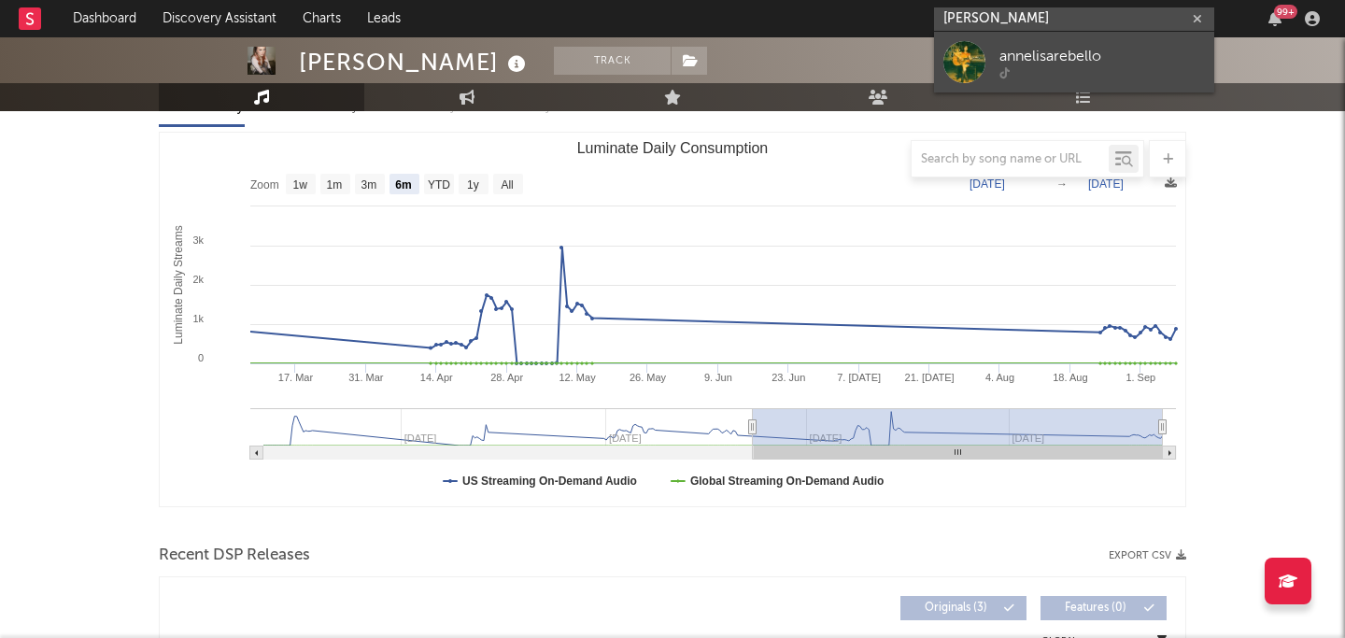
type input "[PERSON_NAME]"
click at [1051, 69] on div at bounding box center [1103, 72] width 206 height 11
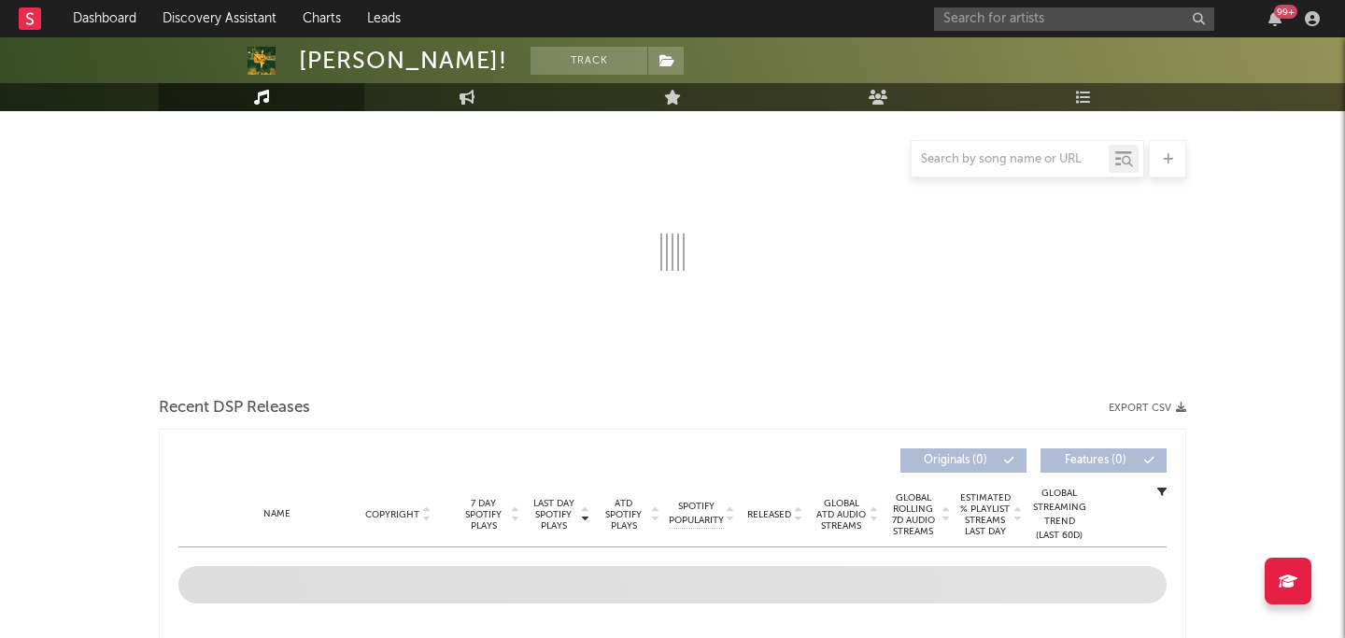
select select "1w"
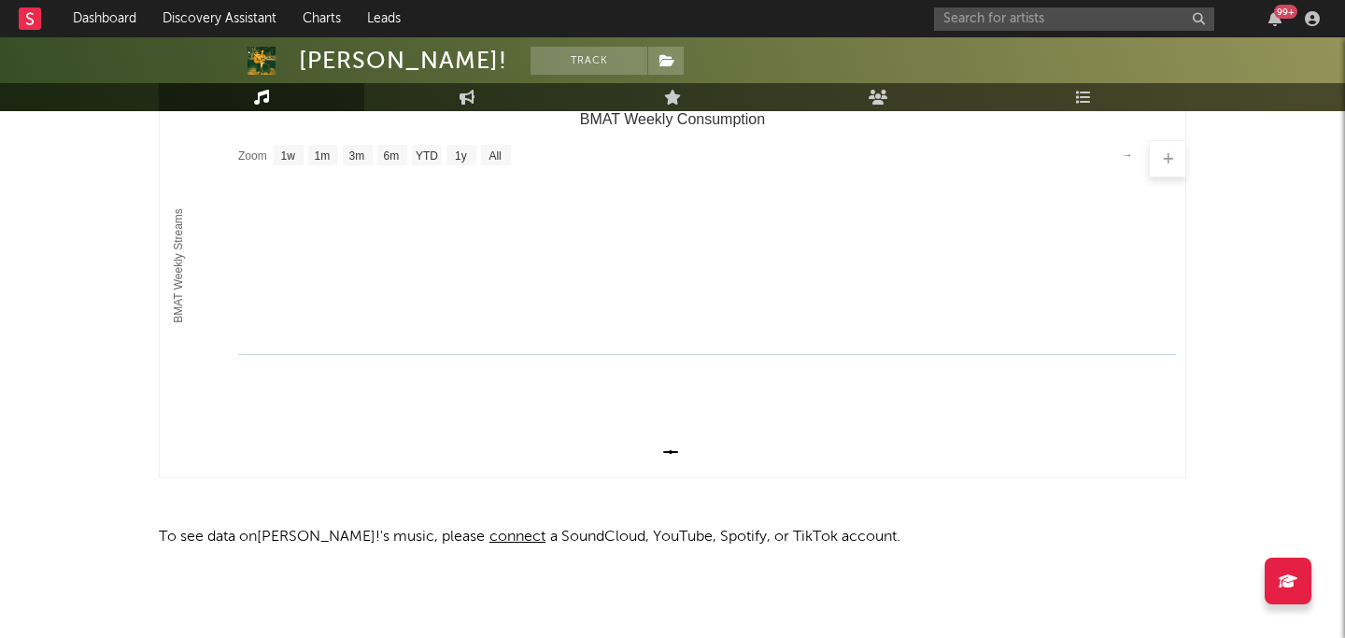
scroll to position [264, 0]
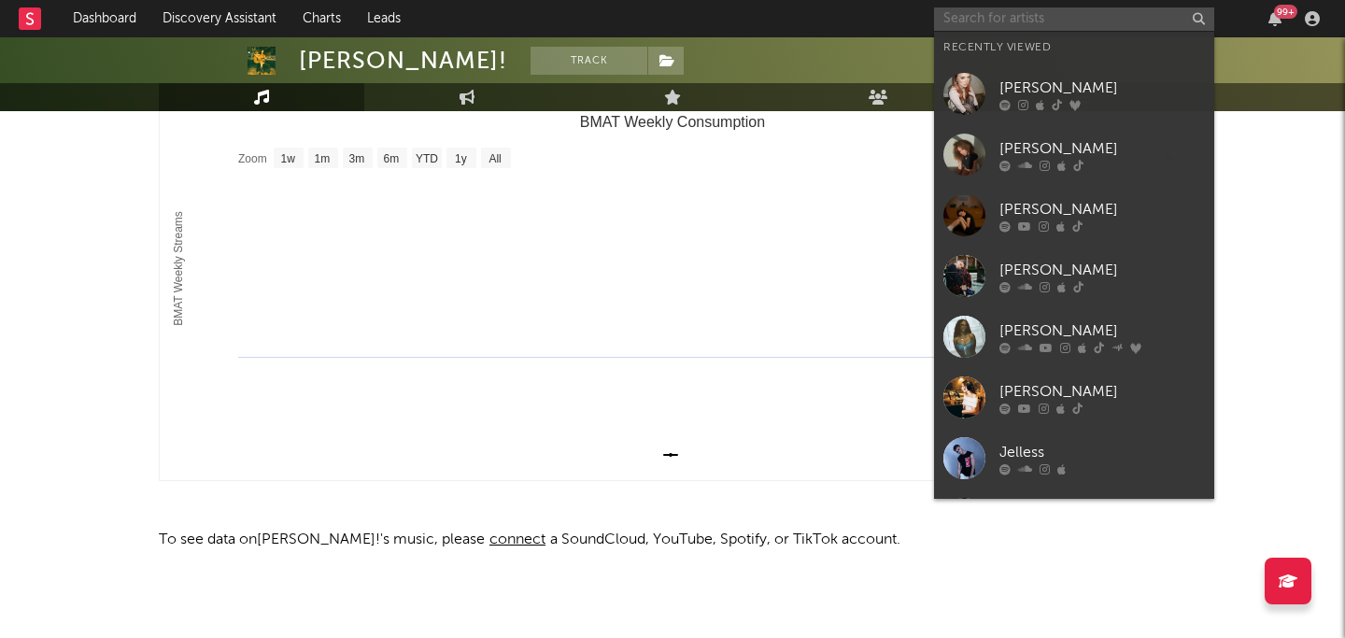
click at [951, 29] on input "text" at bounding box center [1074, 18] width 280 height 23
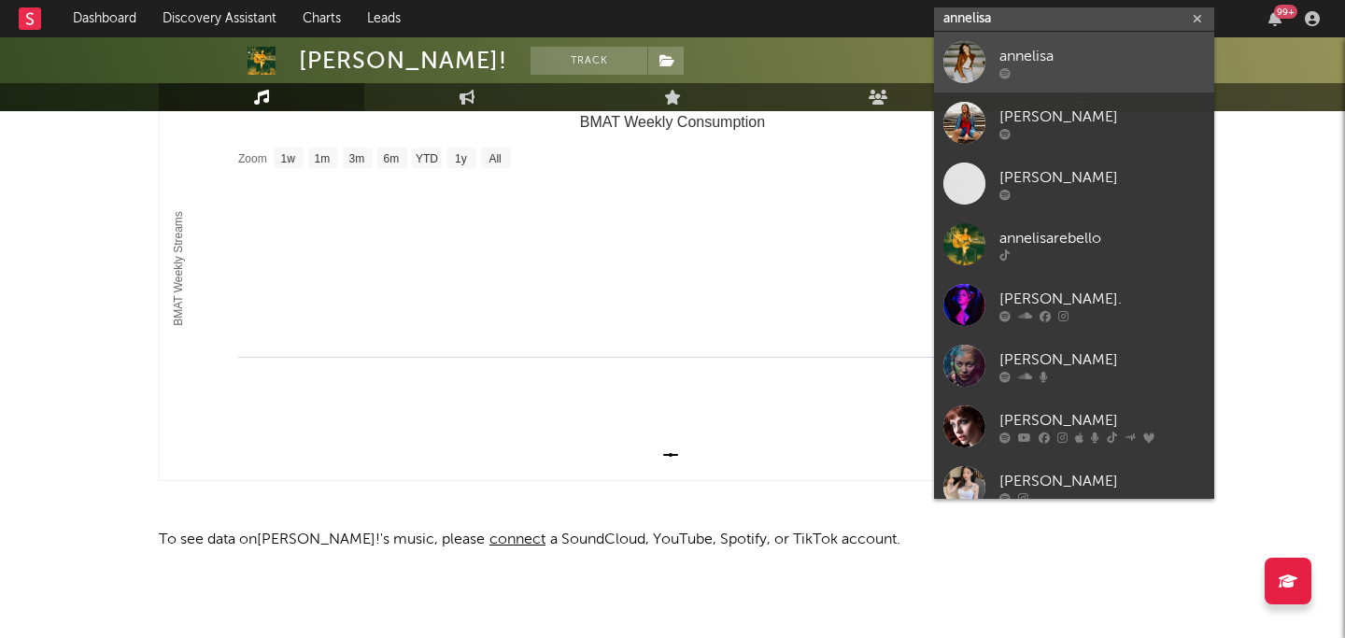
type input "annelisa"
click at [1081, 48] on div "annelisa" at bounding box center [1103, 56] width 206 height 22
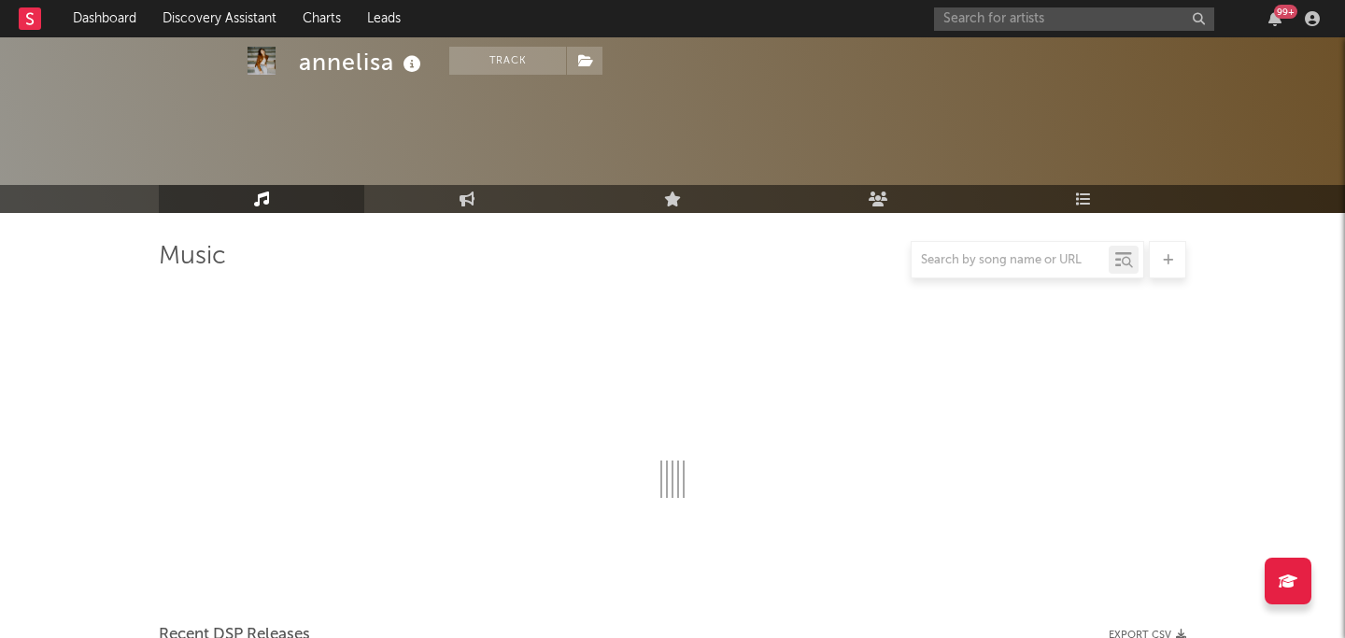
scroll to position [264, 0]
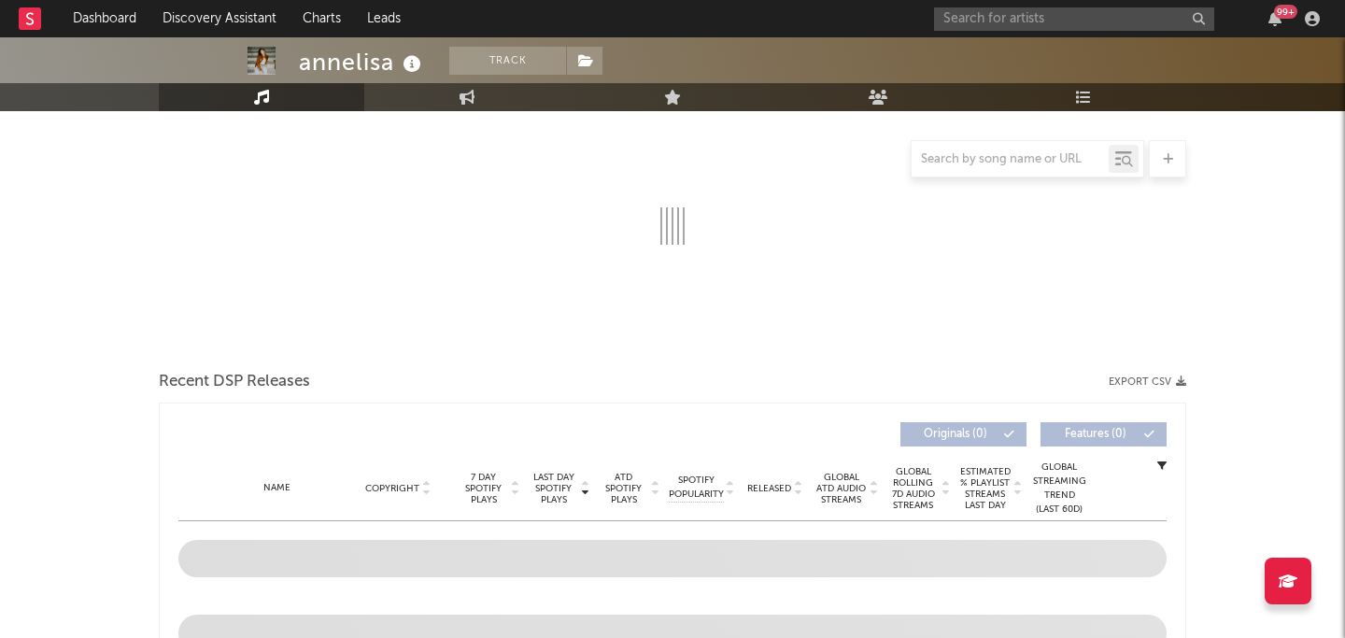
select select "1w"
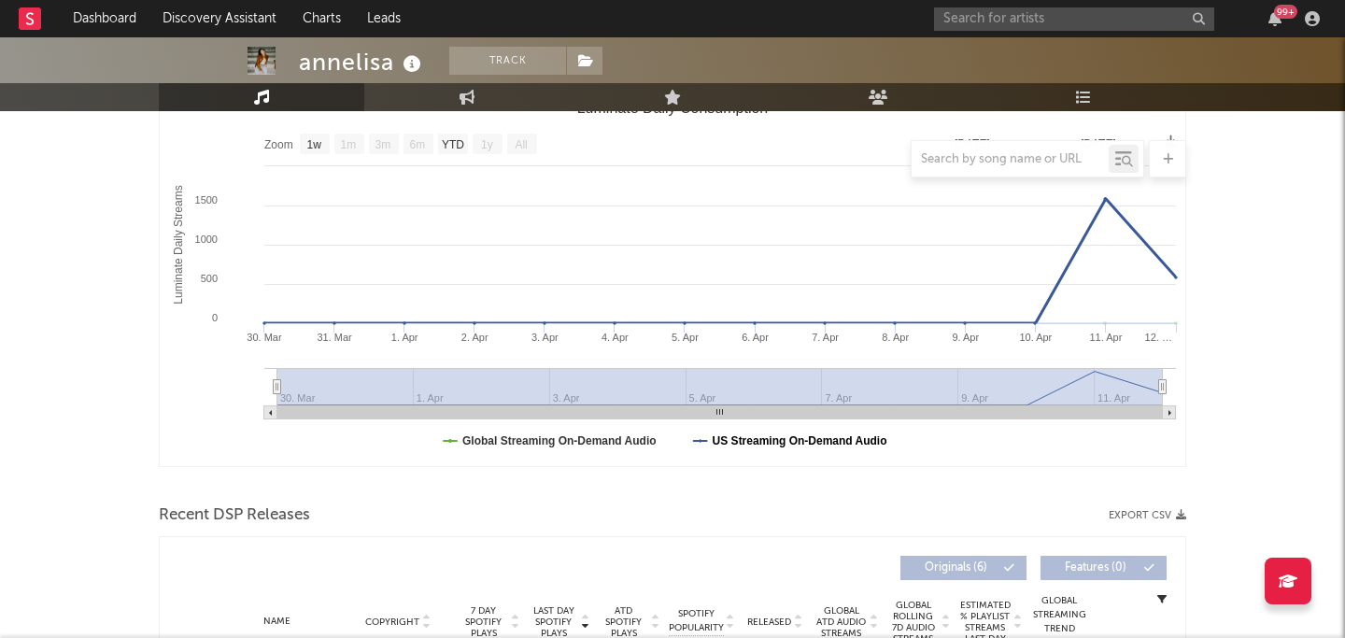
scroll to position [0, 0]
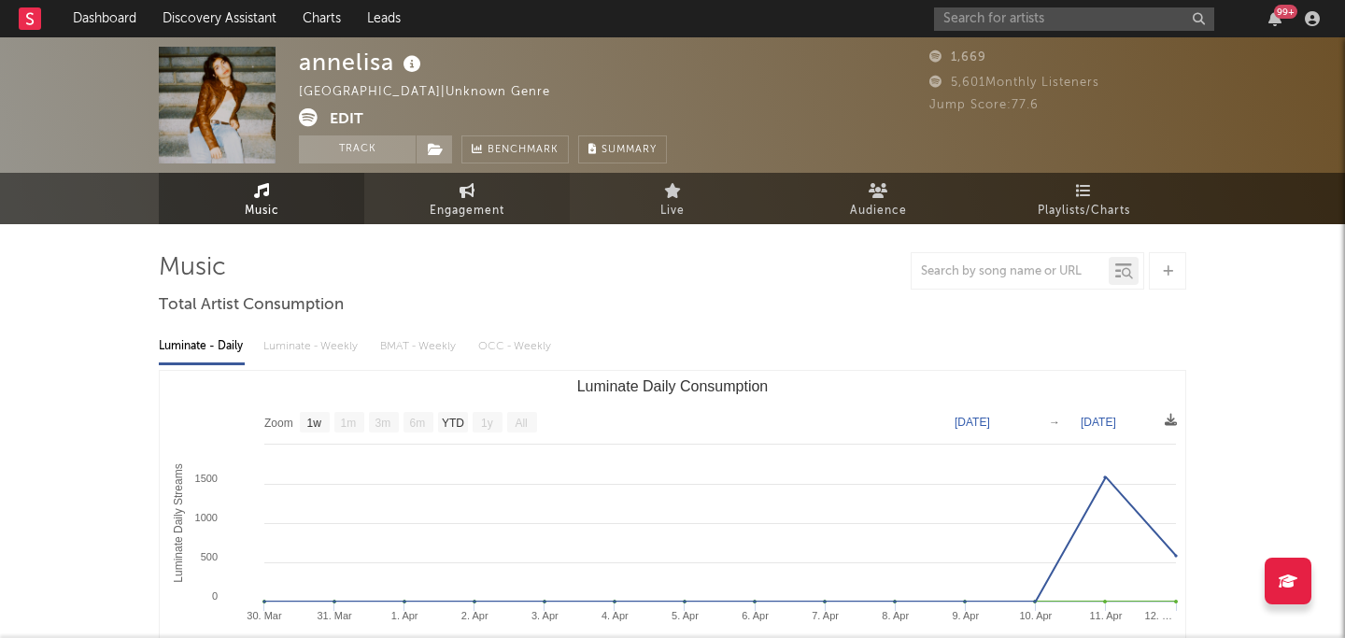
click at [460, 200] on span "Engagement" at bounding box center [467, 211] width 75 height 22
select select "1w"
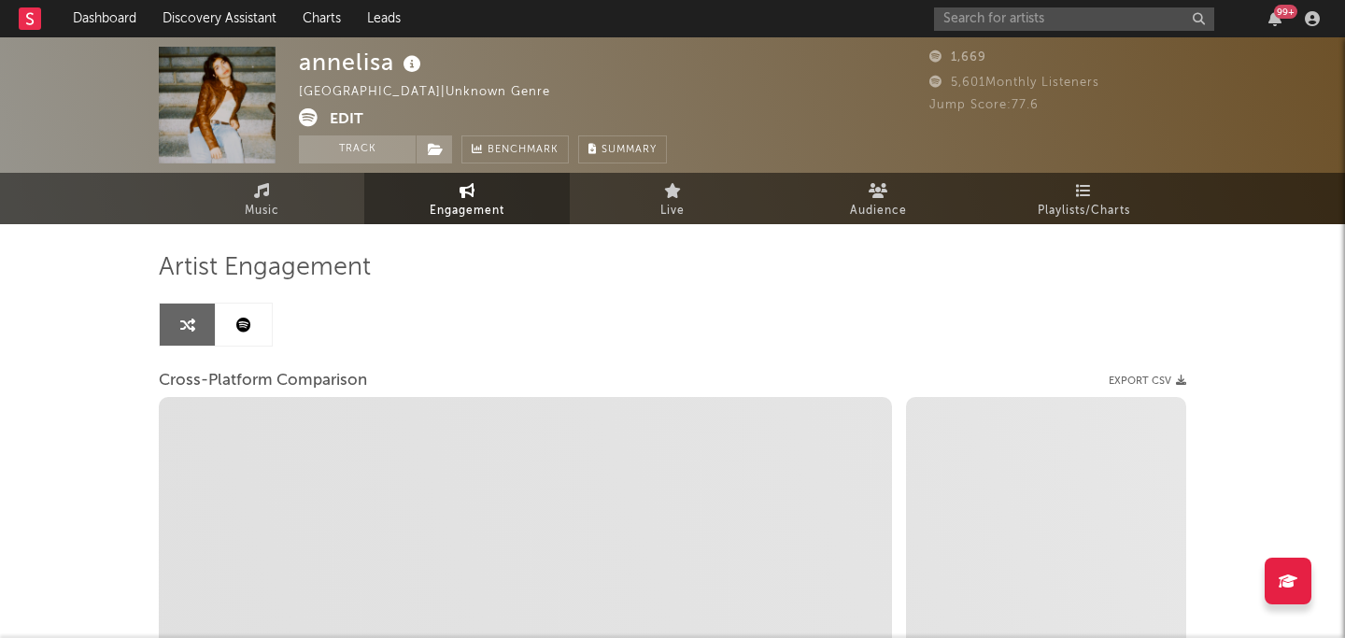
select select "1m"
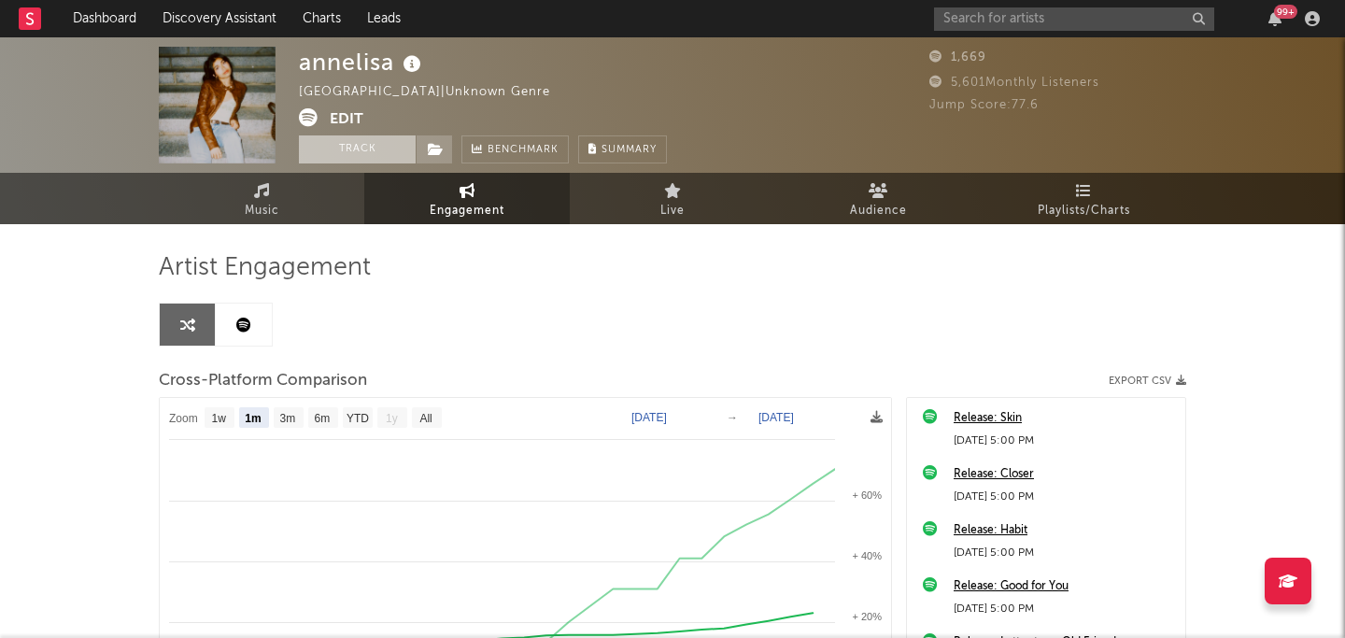
scroll to position [380, 0]
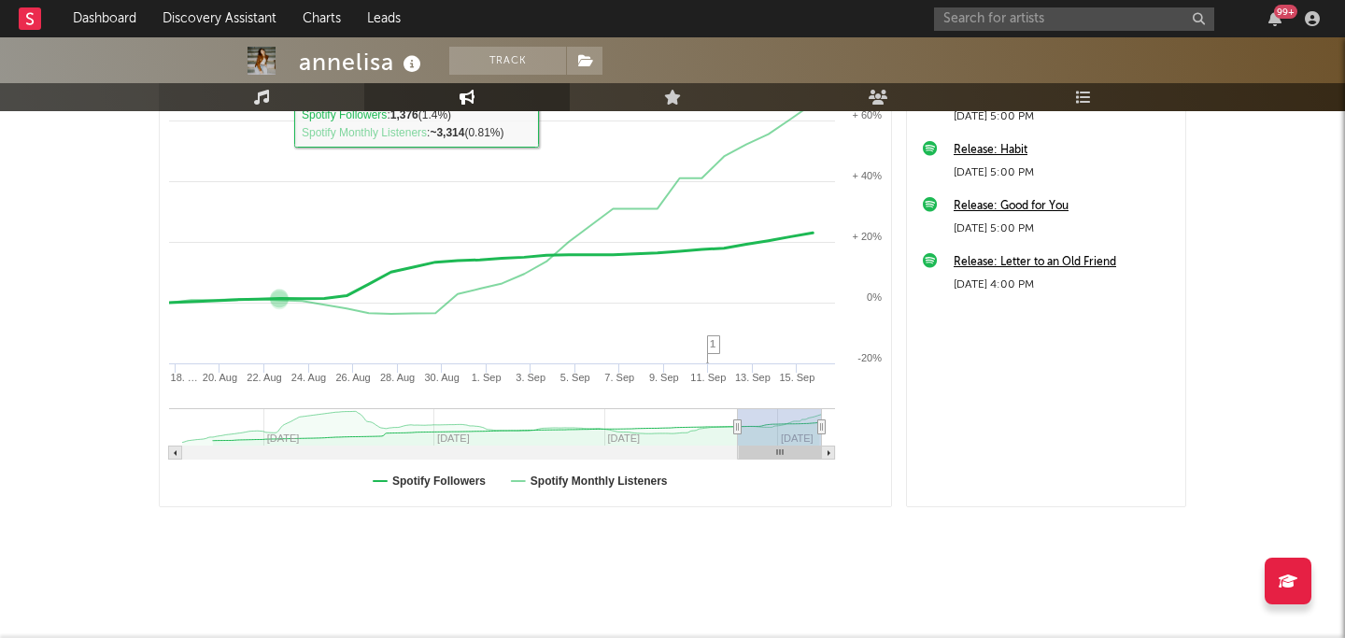
click at [272, 104] on link "Music" at bounding box center [262, 97] width 206 height 28
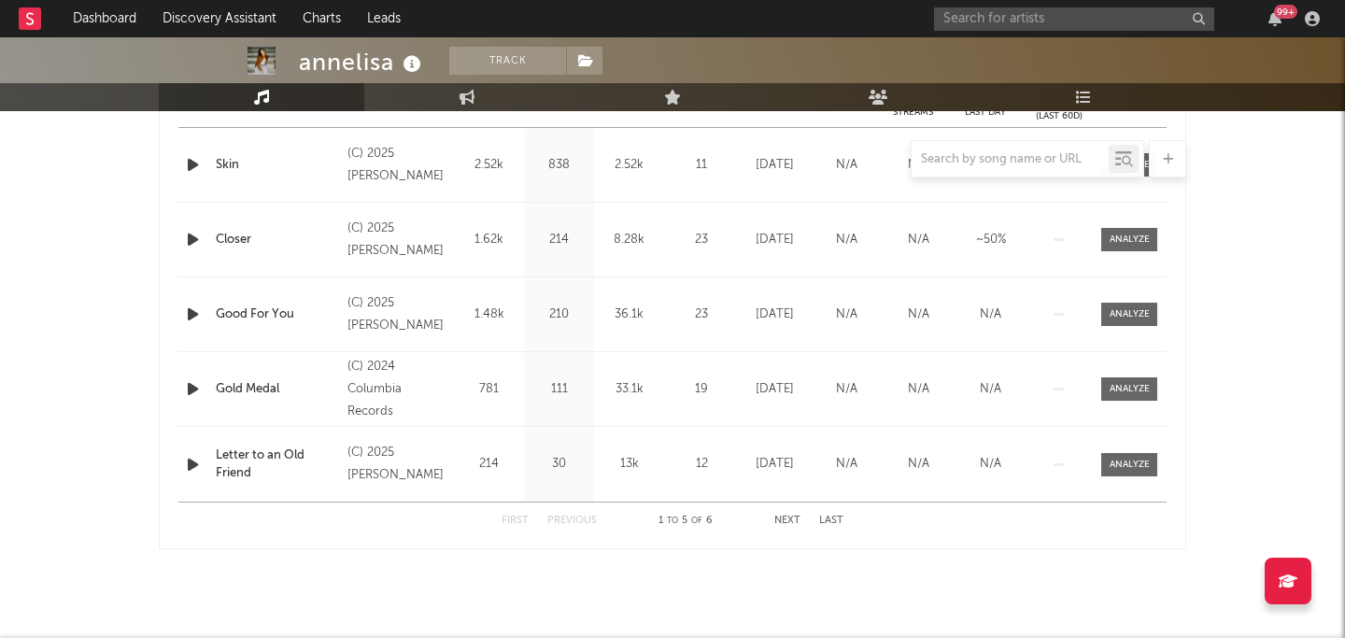
select select "1w"
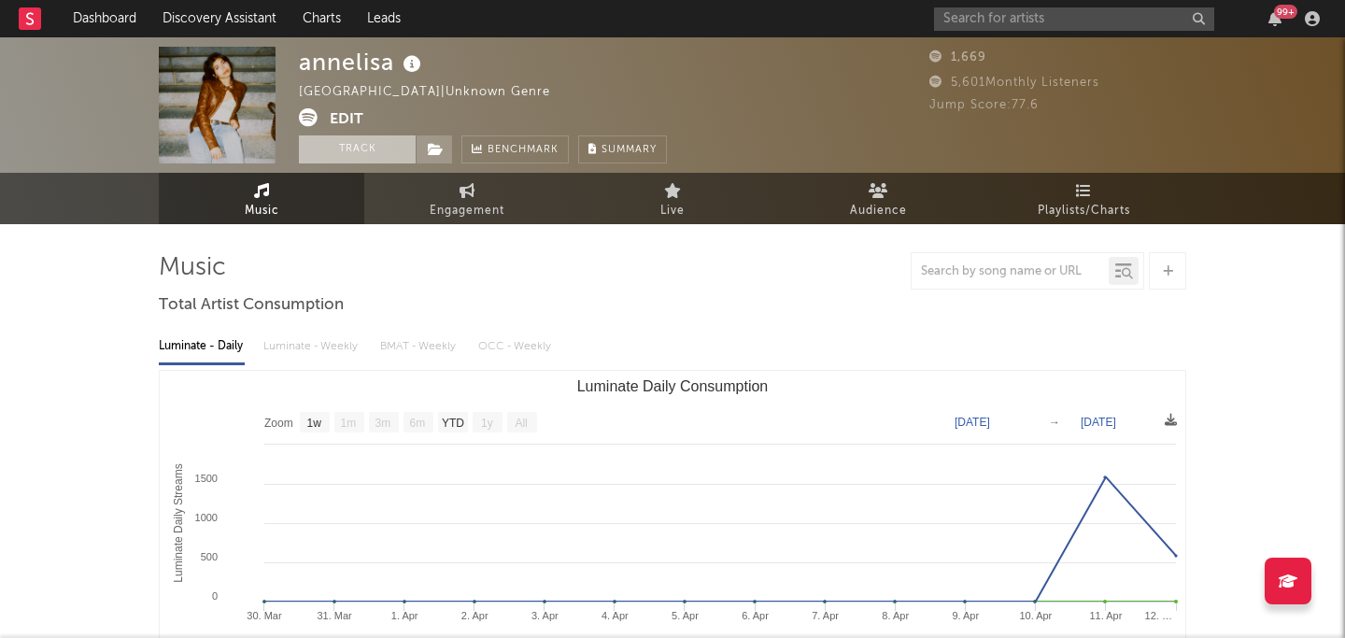
click at [372, 143] on button "Track" at bounding box center [357, 149] width 117 height 28
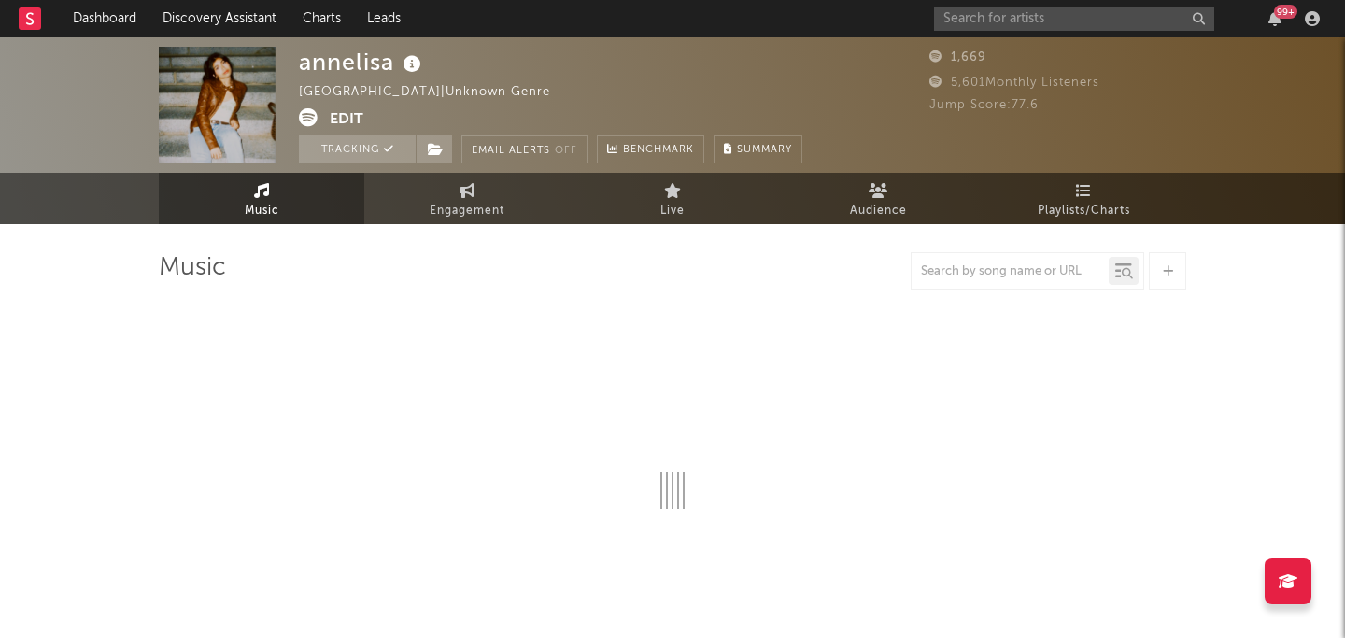
select select "1w"
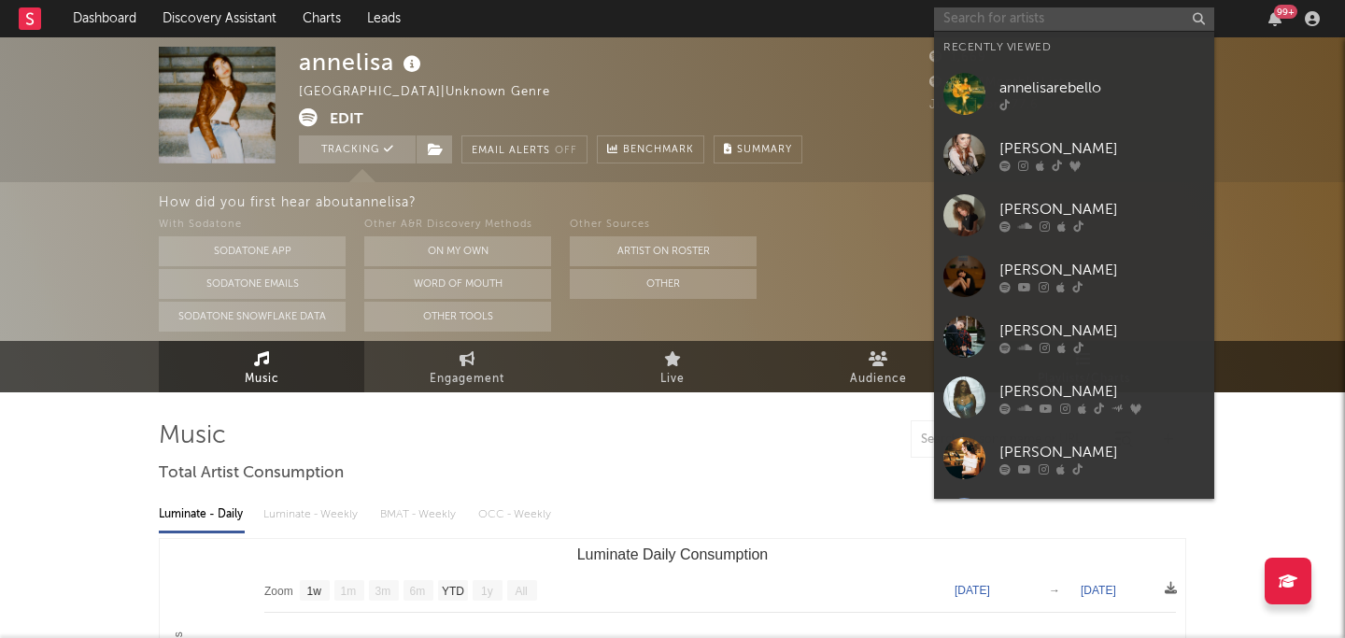
click at [1017, 22] on input "text" at bounding box center [1074, 18] width 280 height 23
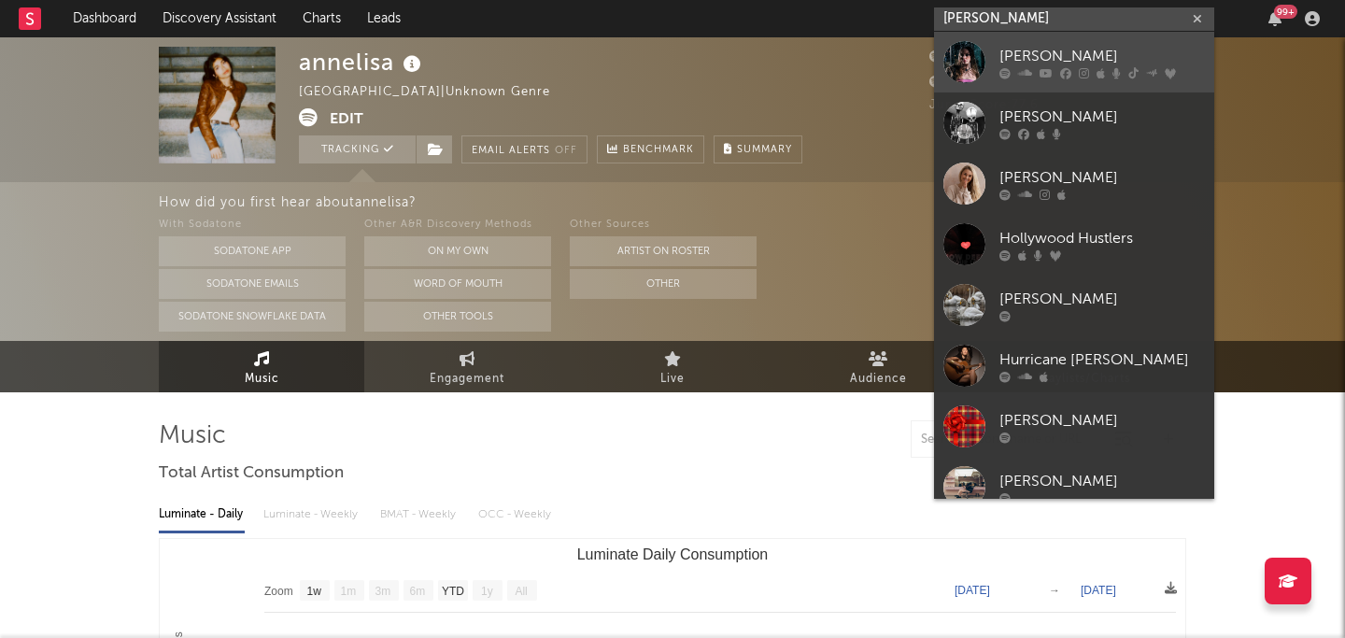
type input "[PERSON_NAME]"
click at [1071, 47] on div "[PERSON_NAME]" at bounding box center [1103, 56] width 206 height 22
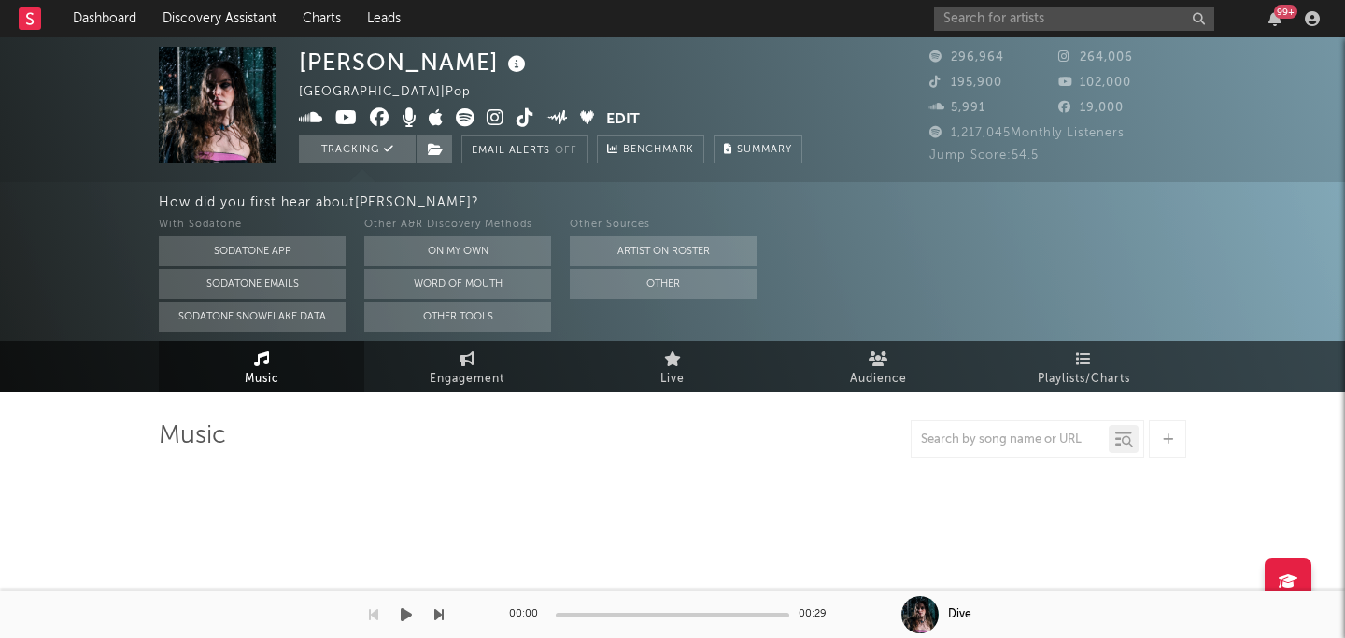
select select "6m"
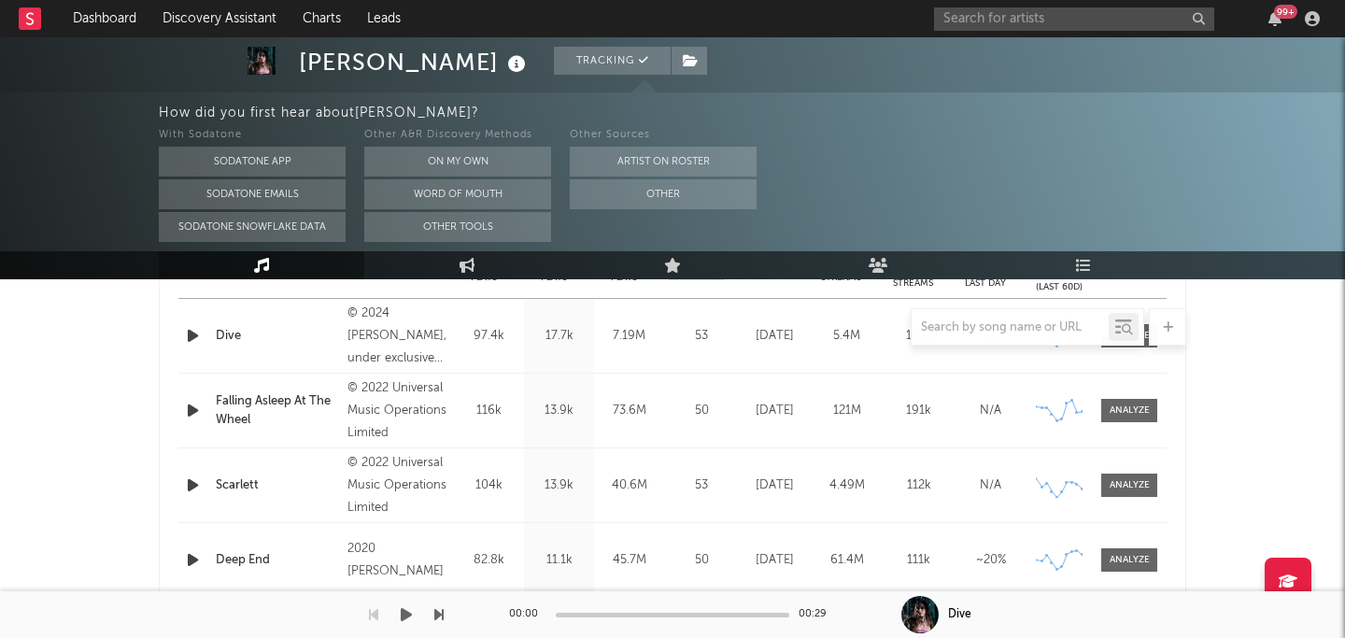
scroll to position [801, 0]
click at [404, 334] on div at bounding box center [673, 326] width 1028 height 37
click at [189, 339] on div at bounding box center [673, 326] width 1028 height 37
click at [192, 335] on div at bounding box center [673, 326] width 1028 height 37
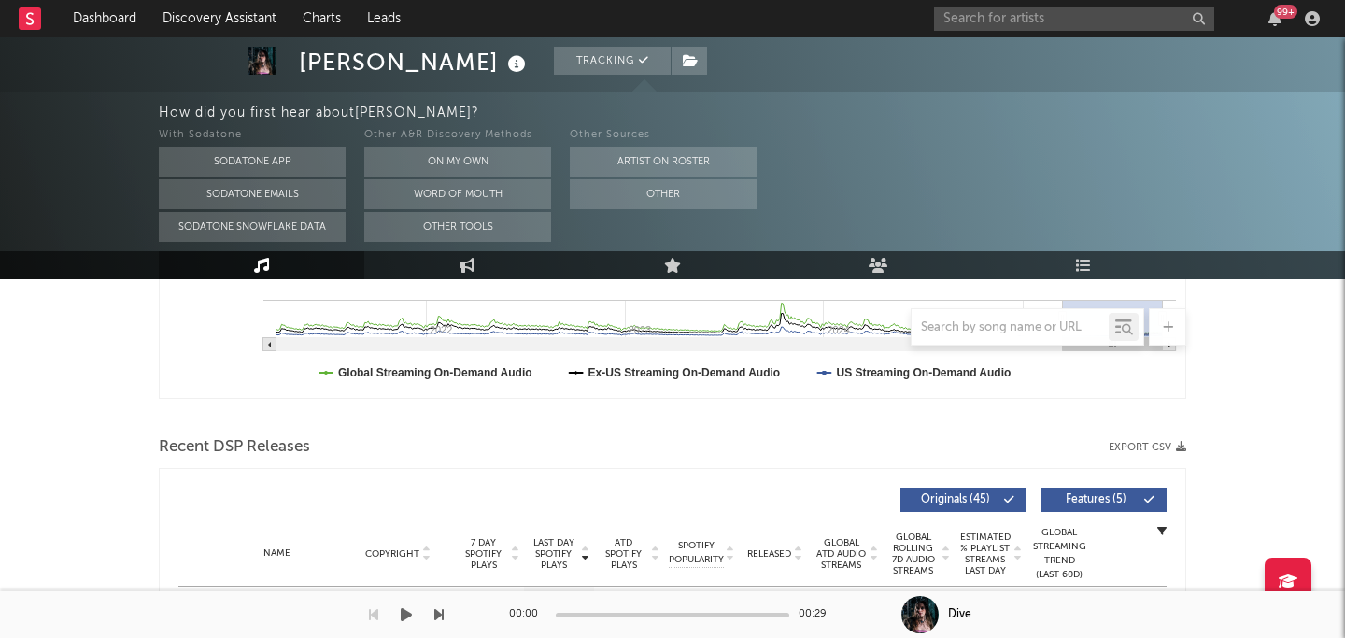
scroll to position [0, 0]
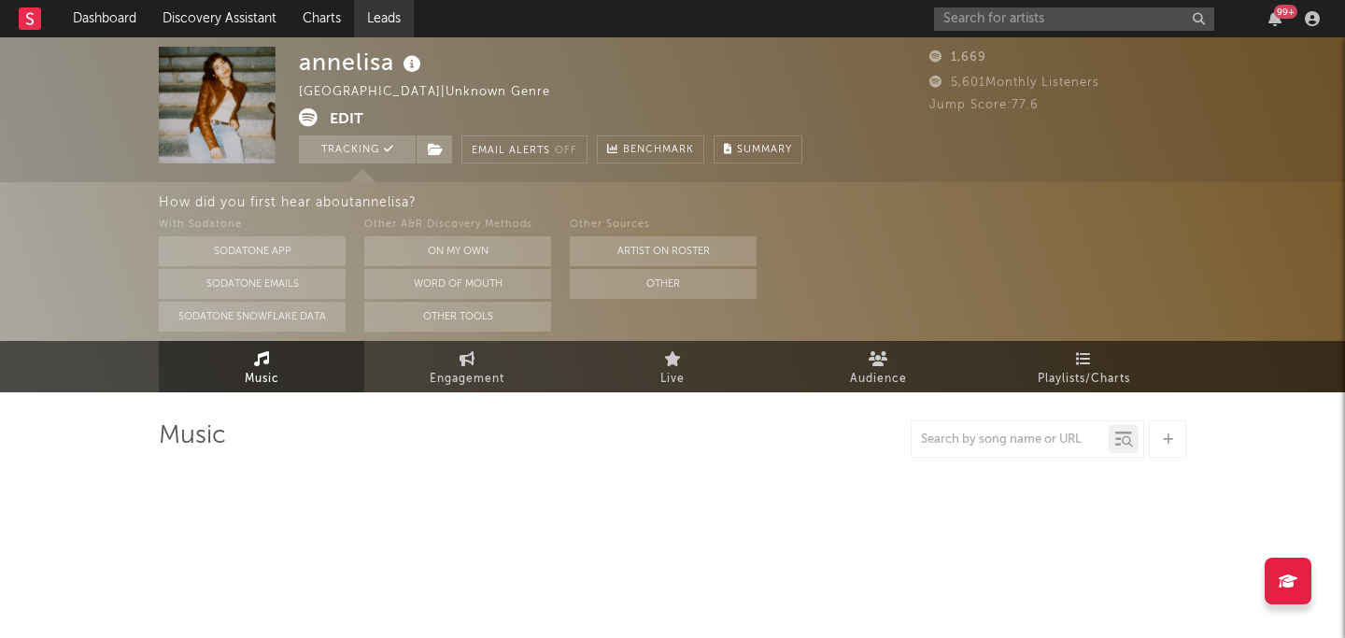
select select "1w"
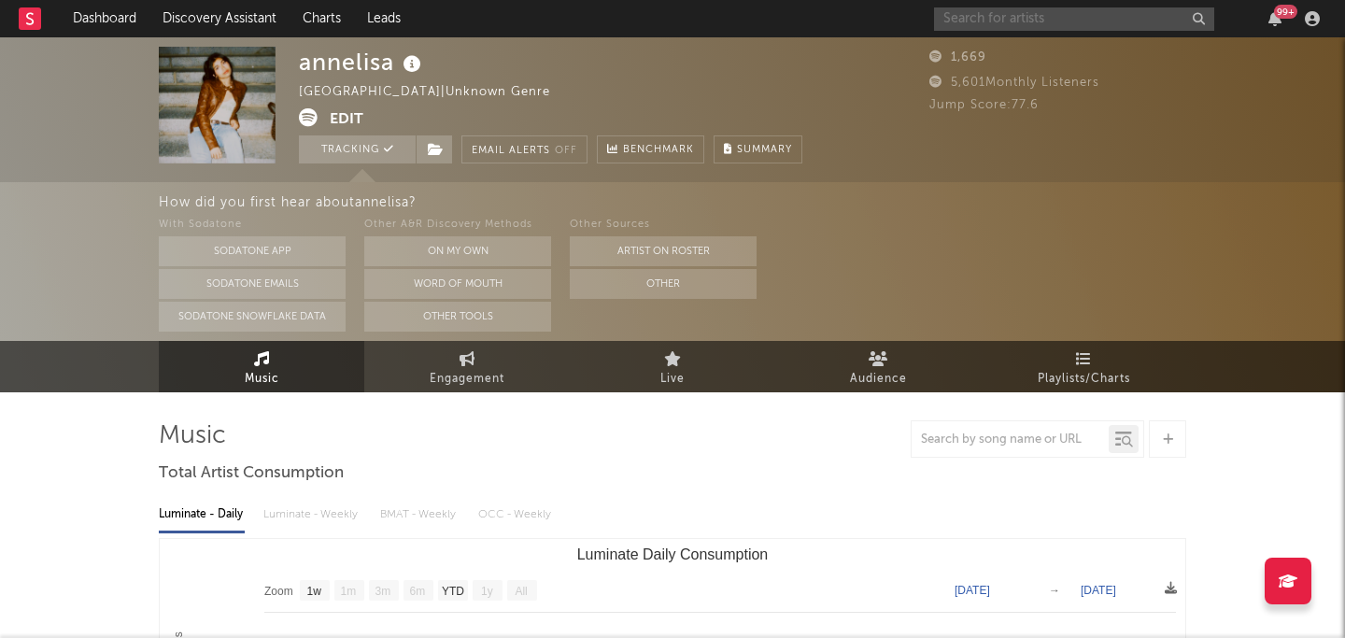
click at [1084, 18] on input "text" at bounding box center [1074, 18] width 280 height 23
click at [1122, 16] on input "[PERSON_NAME] man" at bounding box center [1074, 18] width 280 height 23
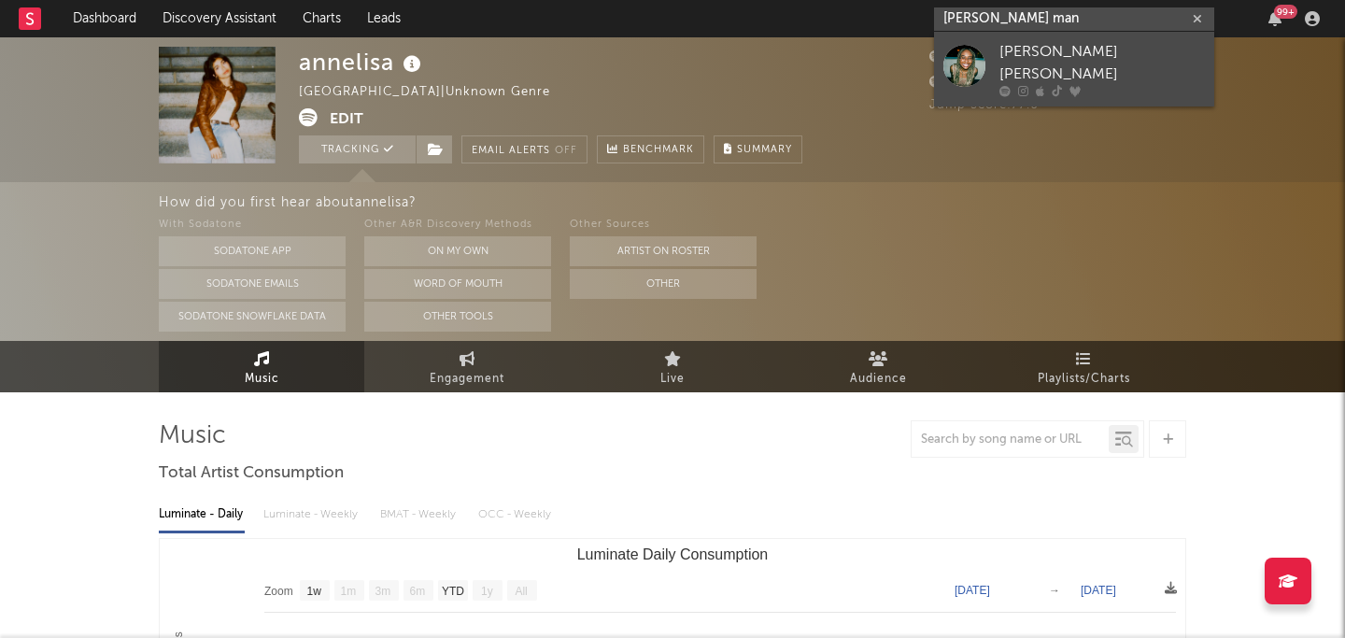
type input "[PERSON_NAME] man"
click at [1108, 64] on div "[PERSON_NAME] [PERSON_NAME]" at bounding box center [1103, 63] width 206 height 45
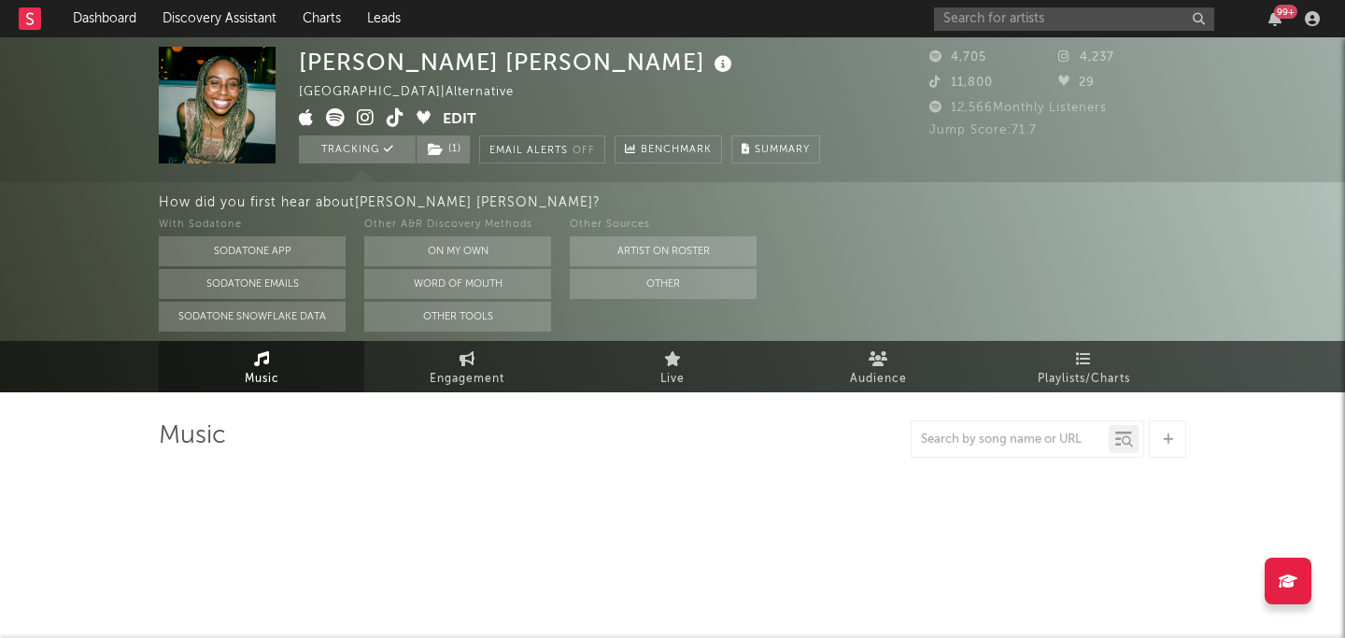
click at [368, 124] on icon at bounding box center [366, 117] width 18 height 19
select select "6m"
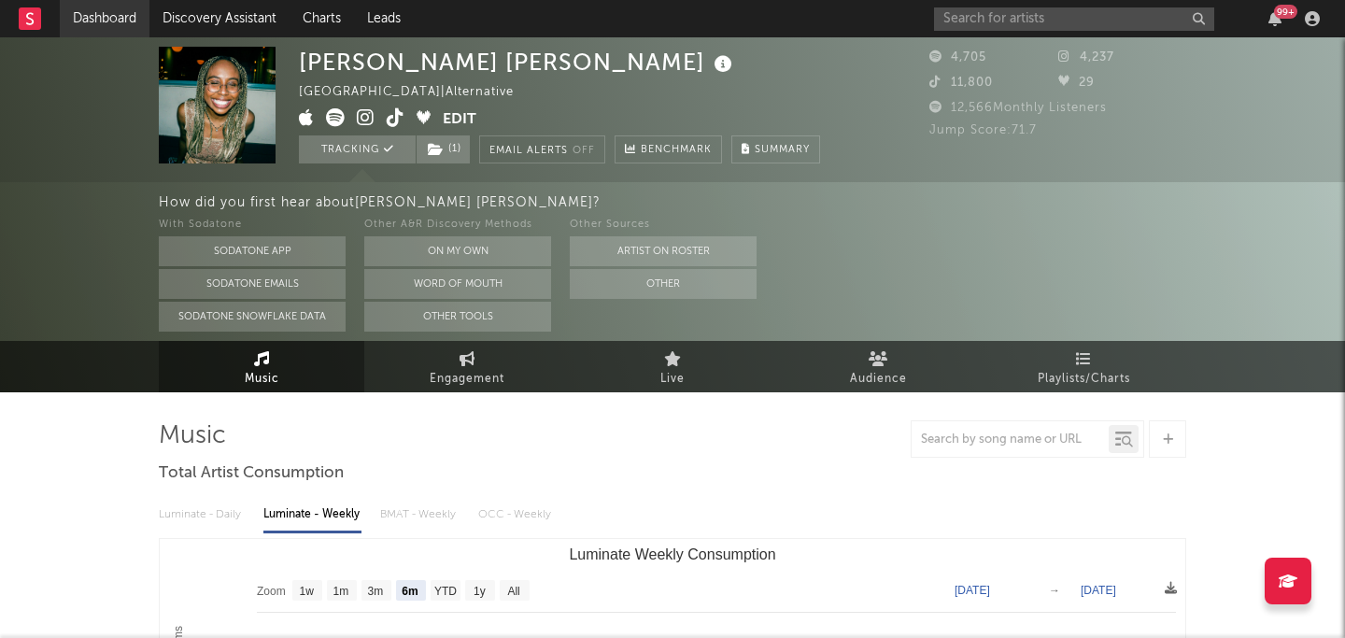
click at [98, 21] on link "Dashboard" at bounding box center [105, 18] width 90 height 37
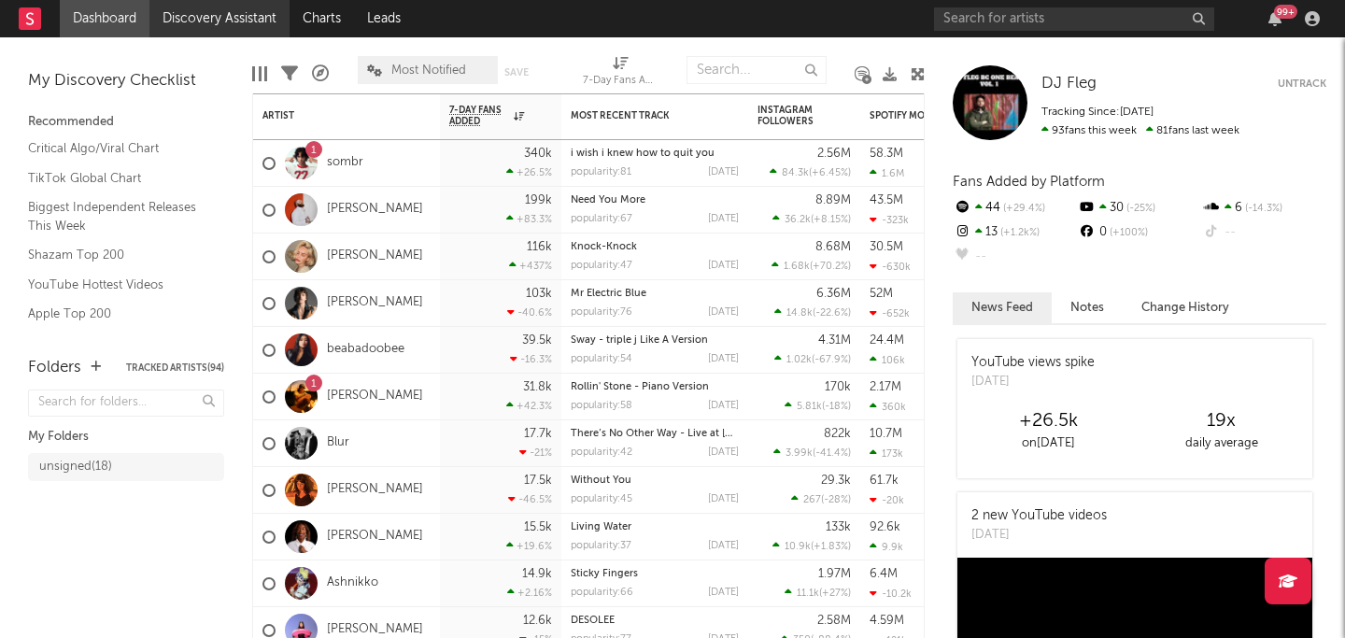
click at [277, 15] on link "Discovery Assistant" at bounding box center [219, 18] width 140 height 37
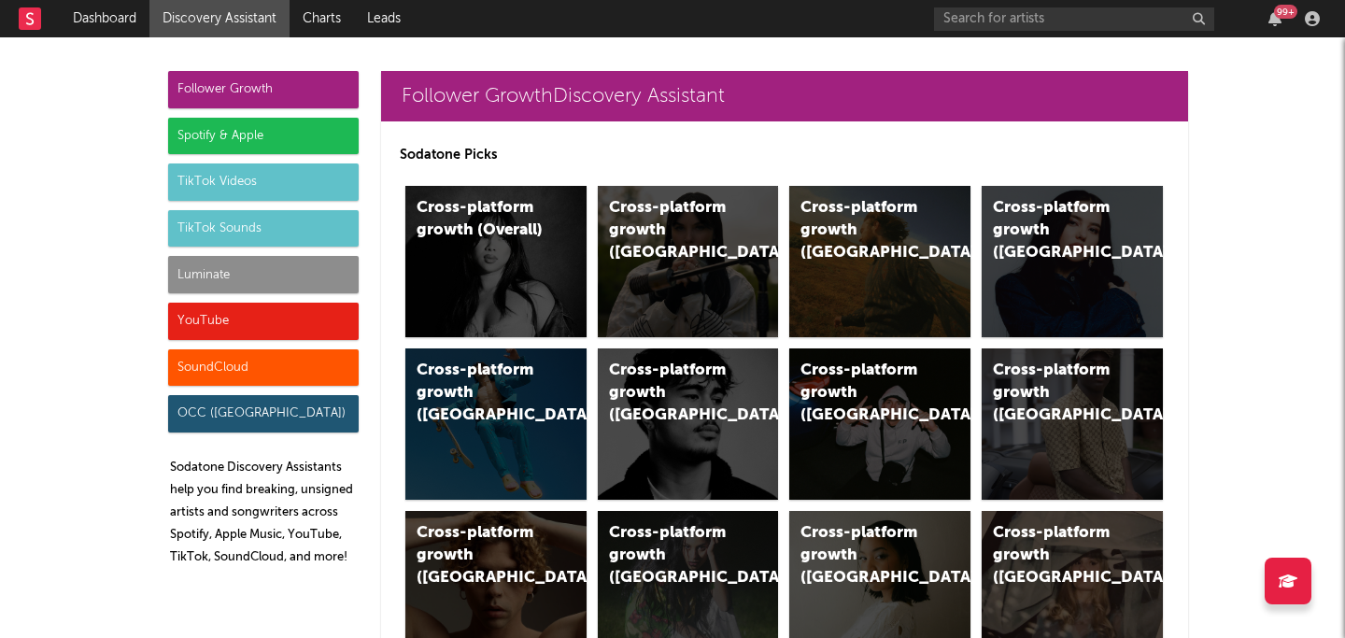
click at [260, 128] on div "Spotify & Apple" at bounding box center [263, 136] width 191 height 37
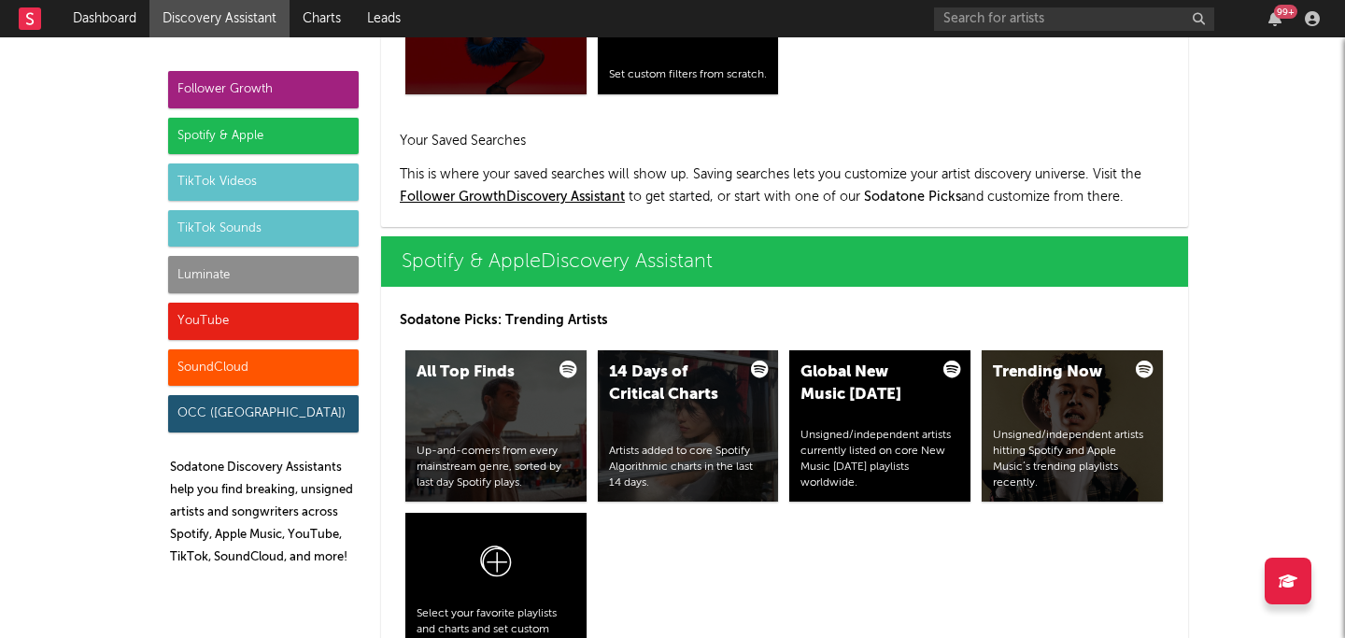
scroll to position [1868, 0]
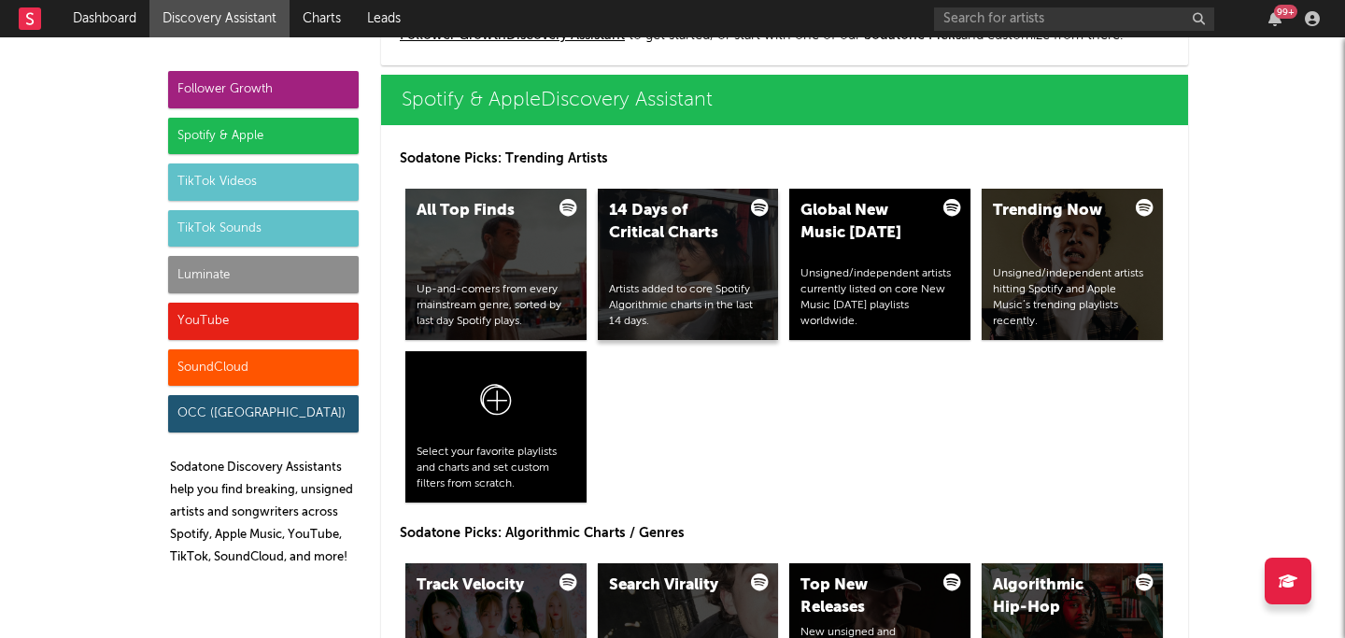
click at [682, 304] on div "Artists added to core Spotify Algorithmic charts in the last 14 days." at bounding box center [688, 305] width 159 height 47
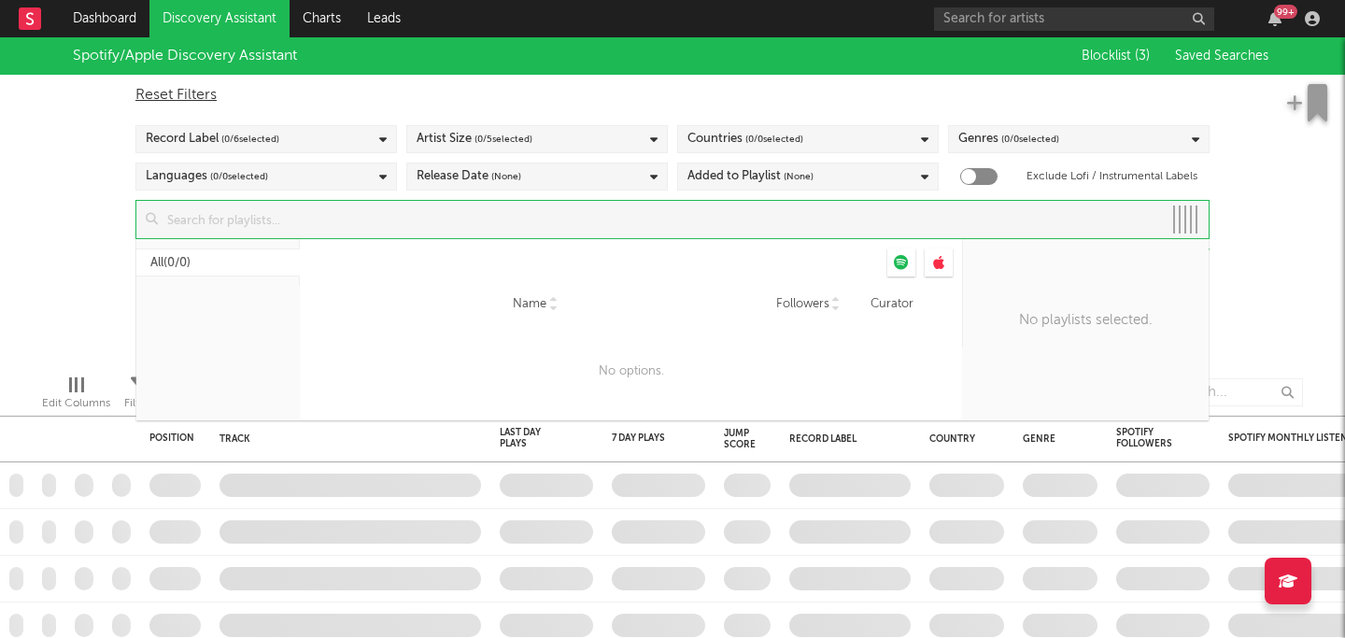
click at [563, 208] on input at bounding box center [660, 219] width 1004 height 37
type input "the"
checkbox input "true"
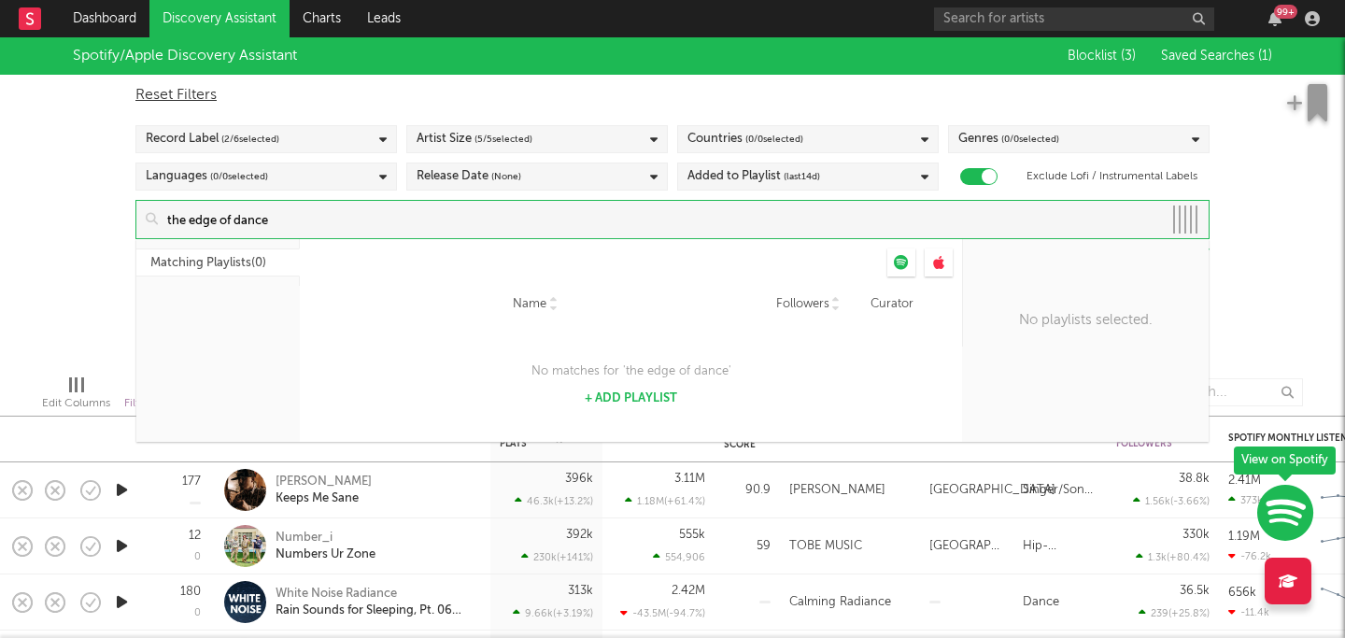
click at [1018, 216] on input "the edge of dance" at bounding box center [660, 219] width 1004 height 37
click at [233, 220] on input "the edge of dance" at bounding box center [660, 219] width 1004 height 37
click at [219, 221] on input "the edge of dance" at bounding box center [660, 219] width 1004 height 37
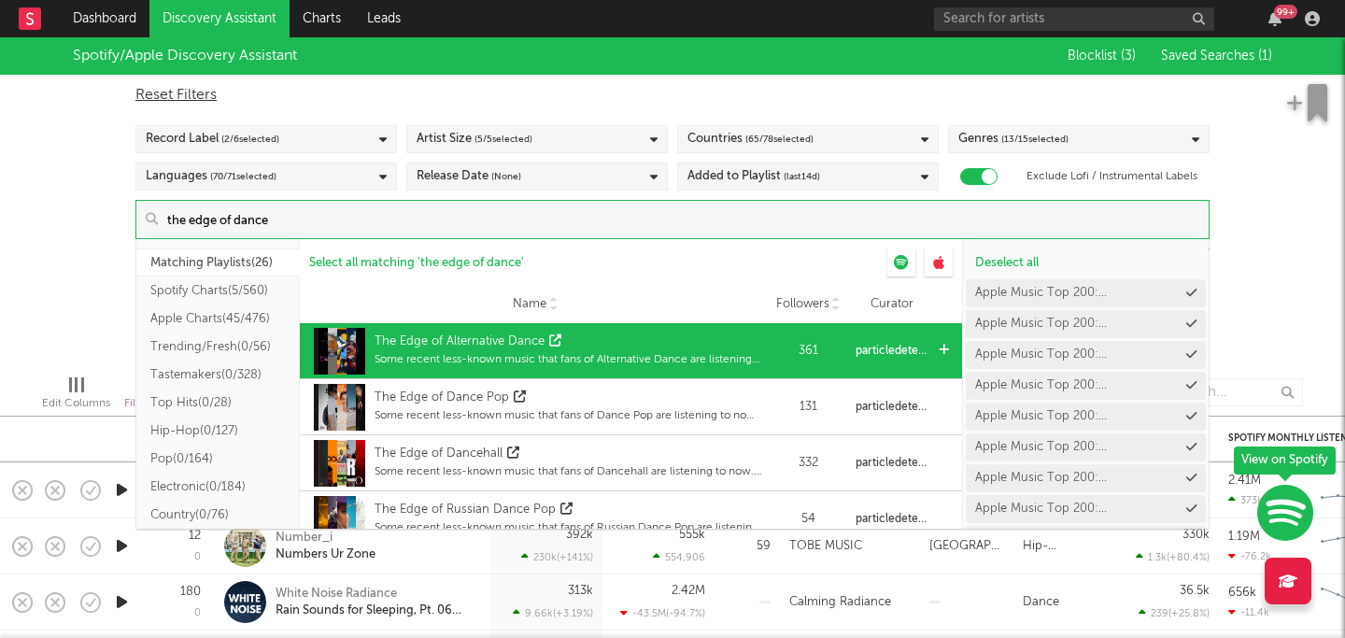
click at [552, 336] on icon at bounding box center [555, 340] width 12 height 12
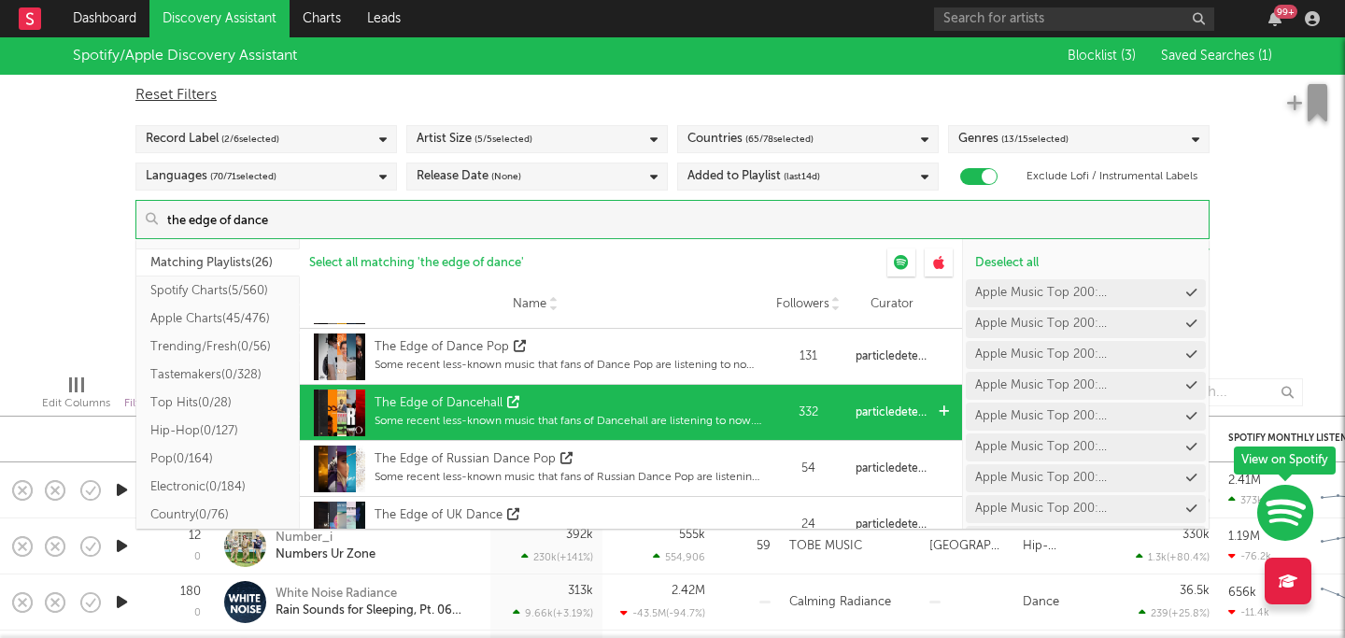
scroll to position [112, 0]
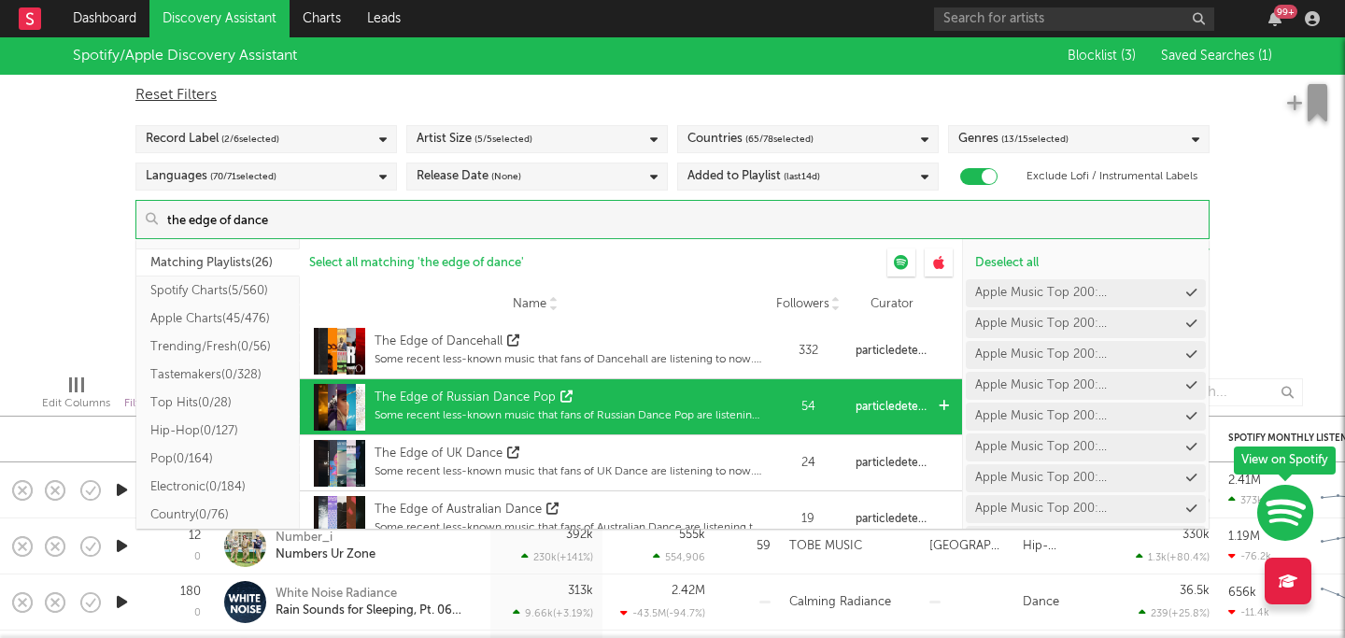
click at [561, 396] on icon at bounding box center [567, 397] width 12 height 12
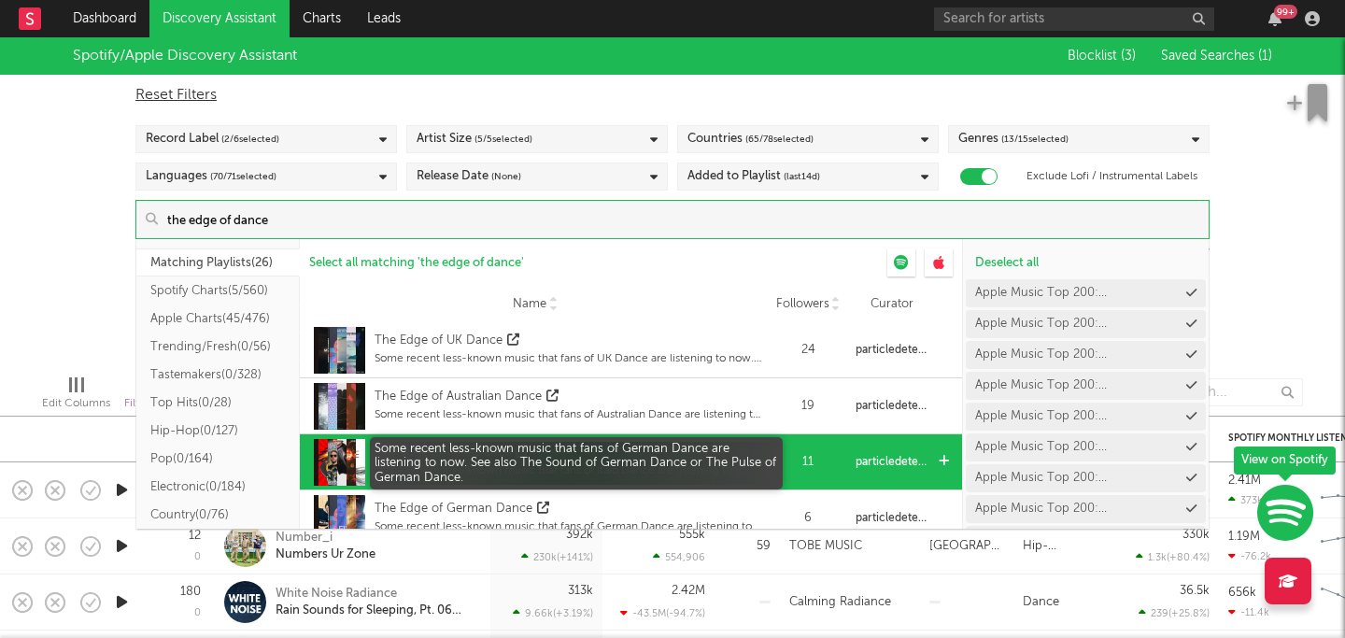
scroll to position [331, 0]
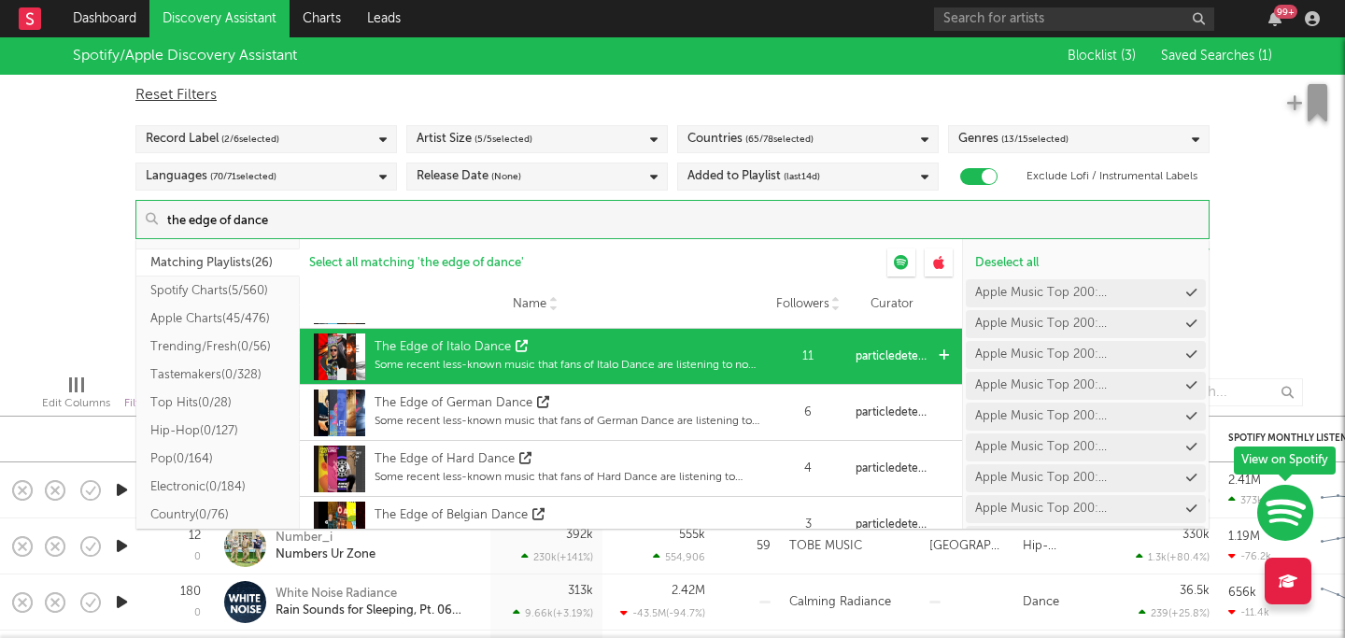
click at [520, 340] on icon at bounding box center [522, 346] width 12 height 12
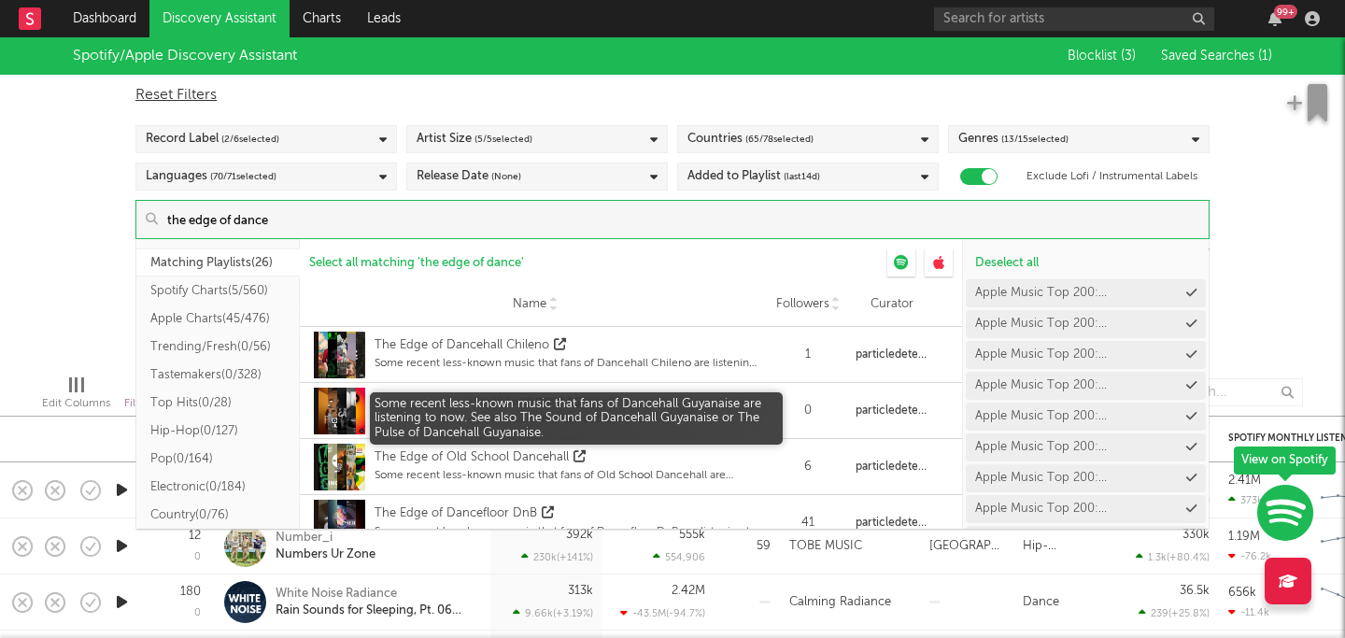
scroll to position [1252, 0]
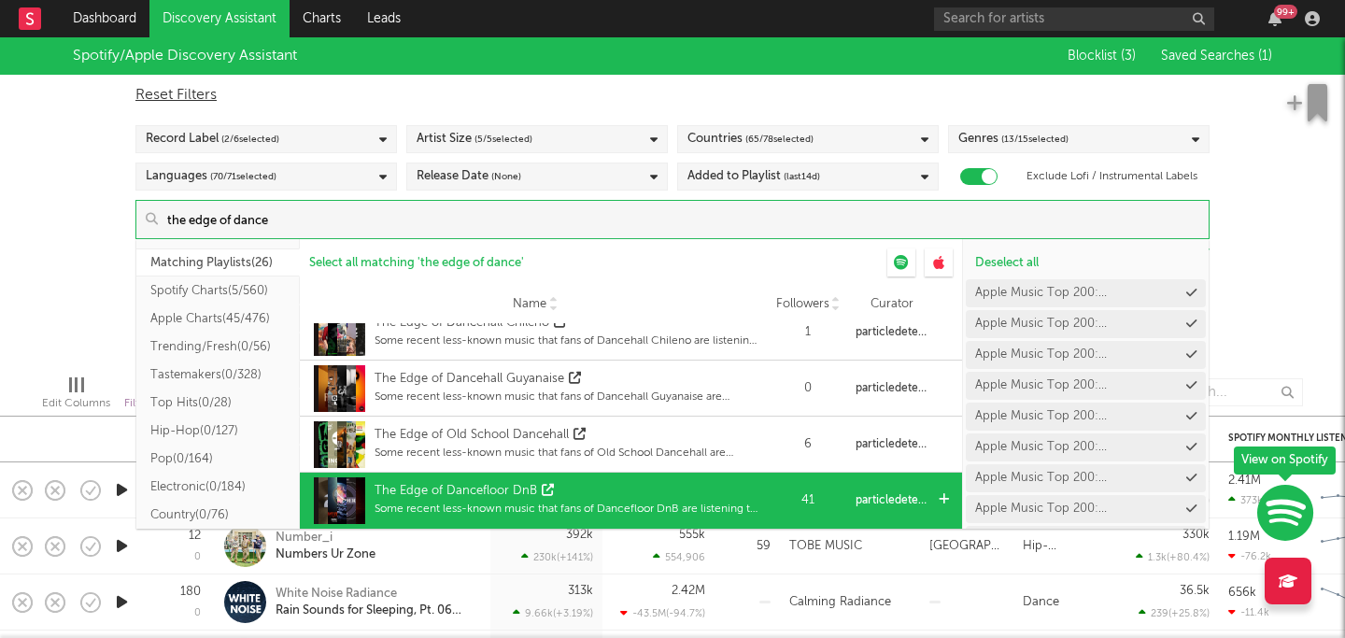
click at [542, 491] on icon at bounding box center [548, 490] width 12 height 12
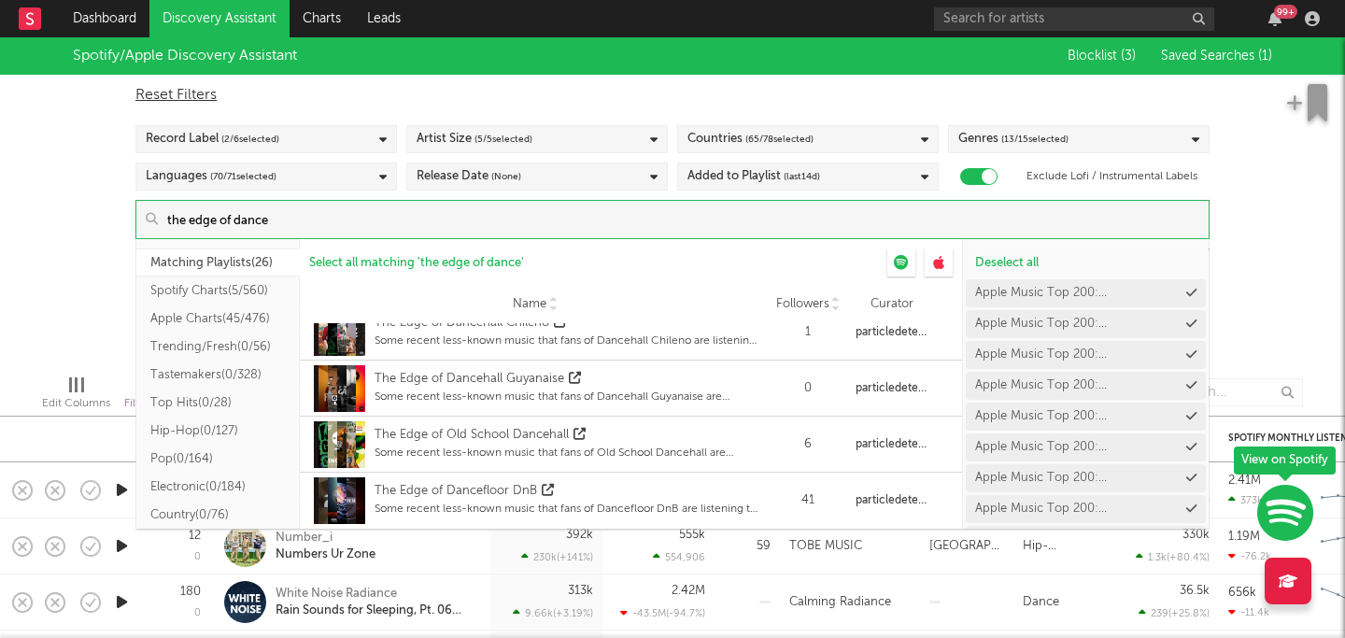
click at [413, 212] on input "the edge of dance" at bounding box center [683, 219] width 1051 height 37
click at [388, 228] on input "the edge of dance" at bounding box center [683, 219] width 1051 height 37
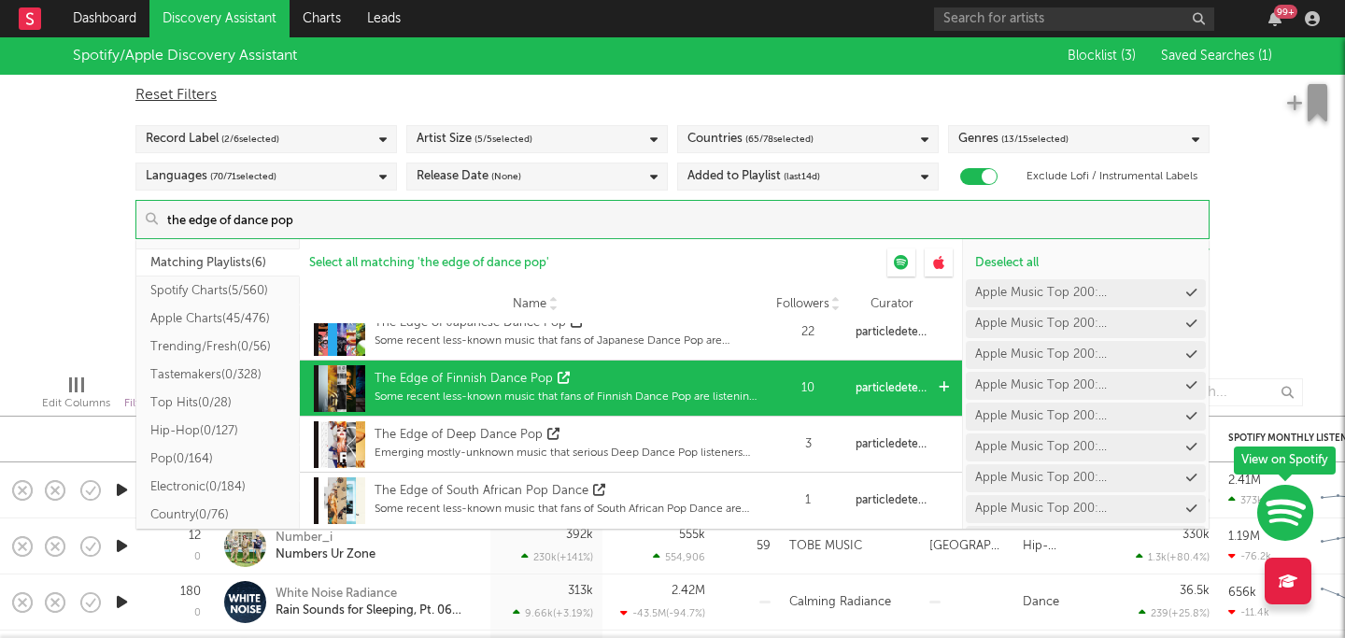
scroll to position [0, 0]
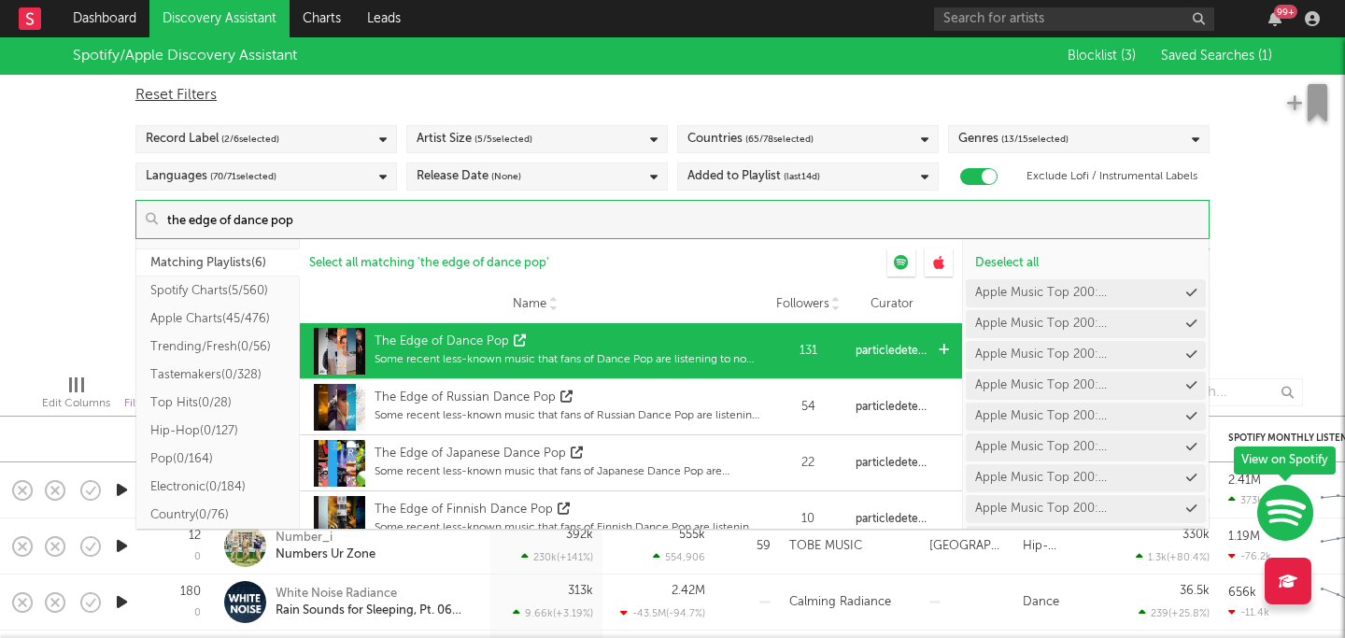
click at [514, 336] on icon at bounding box center [520, 340] width 12 height 12
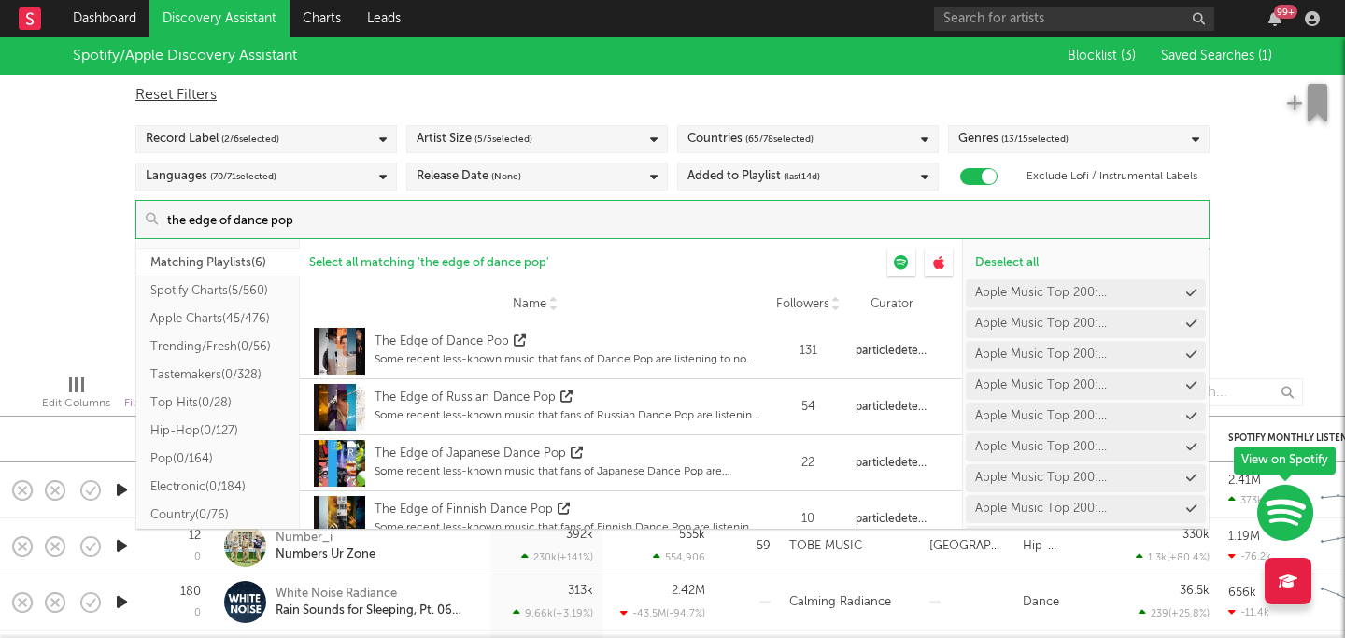
drag, startPoint x: 485, startPoint y: 212, endPoint x: 337, endPoint y: 222, distance: 148.0
click at [337, 222] on input "the edge of dance pop" at bounding box center [683, 219] width 1051 height 37
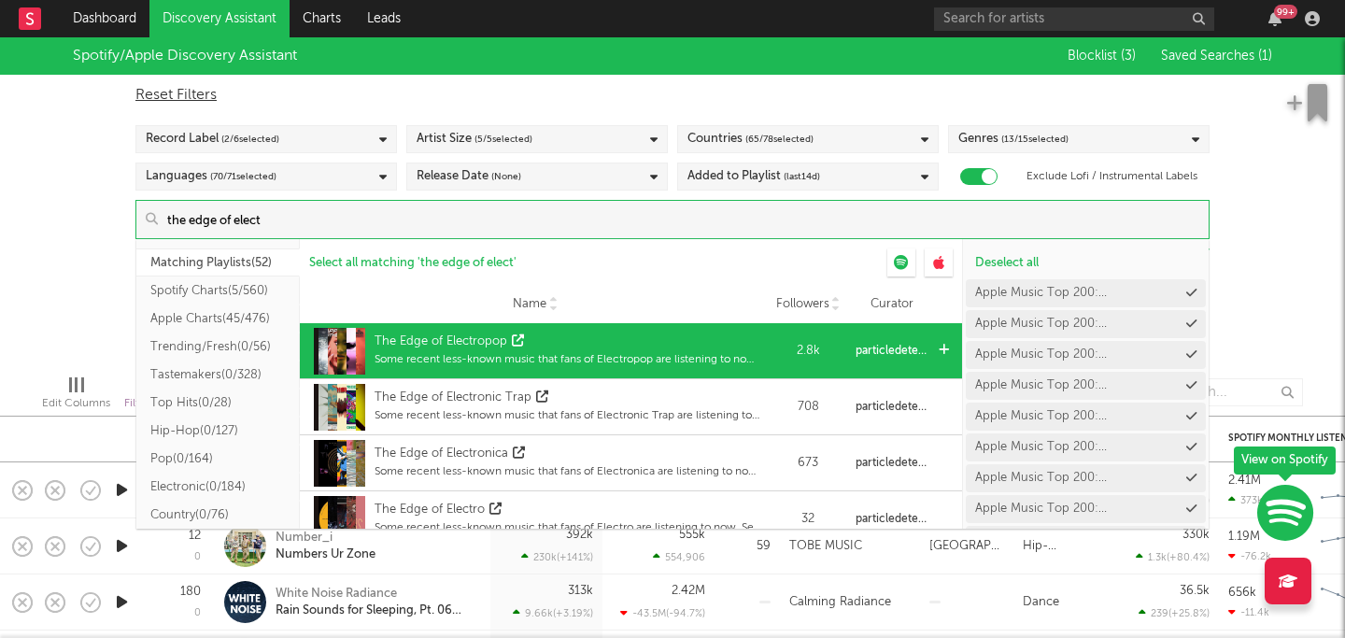
click at [519, 333] on link at bounding box center [518, 342] width 12 height 19
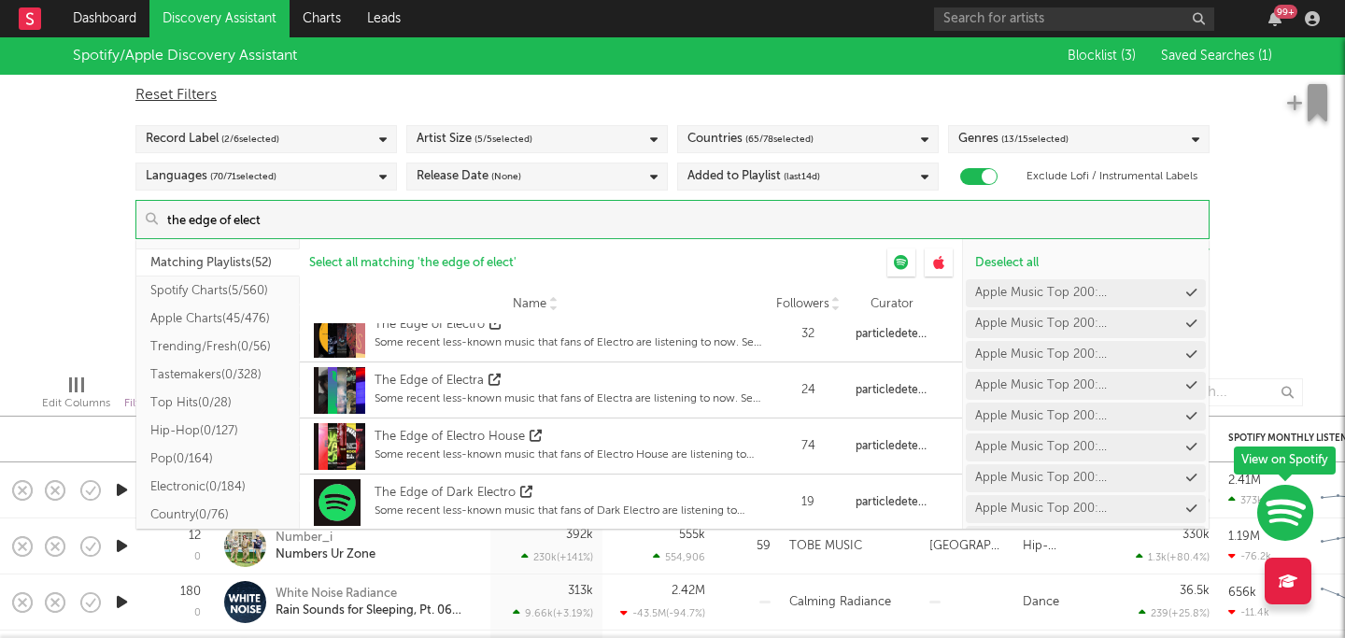
scroll to position [186, 0]
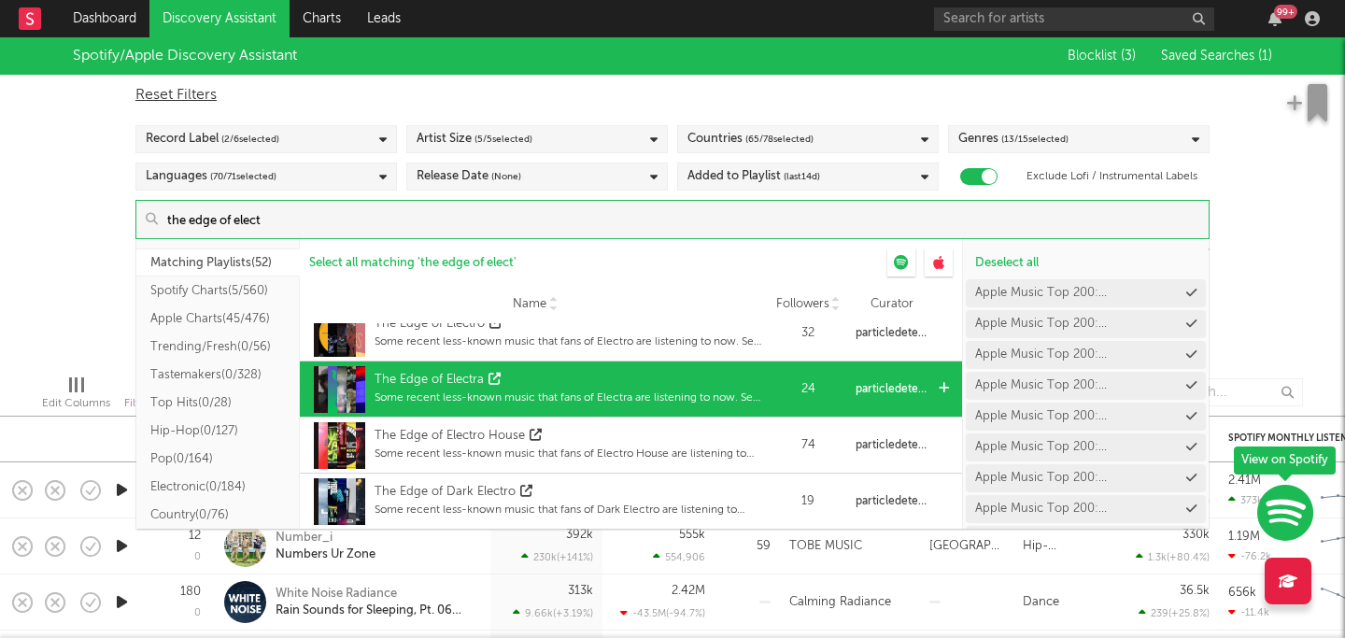
click at [615, 387] on div "The Edge of Electra" at bounding box center [568, 380] width 387 height 19
click at [493, 377] on icon at bounding box center [495, 379] width 12 height 12
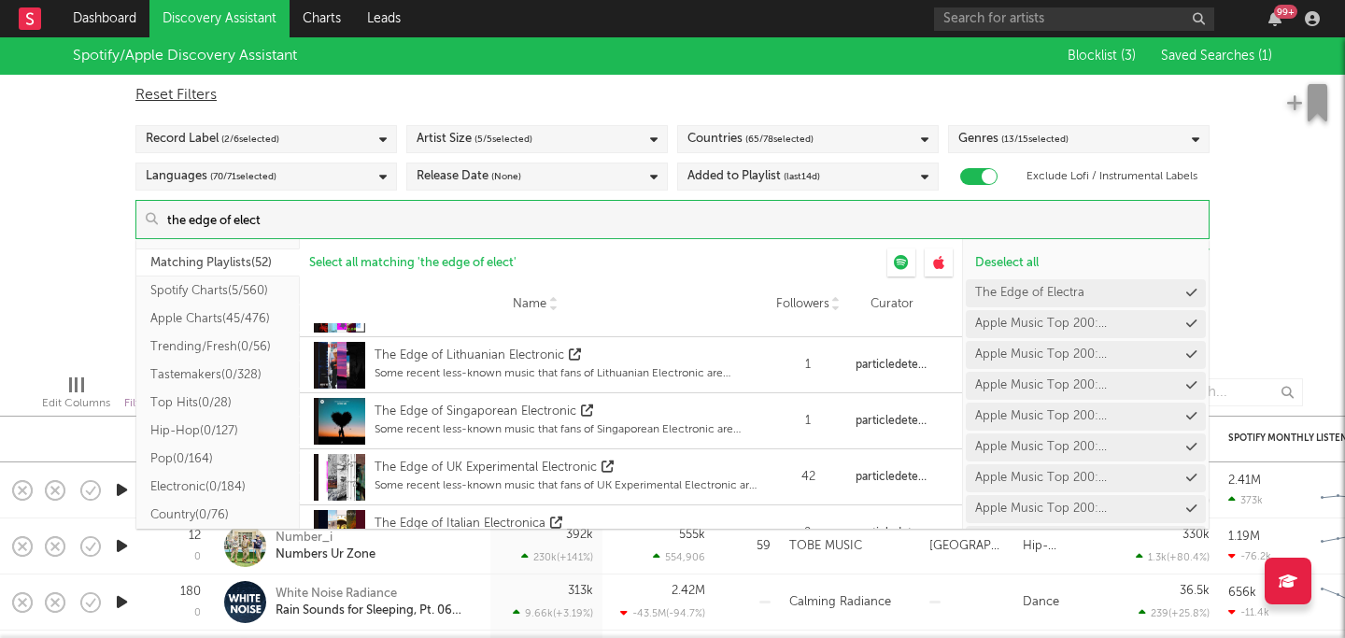
scroll to position [2121, 0]
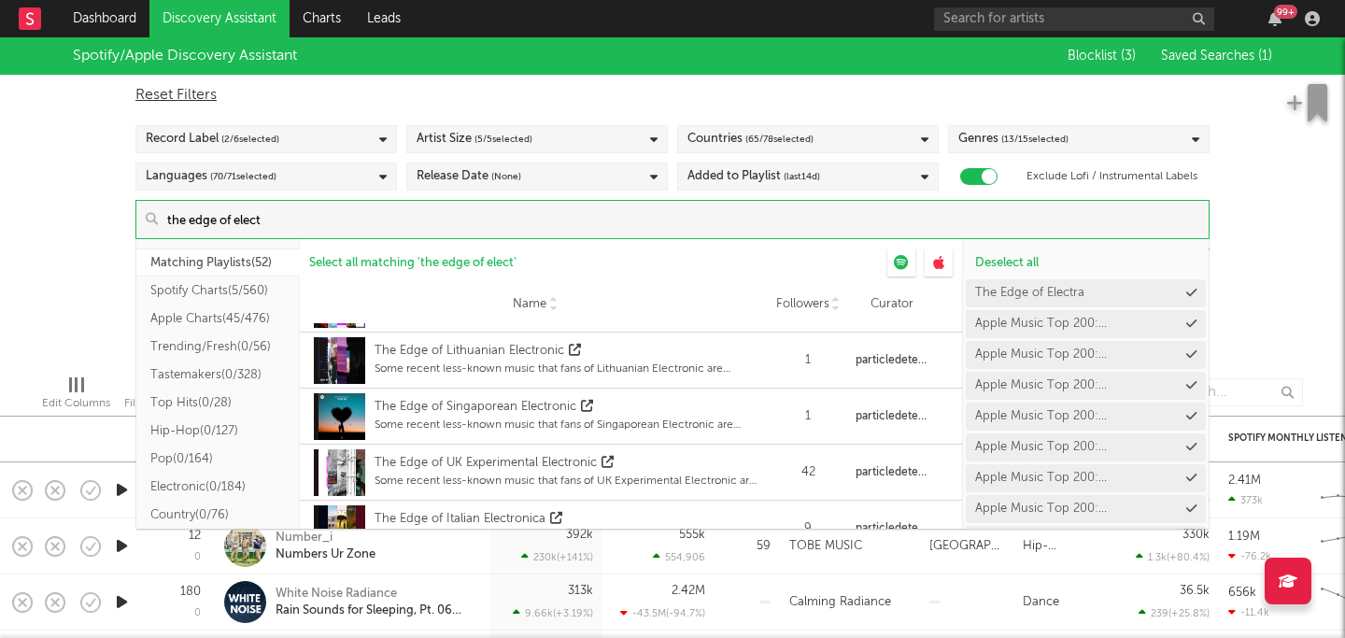
click at [437, 218] on input "the edge of elect" at bounding box center [683, 219] width 1051 height 37
drag, startPoint x: 437, startPoint y: 218, endPoint x: 160, endPoint y: 217, distance: 277.5
click at [160, 217] on input "the edge of elect" at bounding box center [683, 219] width 1051 height 37
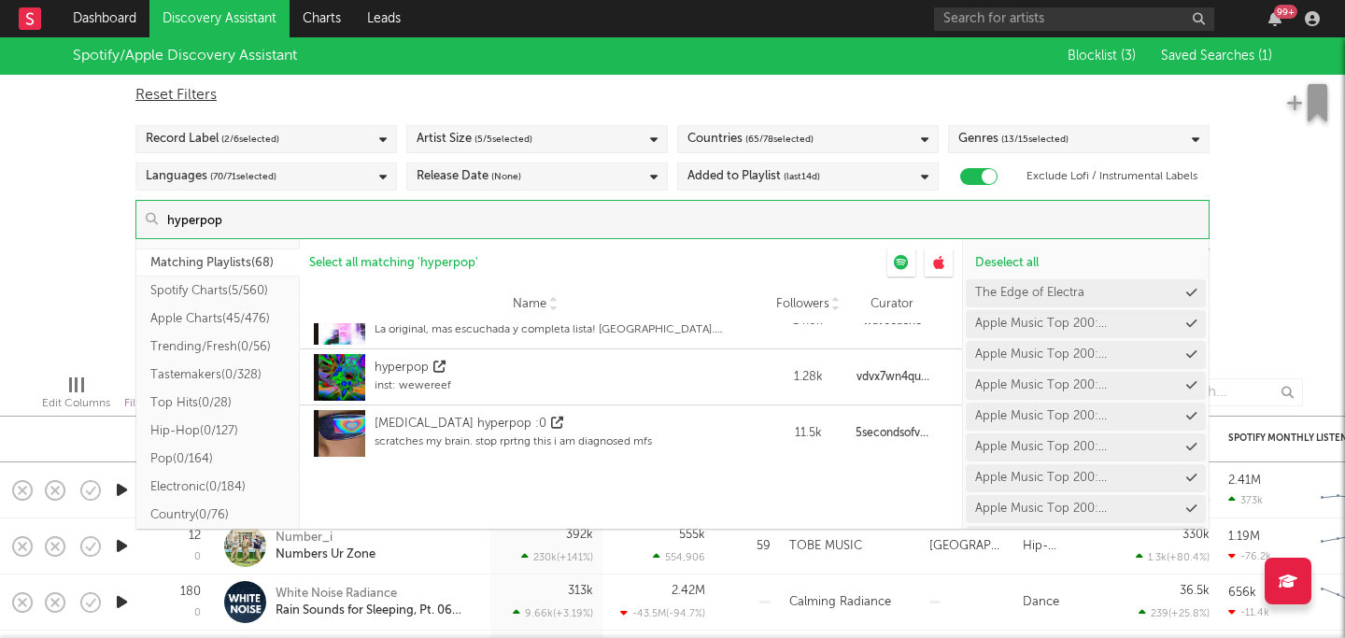
scroll to position [0, 0]
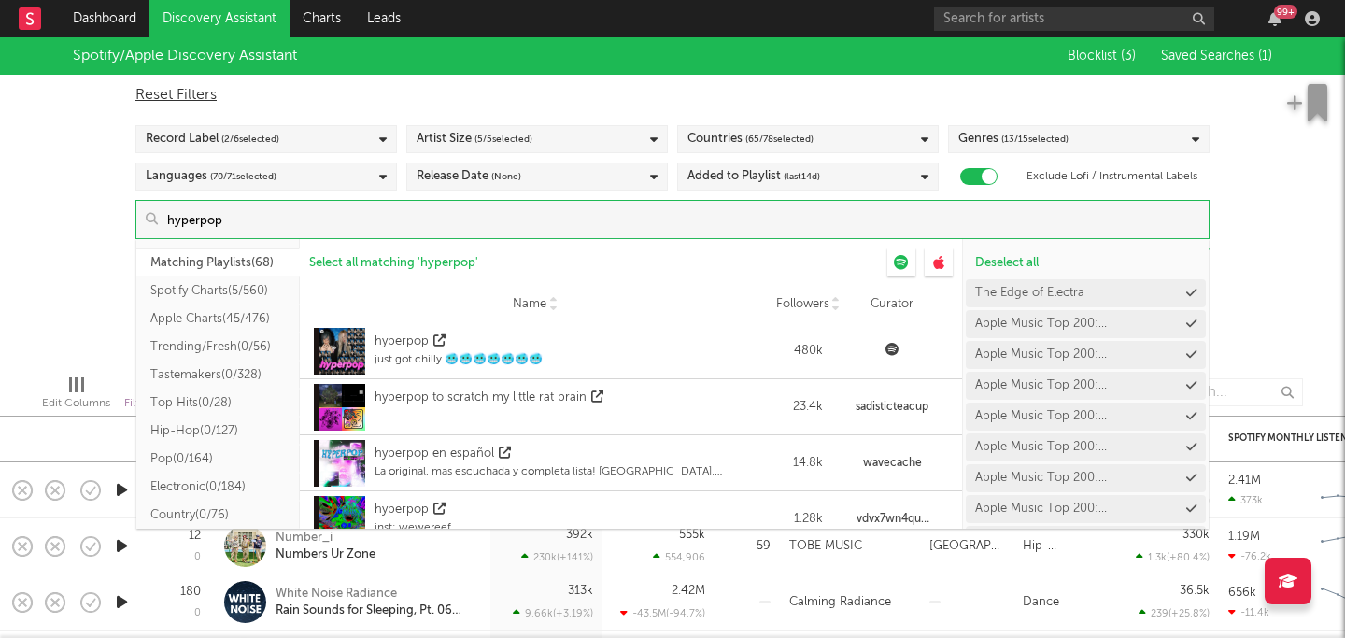
click at [172, 224] on input "hyperpop" at bounding box center [683, 219] width 1051 height 37
click at [171, 224] on input "hyperpop" at bounding box center [683, 219] width 1051 height 37
click at [167, 223] on input "hyperpop" at bounding box center [683, 219] width 1051 height 37
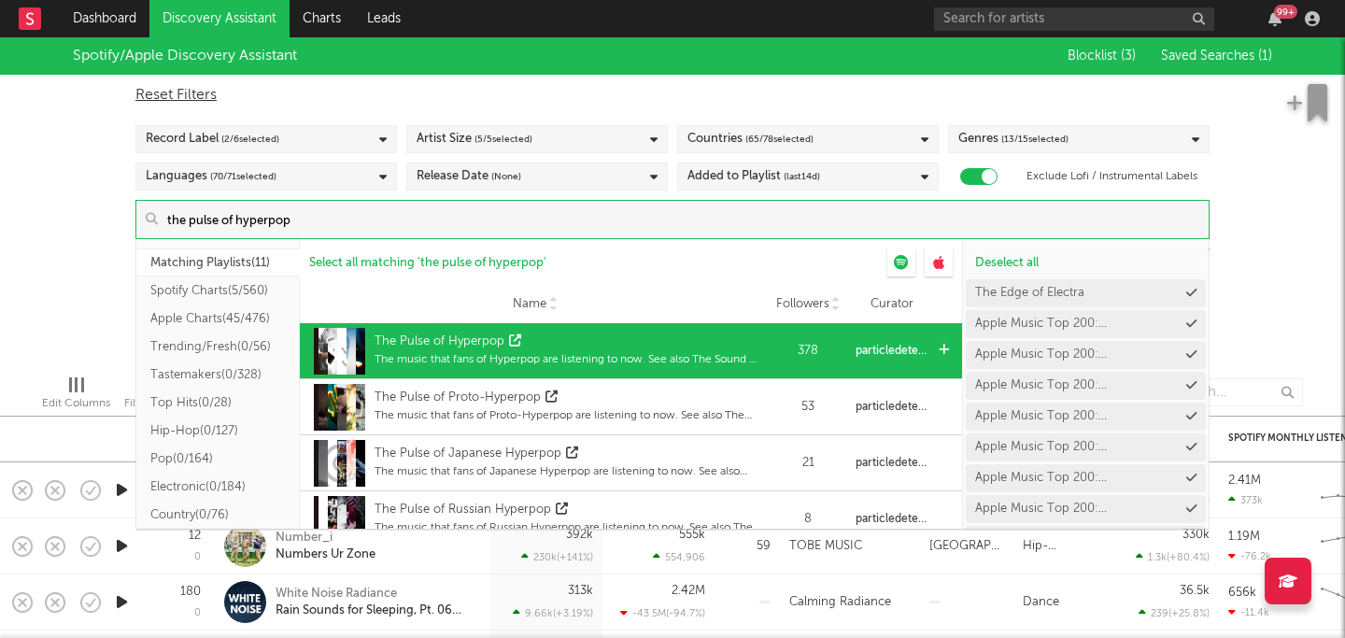
click at [514, 334] on icon at bounding box center [515, 340] width 12 height 12
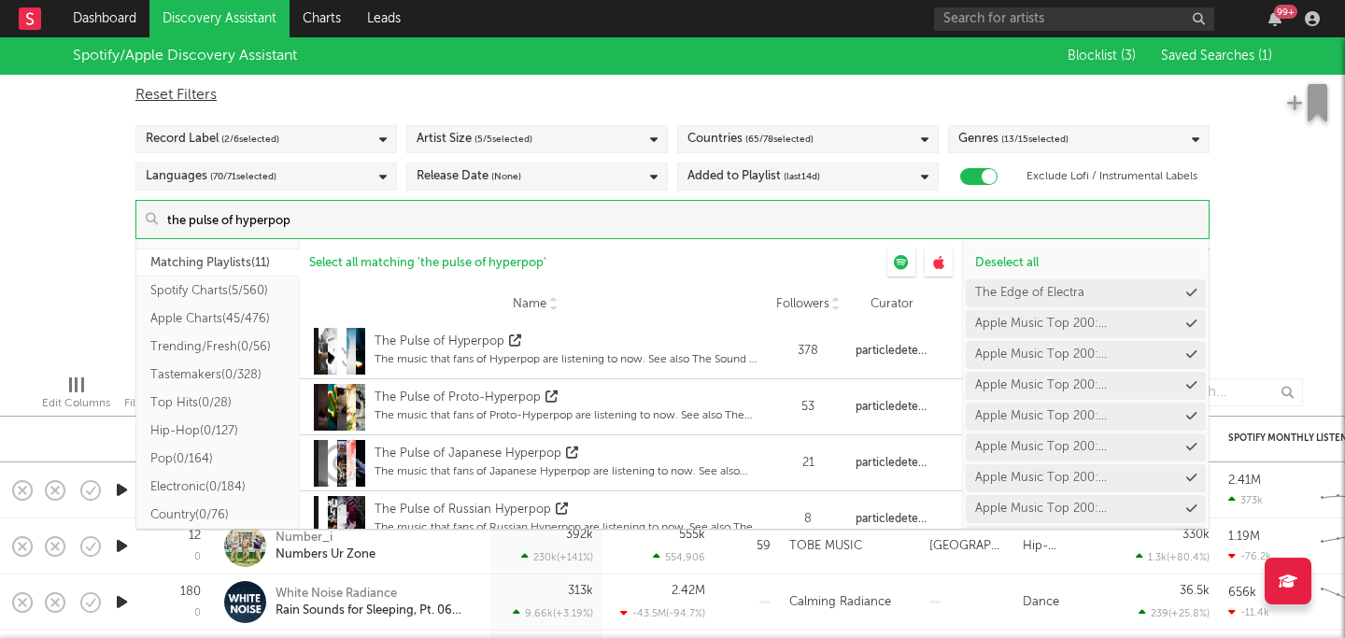
click at [445, 226] on input "the pulse of hyperpop" at bounding box center [683, 219] width 1051 height 37
click at [221, 222] on input "the pulse of hyperpop" at bounding box center [683, 219] width 1051 height 37
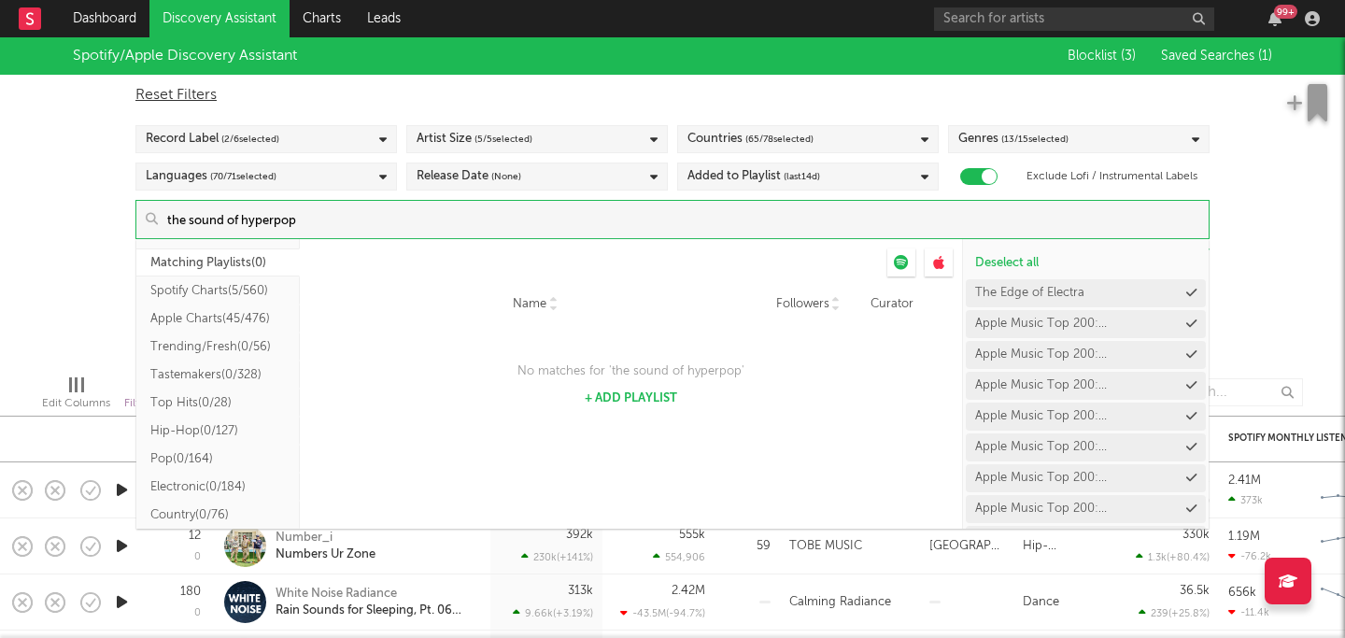
type input "the sound of hyperpop"
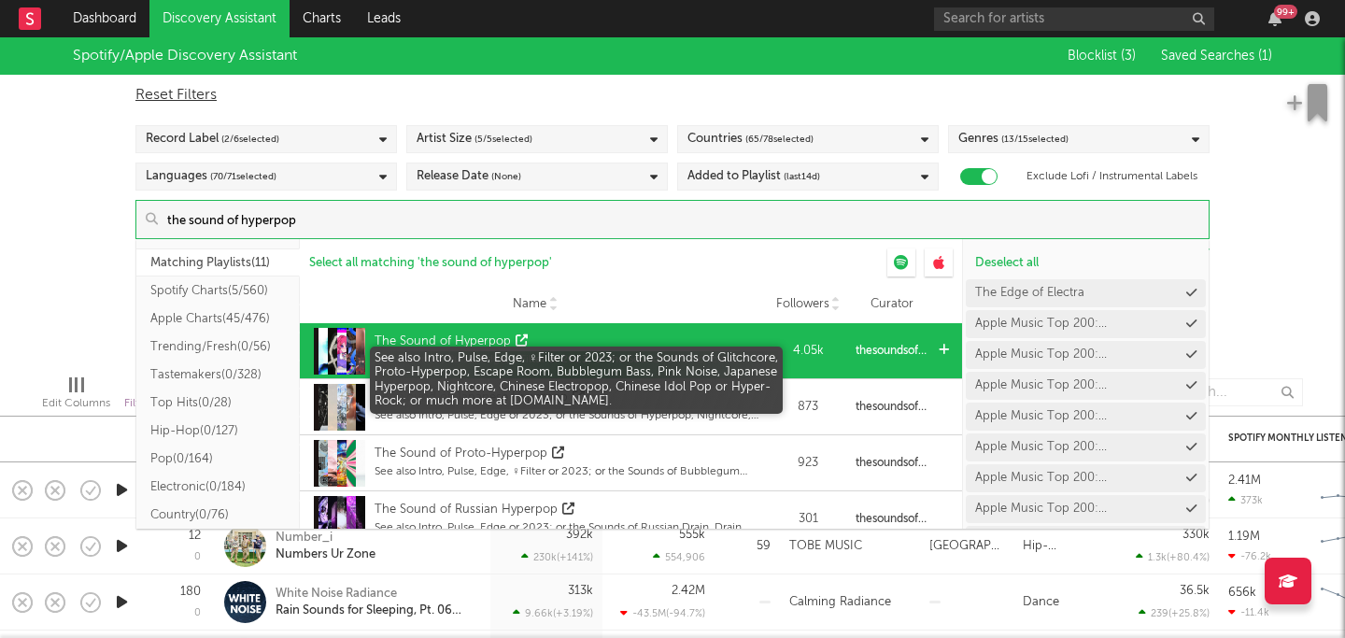
click at [429, 366] on div "See also Intro, Pulse, Edge, ♀Filter or 2023; or the Sounds of Glitchcore, Prot…" at bounding box center [568, 359] width 387 height 17
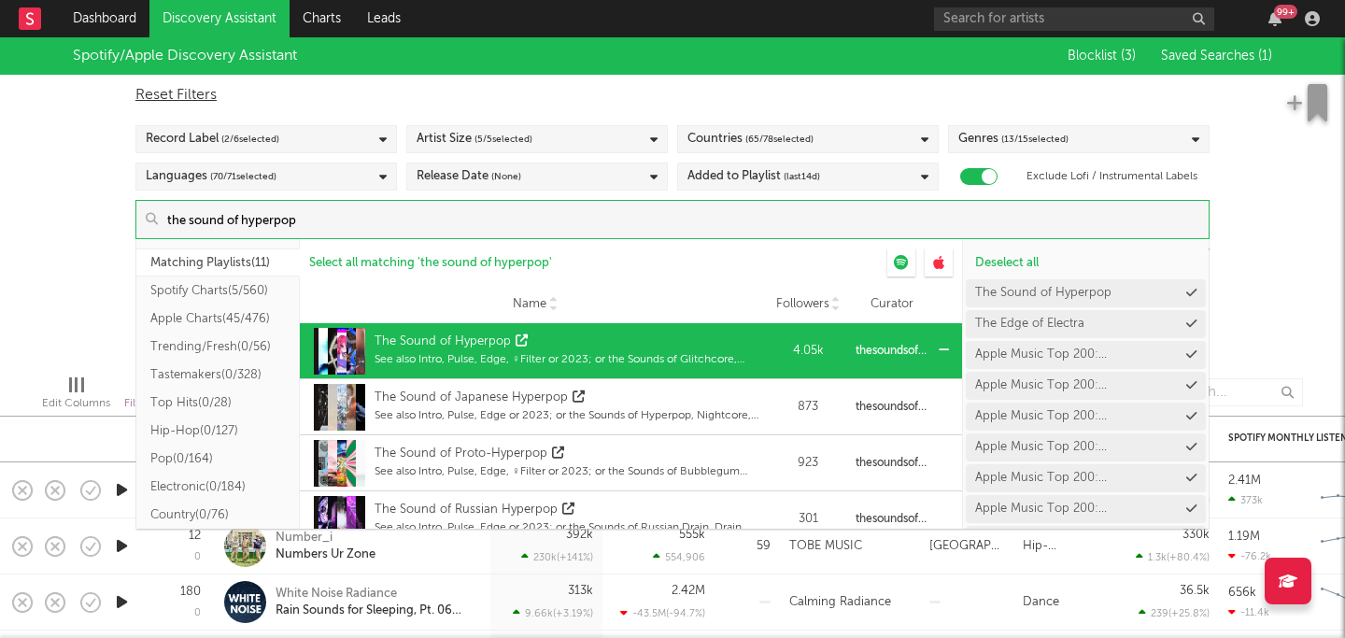
click at [516, 339] on icon at bounding box center [522, 340] width 12 height 12
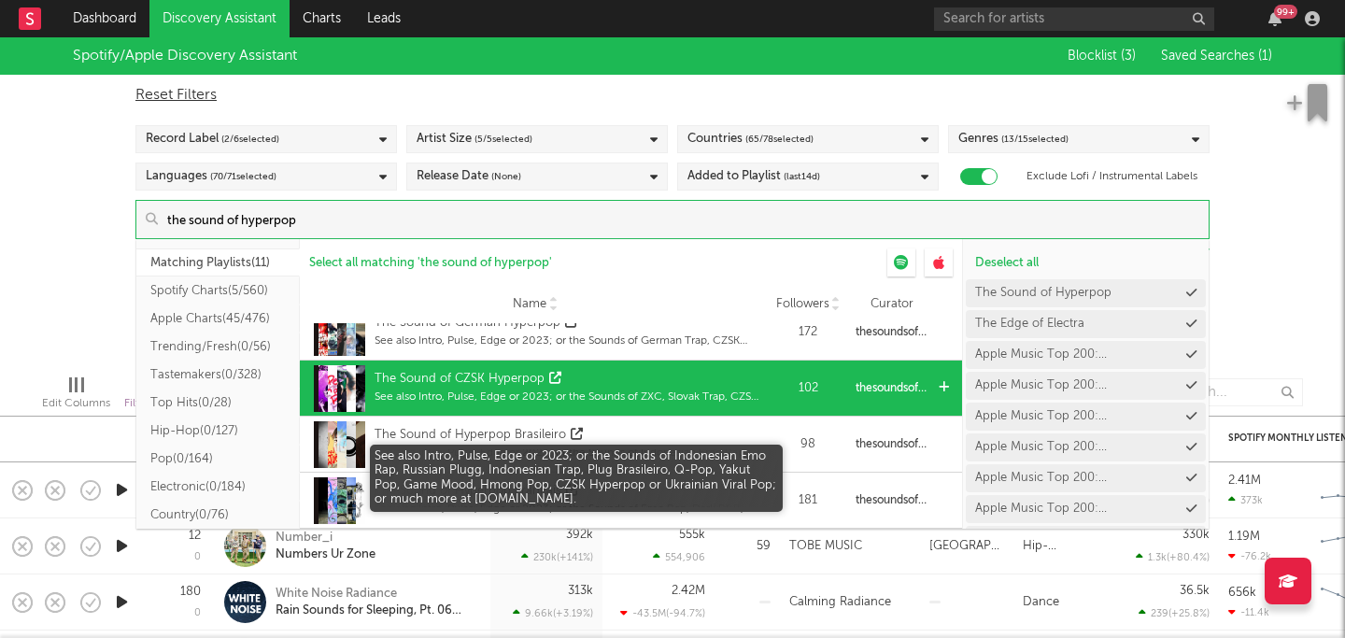
scroll to position [411, 0]
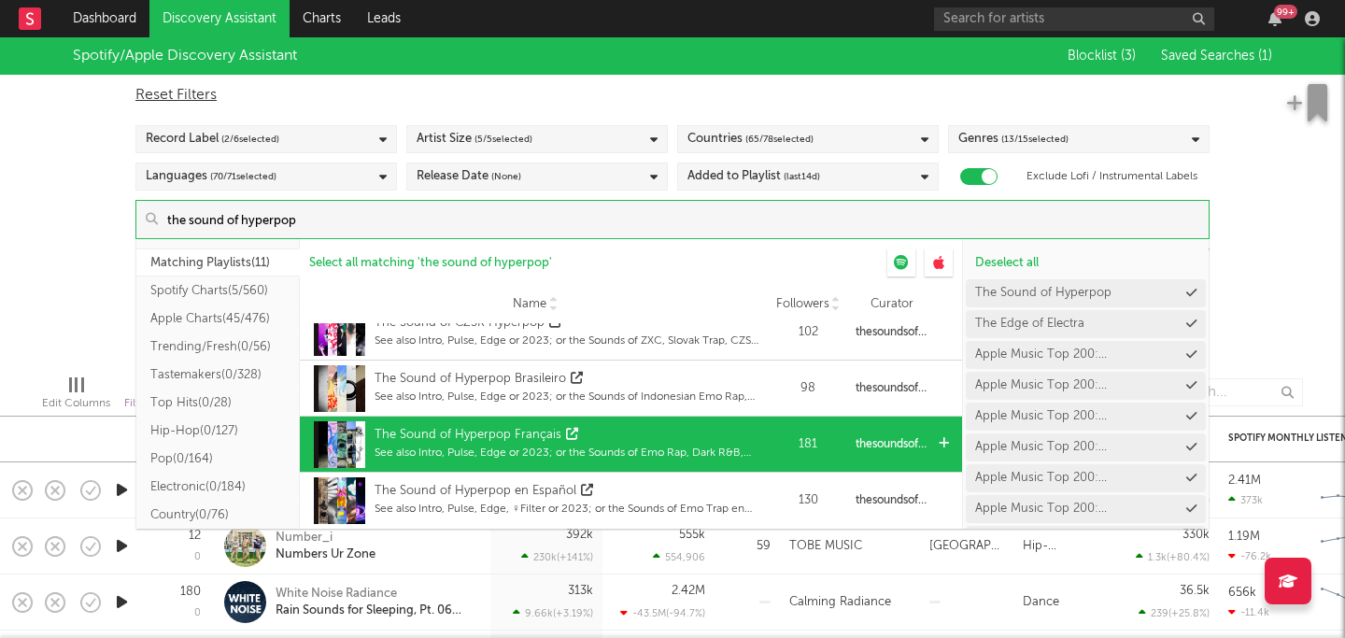
click at [511, 440] on div "The Sound of Hyperpop Français" at bounding box center [468, 435] width 187 height 19
click at [573, 432] on icon at bounding box center [572, 434] width 12 height 12
